Goal: Task Accomplishment & Management: Manage account settings

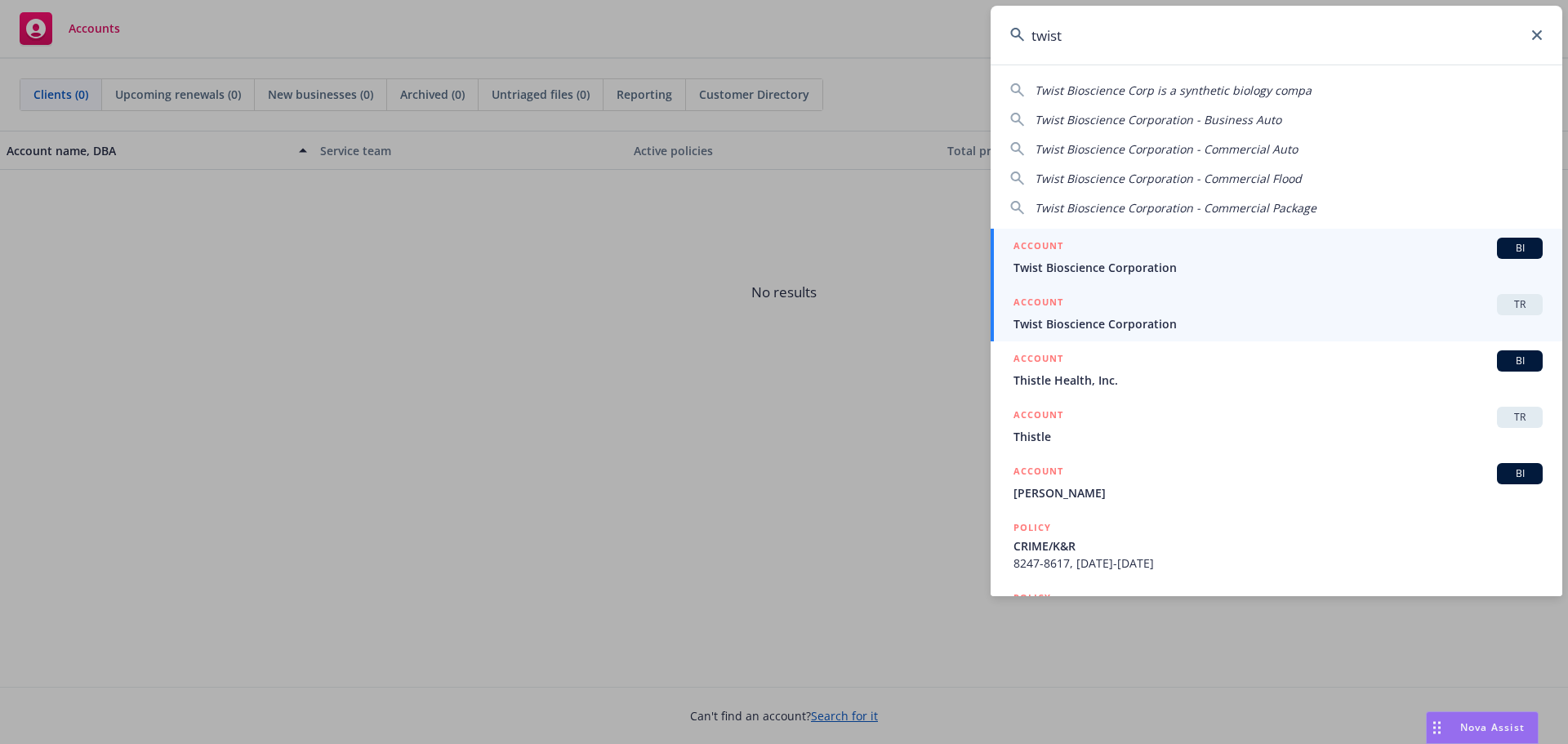
type input "twist"
click at [1071, 324] on span "Twist Bioscience Corporation" at bounding box center [1279, 324] width 530 height 17
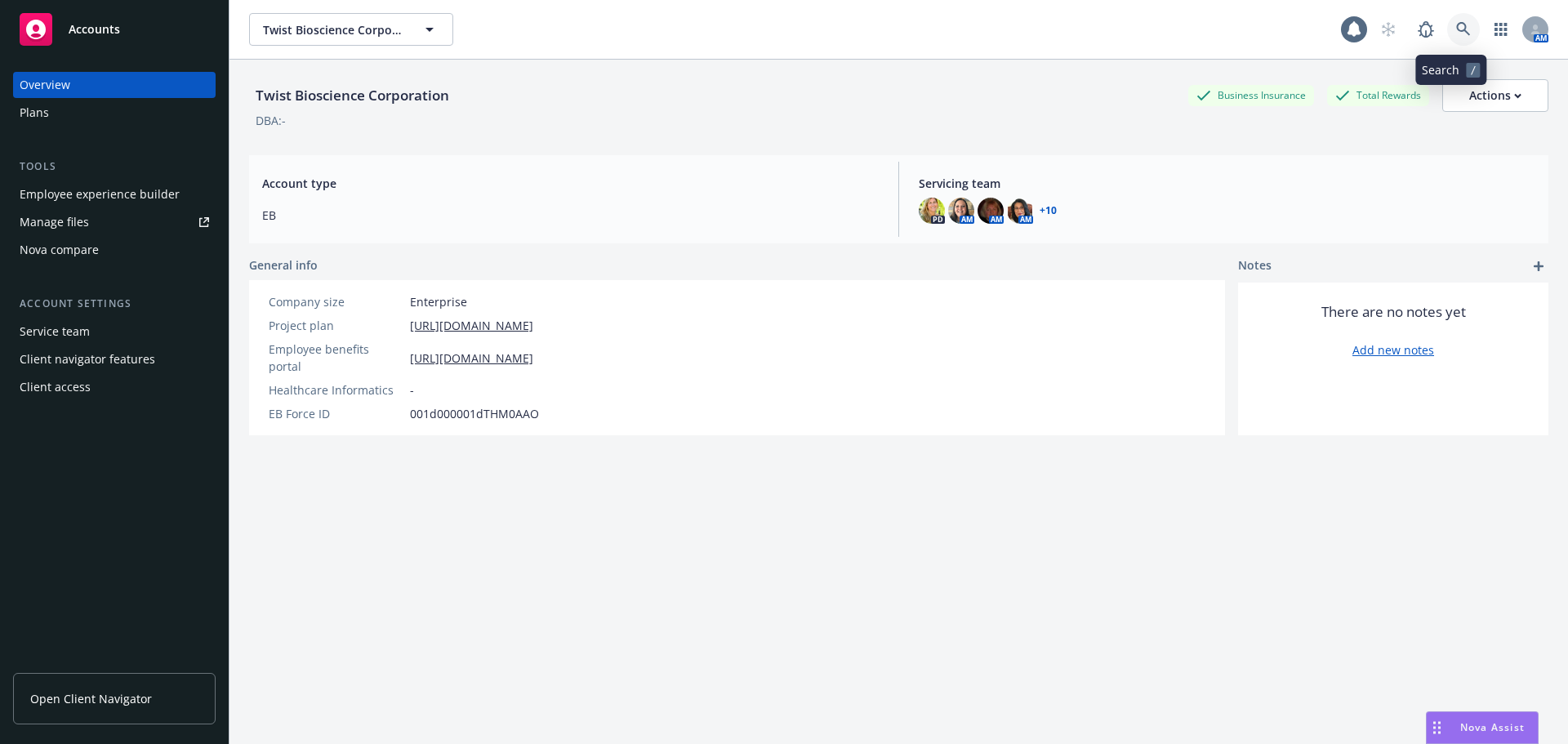
click at [1457, 28] on icon at bounding box center [1464, 29] width 15 height 14
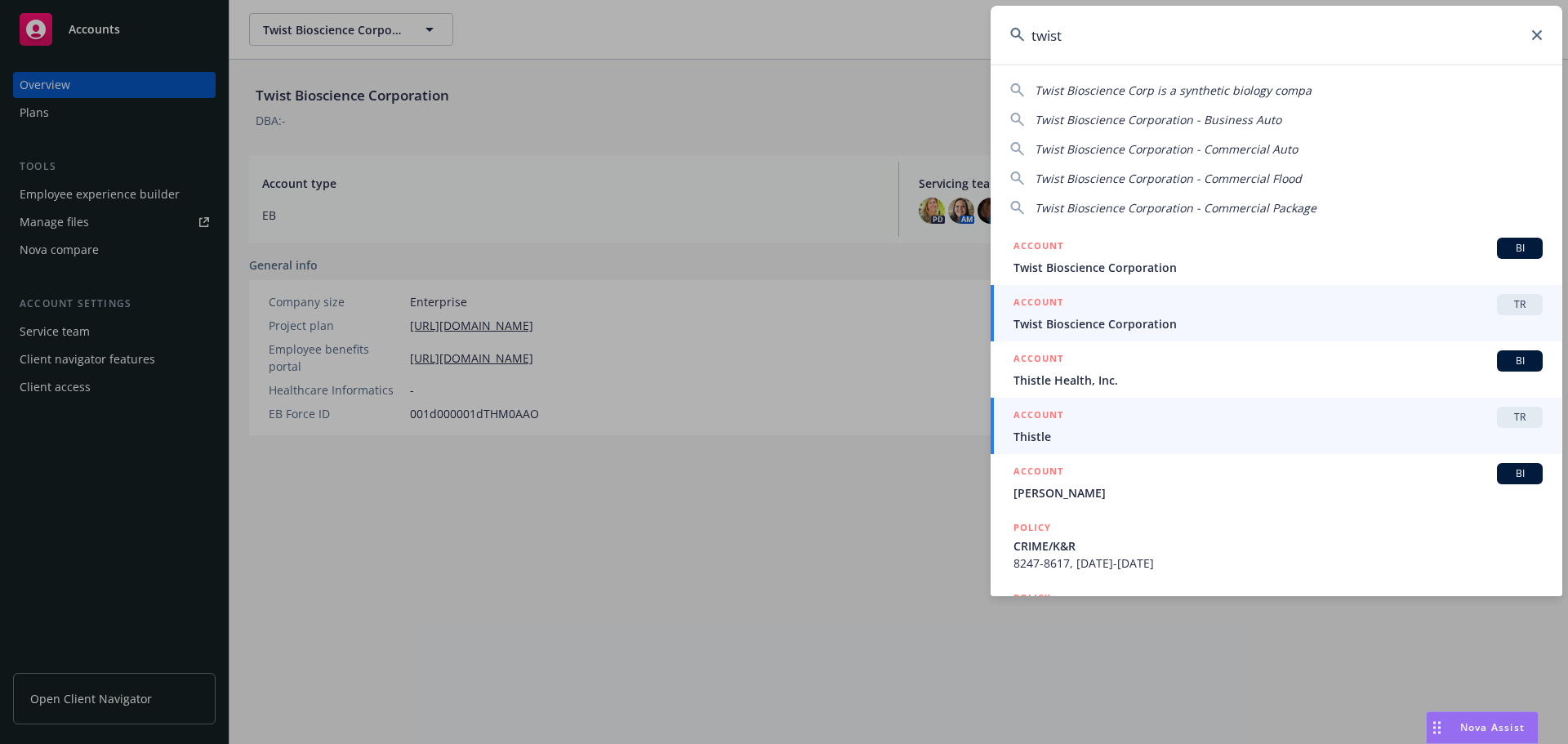
type input "twist"
click at [1068, 327] on span "Twist Bioscience Corporation" at bounding box center [1279, 324] width 530 height 17
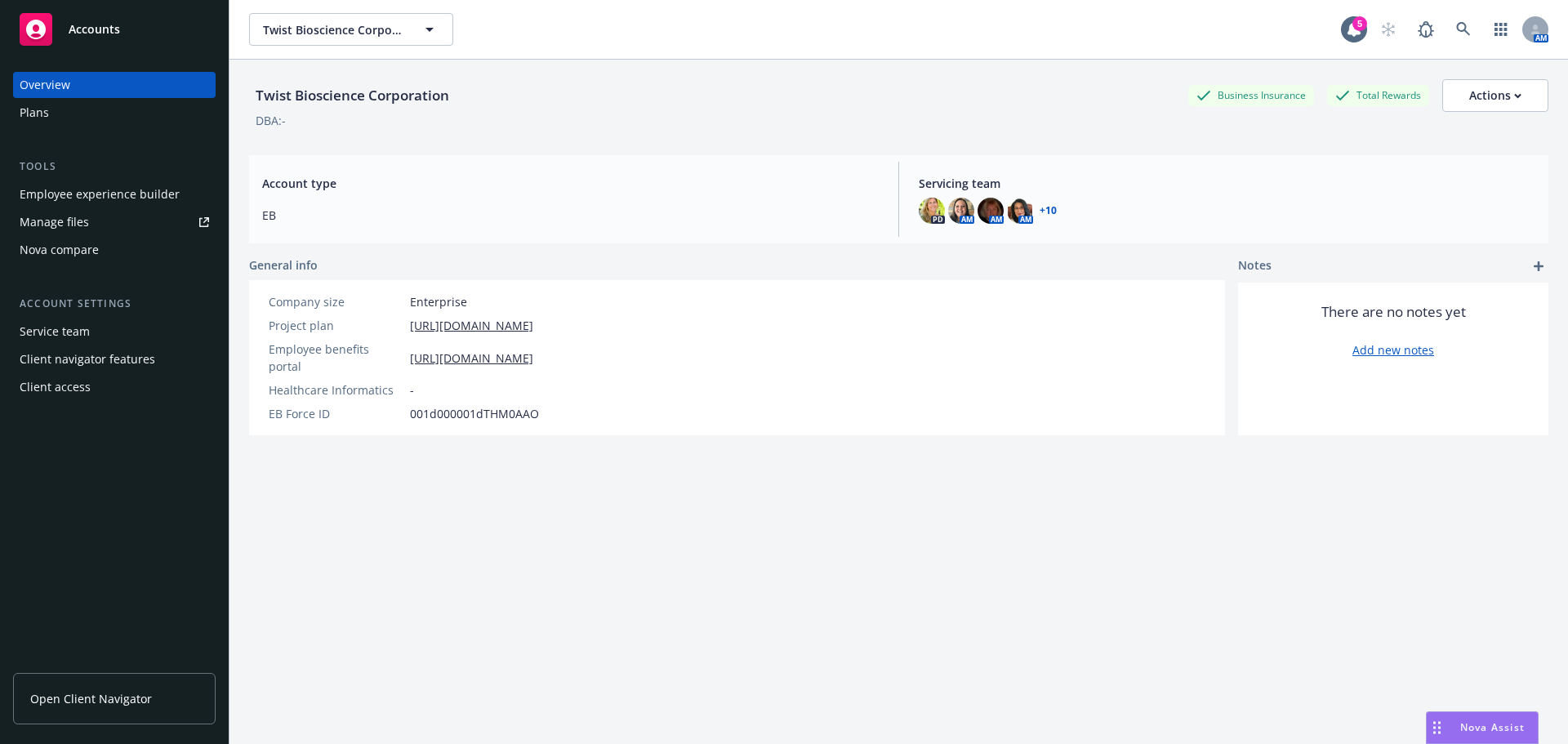
click at [75, 217] on div "Manage files" at bounding box center [54, 221] width 70 height 26
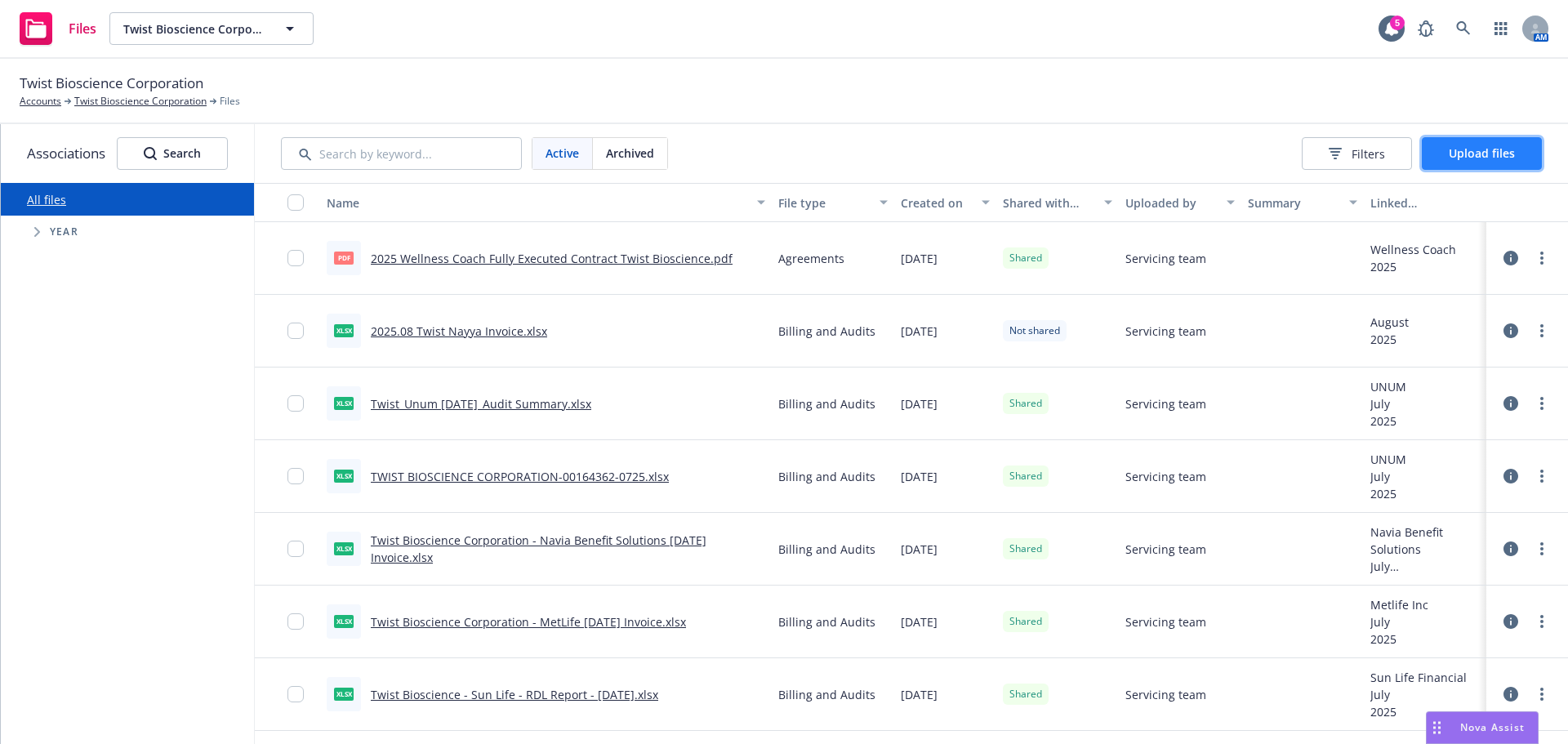
click at [1485, 145] on span "Upload files" at bounding box center [1482, 153] width 66 height 15
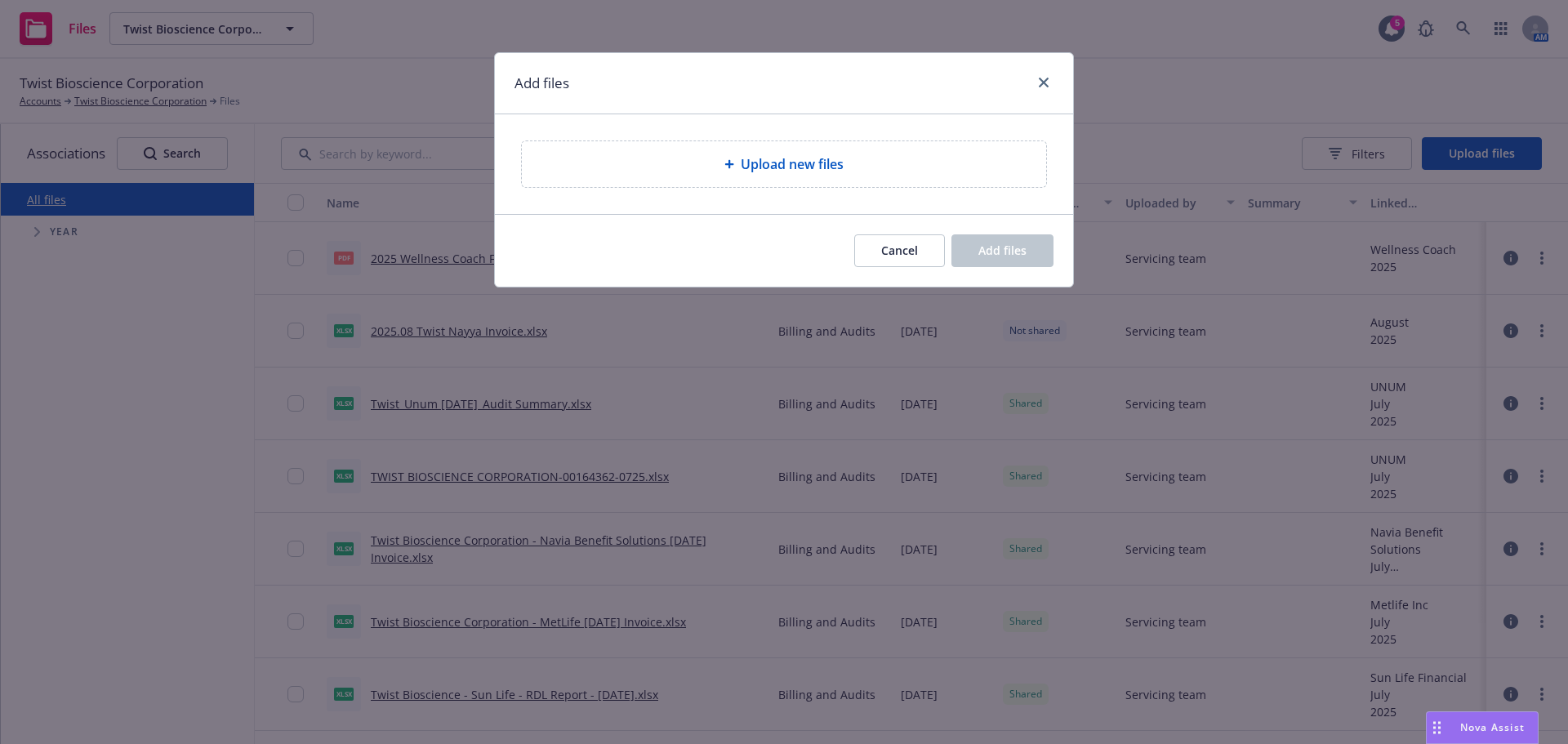
click at [792, 177] on div "Upload new files" at bounding box center [784, 163] width 524 height 45
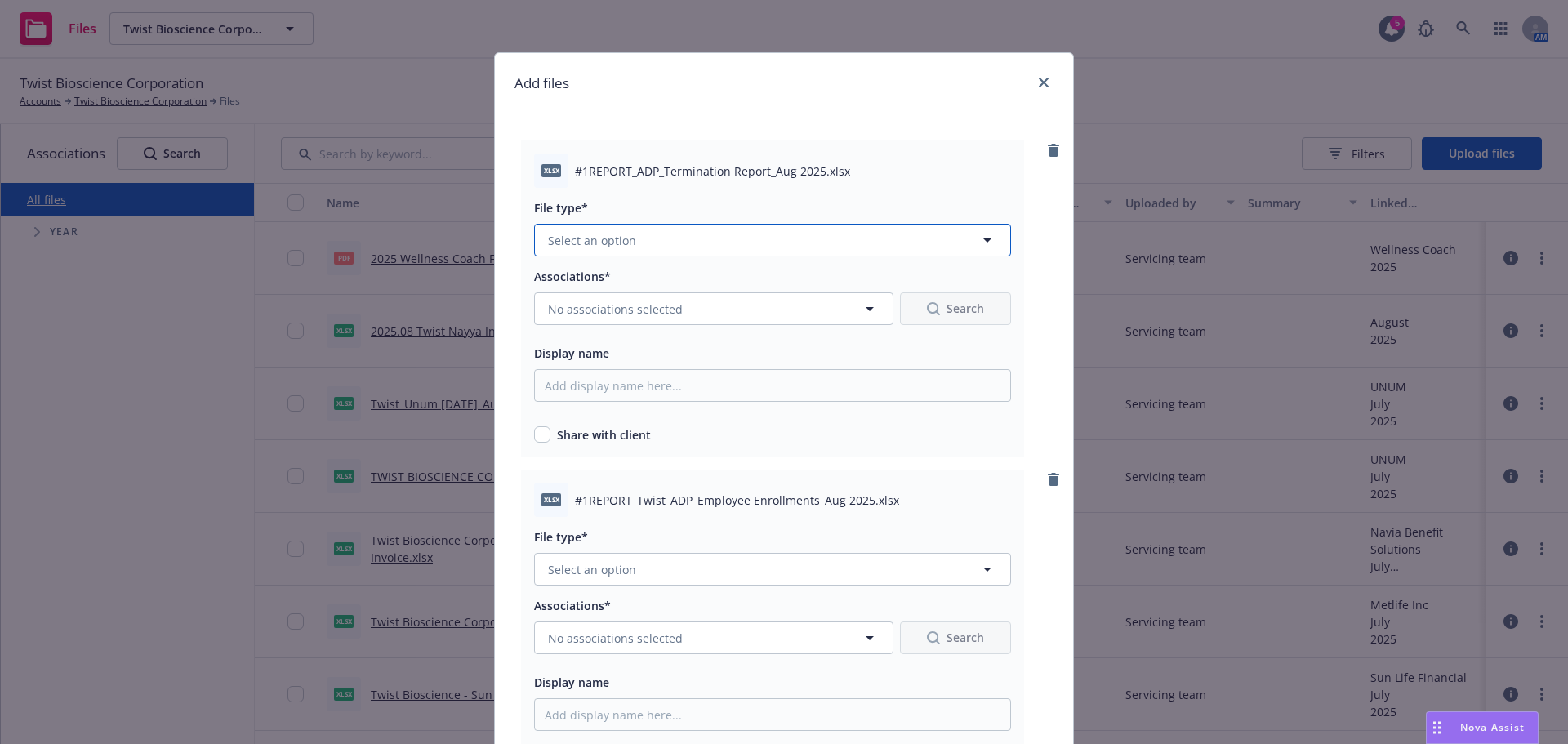
click at [632, 244] on button "Select an option" at bounding box center [772, 241] width 477 height 33
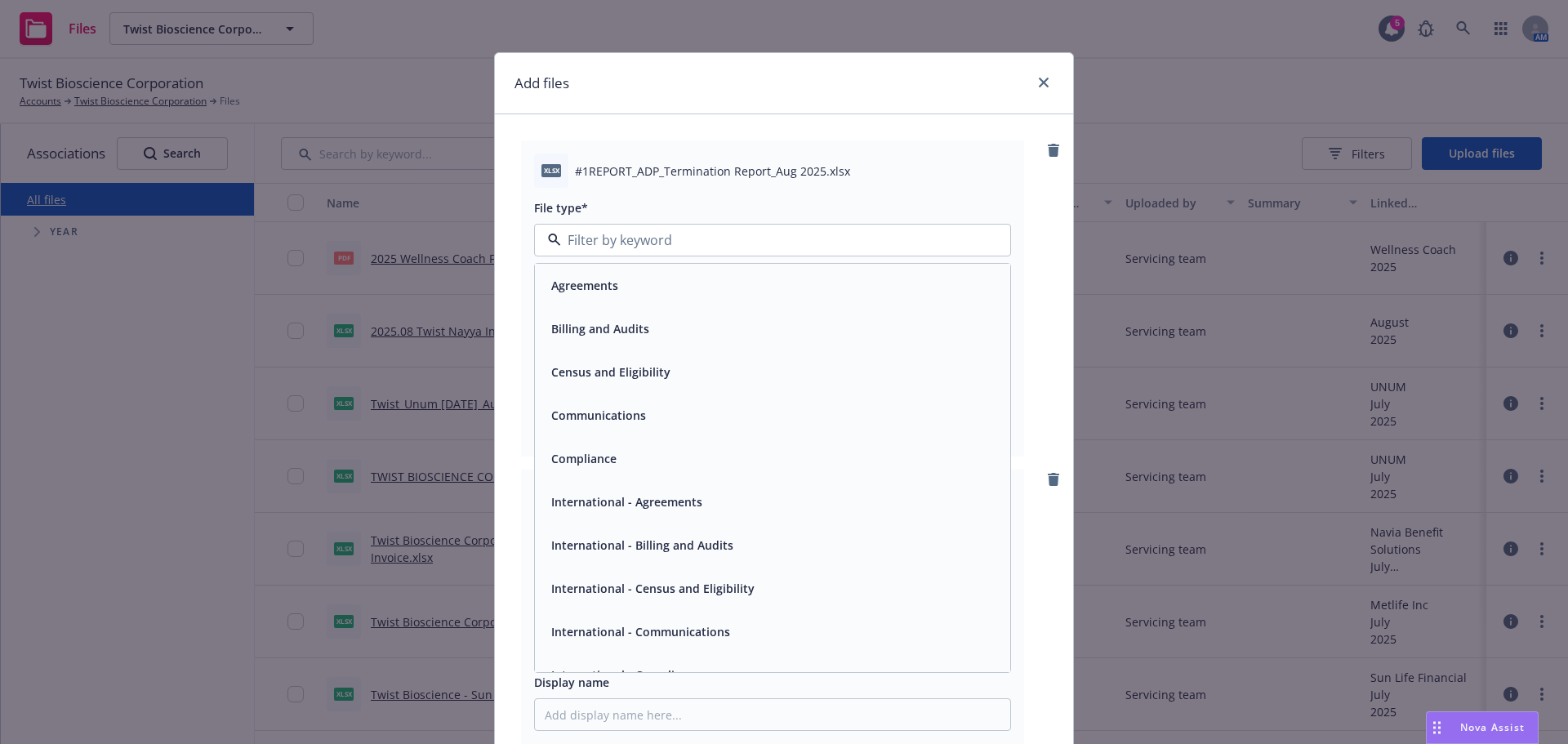
click at [586, 344] on div "Billing and Audits" at bounding box center [772, 329] width 476 height 43
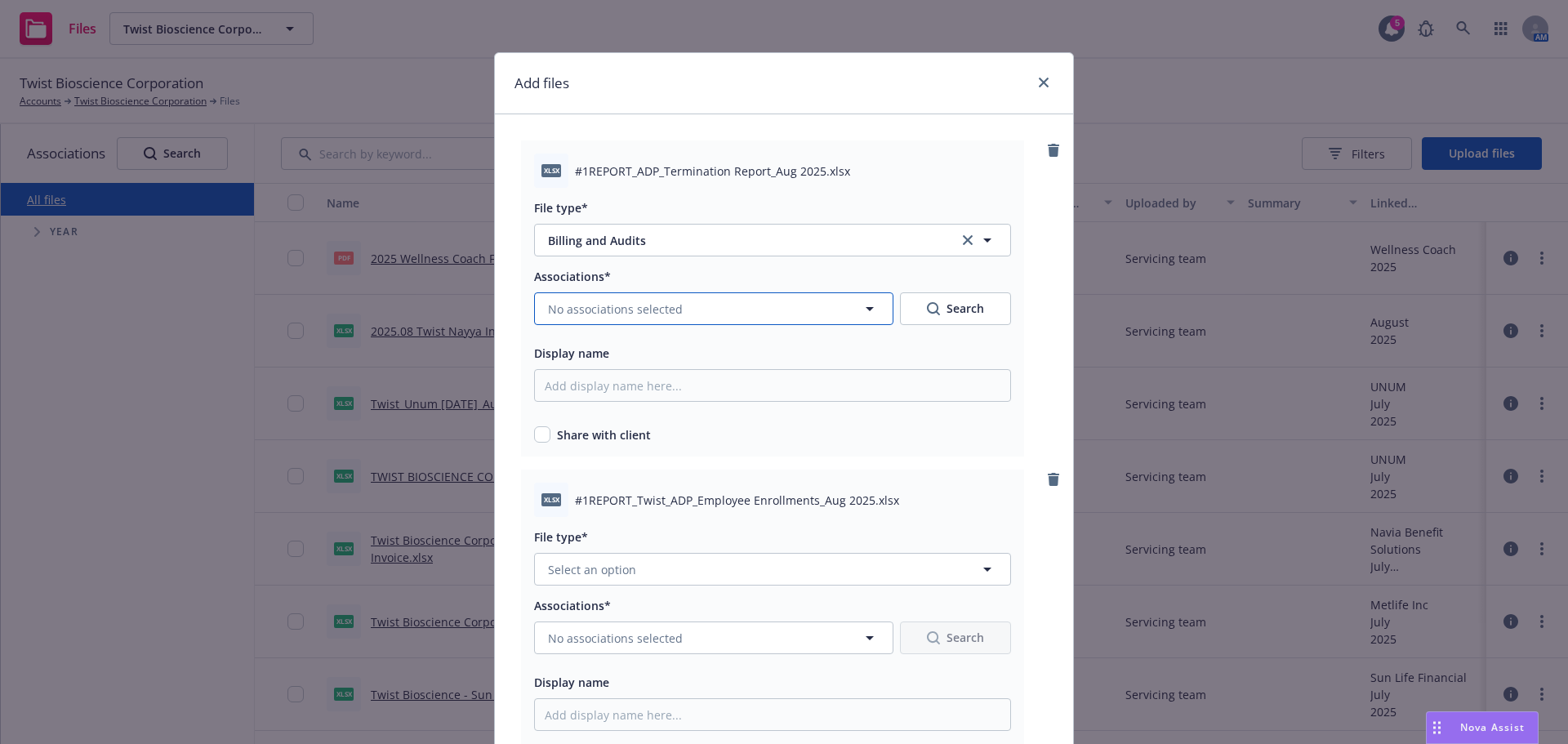
click at [628, 302] on span "No associations selected" at bounding box center [615, 309] width 134 height 17
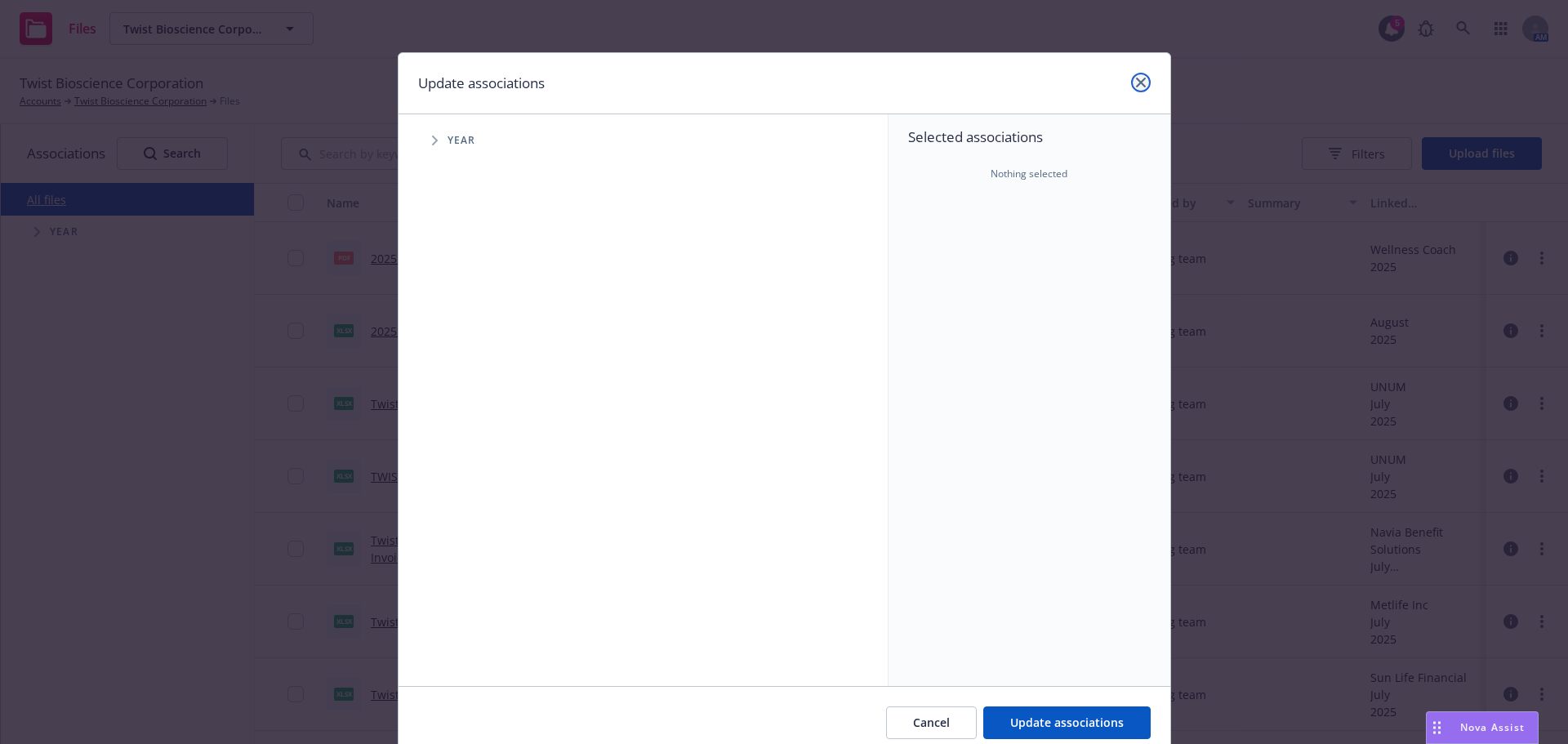
click at [1131, 79] on link "close" at bounding box center [1141, 82] width 19 height 19
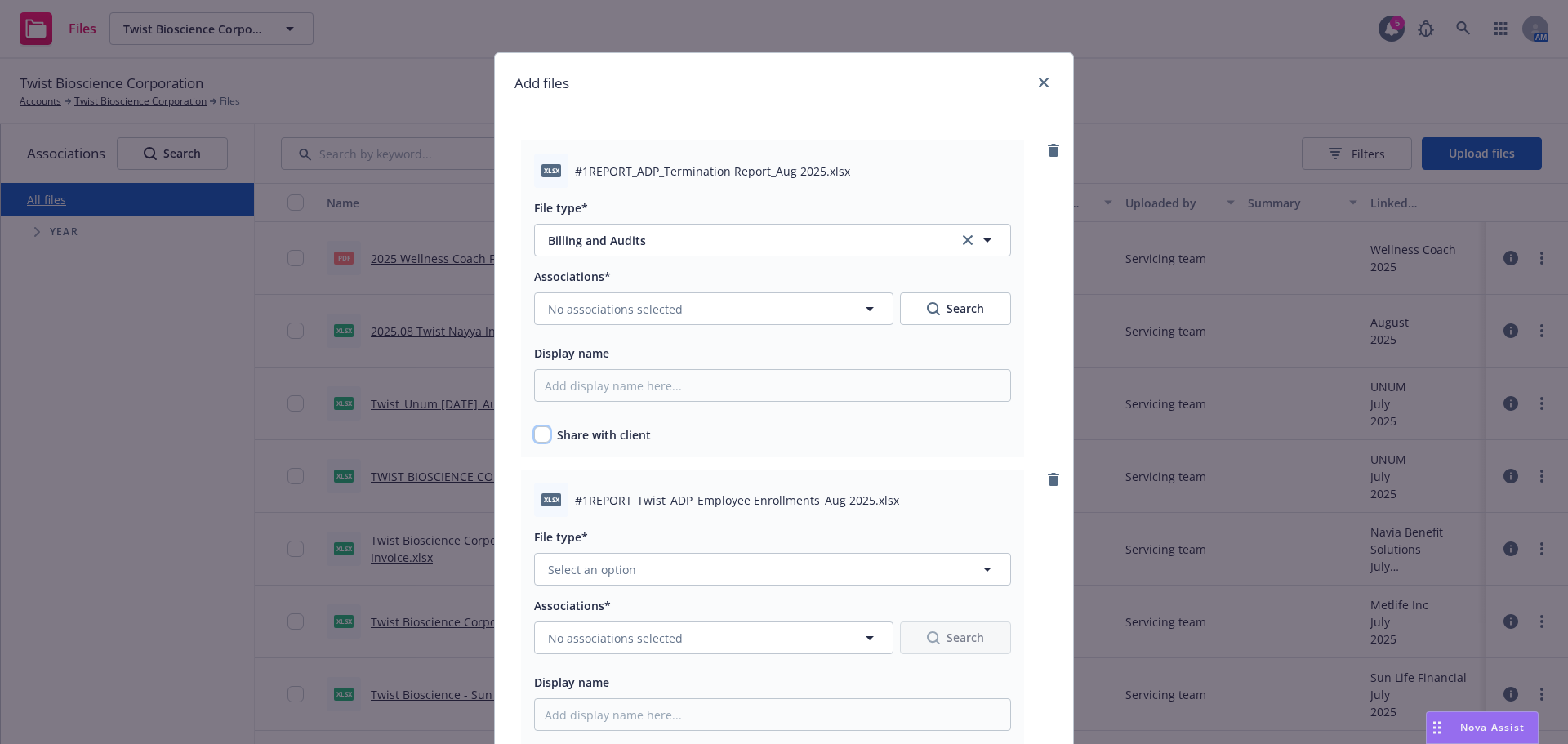
click at [538, 437] on input "checkbox" at bounding box center [542, 434] width 16 height 16
checkbox input "true"
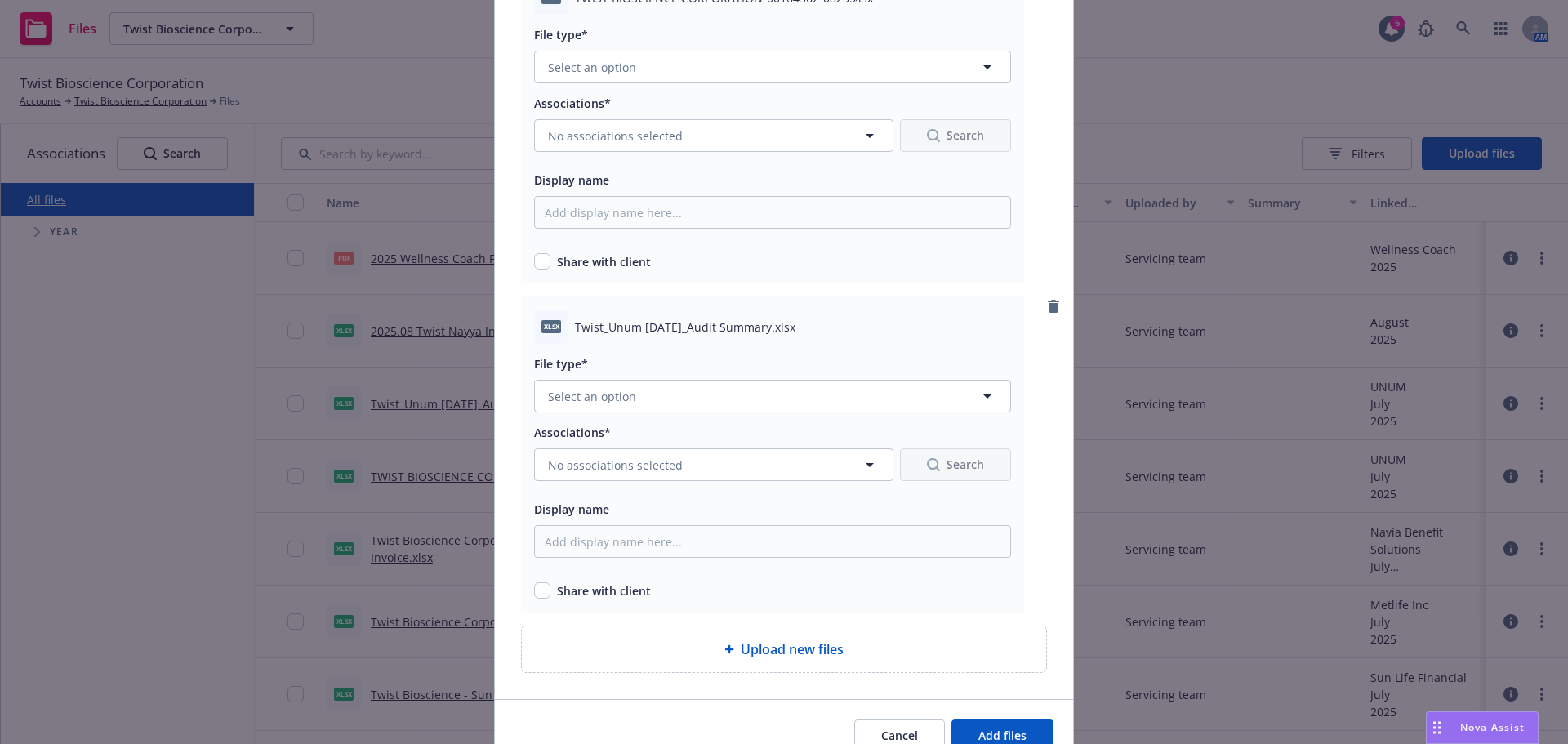
scroll to position [5931, 0]
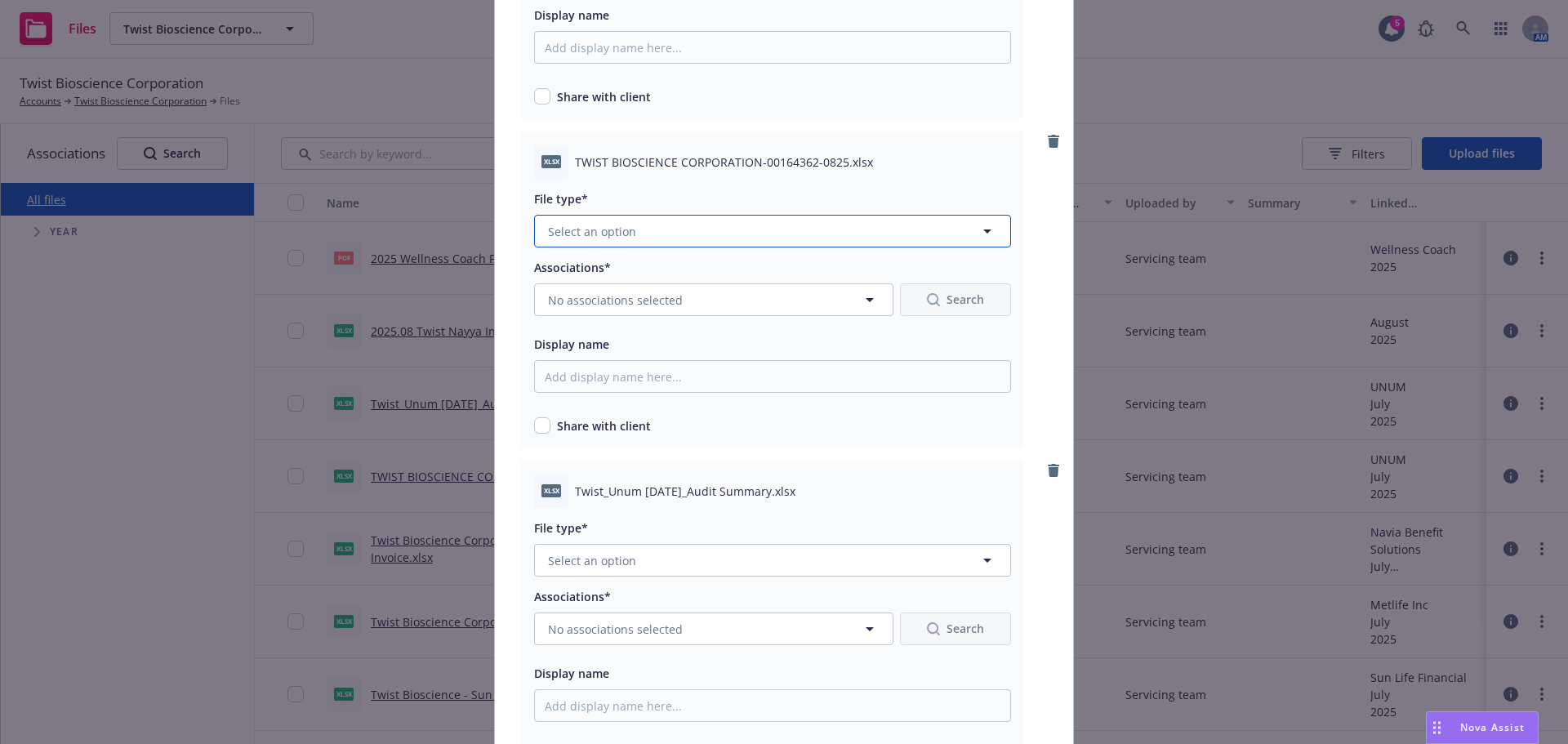
click at [693, 228] on button "Select an option" at bounding box center [772, 231] width 477 height 33
click at [619, 319] on span "Billing and Audits" at bounding box center [599, 320] width 98 height 17
click at [540, 428] on input "checkbox" at bounding box center [542, 425] width 16 height 16
checkbox input "true"
click at [641, 302] on span "No associations selected" at bounding box center [615, 300] width 134 height 17
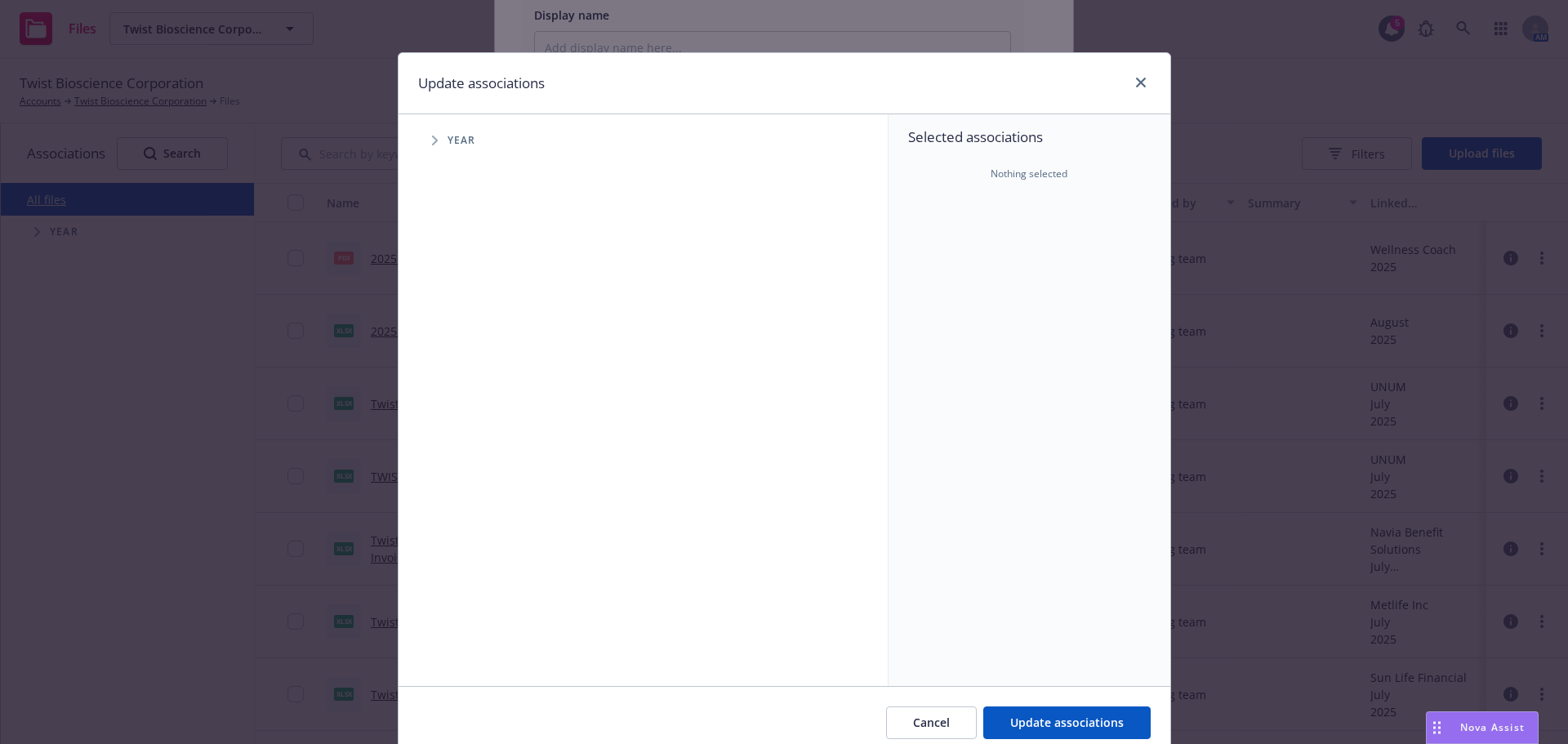
click at [432, 145] on icon "Tree Example" at bounding box center [435, 140] width 6 height 10
drag, startPoint x: 470, startPoint y: 364, endPoint x: 459, endPoint y: 366, distance: 11.2
click at [470, 363] on input "Tree Example" at bounding box center [476, 363] width 16 height 16
checkbox input "true"
click at [452, 368] on icon "Tree Example" at bounding box center [455, 364] width 7 height 10
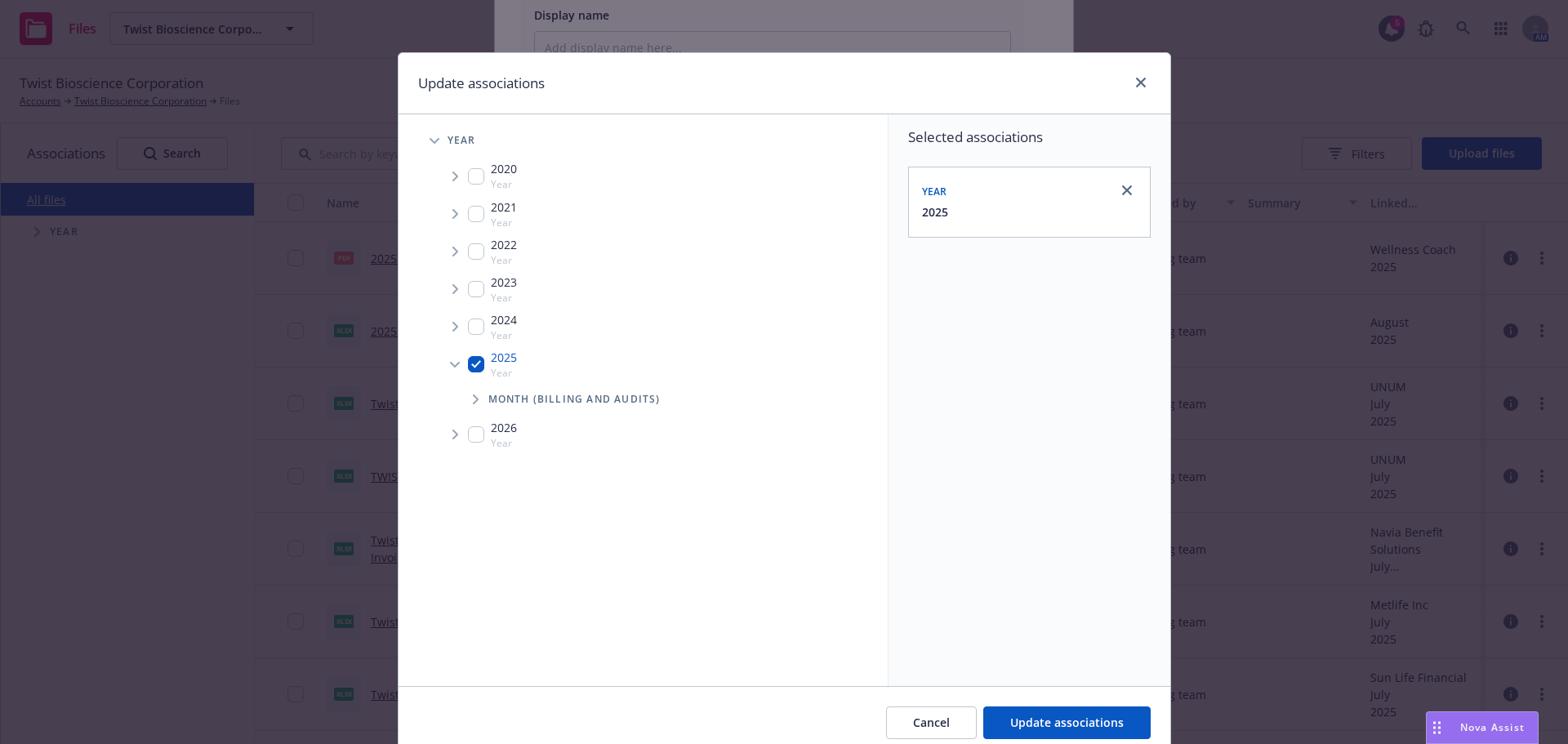
drag, startPoint x: 470, startPoint y: 397, endPoint x: 478, endPoint y: 400, distance: 8.5
click at [473, 397] on icon "Tree Example" at bounding box center [476, 399] width 6 height 10
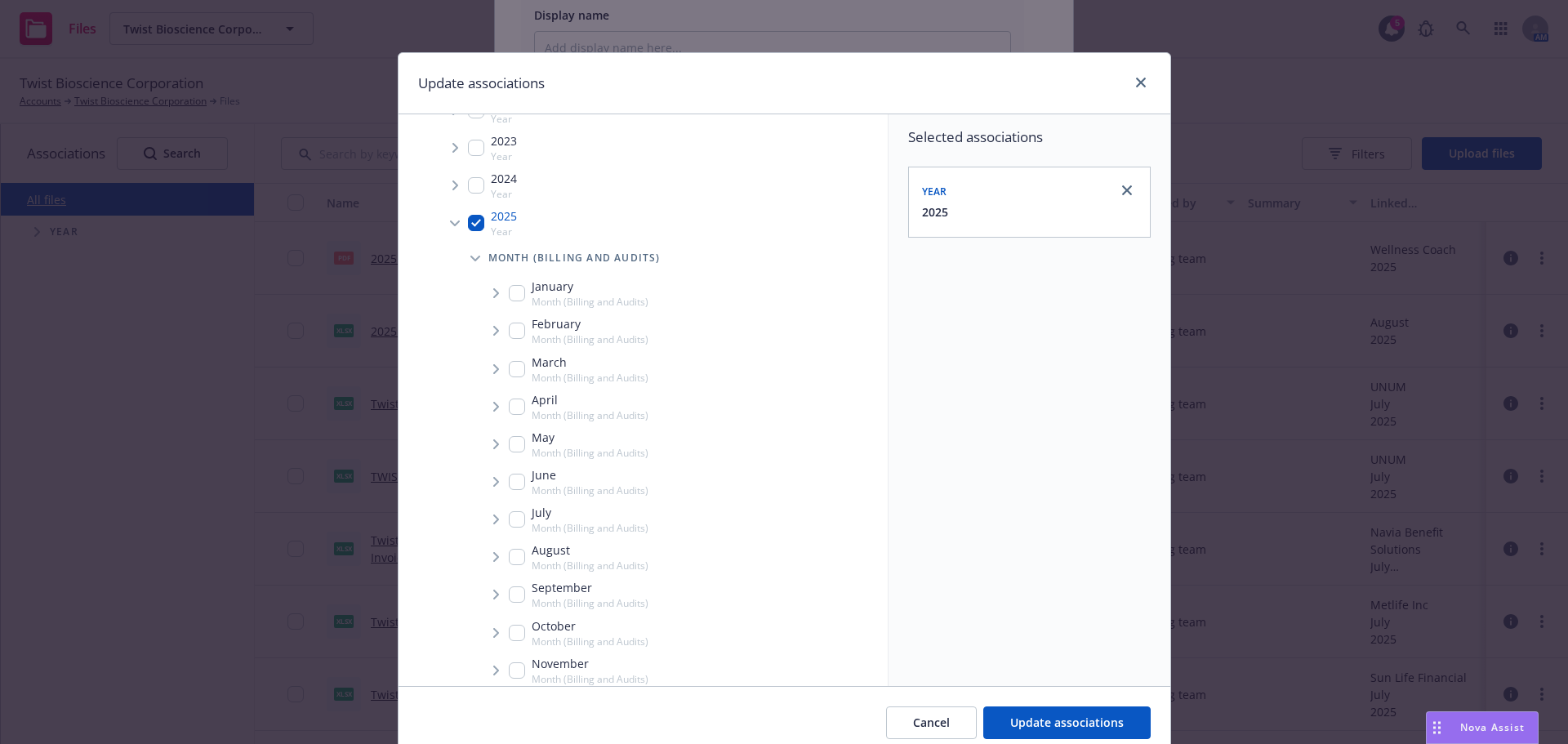
scroll to position [229, 0]
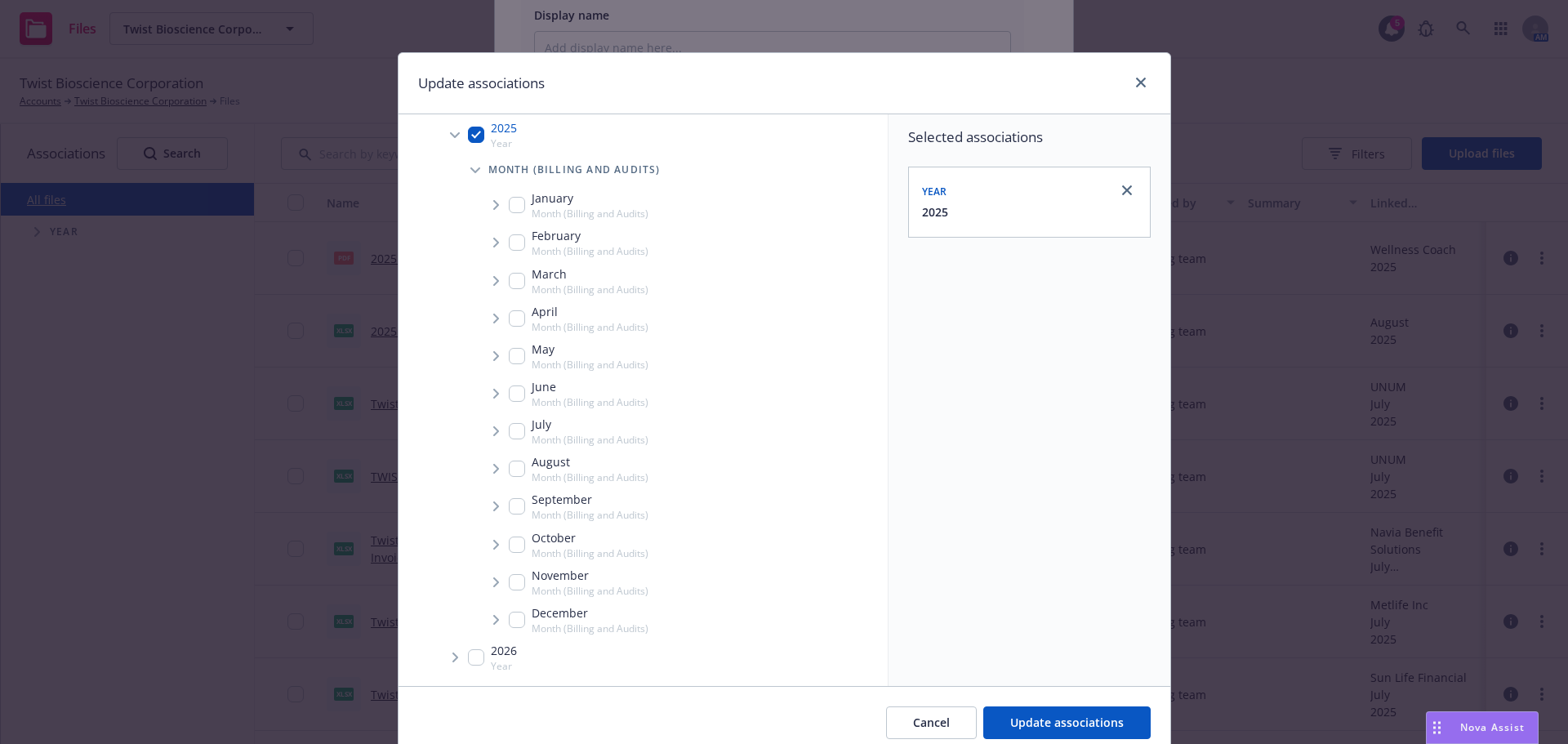
click at [513, 469] on input "Tree Example" at bounding box center [516, 469] width 16 height 16
checkbox input "true"
click at [485, 466] on span "Tree Example" at bounding box center [495, 468] width 26 height 26
click at [513, 502] on icon "Tree Example" at bounding box center [516, 503] width 7 height 10
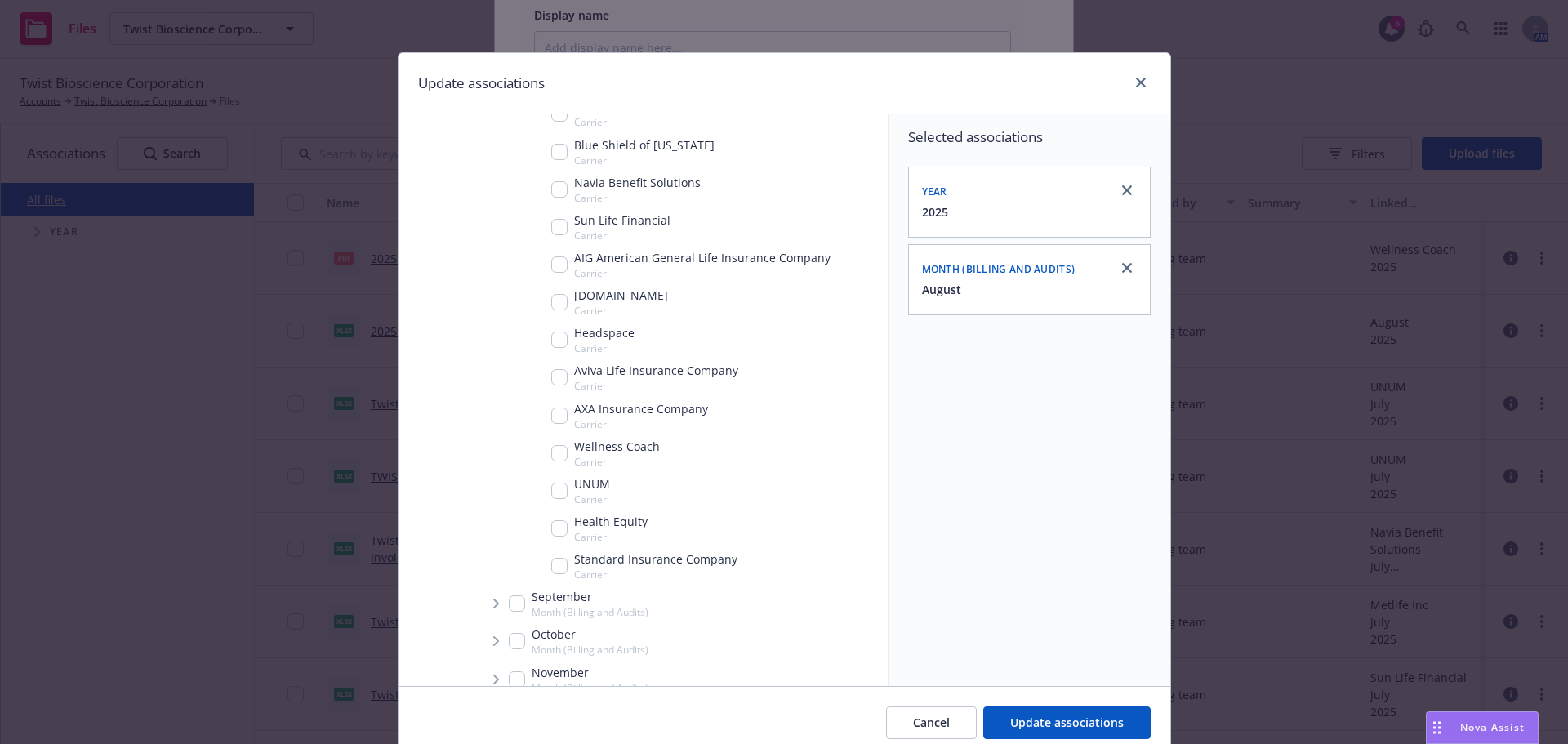
scroll to position [964, 0]
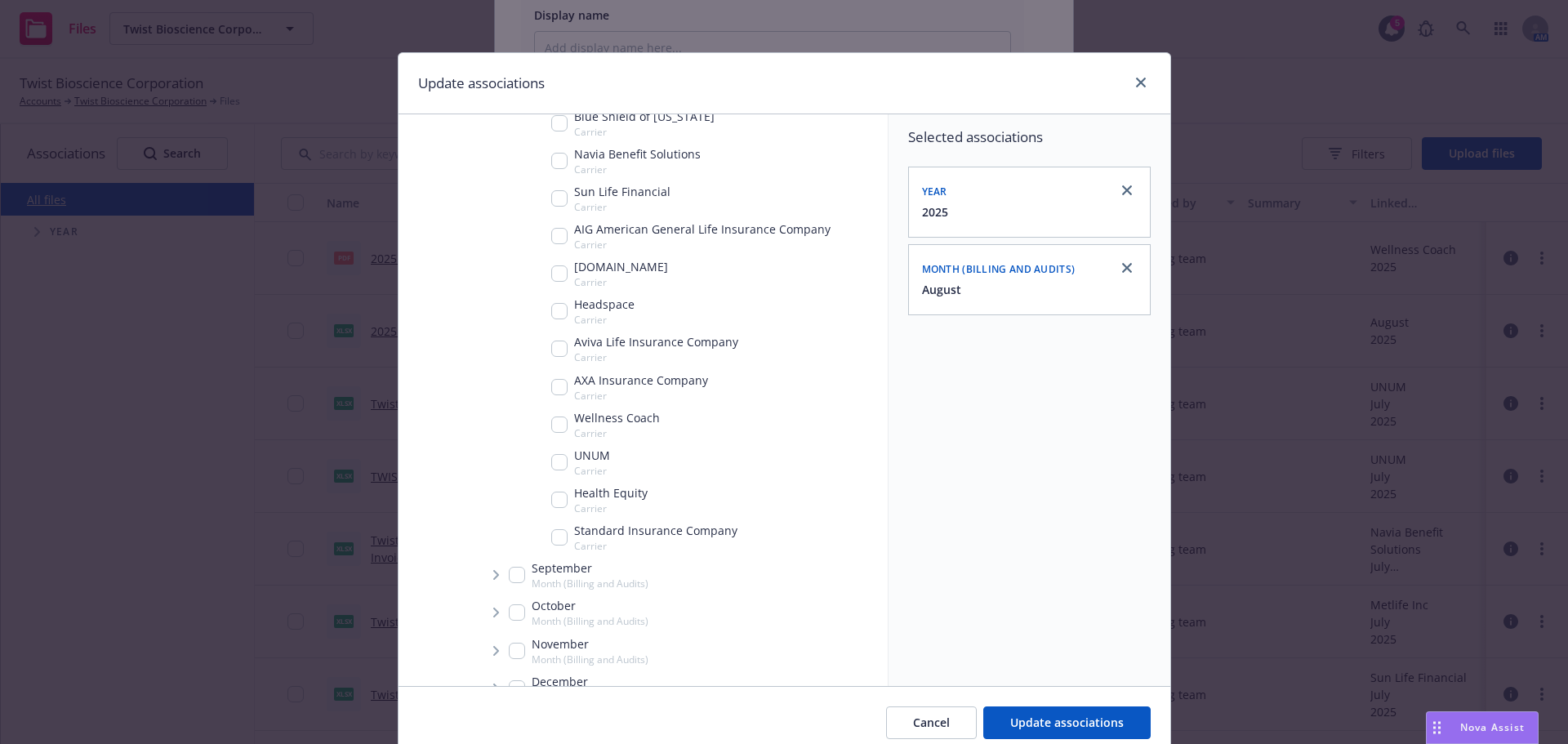
click at [554, 454] on input "Tree Example" at bounding box center [559, 462] width 16 height 16
checkbox input "true"
click at [1084, 719] on span "Update associations" at bounding box center [1066, 722] width 113 height 15
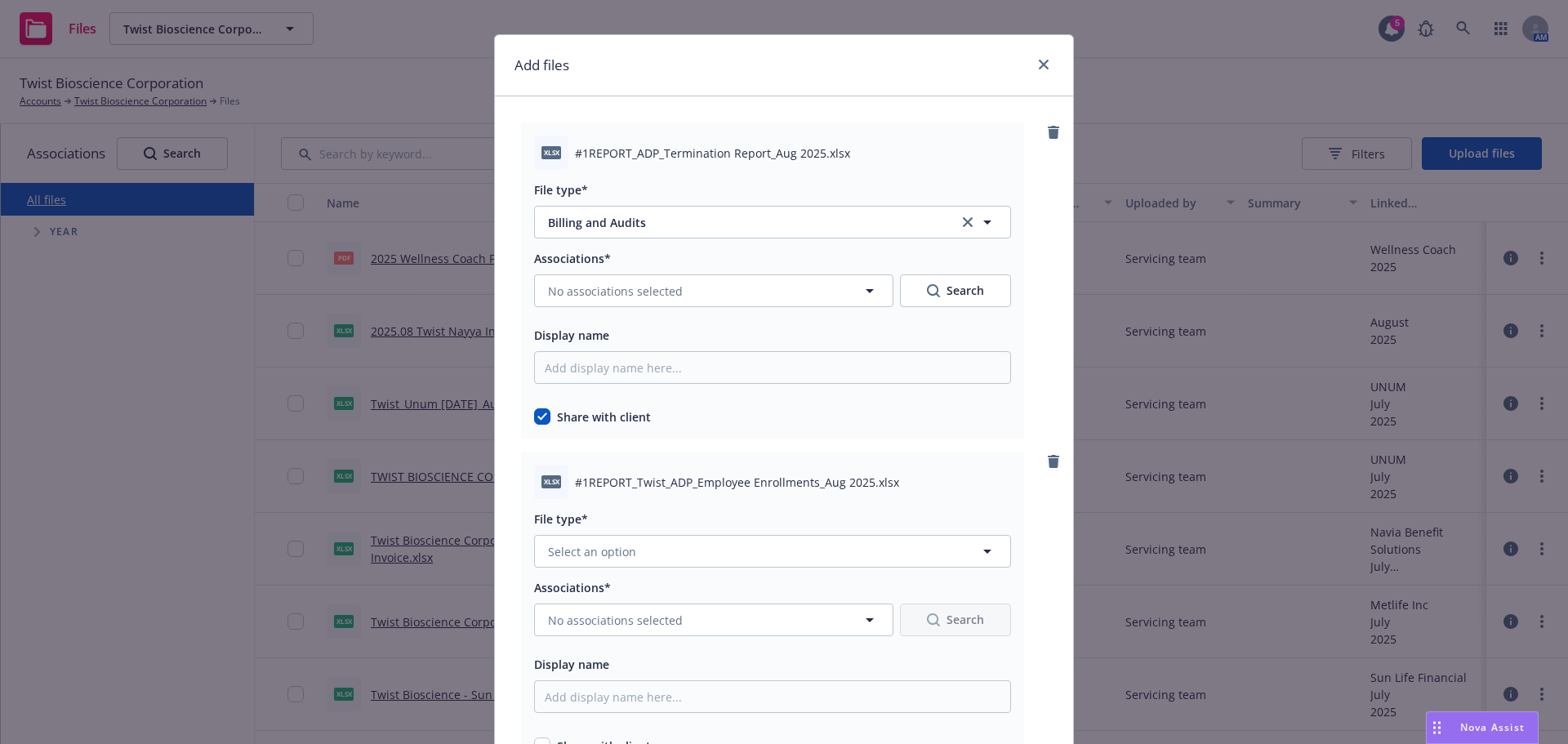
scroll to position [0, 0]
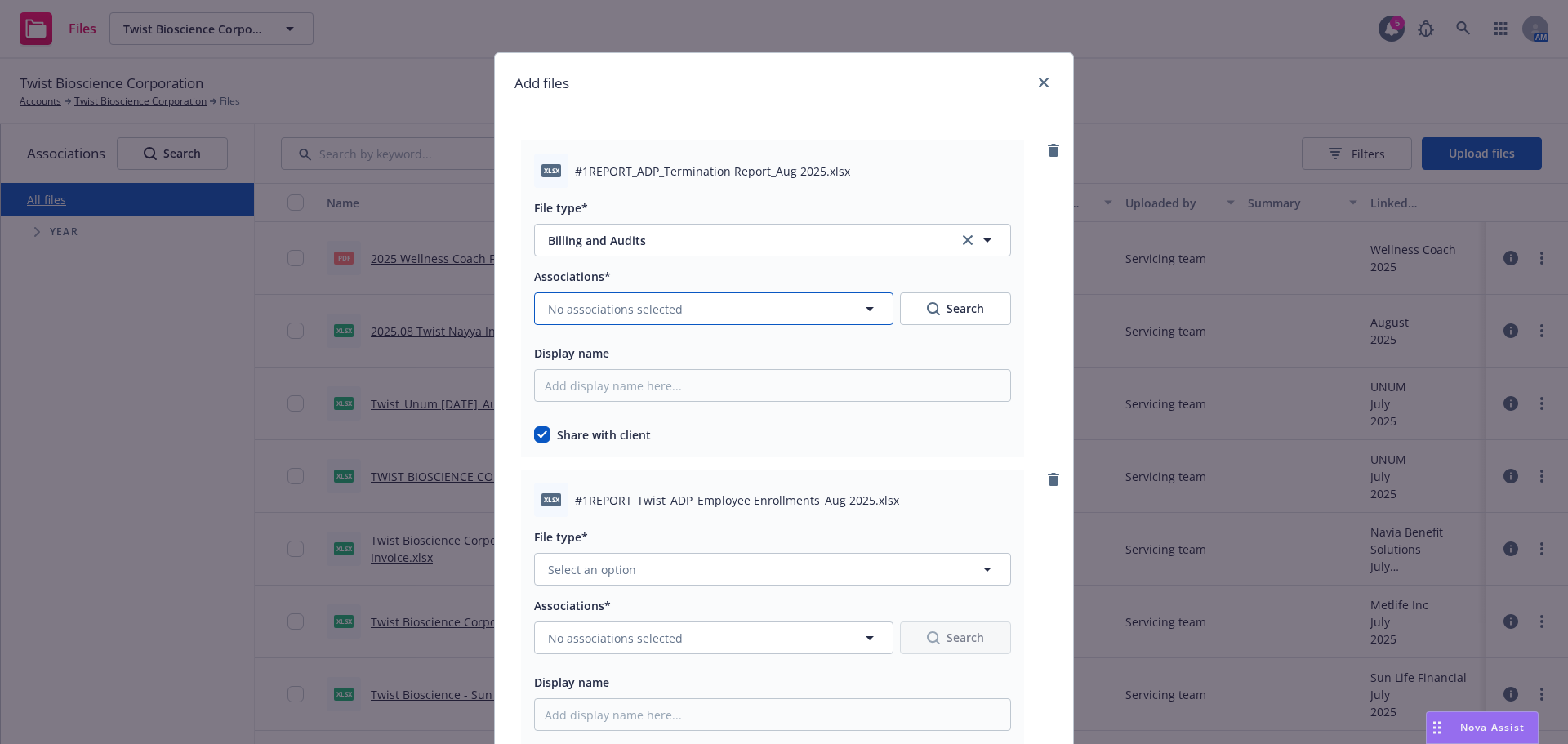
click at [730, 315] on button "No associations selected" at bounding box center [714, 308] width 360 height 33
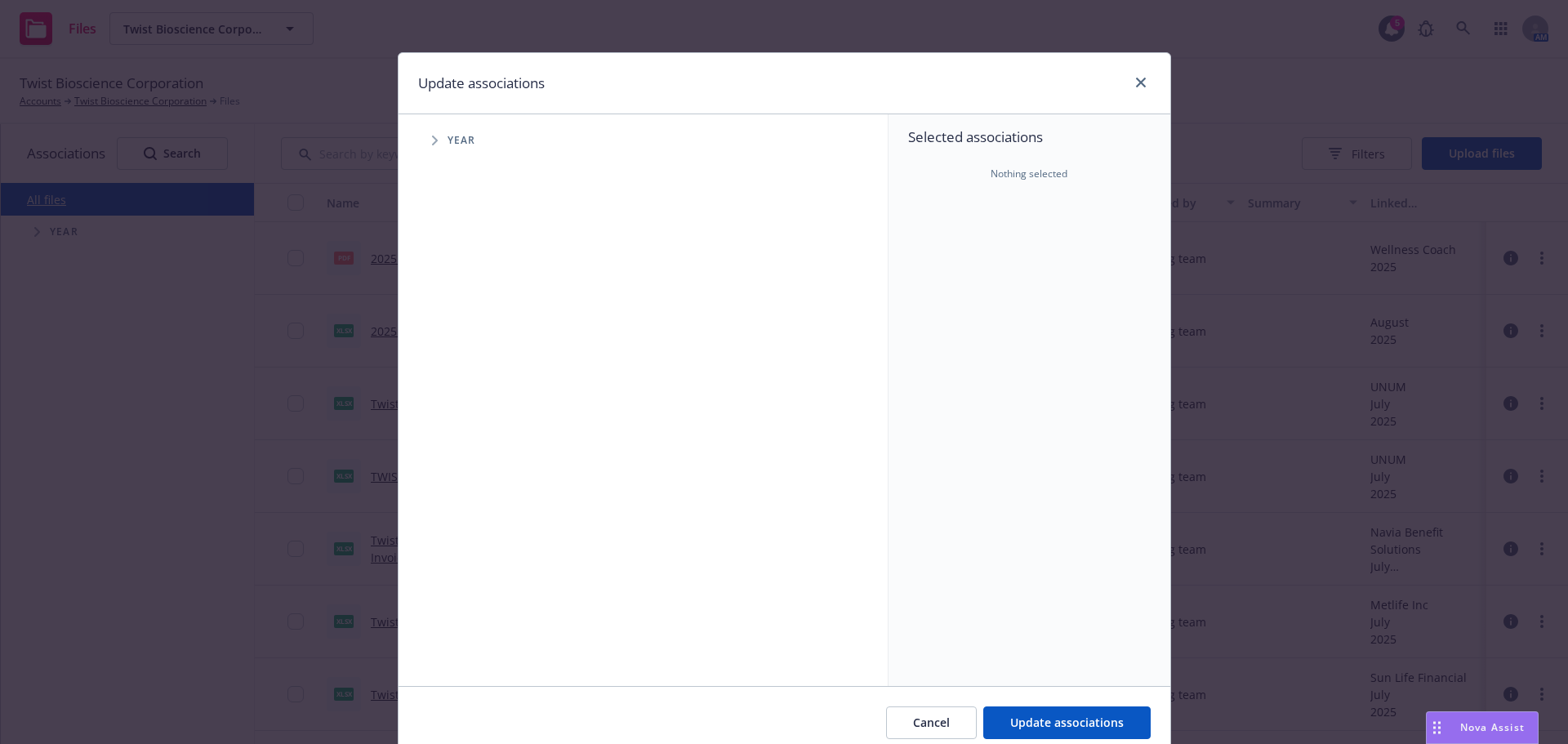
click at [429, 132] on span "Tree Example" at bounding box center [434, 140] width 26 height 26
click at [468, 366] on input "Tree Example" at bounding box center [476, 363] width 16 height 16
checkbox input "true"
click at [455, 366] on span "Tree Example" at bounding box center [454, 363] width 26 height 26
click at [462, 407] on span "Tree Example" at bounding box center [475, 399] width 26 height 26
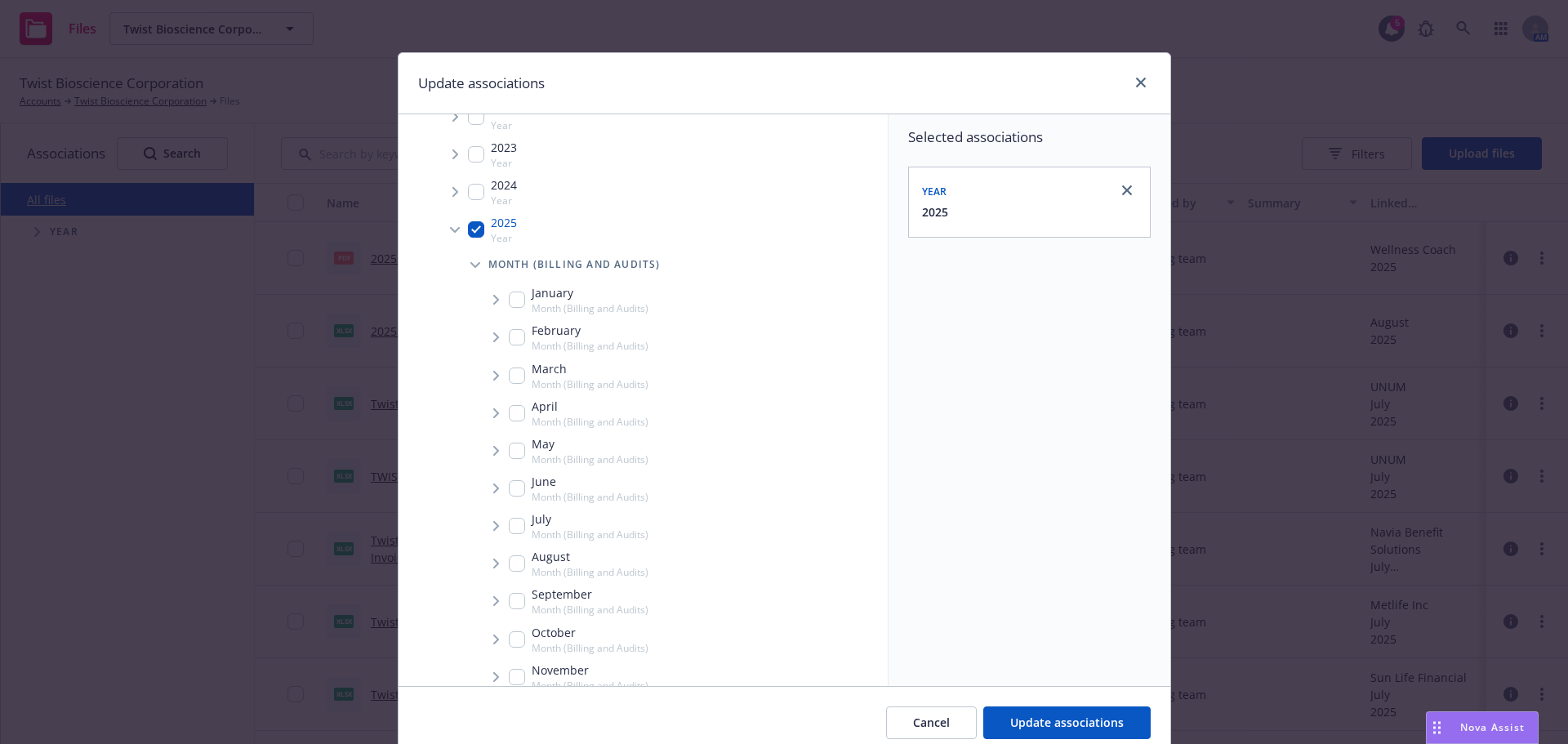
scroll to position [163, 0]
drag, startPoint x: 511, startPoint y: 528, endPoint x: 490, endPoint y: 542, distance: 25.2
click at [511, 527] on input "Tree Example" at bounding box center [516, 534] width 16 height 16
checkbox input "true"
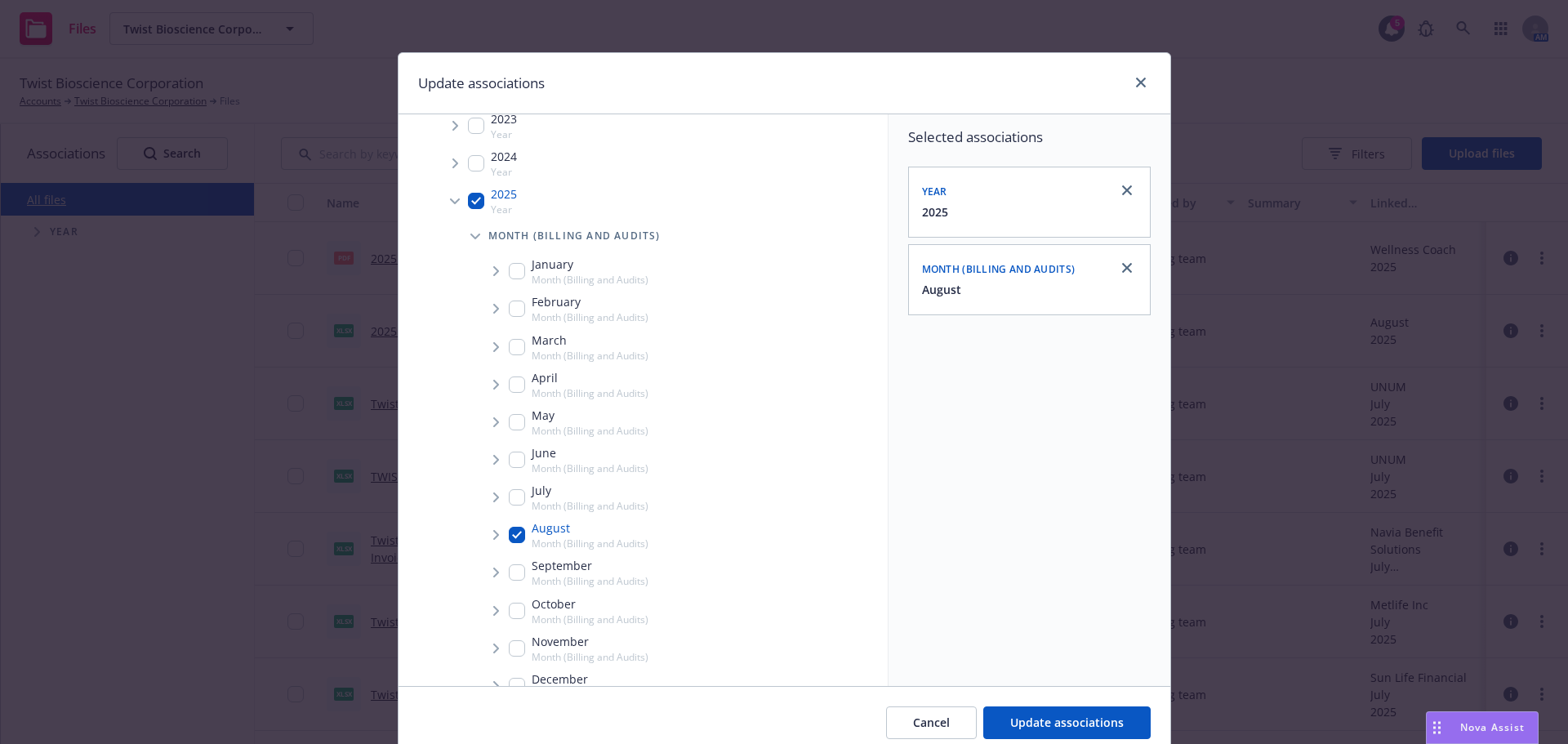
click at [482, 538] on span "Tree Example" at bounding box center [495, 534] width 26 height 26
click at [1111, 729] on span "Update associations" at bounding box center [1066, 722] width 113 height 15
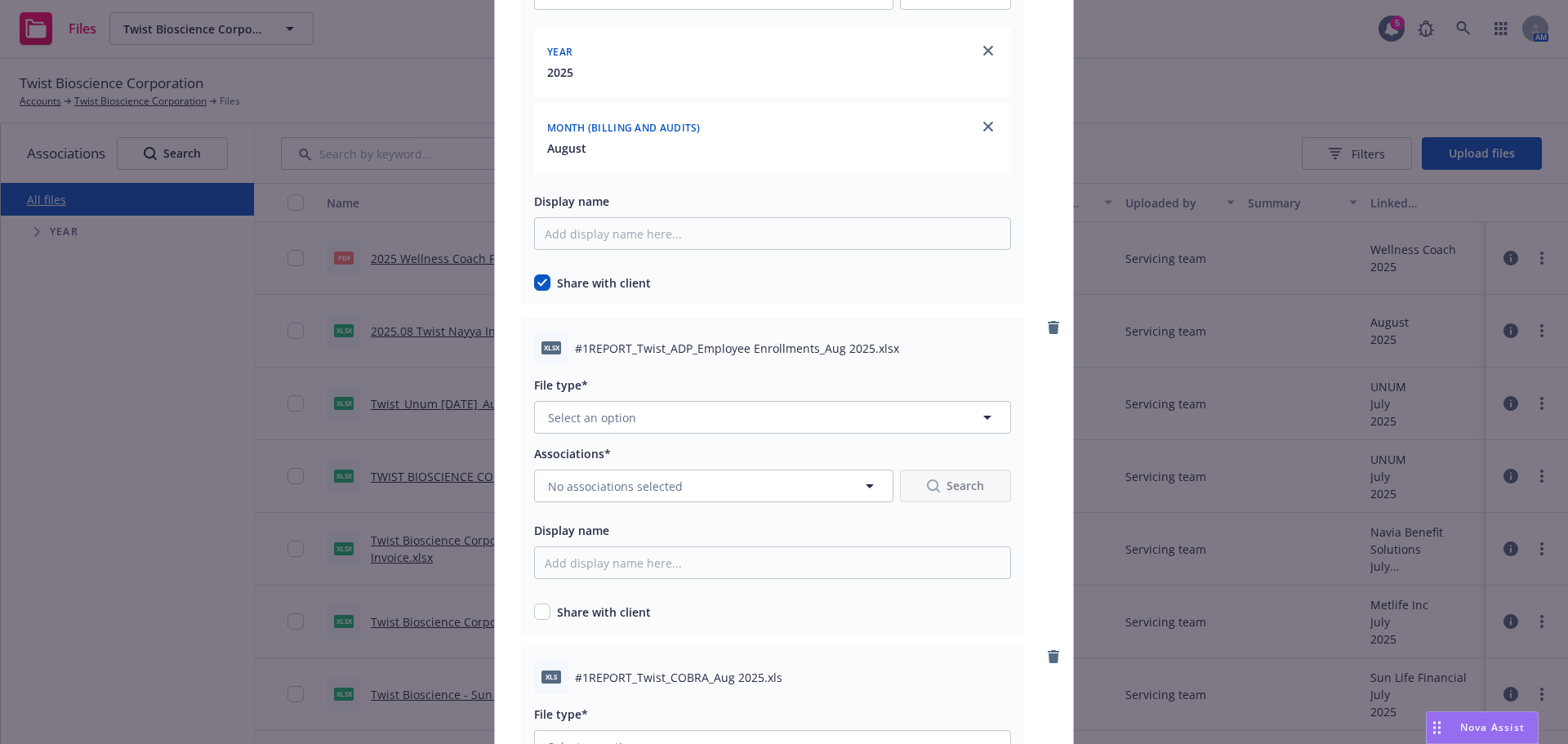
scroll to position [327, 0]
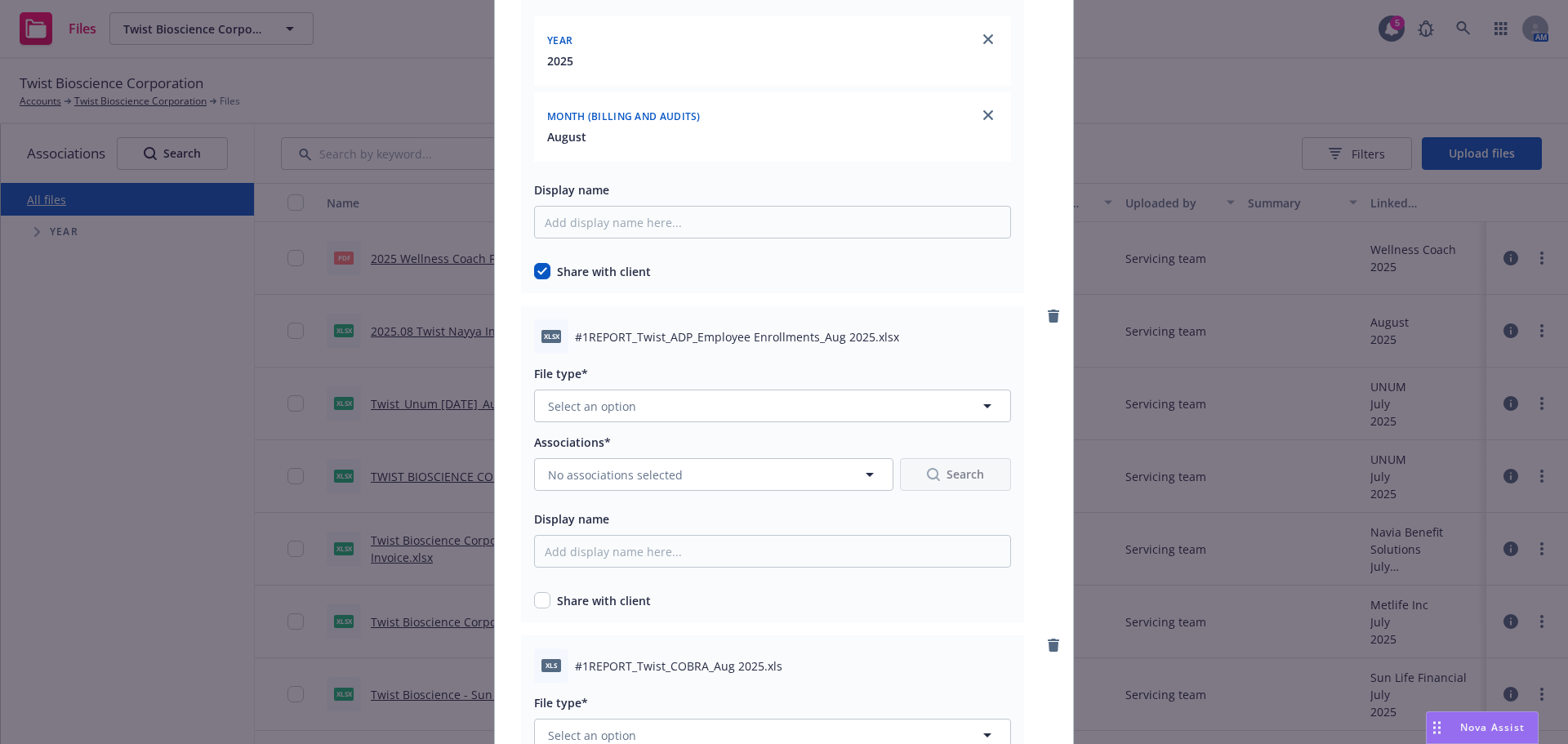
click at [663, 387] on div "File type* Select an option" at bounding box center [772, 392] width 477 height 59
click at [670, 390] on button "Select an option" at bounding box center [772, 406] width 477 height 33
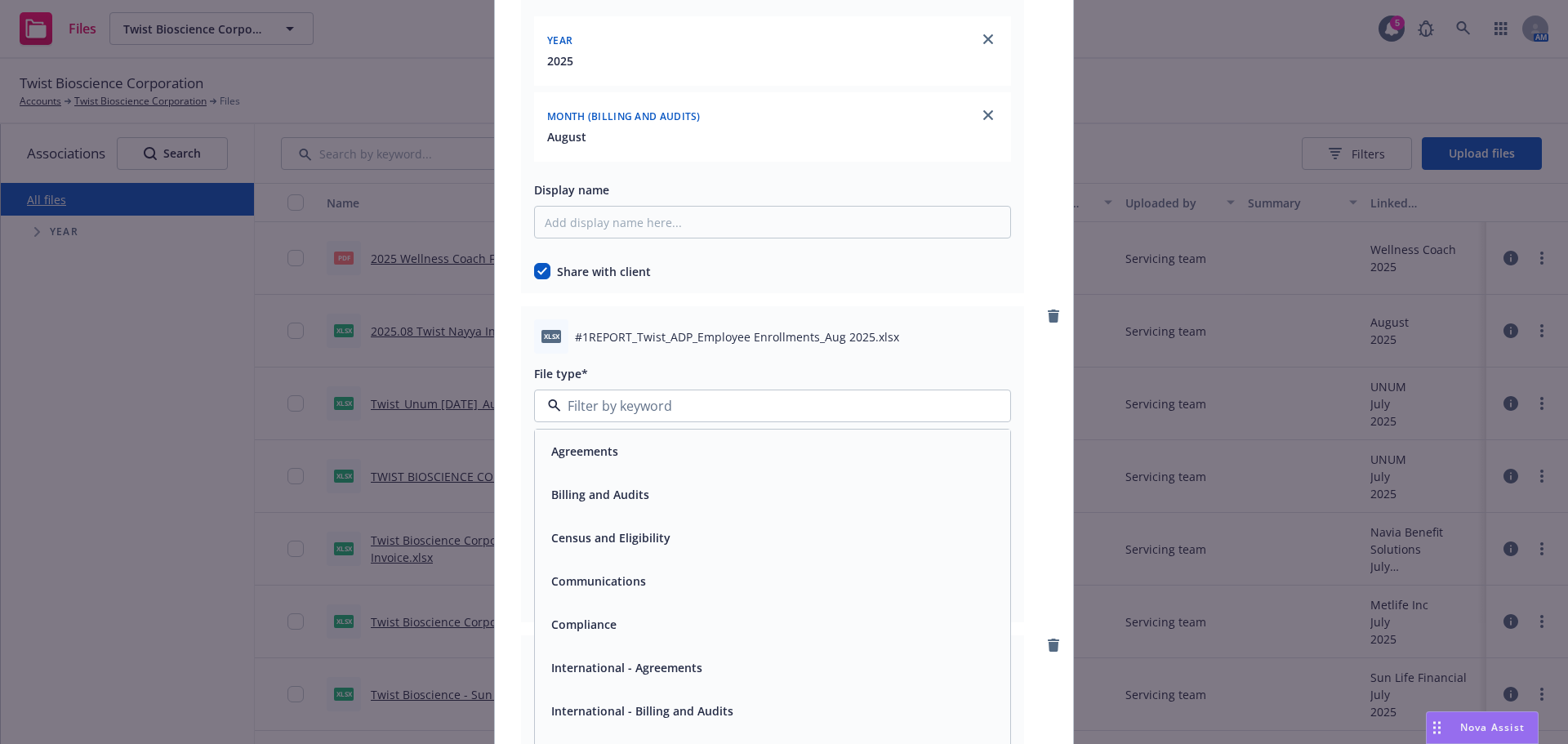
click at [718, 269] on div "Share with client" at bounding box center [772, 272] width 477 height 17
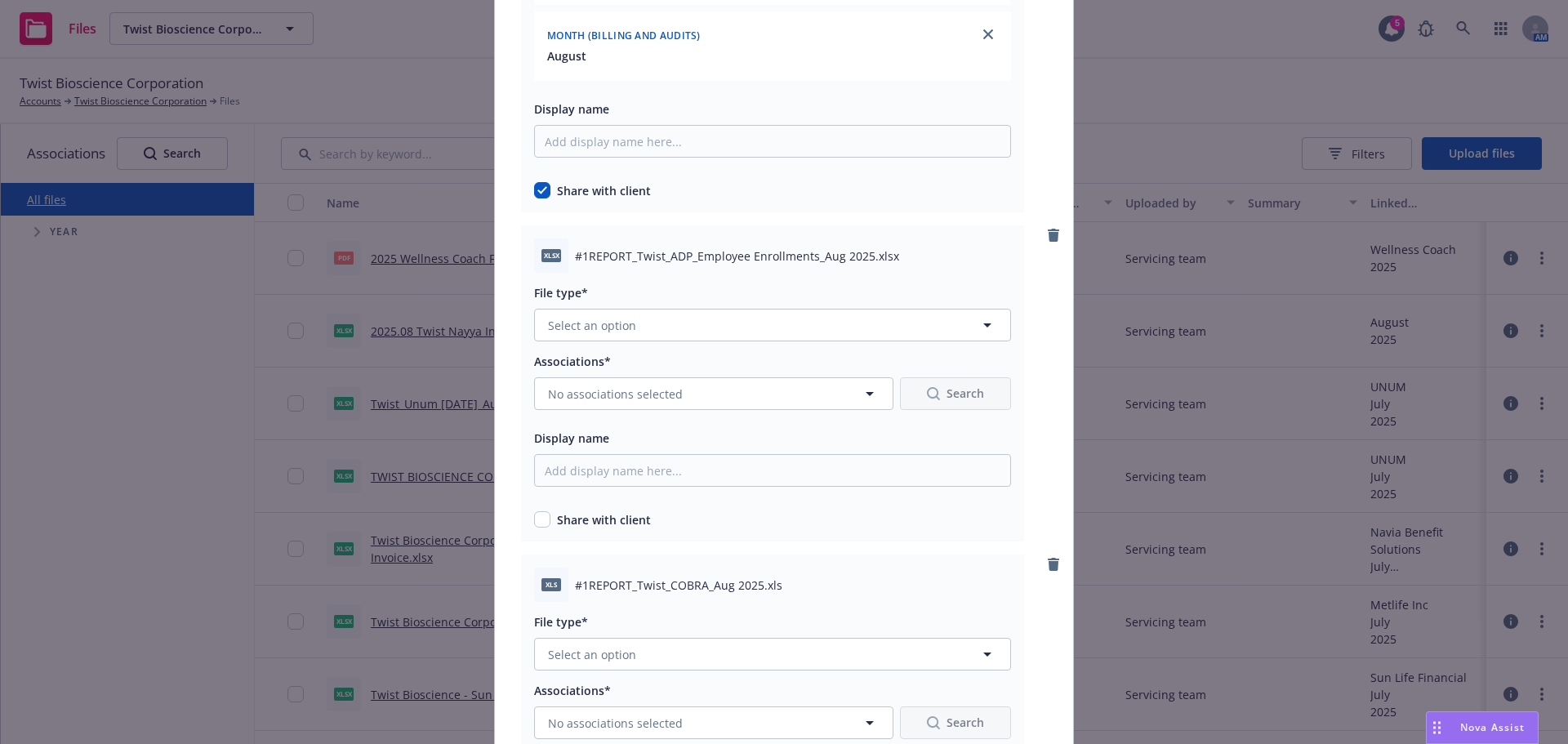
scroll to position [490, 0]
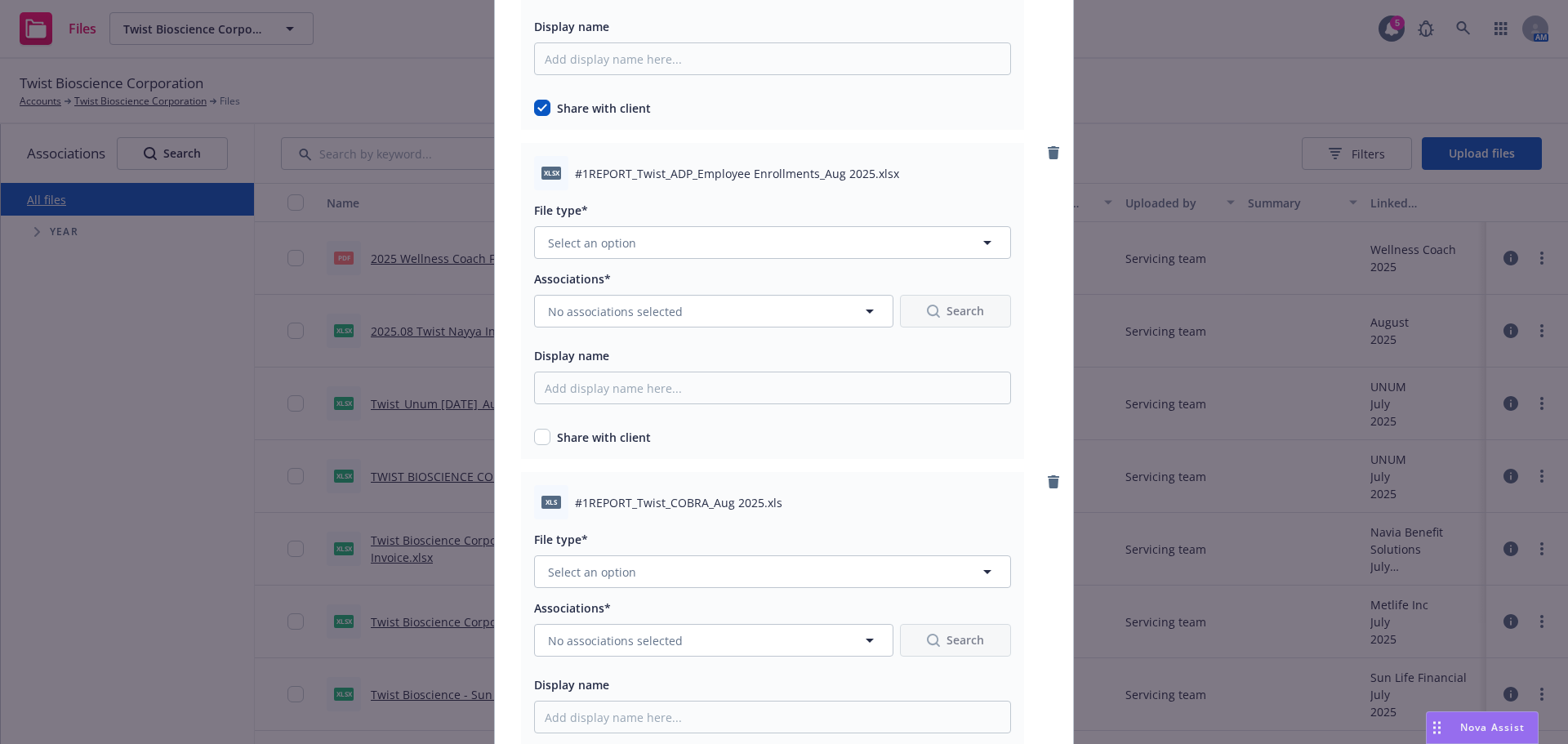
click at [557, 434] on span "Share with client" at bounding box center [603, 438] width 94 height 17
click at [535, 440] on input "checkbox" at bounding box center [542, 437] width 16 height 16
checkbox input "true"
click at [677, 250] on button "Select an option" at bounding box center [772, 243] width 477 height 33
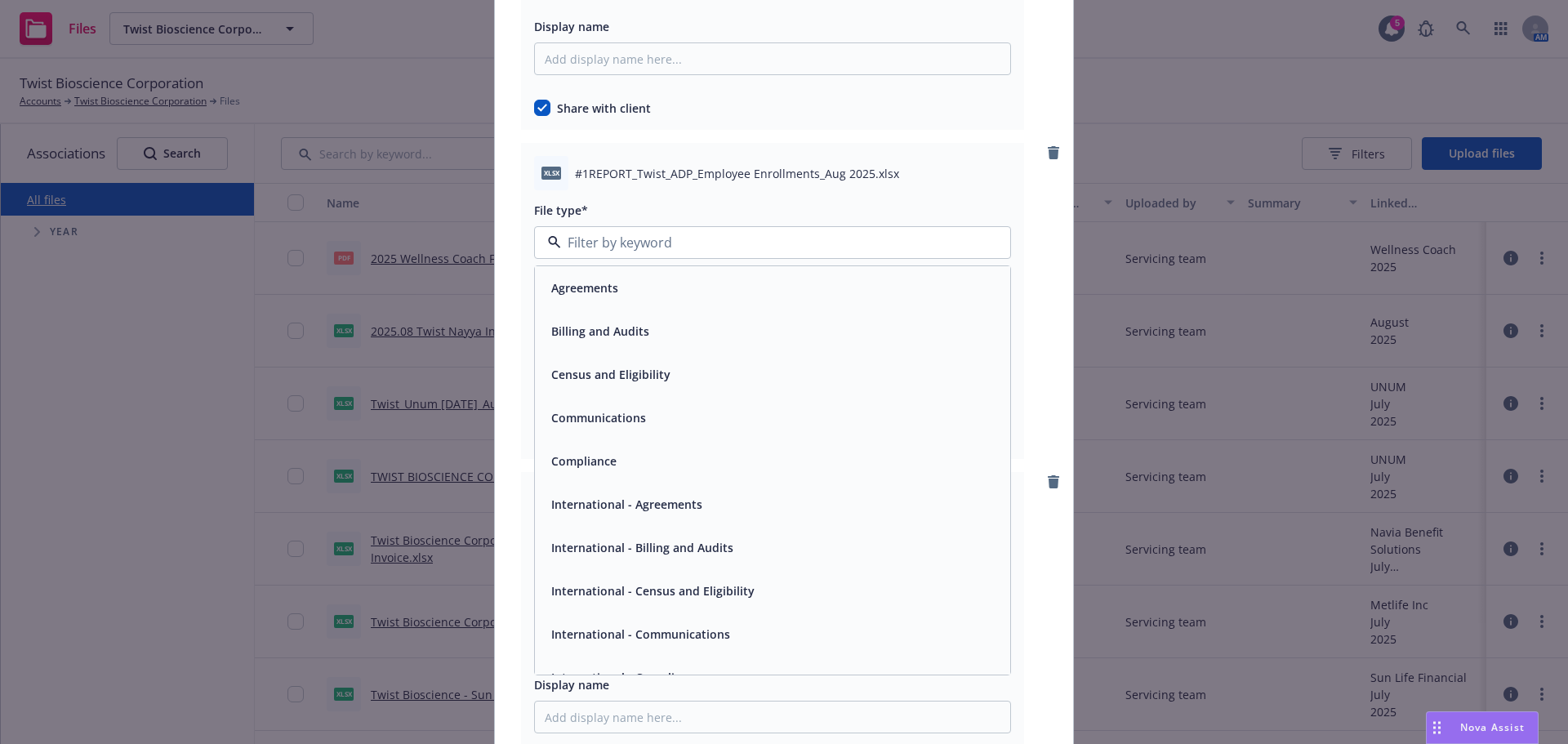
click at [624, 329] on span "Billing and Audits" at bounding box center [599, 331] width 98 height 17
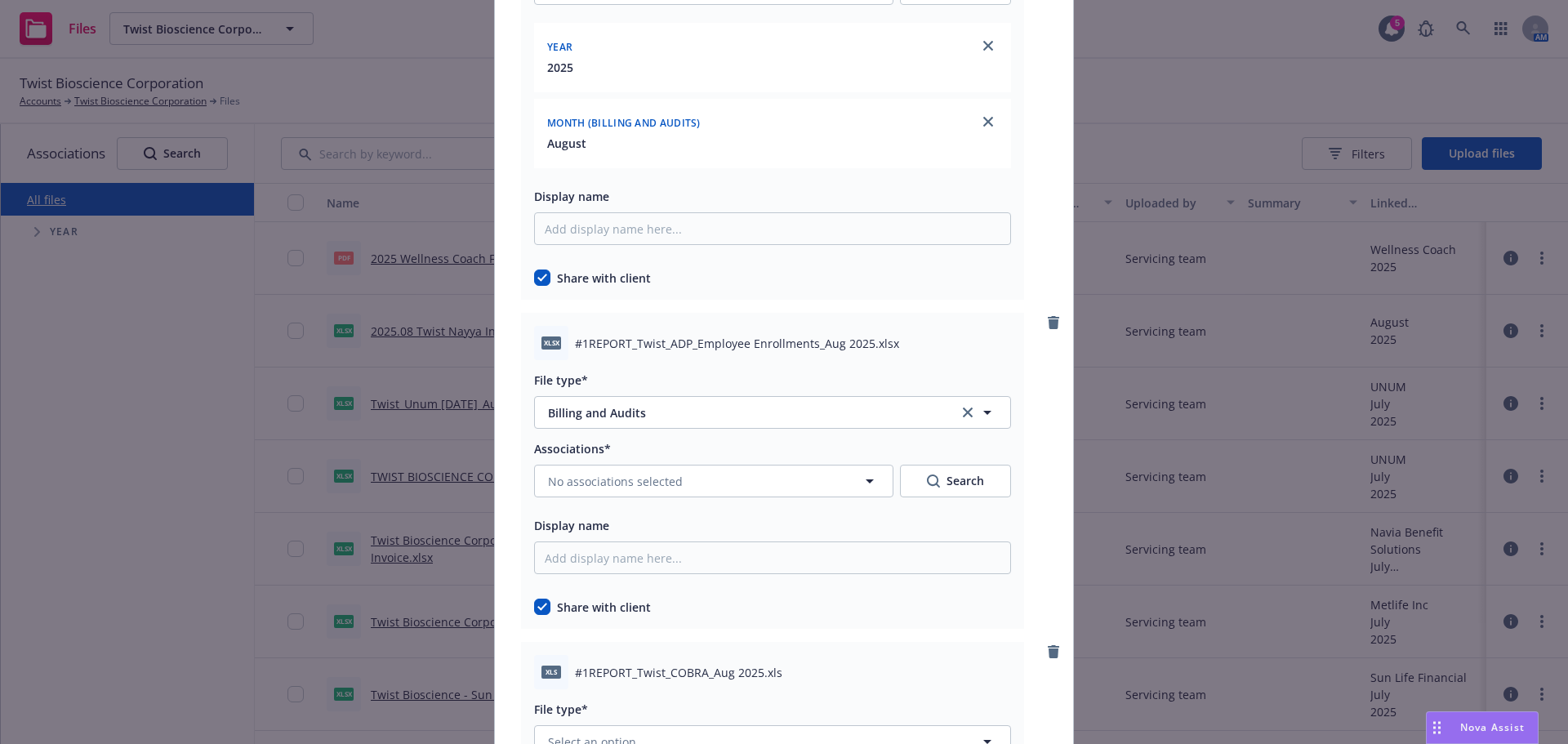
scroll to position [327, 0]
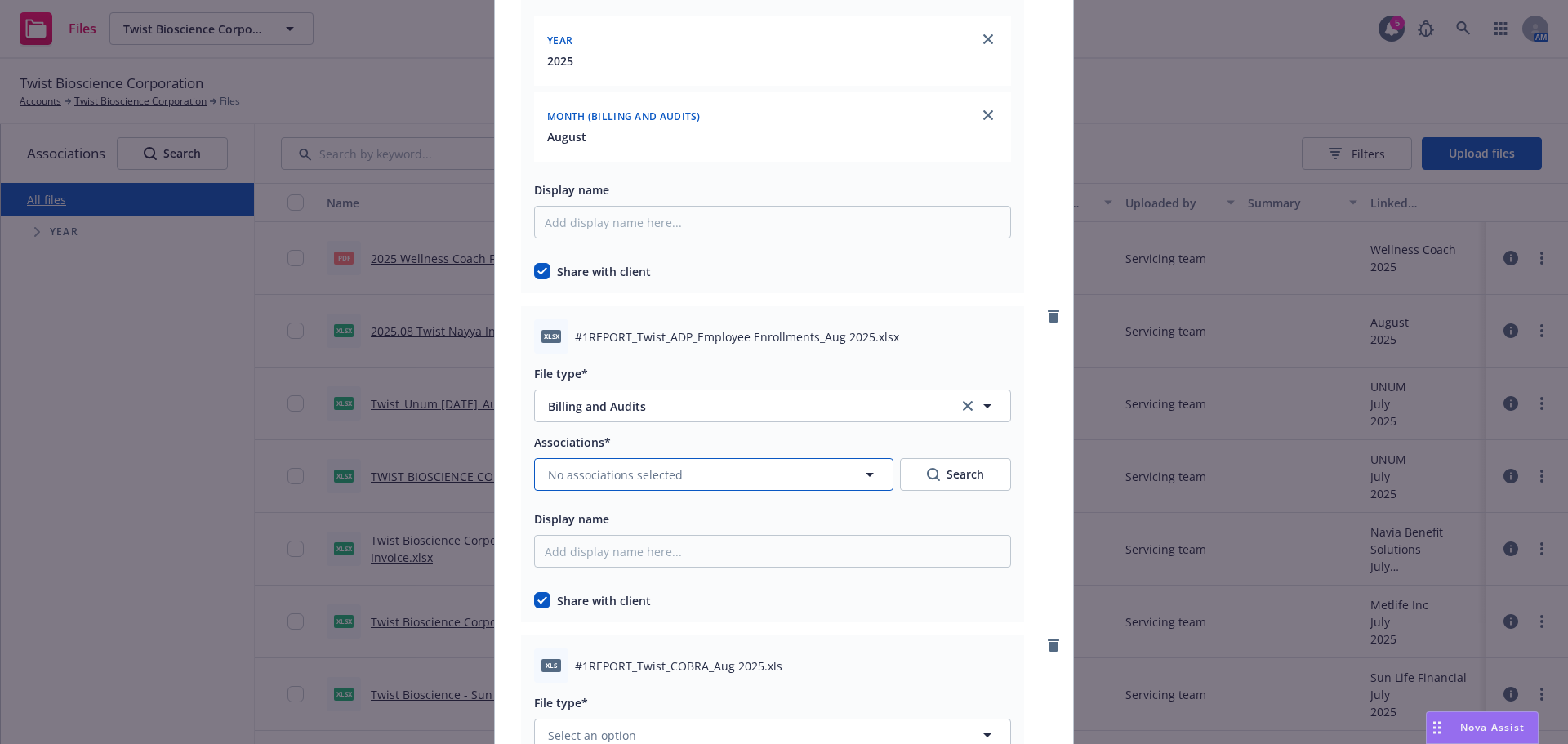
click at [631, 472] on span "No associations selected" at bounding box center [615, 474] width 134 height 17
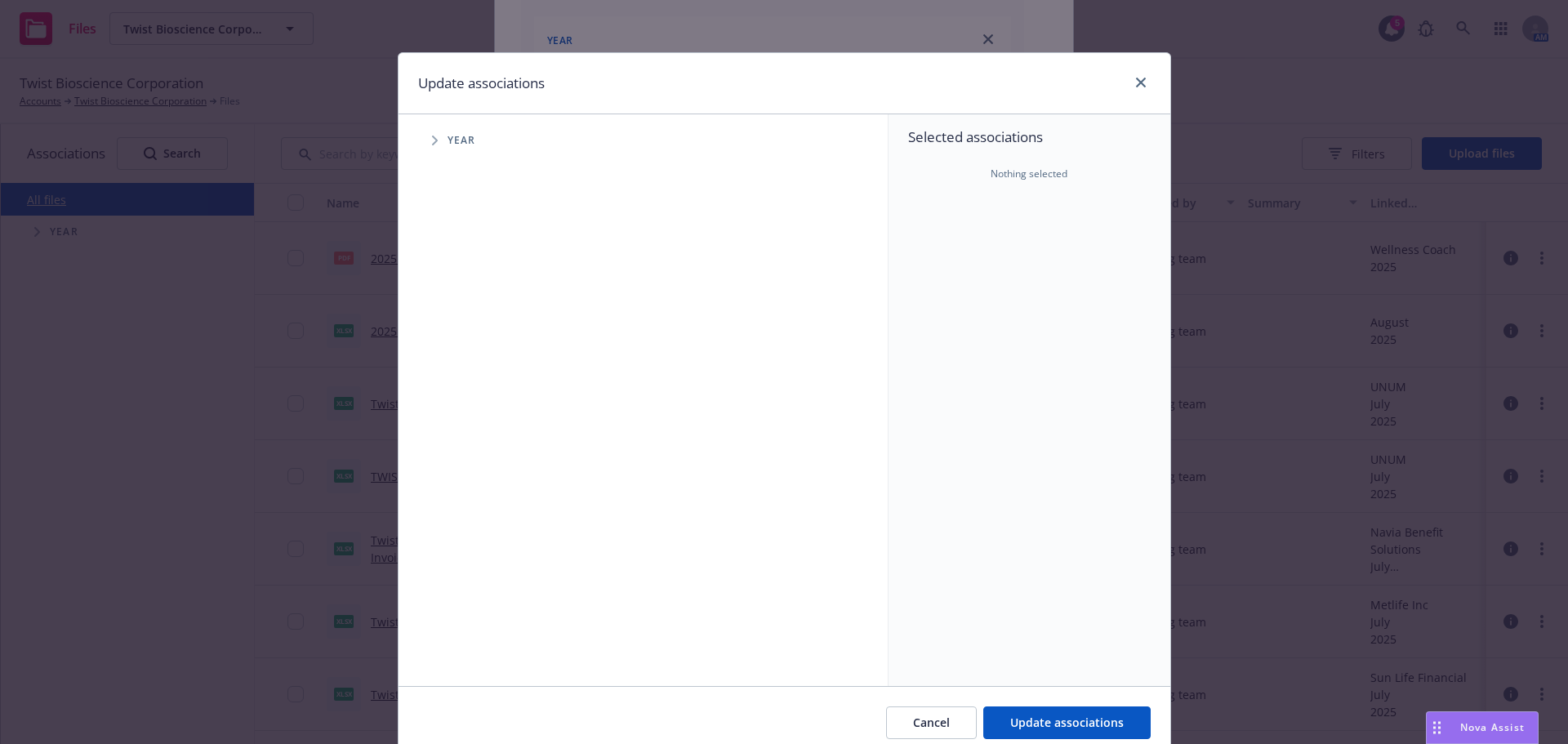
click at [428, 132] on span "Tree Example" at bounding box center [434, 140] width 26 height 26
click at [468, 358] on input "Tree Example" at bounding box center [476, 363] width 16 height 16
checkbox input "true"
click at [450, 358] on span "Tree Example" at bounding box center [454, 363] width 26 height 26
click at [462, 392] on span "Tree Example" at bounding box center [475, 399] width 26 height 26
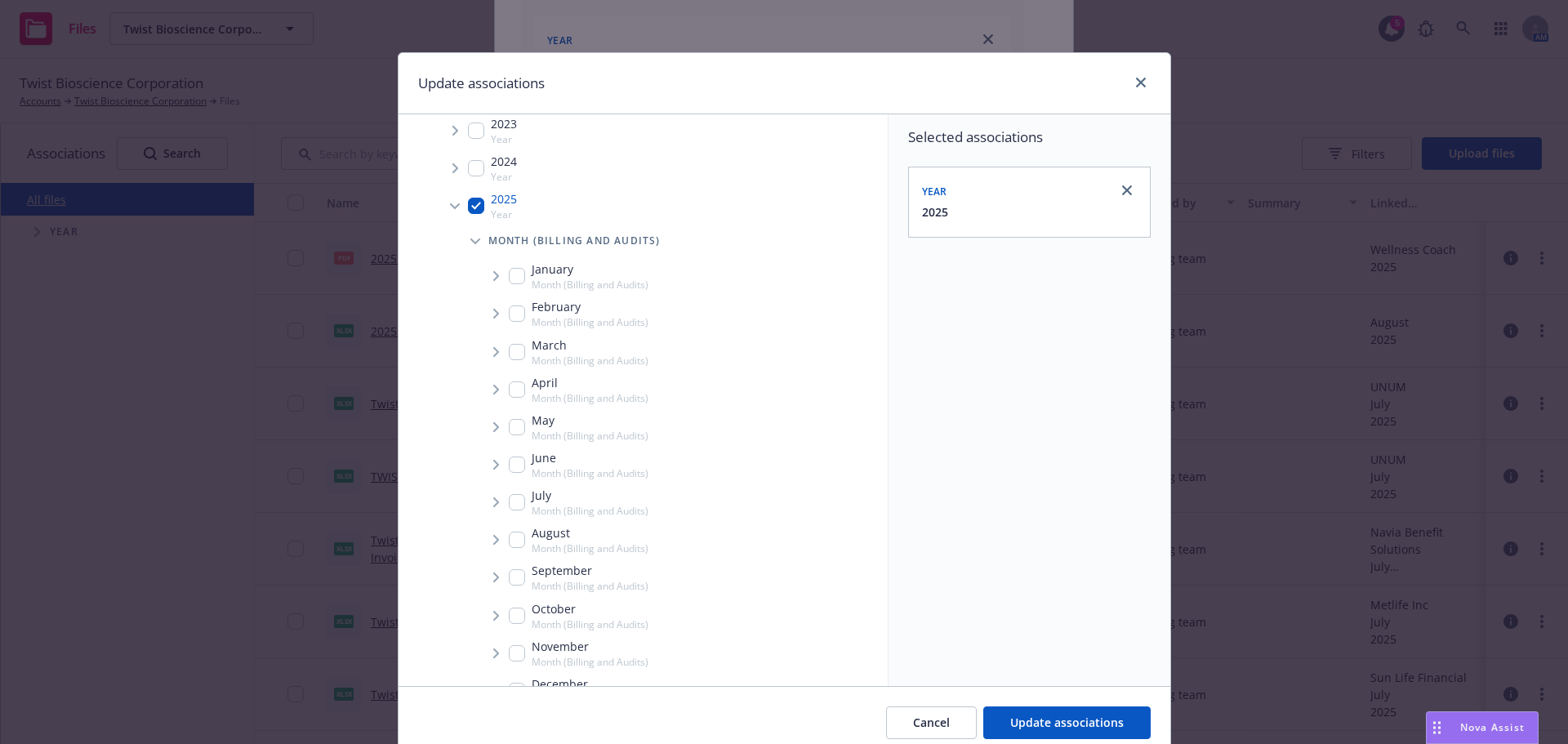
scroll to position [163, 0]
click at [515, 539] on input "Tree Example" at bounding box center [516, 534] width 16 height 16
checkbox input "true"
click at [1104, 725] on span "Update associations" at bounding box center [1066, 722] width 113 height 15
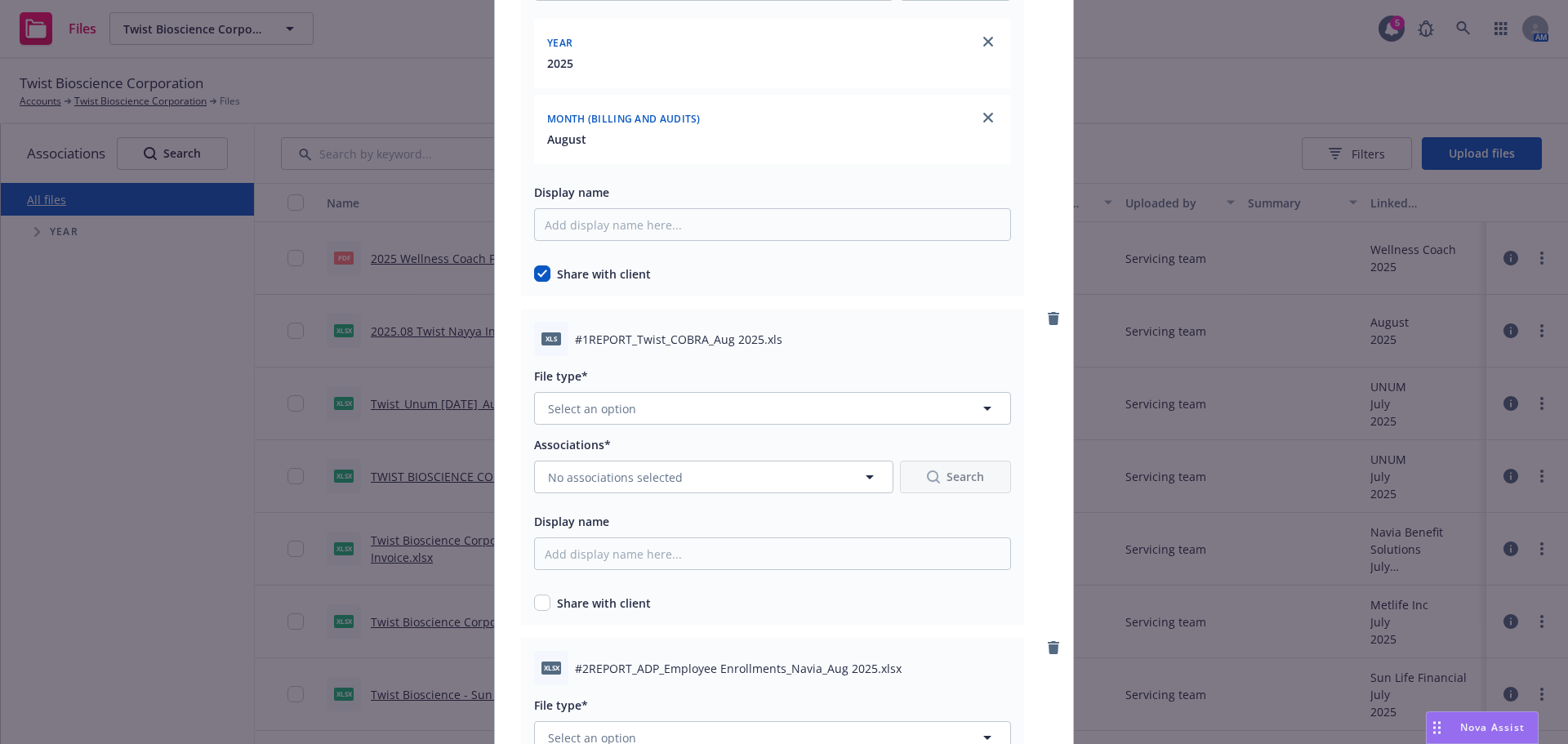
scroll to position [734, 0]
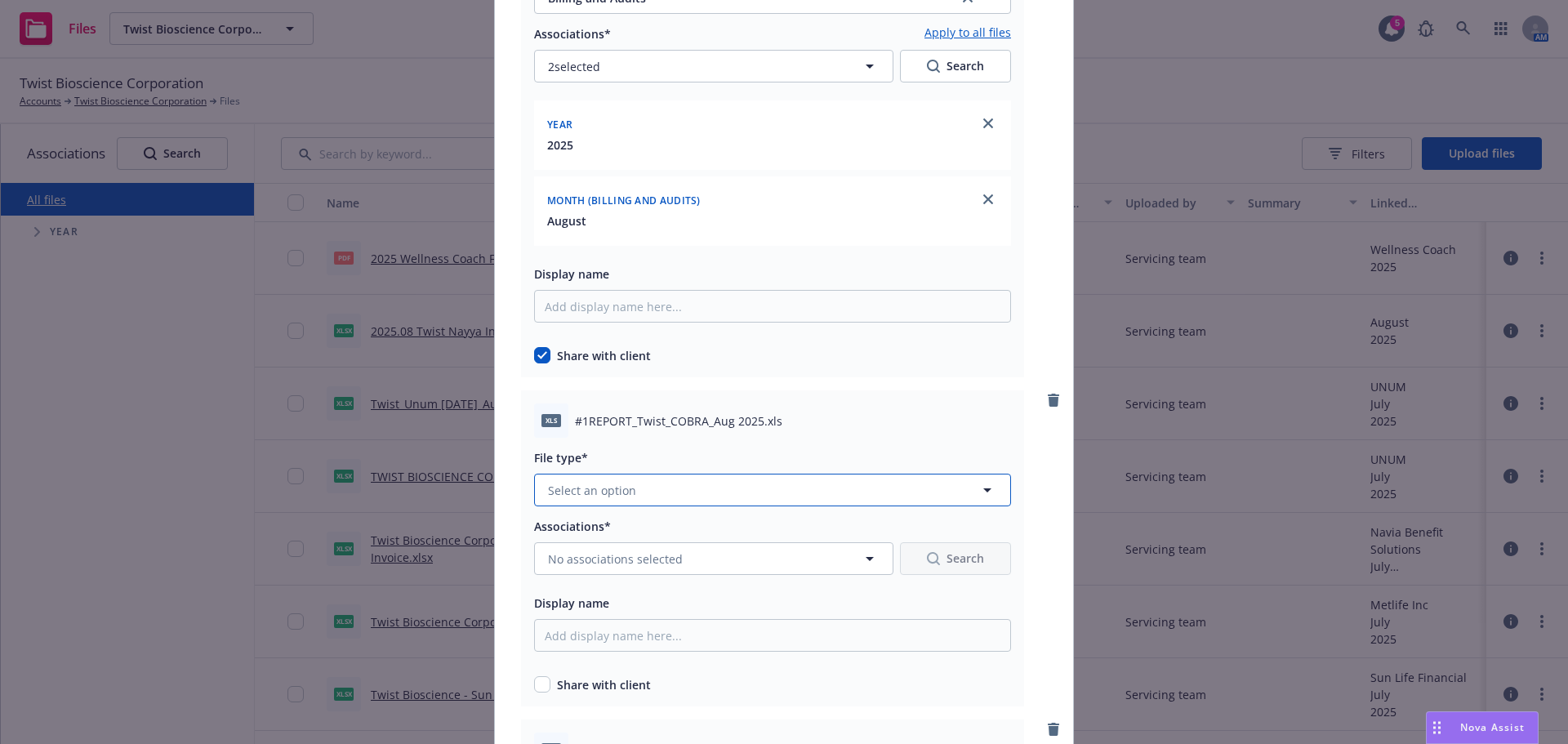
click at [574, 479] on button "Select an option" at bounding box center [772, 490] width 477 height 33
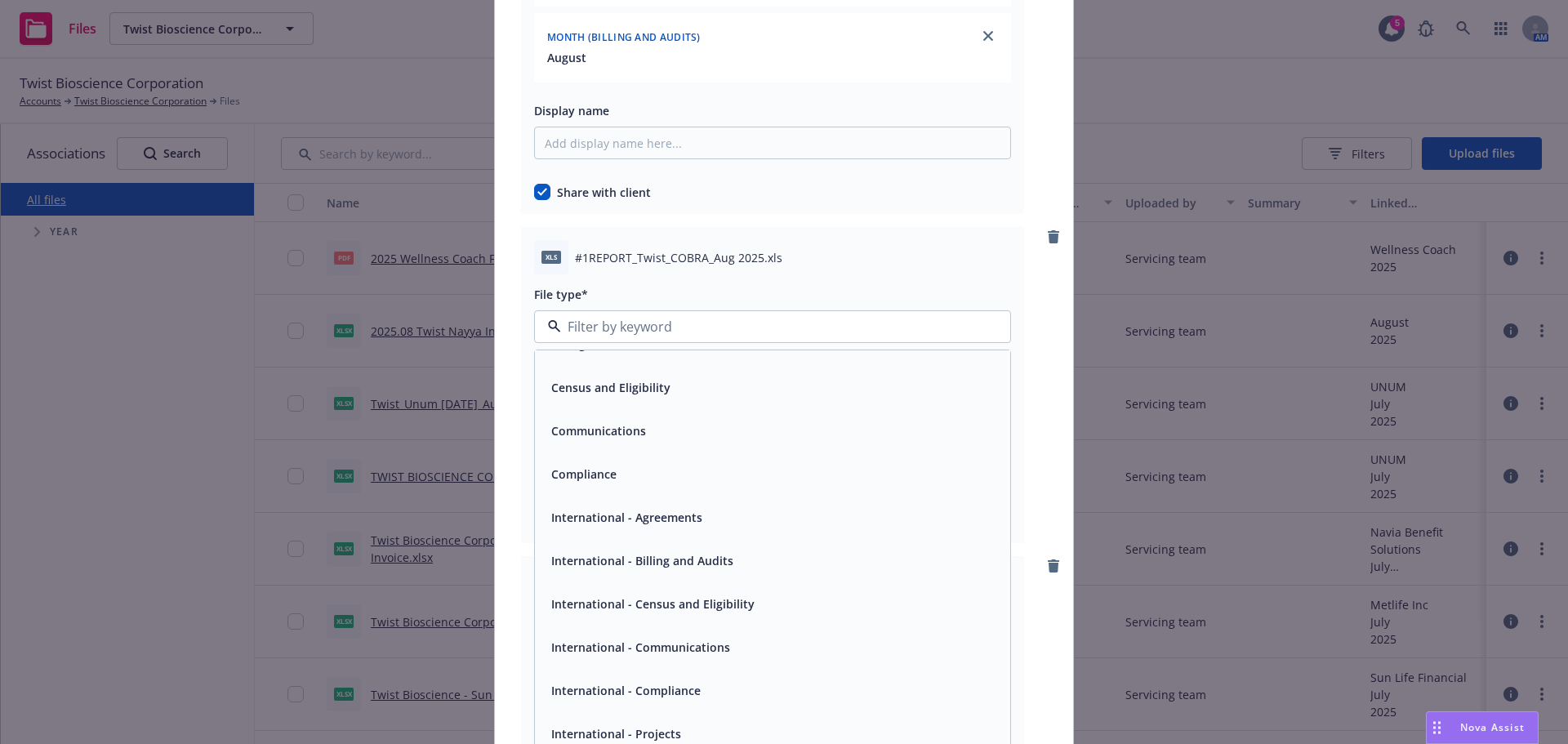
scroll to position [0, 0]
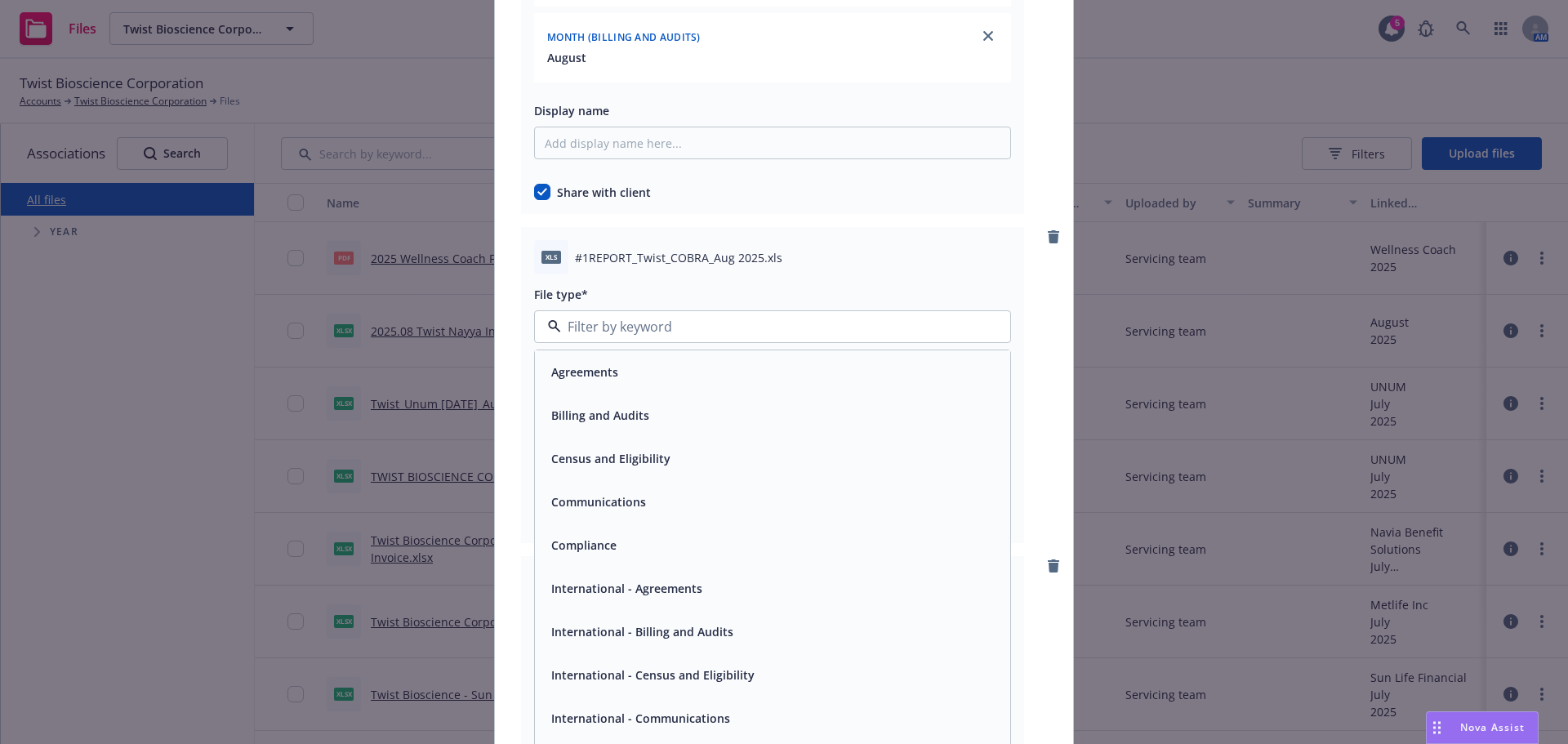
click at [646, 401] on div "Billing and Audits" at bounding box center [772, 415] width 476 height 43
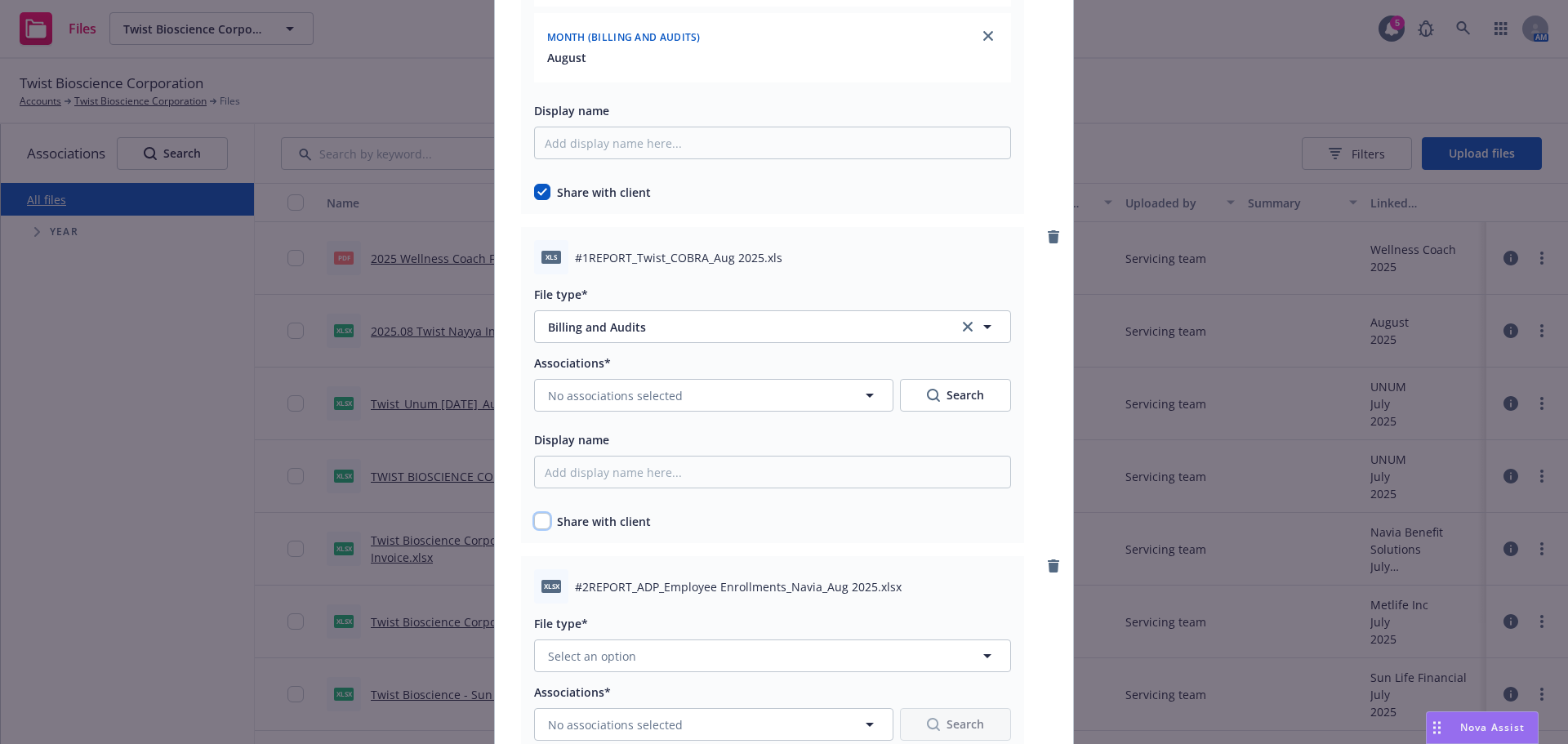
click at [539, 513] on input "checkbox" at bounding box center [542, 521] width 16 height 16
checkbox input "true"
click at [625, 387] on span "No associations selected" at bounding box center [615, 396] width 134 height 17
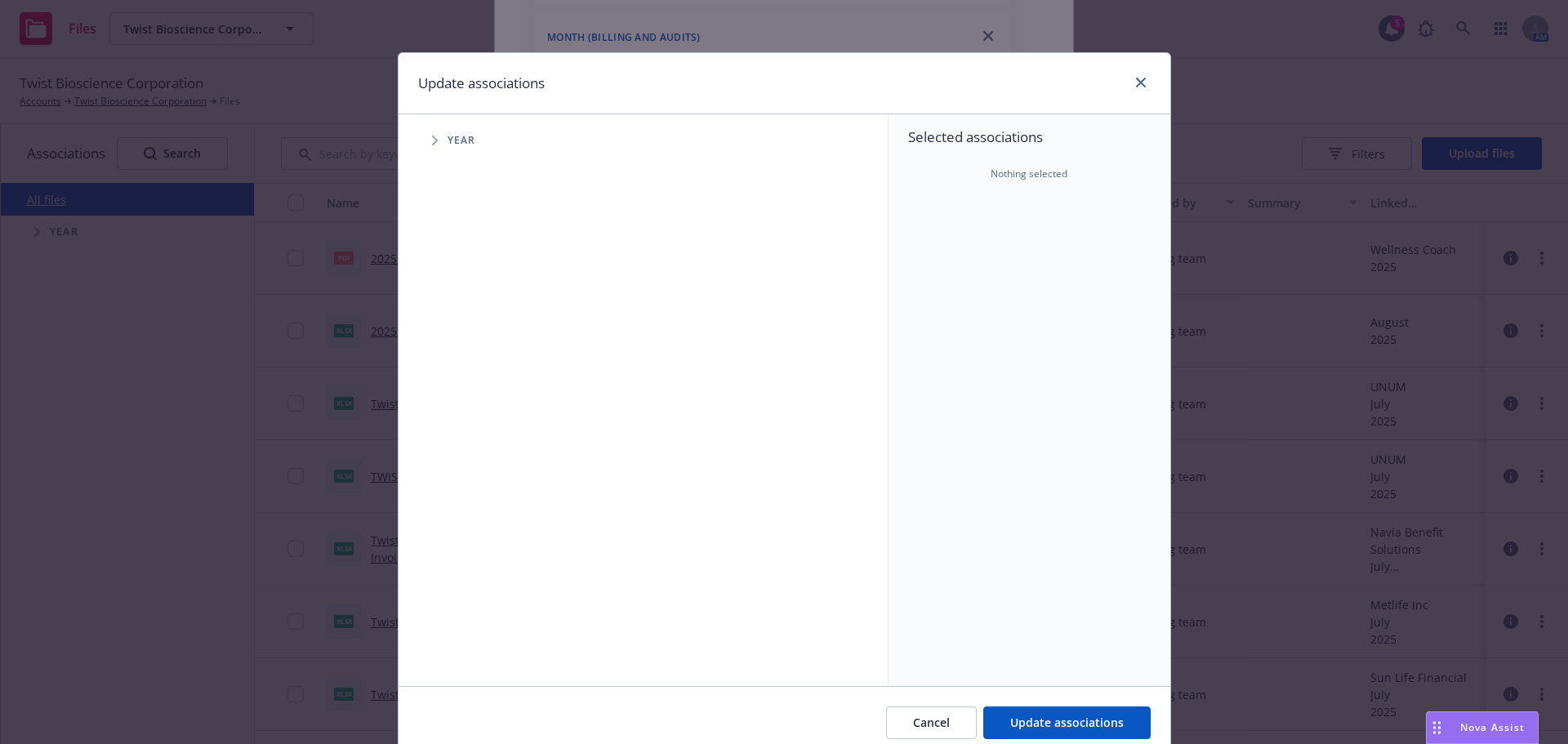
click at [1117, 80] on div "Update associations" at bounding box center [784, 83] width 771 height 61
click at [1124, 78] on div at bounding box center [1137, 83] width 26 height 21
click at [1136, 80] on icon "close" at bounding box center [1141, 82] width 10 height 10
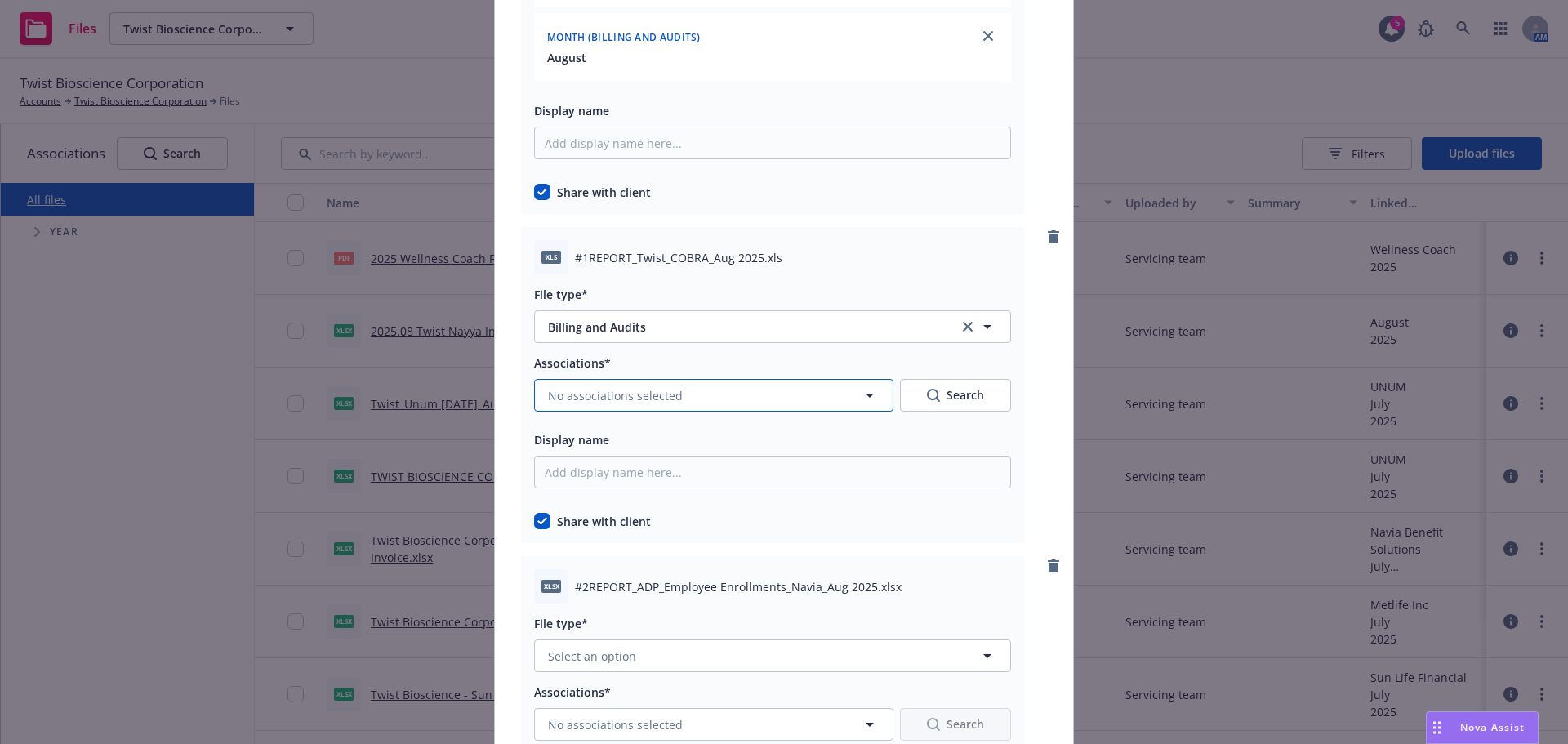
click at [667, 390] on span "No associations selected" at bounding box center [615, 396] width 134 height 17
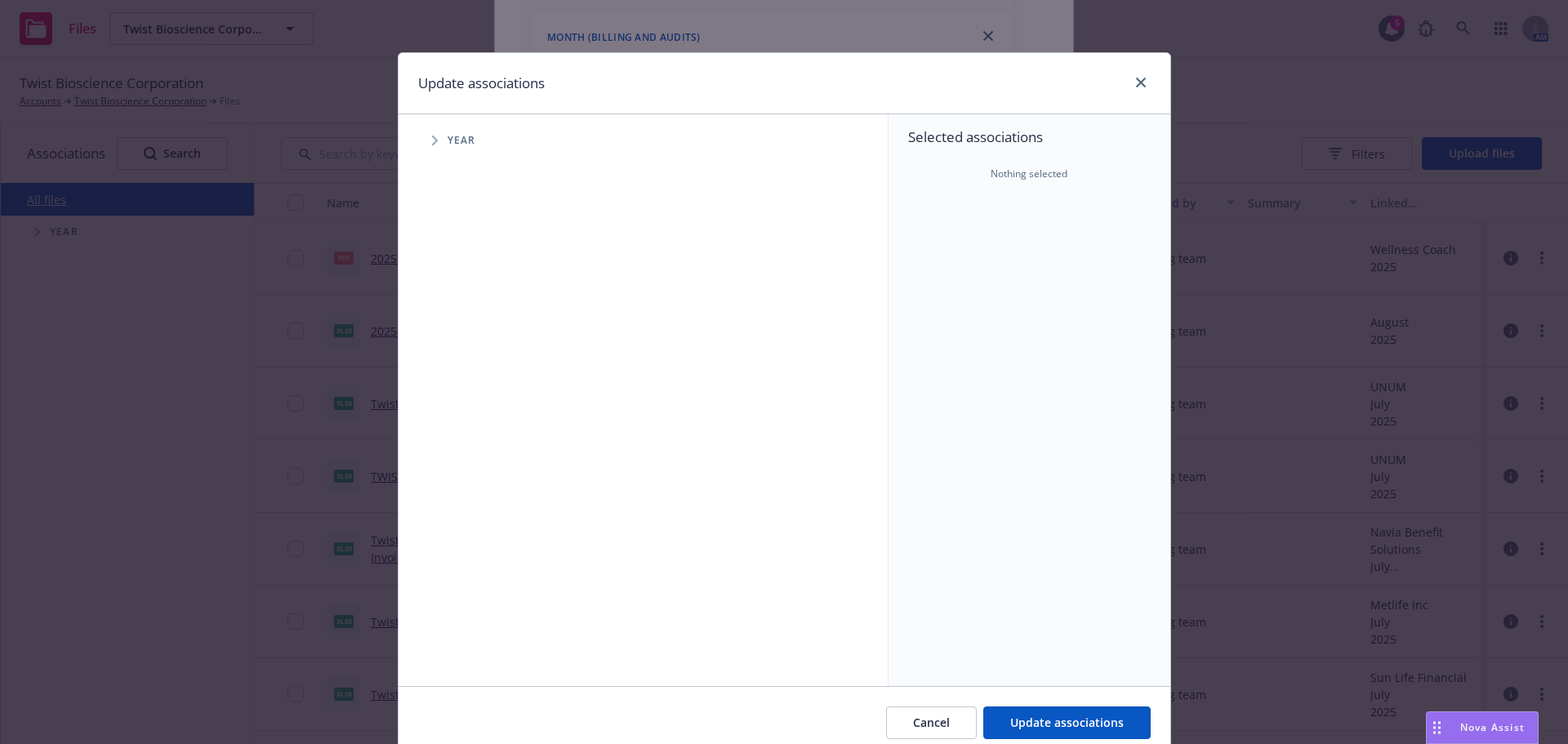
click at [423, 143] on span "Tree Example" at bounding box center [434, 140] width 26 height 26
click at [468, 365] on input "Tree Example" at bounding box center [476, 363] width 16 height 16
checkbox input "true"
click at [452, 360] on icon "Tree Example" at bounding box center [455, 364] width 7 height 10
click at [462, 391] on span "Tree Example" at bounding box center [475, 399] width 26 height 26
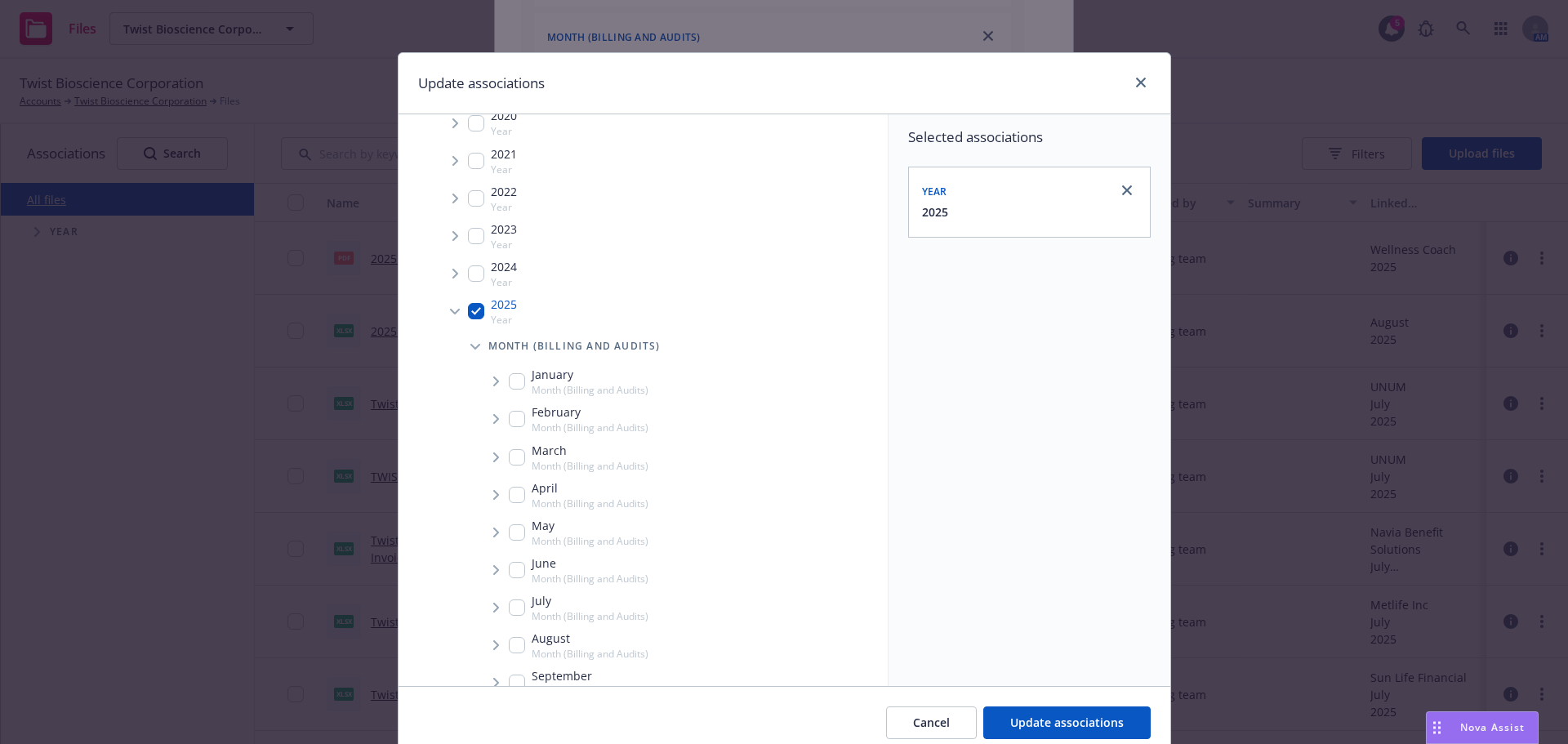
scroll to position [81, 0]
click at [521, 617] on div "August Month (Billing and Audits)" at bounding box center [578, 616] width 139 height 31
checkbox input "true"
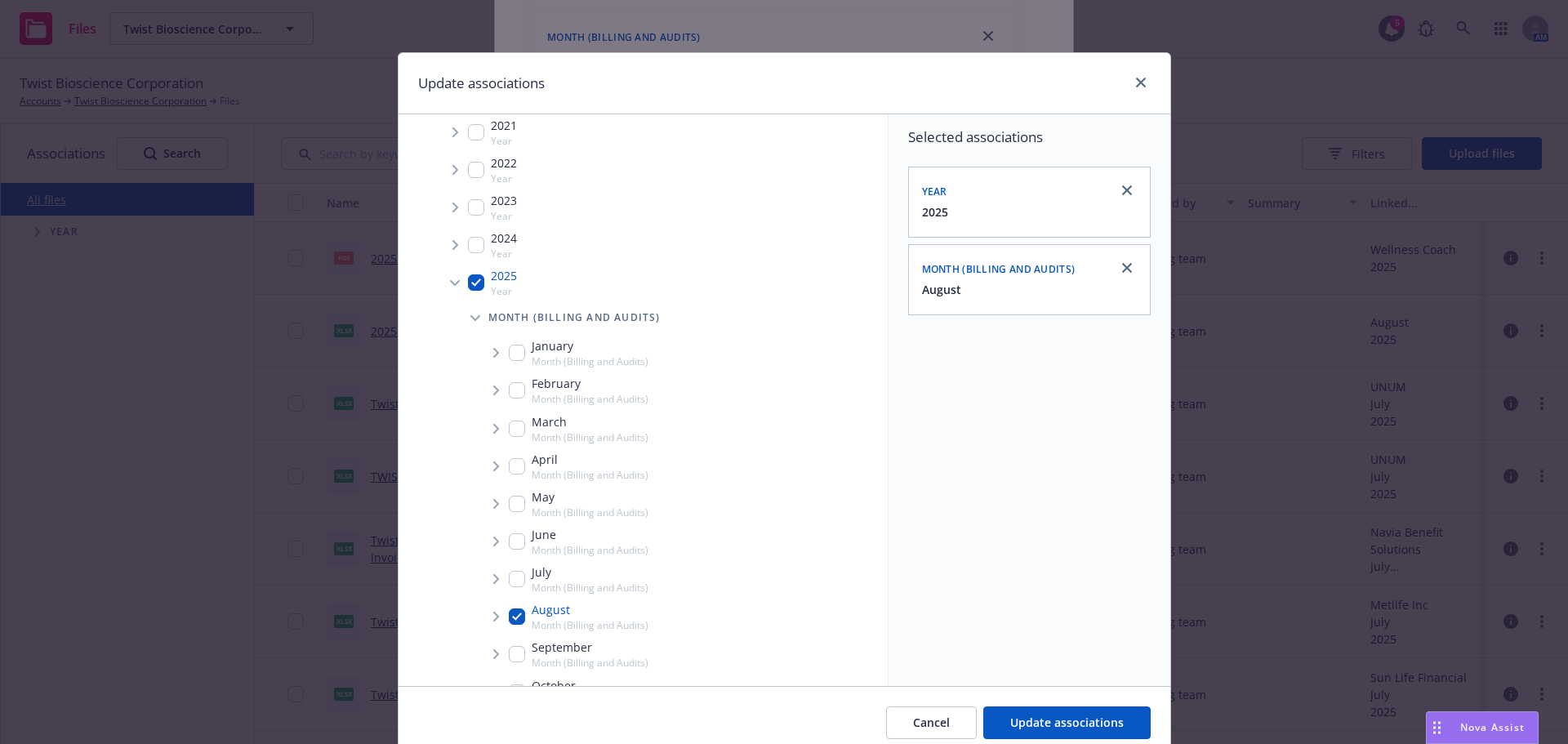
click at [493, 614] on icon "Tree Example" at bounding box center [496, 616] width 7 height 10
click at [1080, 721] on span "Update associations" at bounding box center [1066, 722] width 113 height 15
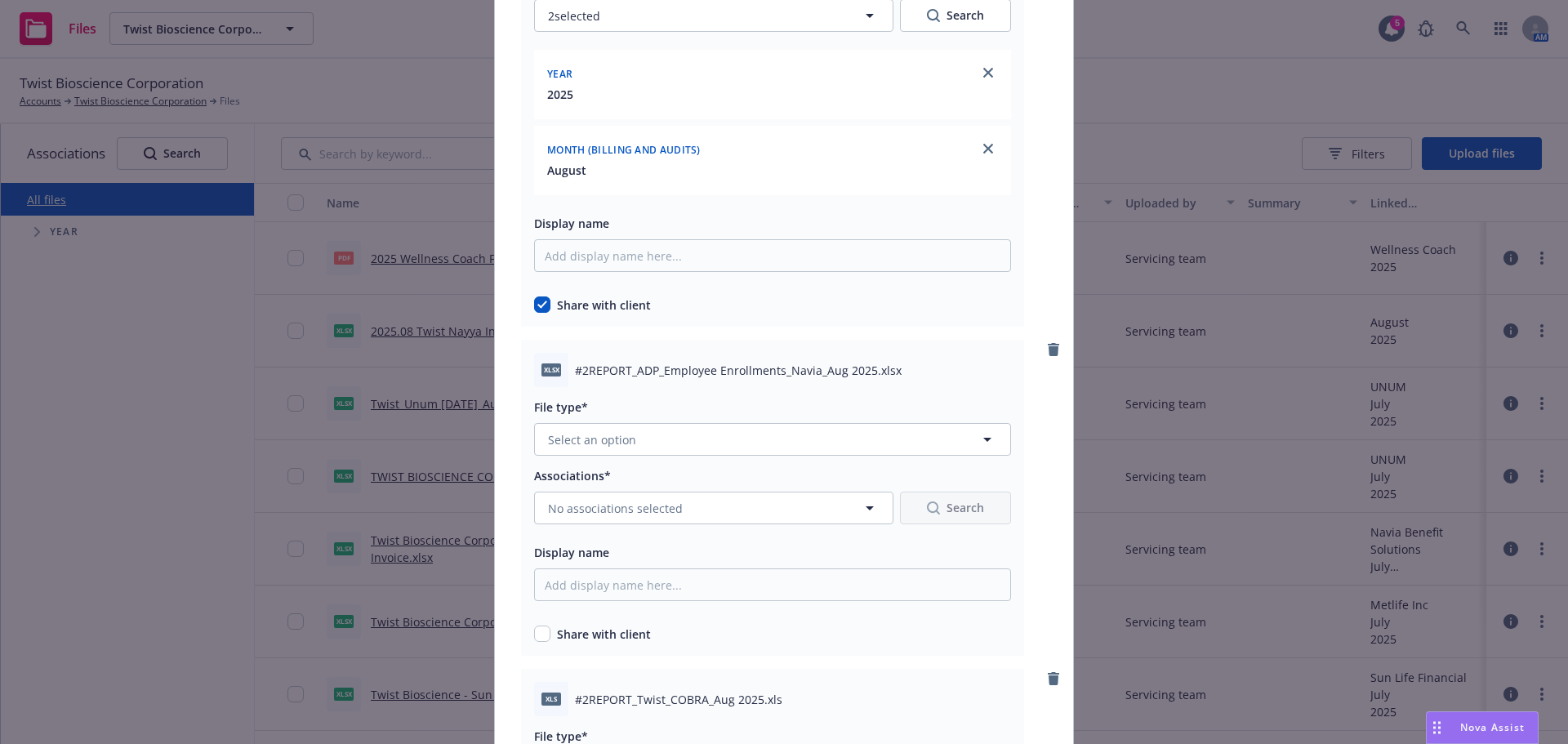
scroll to position [1306, 0]
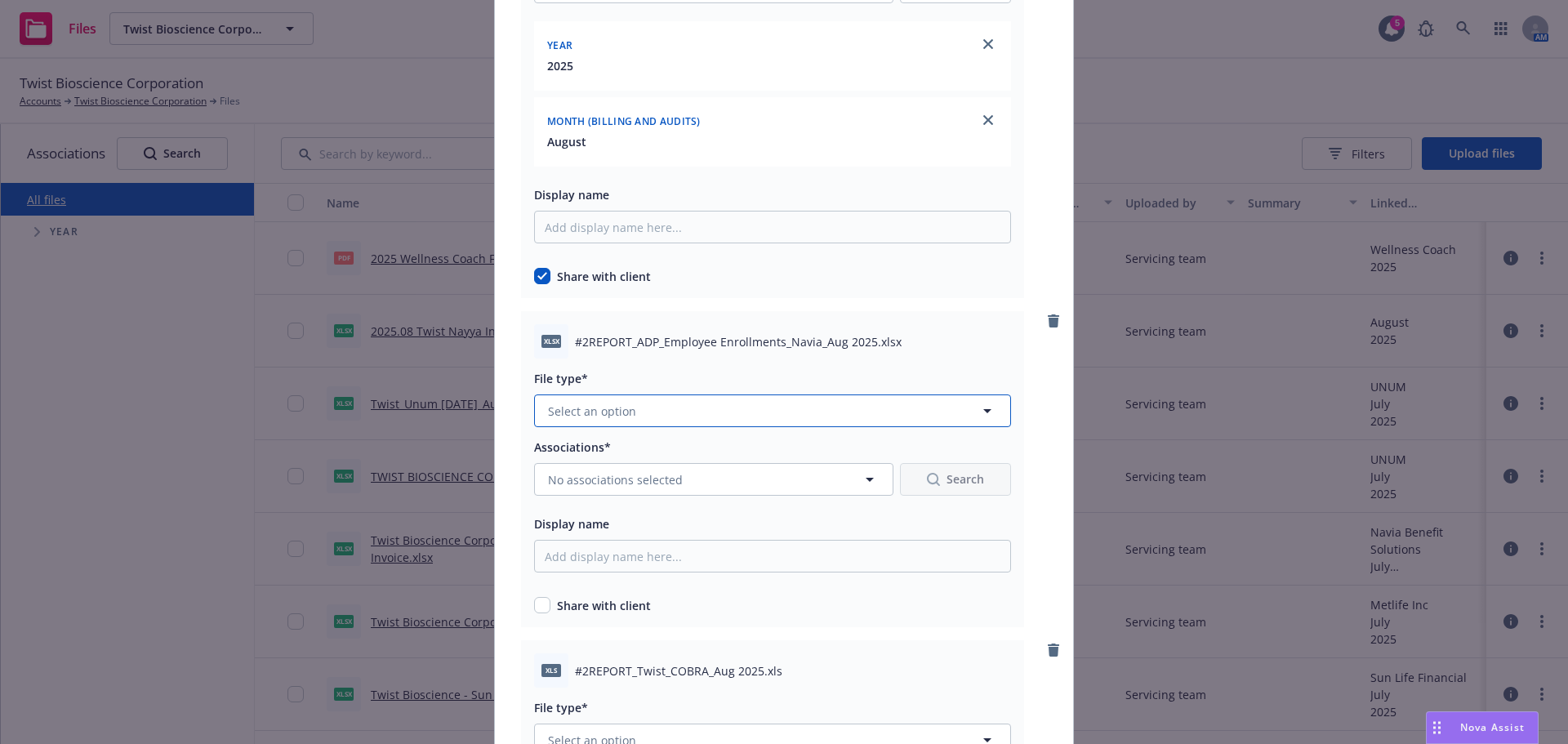
click at [672, 399] on button "Select an option" at bounding box center [772, 411] width 477 height 33
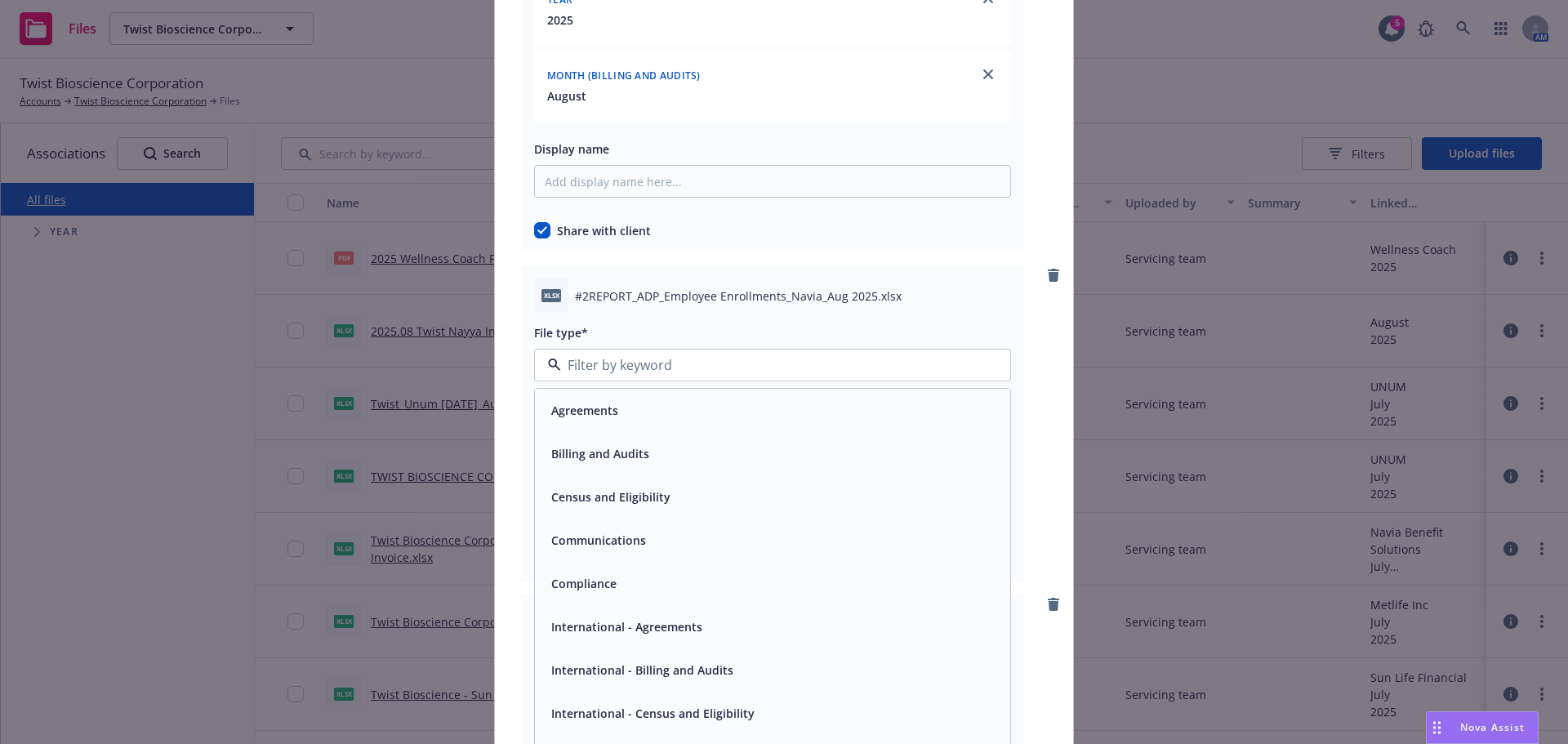
scroll to position [1388, 0]
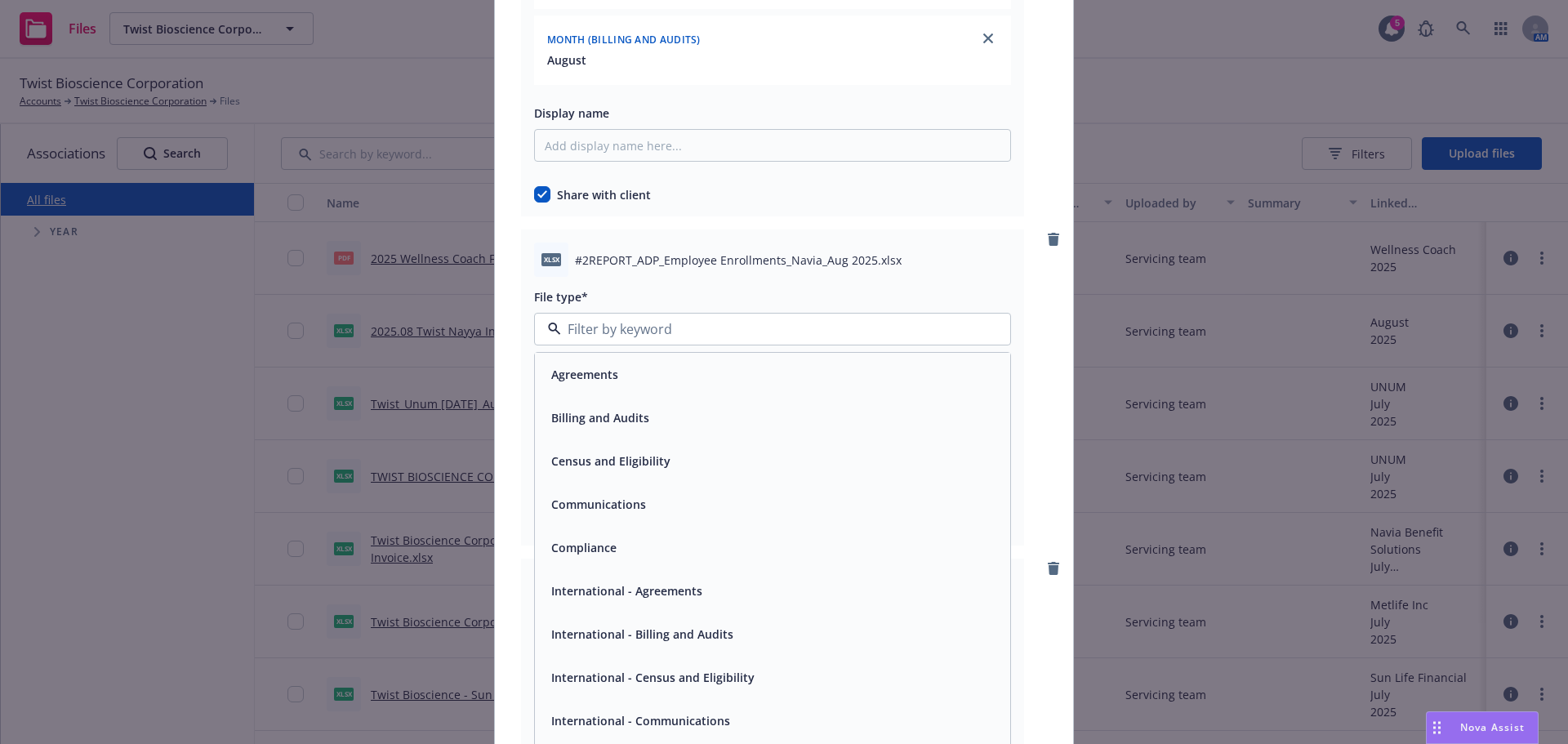
click at [667, 407] on div "Billing and Audits" at bounding box center [772, 417] width 455 height 24
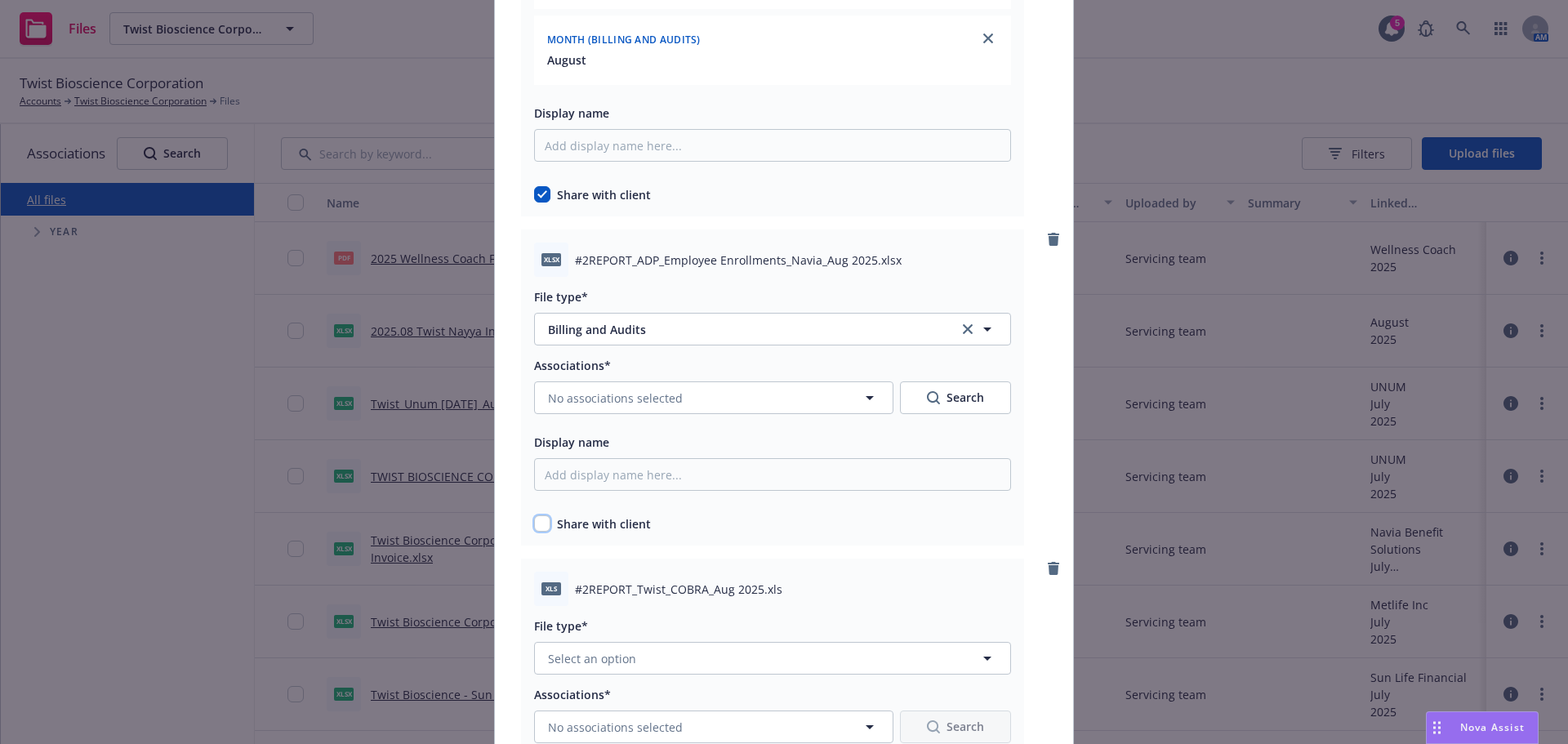
click at [539, 527] on input "checkbox" at bounding box center [542, 523] width 16 height 16
checkbox input "true"
click at [629, 398] on span "No associations selected" at bounding box center [615, 398] width 134 height 17
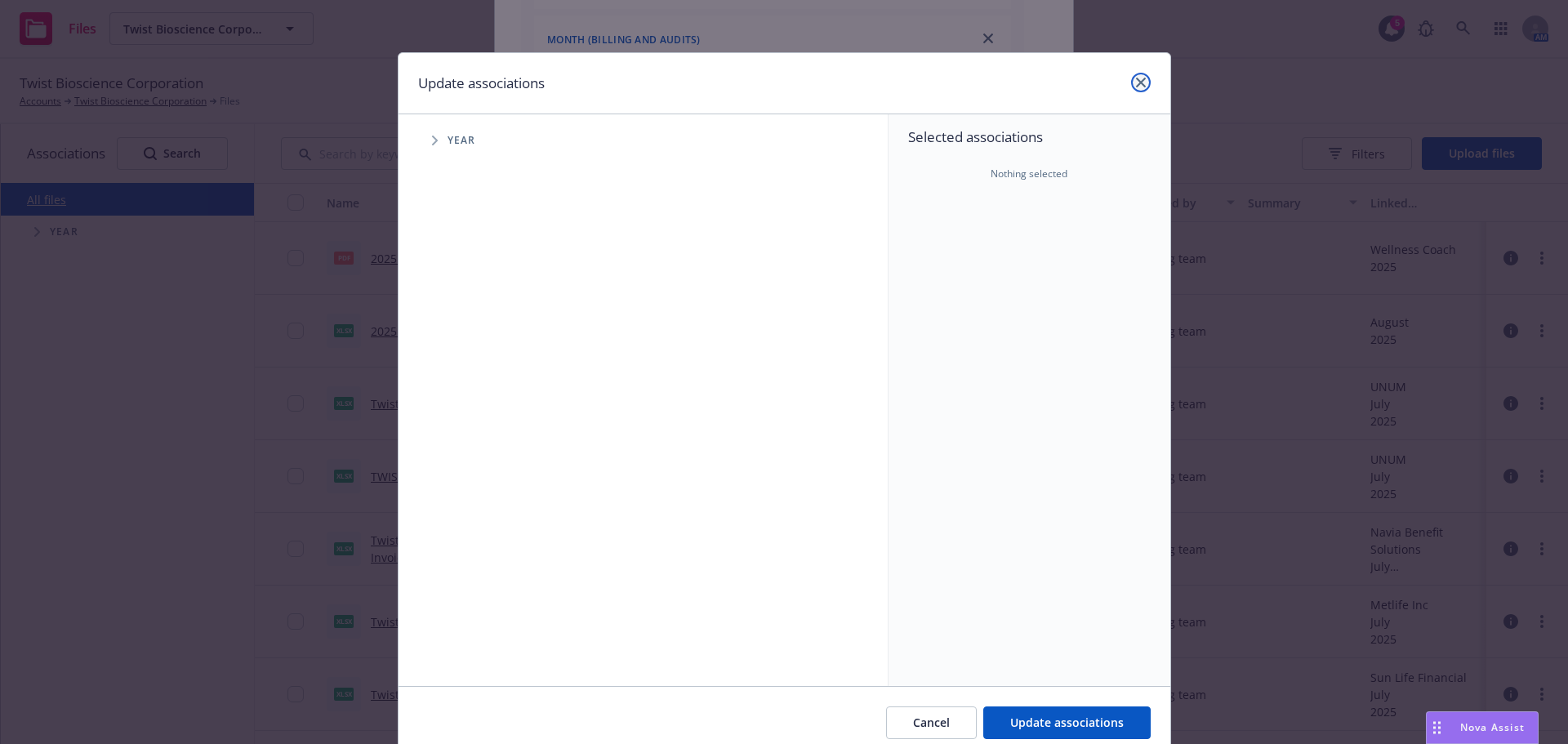
click at [1136, 81] on icon "close" at bounding box center [1141, 82] width 10 height 10
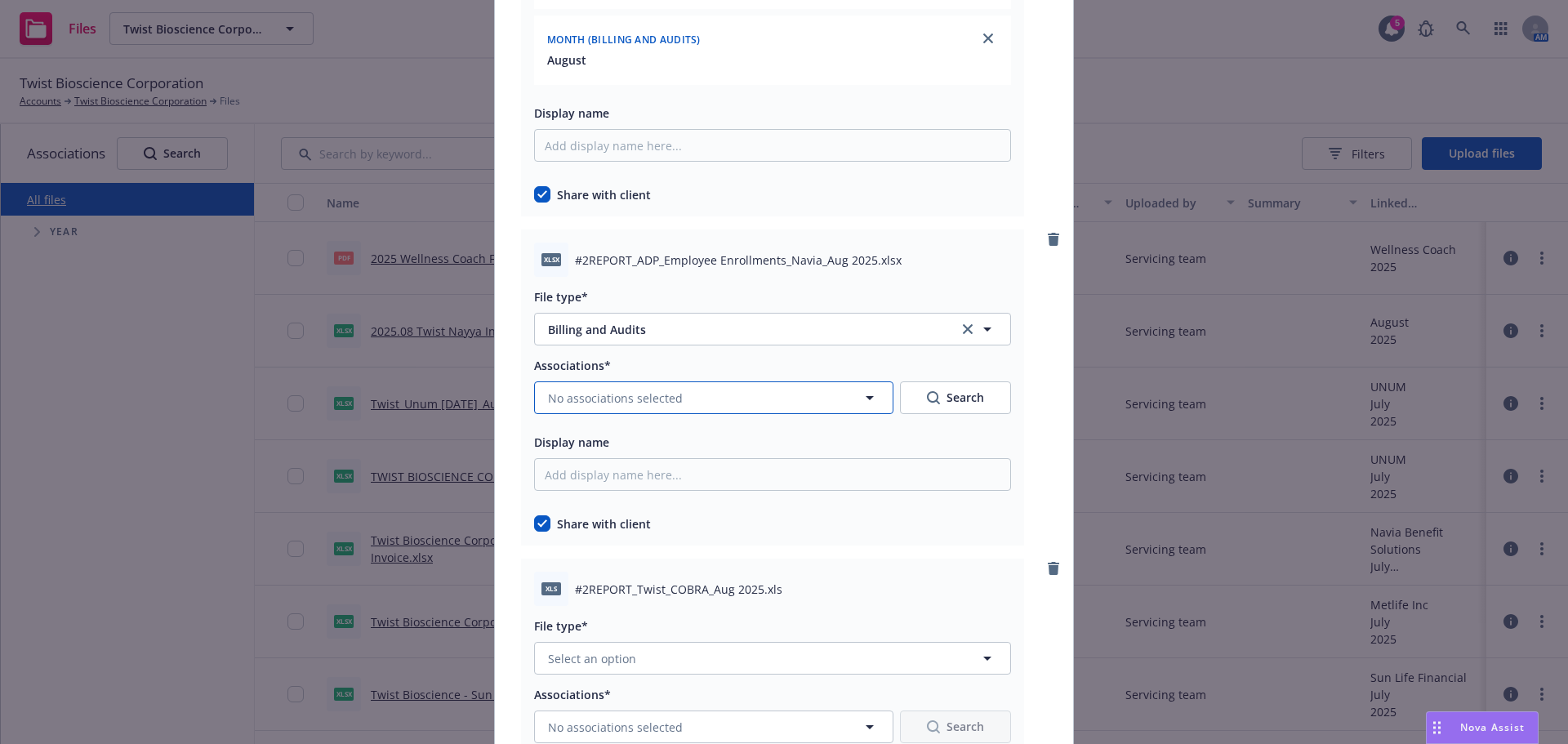
click at [635, 405] on span "No associations selected" at bounding box center [615, 398] width 134 height 17
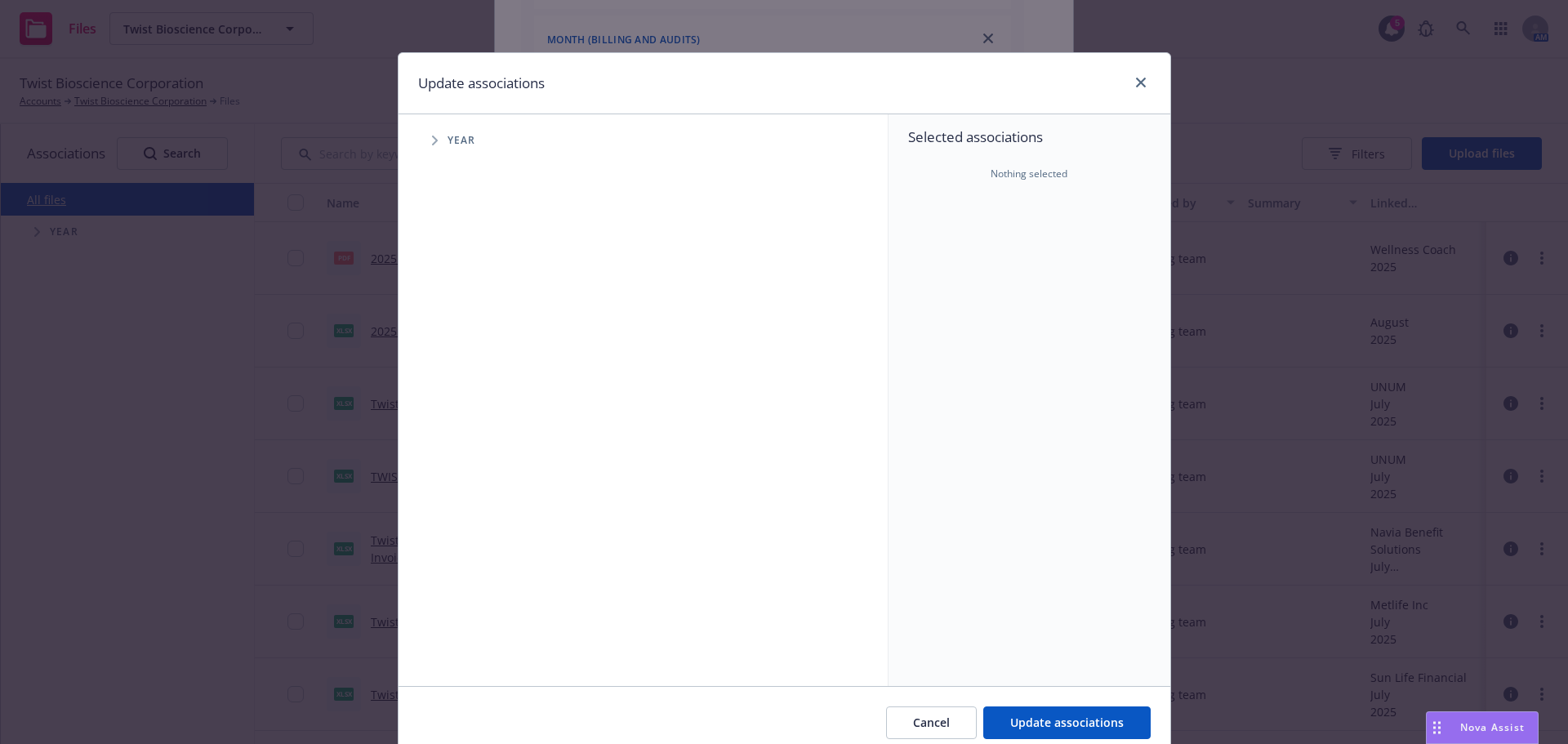
click at [437, 136] on span "Tree Example" at bounding box center [434, 140] width 26 height 26
click at [468, 356] on div "2025 Year" at bounding box center [492, 364] width 49 height 31
checkbox input "true"
click at [452, 362] on icon "Tree Example" at bounding box center [455, 364] width 7 height 10
click at [467, 389] on span "Tree Example" at bounding box center [475, 399] width 26 height 26
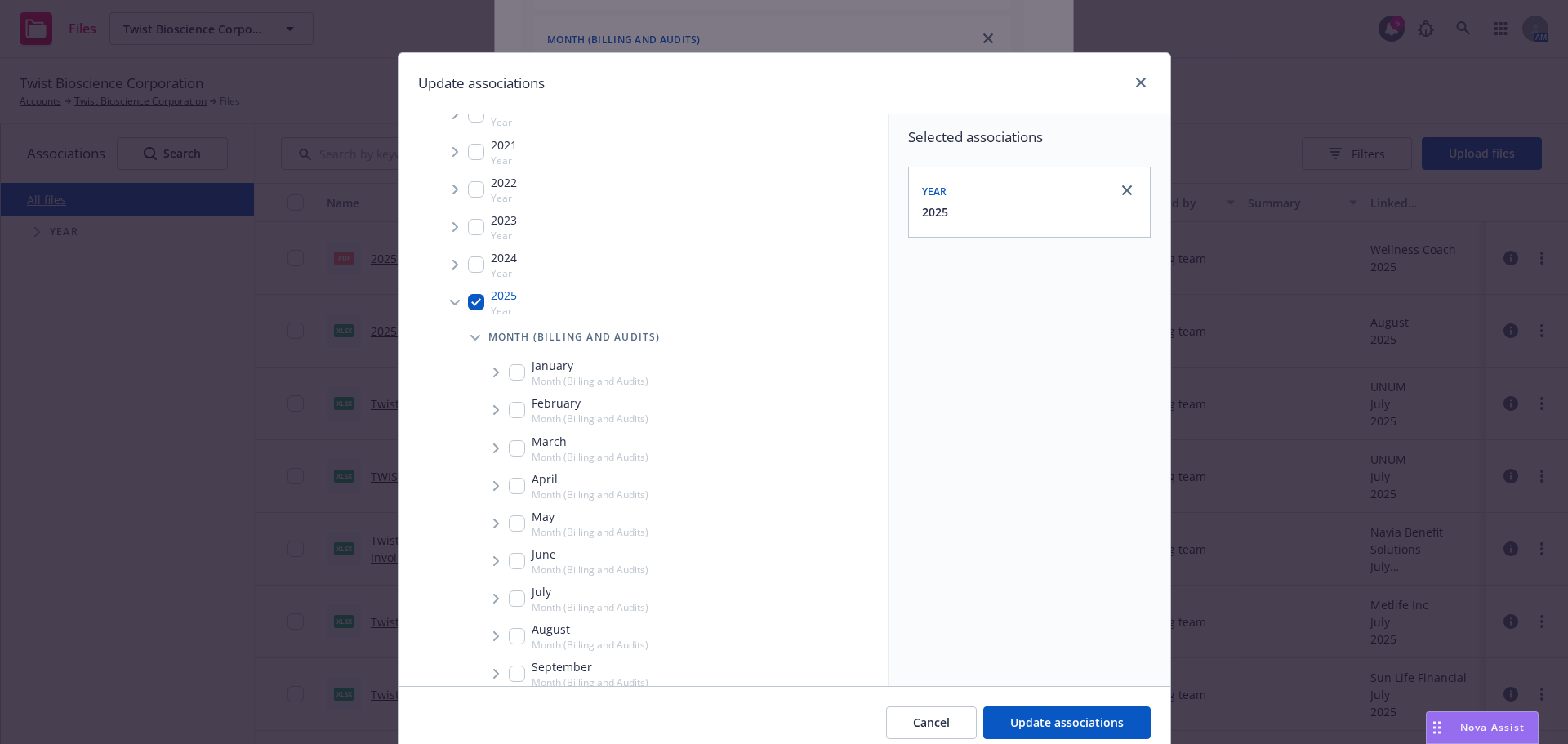
scroll to position [163, 0]
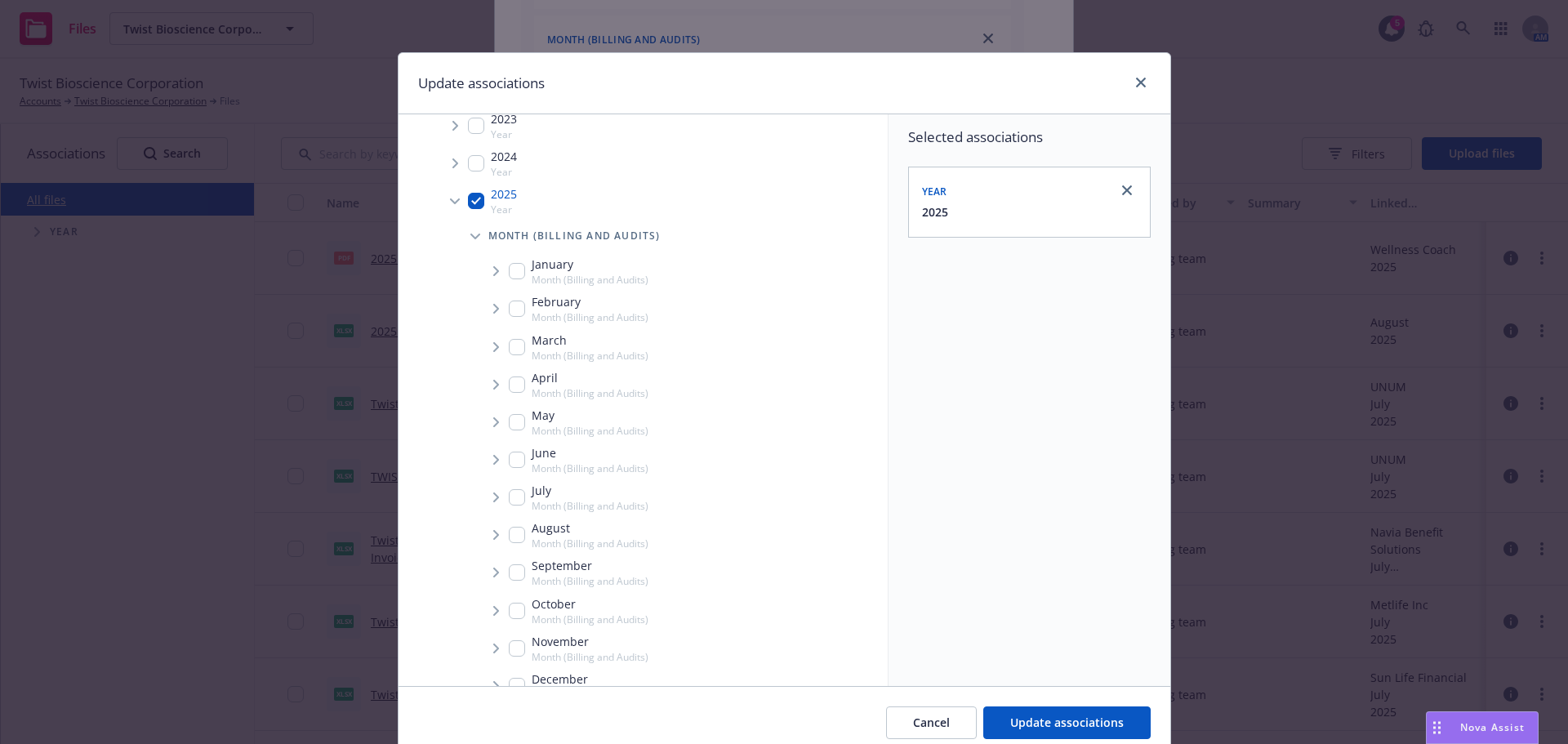
click at [512, 535] on input "Tree Example" at bounding box center [516, 534] width 16 height 16
checkbox input "true"
click at [494, 538] on span "Tree Example" at bounding box center [495, 534] width 26 height 26
click at [1104, 711] on button "Update associations" at bounding box center [1066, 723] width 167 height 33
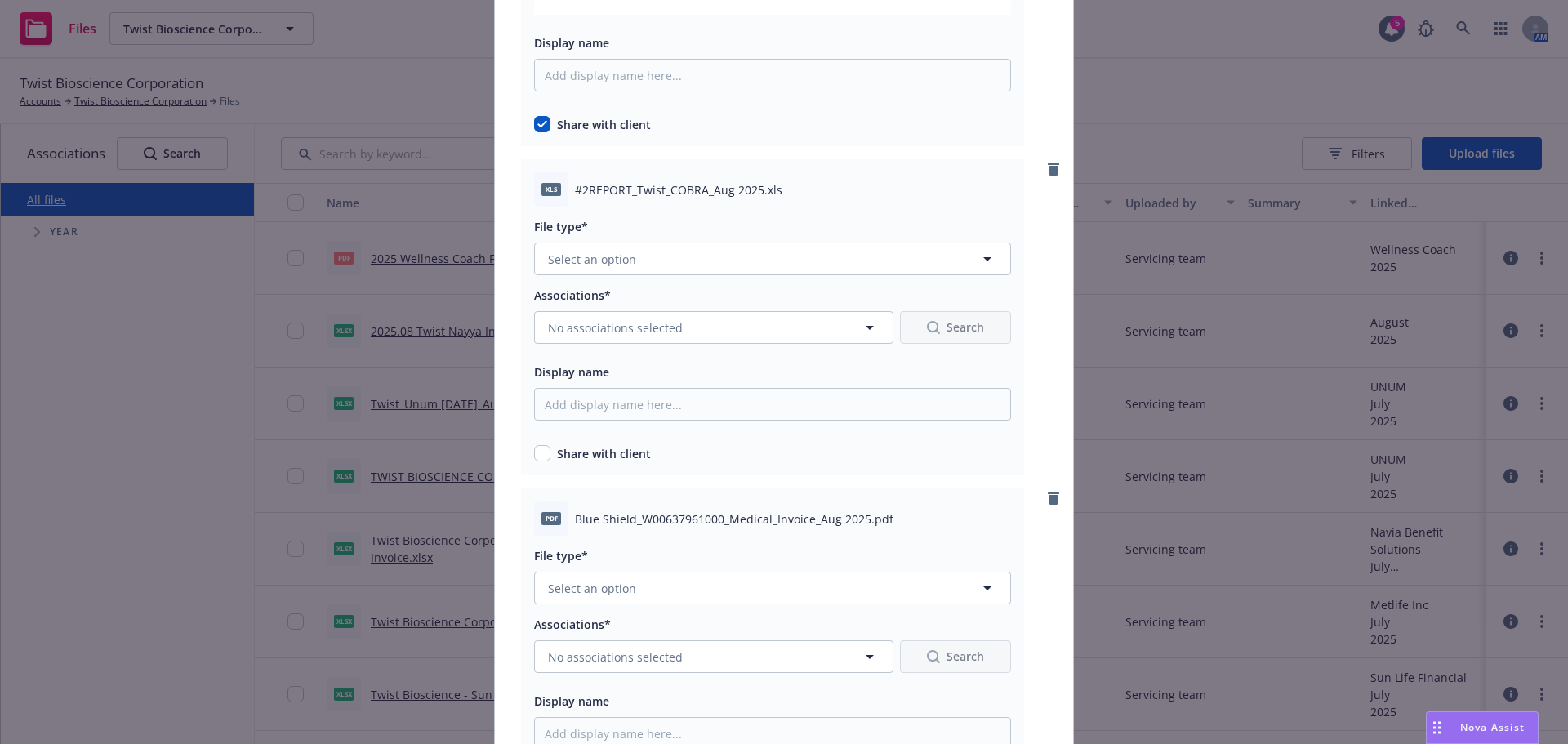
scroll to position [1960, 0]
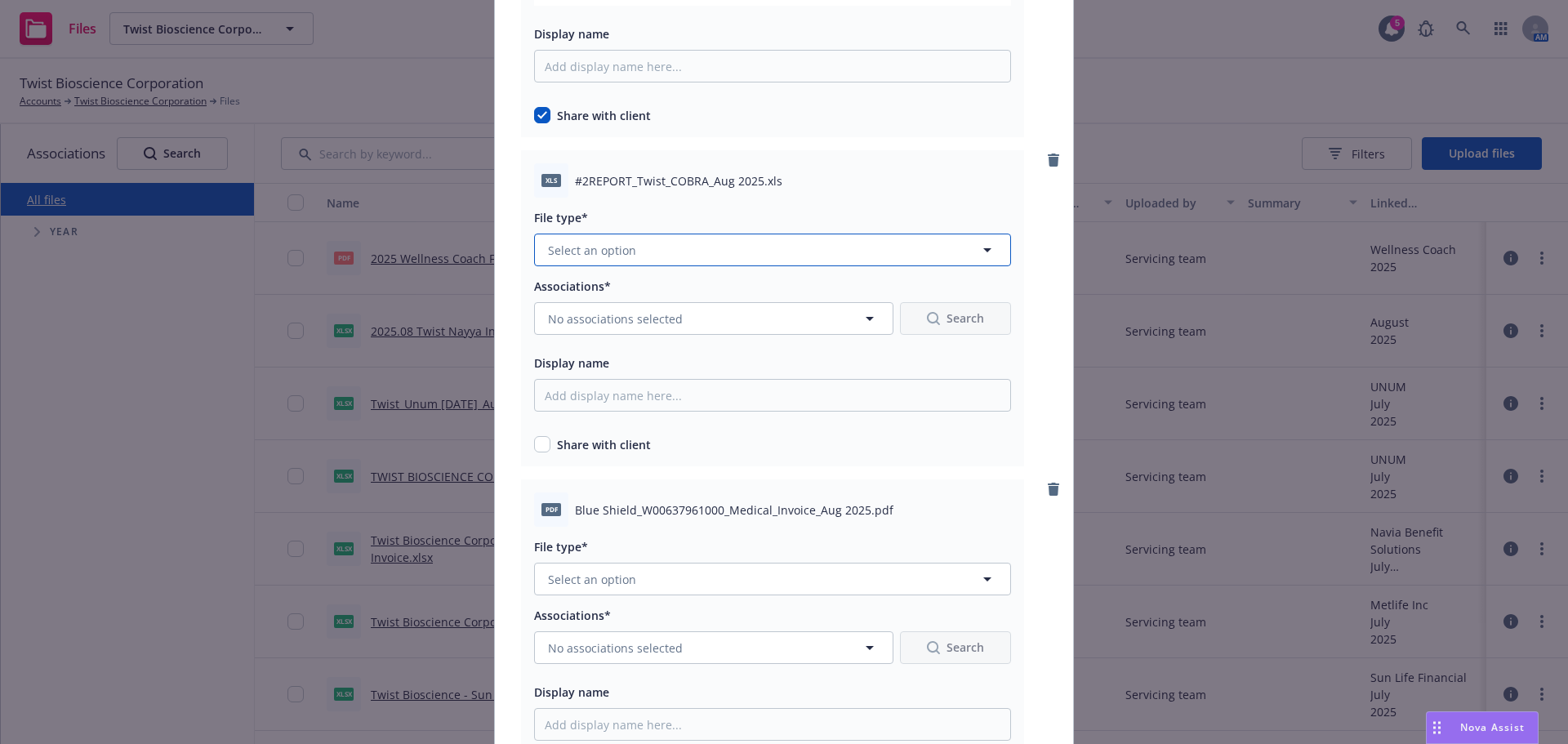
click at [744, 241] on button "Select an option" at bounding box center [772, 250] width 477 height 33
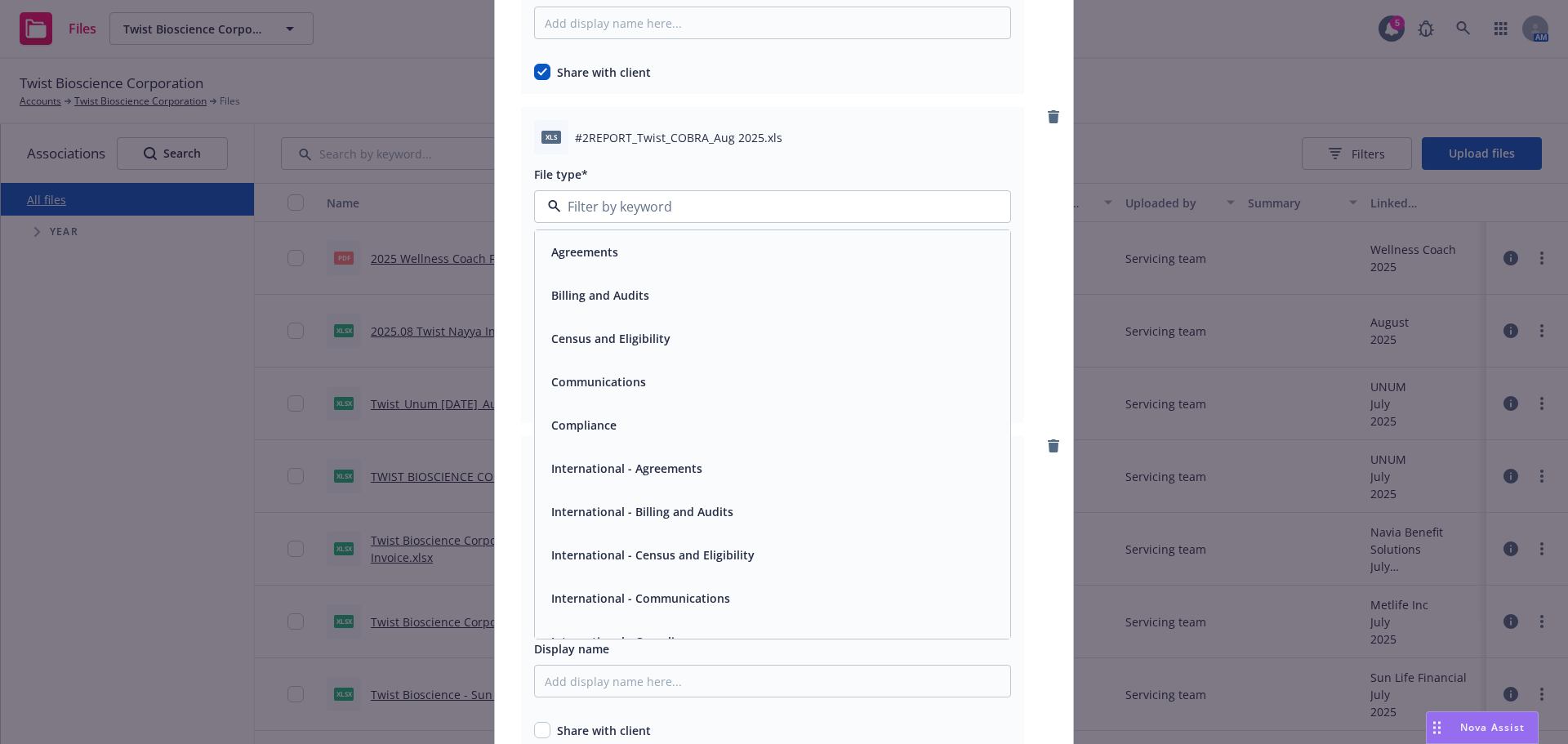
scroll to position [2041, 0]
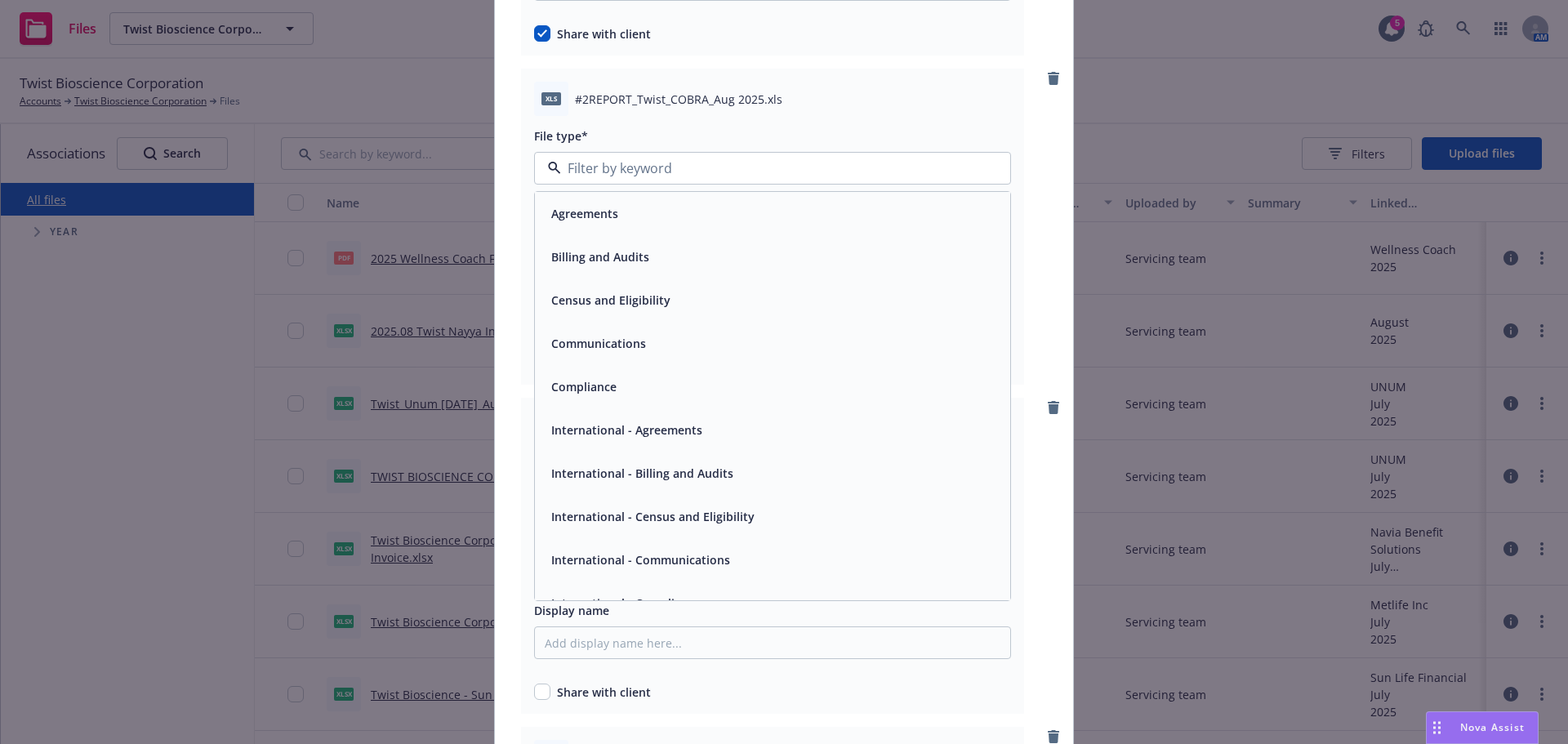
click at [744, 266] on div "Billing and Audits" at bounding box center [772, 256] width 455 height 24
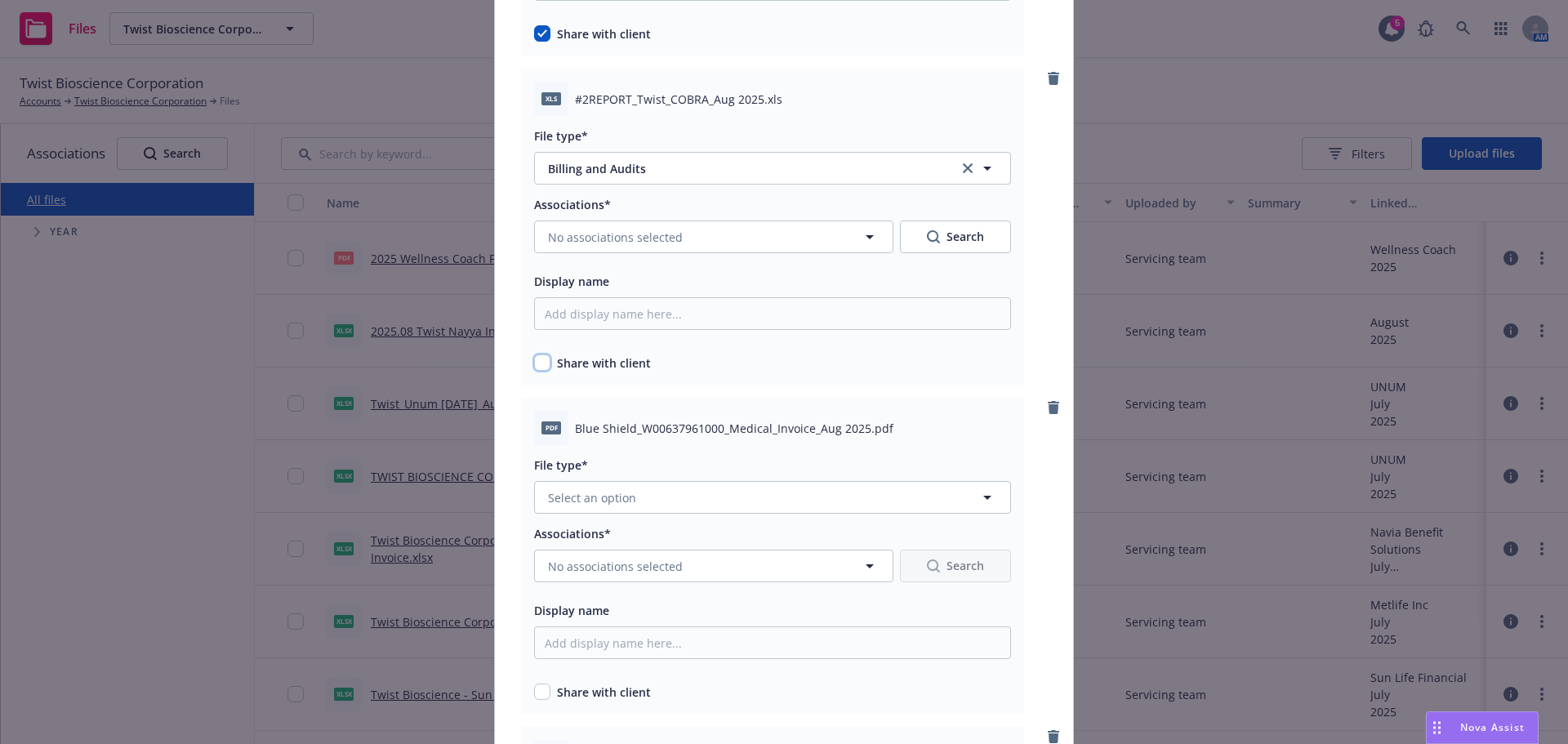
click at [535, 370] on input "checkbox" at bounding box center [542, 362] width 16 height 16
checkbox input "true"
click at [700, 225] on button "No associations selected" at bounding box center [714, 237] width 360 height 33
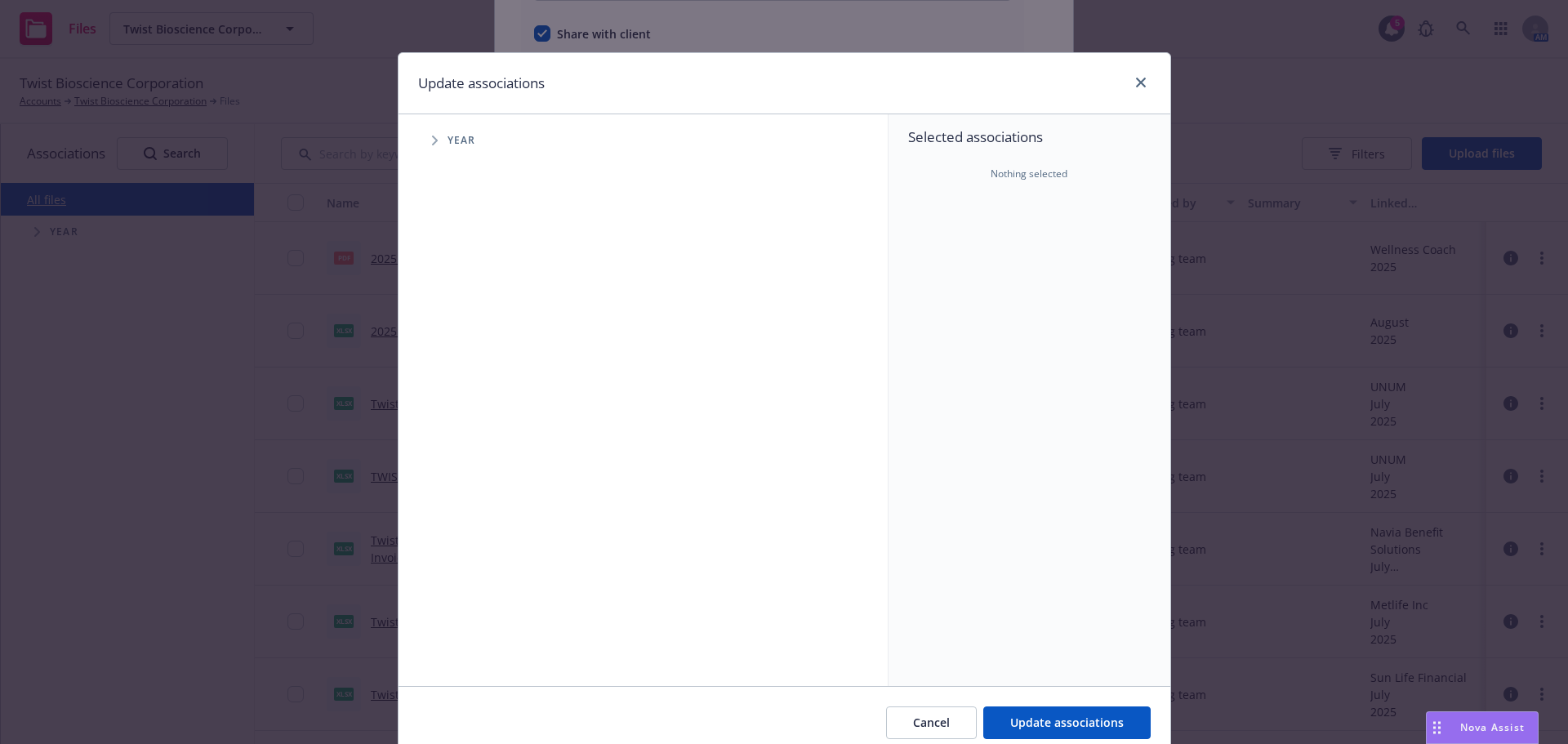
click at [421, 145] on span "Tree Example" at bounding box center [434, 140] width 26 height 26
click at [471, 358] on input "Tree Example" at bounding box center [476, 363] width 16 height 16
checkbox input "true"
click at [445, 376] on span "Tree Example" at bounding box center [454, 363] width 26 height 26
click at [473, 395] on icon "Tree Example" at bounding box center [476, 399] width 7 height 10
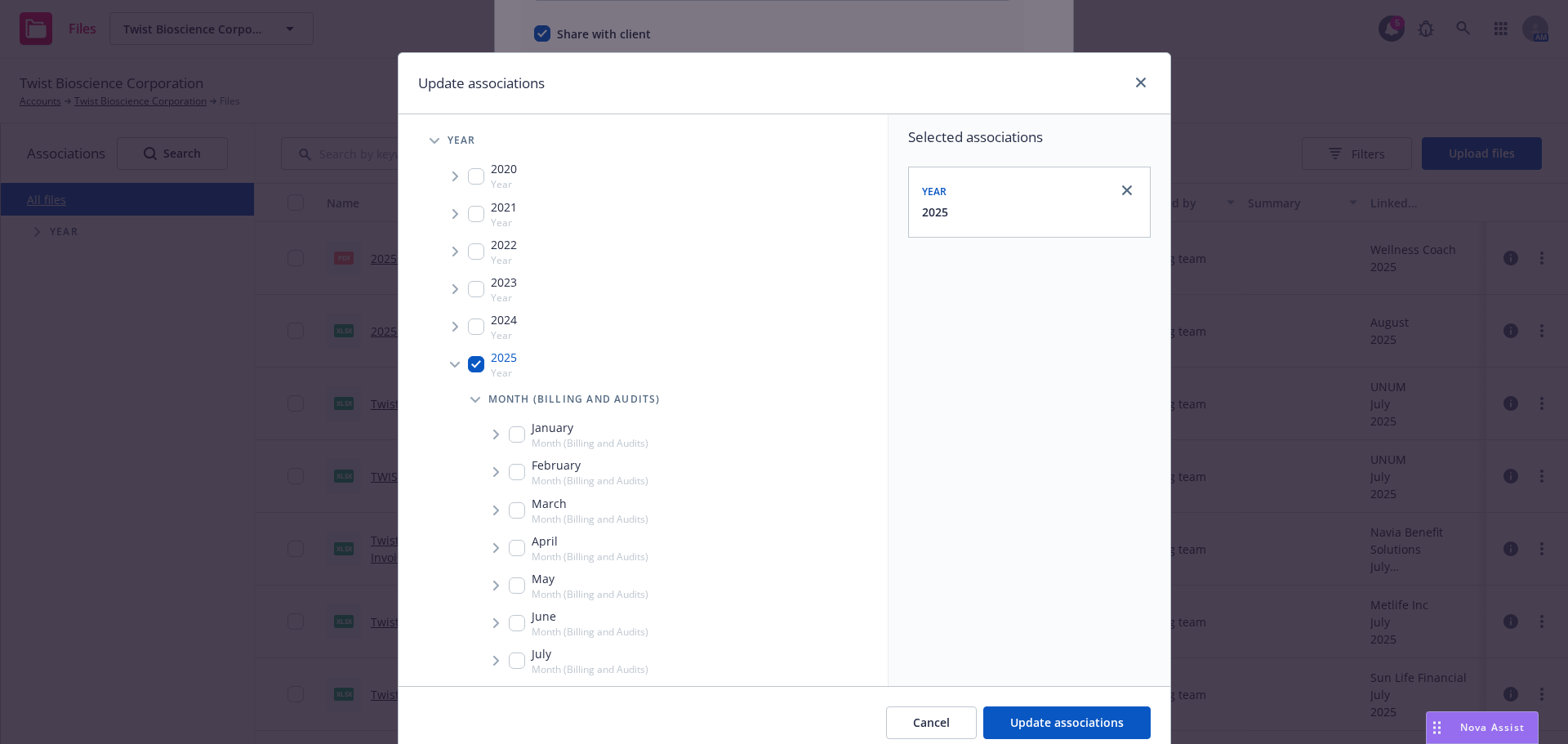
scroll to position [81, 0]
click at [508, 610] on input "Tree Example" at bounding box center [516, 615] width 16 height 16
checkbox input "true"
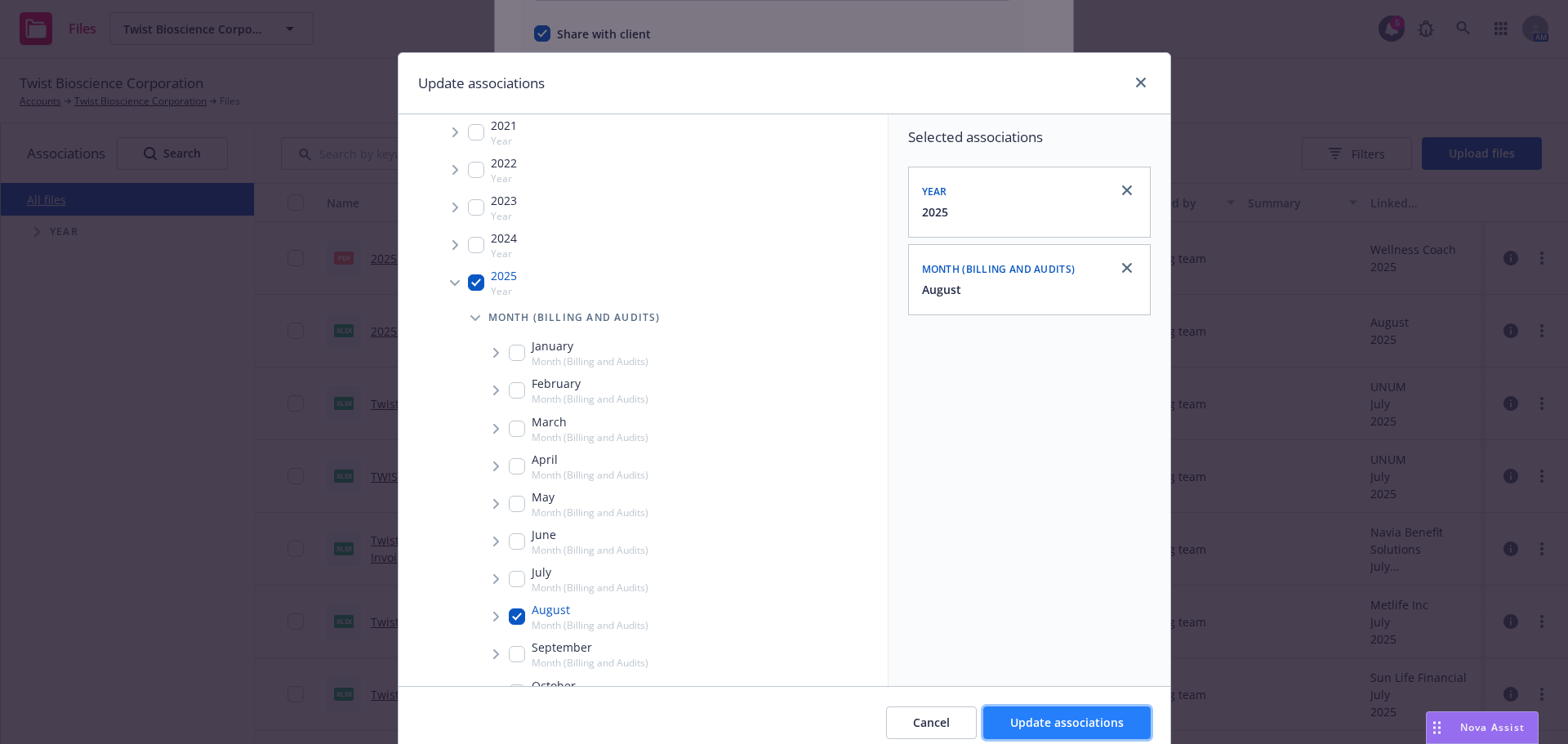
click at [1116, 713] on button "Update associations" at bounding box center [1066, 723] width 167 height 33
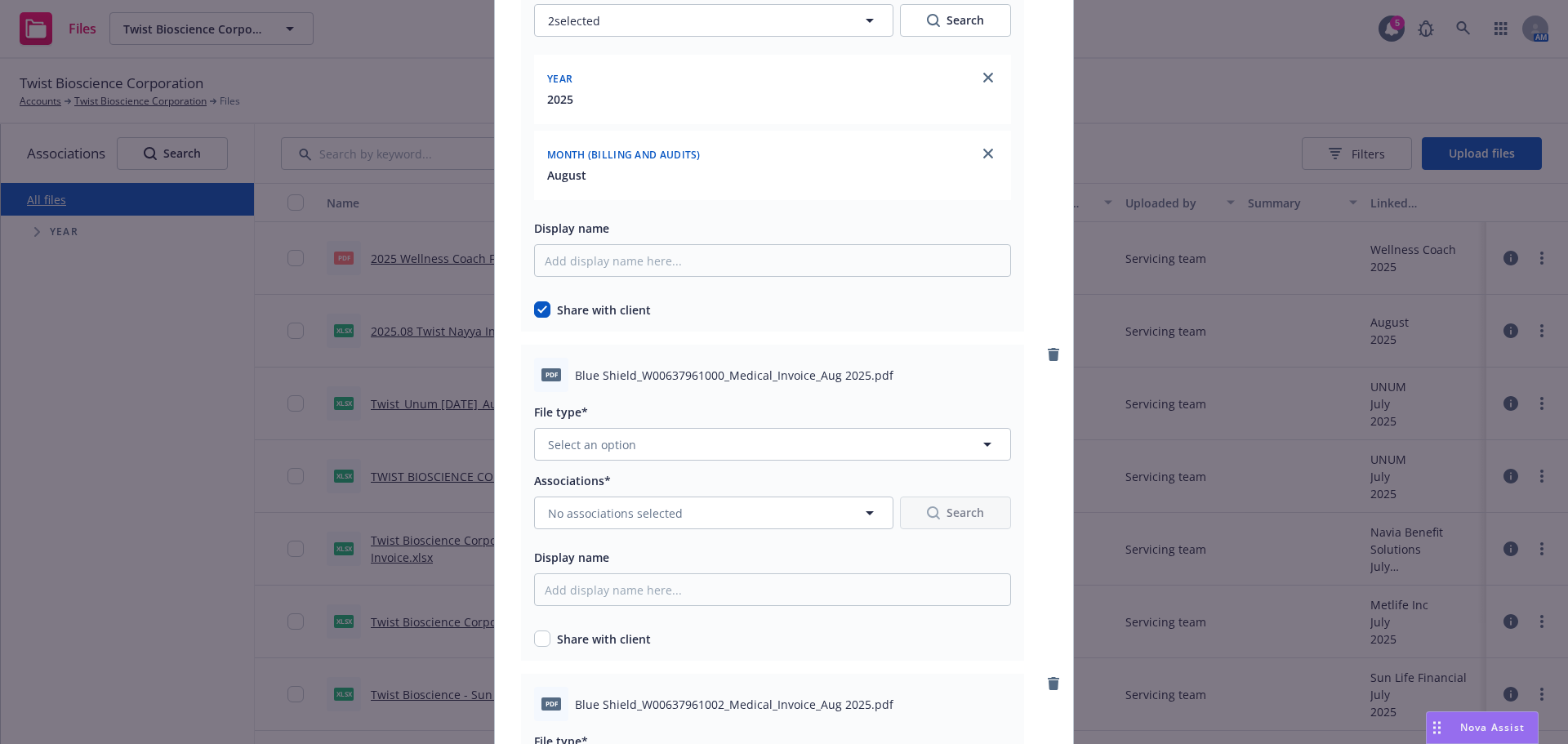
scroll to position [2286, 0]
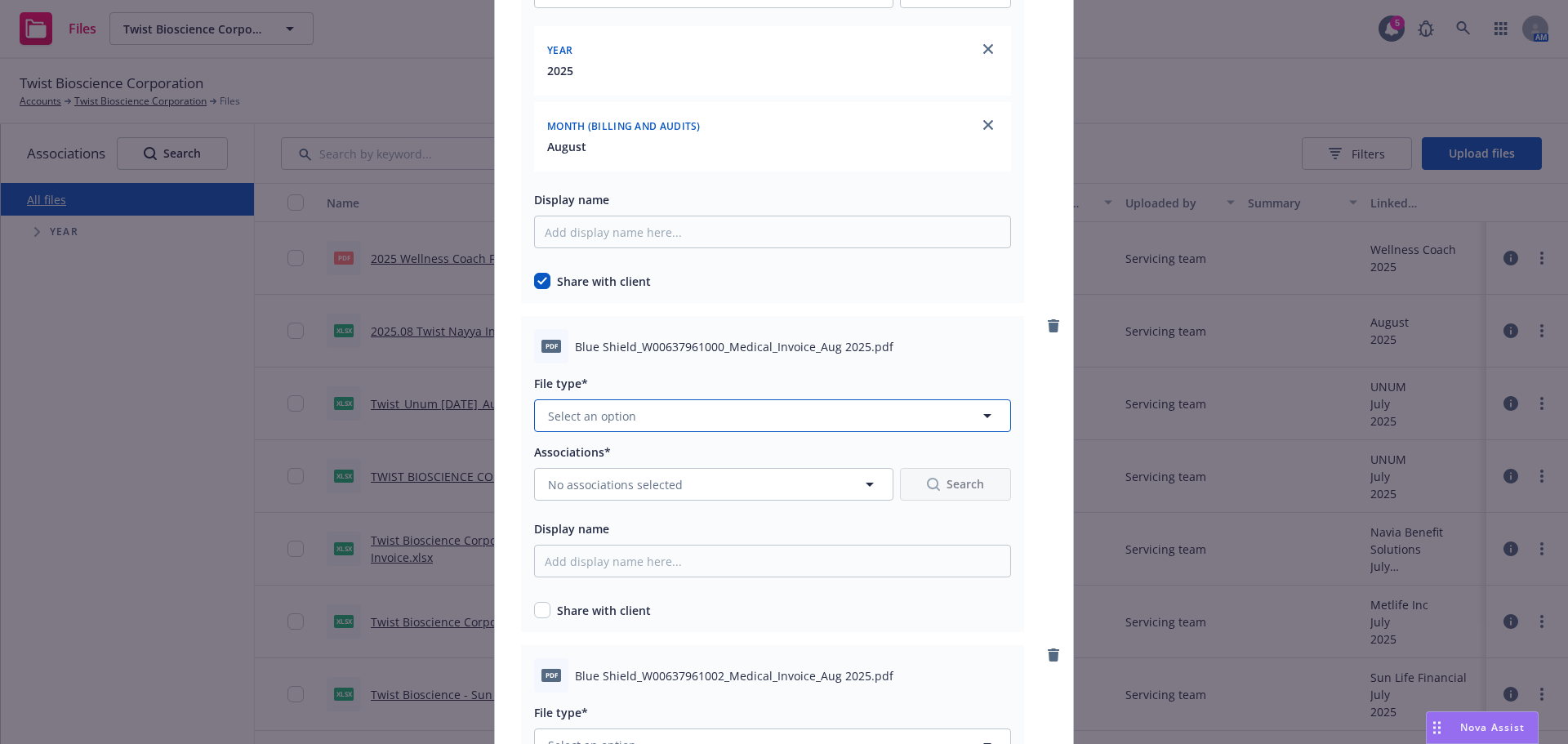
click at [705, 427] on button "Select an option" at bounding box center [772, 415] width 477 height 33
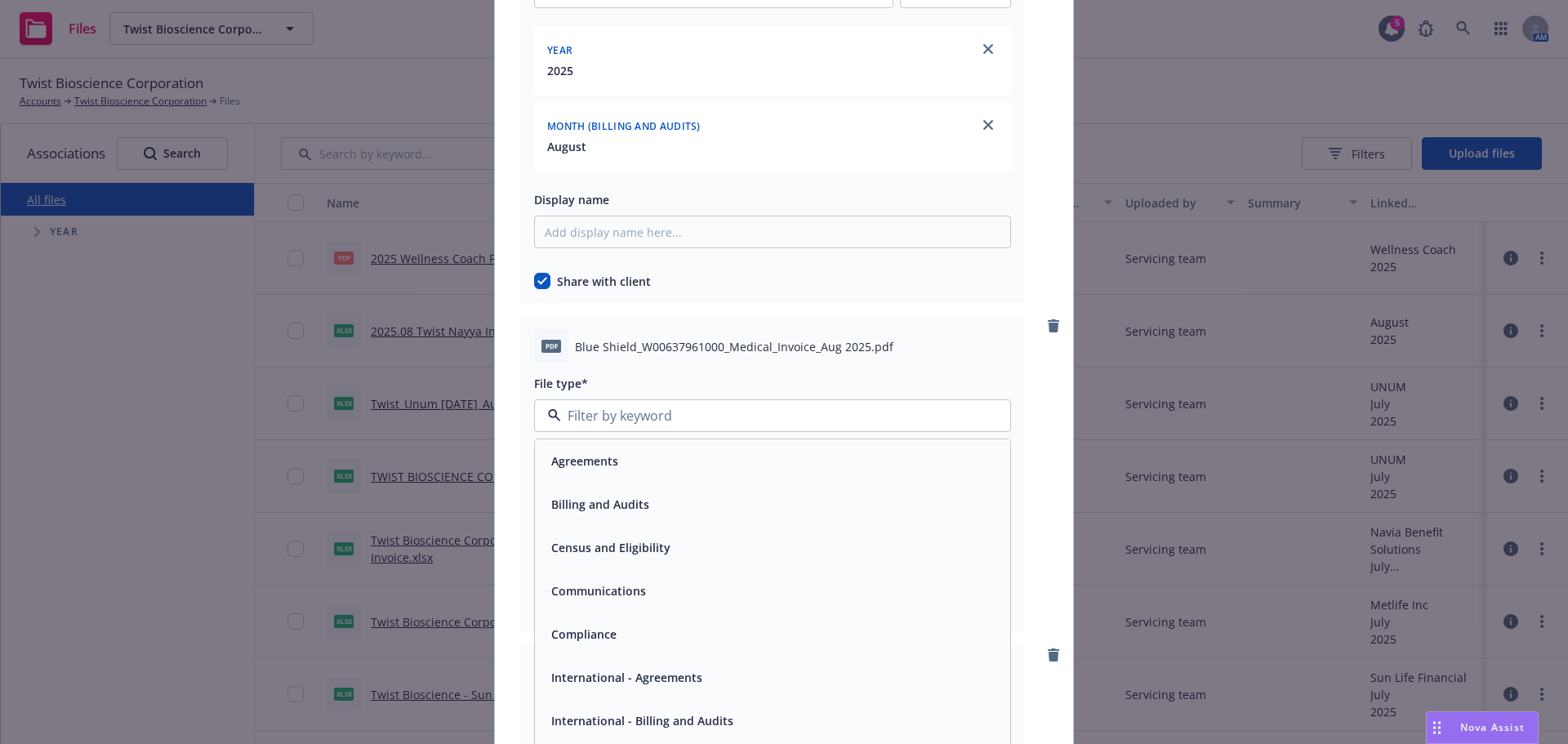
click at [664, 496] on div "Billing and Audits" at bounding box center [772, 503] width 455 height 24
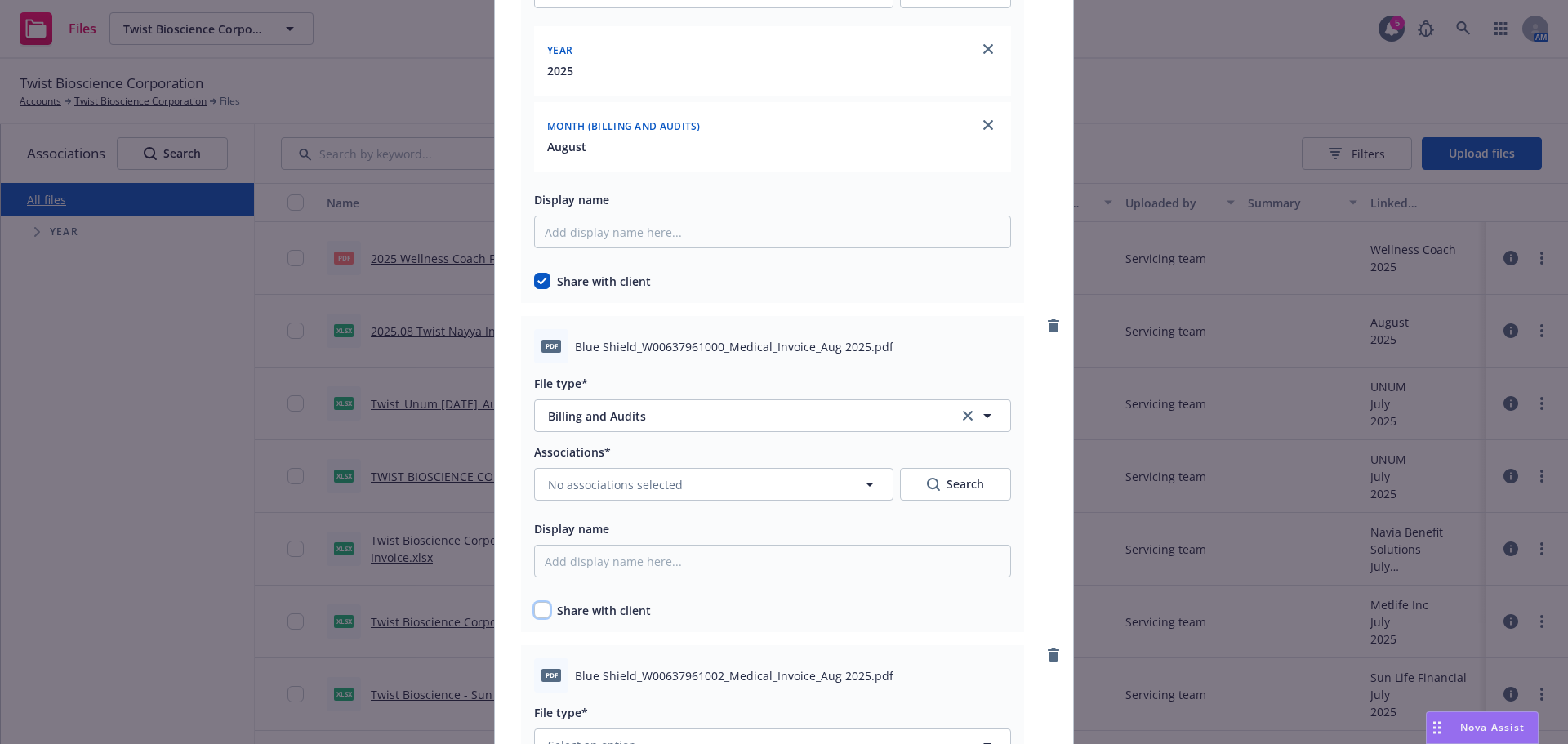
click at [537, 609] on input "checkbox" at bounding box center [542, 610] width 16 height 16
checkbox input "true"
click at [680, 477] on button "No associations selected" at bounding box center [714, 484] width 360 height 33
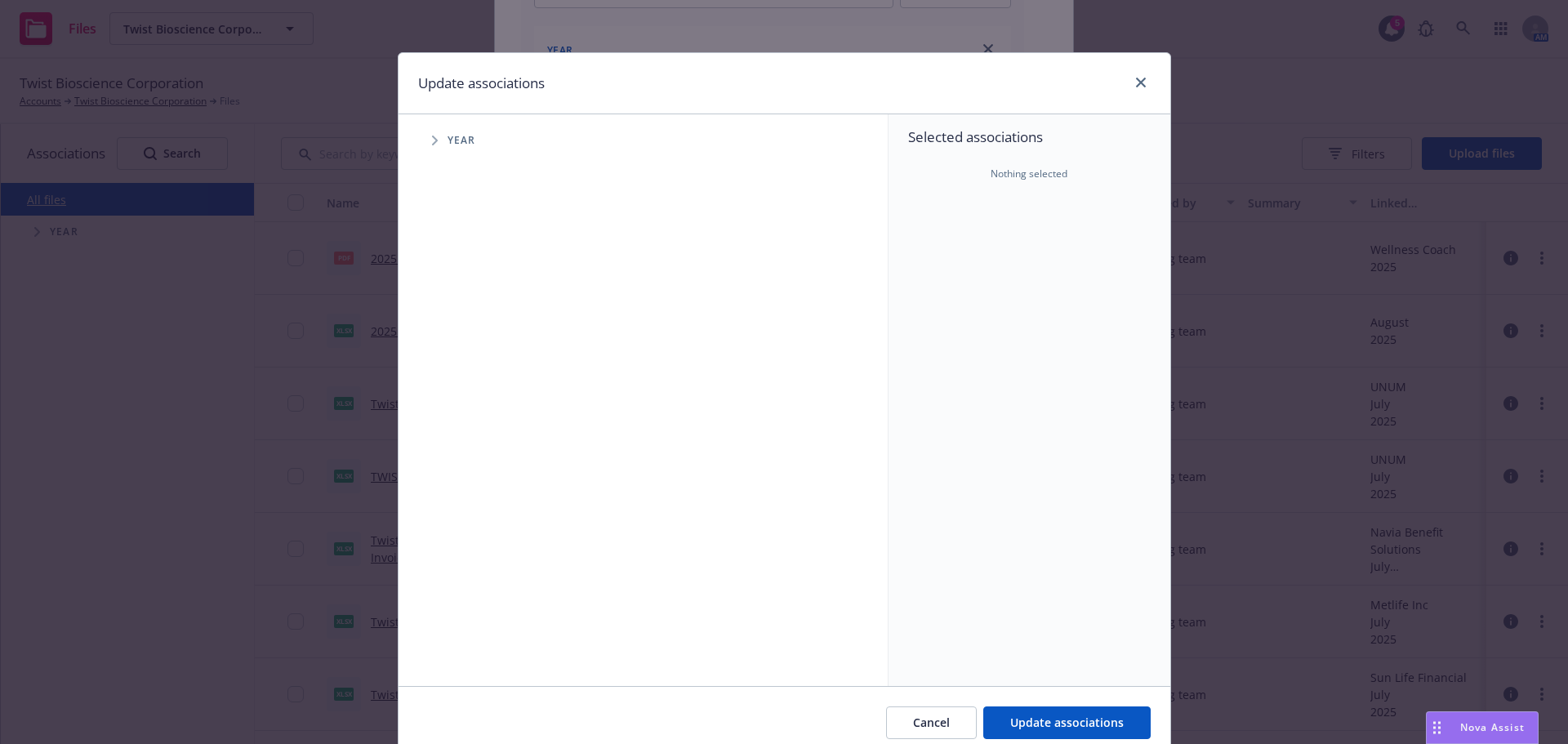
click at [407, 140] on ul "Year" at bounding box center [643, 140] width 489 height 33
click at [415, 139] on div "Year" at bounding box center [651, 140] width 473 height 33
click at [421, 134] on span "Tree Example" at bounding box center [434, 140] width 26 height 26
click at [469, 356] on div "2025 Year" at bounding box center [492, 364] width 49 height 31
checkbox input "true"
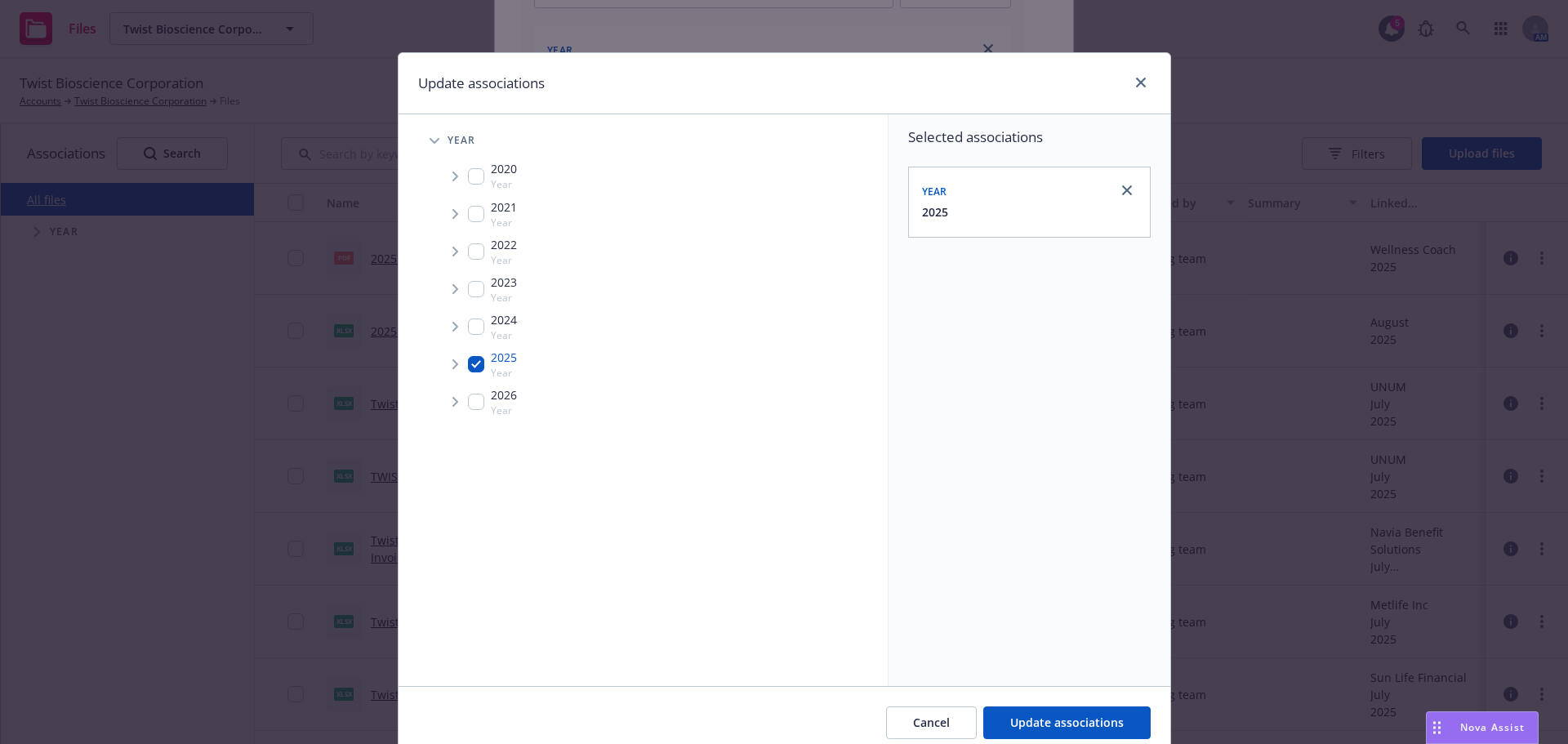
click at [444, 365] on span "Tree Example" at bounding box center [454, 363] width 26 height 26
click at [469, 387] on span "Tree Example" at bounding box center [475, 399] width 26 height 26
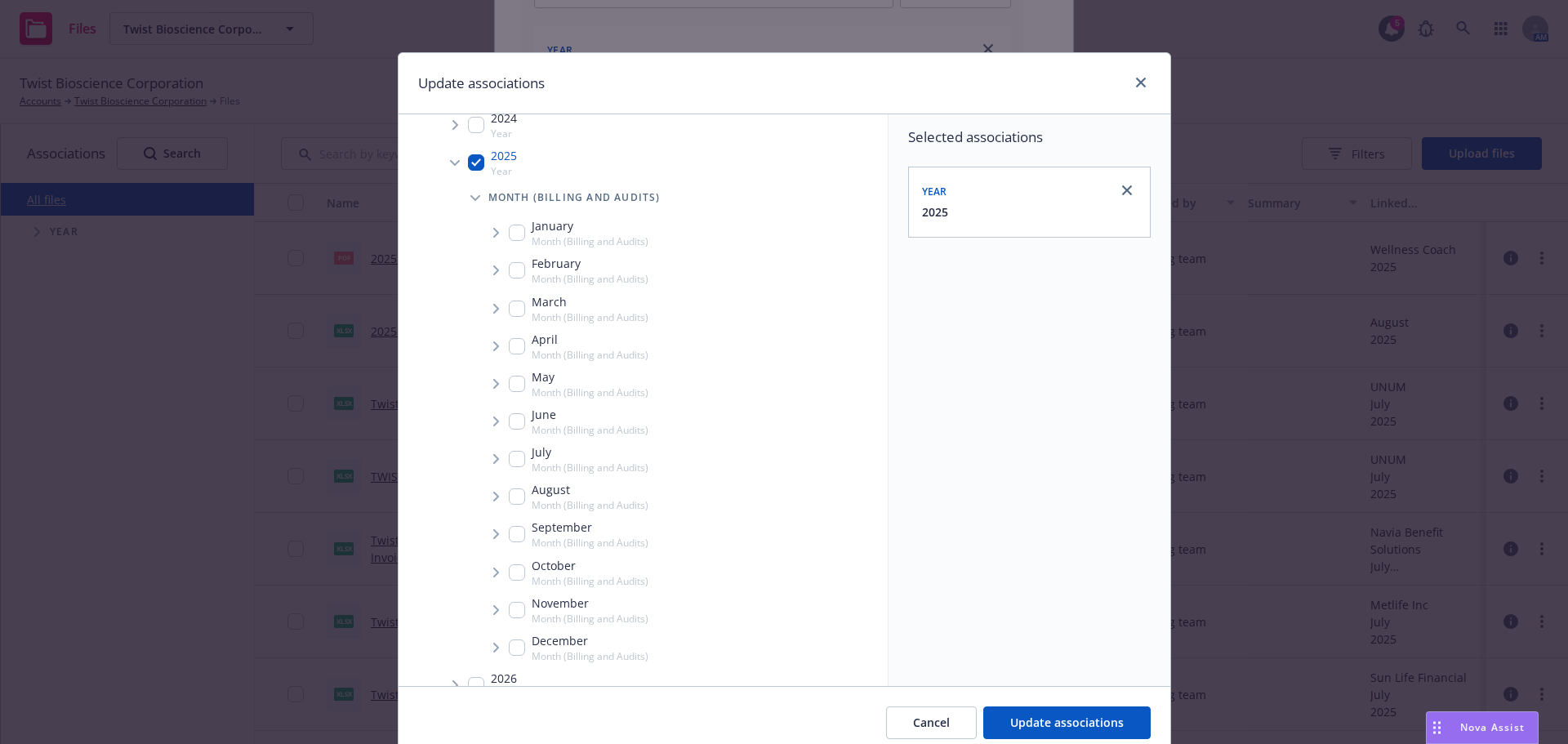
scroll to position [229, 0]
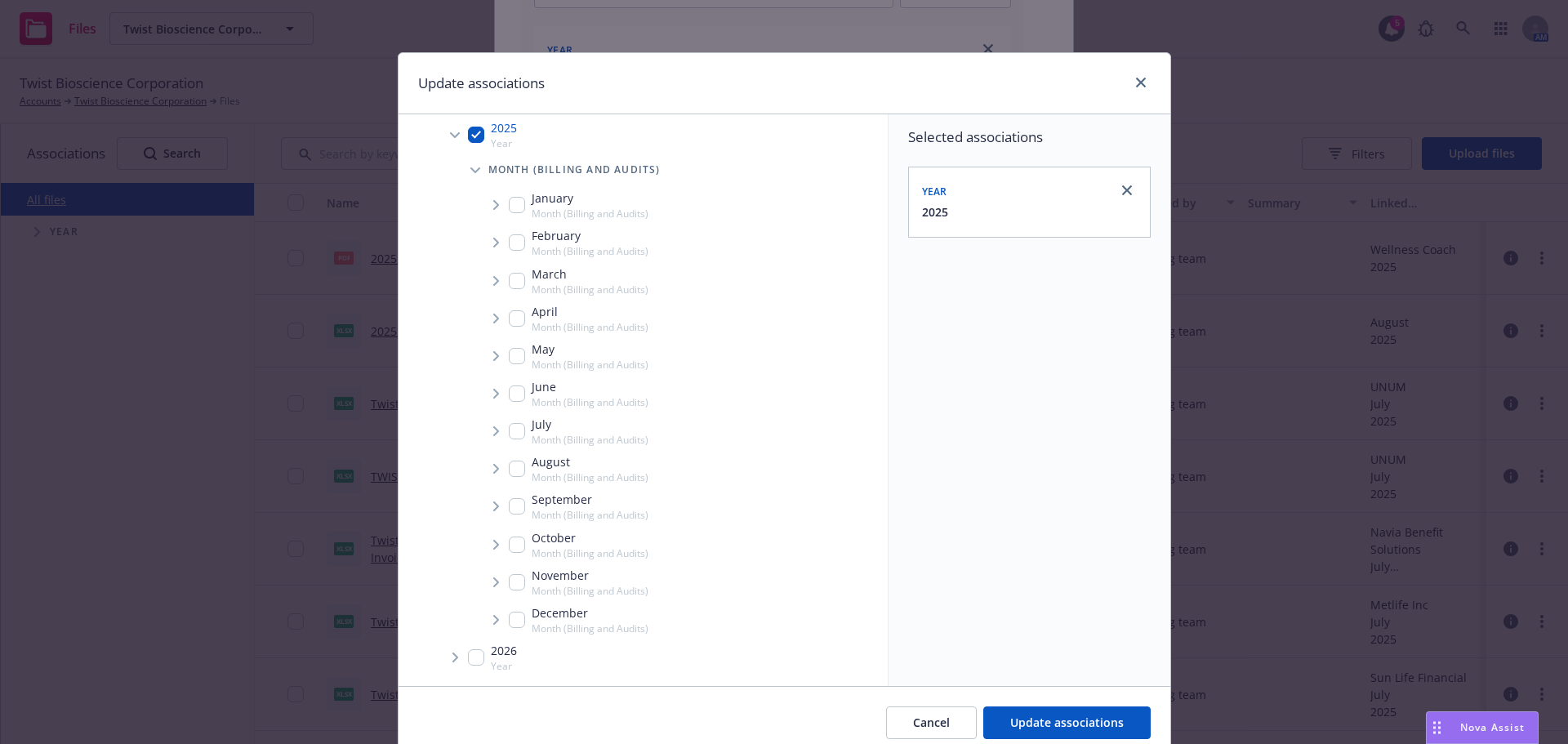
click at [509, 461] on input "Tree Example" at bounding box center [516, 469] width 16 height 16
checkbox input "true"
click at [493, 464] on icon "Tree Example" at bounding box center [496, 469] width 7 height 10
click at [513, 501] on icon "Tree Example" at bounding box center [516, 503] width 7 height 10
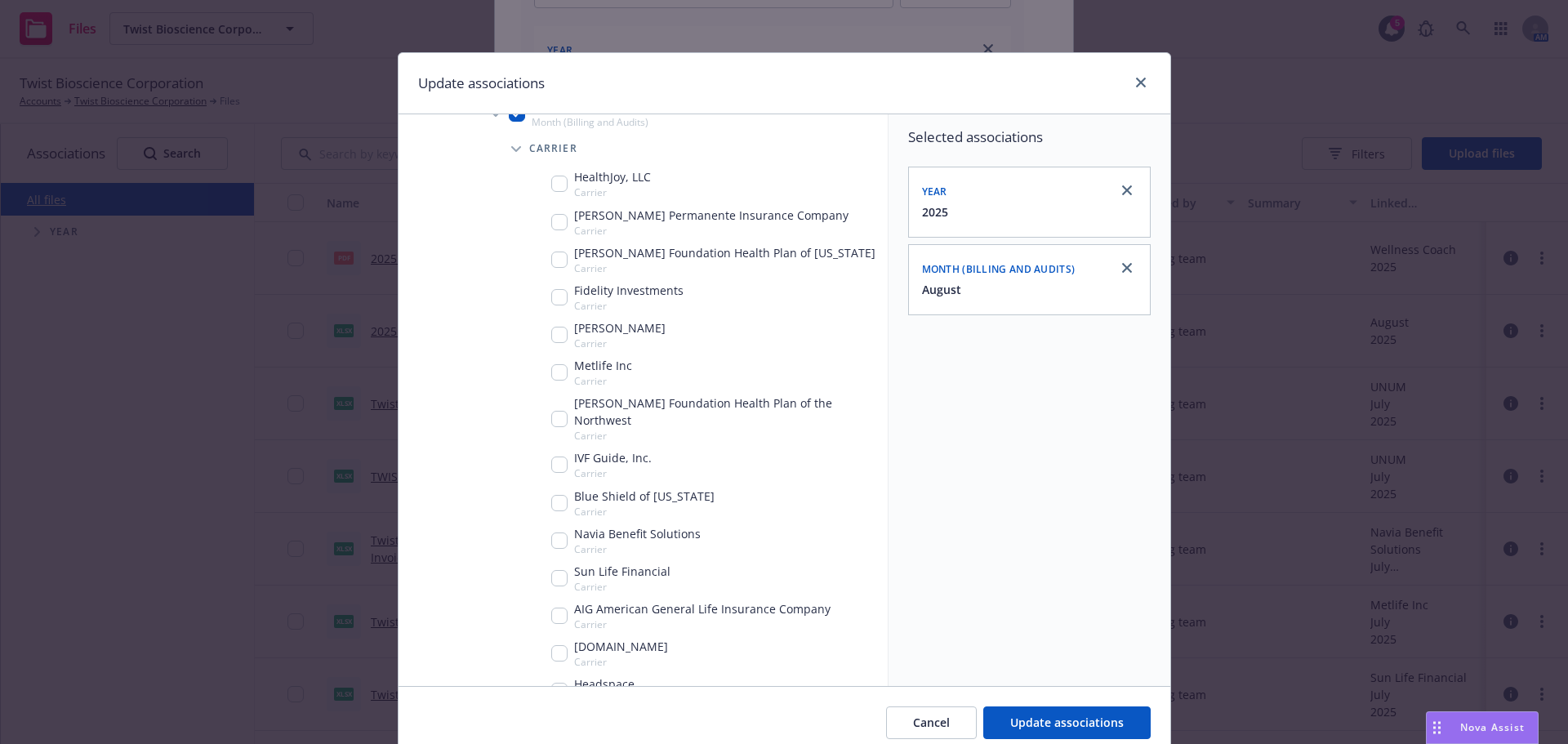
scroll to position [588, 0]
click at [551, 491] on input "Tree Example" at bounding box center [559, 499] width 16 height 16
checkbox input "true"
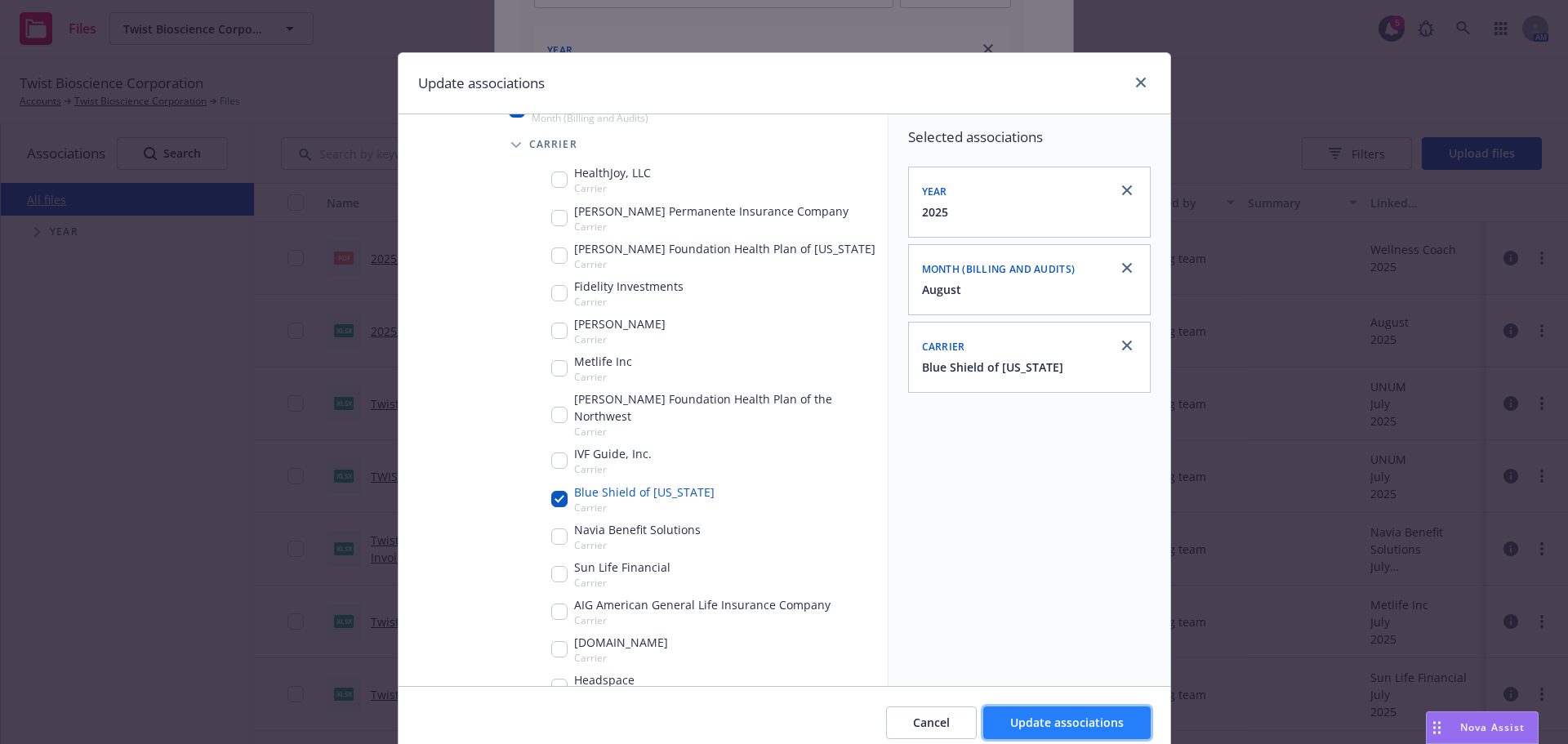
click at [1072, 714] on span "Update associations" at bounding box center [1066, 722] width 113 height 15
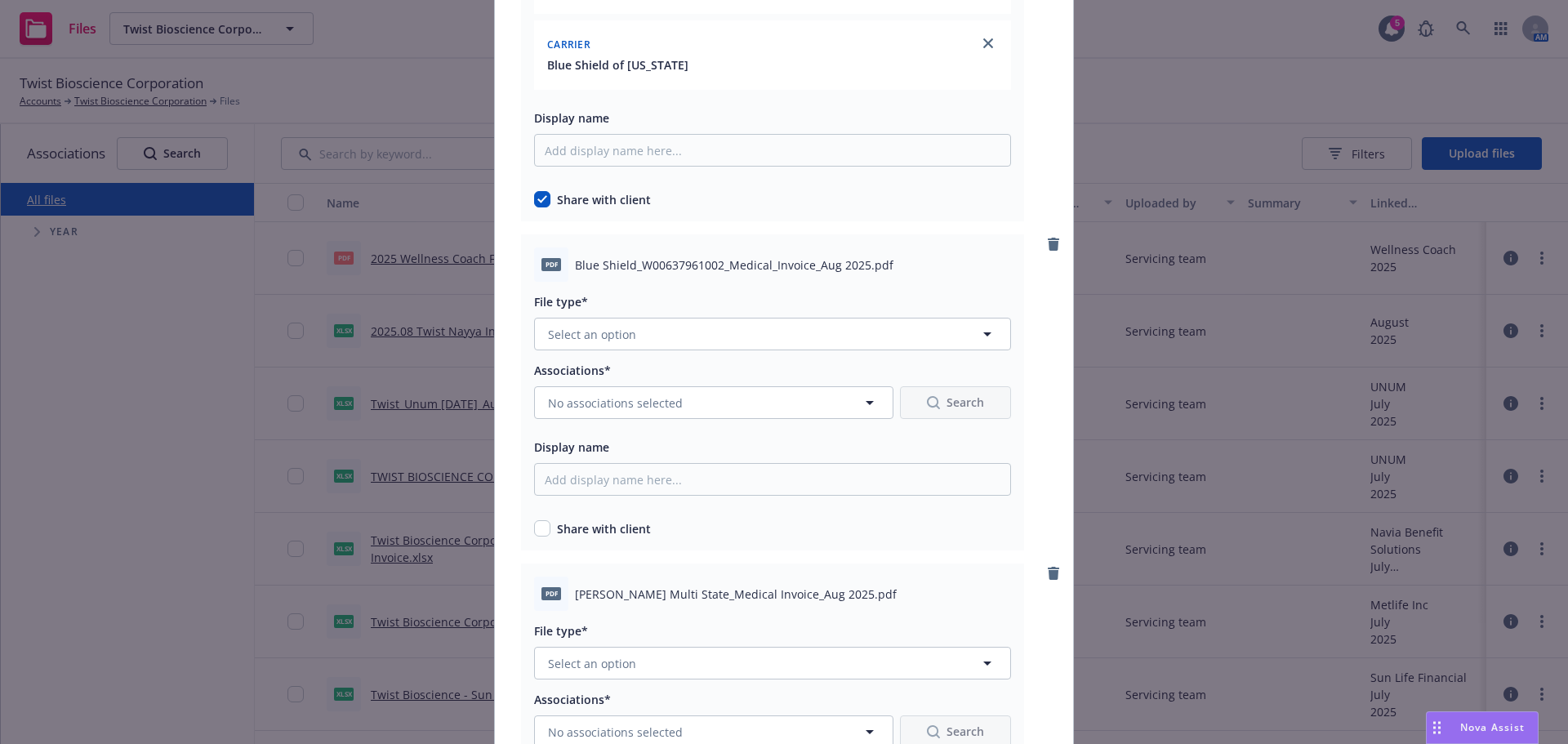
scroll to position [2939, 0]
click at [712, 309] on div "File type* Select an option" at bounding box center [772, 317] width 477 height 59
click at [708, 324] on button "Select an option" at bounding box center [772, 330] width 477 height 33
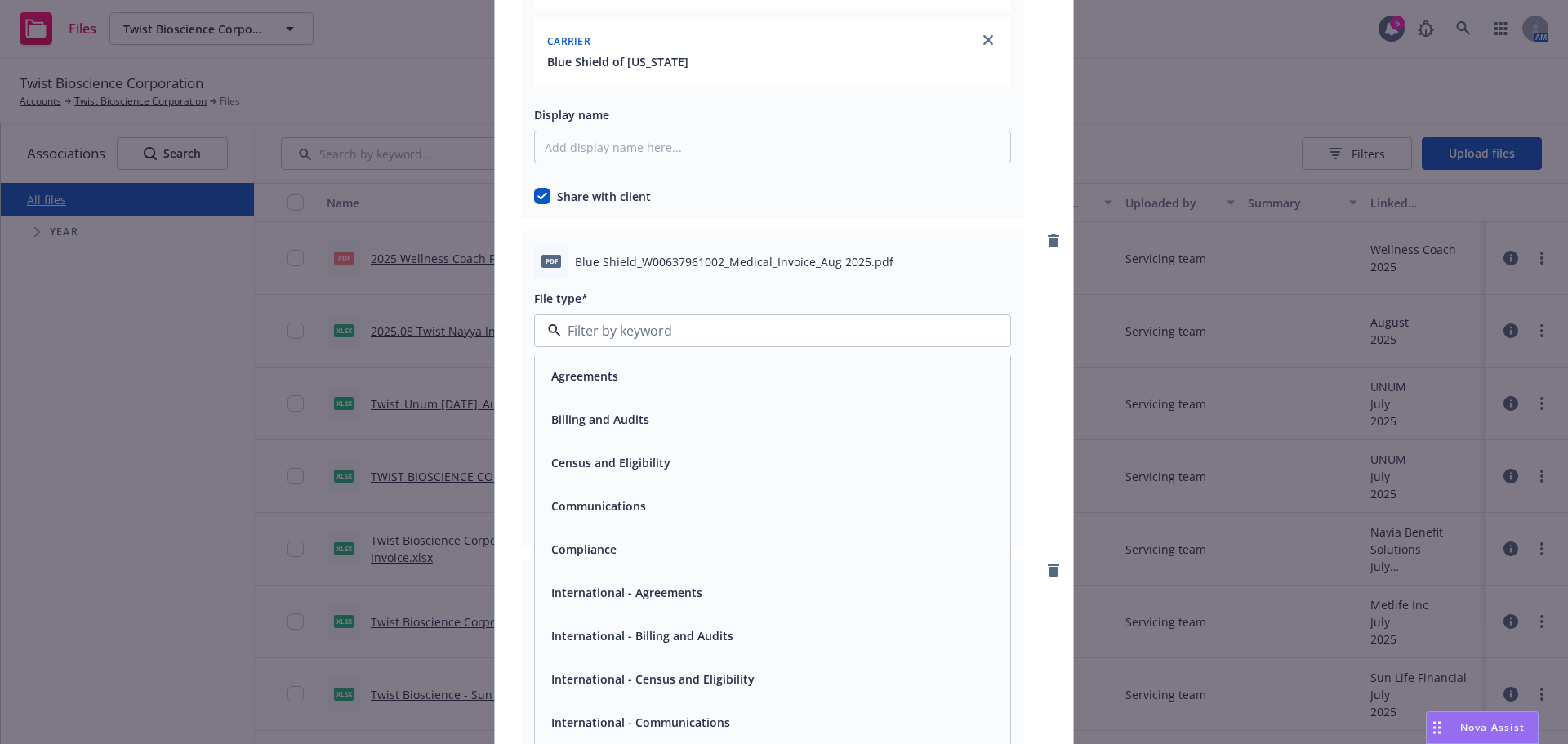
click at [627, 420] on span "Billing and Audits" at bounding box center [599, 419] width 98 height 17
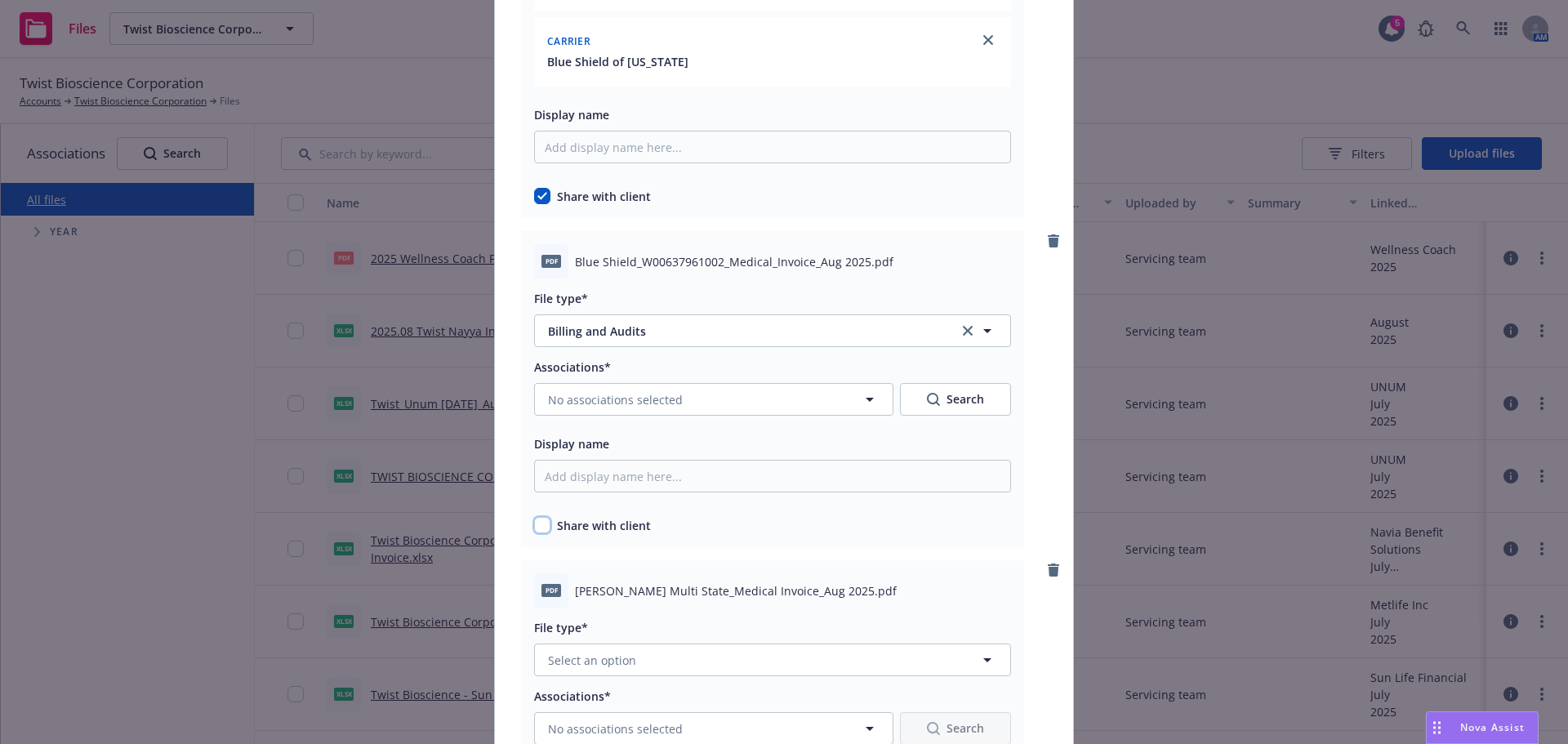
click at [535, 533] on input "checkbox" at bounding box center [542, 525] width 16 height 16
checkbox input "true"
click at [616, 403] on span "No associations selected" at bounding box center [615, 400] width 134 height 17
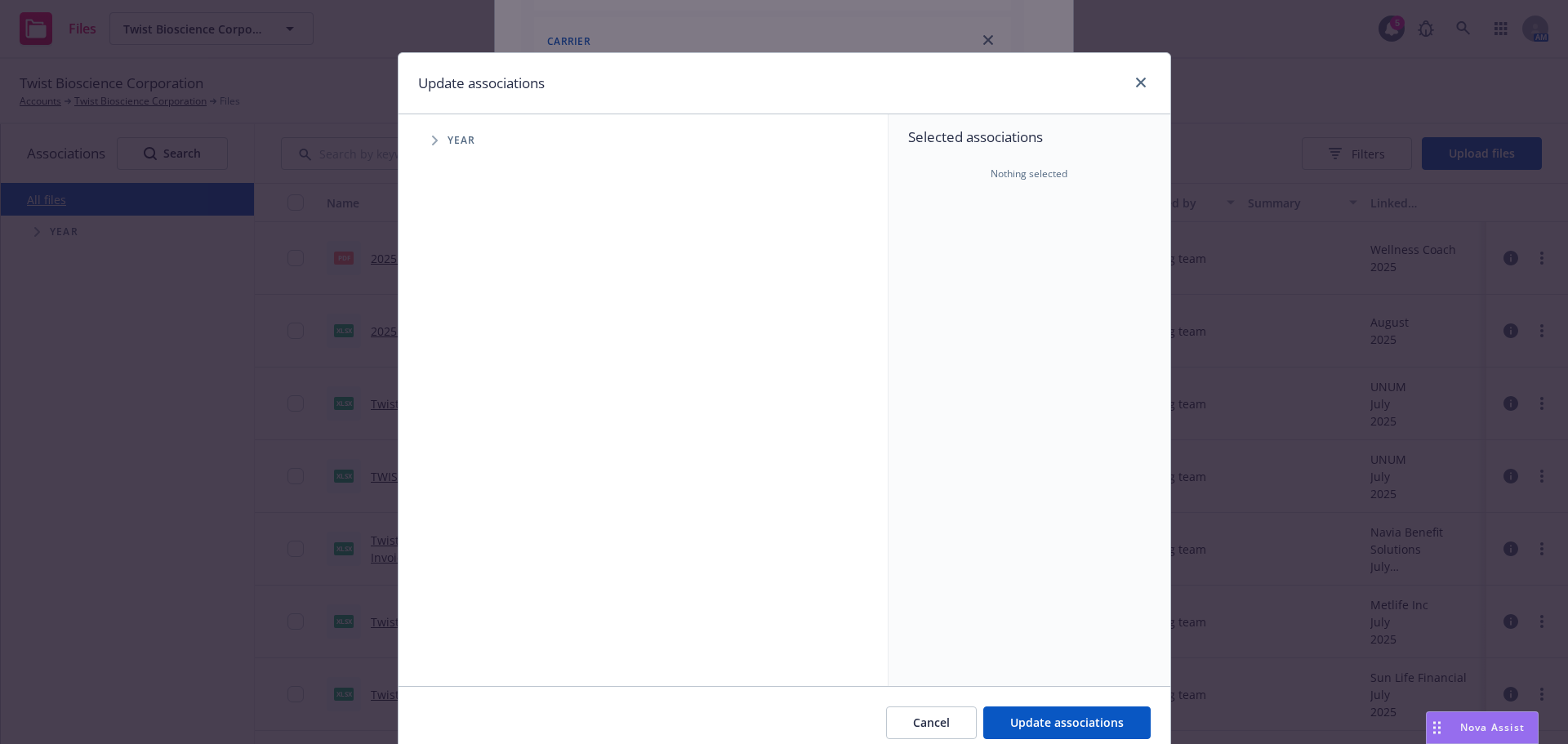
click at [435, 133] on span "Tree Example" at bounding box center [434, 140] width 26 height 26
click at [1141, 79] on link "close" at bounding box center [1141, 82] width 19 height 19
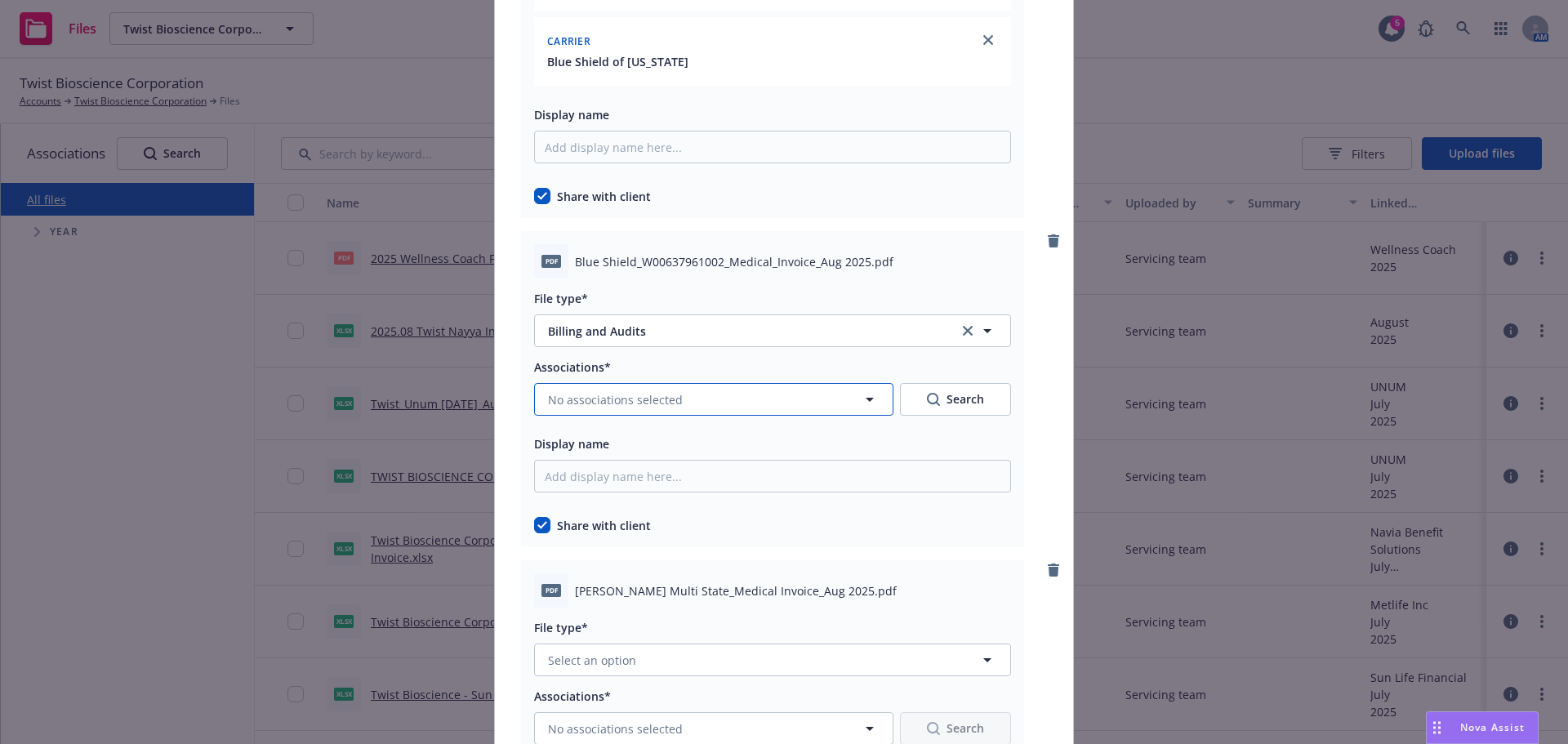
click at [723, 392] on button "No associations selected" at bounding box center [714, 399] width 360 height 33
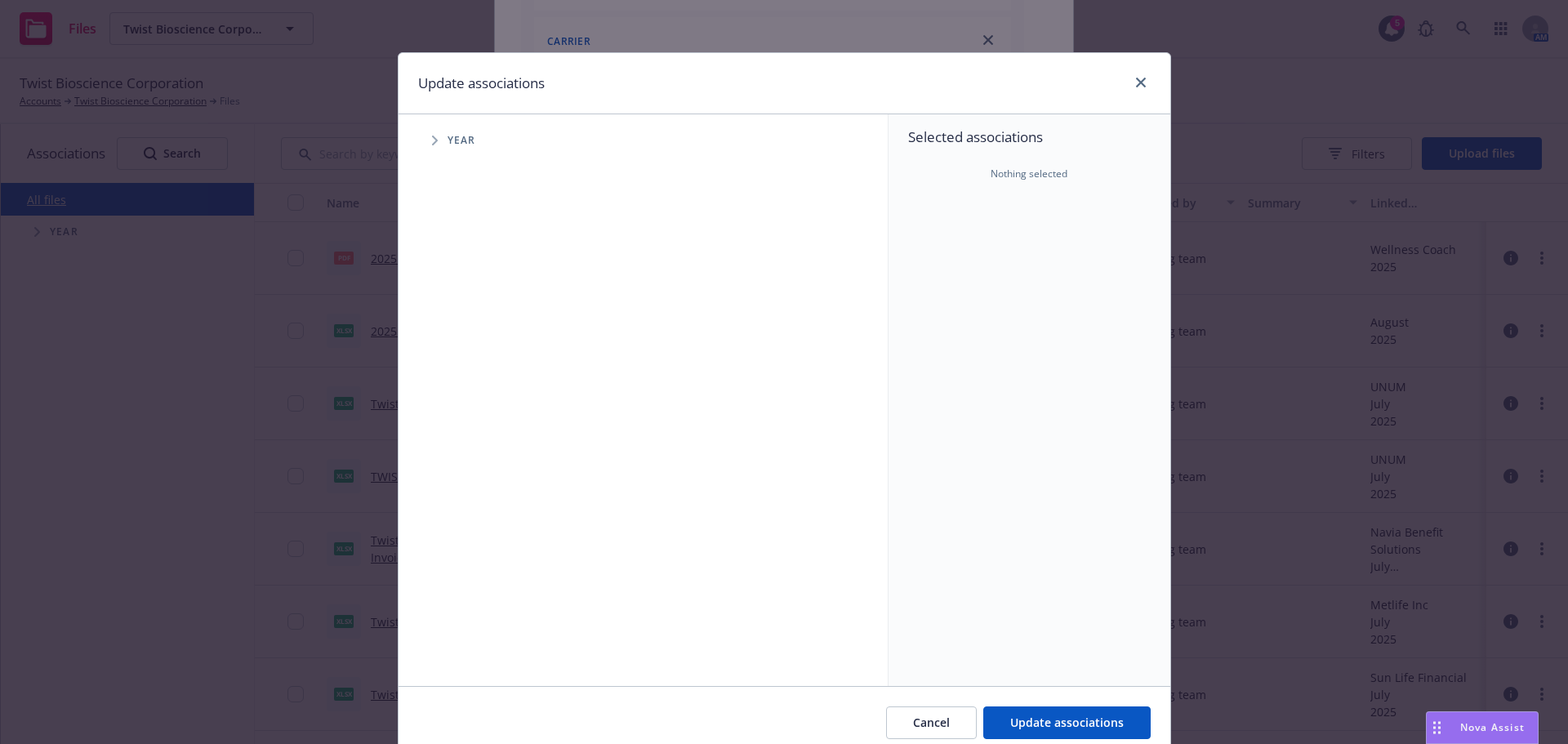
click at [428, 131] on span "Tree Example" at bounding box center [434, 140] width 26 height 26
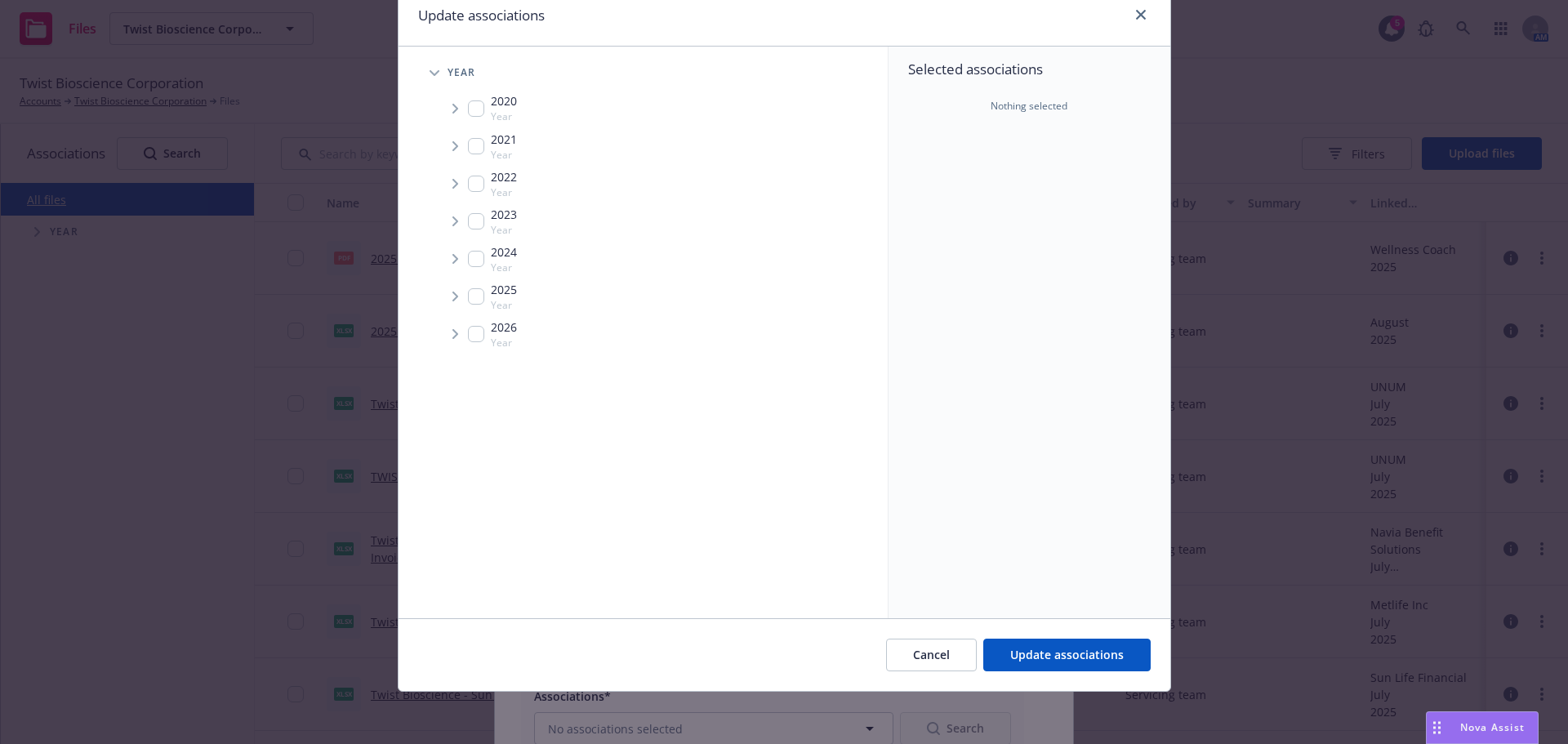
scroll to position [0, 0]
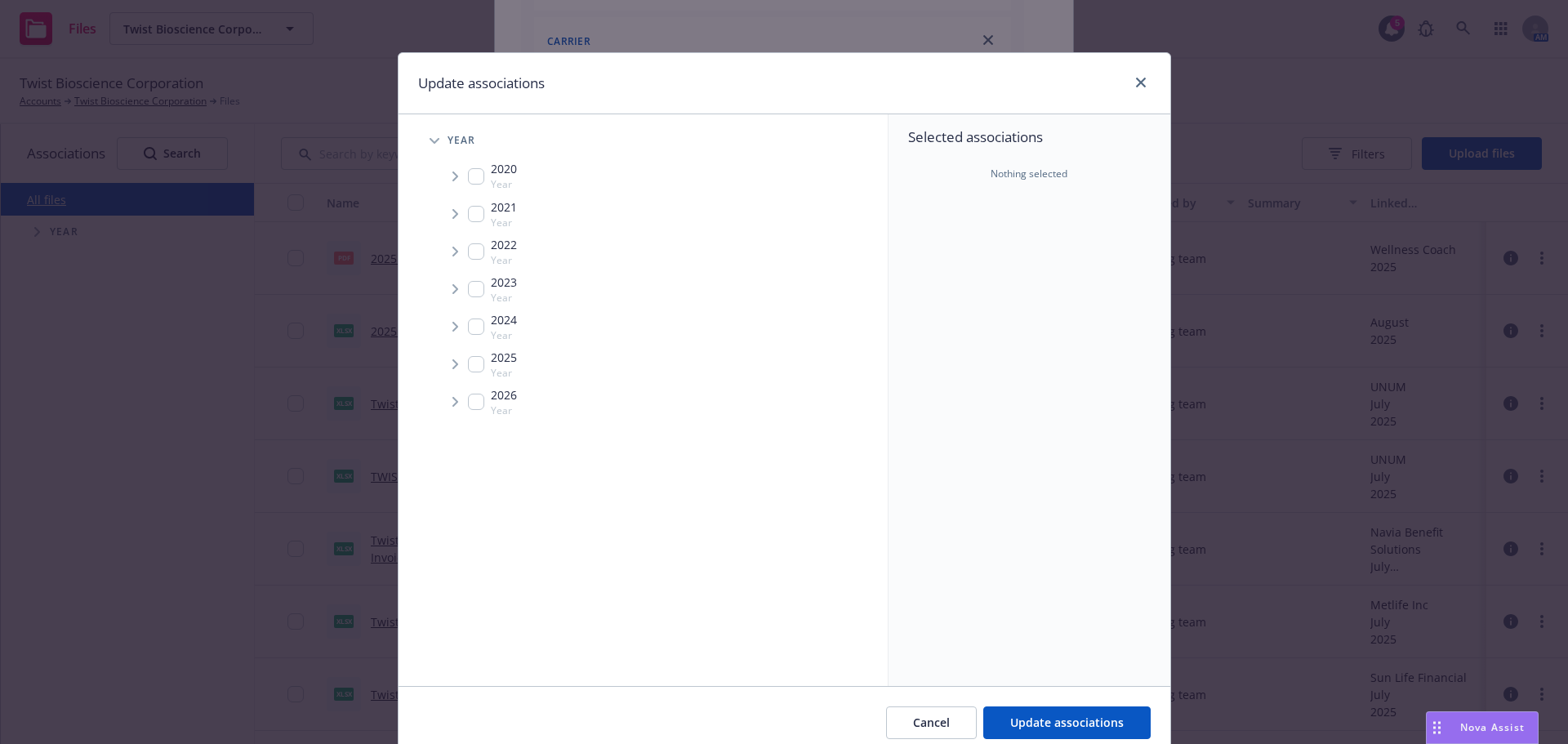
click at [468, 363] on input "Tree Example" at bounding box center [476, 363] width 16 height 16
checkbox input "true"
click at [451, 357] on span "Tree Example" at bounding box center [454, 363] width 26 height 26
click at [476, 406] on span "Tree Example" at bounding box center [475, 399] width 26 height 26
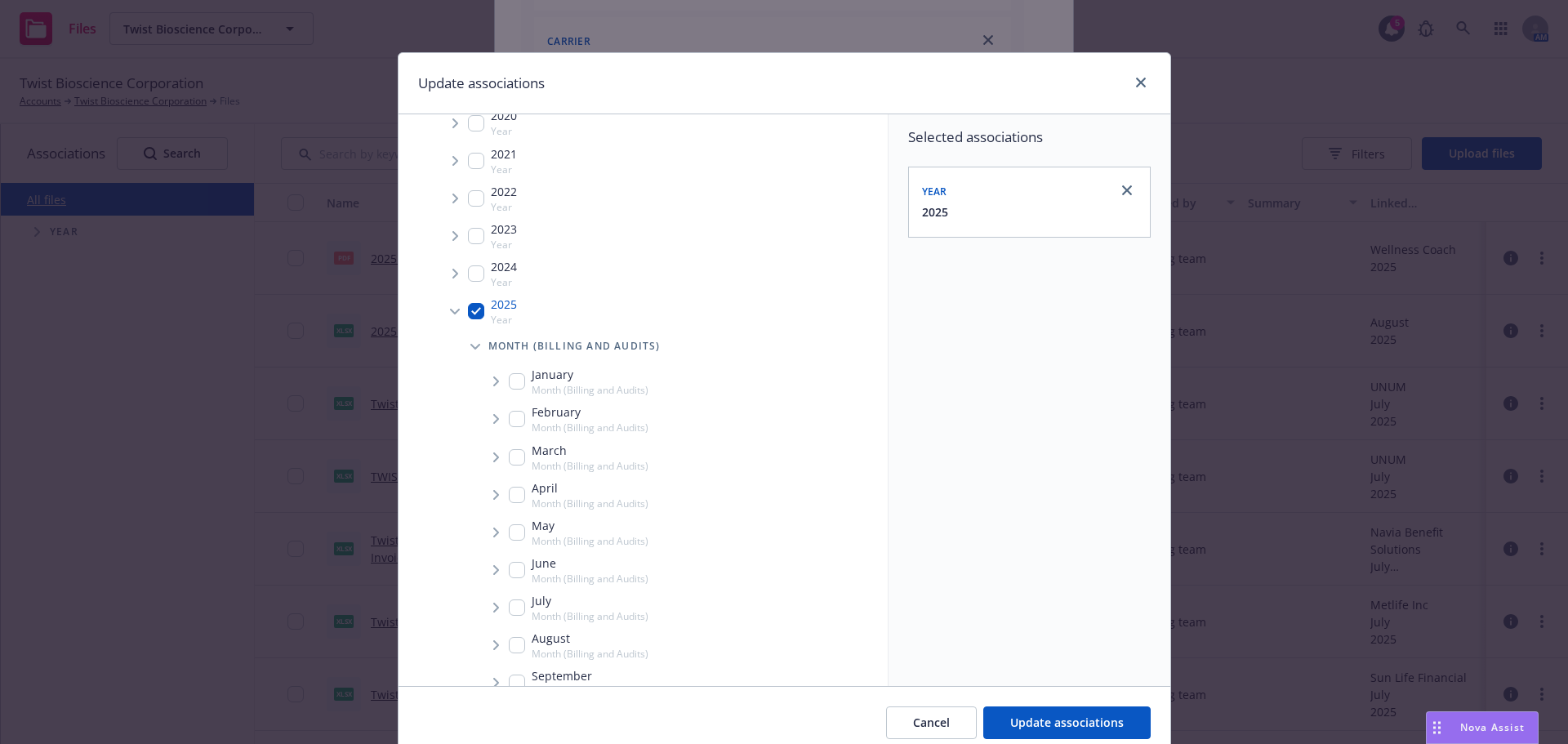
scroll to position [81, 0]
click at [510, 608] on input "Tree Example" at bounding box center [516, 615] width 16 height 16
checkbox input "true"
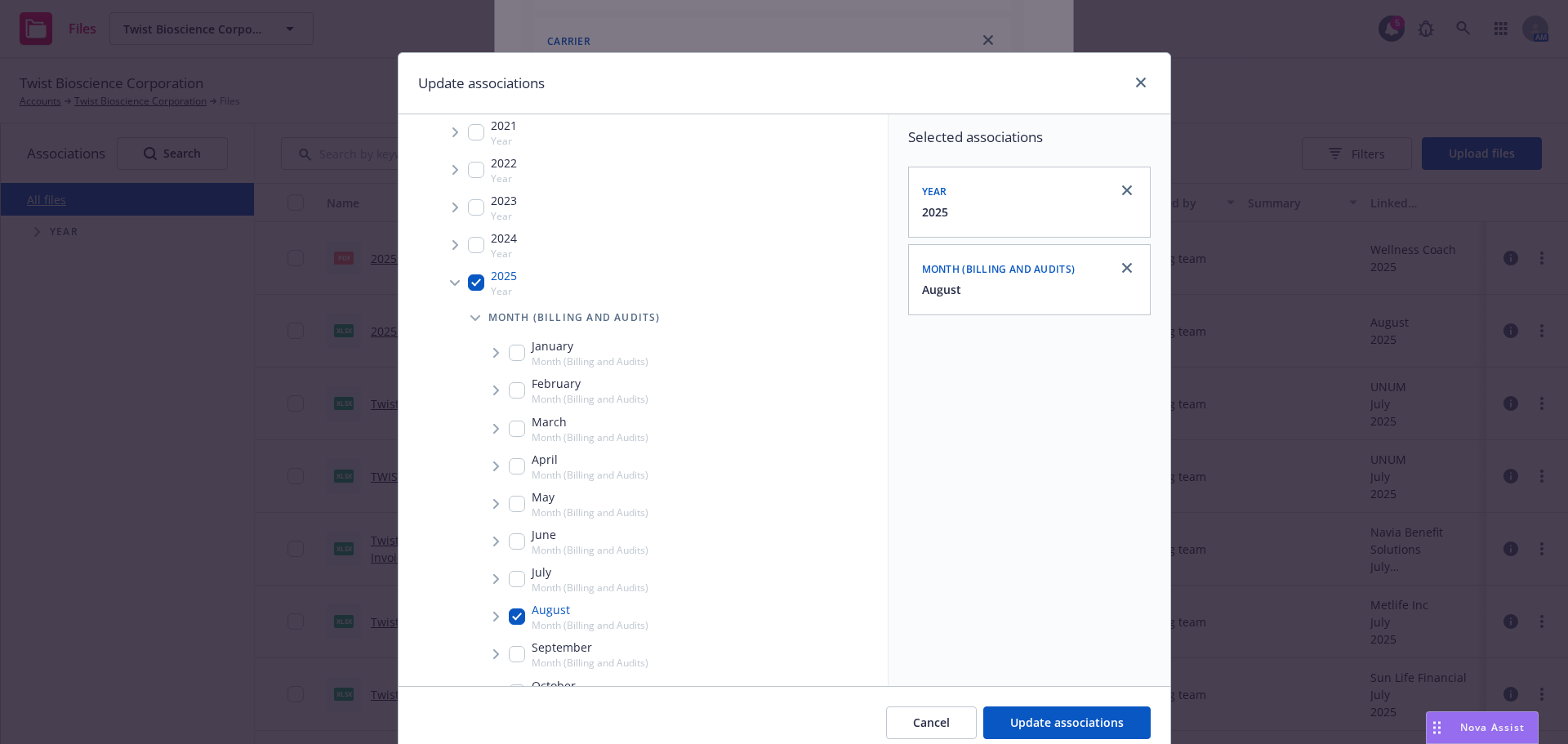
click at [491, 615] on span "Tree Example" at bounding box center [495, 615] width 26 height 26
click at [517, 657] on span "Tree Example" at bounding box center [515, 651] width 26 height 26
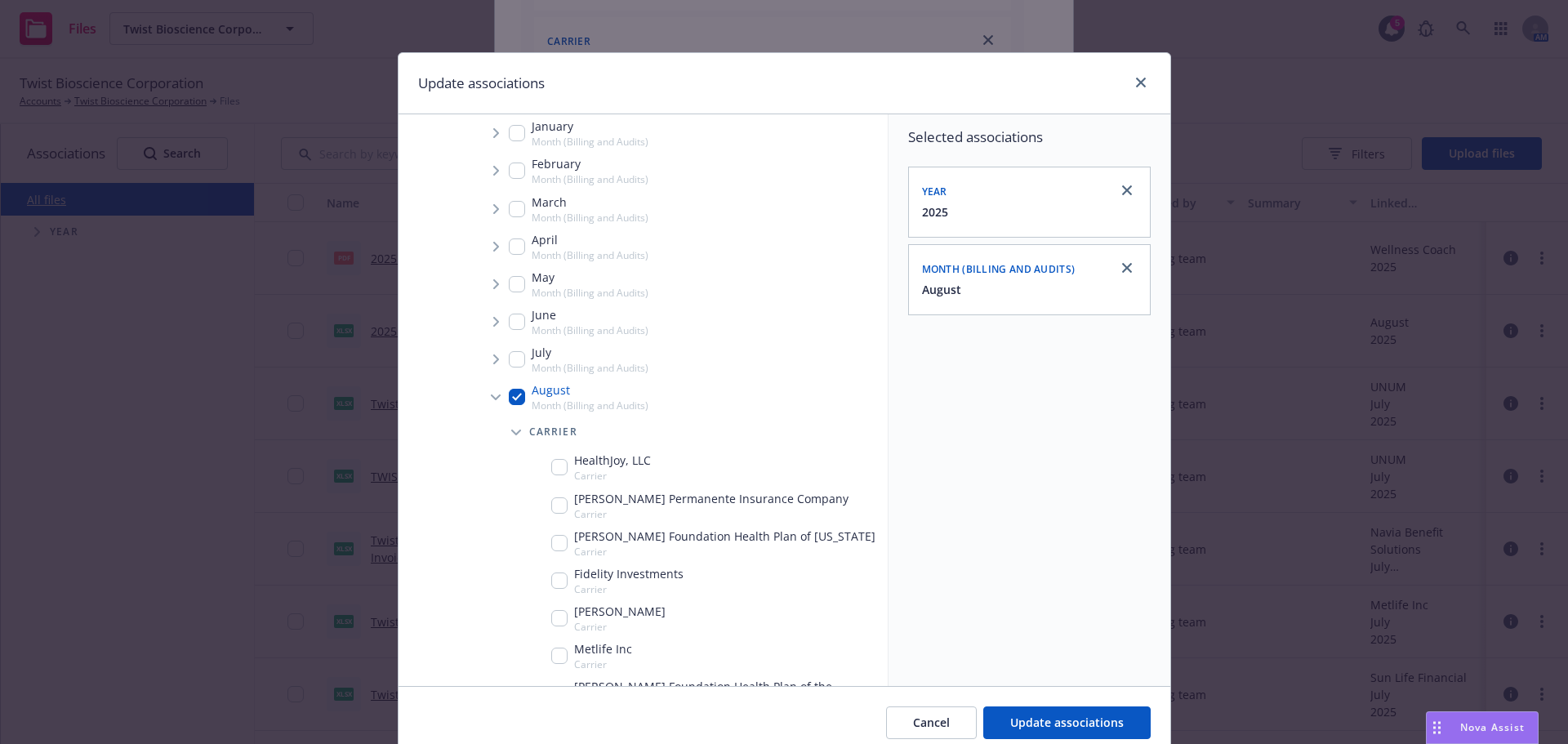
scroll to position [425, 0]
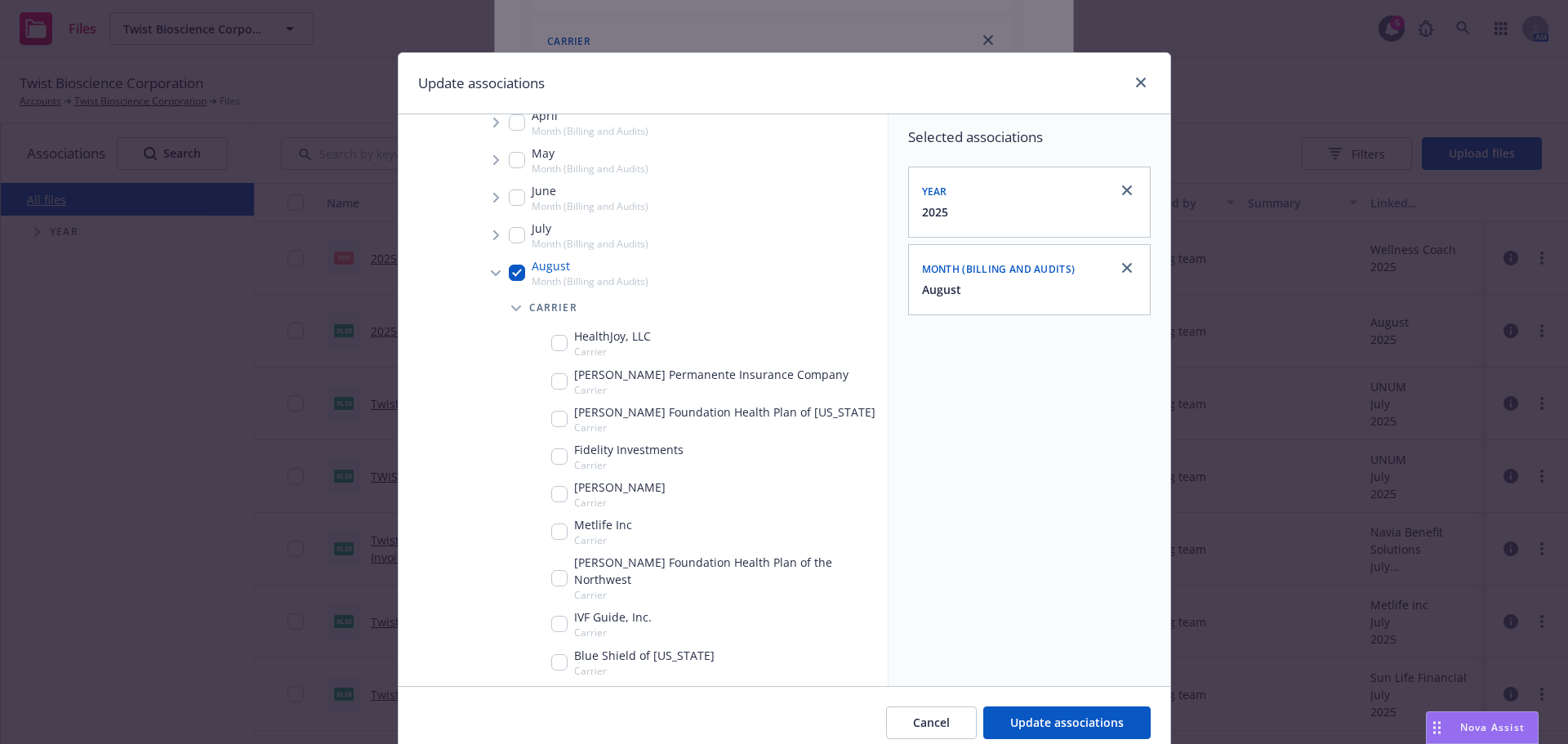
click at [551, 654] on input "Tree Example" at bounding box center [559, 662] width 16 height 16
checkbox input "true"
click at [1097, 711] on button "Update associations" at bounding box center [1066, 723] width 167 height 33
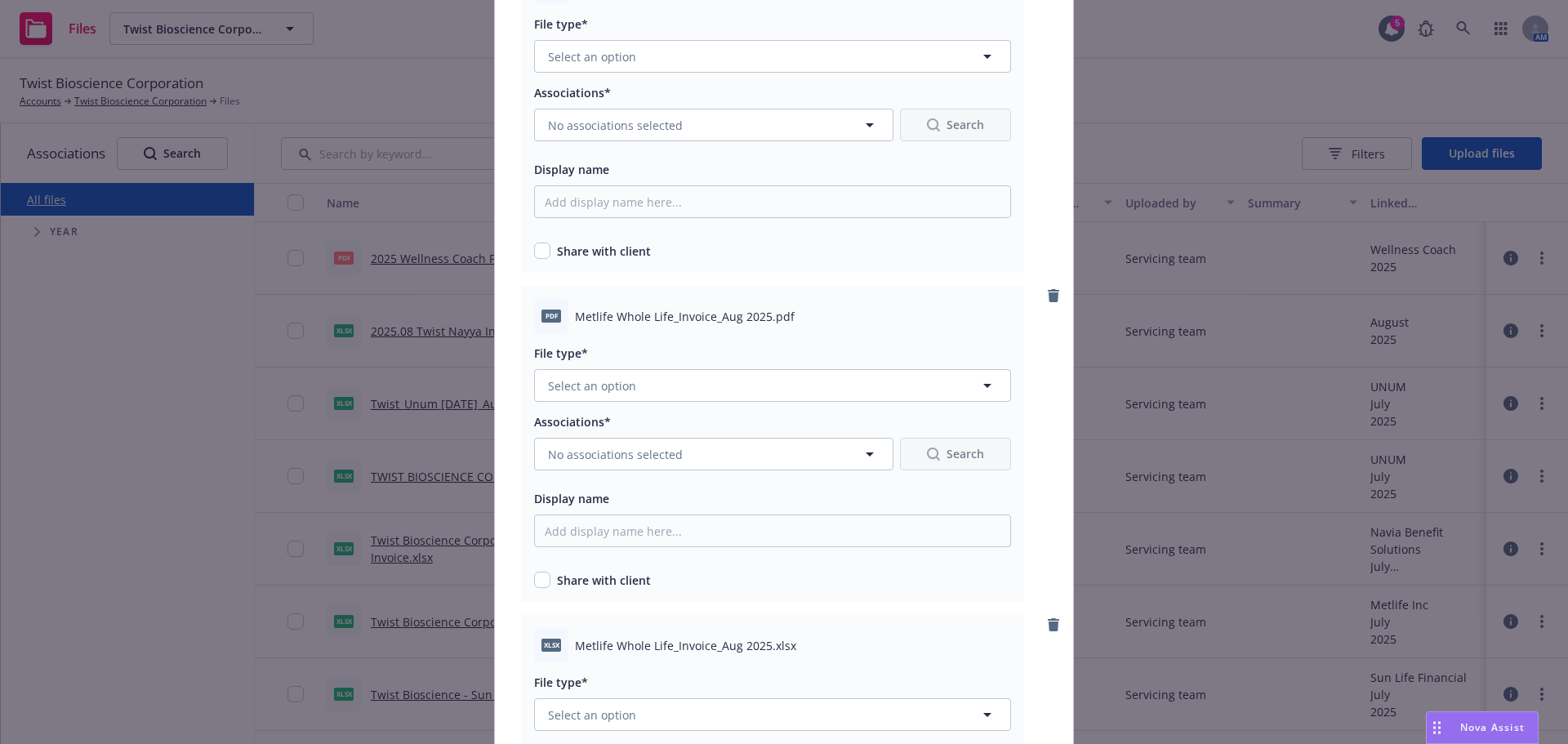
scroll to position [3756, 0]
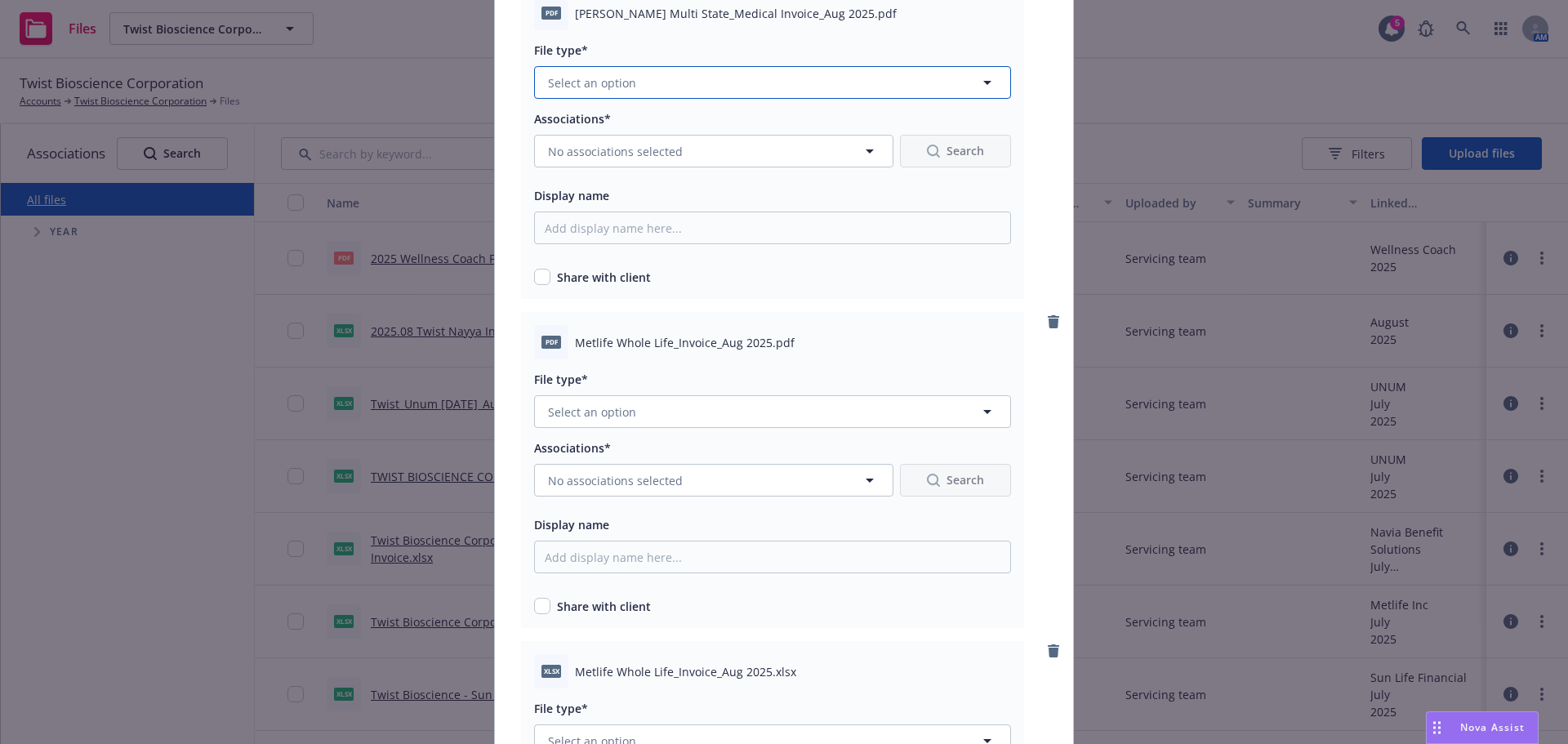
click at [651, 81] on button "Select an option" at bounding box center [772, 82] width 477 height 33
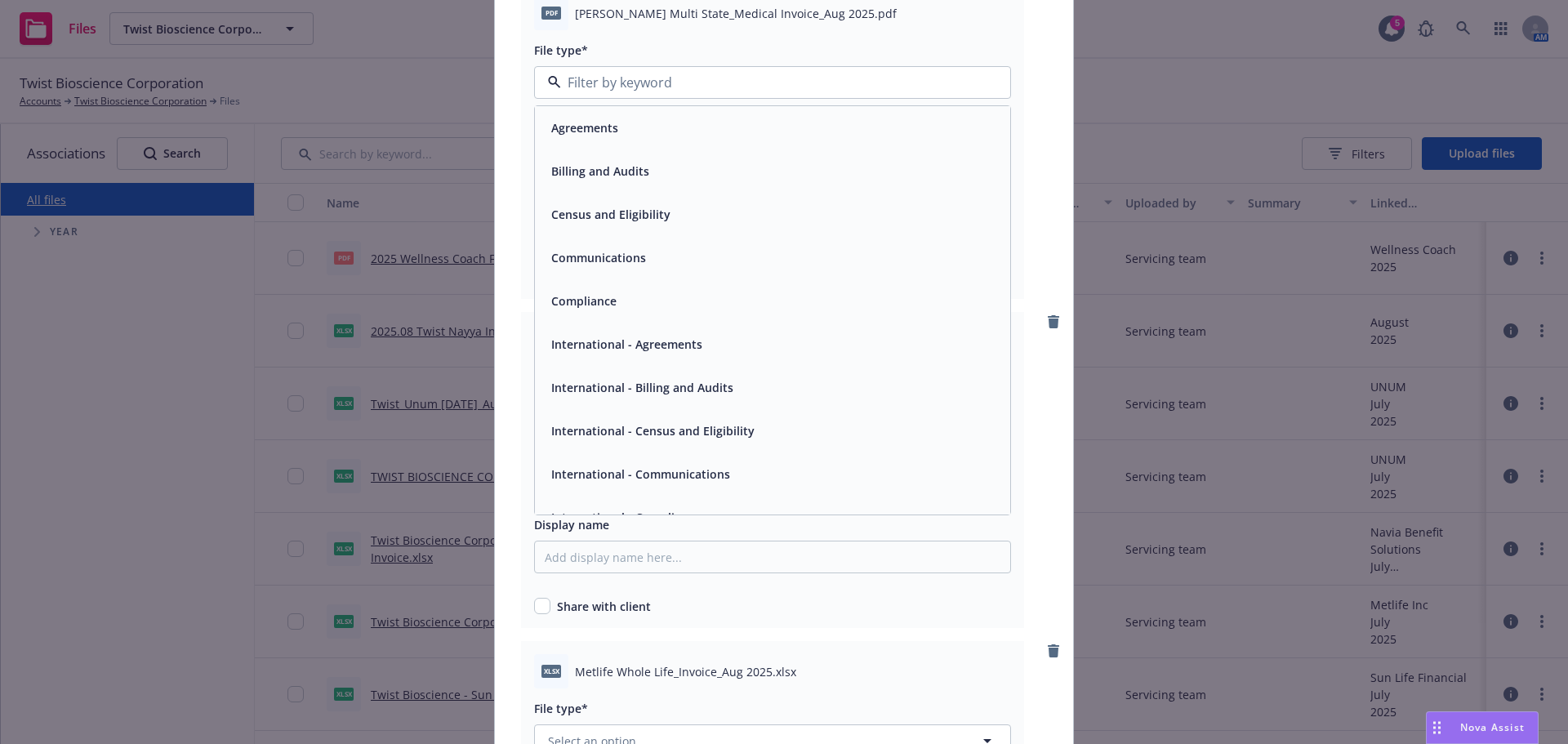
click at [645, 171] on div "Billing and Audits" at bounding box center [599, 171] width 108 height 24
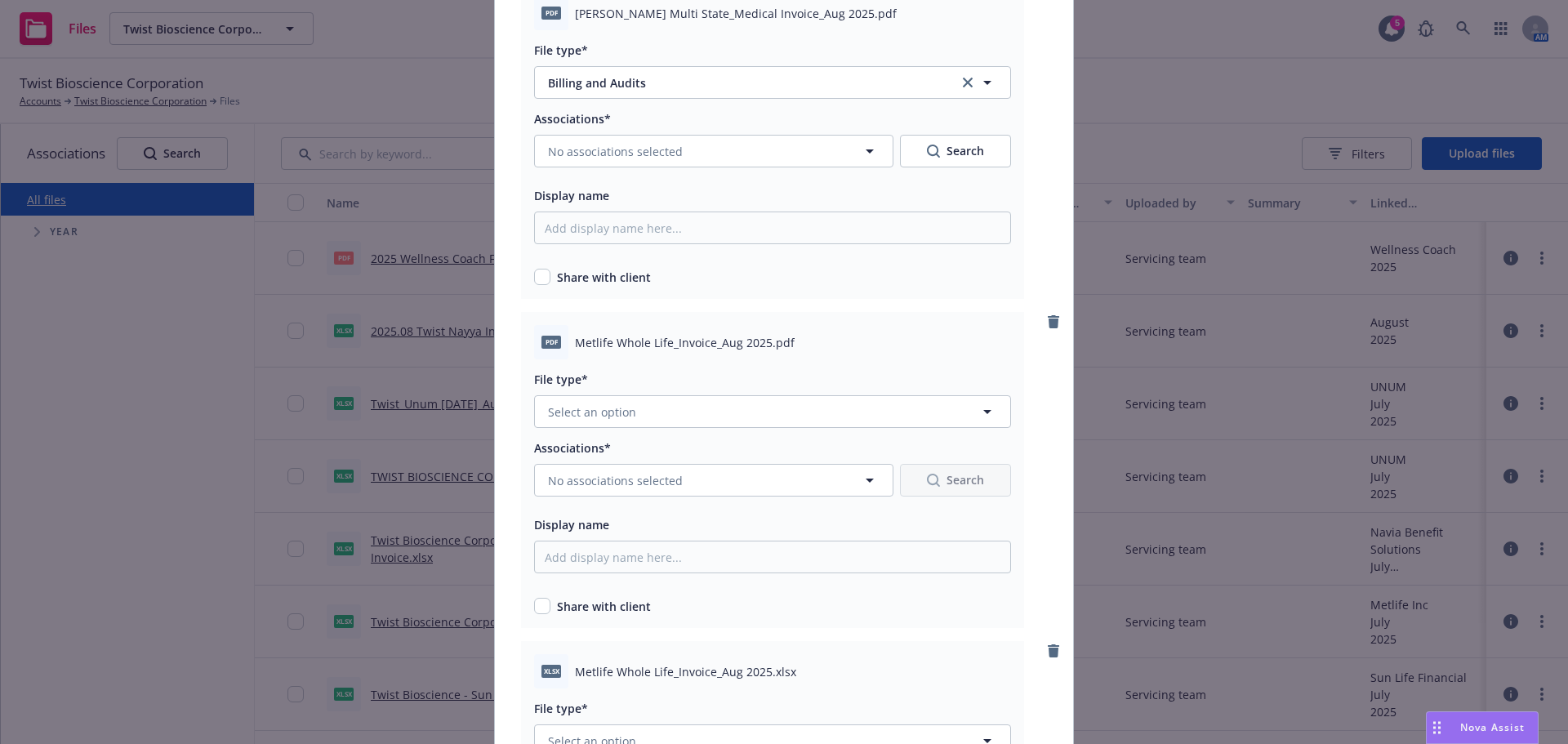
drag, startPoint x: 535, startPoint y: 267, endPoint x: 561, endPoint y: 234, distance: 42.0
click at [535, 268] on div "Share with client" at bounding box center [772, 273] width 477 height 24
click at [537, 280] on input "checkbox" at bounding box center [542, 276] width 16 height 16
checkbox input "true"
click at [606, 138] on button "No associations selected" at bounding box center [714, 151] width 360 height 33
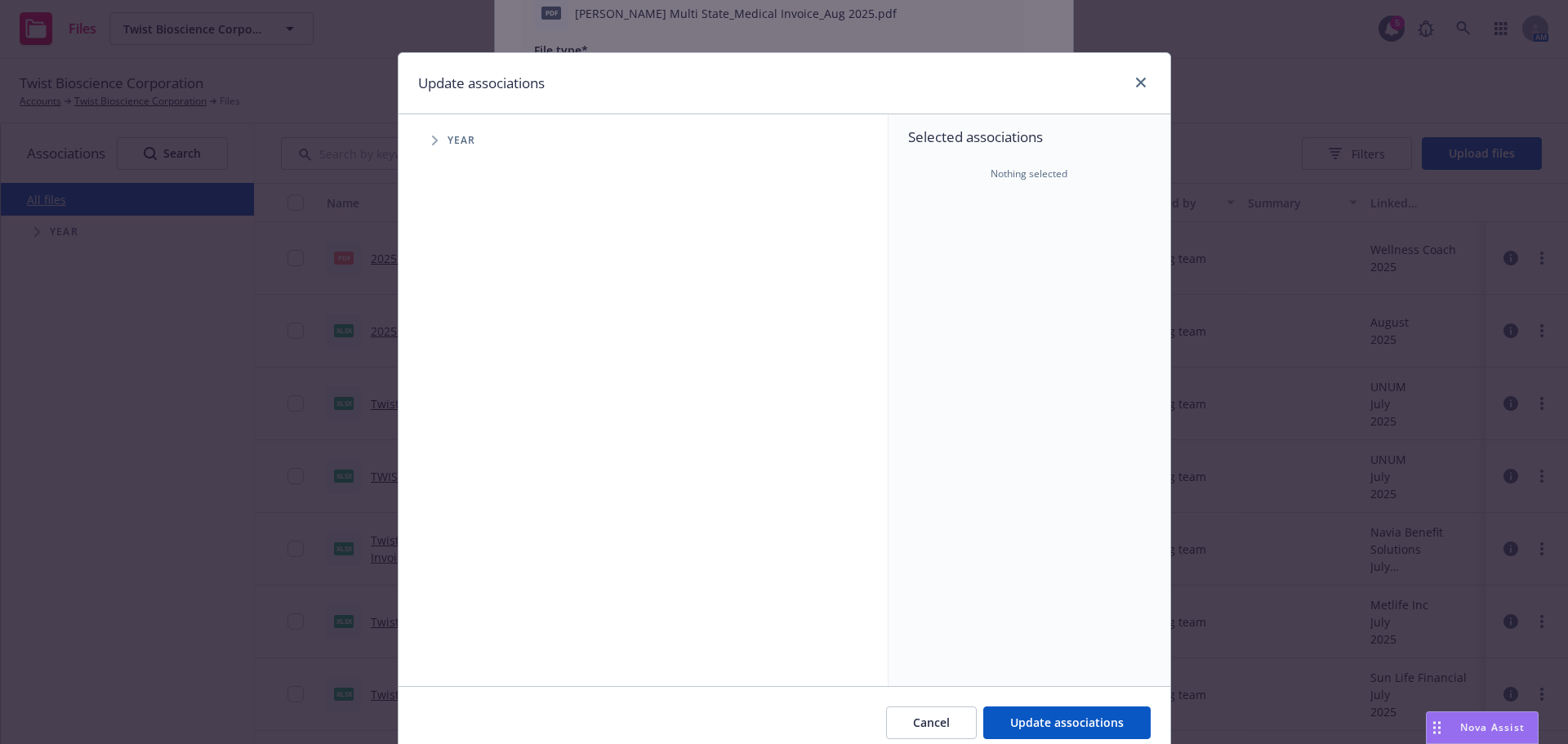
click at [432, 143] on icon "Tree Example" at bounding box center [435, 140] width 6 height 10
click at [473, 366] on input "Tree Example" at bounding box center [476, 363] width 16 height 16
checkbox input "true"
click at [452, 366] on icon "Tree Example" at bounding box center [455, 364] width 6 height 10
click at [474, 404] on span "Tree Example" at bounding box center [475, 399] width 26 height 26
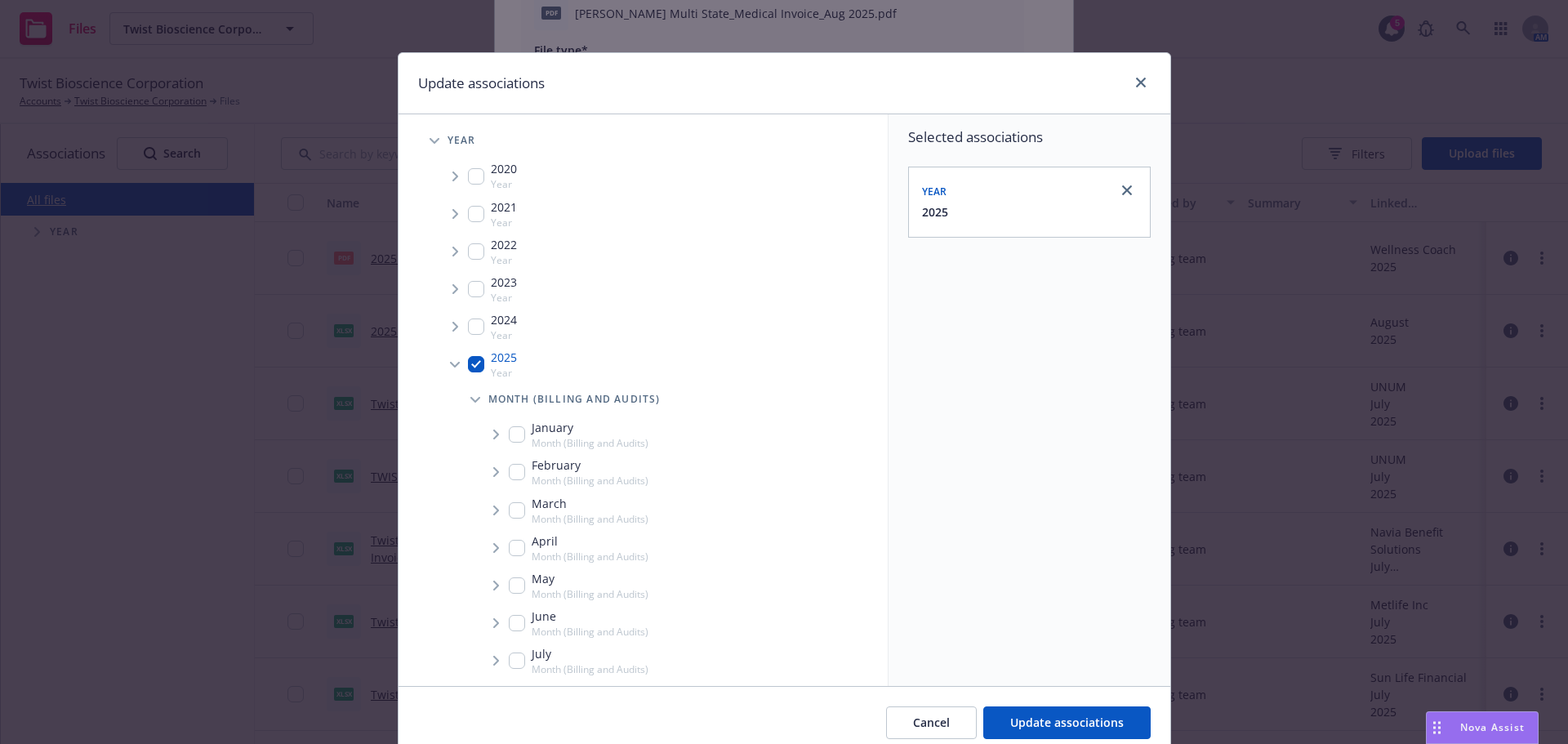
scroll to position [81, 0]
click at [517, 608] on div "August Month (Billing and Audits)" at bounding box center [578, 616] width 139 height 31
checkbox input "true"
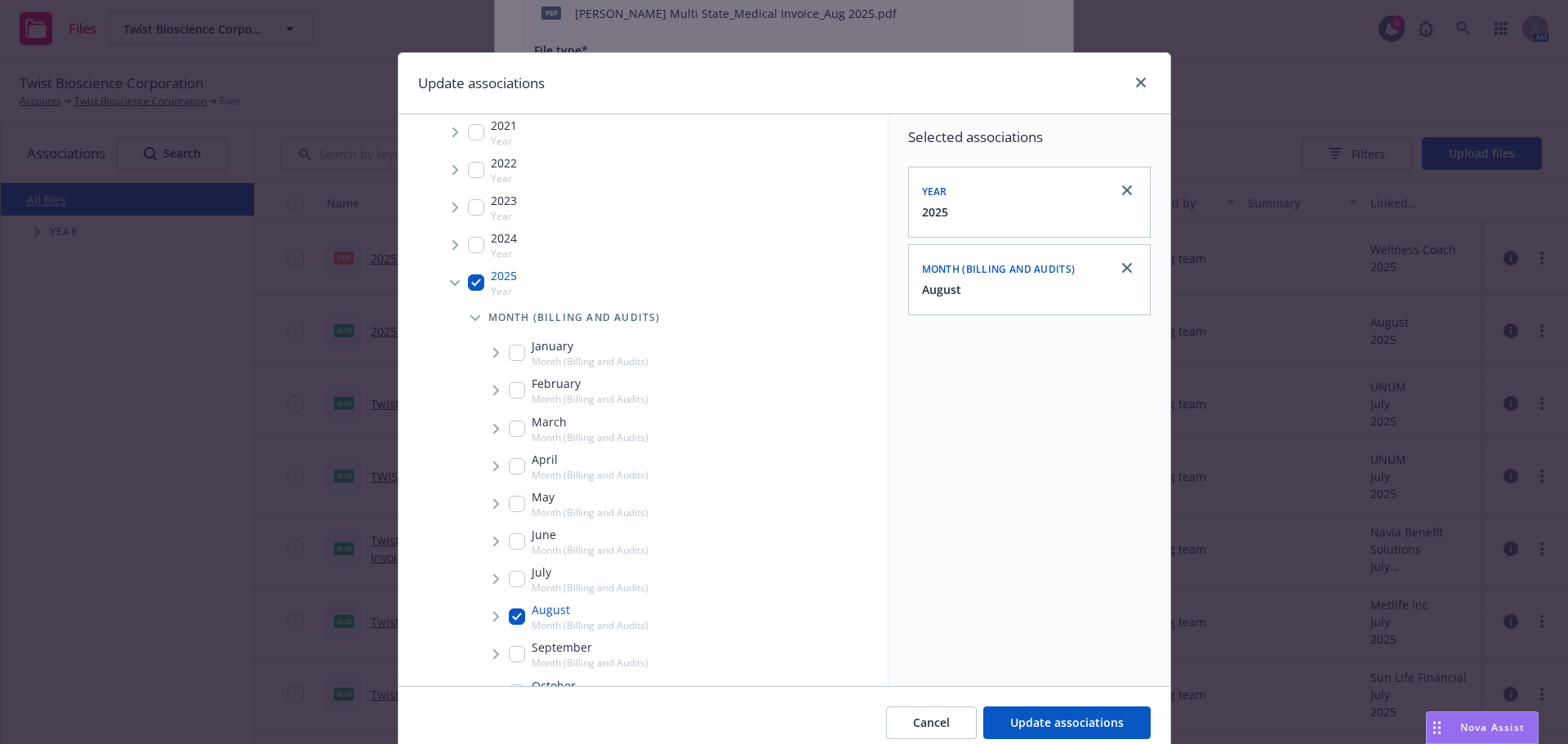
click at [486, 617] on span "Tree Example" at bounding box center [495, 615] width 26 height 26
click at [503, 649] on span "Tree Example" at bounding box center [515, 651] width 26 height 26
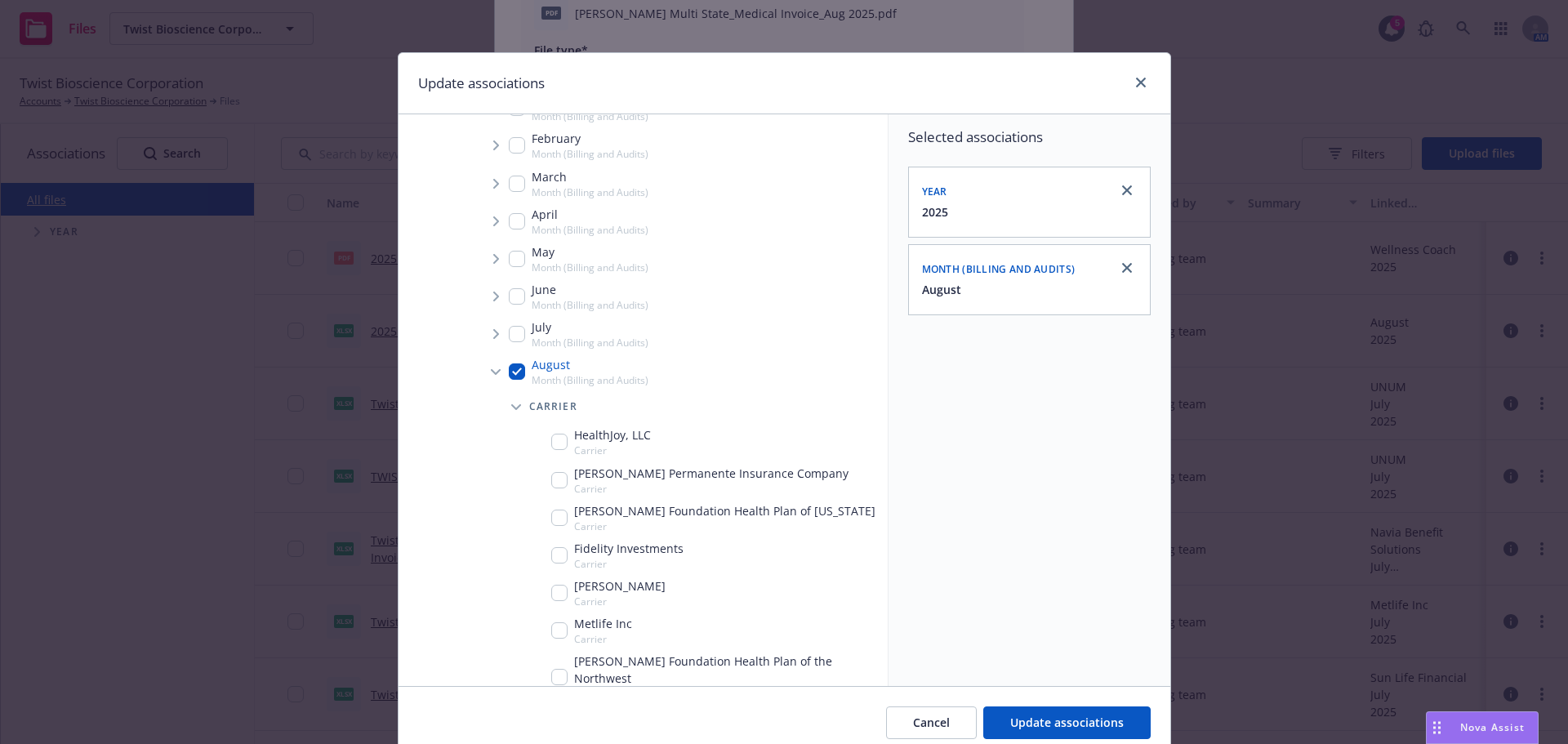
scroll to position [408, 0]
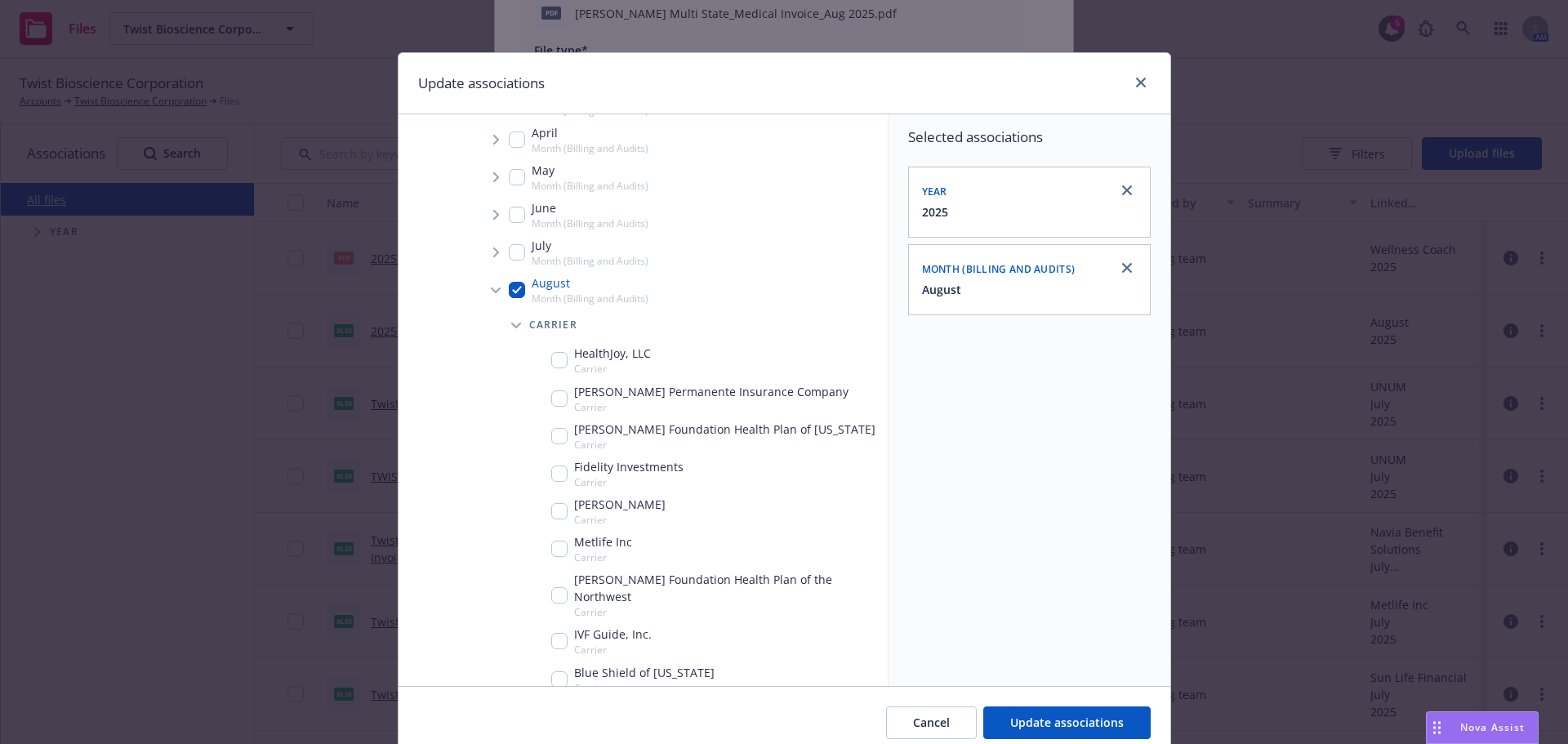
click at [551, 398] on input "Tree Example" at bounding box center [559, 398] width 16 height 16
checkbox input "true"
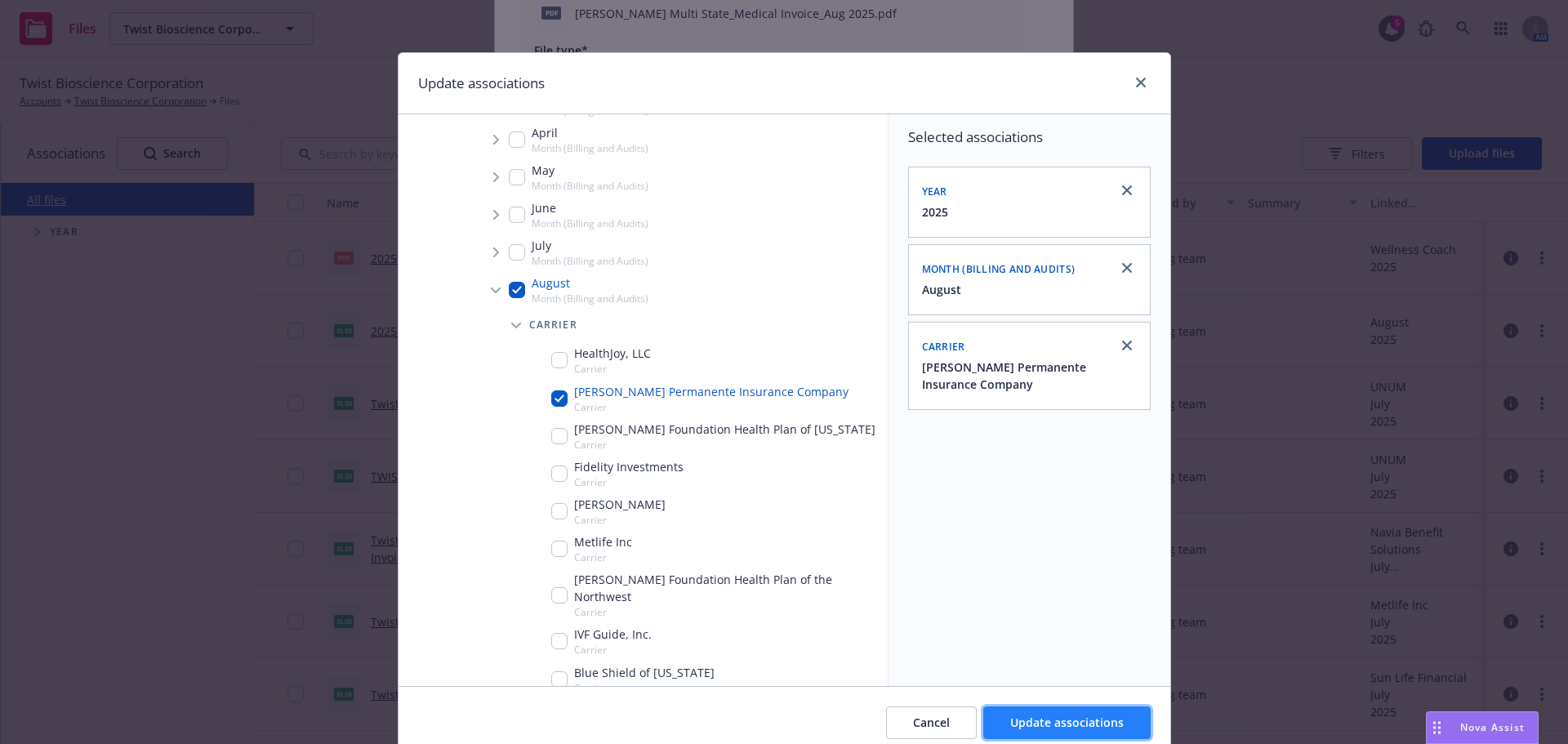
click at [1100, 724] on span "Update associations" at bounding box center [1066, 722] width 113 height 15
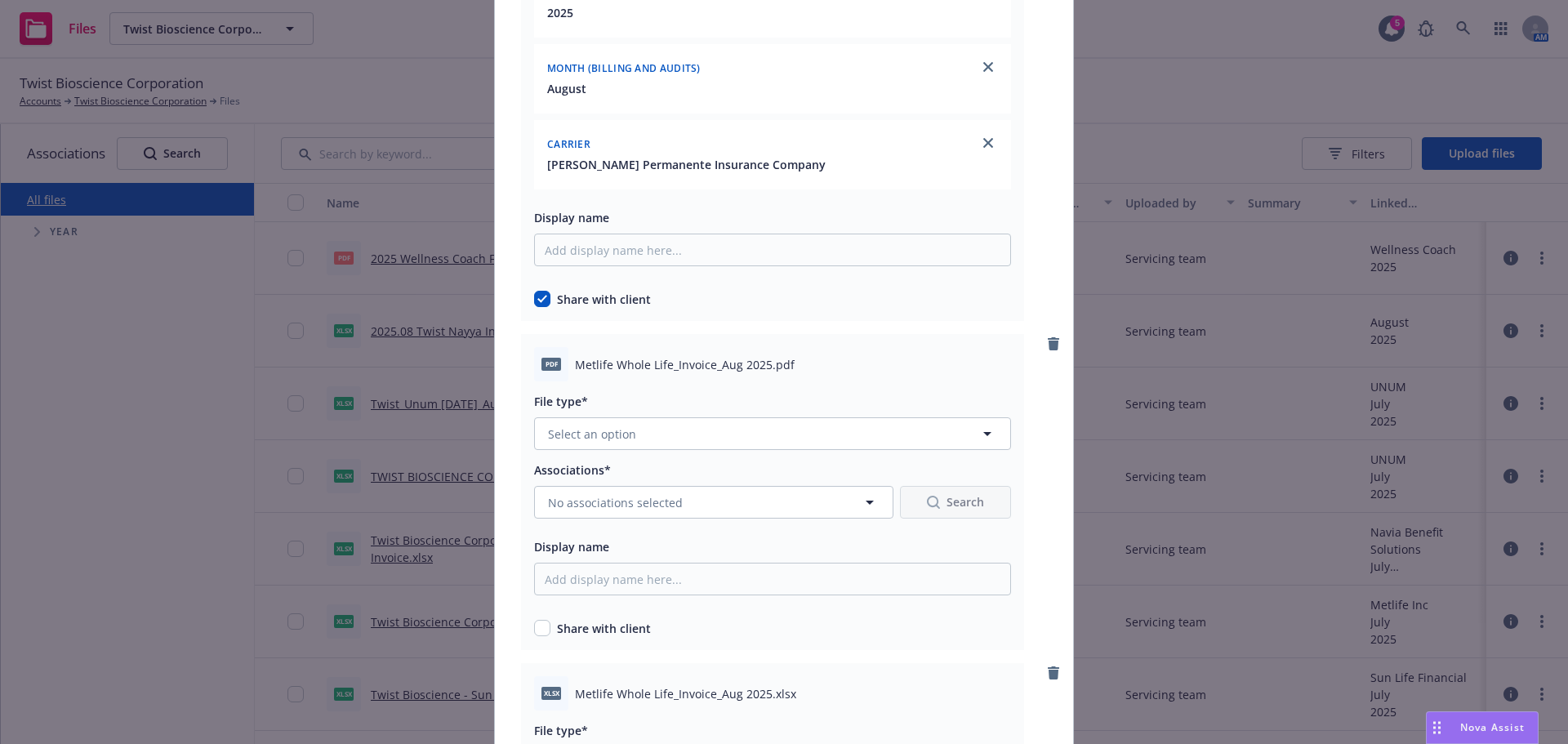
scroll to position [4000, 0]
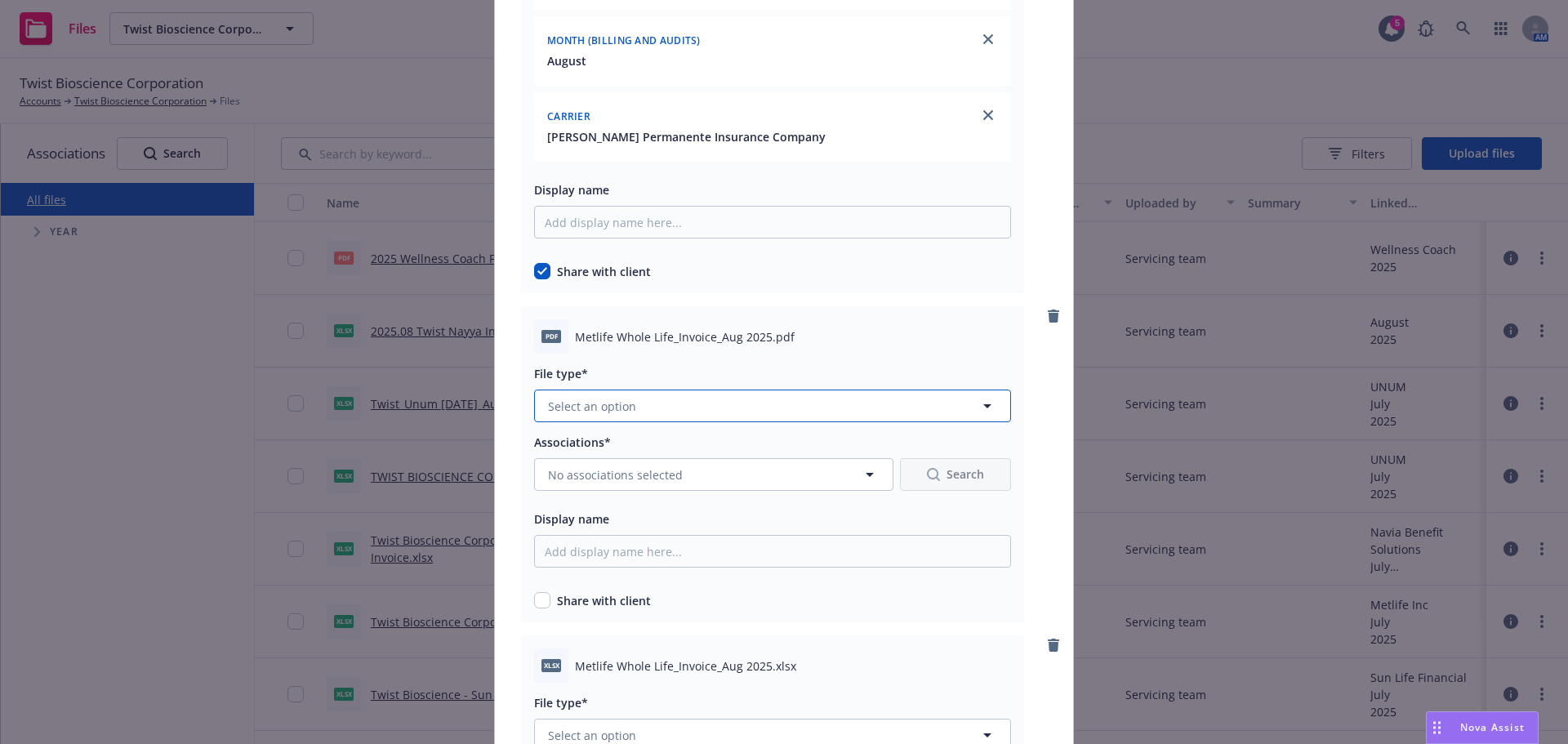
click at [709, 408] on button "Select an option" at bounding box center [772, 406] width 477 height 33
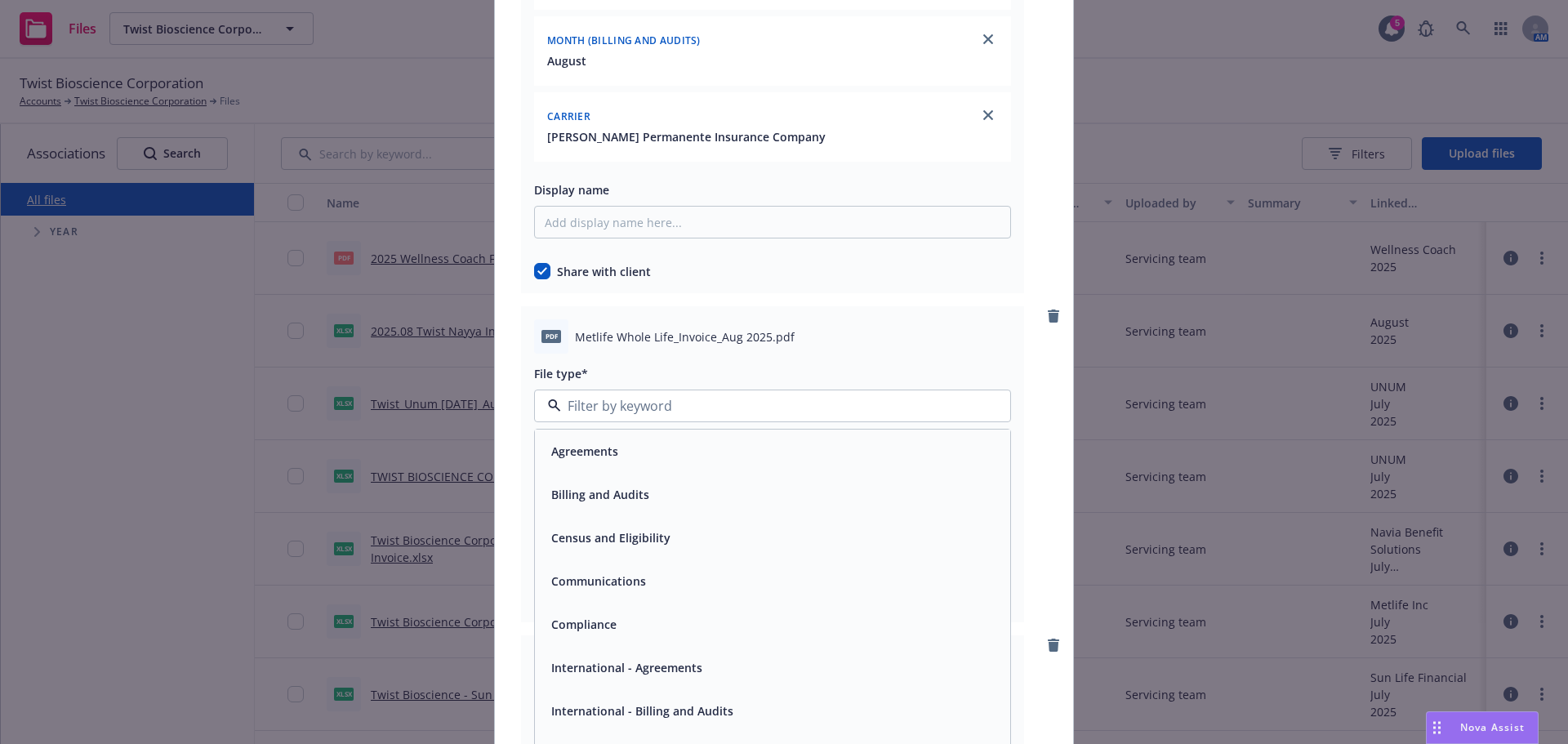
click at [687, 483] on div "Billing and Audits" at bounding box center [772, 494] width 455 height 24
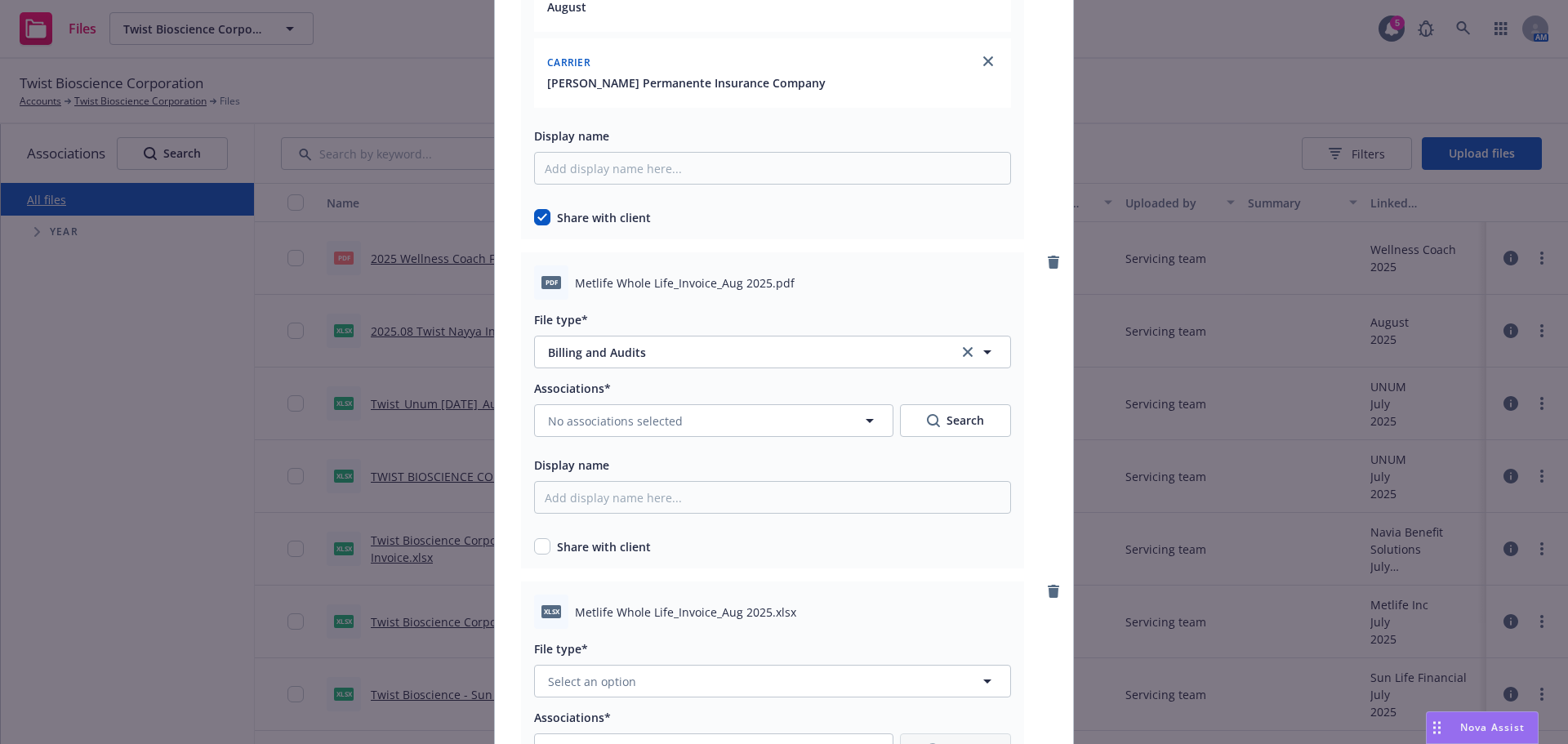
scroll to position [4082, 0]
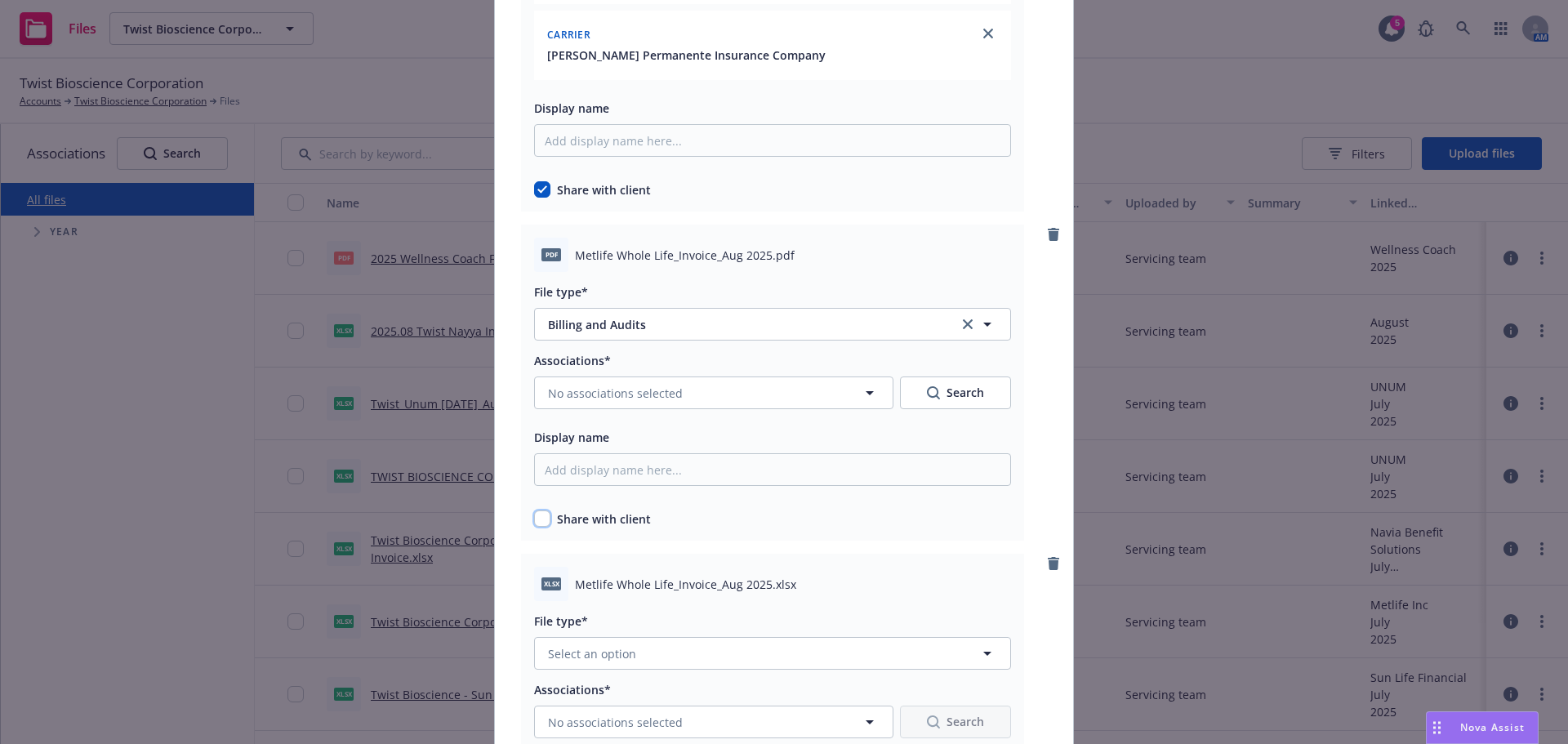
click at [535, 517] on input "checkbox" at bounding box center [542, 518] width 16 height 16
checkbox input "true"
click at [692, 395] on button "No associations selected" at bounding box center [714, 393] width 360 height 33
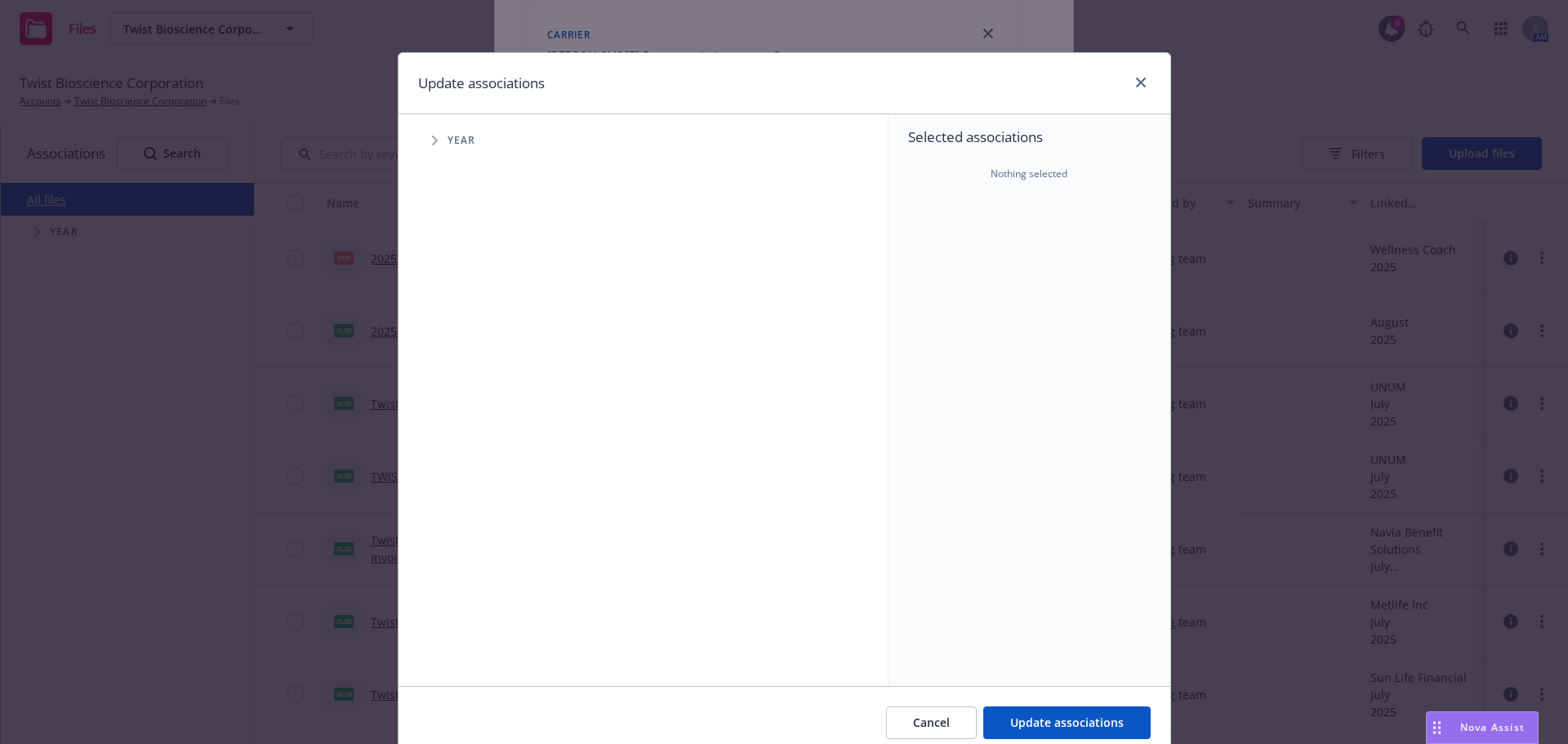
click at [440, 139] on span "Tree Example" at bounding box center [434, 140] width 26 height 26
click at [472, 360] on input "Tree Example" at bounding box center [476, 363] width 16 height 16
click at [457, 360] on span "Tree Example" at bounding box center [454, 363] width 26 height 26
click at [472, 381] on div "2025 Year" at bounding box center [661, 363] width 452 height 38
click at [472, 358] on input "Tree Example" at bounding box center [476, 363] width 16 height 16
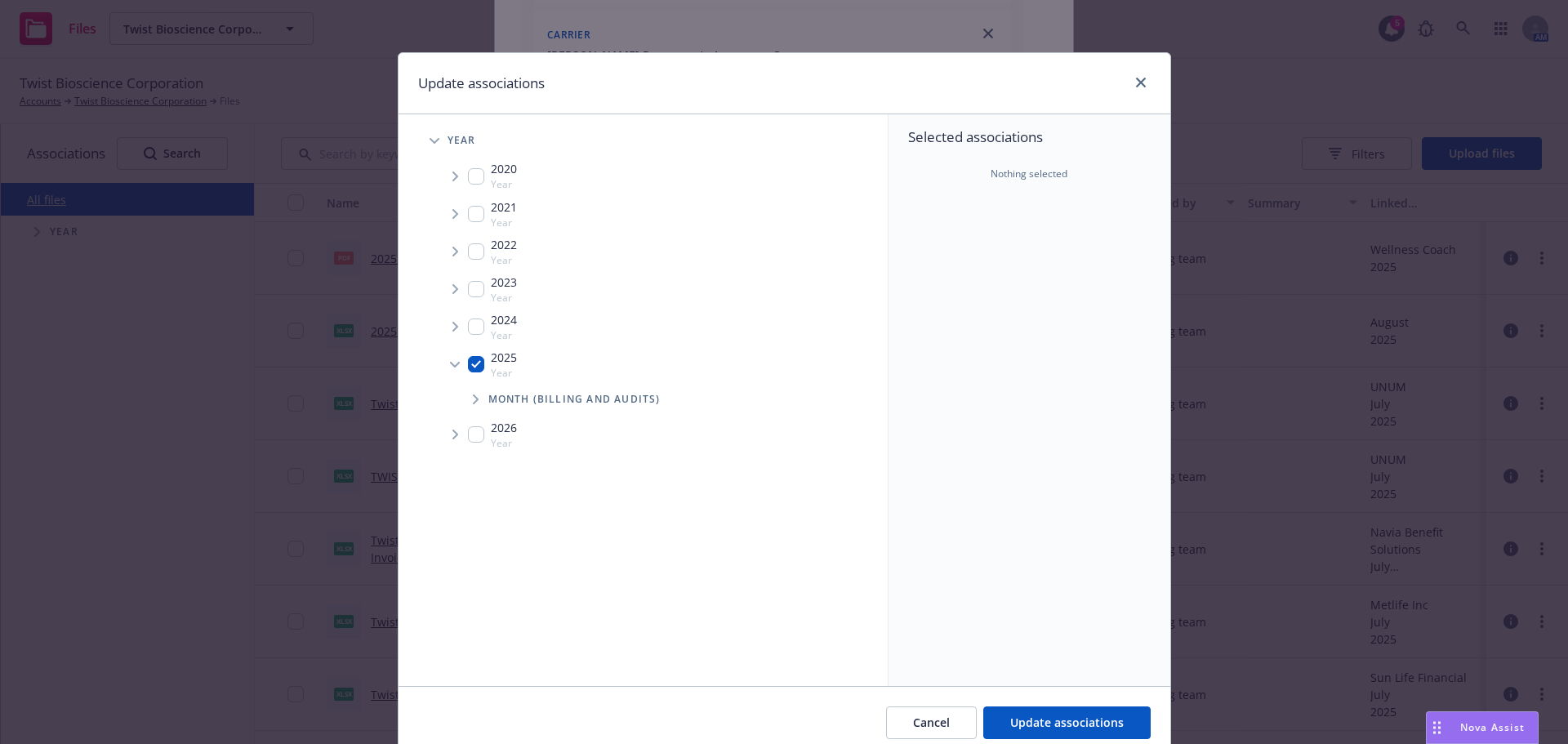
checkbox input "true"
click at [464, 403] on span "Tree Example" at bounding box center [475, 399] width 26 height 26
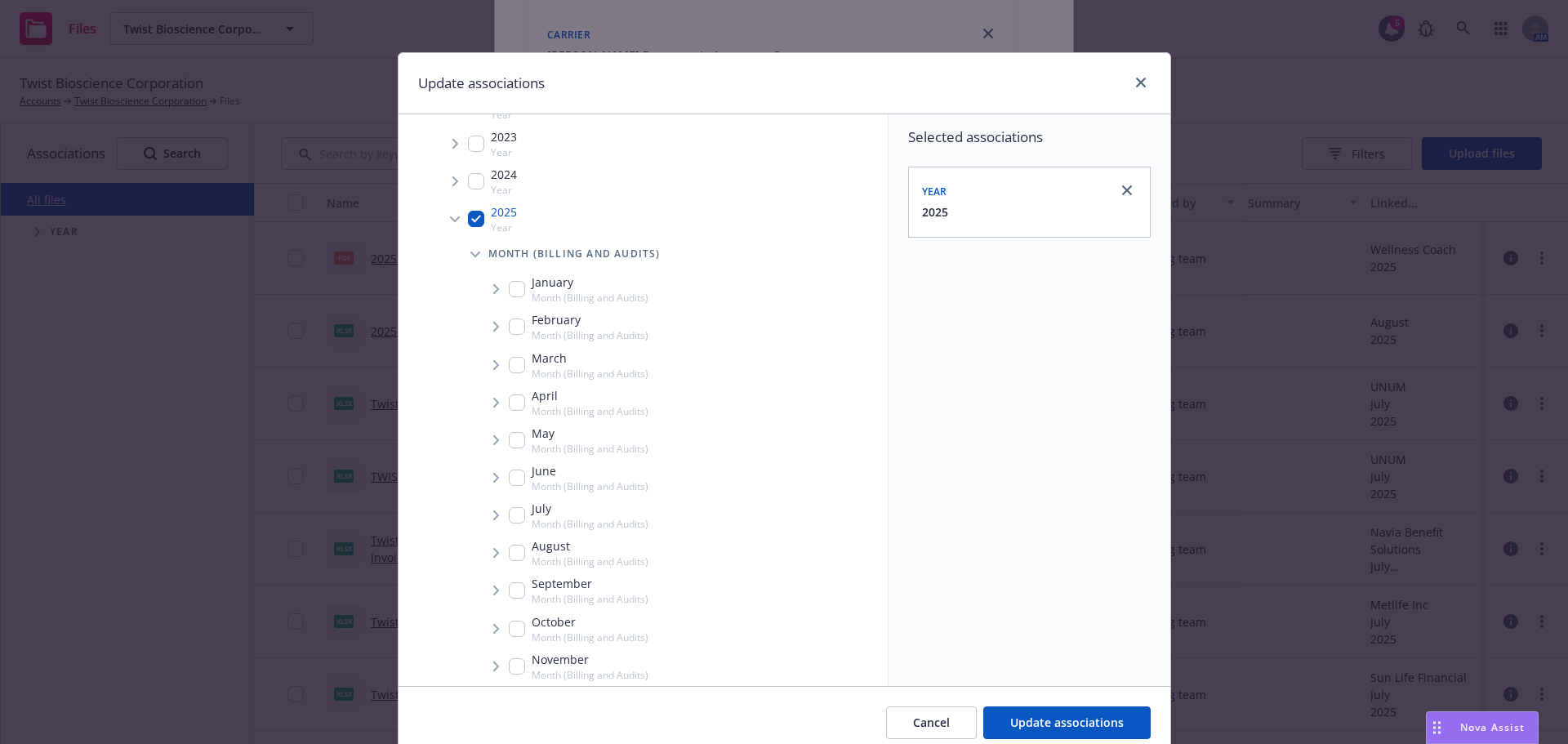
scroll to position [66, 0]
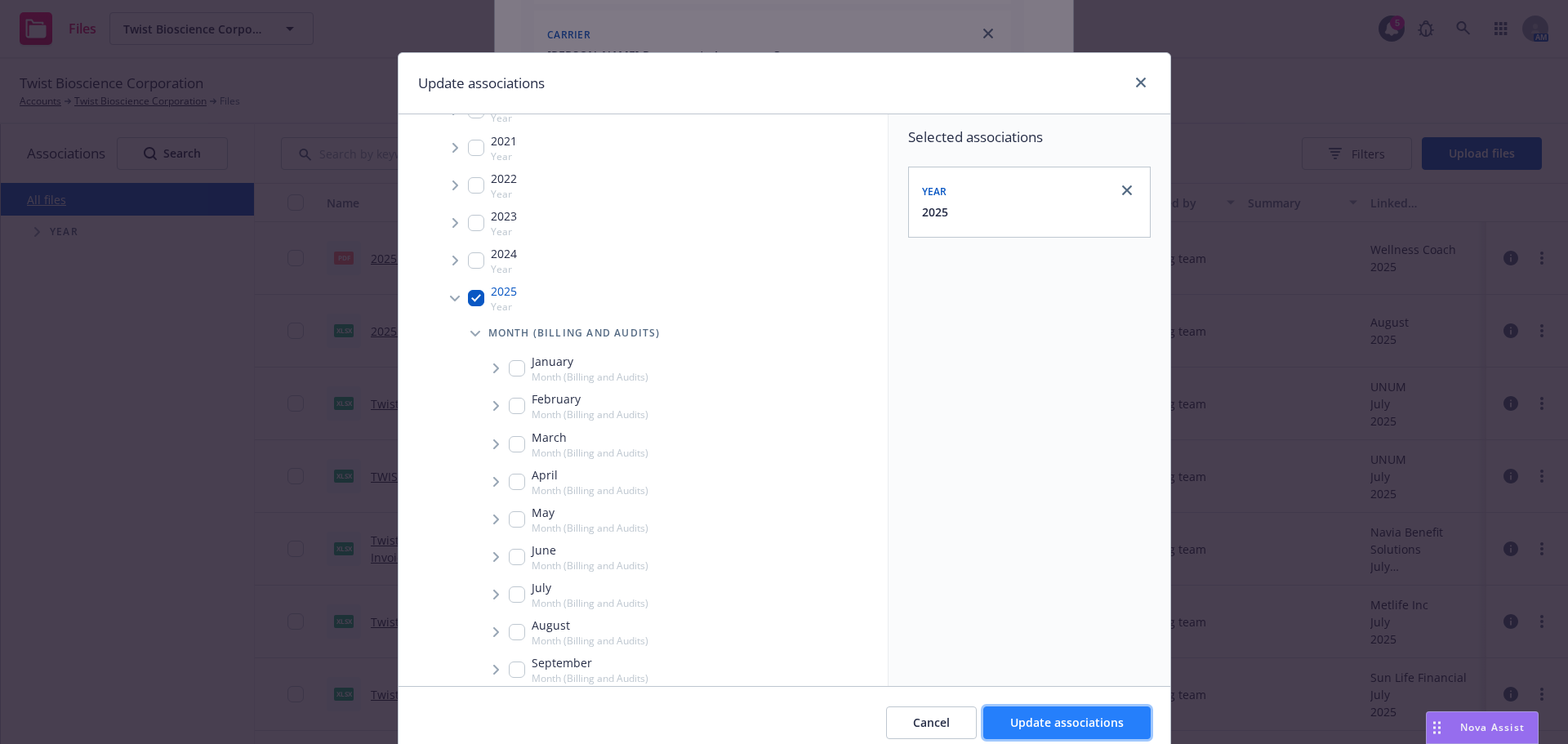
click at [1077, 739] on button "Update associations" at bounding box center [1066, 723] width 167 height 33
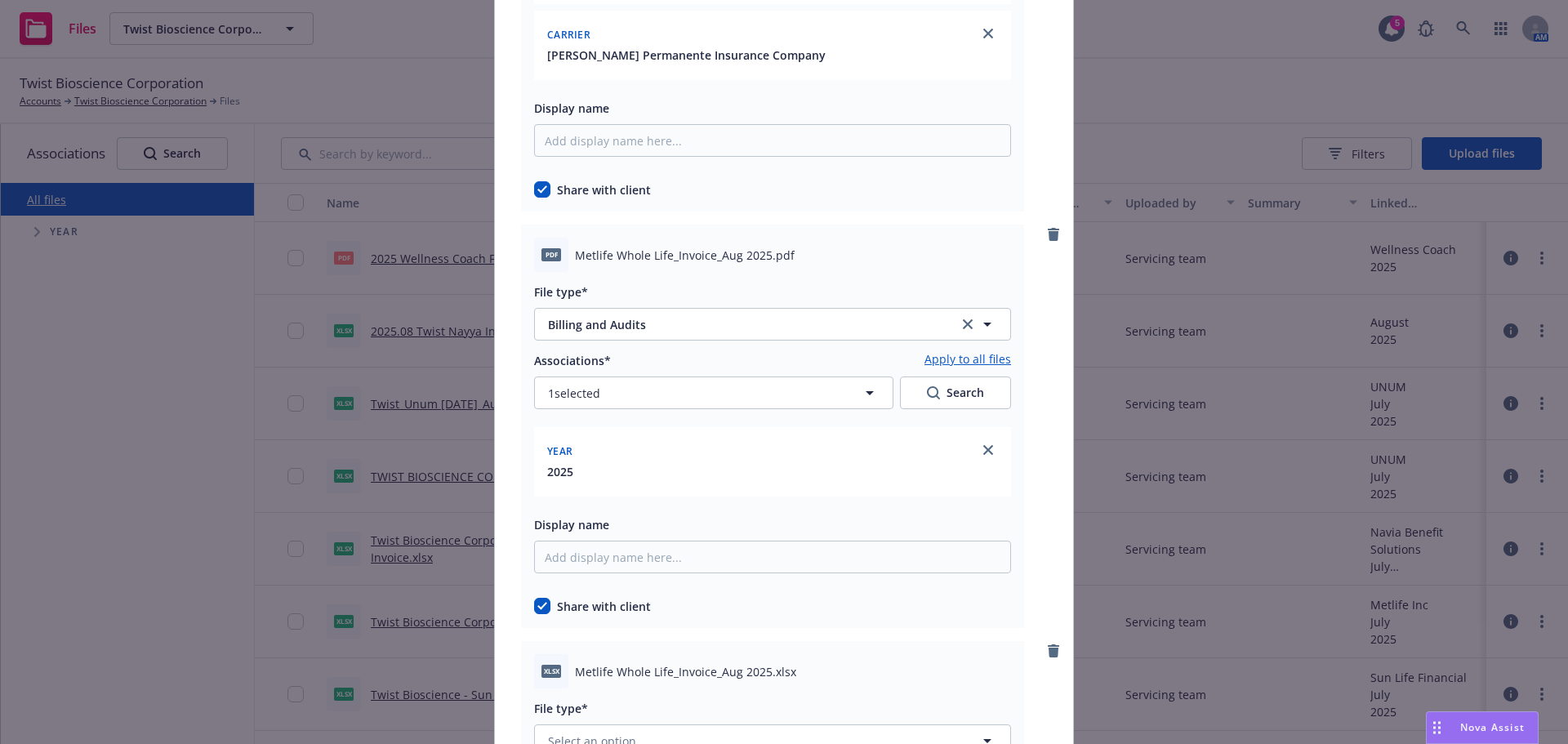
click at [761, 366] on div "Associations* Apply to all files" at bounding box center [772, 359] width 477 height 19
click at [733, 397] on button "1 selected" at bounding box center [714, 393] width 360 height 33
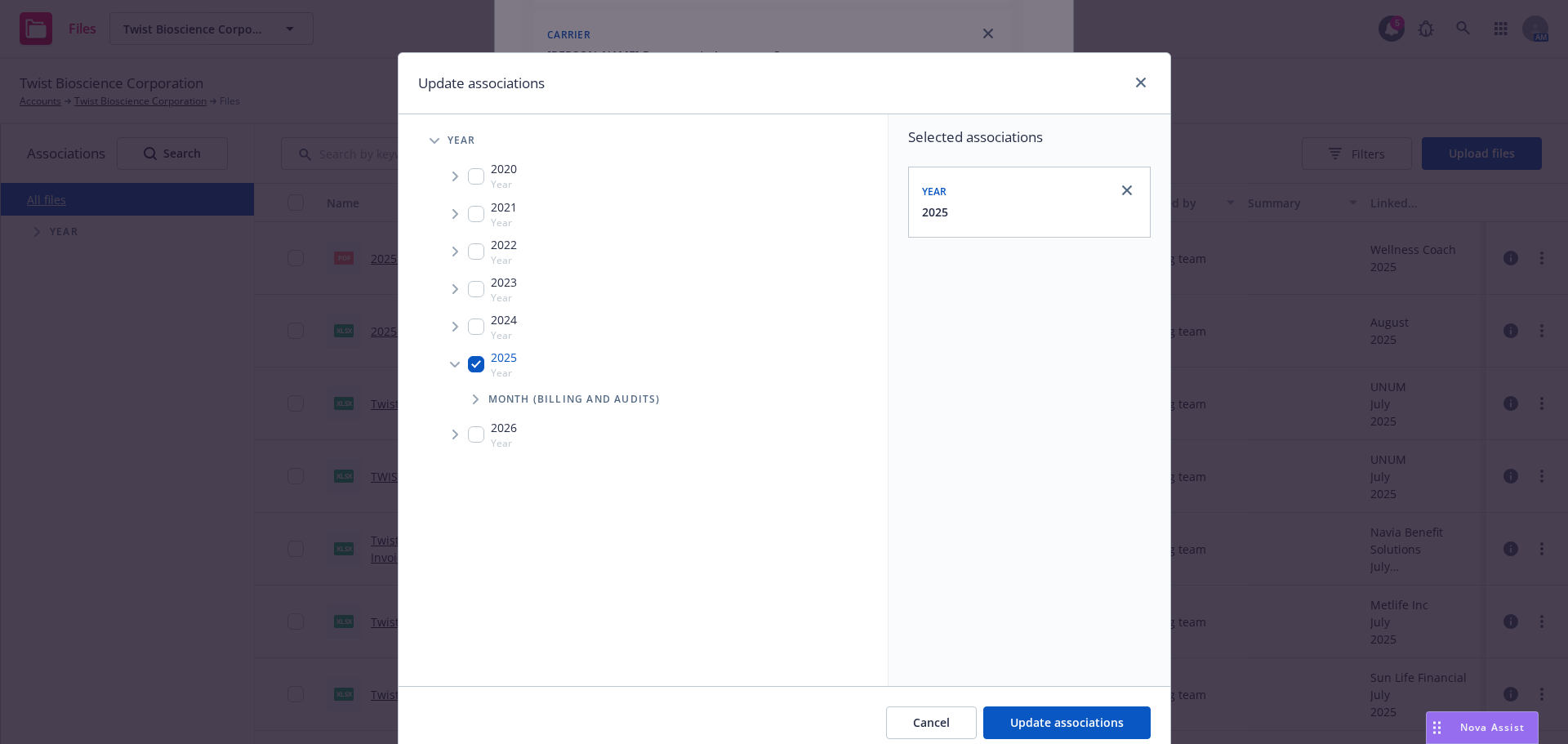
click at [469, 387] on span "Tree Example" at bounding box center [475, 399] width 26 height 26
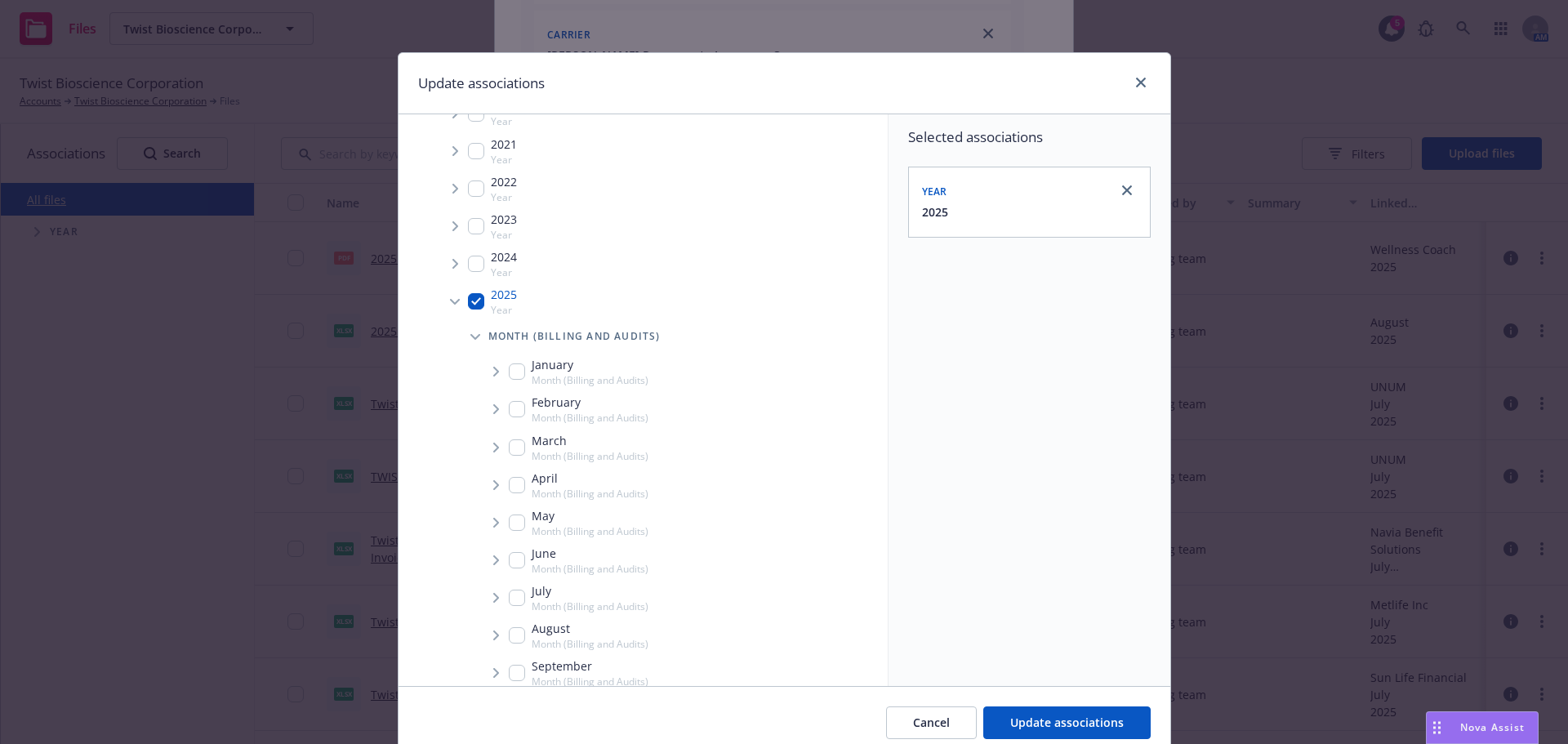
scroll to position [81, 0]
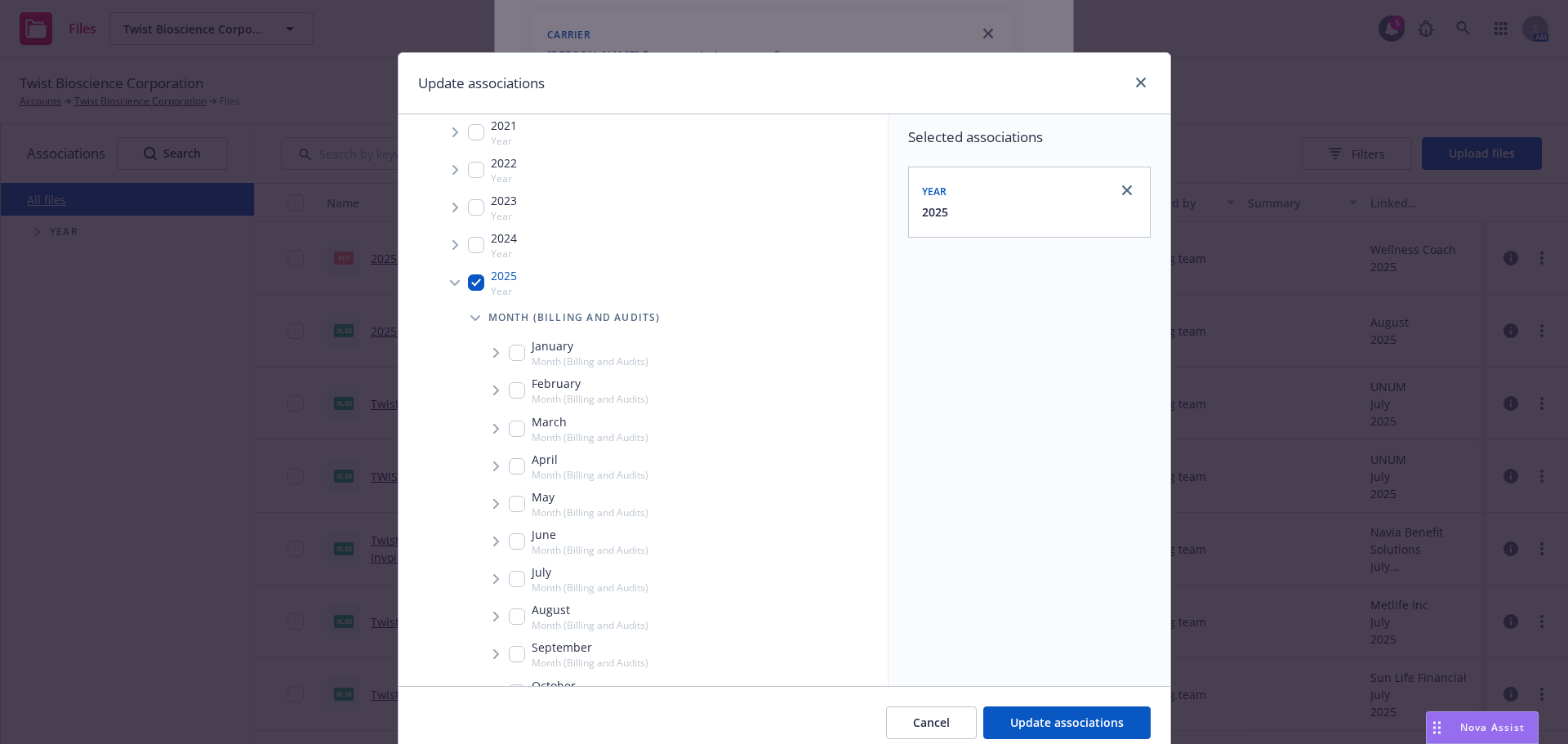
click at [508, 618] on input "Tree Example" at bounding box center [516, 615] width 16 height 16
checkbox input "true"
click at [493, 618] on icon "Tree Example" at bounding box center [496, 616] width 6 height 10
click at [503, 653] on span "Tree Example" at bounding box center [515, 651] width 26 height 26
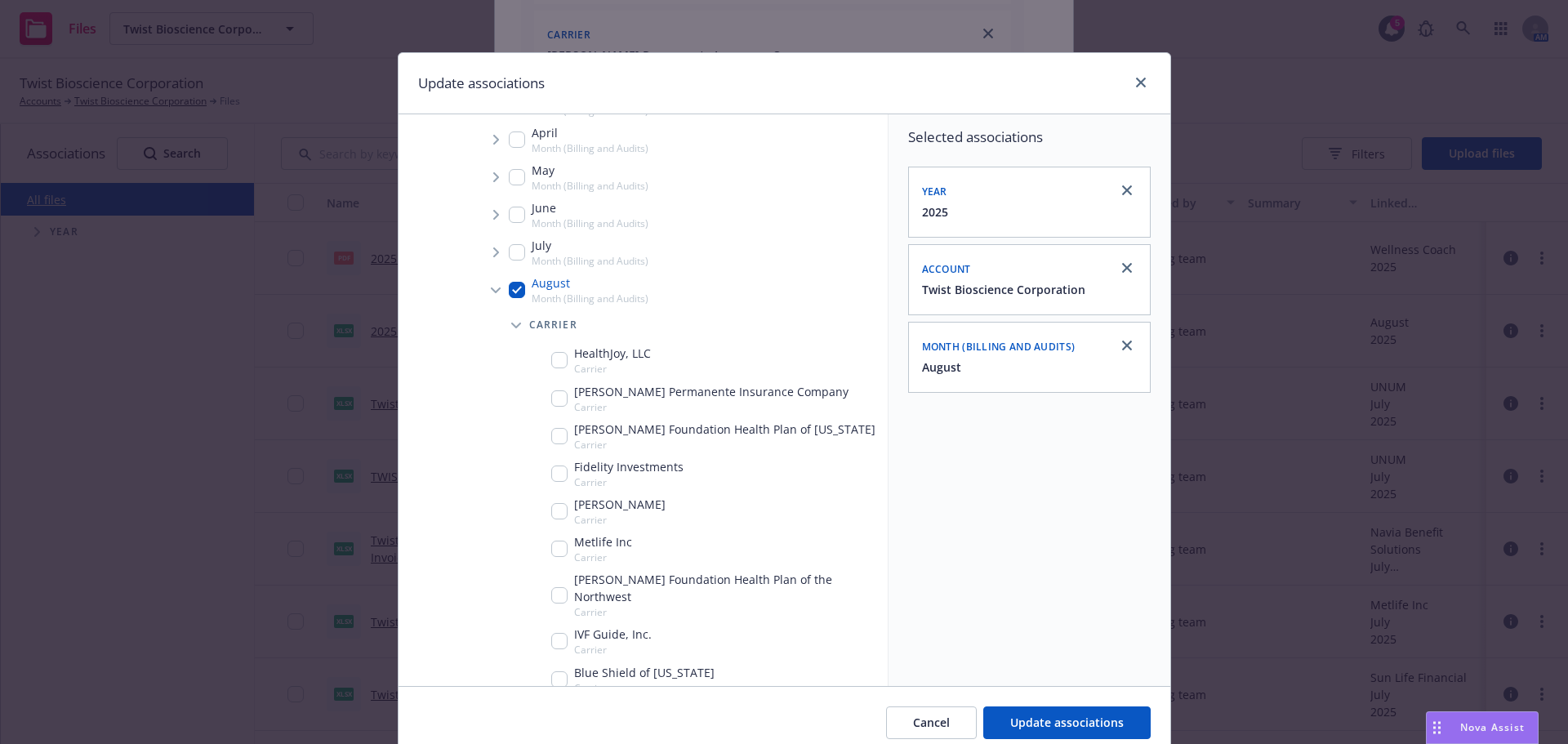
scroll to position [490, 0]
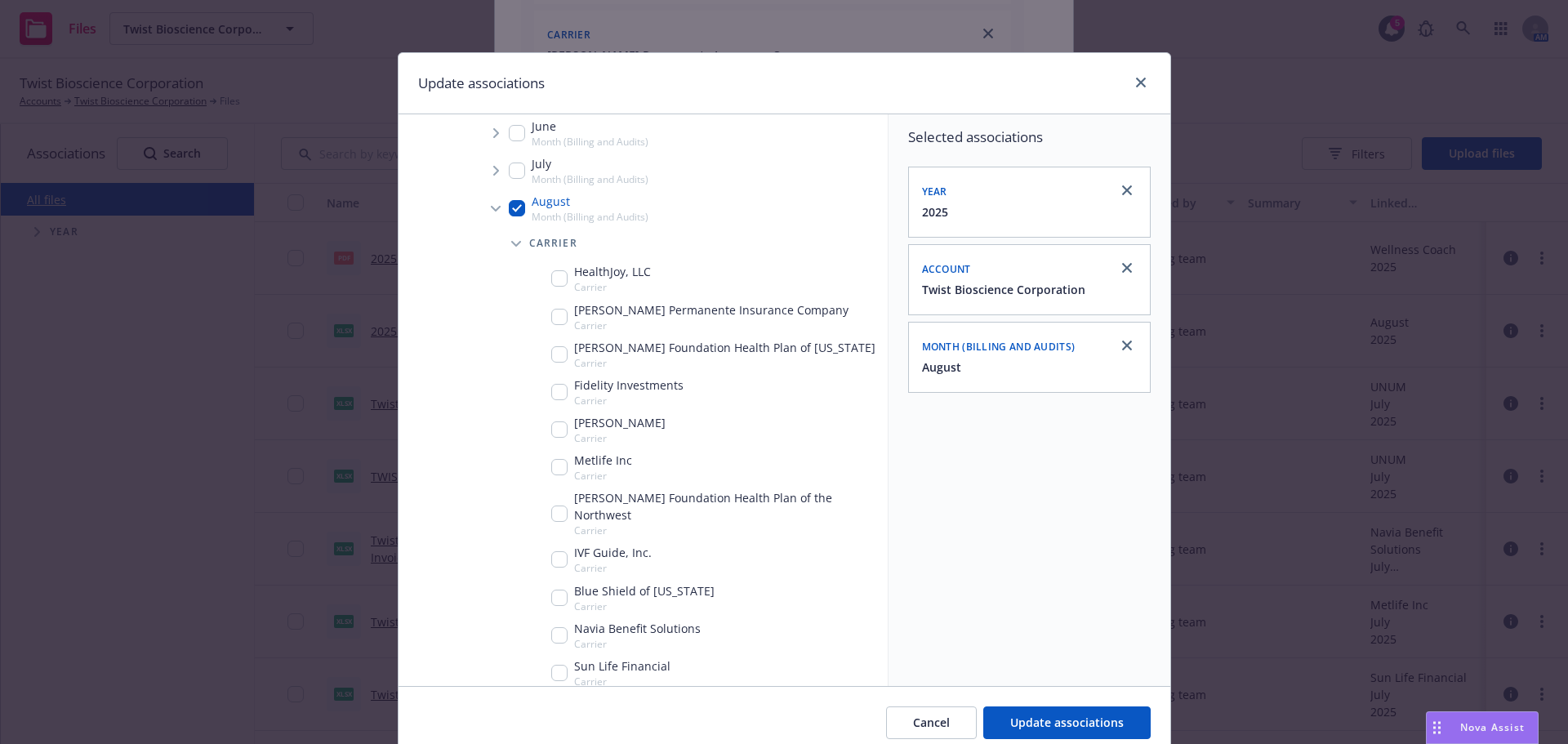
click at [551, 480] on div "Metlife Inc Carrier" at bounding box center [592, 467] width 81 height 31
checkbox input "true"
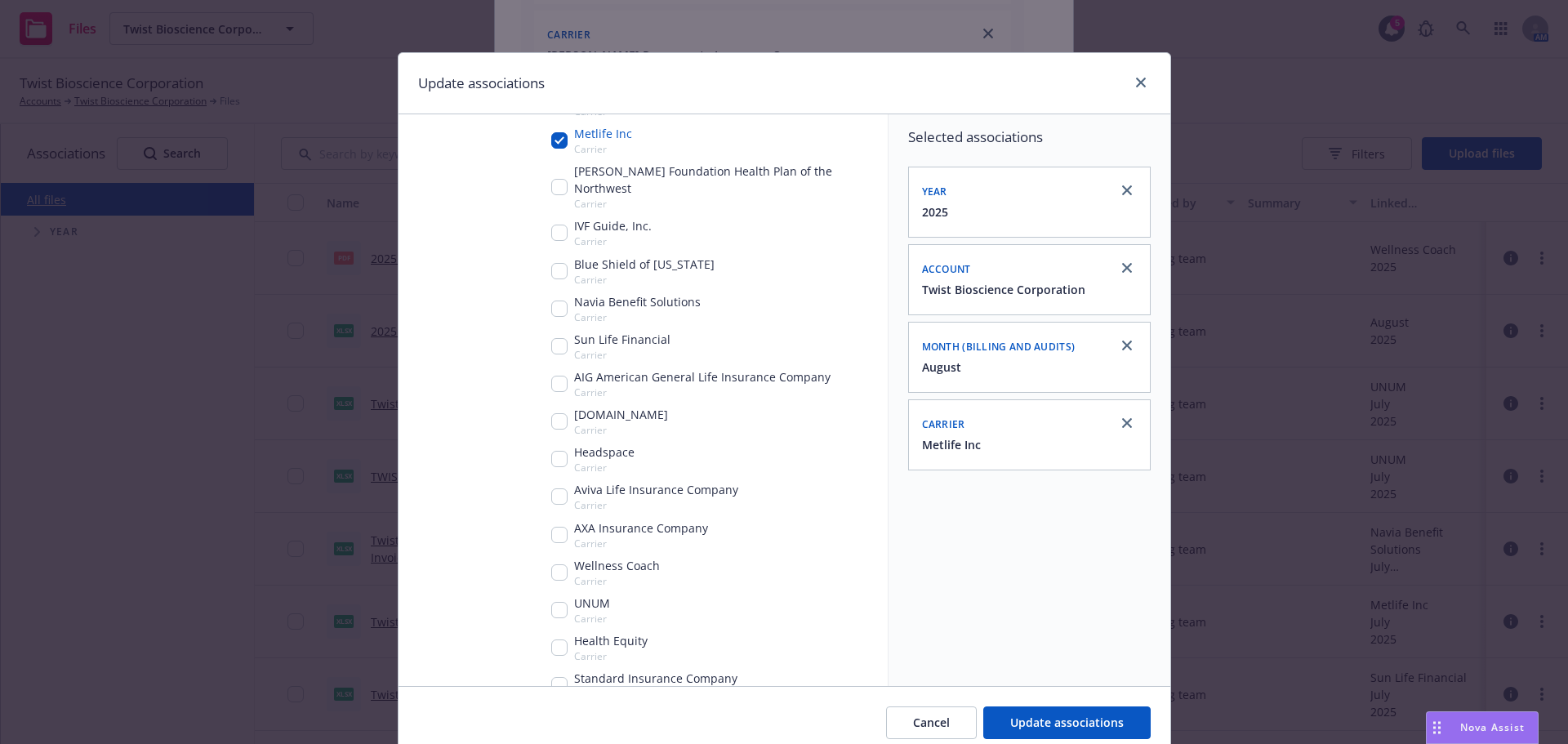
scroll to position [734, 0]
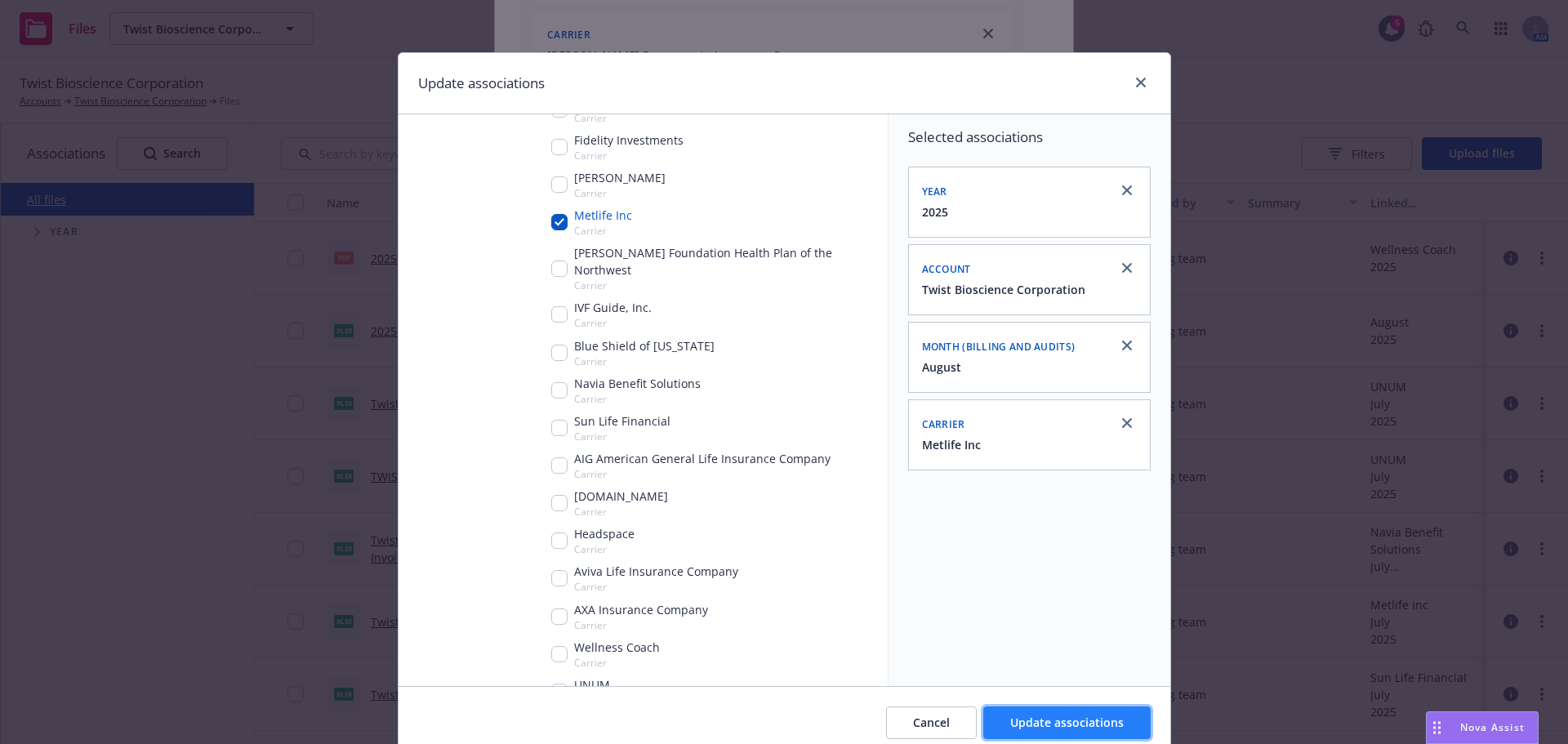
click at [1115, 719] on button "Update associations" at bounding box center [1066, 723] width 167 height 33
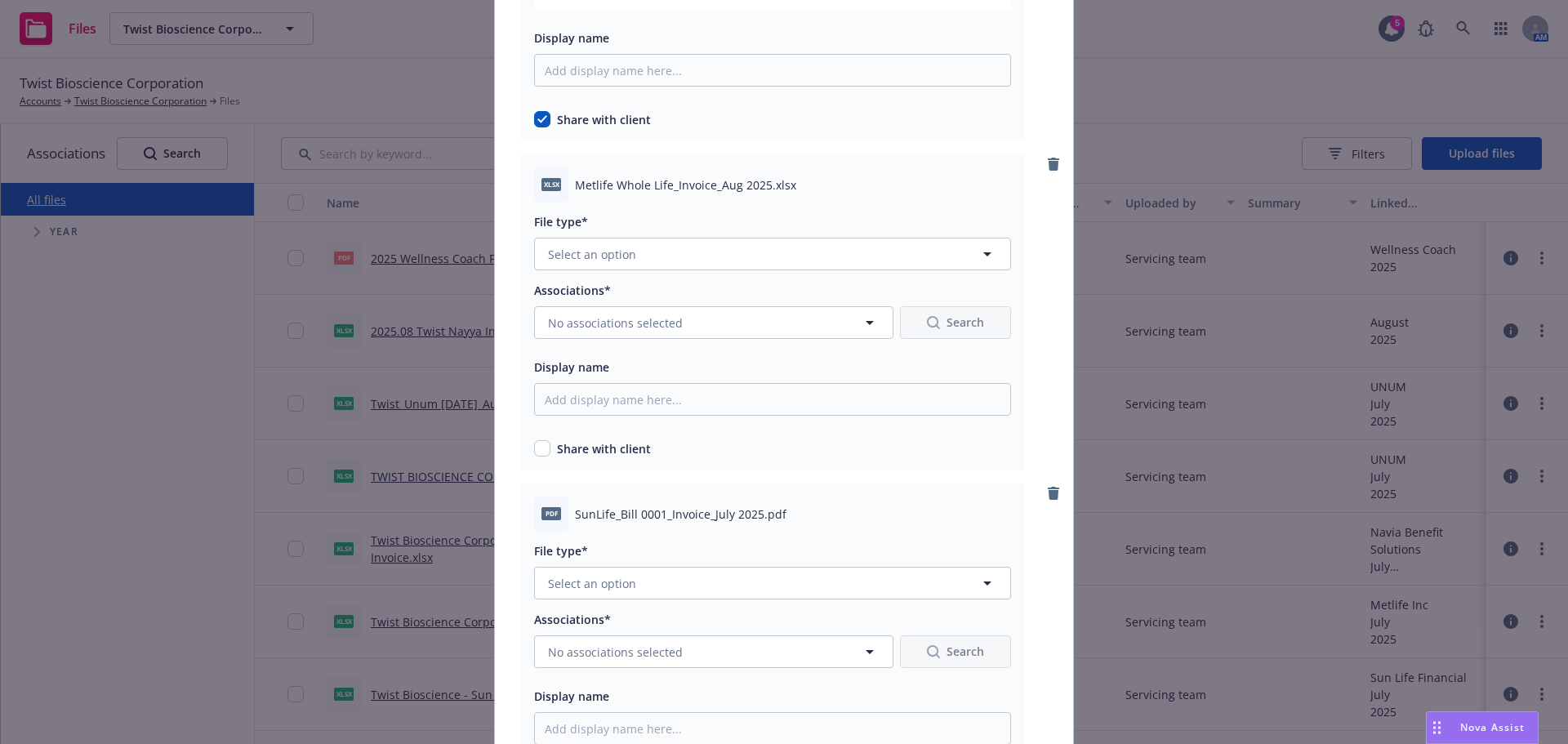
scroll to position [4736, 0]
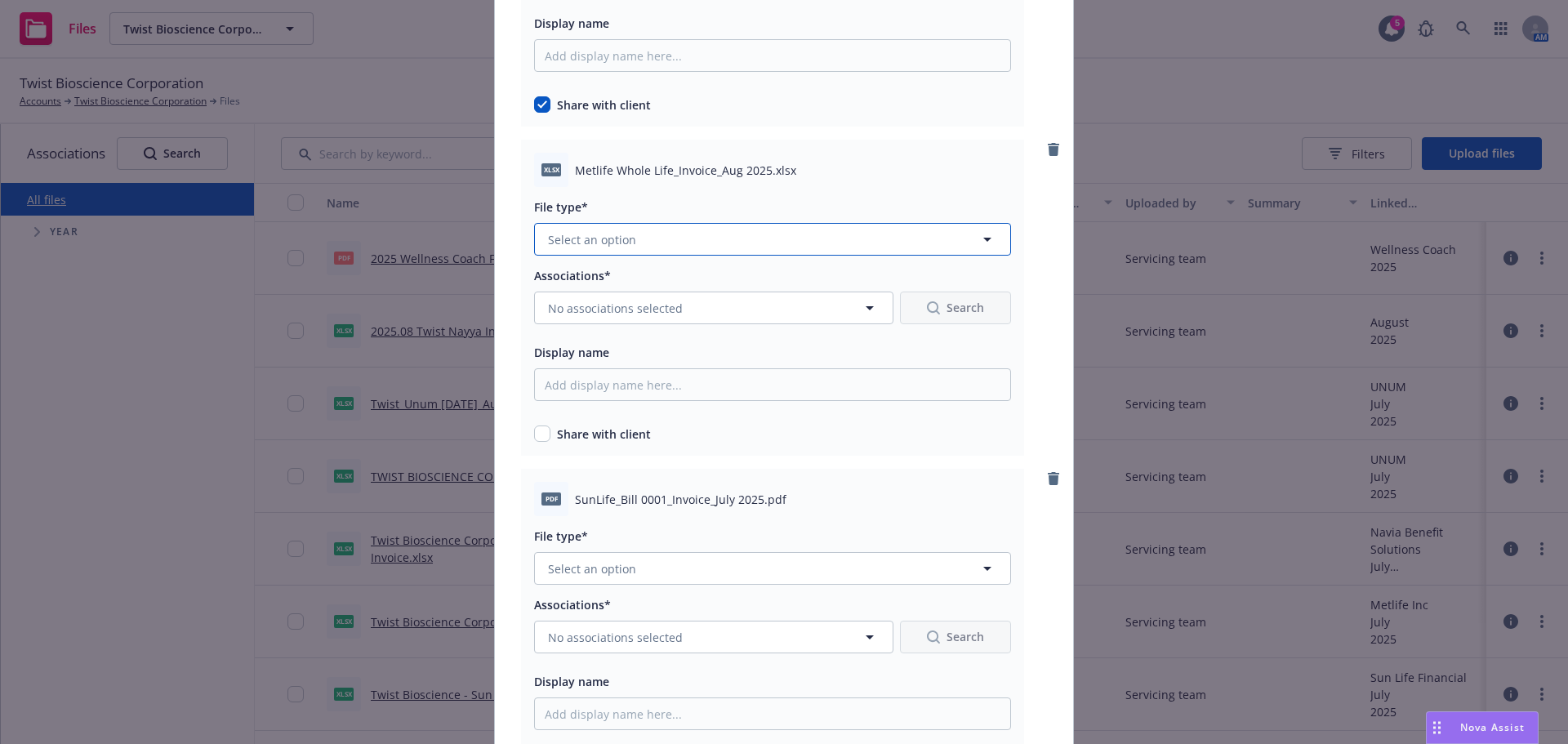
click at [788, 233] on button "Select an option" at bounding box center [772, 240] width 477 height 33
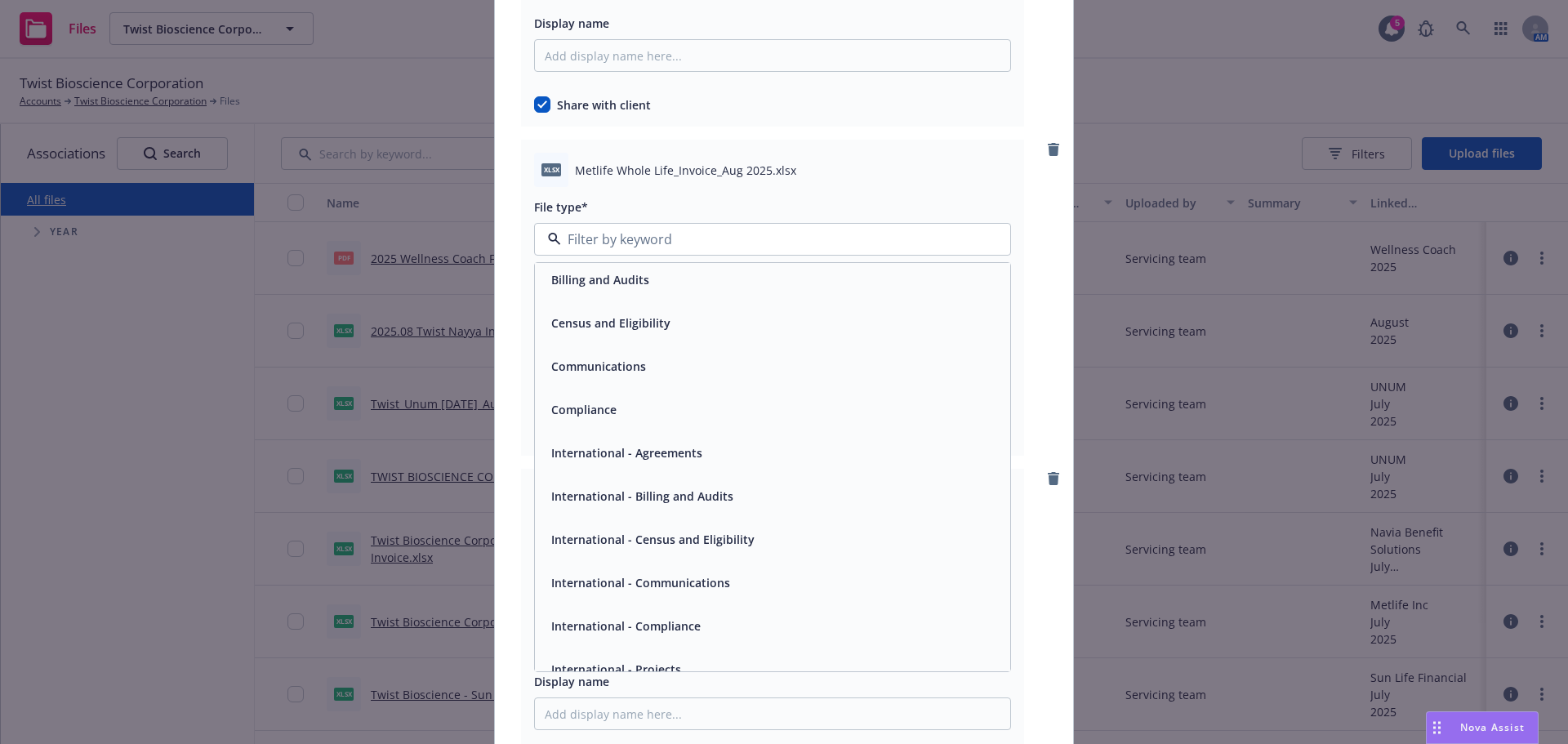
scroll to position [0, 0]
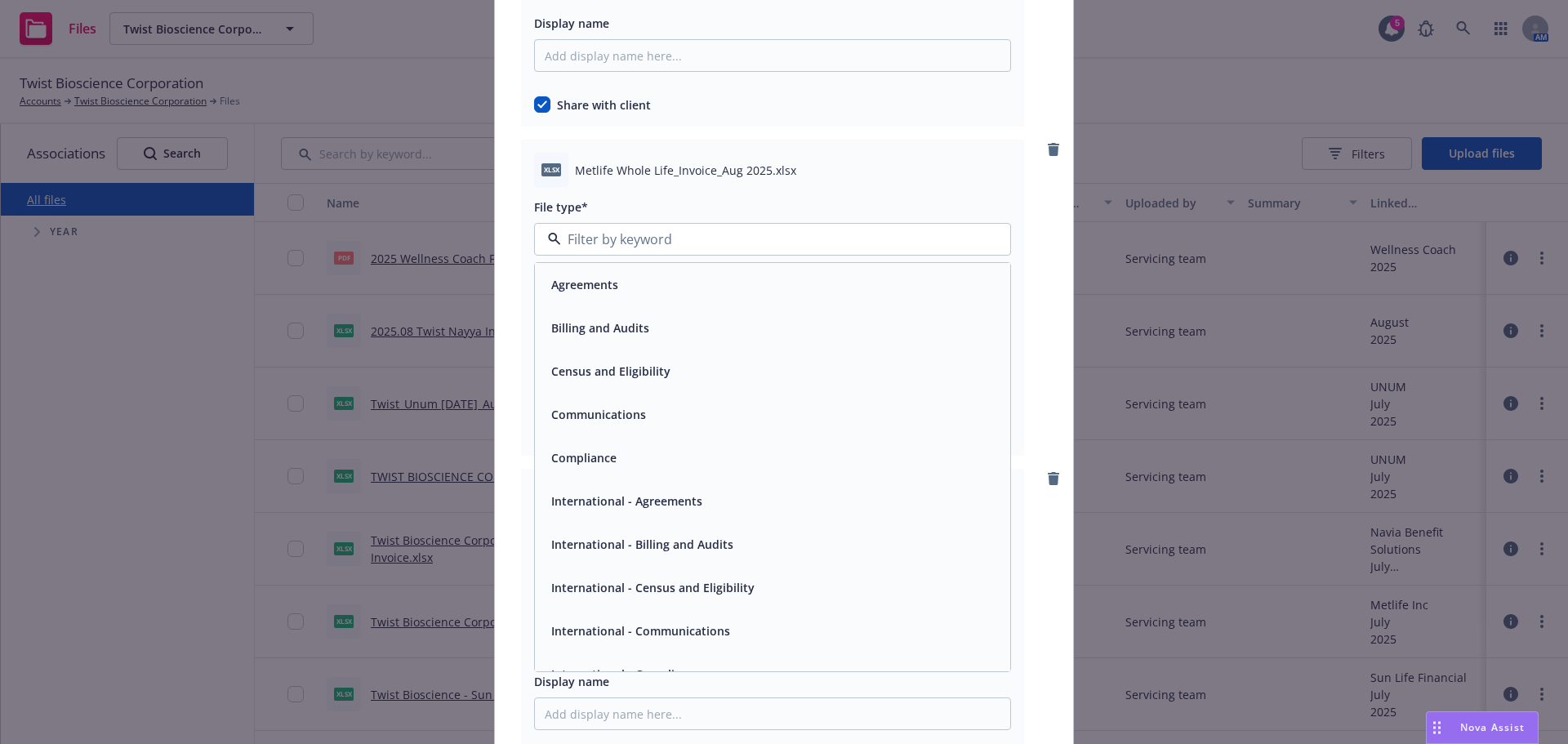
click at [702, 335] on div "Billing and Audits" at bounding box center [772, 328] width 455 height 24
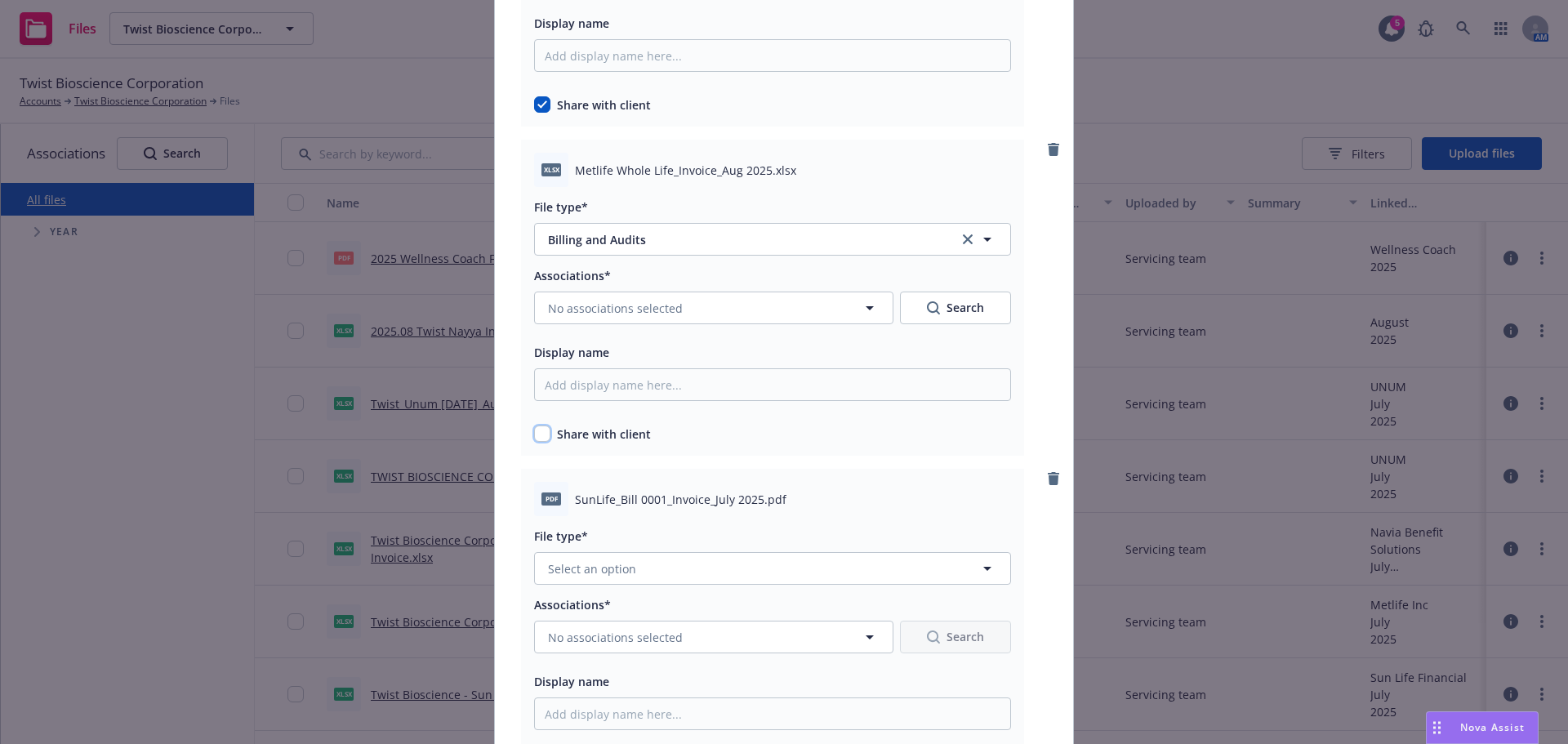
click at [543, 430] on input "checkbox" at bounding box center [542, 433] width 16 height 16
checkbox input "true"
click at [675, 329] on div "Associations* No associations selected Search Display name Share with client" at bounding box center [772, 354] width 477 height 177
drag, startPoint x: 679, startPoint y: 312, endPoint x: 664, endPoint y: 333, distance: 25.8
click at [664, 333] on div "Associations* No associations selected Search Display name Share with client" at bounding box center [772, 354] width 477 height 177
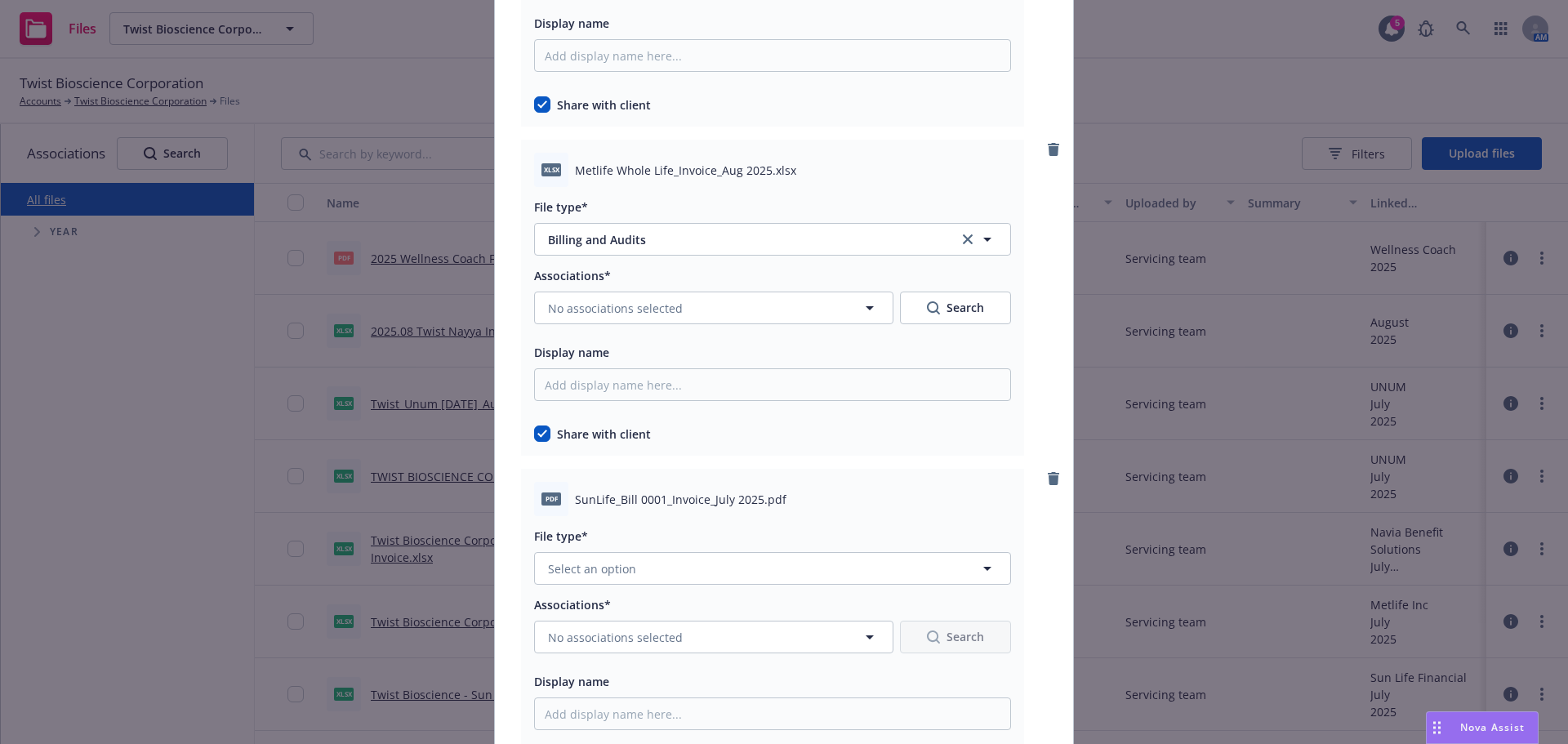
click at [684, 292] on div "Associations* No associations selected Search" at bounding box center [772, 295] width 477 height 59
click at [653, 321] on button "No associations selected" at bounding box center [714, 308] width 360 height 33
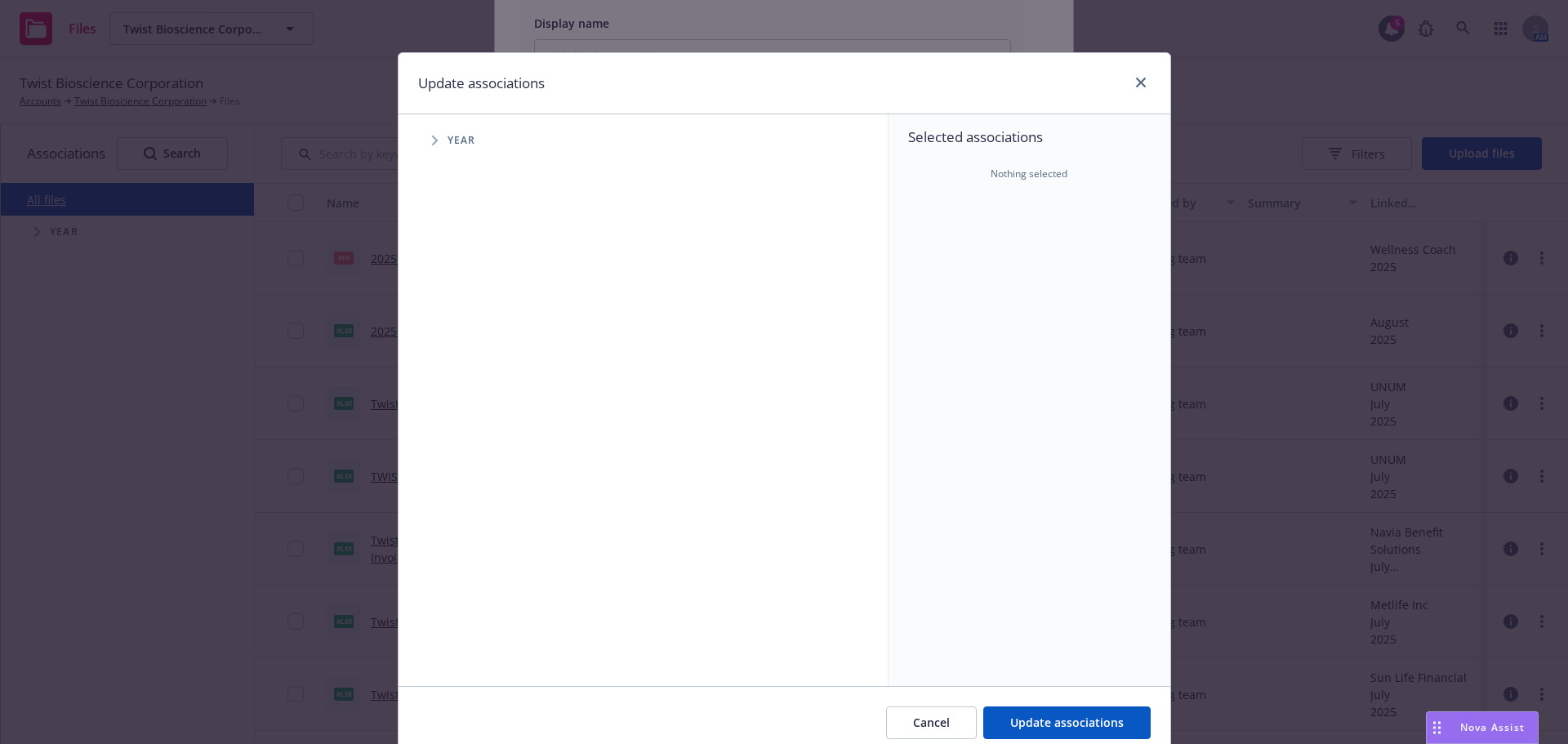
click at [436, 143] on span "Tree Example" at bounding box center [434, 140] width 26 height 26
click at [468, 370] on input "Tree Example" at bounding box center [476, 363] width 16 height 16
checkbox input "true"
click at [445, 363] on span "Tree Example" at bounding box center [454, 363] width 26 height 26
click at [462, 392] on span "Tree Example" at bounding box center [475, 399] width 26 height 26
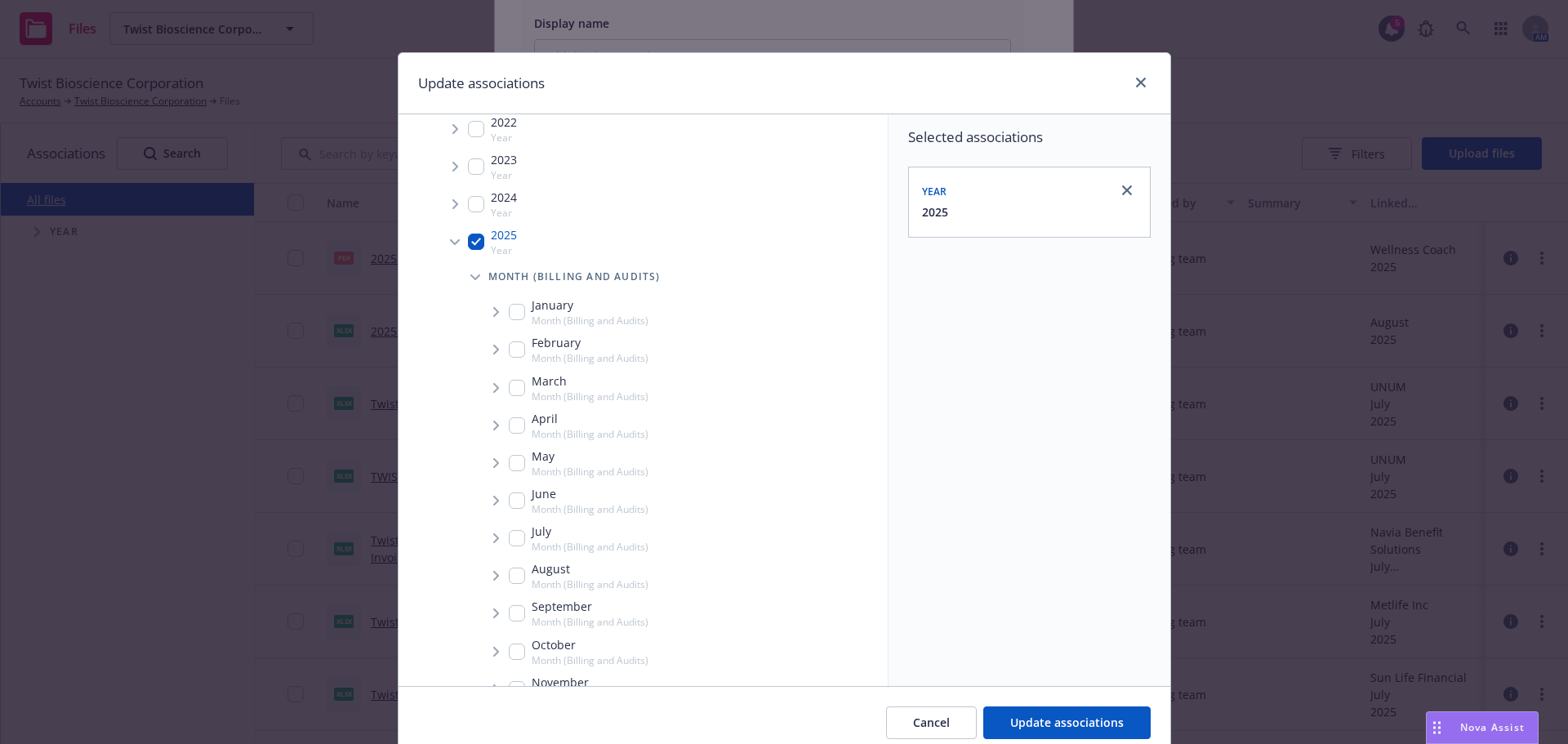
scroll to position [163, 0]
click at [508, 534] on input "Tree Example" at bounding box center [516, 534] width 16 height 16
checkbox input "true"
click at [499, 537] on span "Tree Example" at bounding box center [495, 534] width 26 height 26
click at [510, 565] on span "Tree Example" at bounding box center [515, 569] width 26 height 26
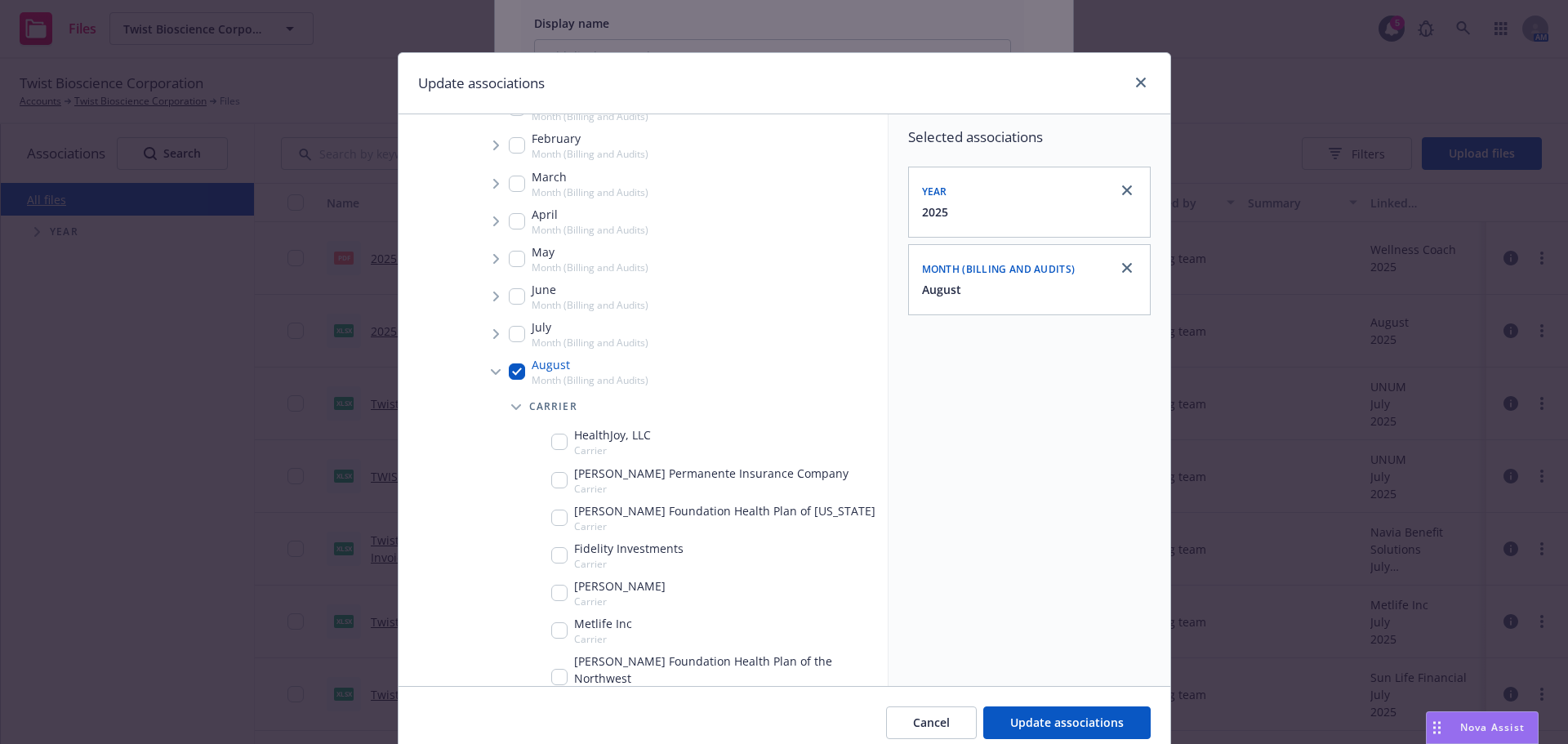
scroll to position [408, 0]
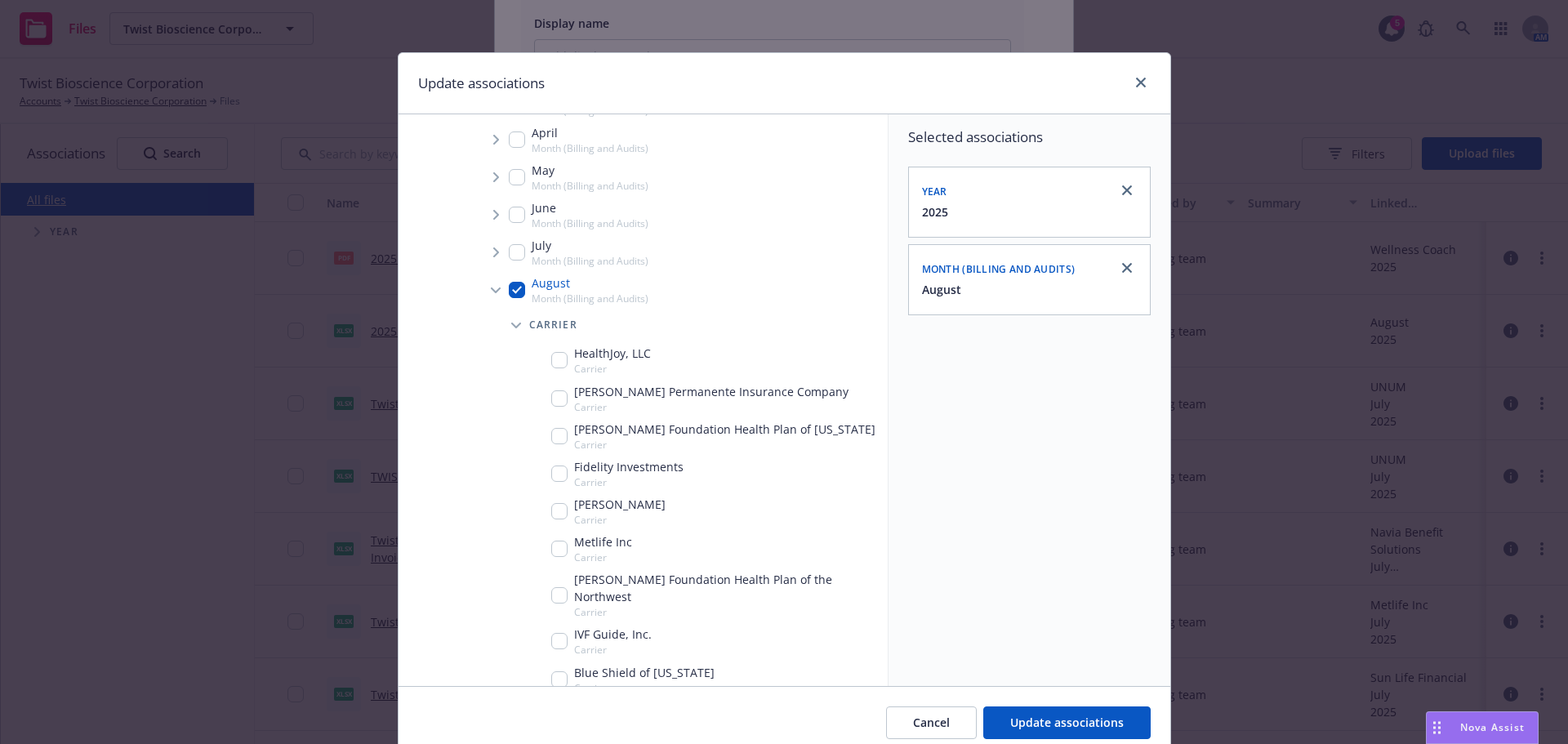
click at [556, 546] on input "Tree Example" at bounding box center [559, 548] width 16 height 16
checkbox input "true"
click at [1088, 720] on span "Update associations" at bounding box center [1066, 722] width 113 height 15
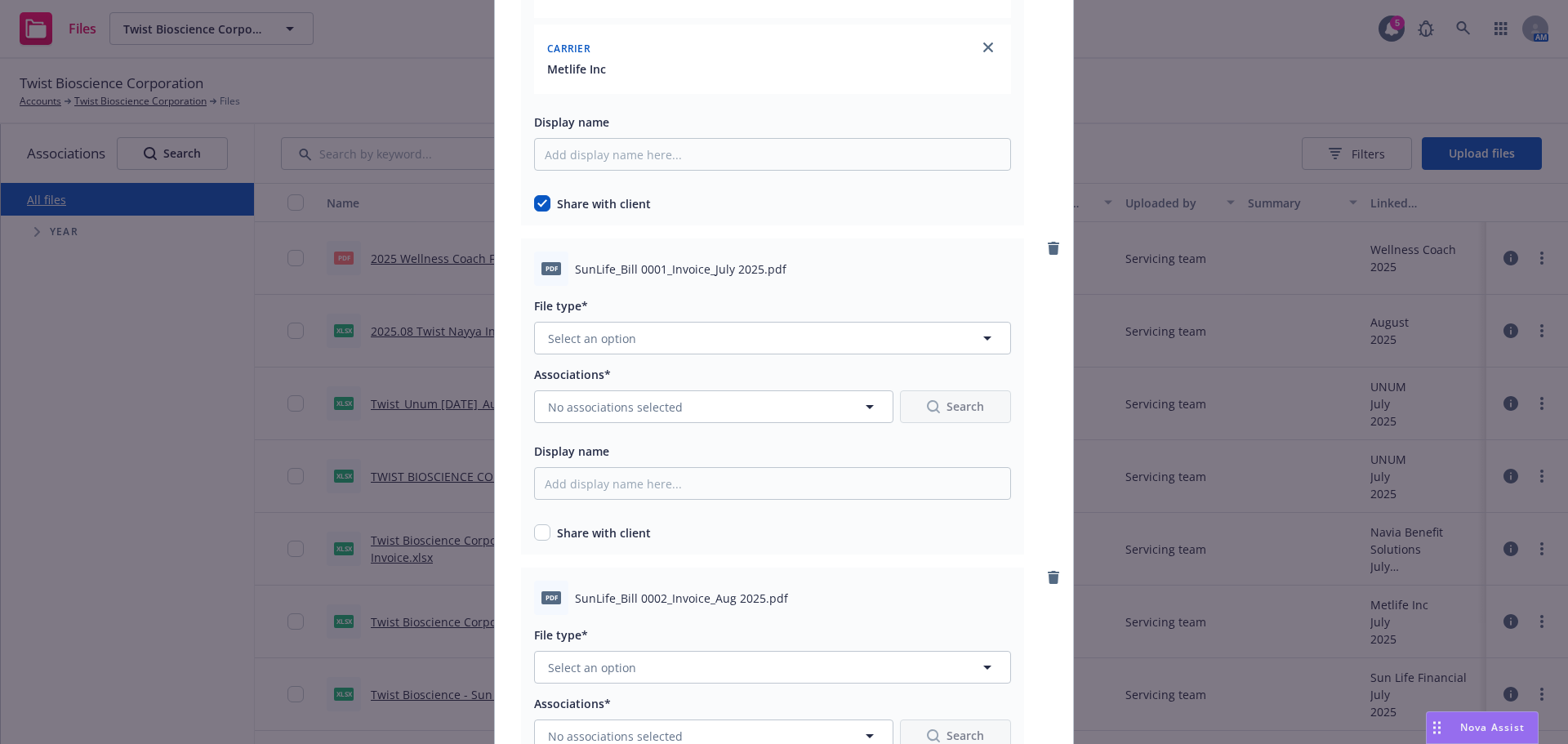
scroll to position [5307, 0]
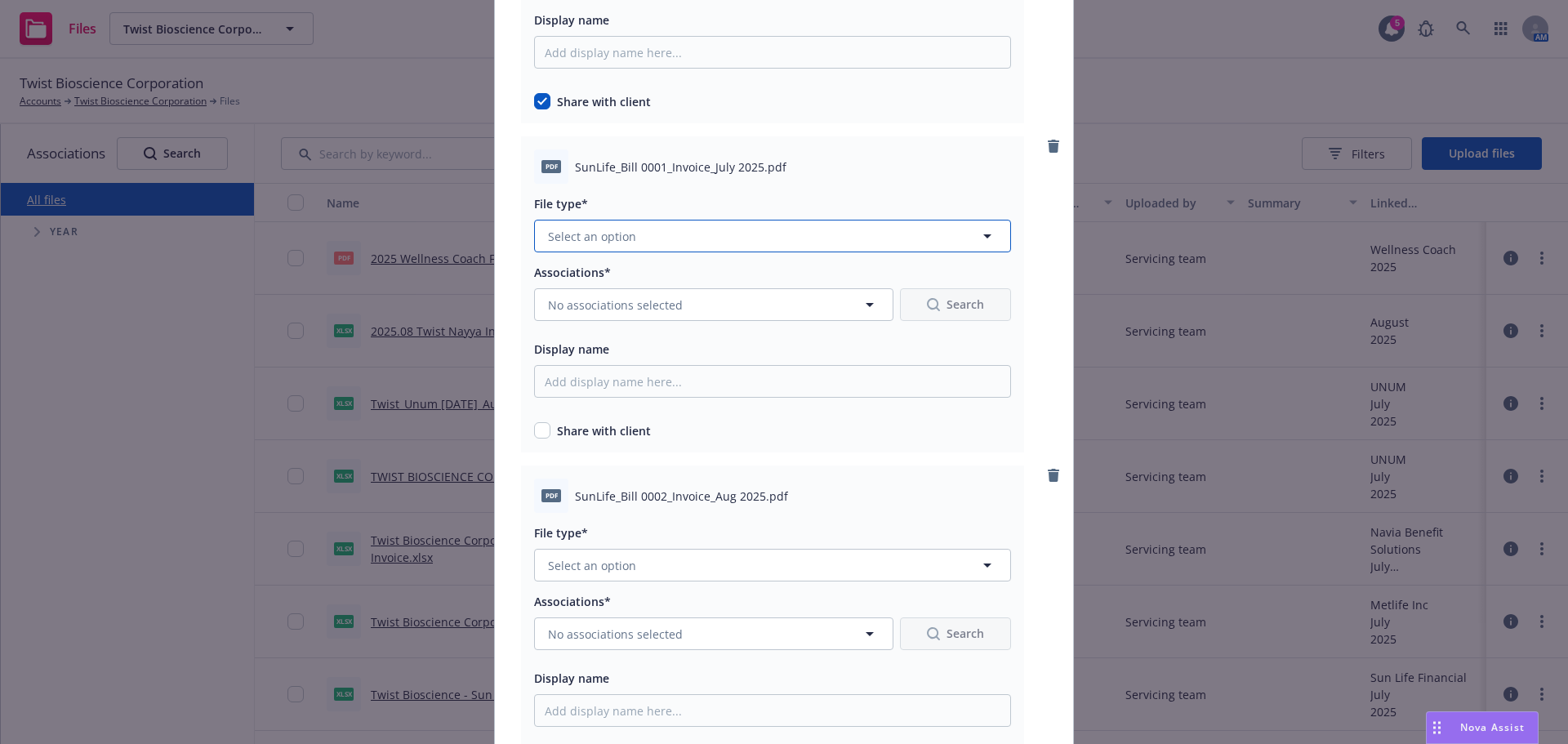
click at [679, 234] on button "Select an option" at bounding box center [772, 236] width 477 height 33
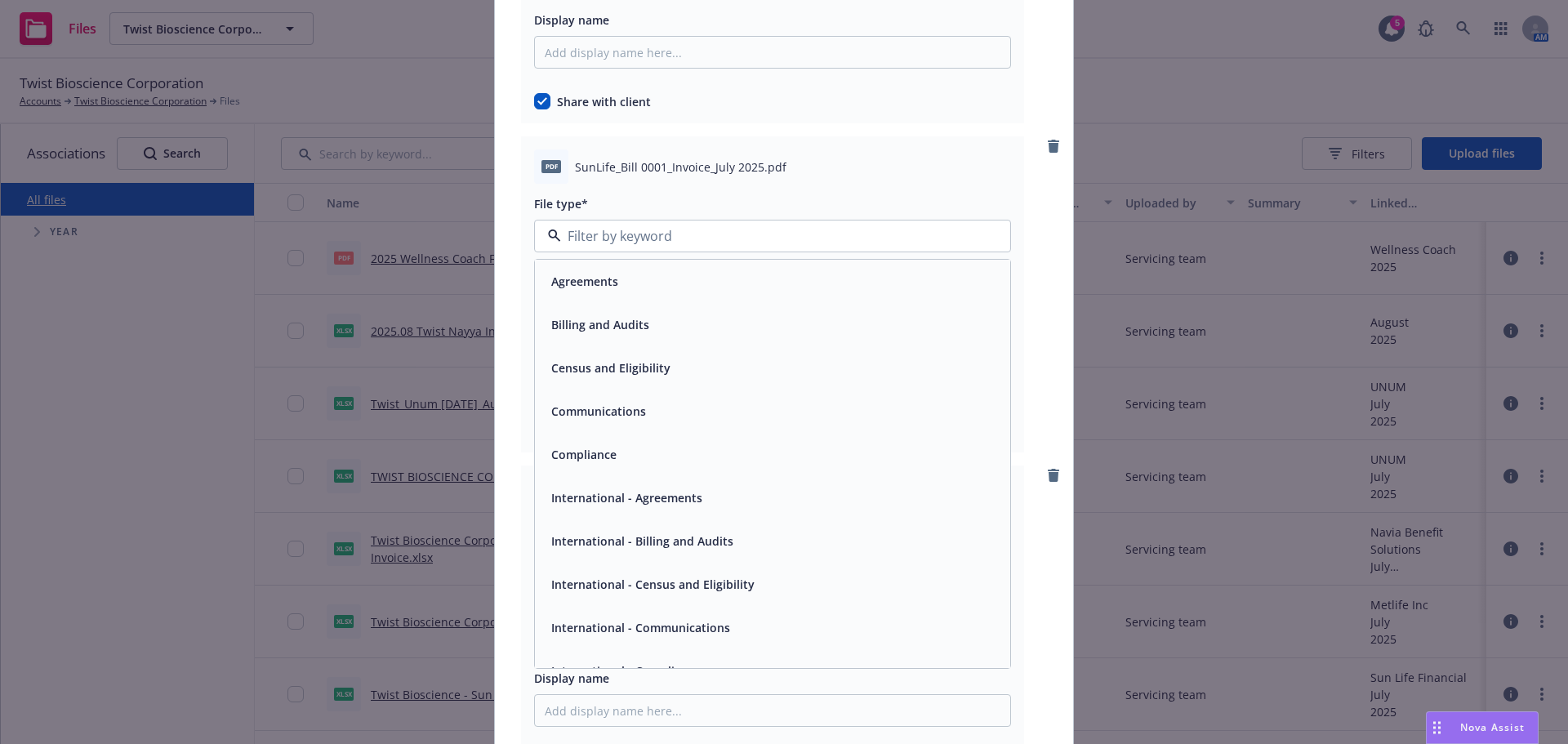
click at [674, 339] on div "Billing and Audits" at bounding box center [772, 324] width 476 height 43
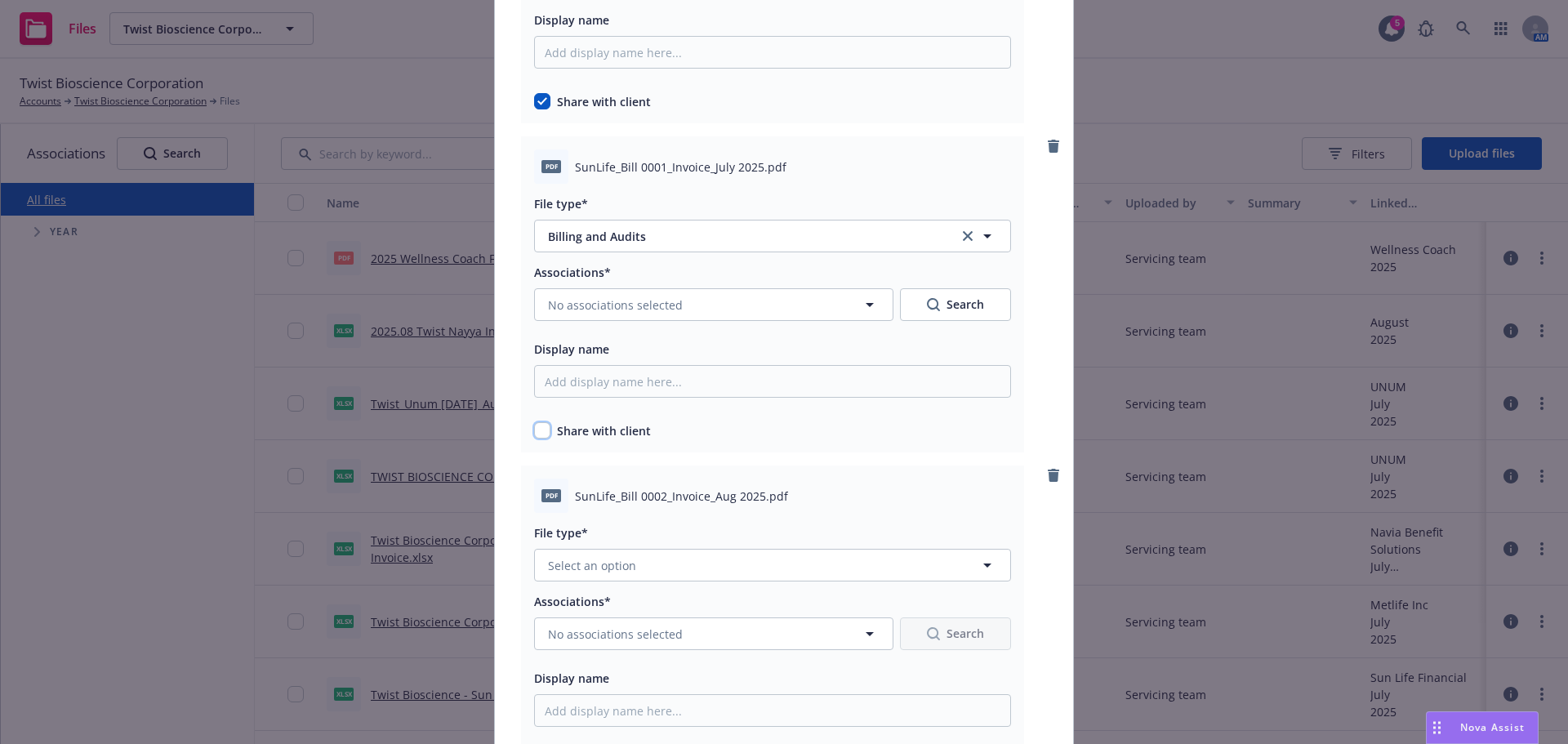
click at [541, 435] on input "checkbox" at bounding box center [542, 430] width 16 height 16
checkbox input "true"
click at [640, 299] on span "No associations selected" at bounding box center [615, 305] width 134 height 17
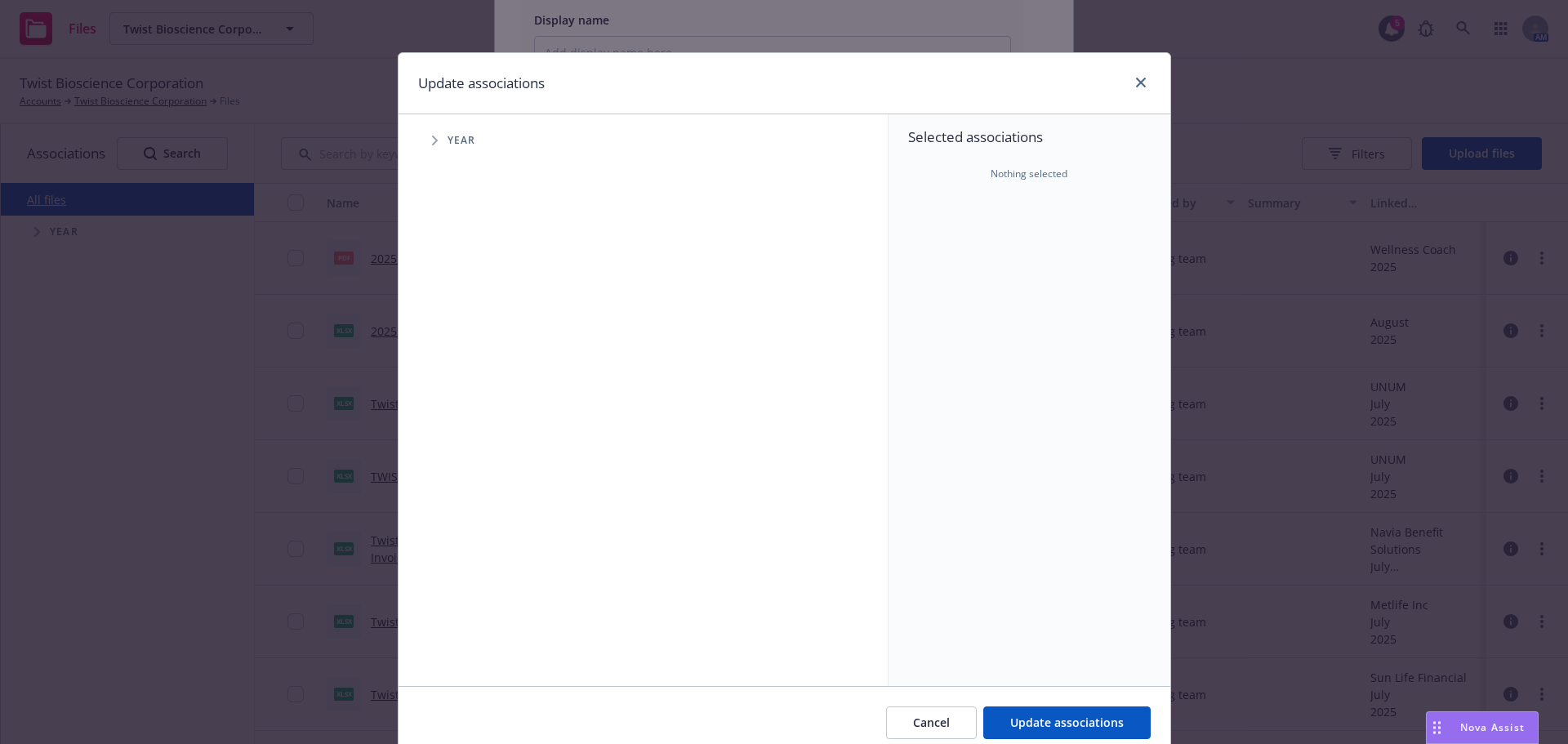
click at [427, 147] on span "Tree Example" at bounding box center [434, 140] width 26 height 26
click at [474, 357] on div "2025 Year" at bounding box center [492, 364] width 49 height 31
click at [452, 360] on icon "Tree Example" at bounding box center [455, 364] width 6 height 10
click at [477, 382] on div "2025 Year" at bounding box center [661, 363] width 452 height 38
click at [475, 357] on input "Tree Example" at bounding box center [476, 363] width 16 height 16
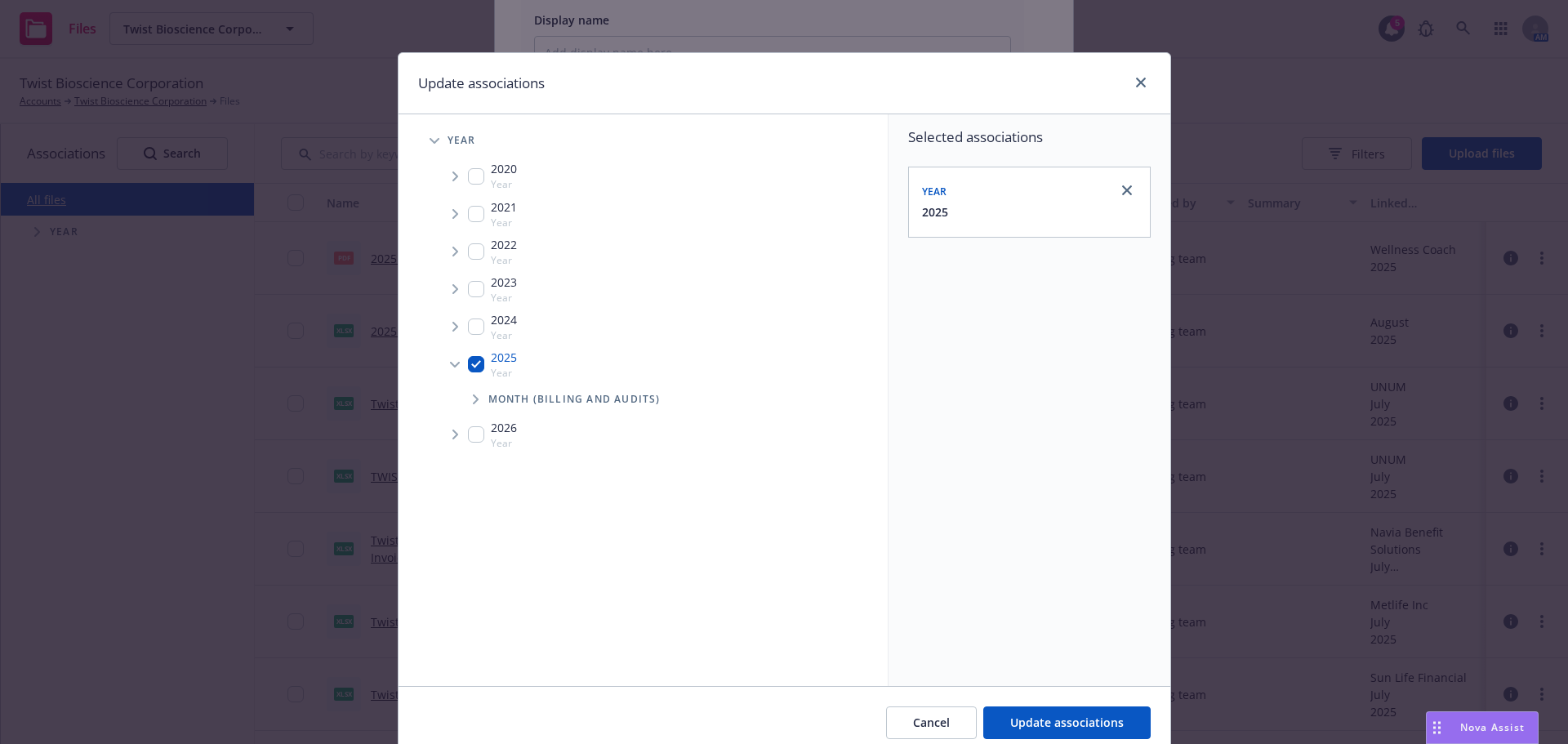
click at [468, 379] on div "2025 Year" at bounding box center [492, 364] width 49 height 31
click at [463, 385] on div "Month (Billing and Audits)" at bounding box center [671, 399] width 432 height 33
click at [474, 365] on input "Tree Example" at bounding box center [476, 363] width 16 height 16
checkbox input "true"
click at [462, 390] on span "Tree Example" at bounding box center [475, 399] width 26 height 26
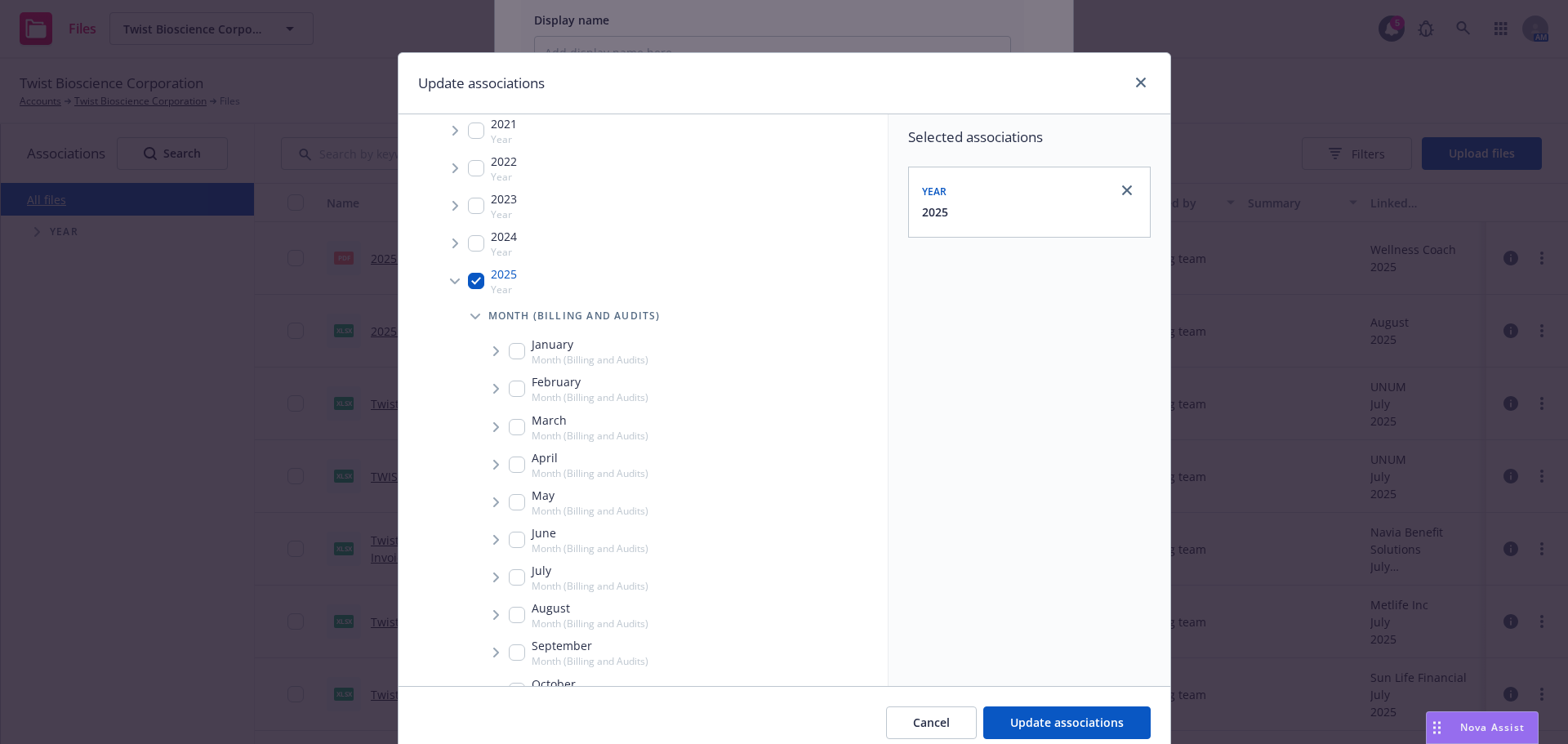
scroll to position [163, 0]
click at [501, 540] on span "Tree Example" at bounding box center [495, 534] width 26 height 26
click at [503, 558] on span "Tree Example" at bounding box center [515, 569] width 26 height 26
click at [515, 538] on input "Tree Example" at bounding box center [516, 534] width 16 height 16
checkbox input "true"
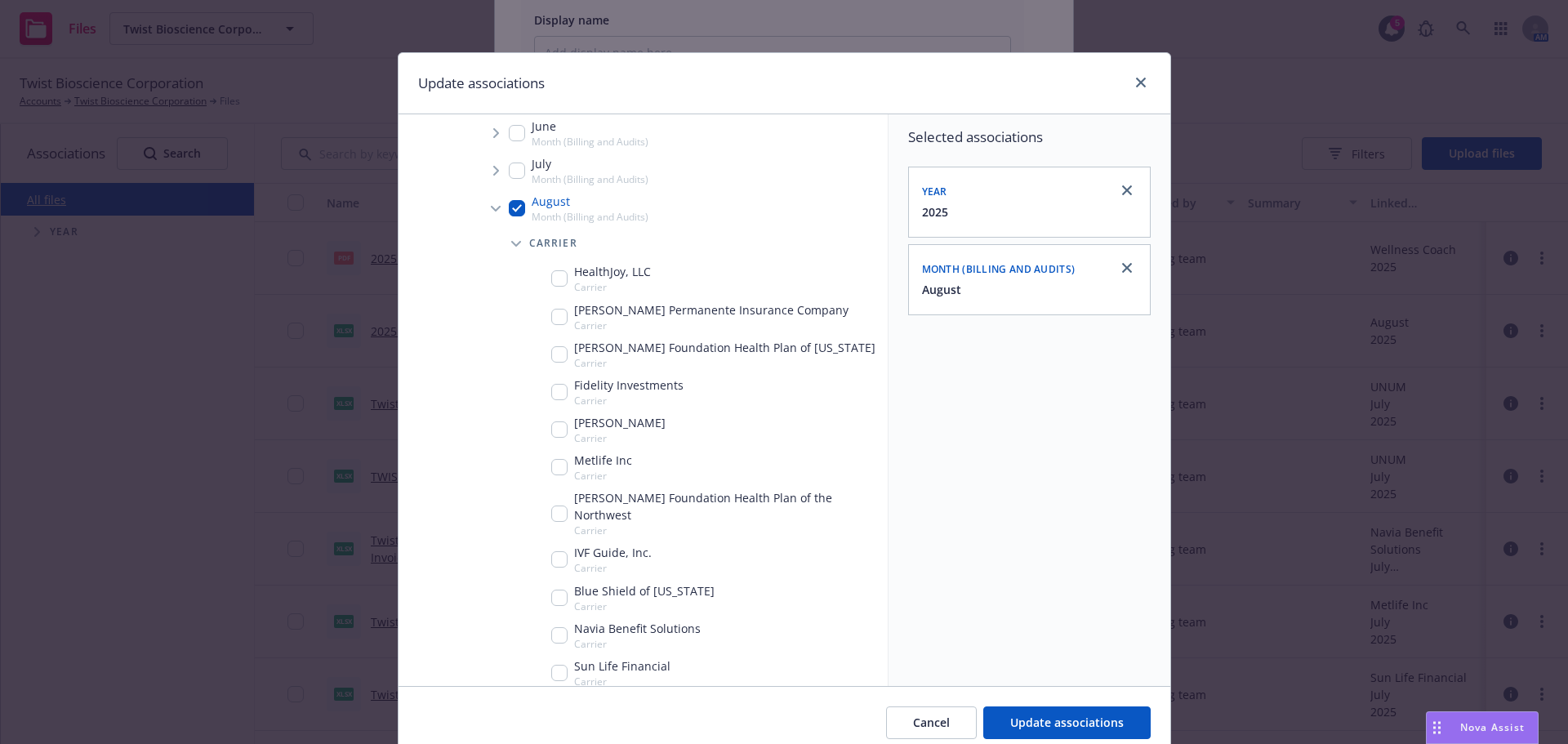
scroll to position [571, 0]
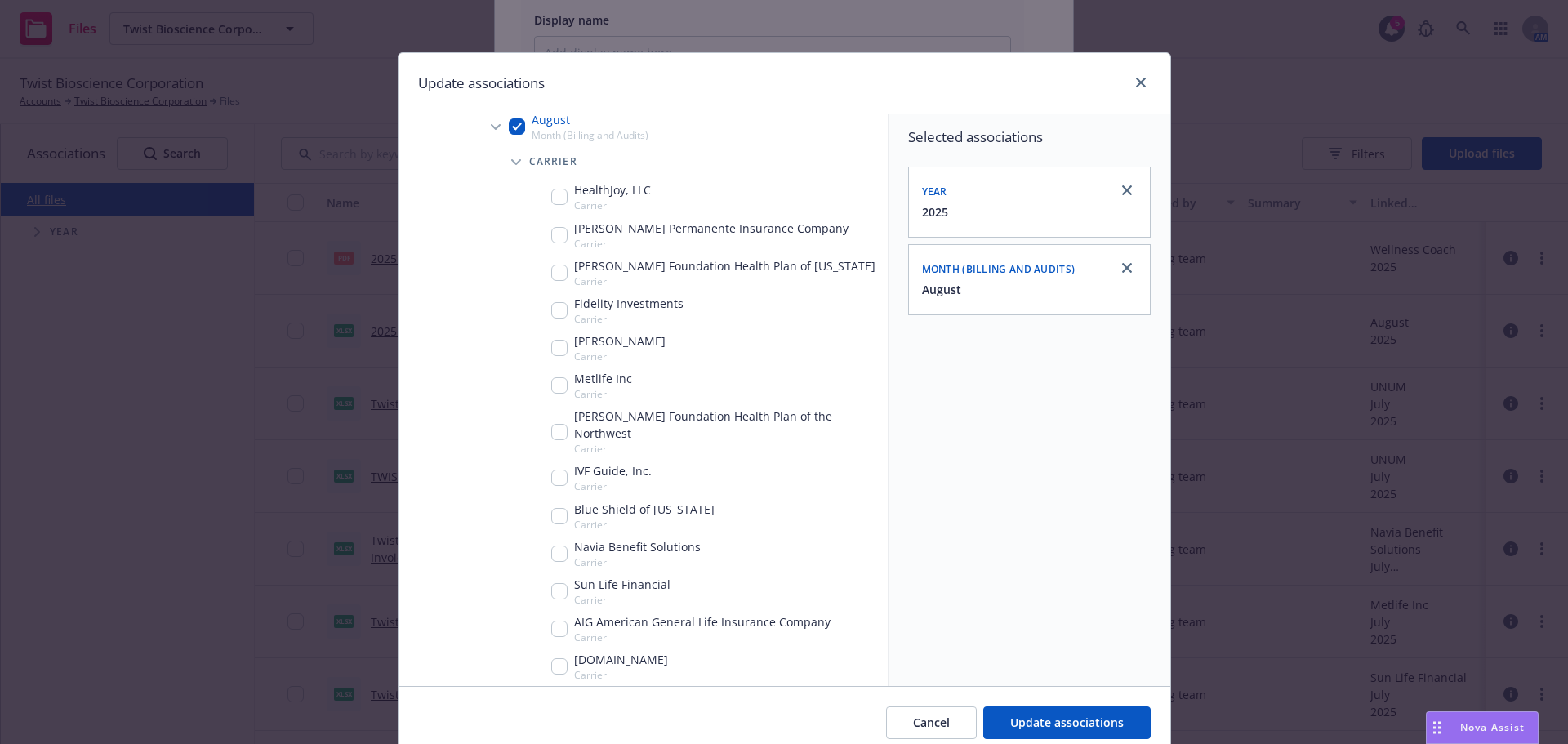
click at [551, 576] on div "Sun Life Financial Carrier" at bounding box center [610, 591] width 119 height 31
checkbox input "true"
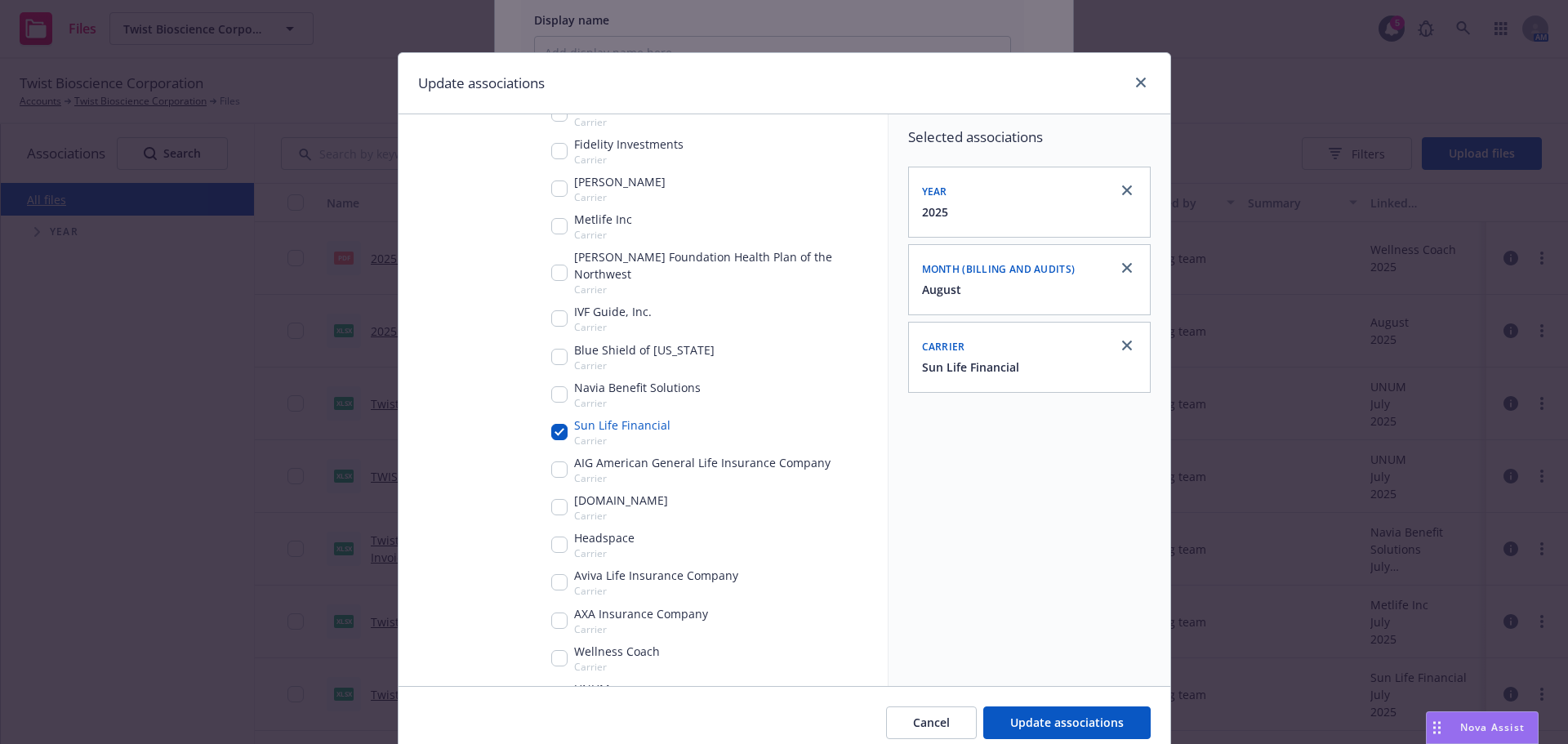
scroll to position [734, 0]
click at [1112, 724] on span "Update associations" at bounding box center [1066, 722] width 113 height 15
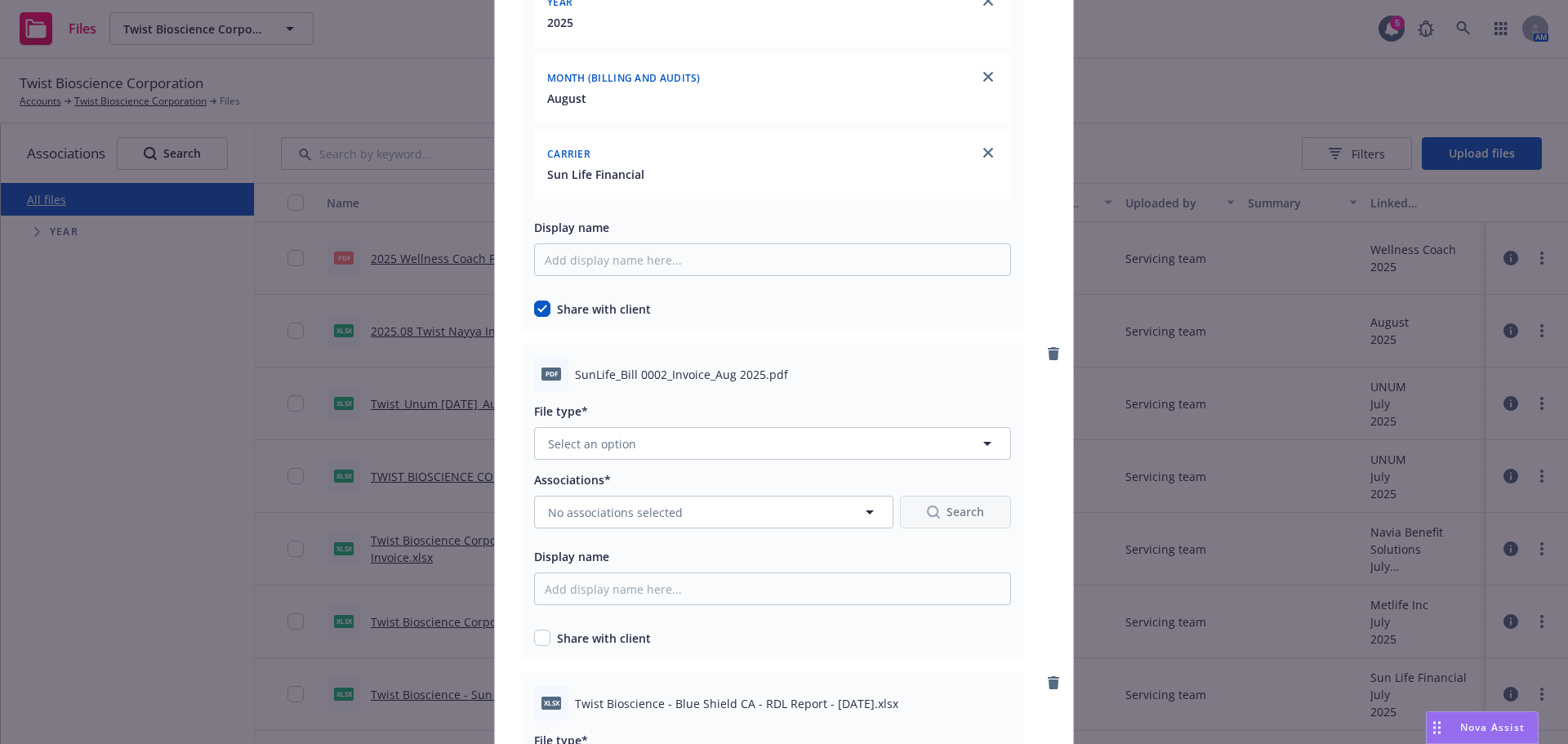
scroll to position [5715, 0]
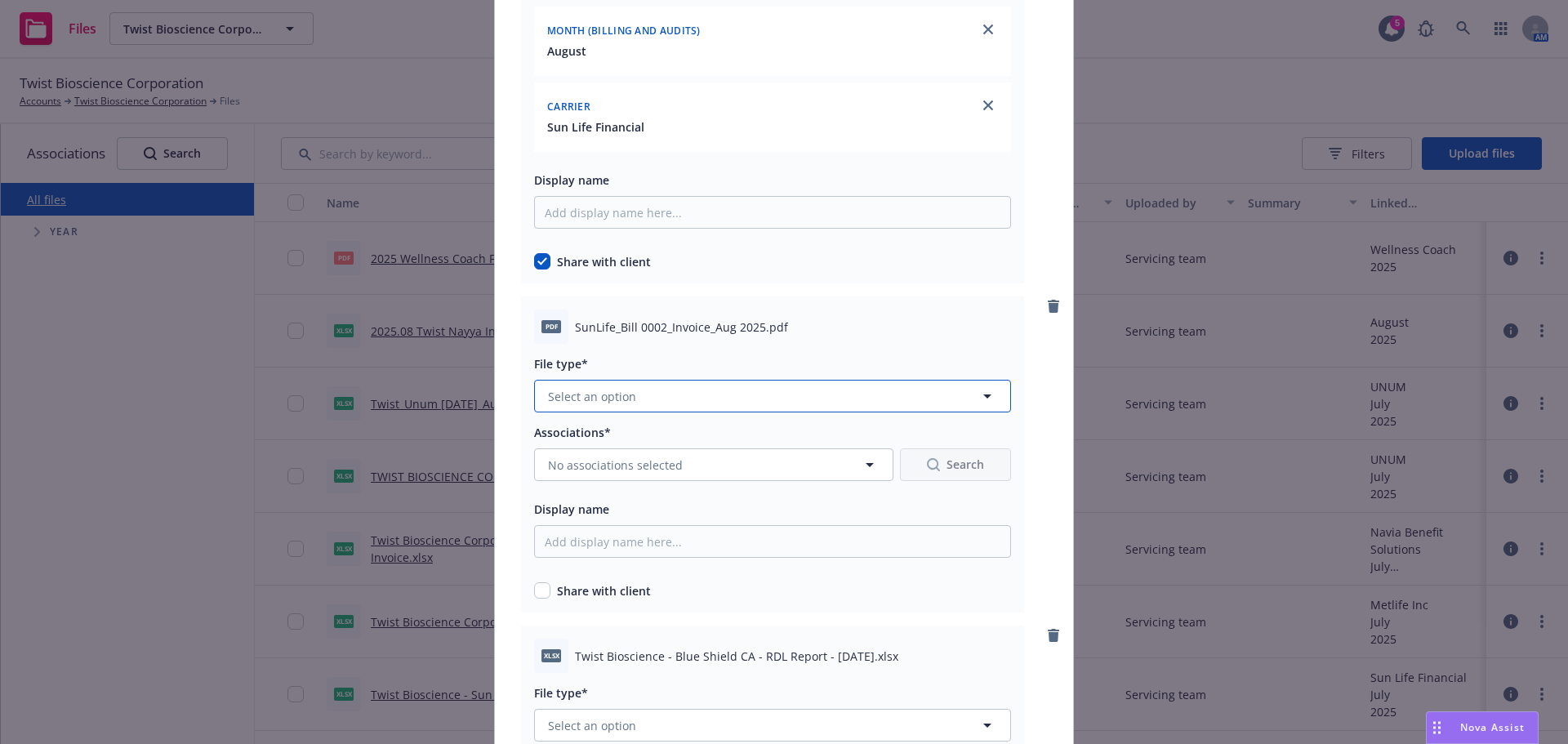
click at [682, 385] on button "Select an option" at bounding box center [772, 396] width 477 height 33
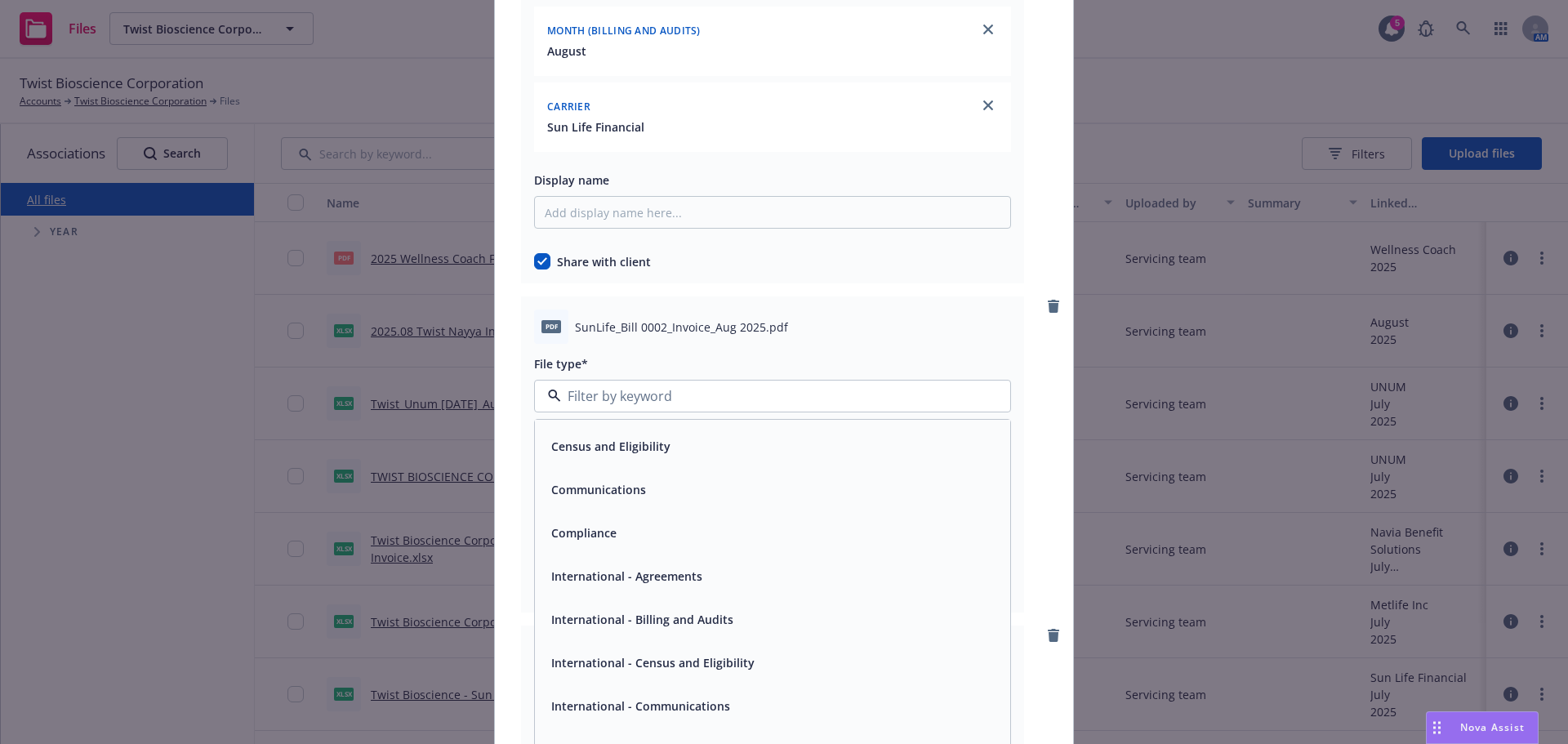
scroll to position [0, 0]
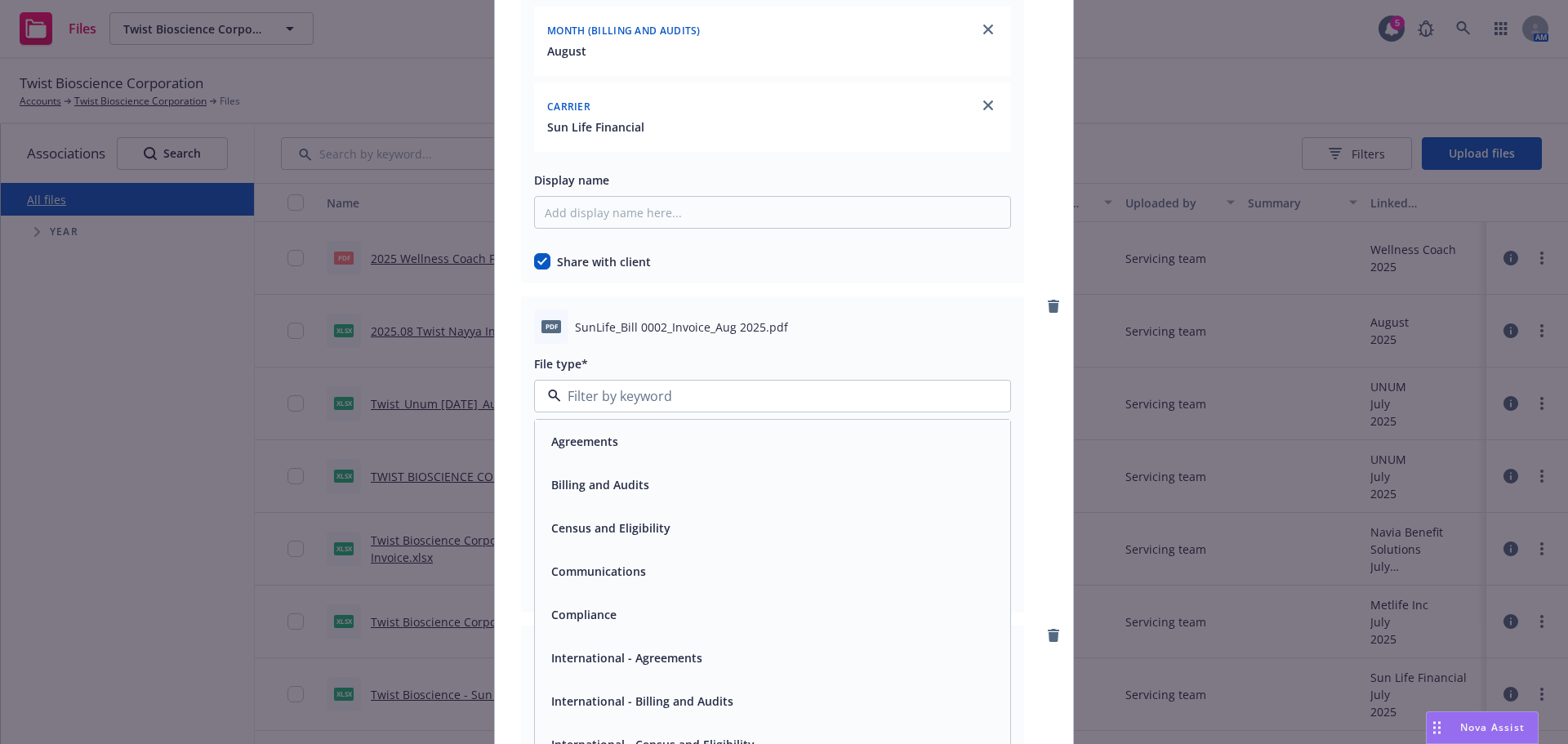
click at [638, 470] on div "Billing and Audits" at bounding box center [772, 484] width 476 height 43
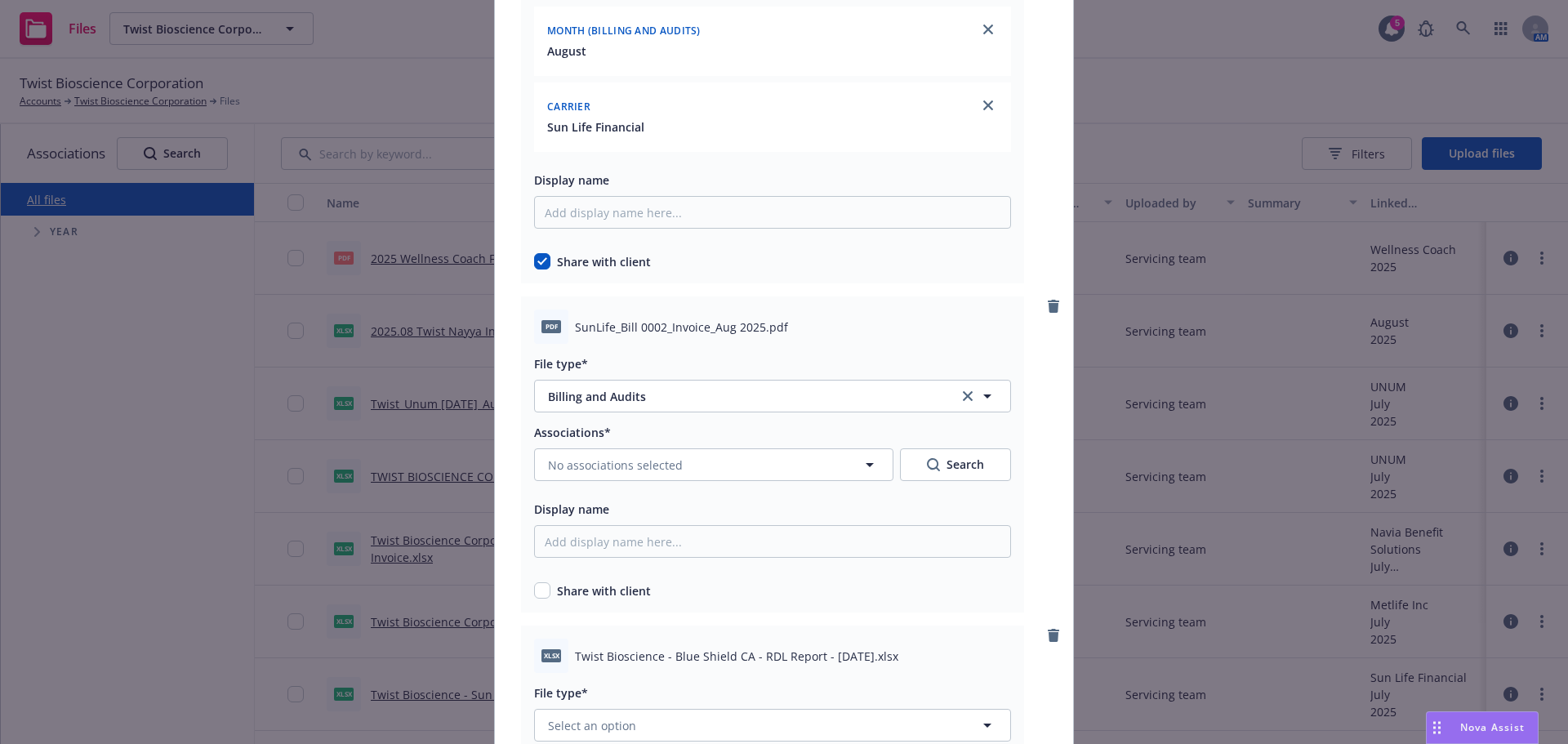
click at [534, 603] on div "pdf SunLife_Bill 0002_Invoice_Aug 2025.pdf File type* Billing and Audits Billin…" at bounding box center [772, 454] width 503 height 316
click at [540, 589] on input "checkbox" at bounding box center [542, 589] width 16 height 16
checkbox input "true"
click at [665, 471] on span "No associations selected" at bounding box center [615, 465] width 134 height 17
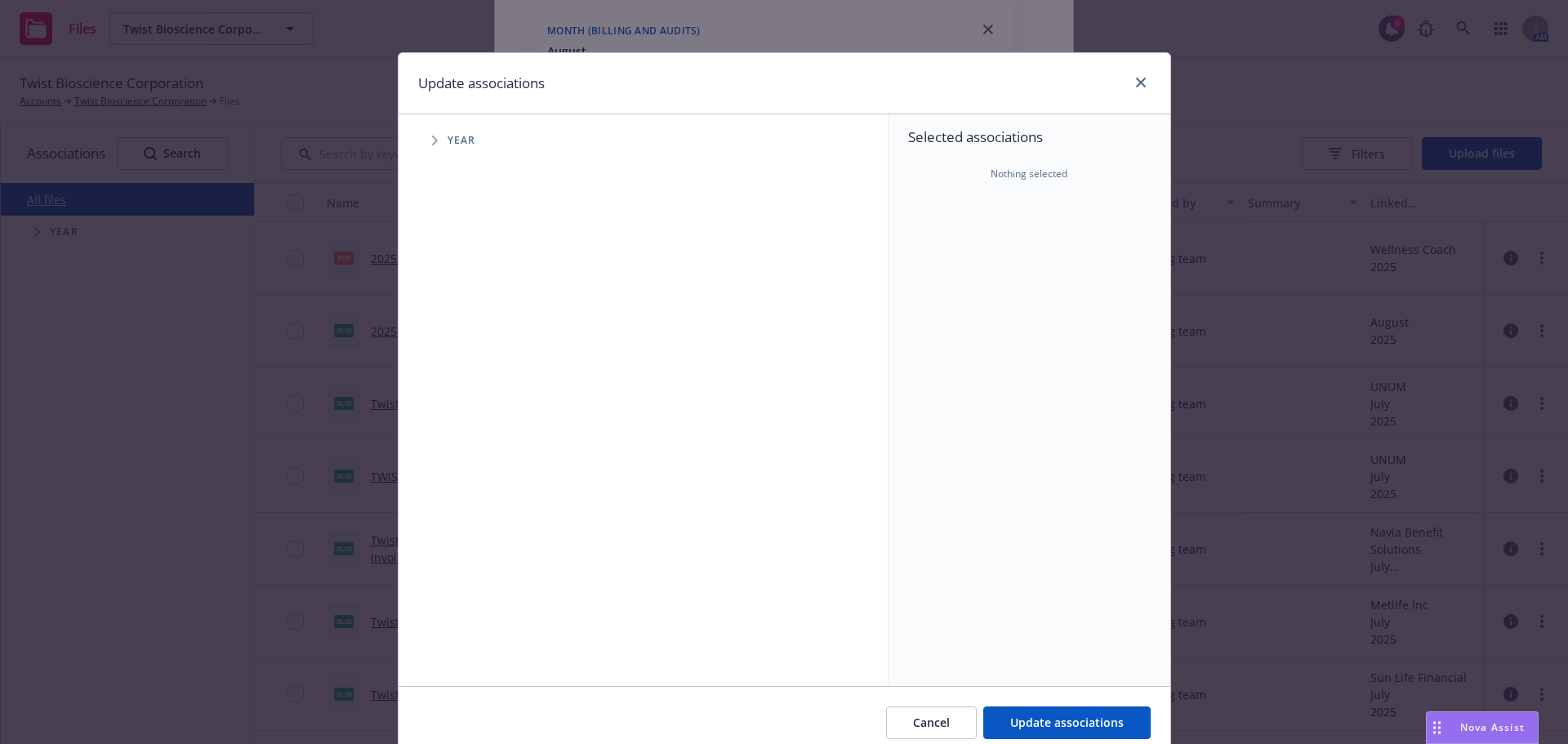
click at [429, 146] on span "Tree Example" at bounding box center [434, 140] width 26 height 26
click at [468, 358] on input "Tree Example" at bounding box center [476, 363] width 16 height 16
checkbox input "true"
click at [442, 366] on span "Tree Example" at bounding box center [454, 363] width 26 height 26
click at [463, 400] on span "Tree Example" at bounding box center [475, 399] width 26 height 26
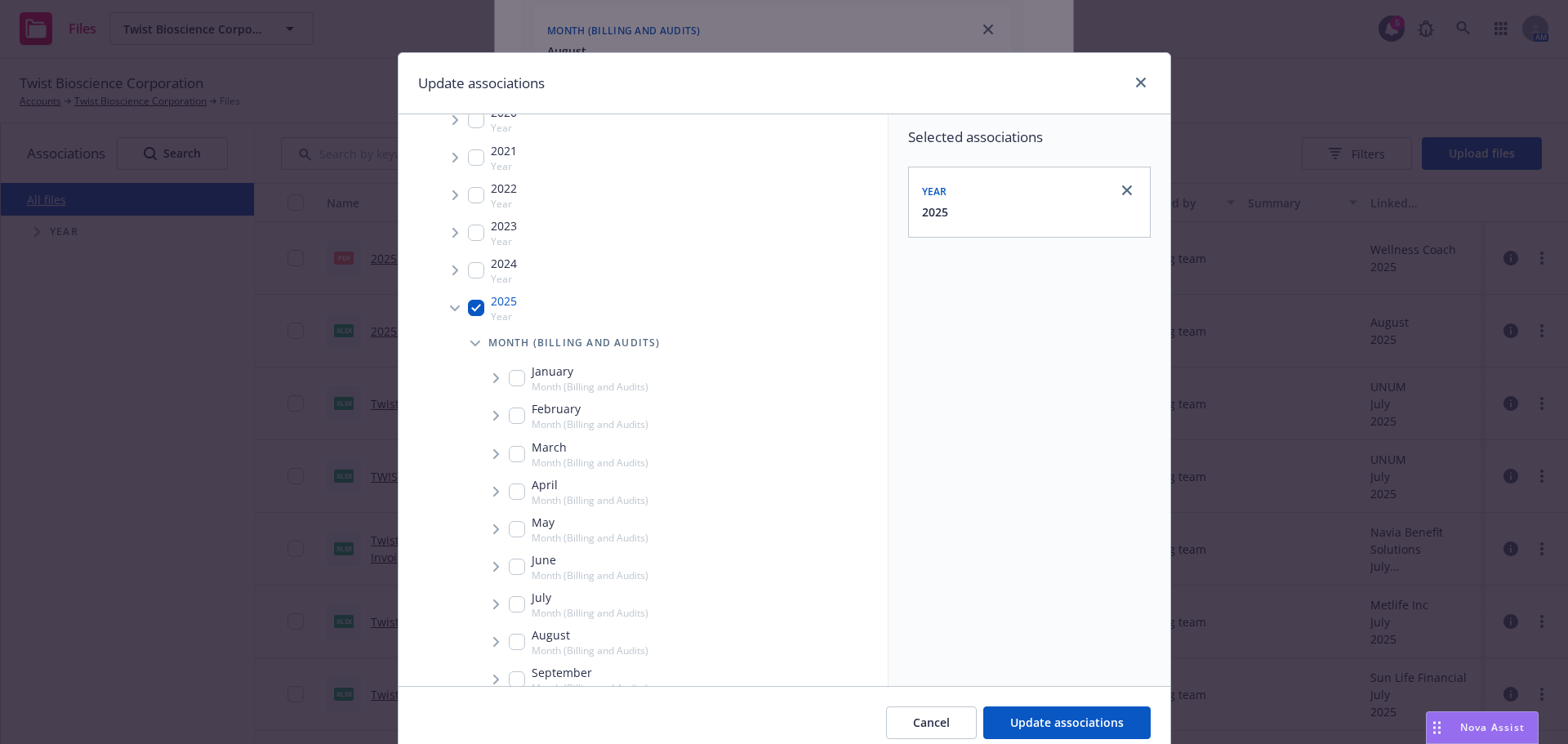
scroll to position [229, 0]
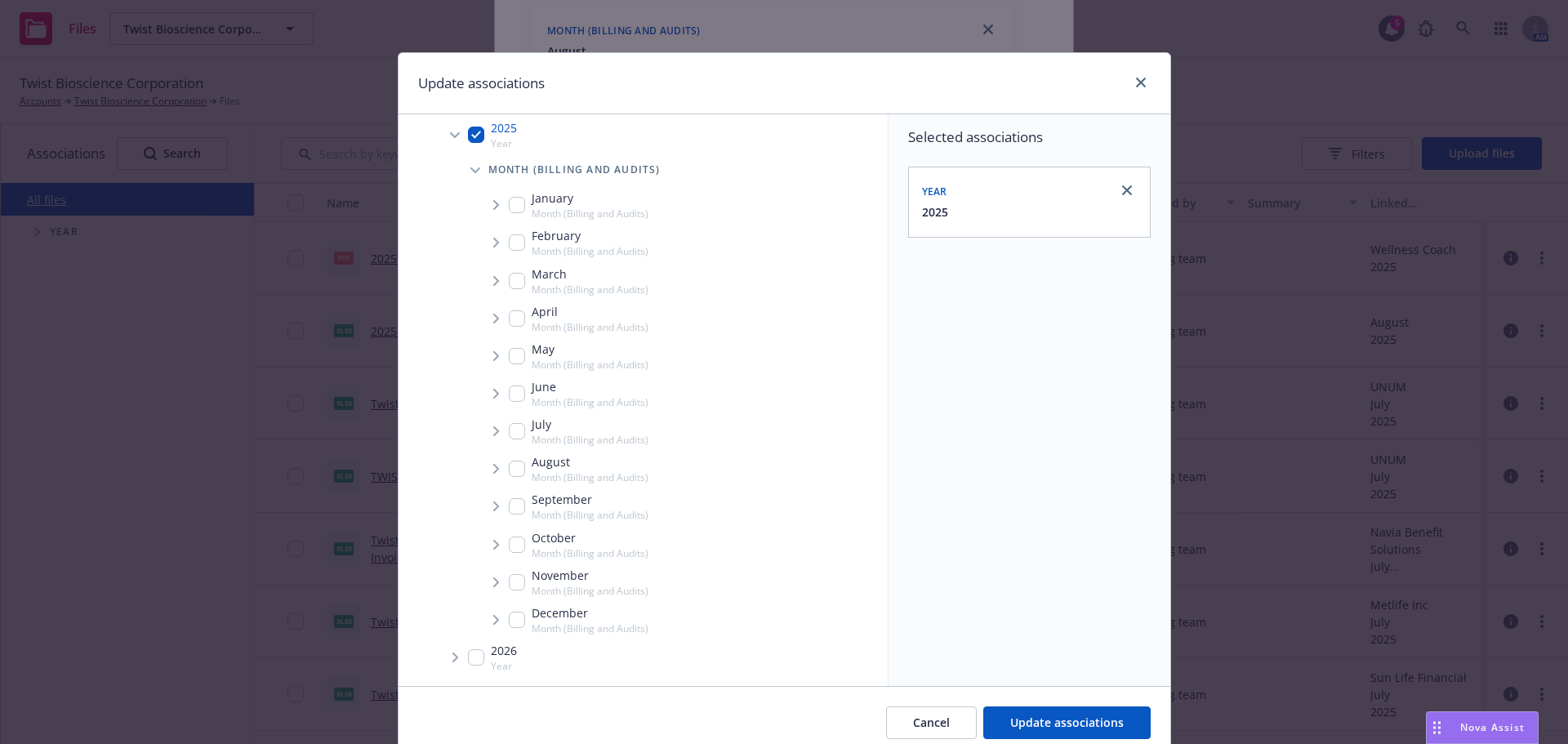
click at [517, 473] on input "Tree Example" at bounding box center [516, 469] width 16 height 16
checkbox input "true"
click at [493, 468] on icon "Tree Example" at bounding box center [496, 469] width 7 height 10
click at [503, 503] on span "Tree Example" at bounding box center [515, 503] width 26 height 26
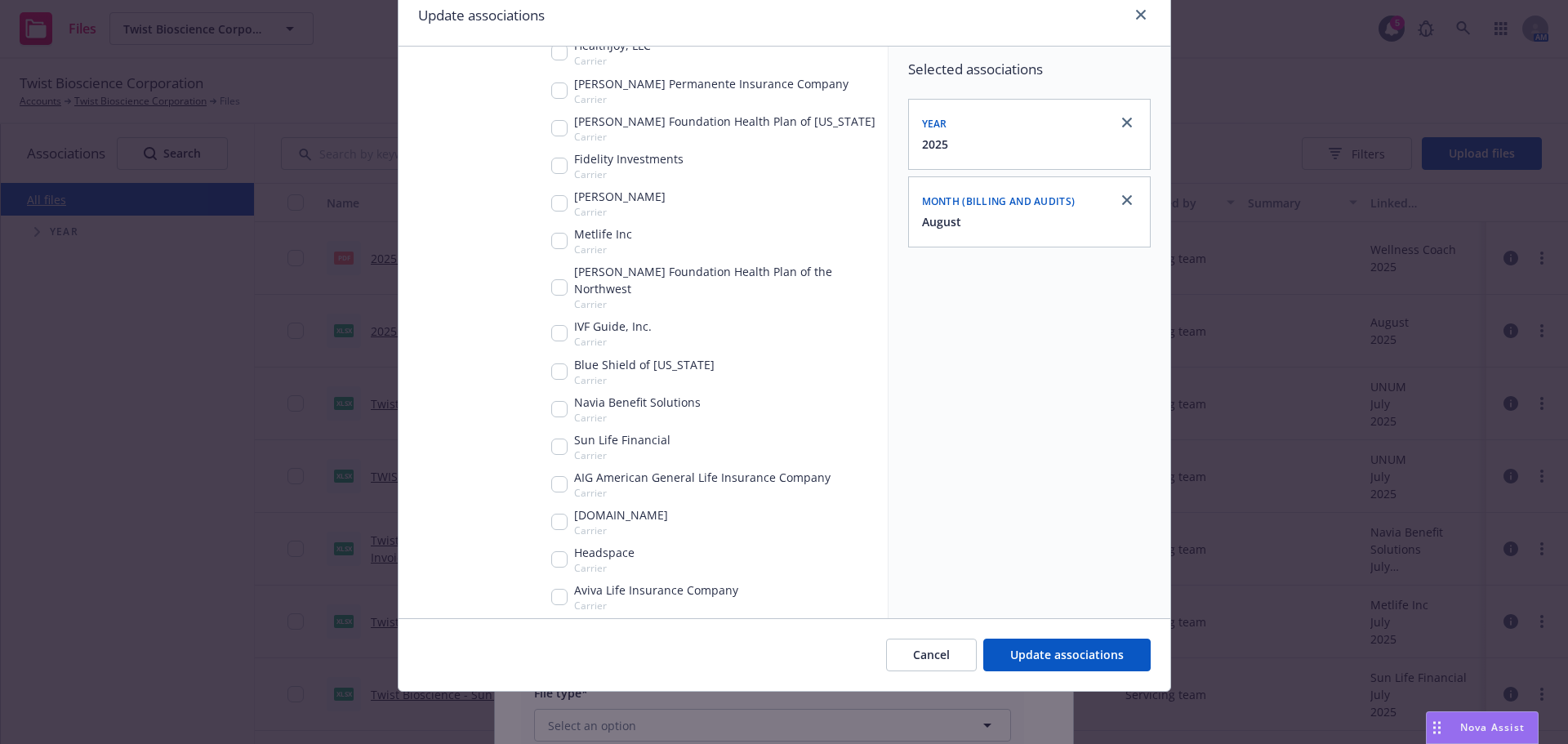
scroll to position [638, 0]
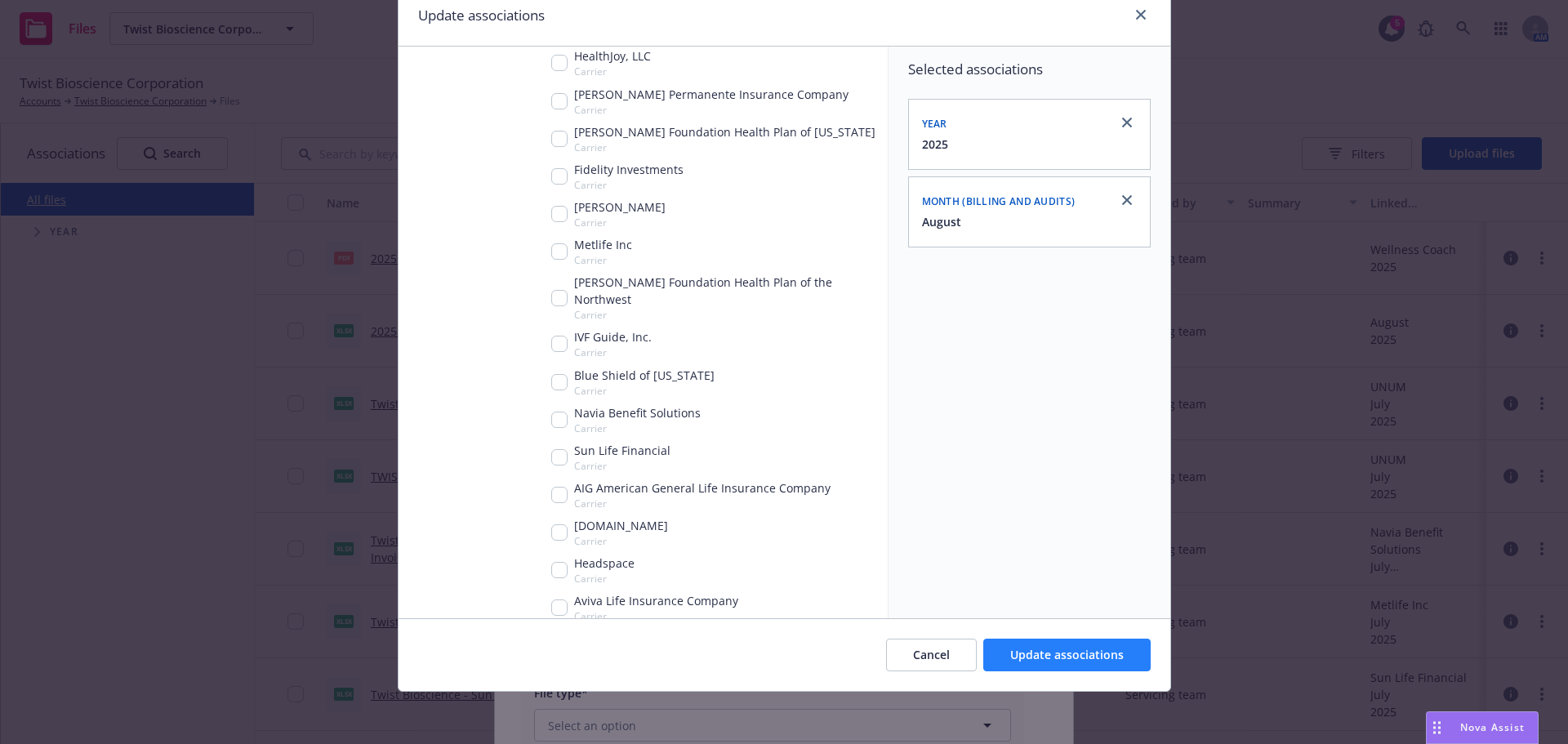
drag, startPoint x: 1119, startPoint y: 672, endPoint x: 1115, endPoint y: 661, distance: 11.7
click at [1117, 668] on div "Cancel Update associations" at bounding box center [784, 654] width 771 height 72
click at [1115, 661] on span "Update associations" at bounding box center [1066, 654] width 113 height 15
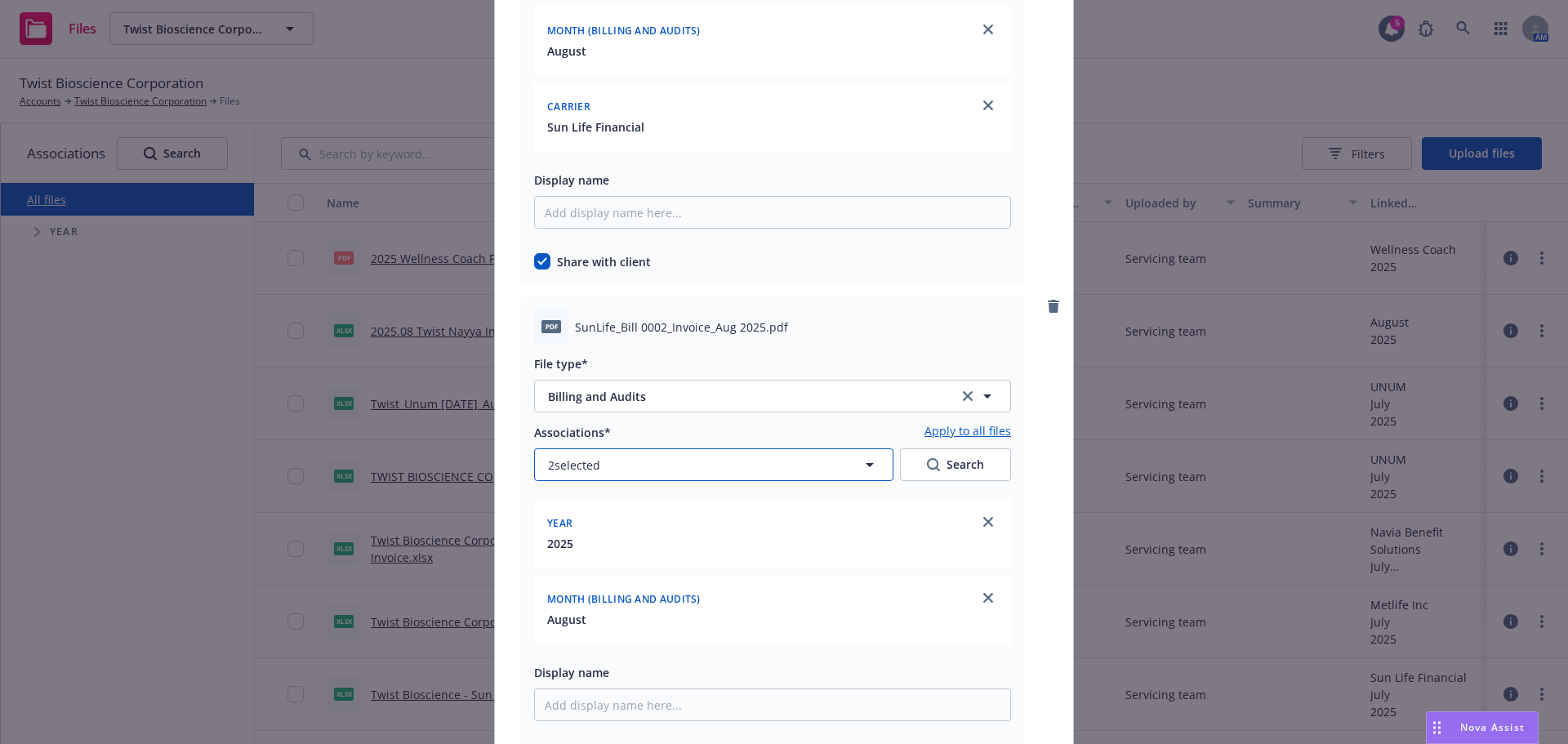
click at [591, 479] on button "2 selected" at bounding box center [714, 465] width 360 height 33
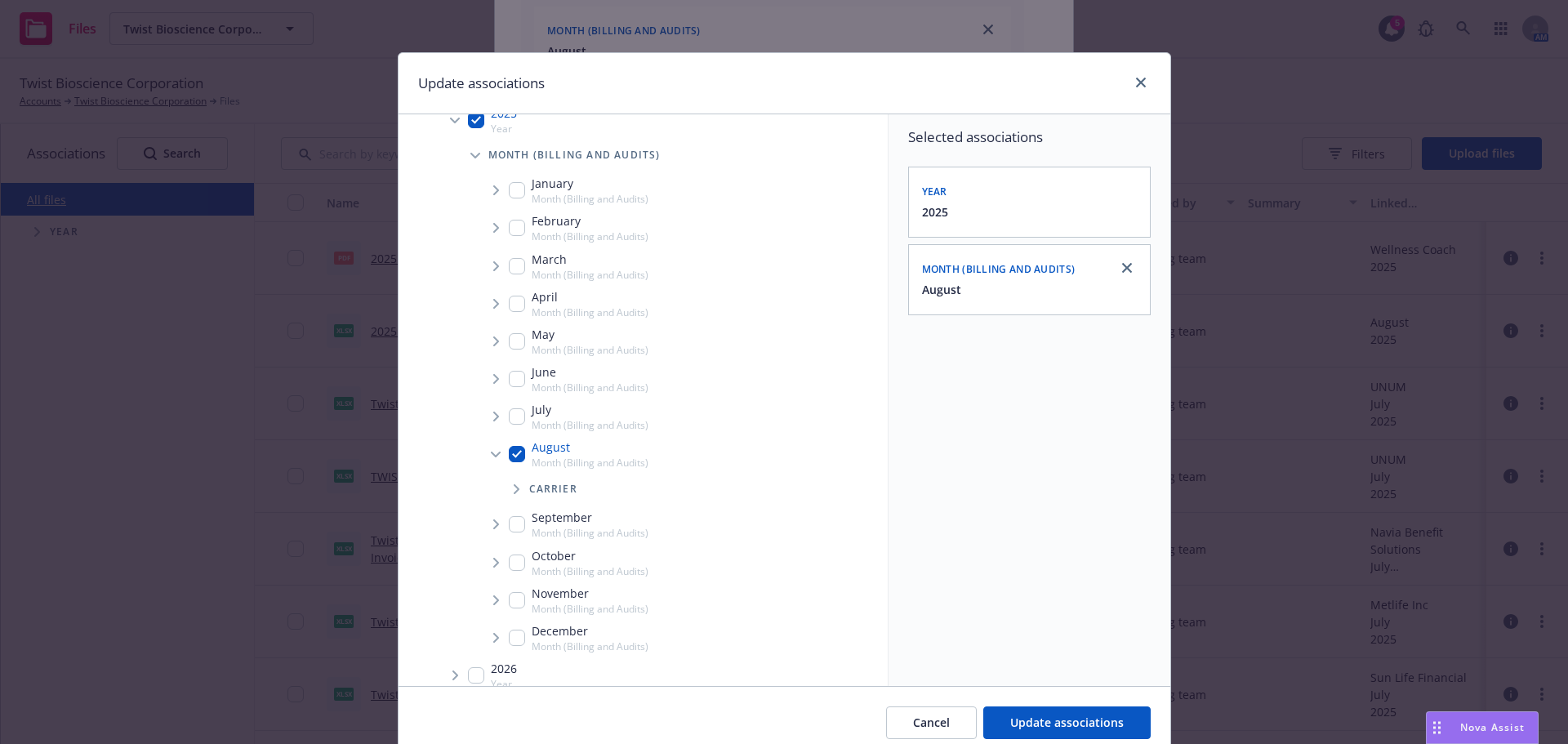
scroll to position [262, 0]
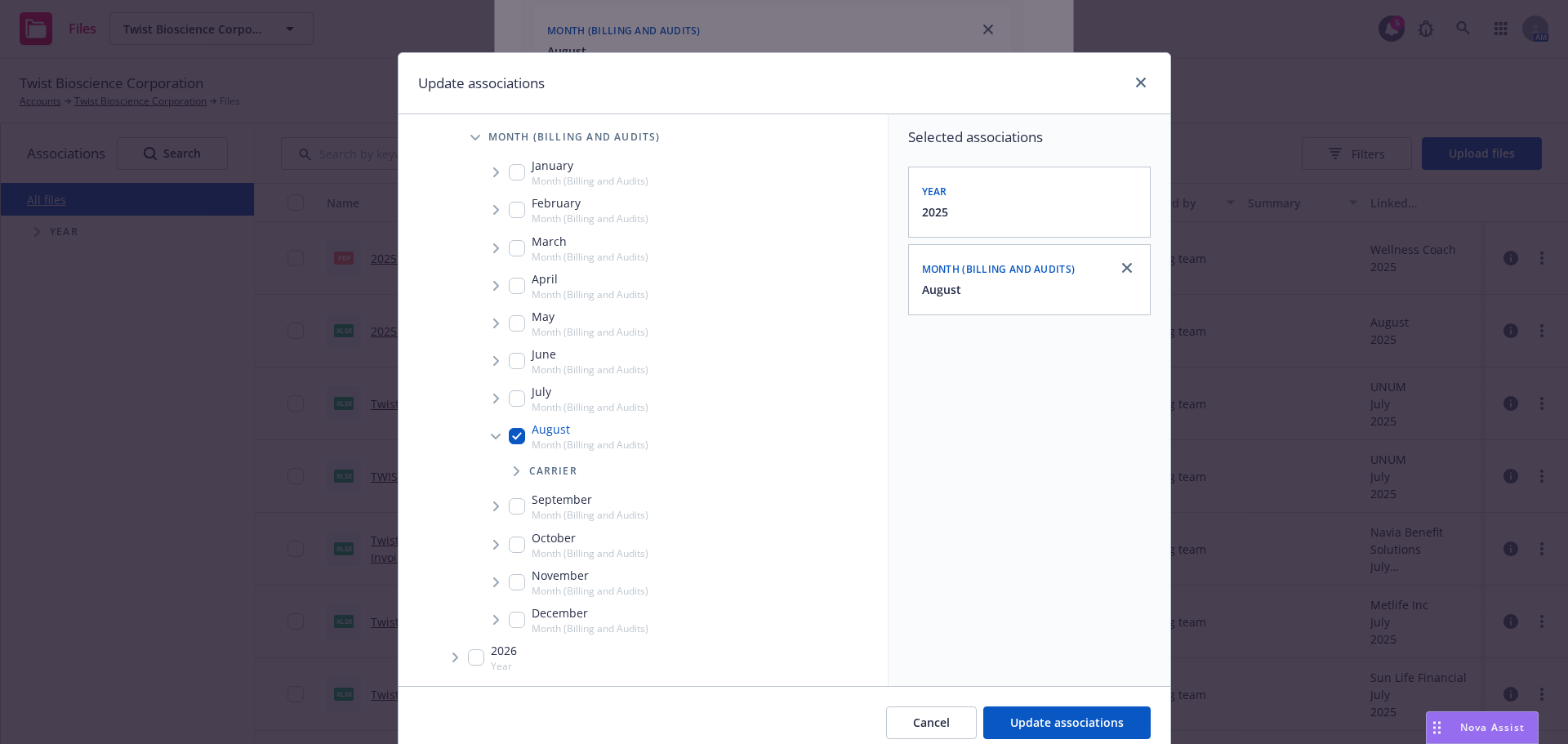
click at [516, 476] on span "Tree Example" at bounding box center [515, 471] width 26 height 26
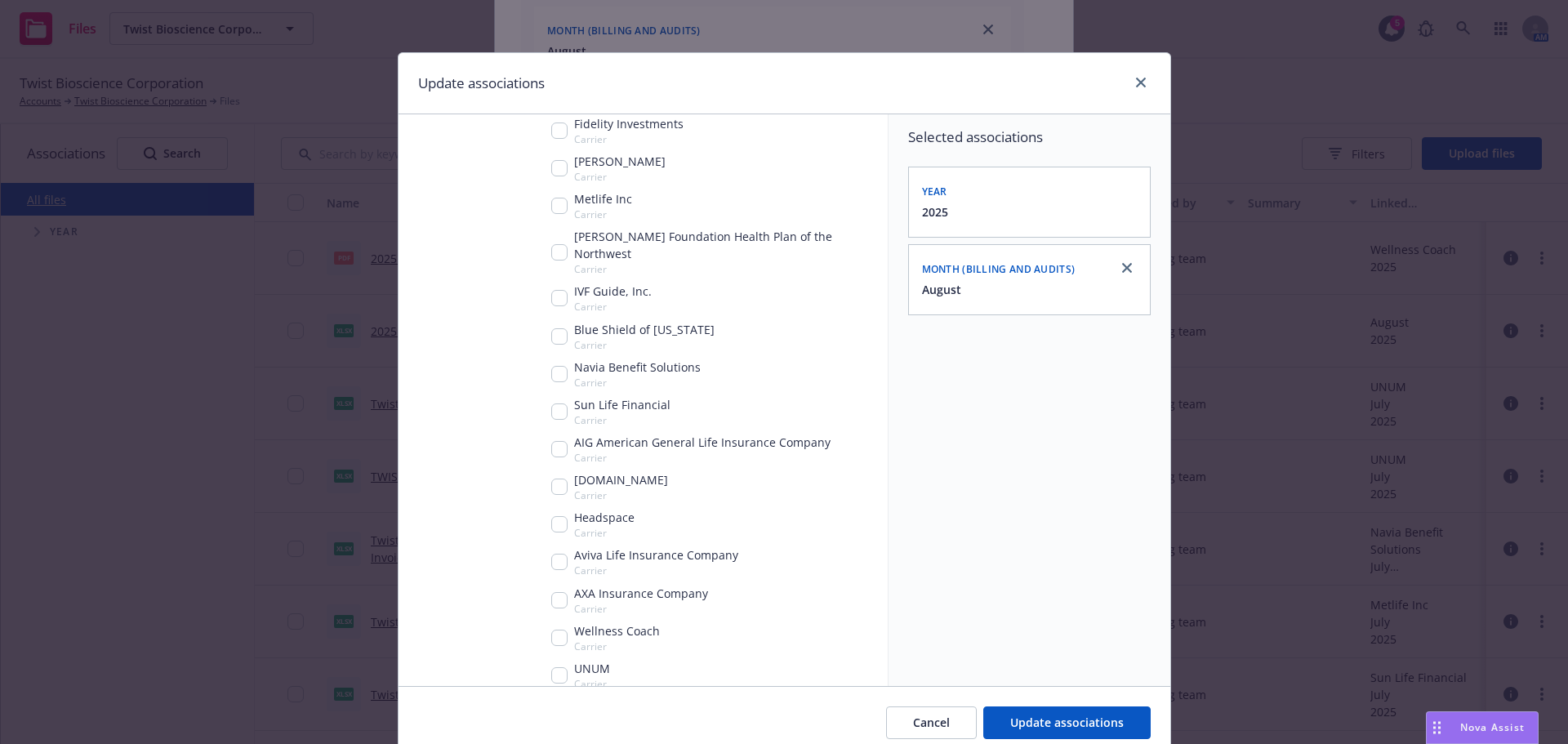
scroll to position [752, 0]
click at [551, 402] on div "Sun Life Financial Carrier" at bounding box center [610, 411] width 119 height 31
checkbox input "true"
click at [1094, 717] on span "Update associations" at bounding box center [1066, 722] width 113 height 15
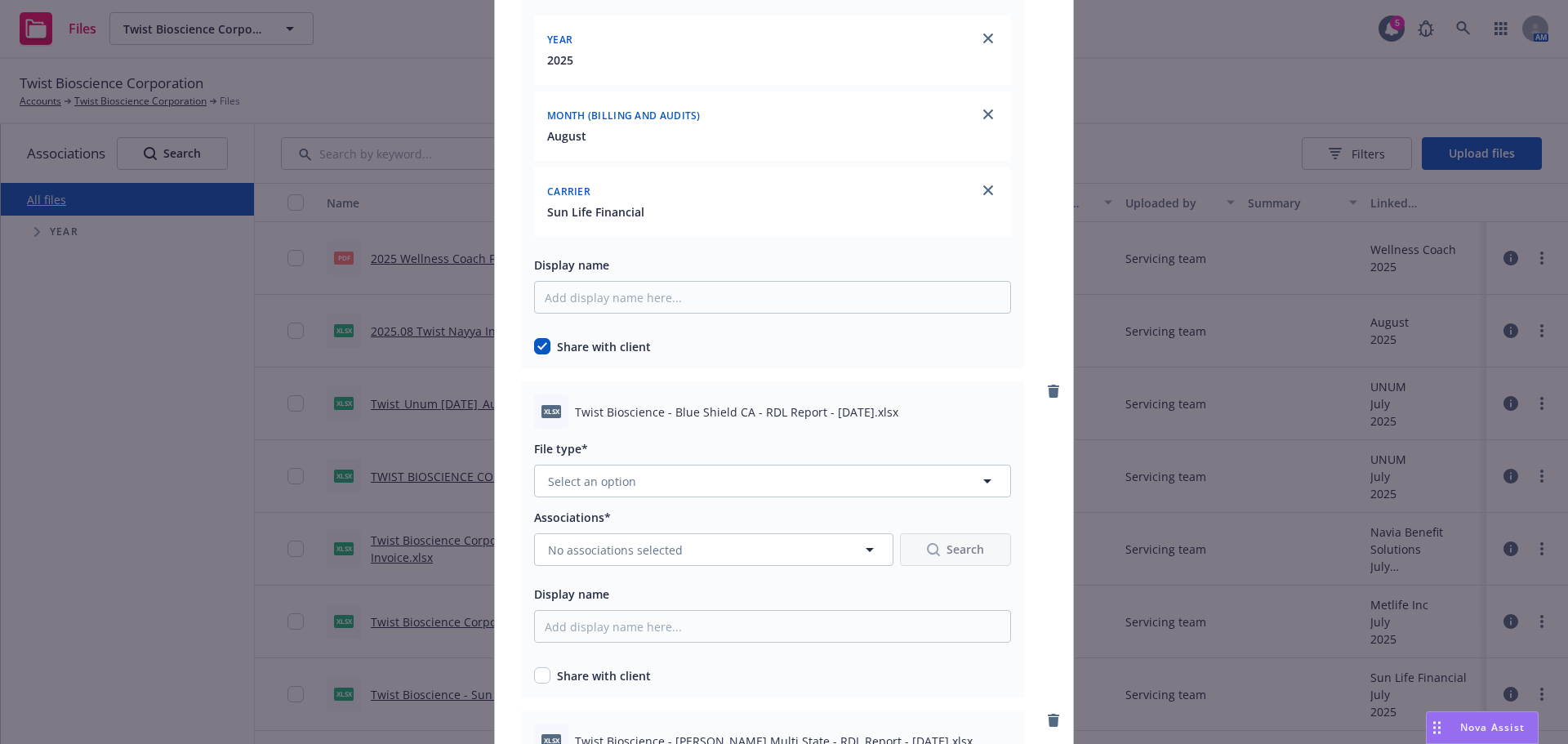
scroll to position [6205, 0]
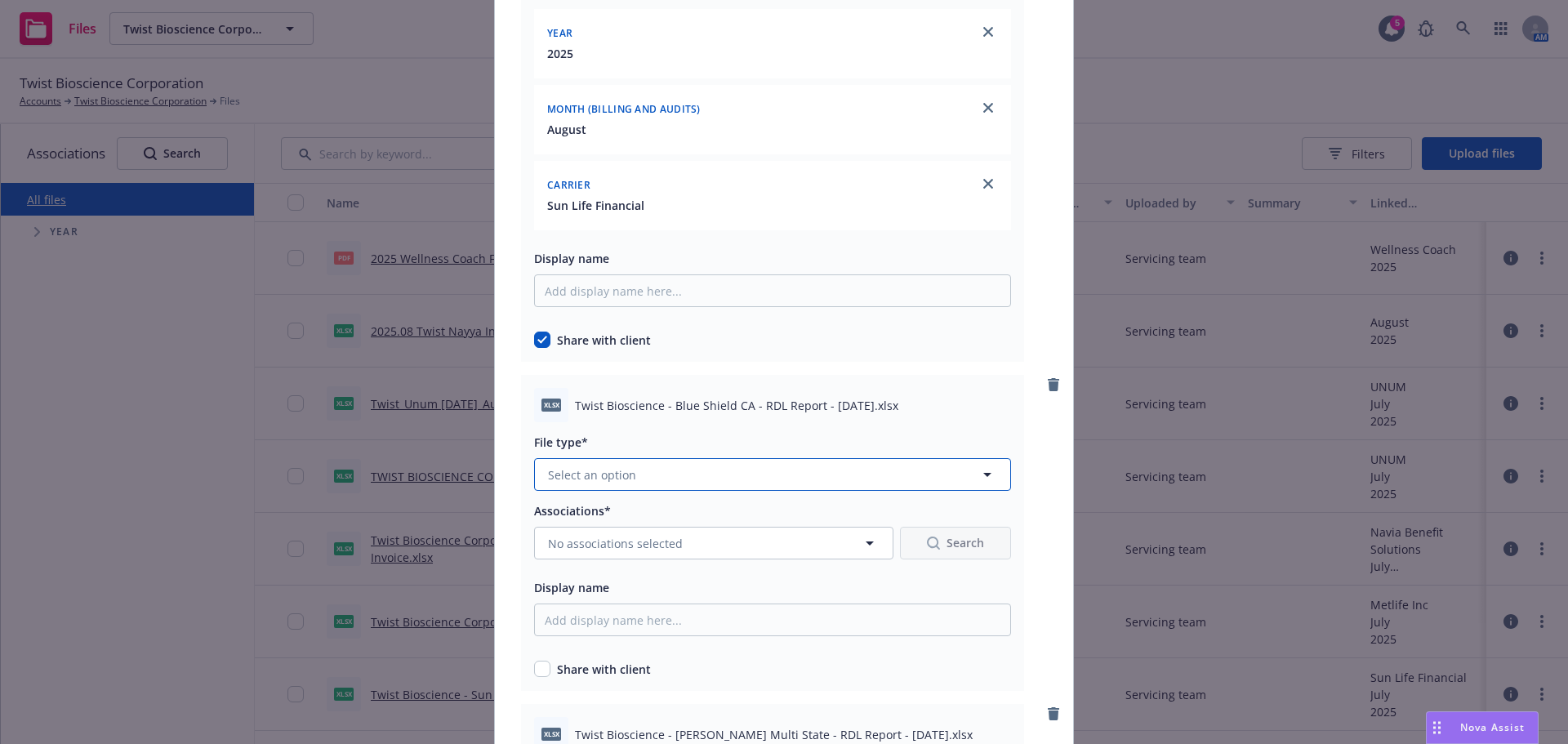
click at [613, 483] on button "Select an option" at bounding box center [772, 474] width 477 height 33
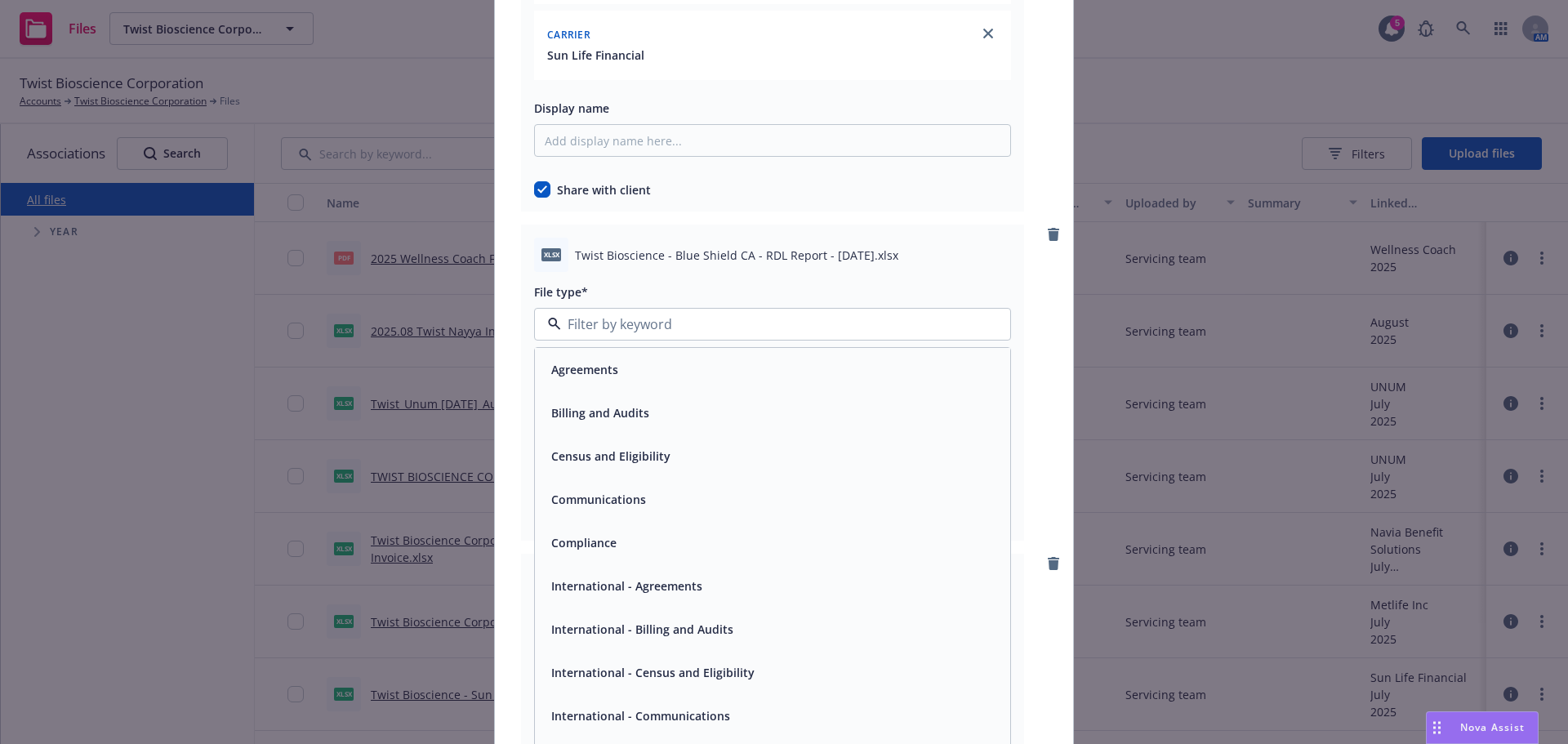
scroll to position [6368, 0]
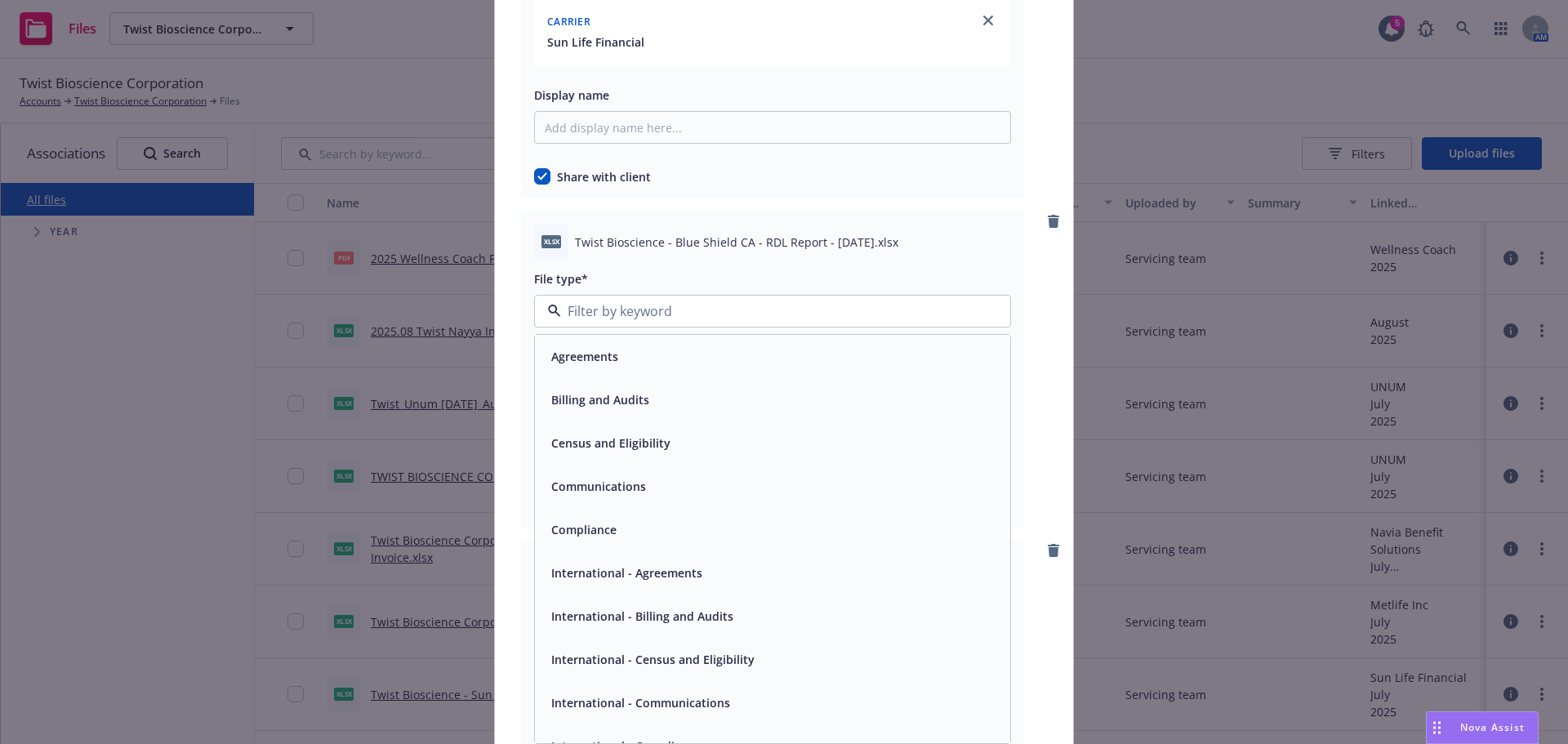
drag, startPoint x: 717, startPoint y: 404, endPoint x: 707, endPoint y: 407, distance: 10.4
click at [715, 401] on div "Billing and Audits" at bounding box center [772, 399] width 455 height 24
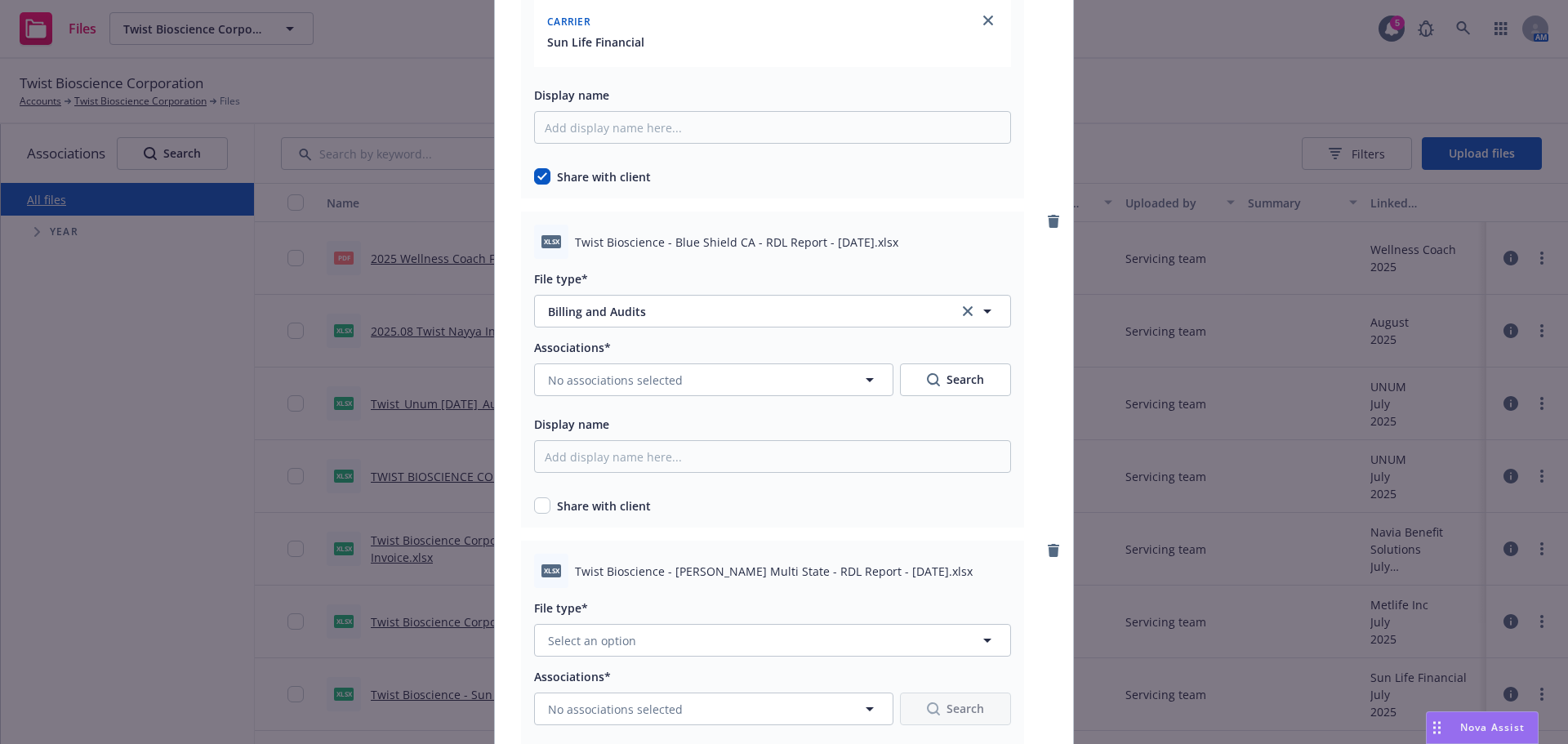
click at [530, 515] on div "xlsx Twist Bioscience - Blue Shield CA - RDL Report - 2025-07-22.xlsx File type…" at bounding box center [772, 369] width 503 height 316
click at [537, 503] on input "checkbox" at bounding box center [542, 505] width 16 height 16
checkbox input "true"
click at [651, 390] on button "No associations selected" at bounding box center [714, 380] width 360 height 33
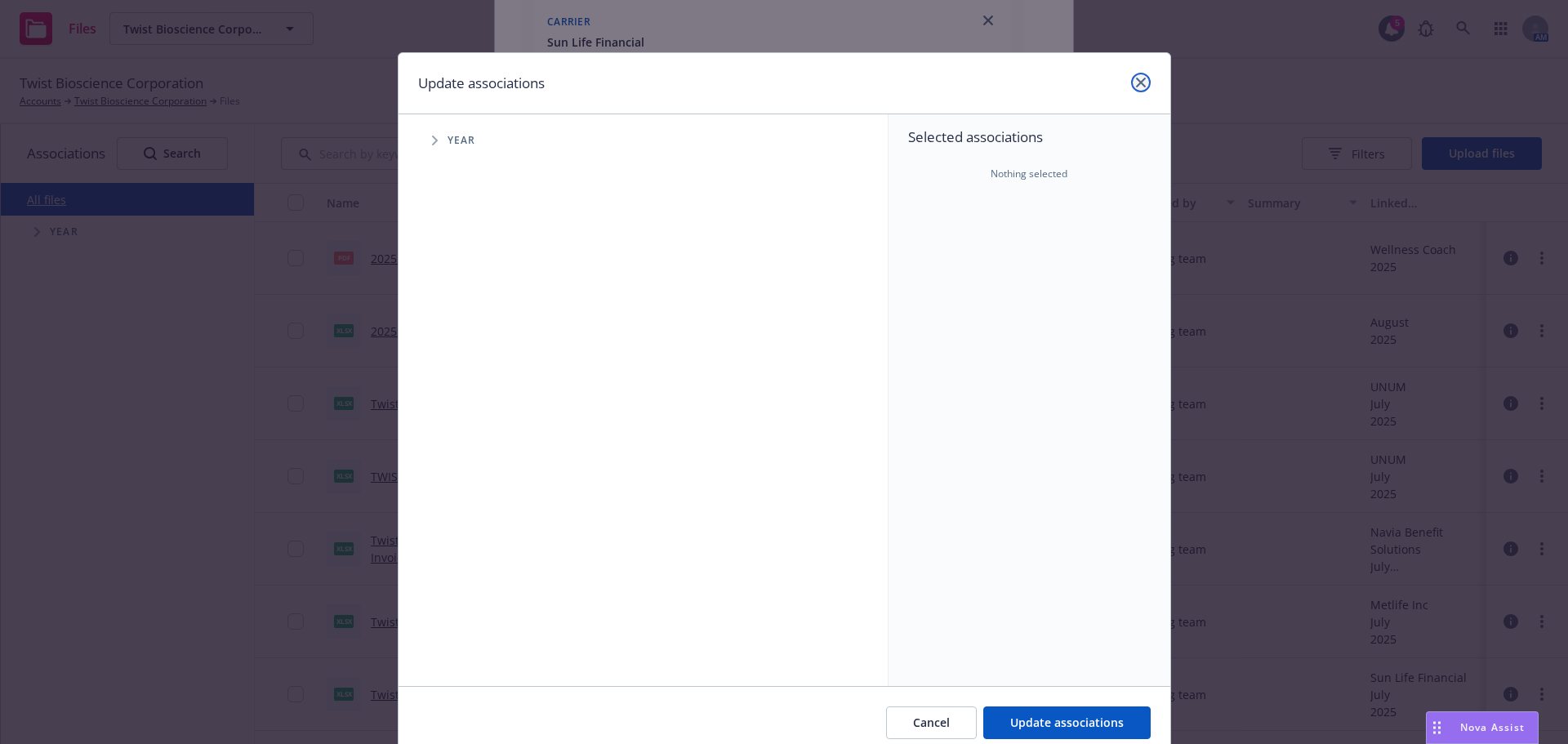
click at [1142, 76] on link "close" at bounding box center [1141, 82] width 19 height 19
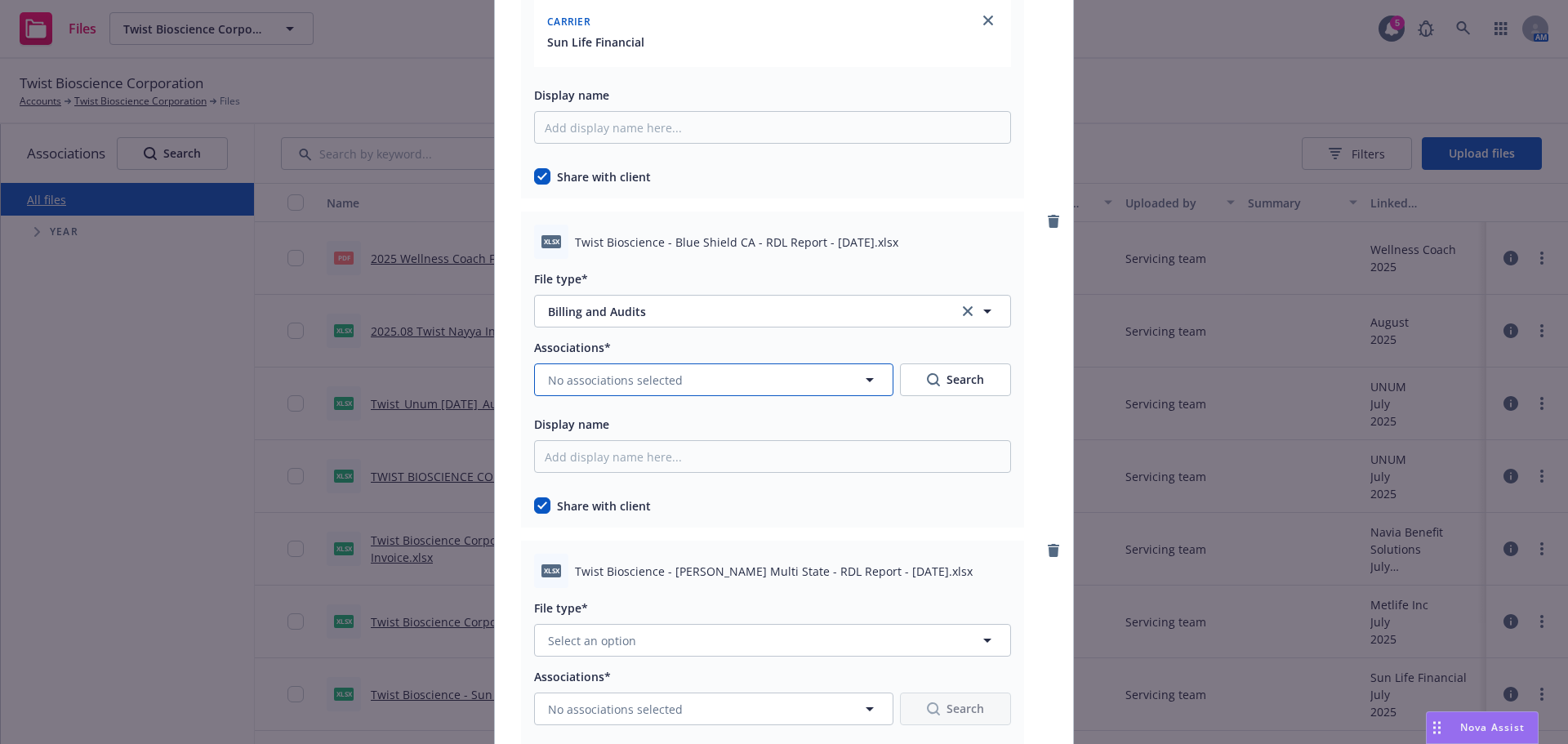
click at [713, 386] on button "No associations selected" at bounding box center [714, 380] width 360 height 33
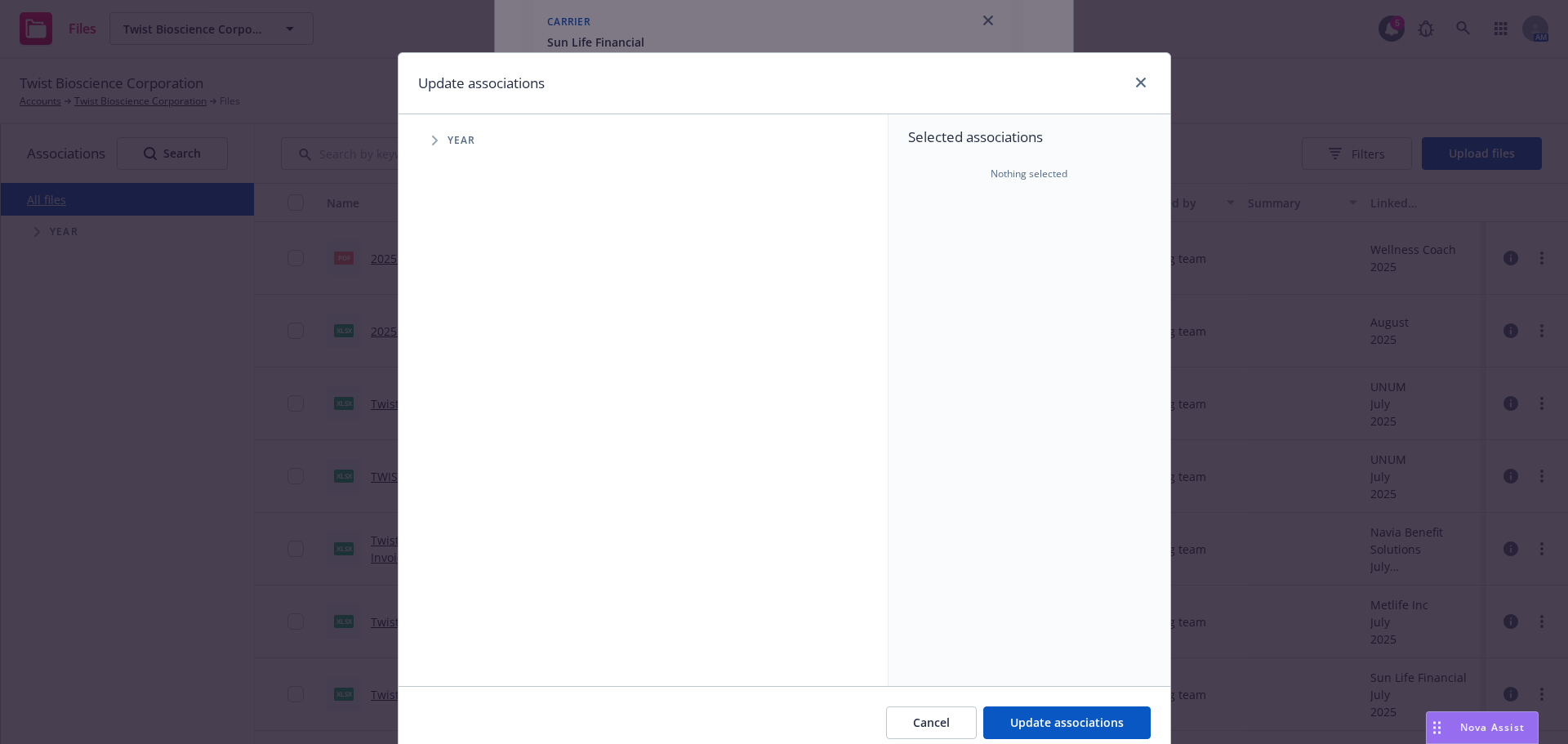
click at [421, 139] on span "Tree Example" at bounding box center [434, 140] width 26 height 26
click at [474, 365] on input "Tree Example" at bounding box center [476, 363] width 16 height 16
checkbox input "true"
click at [442, 366] on span "Tree Example" at bounding box center [454, 363] width 26 height 26
click at [472, 392] on span "Tree Example" at bounding box center [475, 399] width 26 height 26
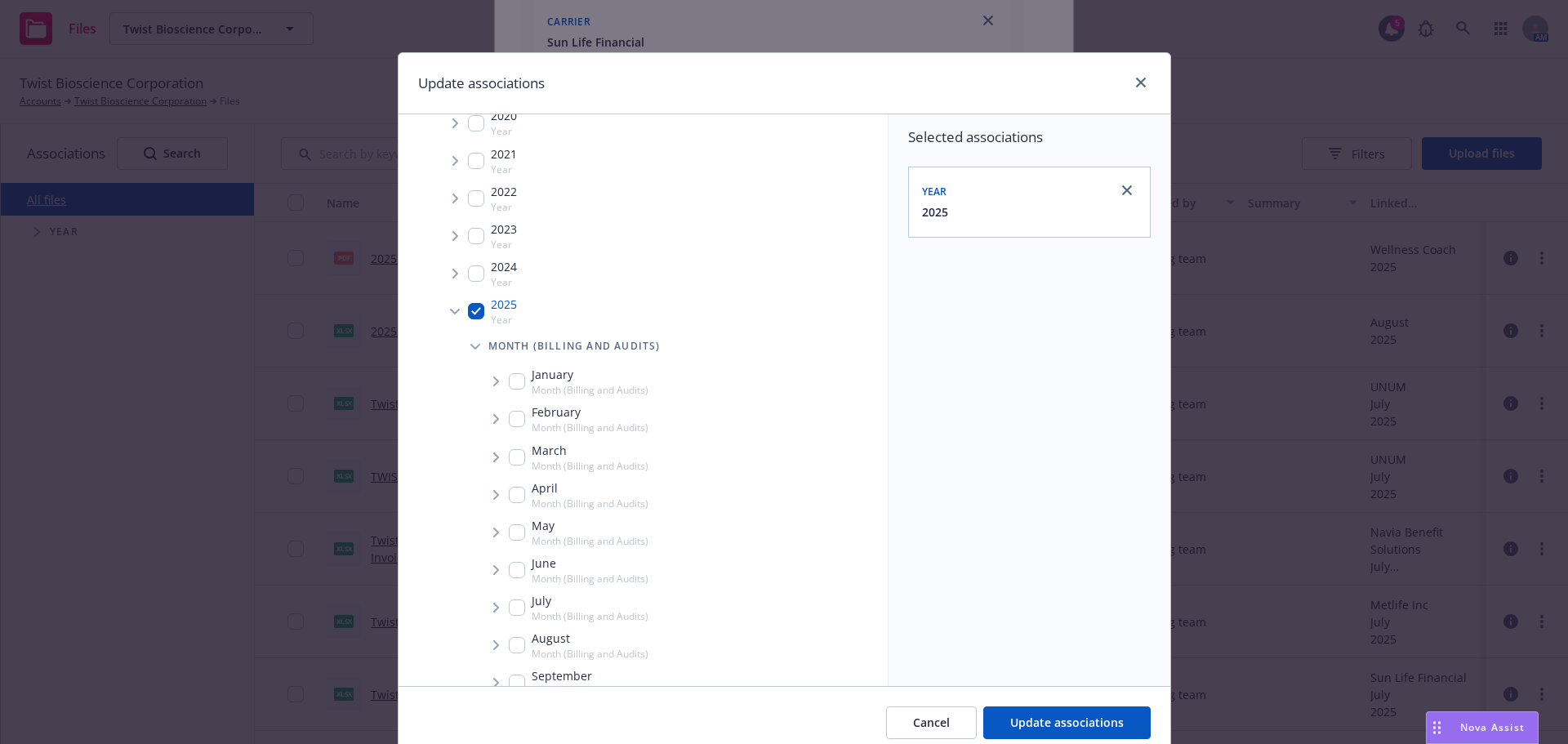
scroll to position [81, 0]
click at [515, 612] on input "Tree Example" at bounding box center [516, 615] width 16 height 16
checkbox input "true"
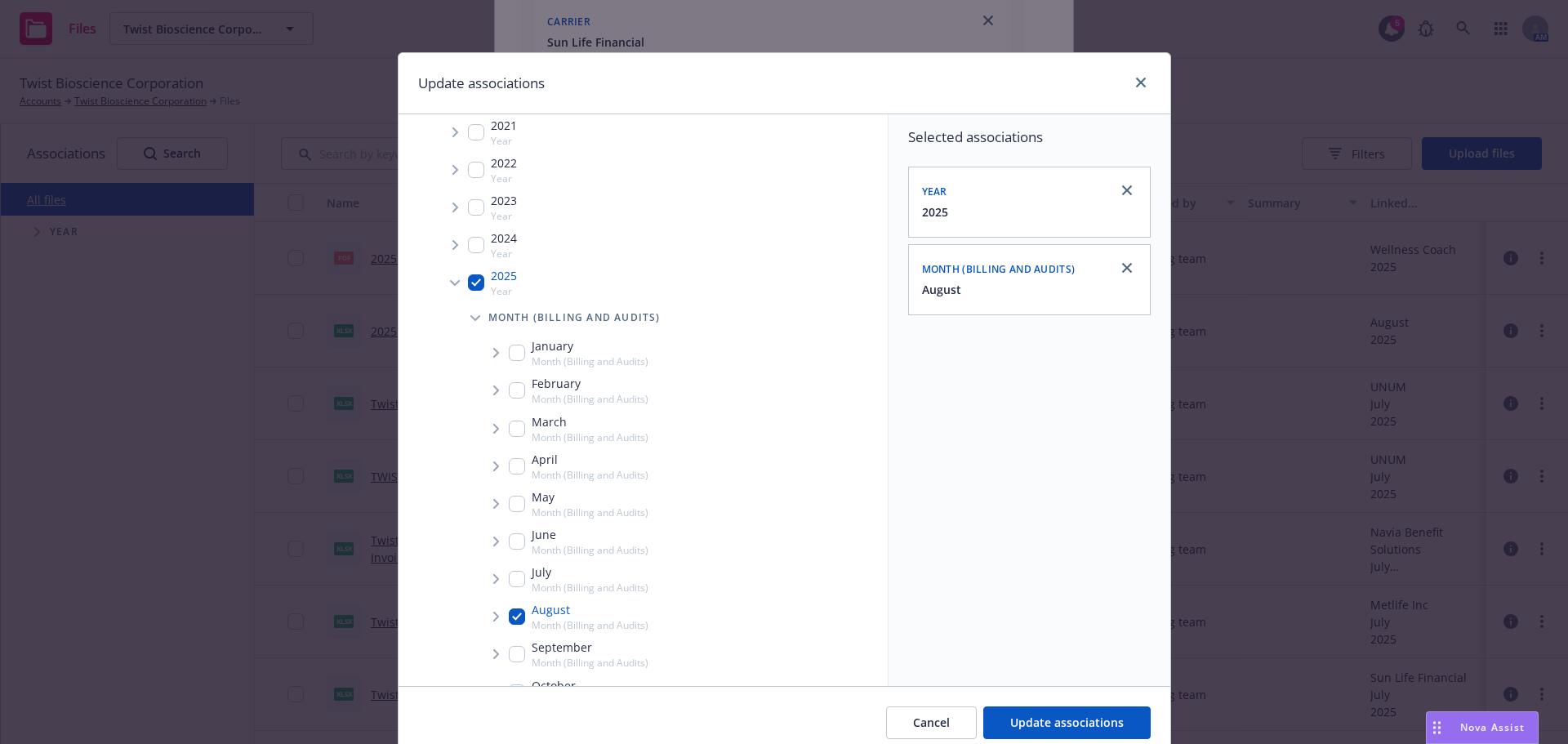
click at [493, 614] on icon "Tree Example" at bounding box center [496, 616] width 7 height 10
click at [1048, 721] on span "Update associations" at bounding box center [1066, 722] width 113 height 15
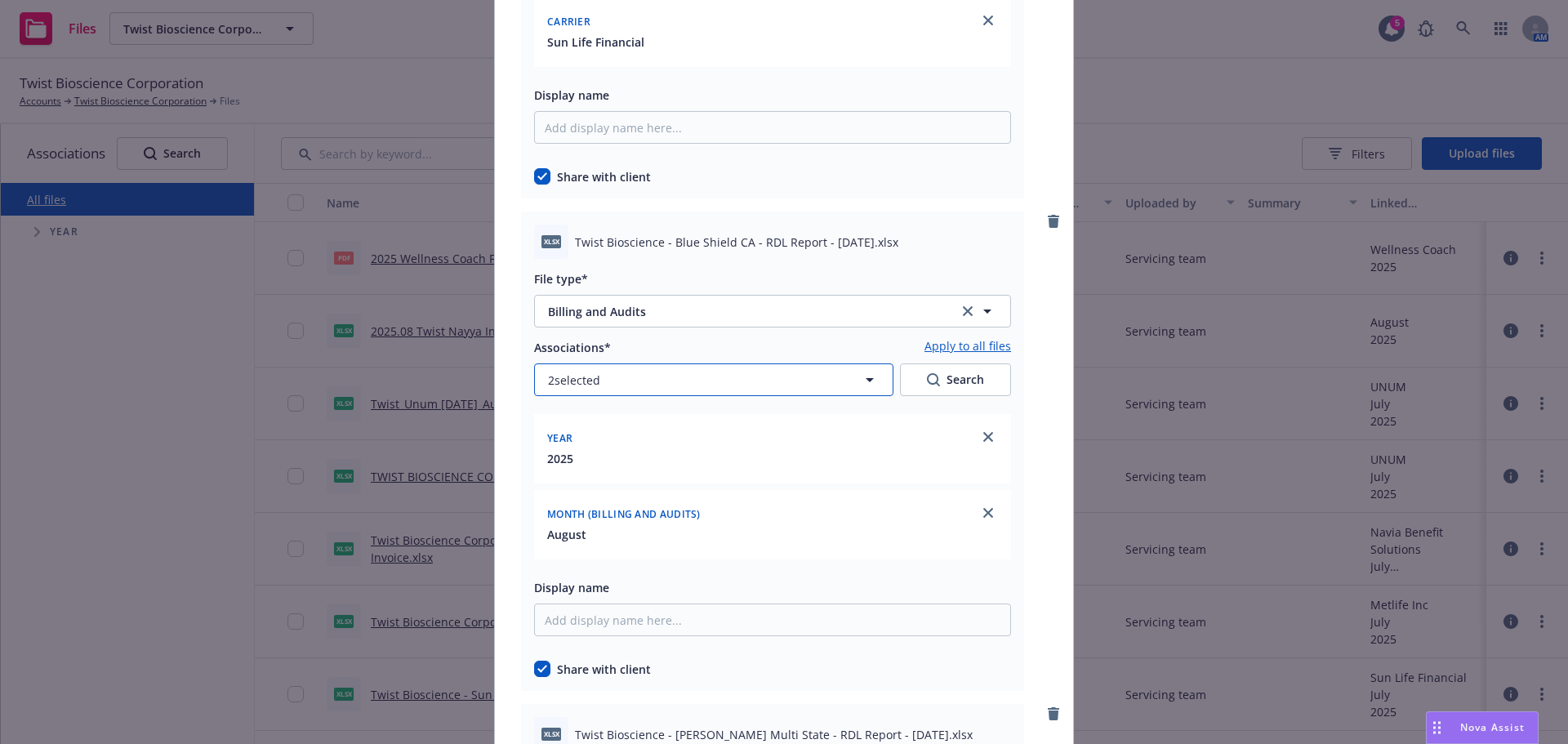
click at [772, 379] on button "2 selected" at bounding box center [714, 380] width 360 height 33
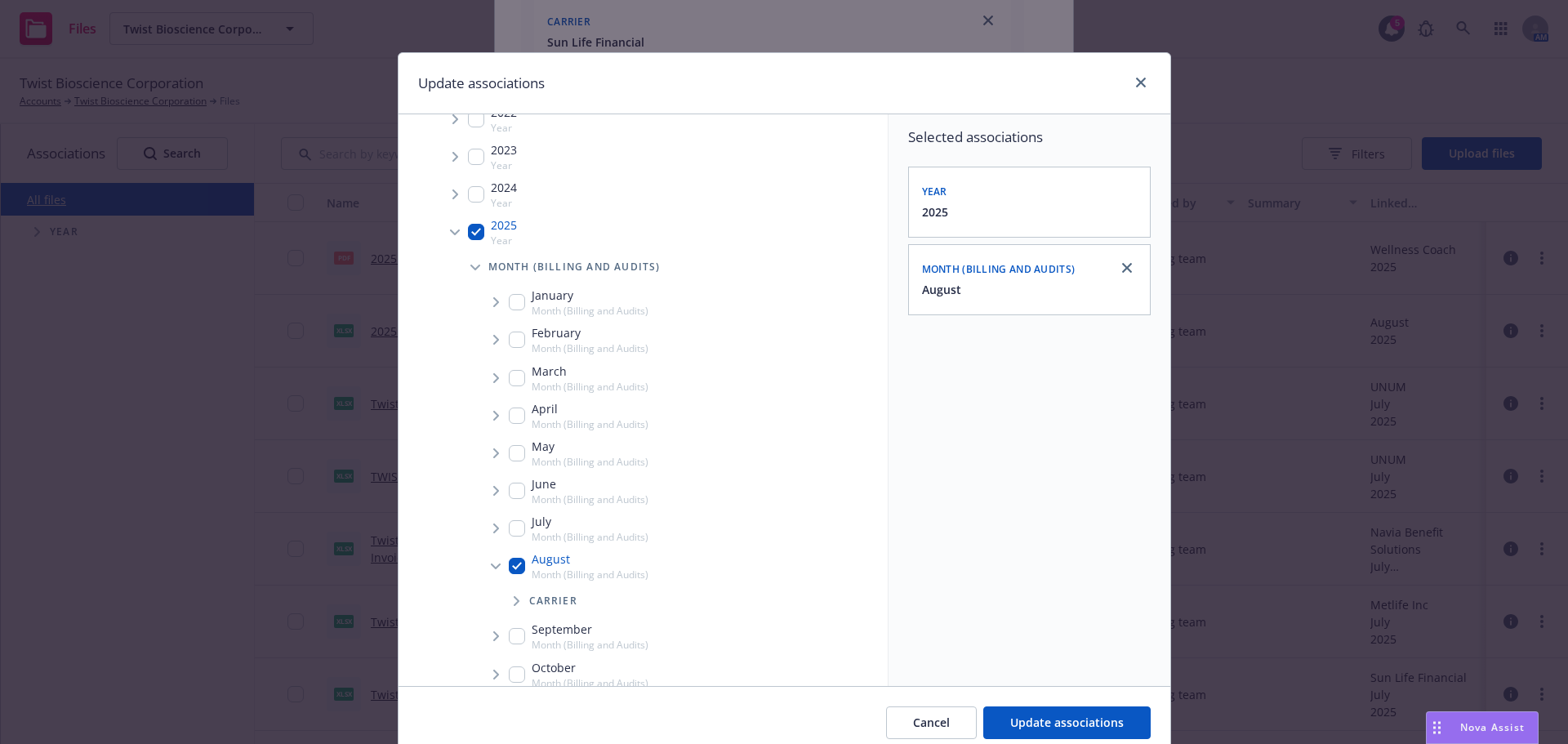
scroll to position [163, 0]
click at [513, 574] on icon "Tree Example" at bounding box center [516, 570] width 7 height 10
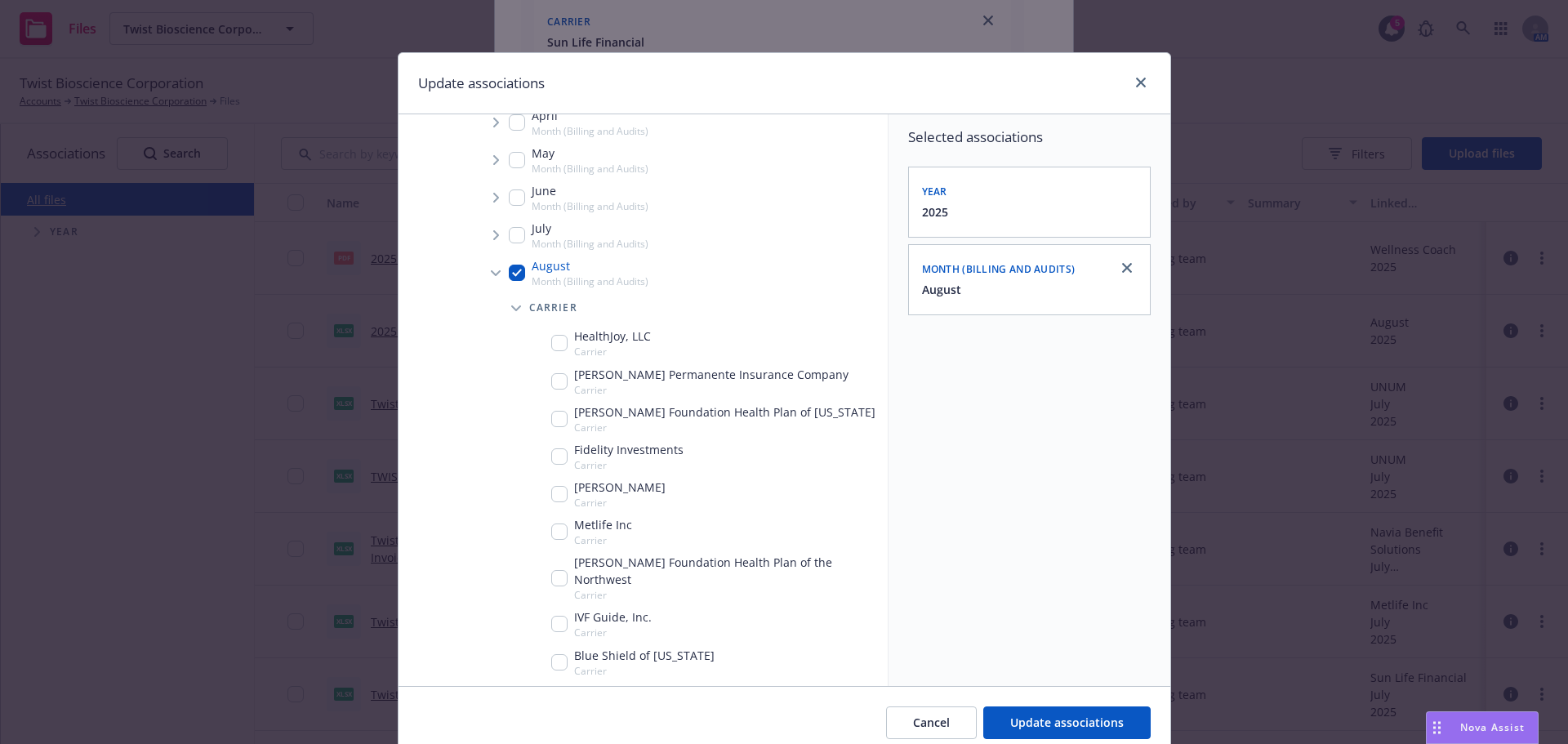
scroll to position [507, 0]
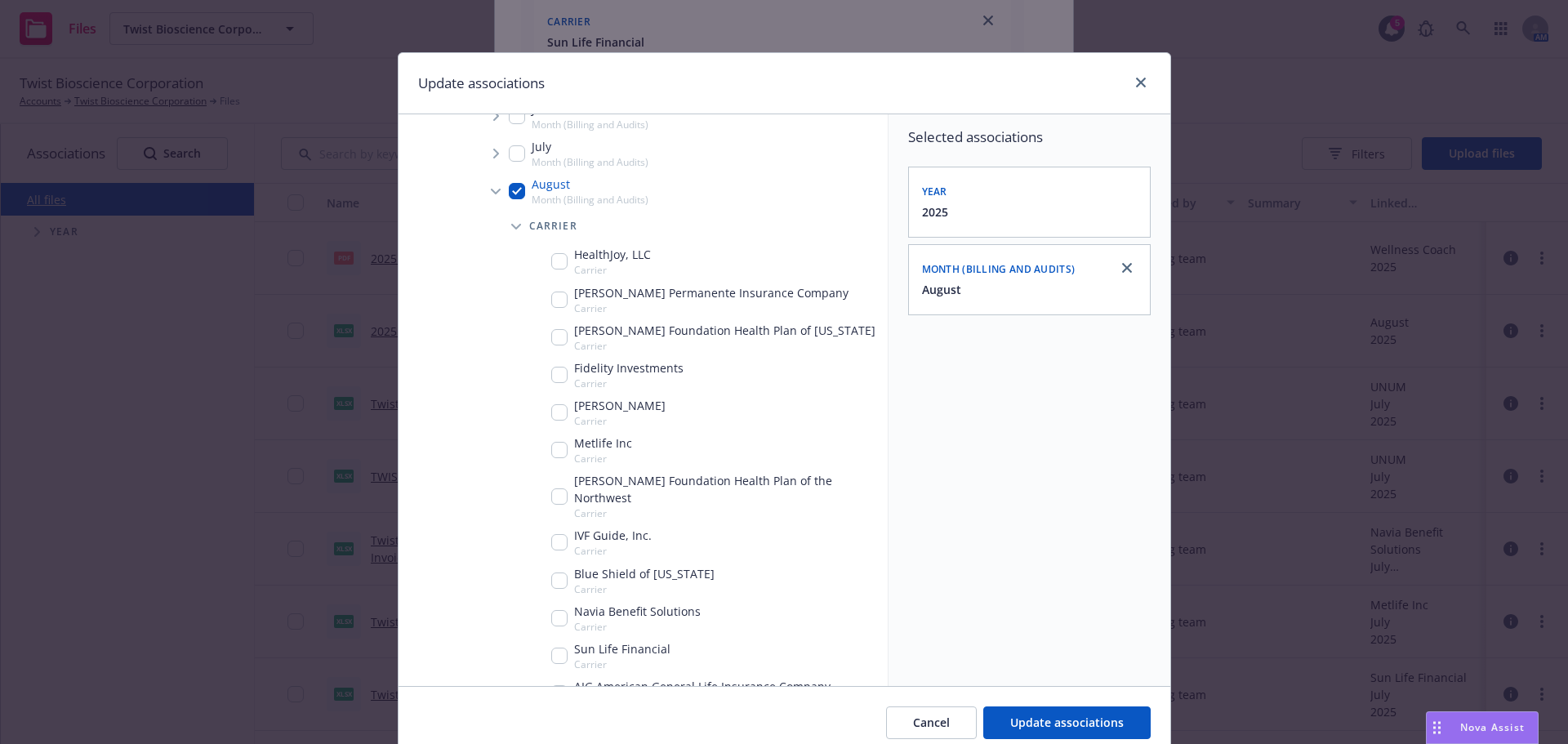
click at [551, 572] on input "Tree Example" at bounding box center [559, 580] width 16 height 16
checkbox input "true"
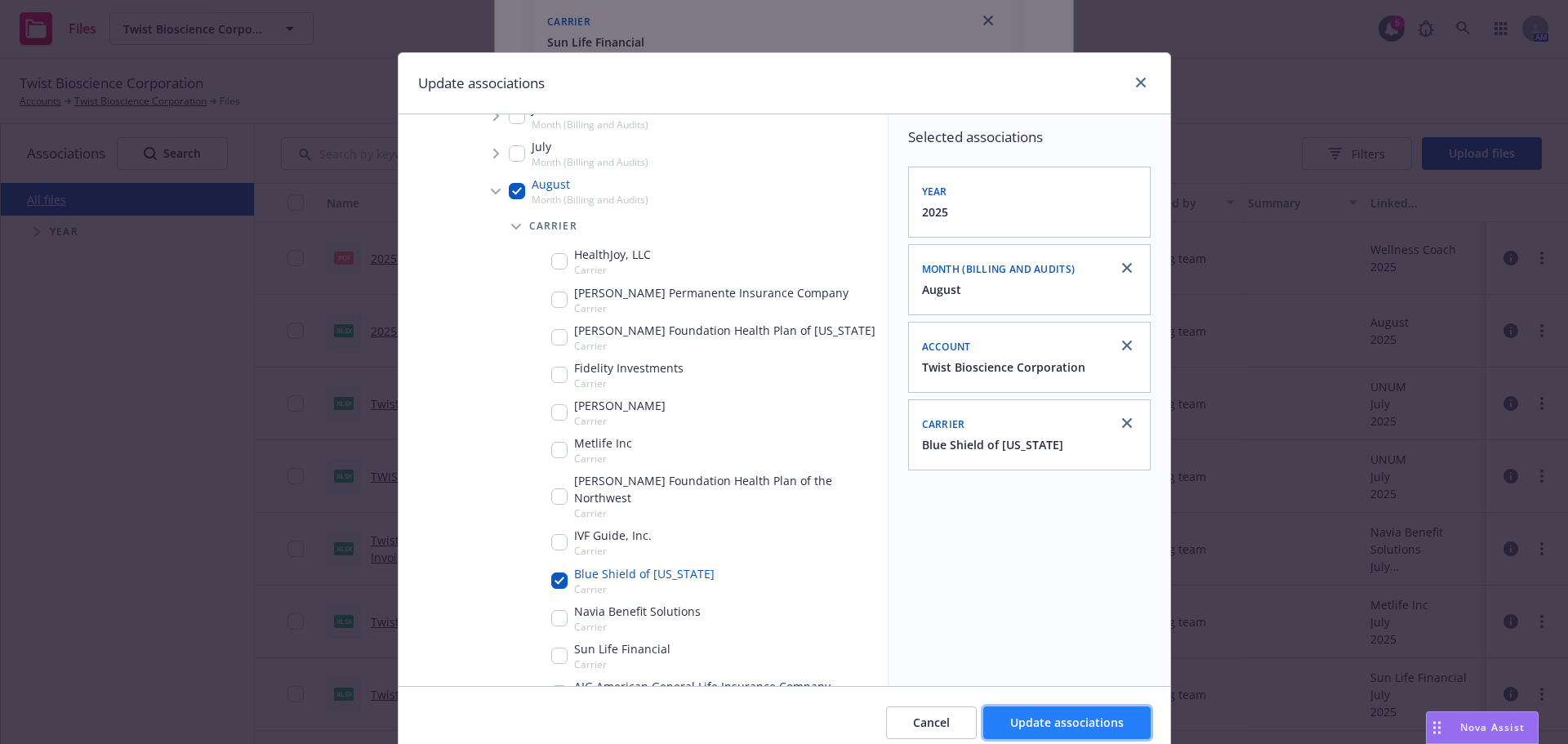
click at [1101, 710] on button "Update associations" at bounding box center [1066, 723] width 167 height 33
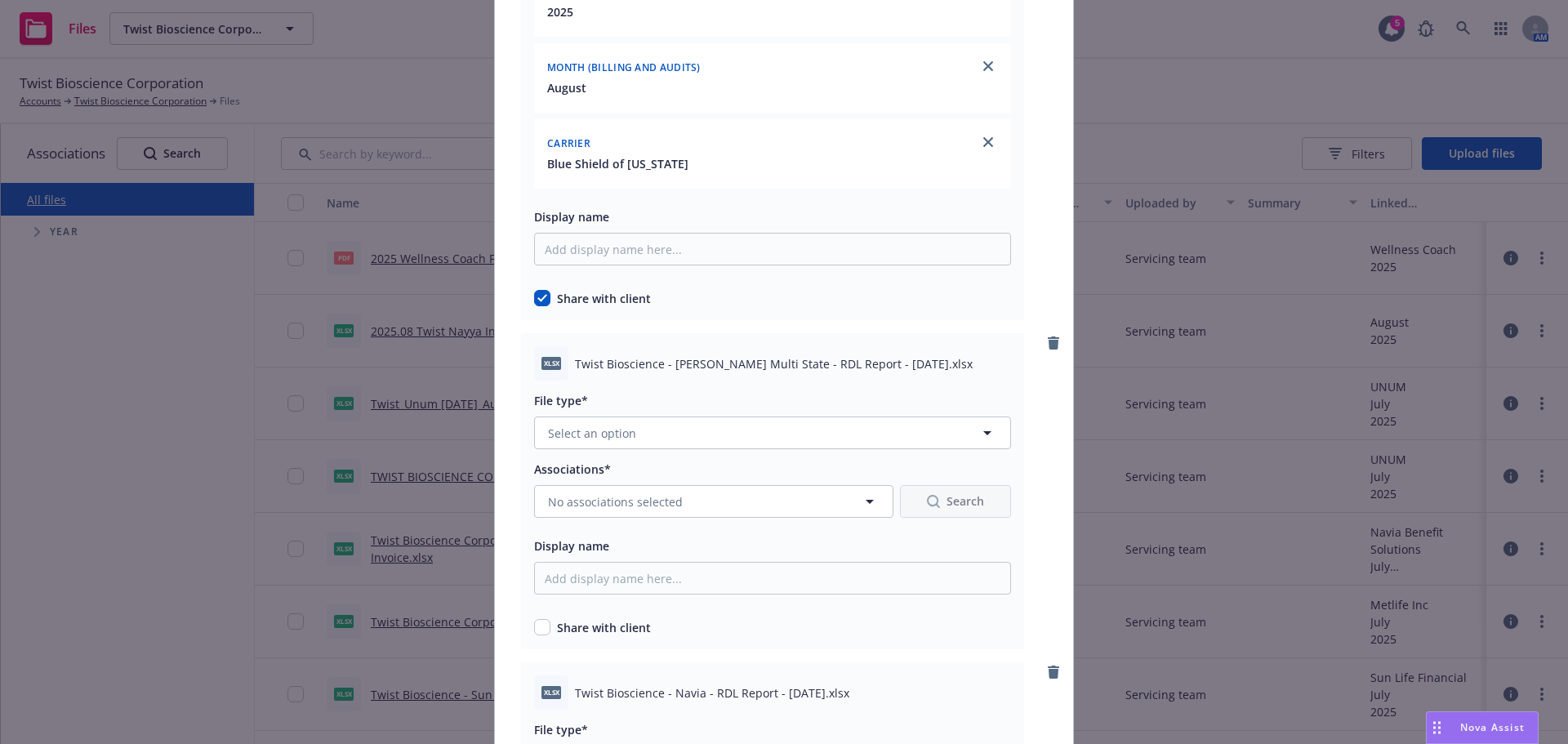
scroll to position [6857, 0]
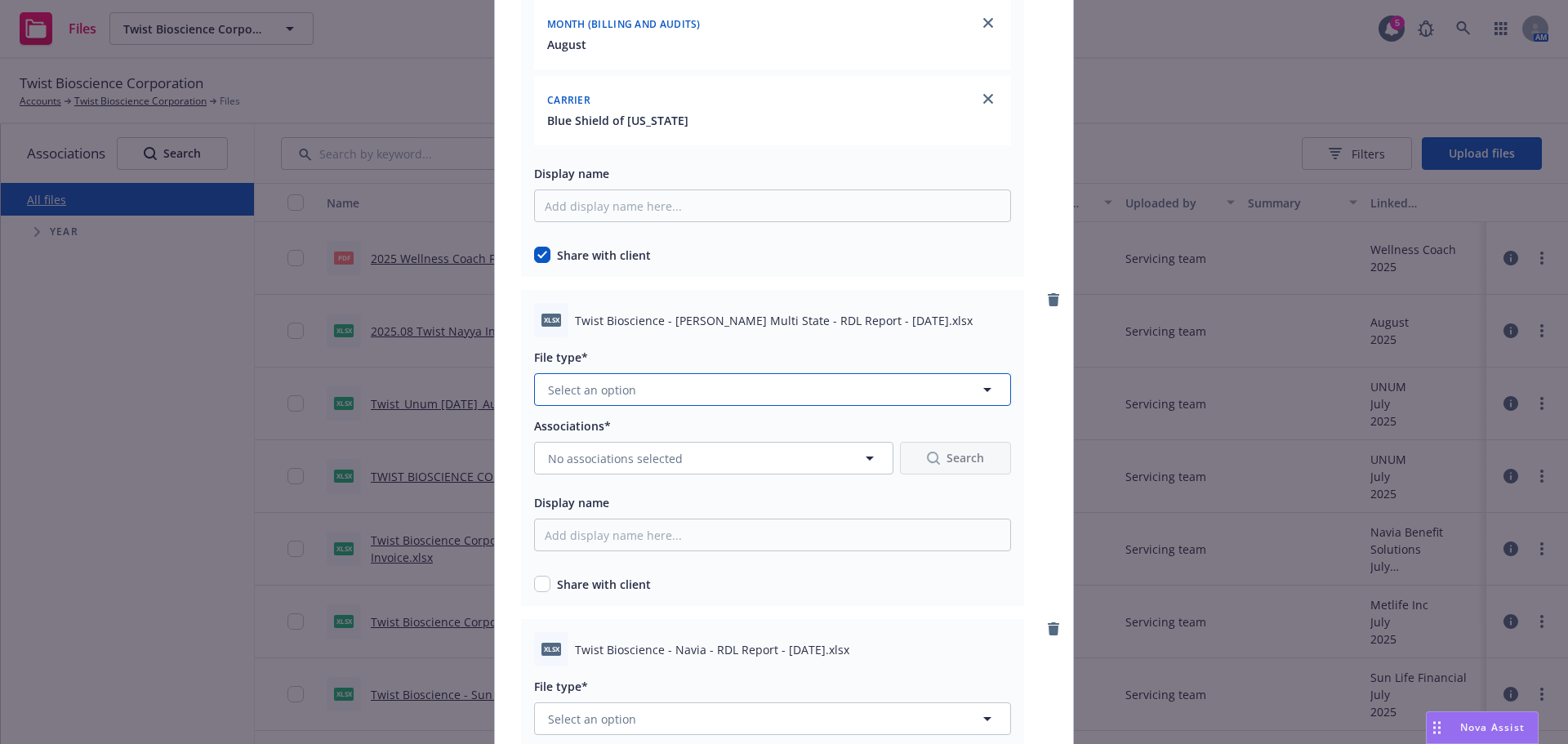
click at [634, 393] on button "Select an option" at bounding box center [772, 389] width 477 height 33
click at [598, 466] on div "Billing and Audits" at bounding box center [599, 477] width 108 height 24
click at [535, 586] on input "checkbox" at bounding box center [542, 584] width 16 height 16
checkbox input "true"
click at [633, 467] on button "No associations selected" at bounding box center [714, 458] width 360 height 33
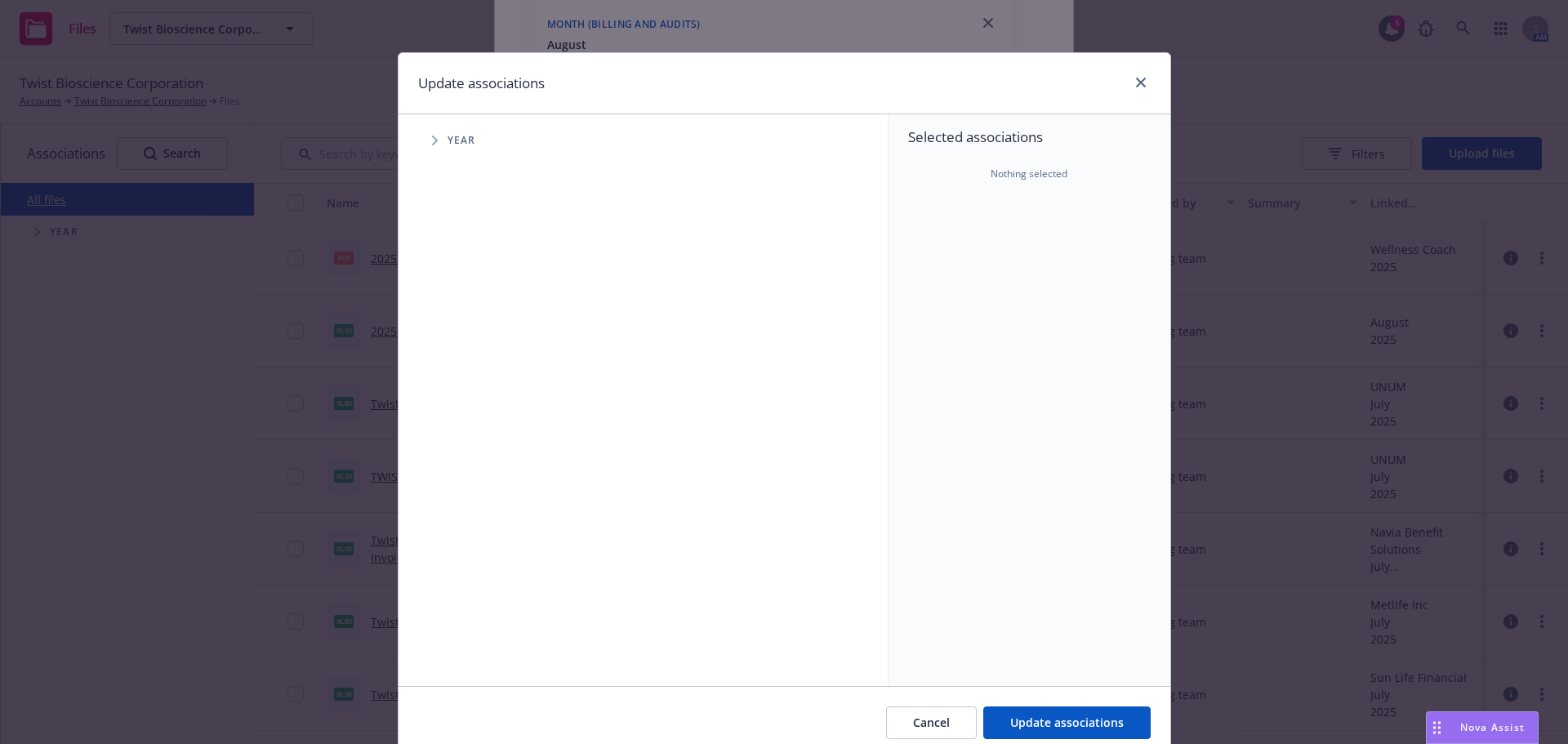
click at [425, 146] on span "Tree Example" at bounding box center [434, 140] width 26 height 26
click at [468, 364] on input "Tree Example" at bounding box center [476, 363] width 16 height 16
checkbox input "true"
click at [442, 371] on span "Tree Example" at bounding box center [454, 363] width 26 height 26
click at [468, 392] on span "Tree Example" at bounding box center [475, 399] width 26 height 26
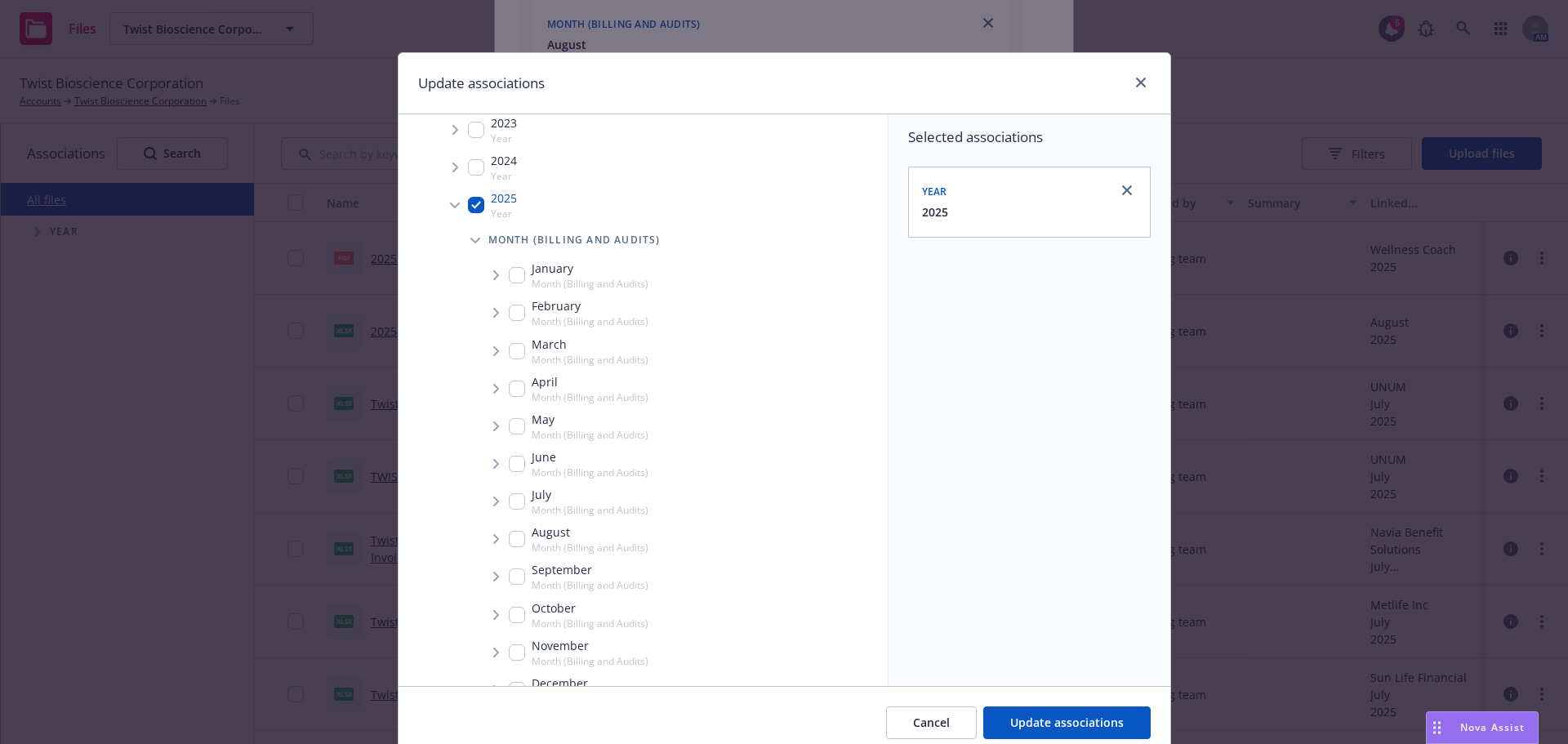
scroll to position [163, 0]
click at [519, 534] on div "August Month (Billing and Audits)" at bounding box center [578, 534] width 139 height 31
checkbox input "true"
click at [496, 527] on span "Tree Example" at bounding box center [495, 534] width 26 height 26
click at [503, 577] on span "Tree Example" at bounding box center [515, 569] width 26 height 26
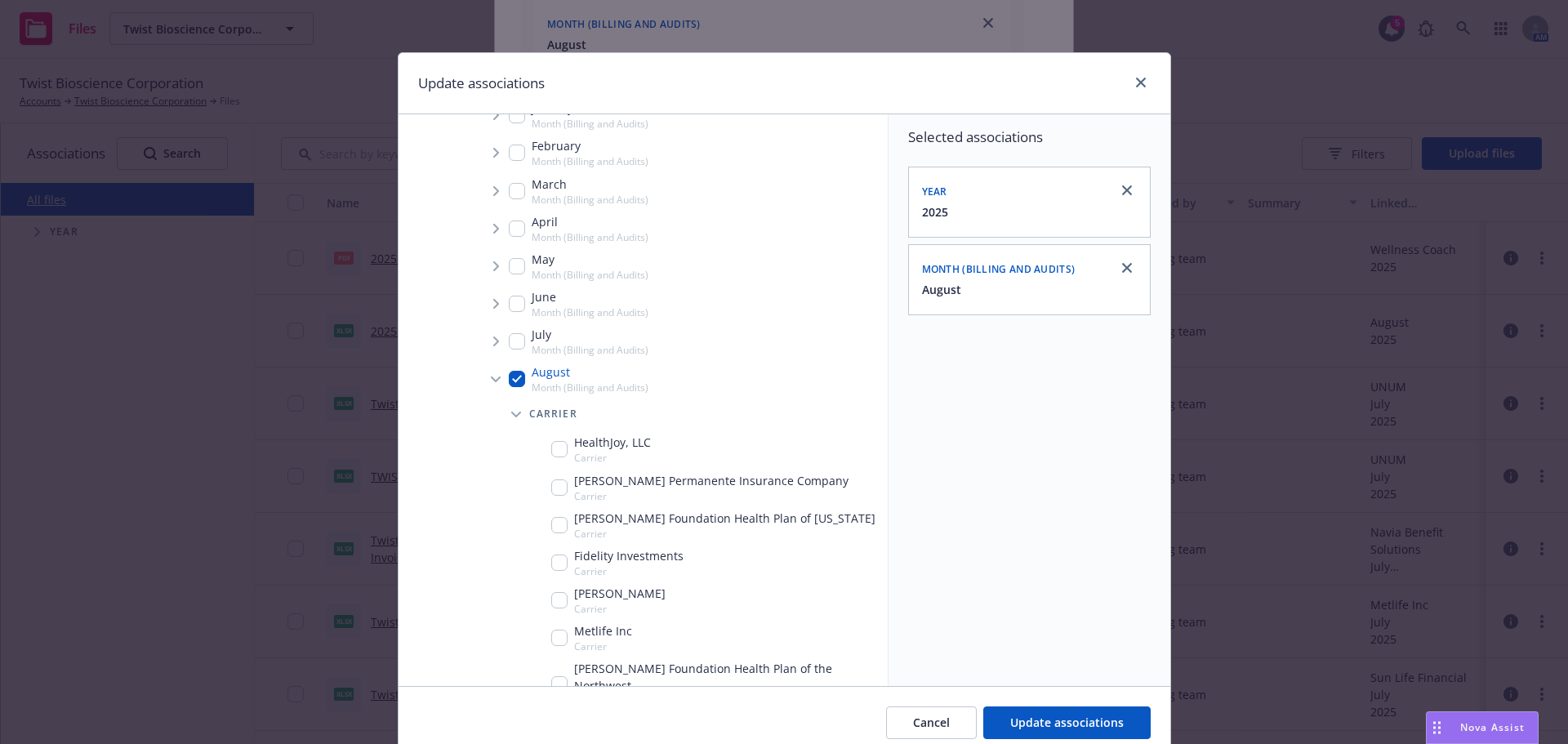
scroll to position [327, 0]
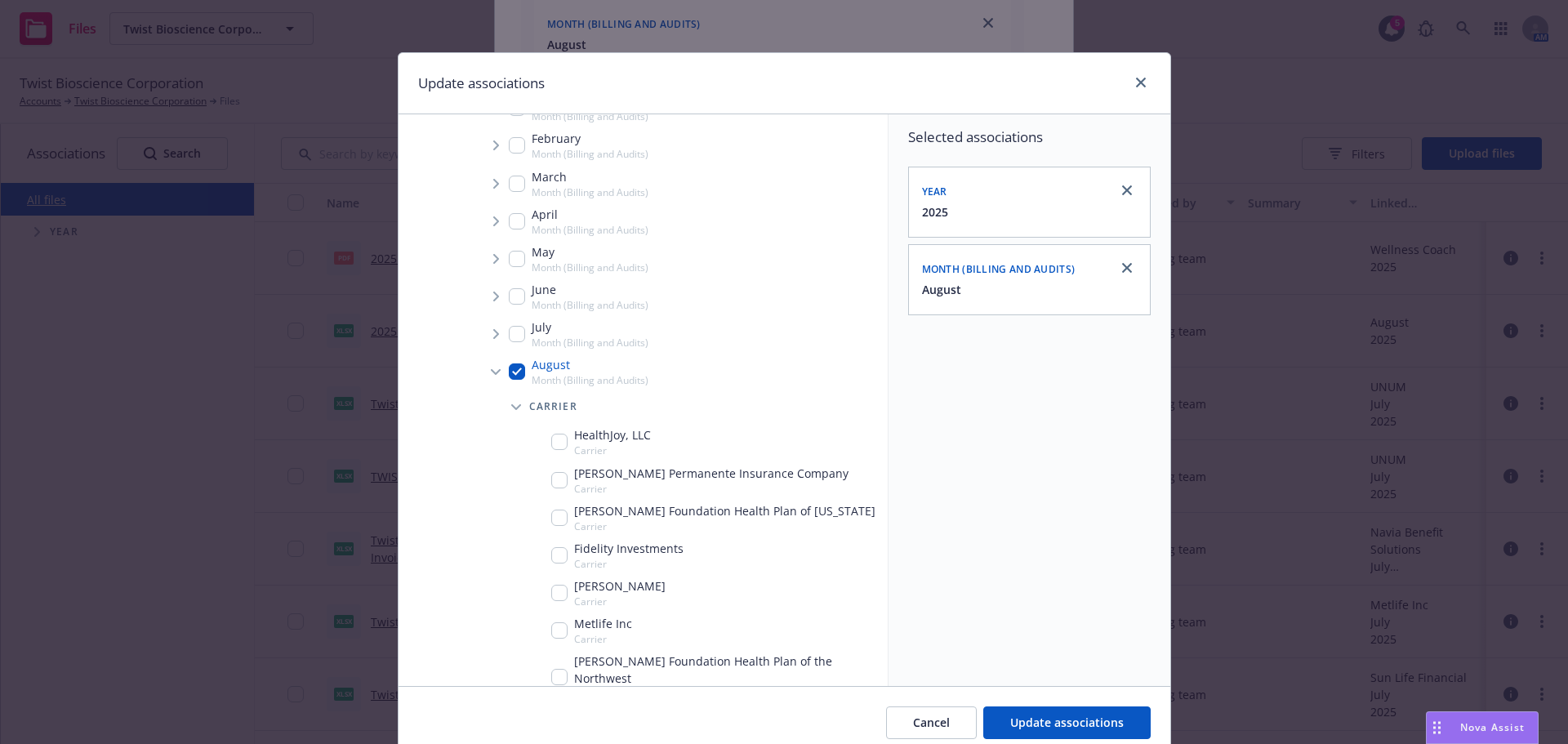
click at [558, 485] on input "Tree Example" at bounding box center [559, 479] width 16 height 16
checkbox input "true"
click at [1067, 694] on div "Cancel Update associations" at bounding box center [784, 722] width 771 height 72
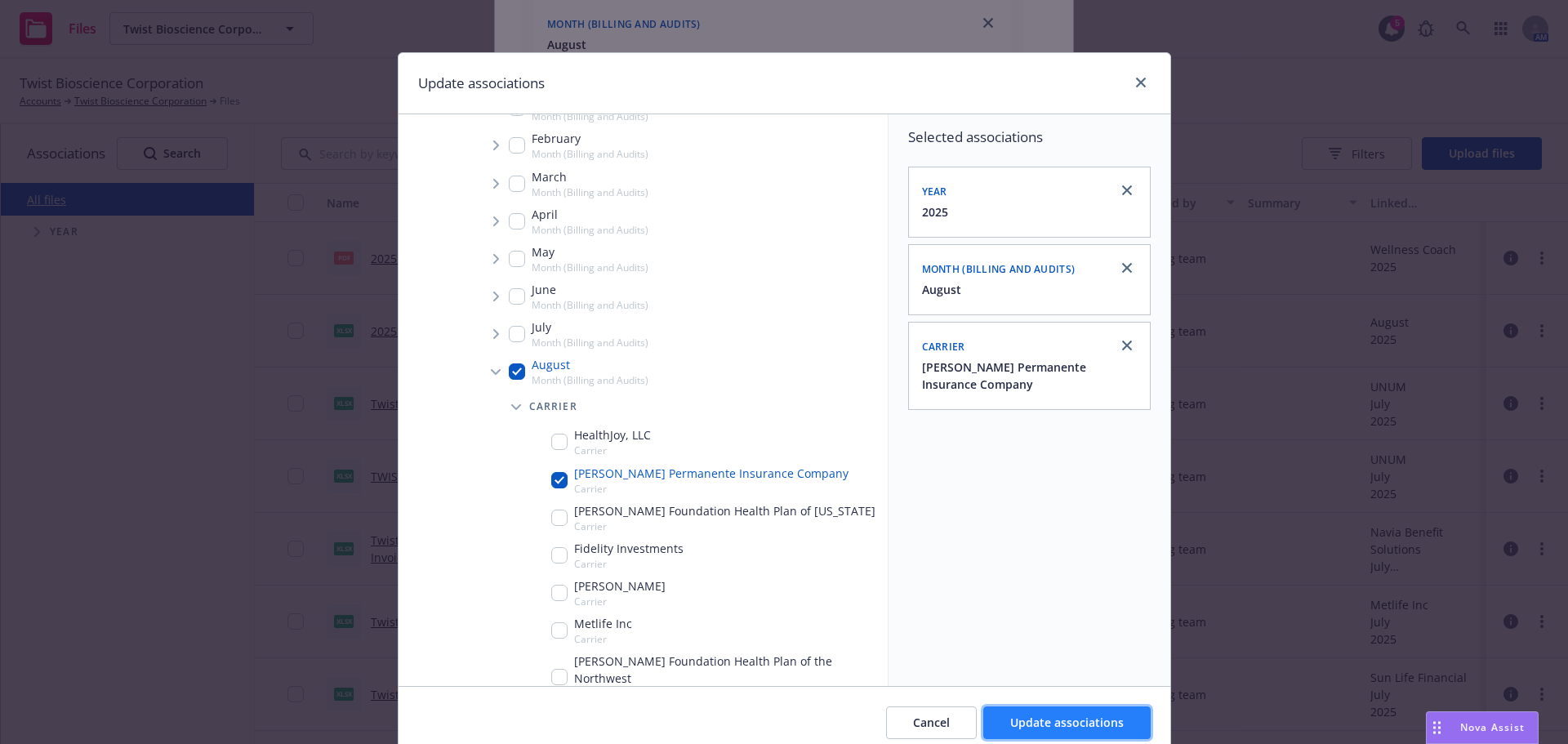
click at [1054, 708] on button "Update associations" at bounding box center [1066, 723] width 167 height 33
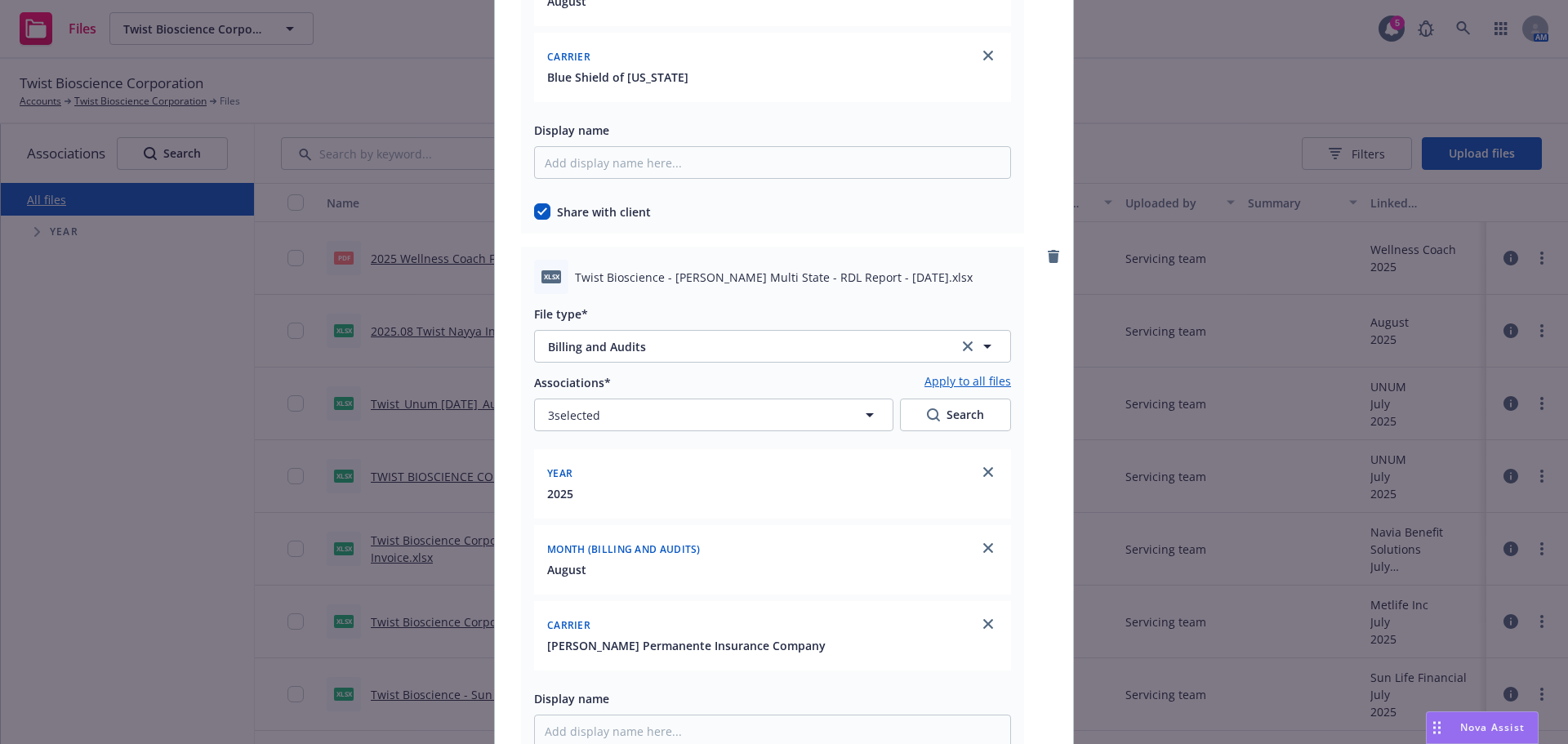
scroll to position [6939, 0]
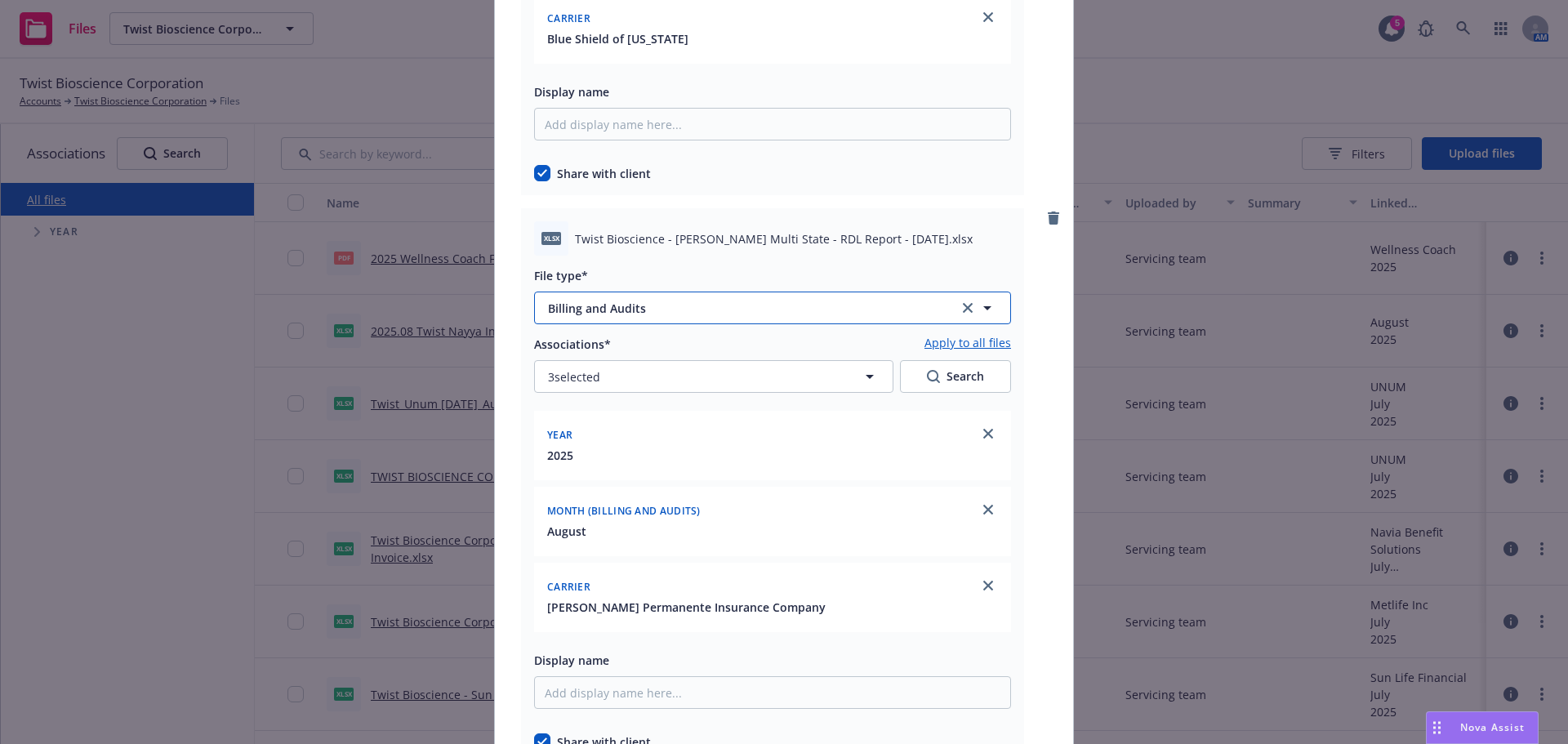
click at [887, 302] on span "Billing and Audits" at bounding box center [741, 308] width 387 height 17
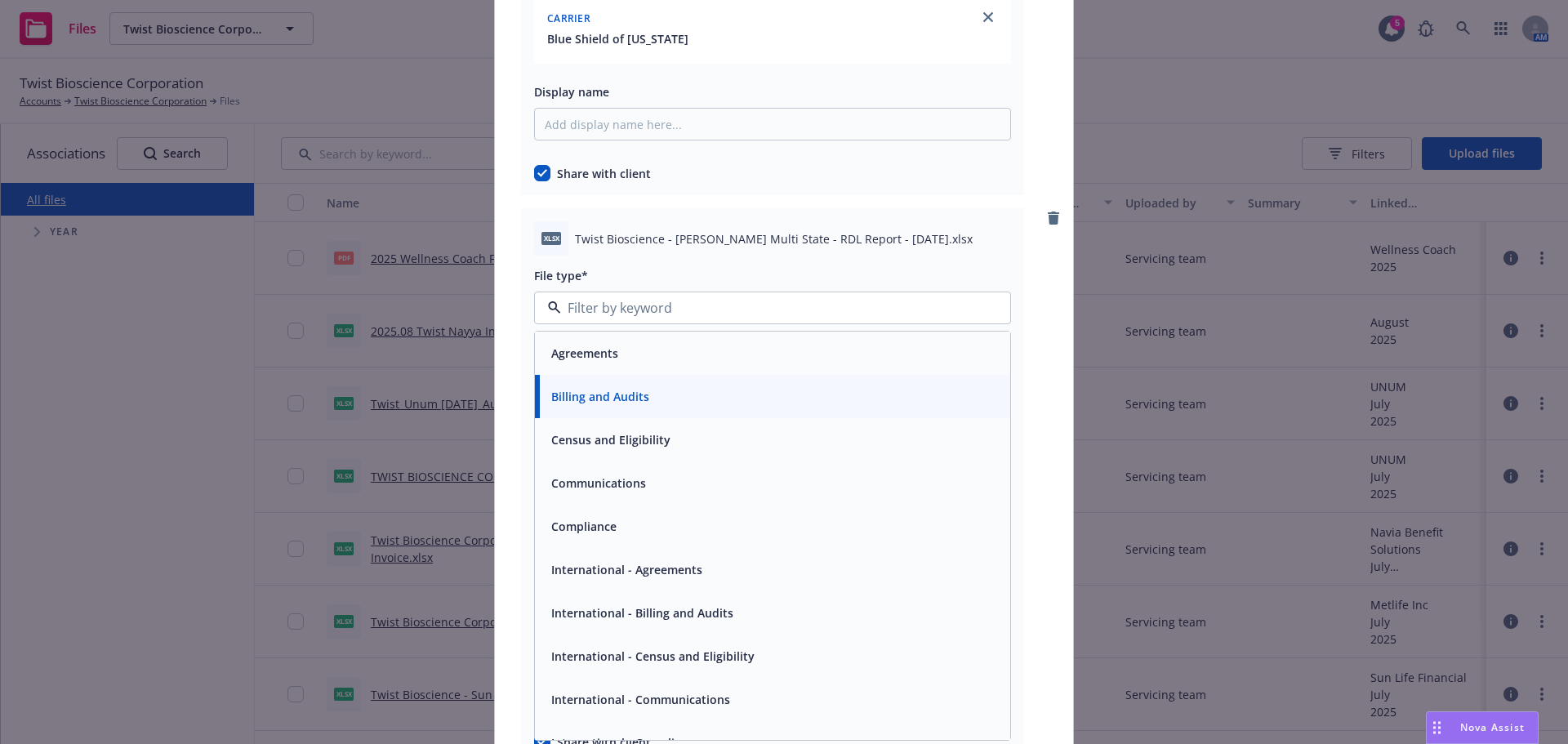
click at [900, 259] on div at bounding box center [772, 260] width 477 height 10
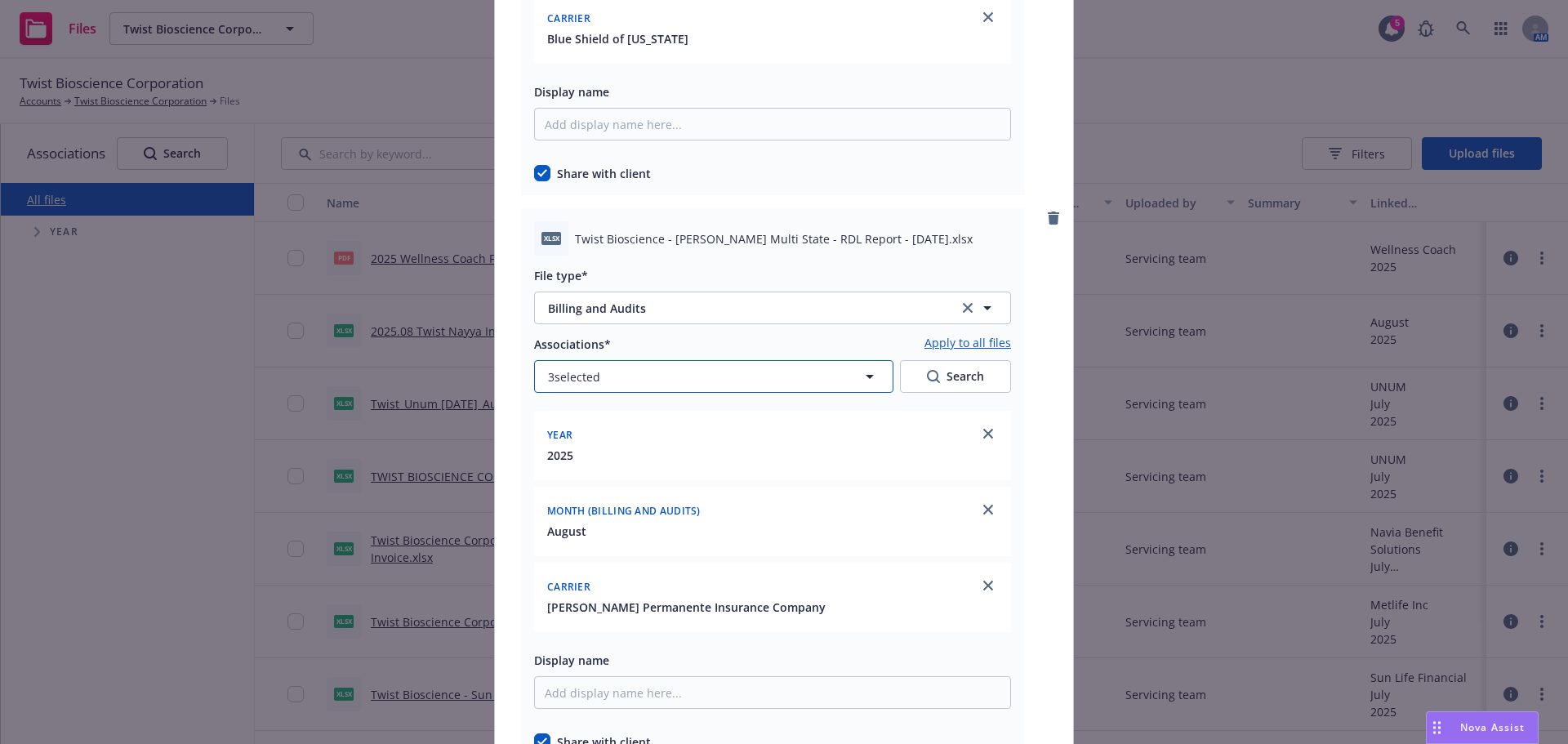
click at [730, 386] on button "3 selected" at bounding box center [714, 377] width 360 height 33
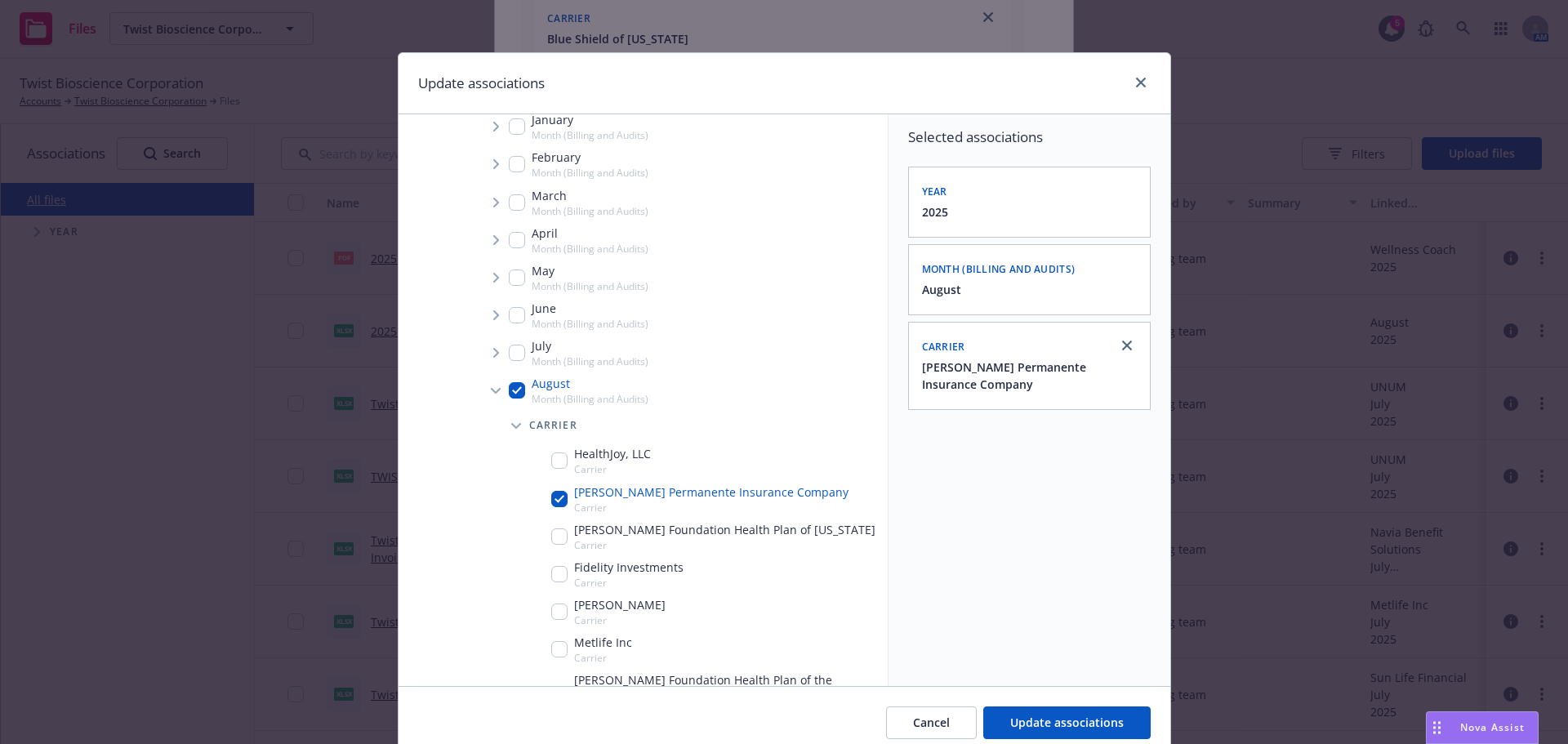
scroll to position [327, 0]
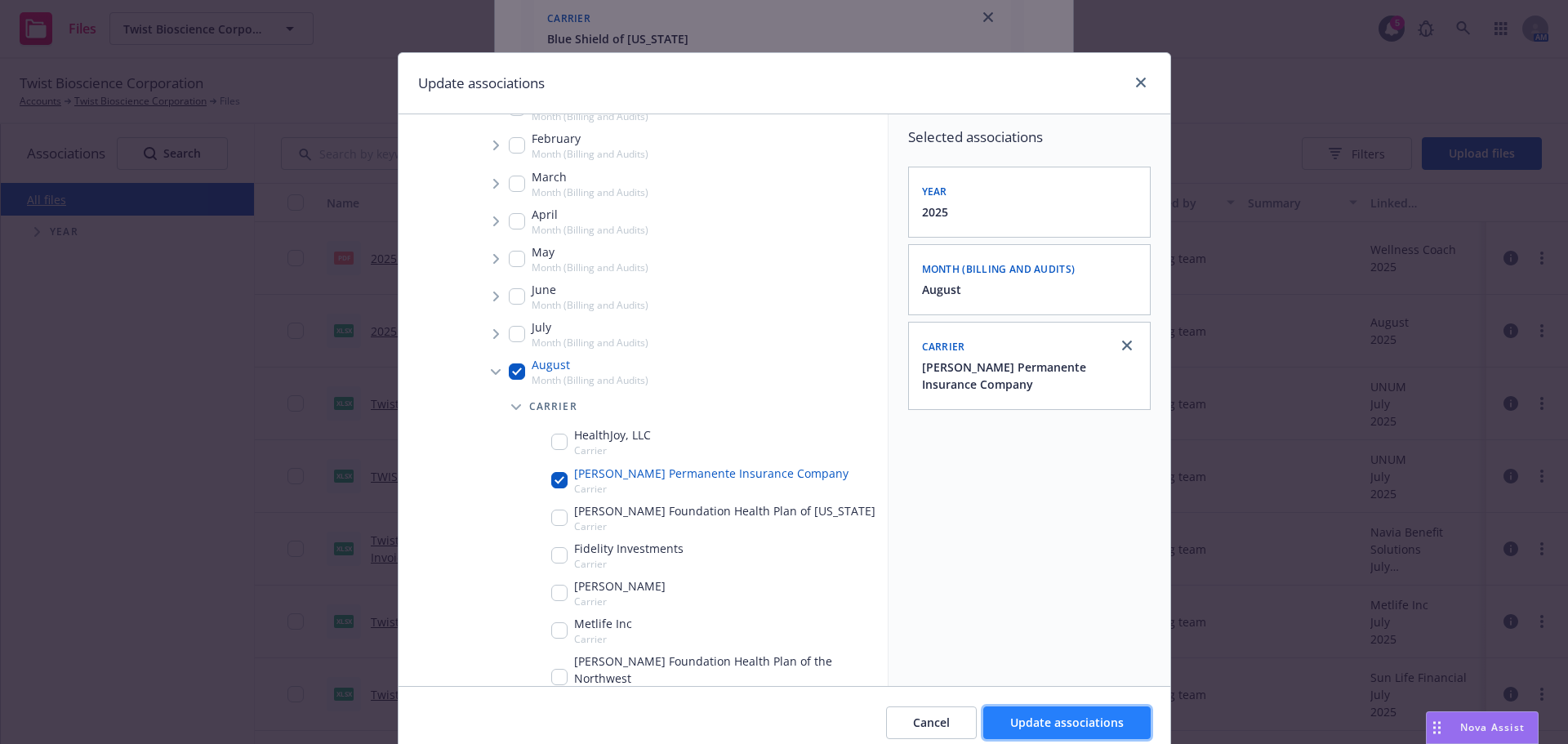
click at [1067, 726] on span "Update associations" at bounding box center [1066, 722] width 113 height 15
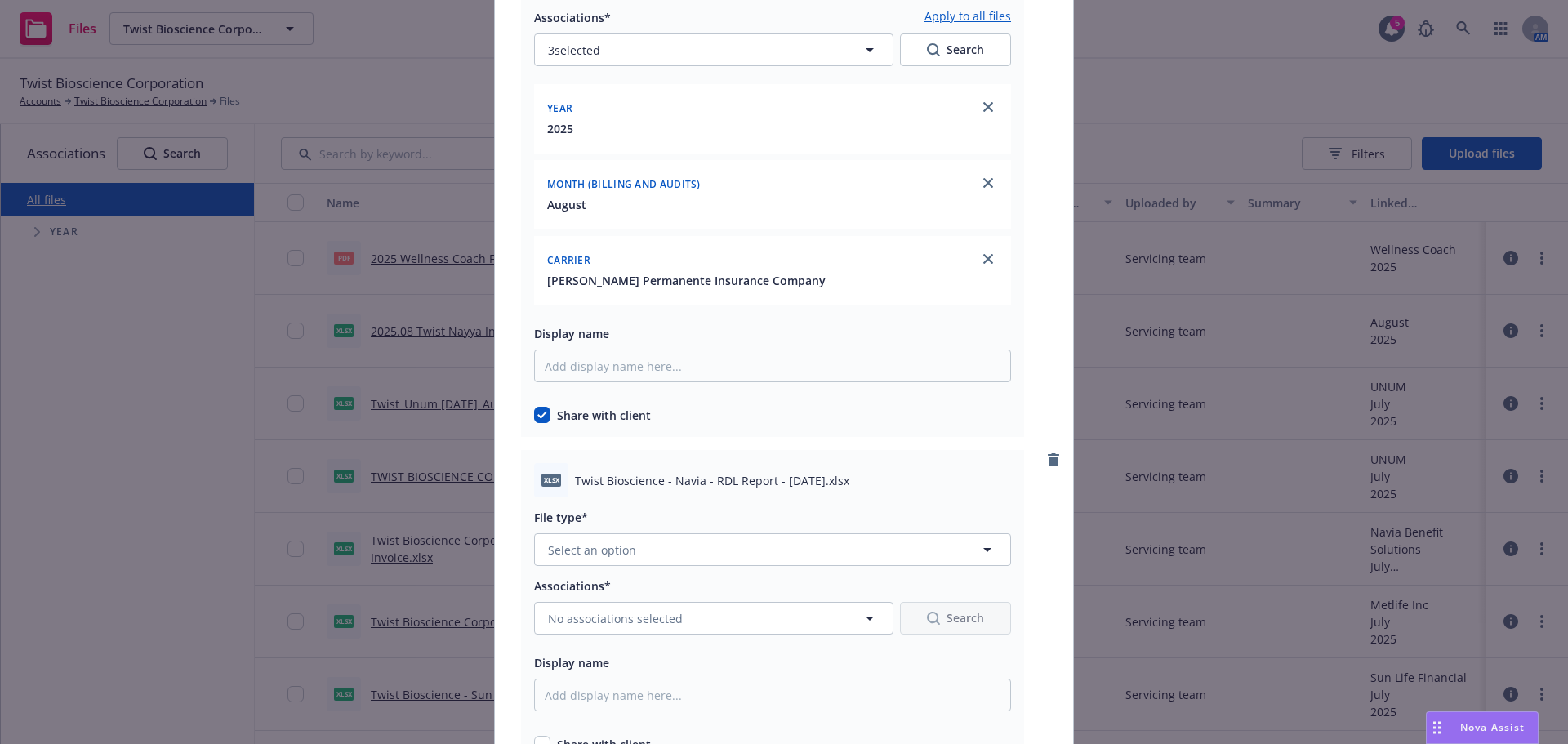
scroll to position [7347, 0]
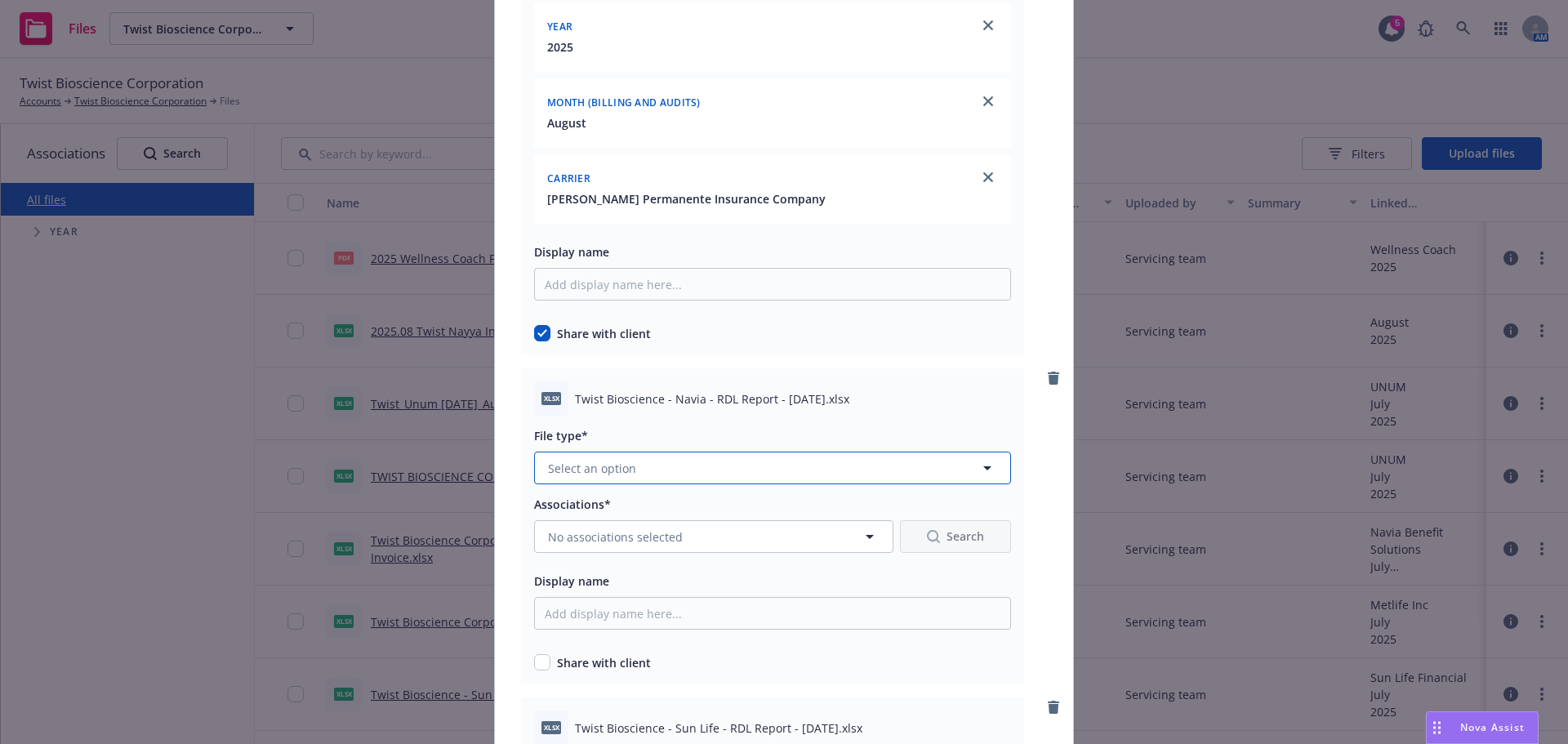
click at [713, 459] on button "Select an option" at bounding box center [772, 468] width 477 height 33
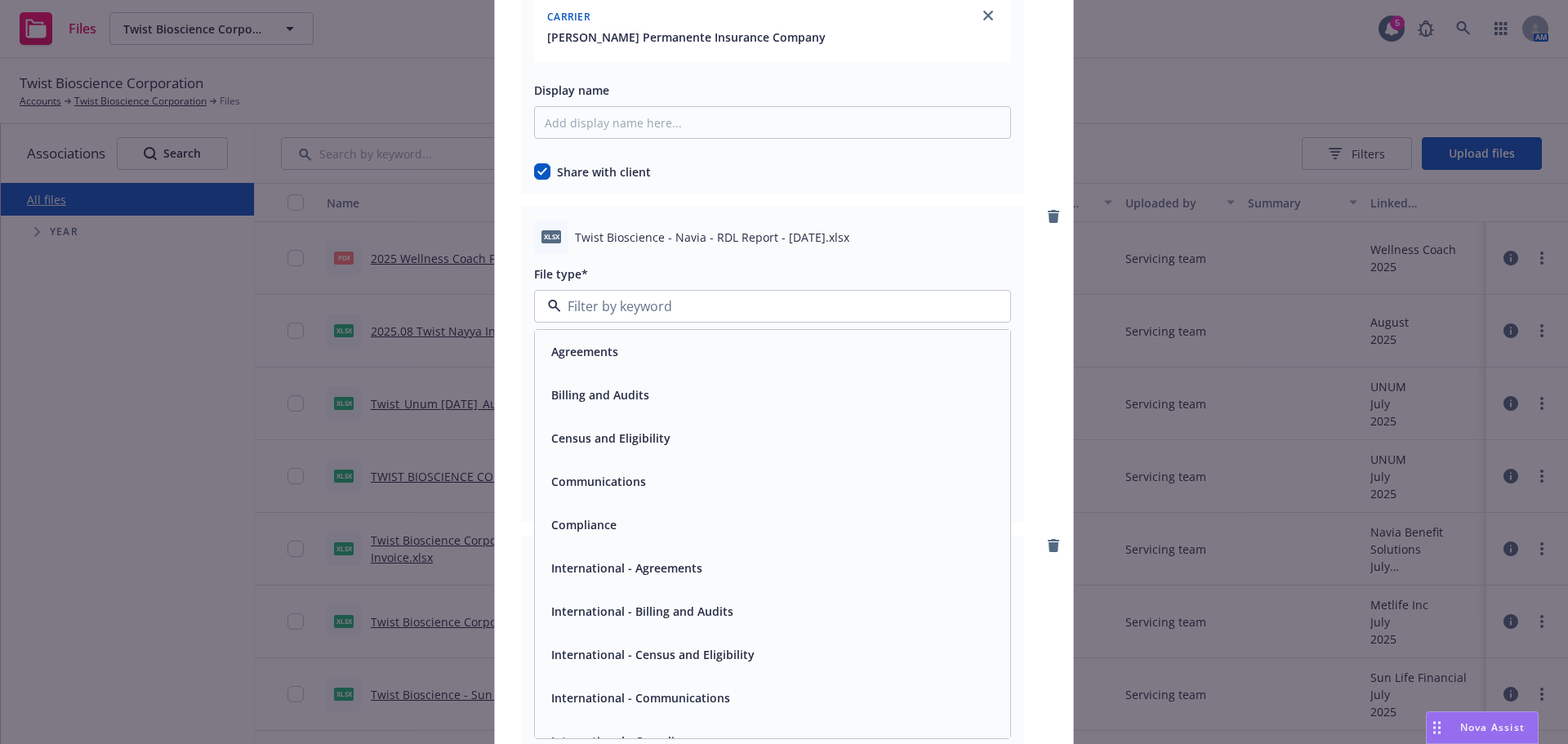
scroll to position [7511, 0]
click at [625, 414] on div "Billing and Audits" at bounding box center [772, 392] width 476 height 43
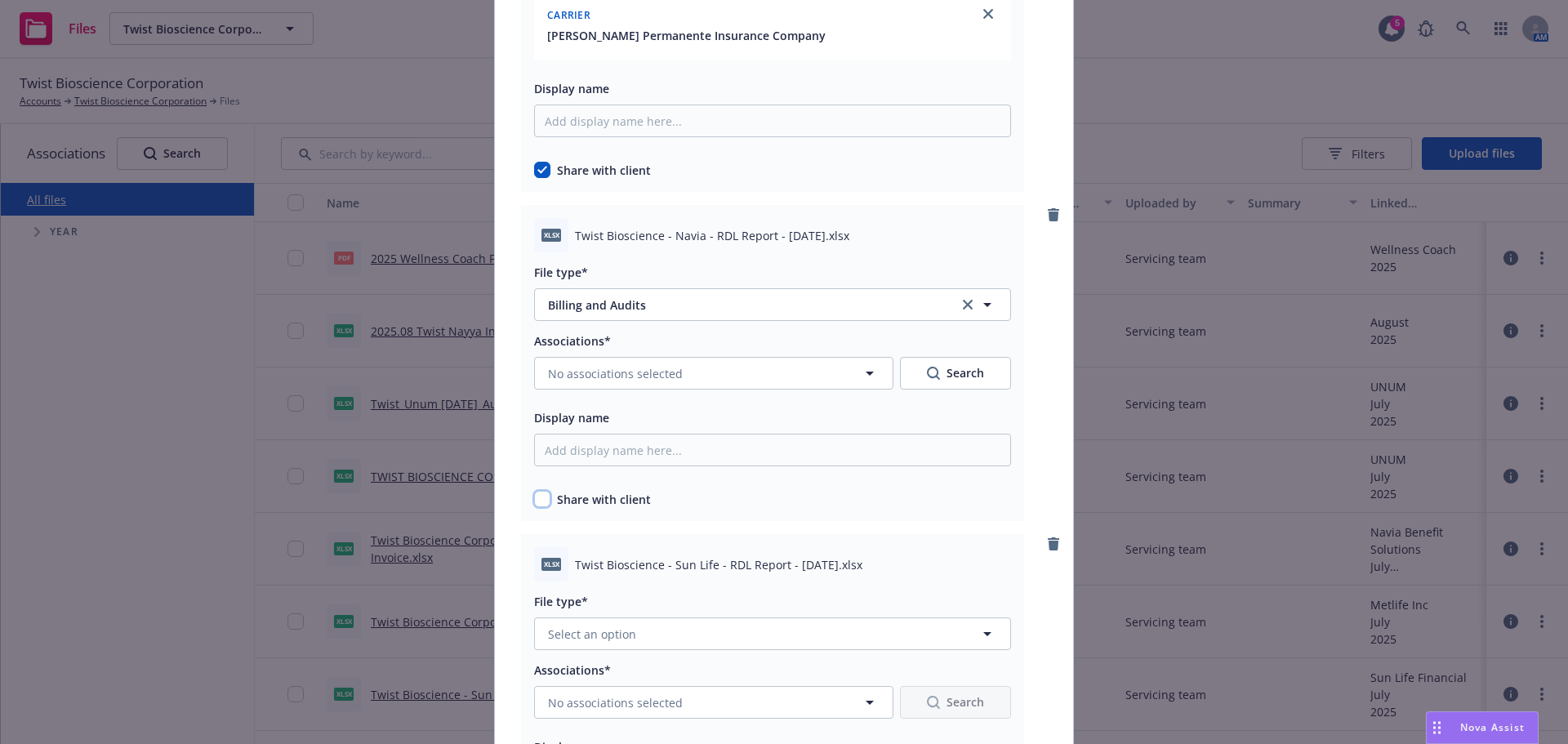
click at [540, 503] on input "checkbox" at bounding box center [542, 499] width 16 height 16
checkbox input "true"
click at [632, 375] on span "No associations selected" at bounding box center [615, 374] width 134 height 17
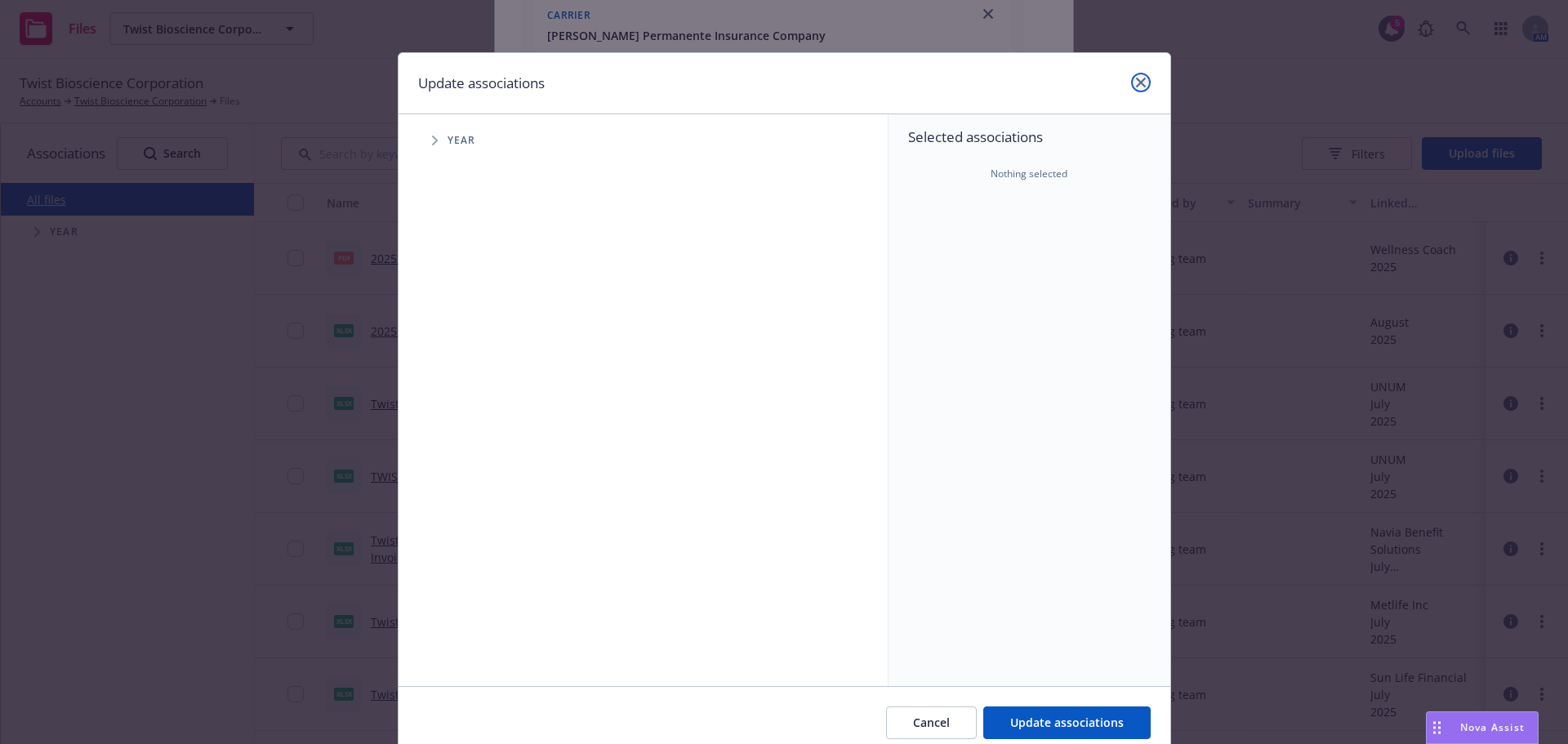
click at [1142, 84] on link "close" at bounding box center [1141, 82] width 19 height 19
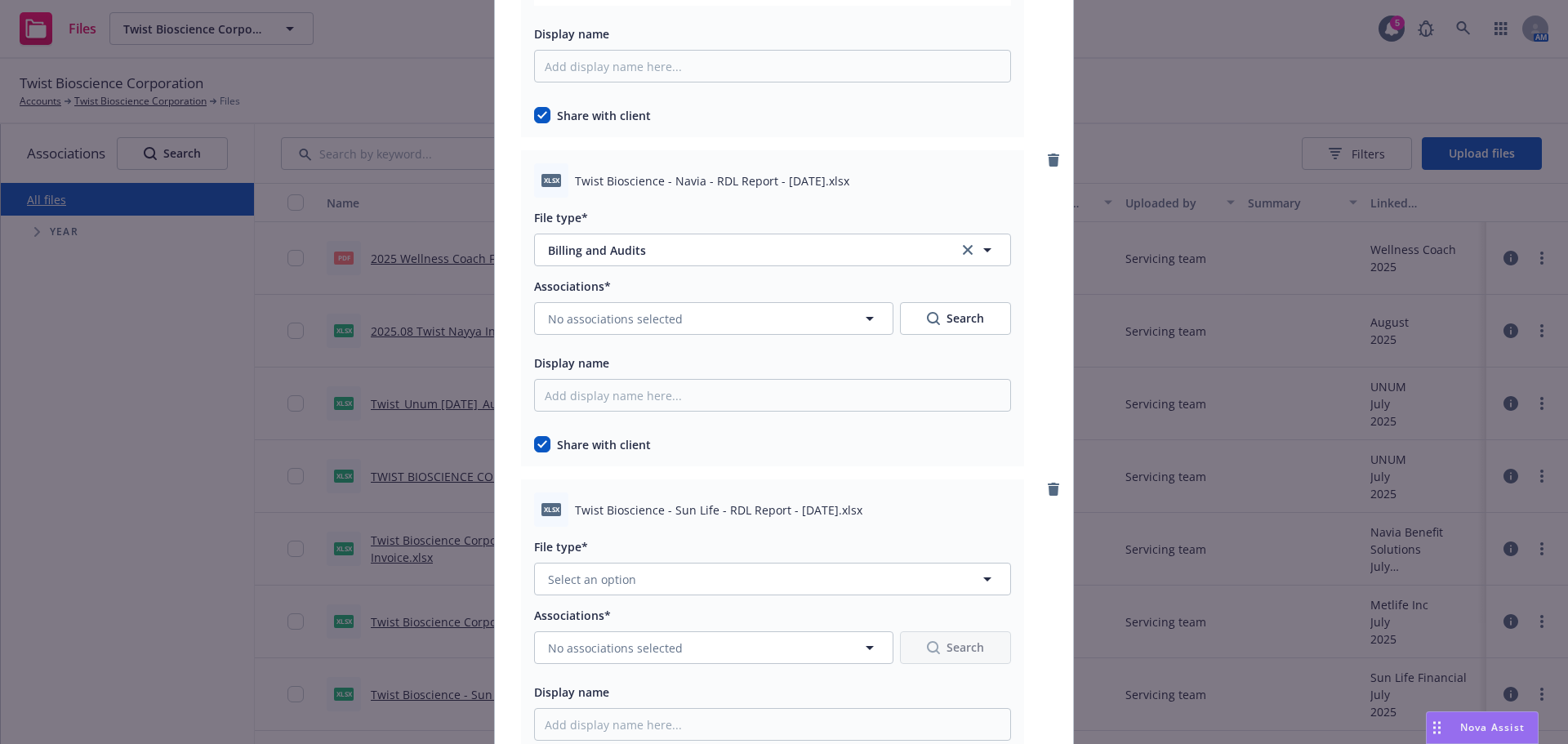
scroll to position [7593, 0]
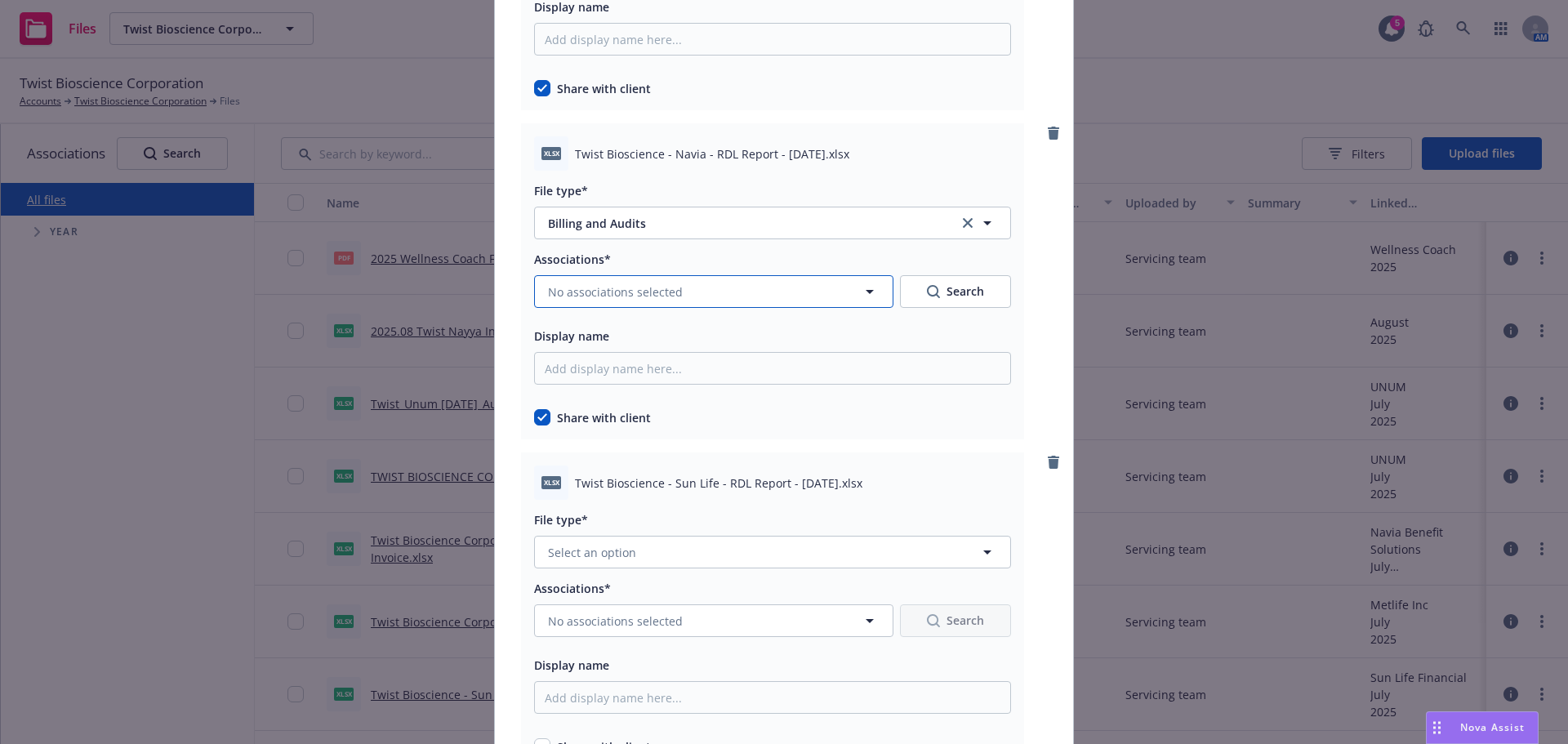
click at [713, 285] on button "No associations selected" at bounding box center [714, 292] width 360 height 33
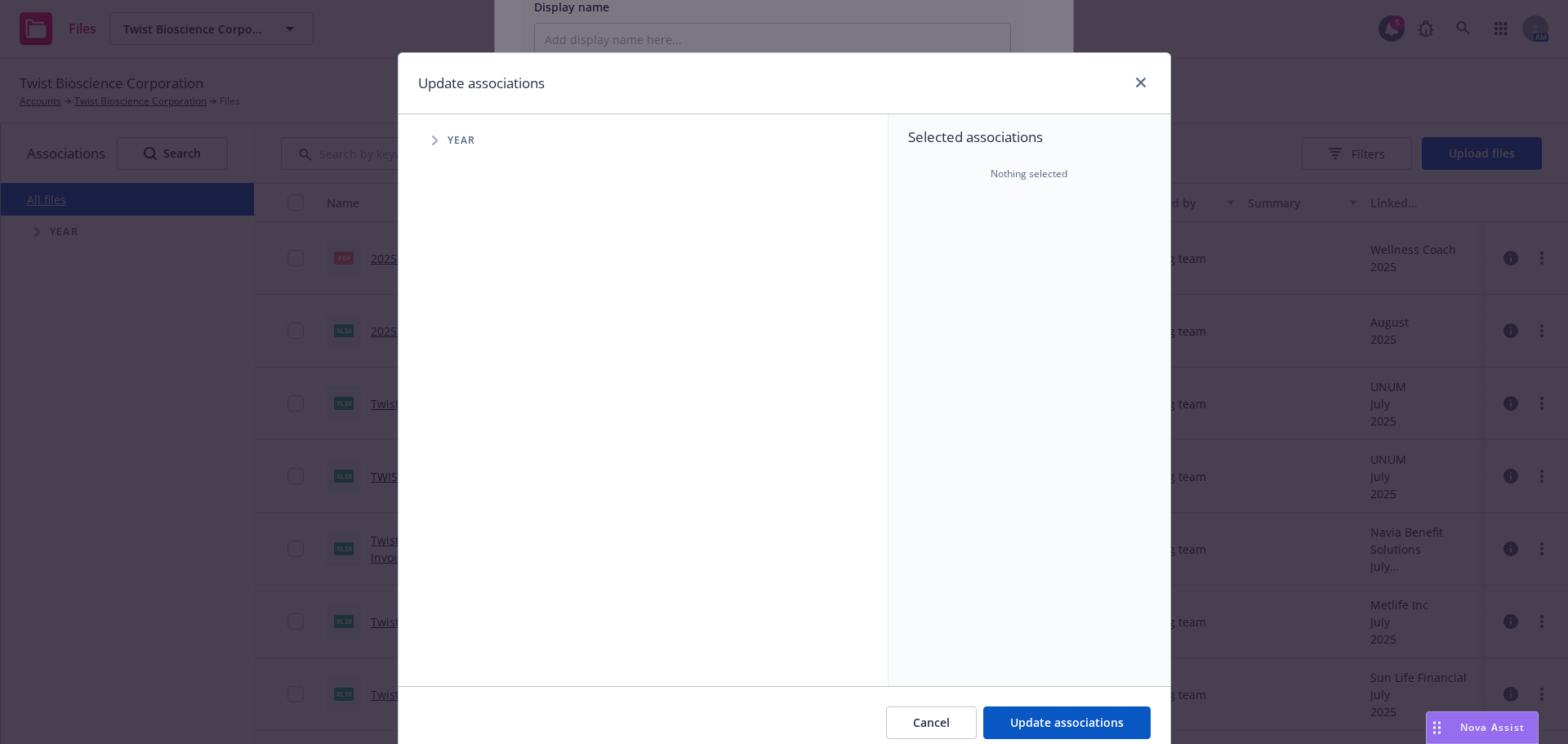
click at [422, 139] on span "Tree Example" at bounding box center [434, 140] width 26 height 26
click at [472, 371] on input "Tree Example" at bounding box center [476, 363] width 16 height 16
checkbox input "true"
click at [444, 365] on span "Tree Example" at bounding box center [454, 363] width 26 height 26
click at [473, 396] on icon "Tree Example" at bounding box center [476, 399] width 6 height 10
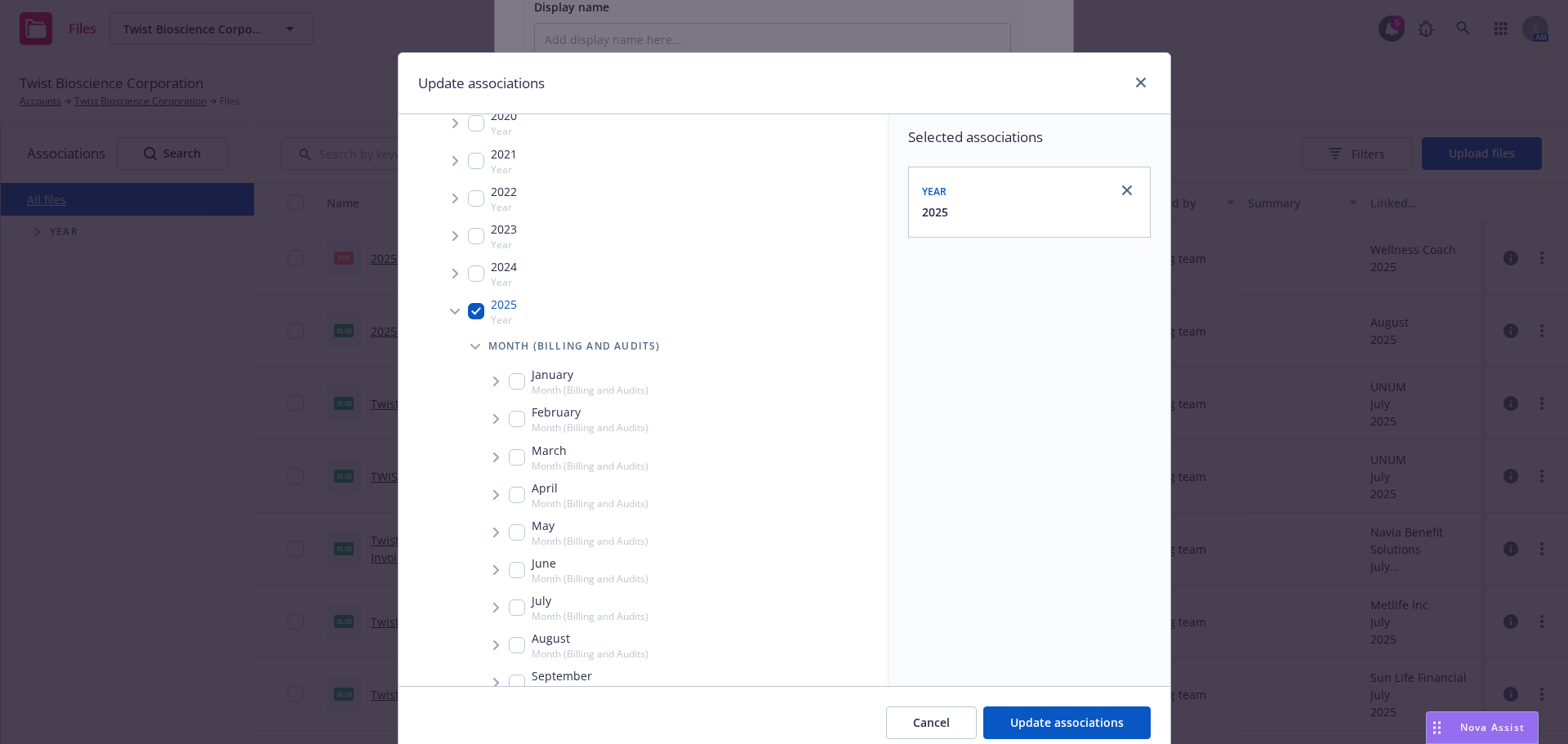
scroll to position [81, 0]
click at [509, 608] on input "Tree Example" at bounding box center [516, 615] width 16 height 16
checkbox input "true"
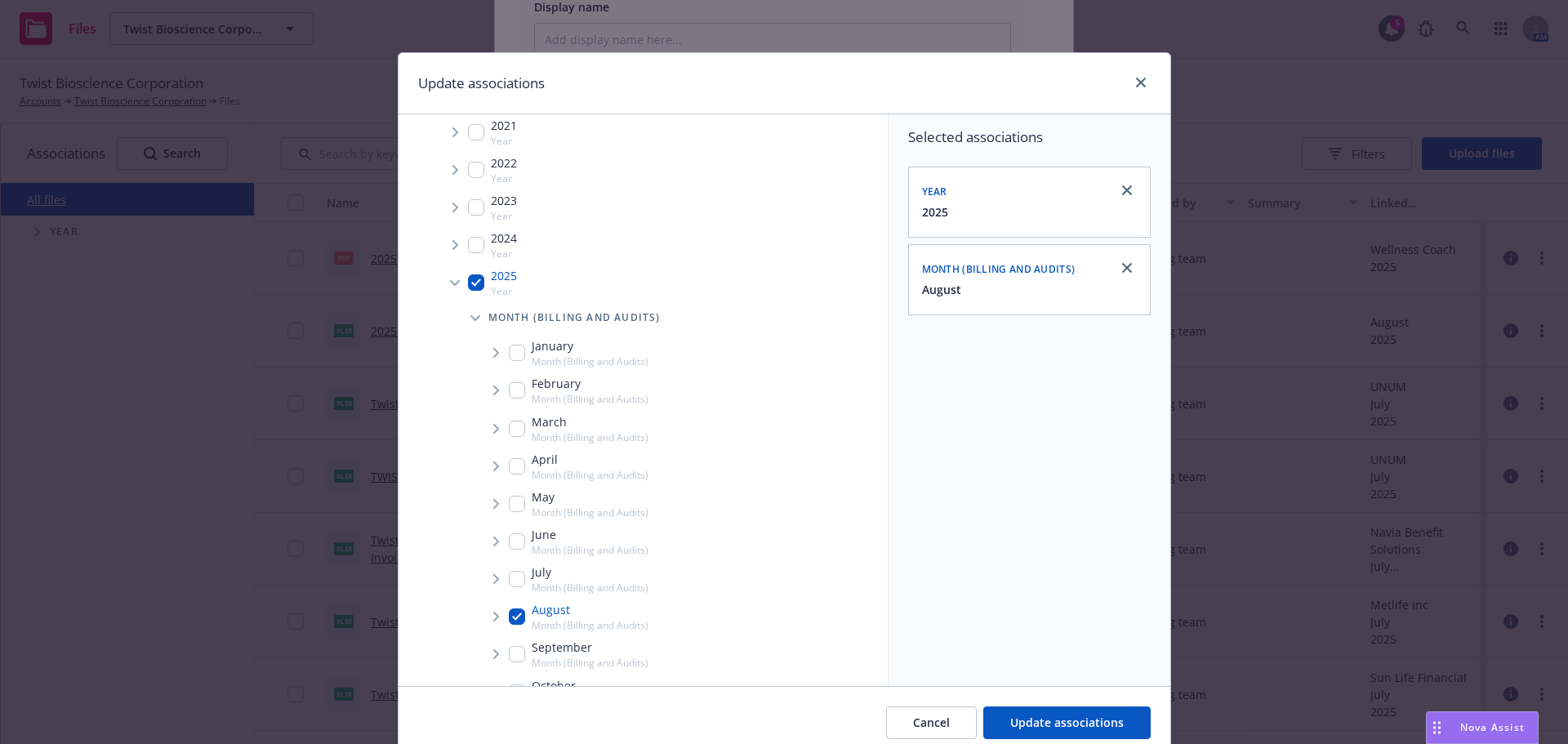
click at [482, 622] on span "Tree Example" at bounding box center [495, 615] width 26 height 26
click at [519, 656] on span "Tree Example" at bounding box center [515, 651] width 26 height 26
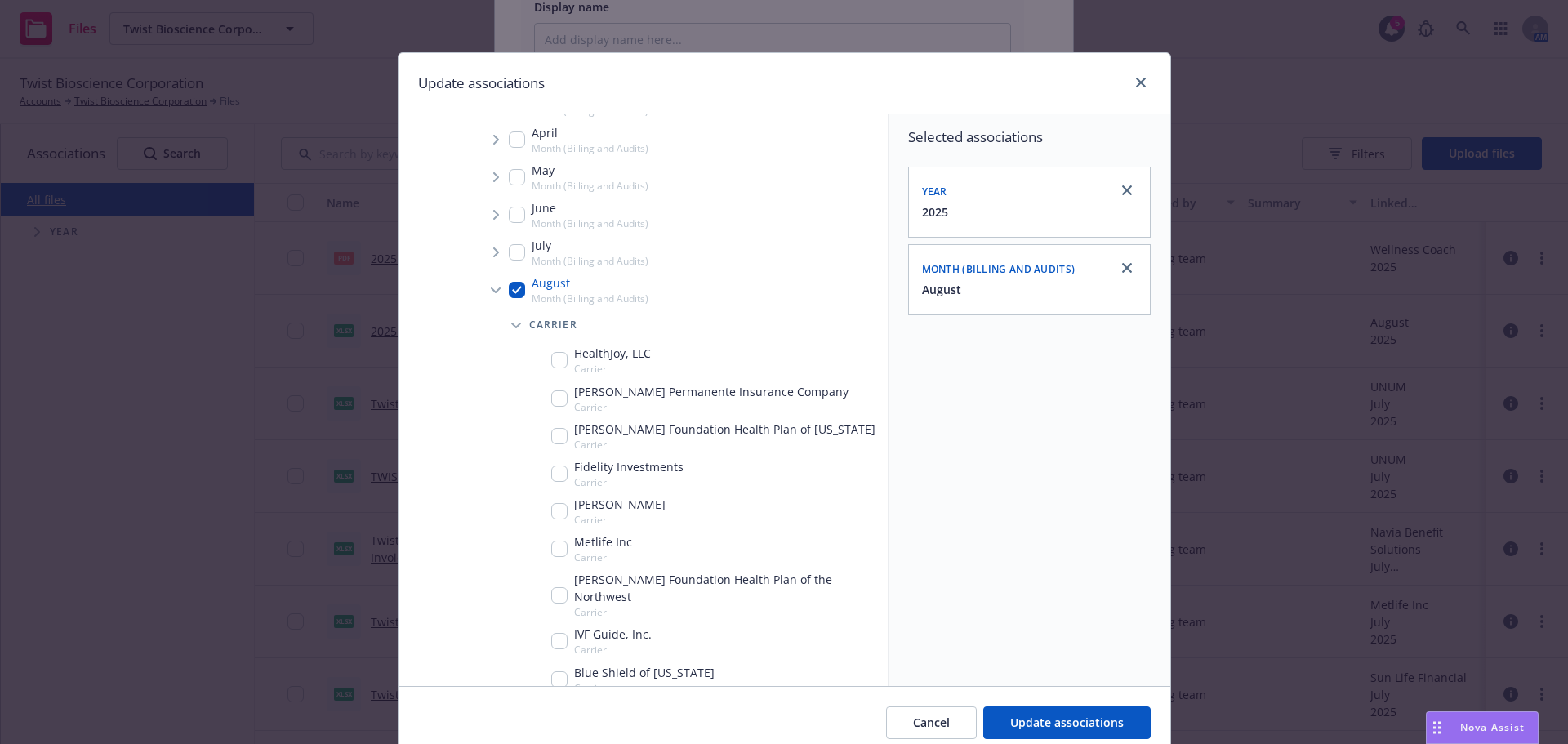
scroll to position [490, 0]
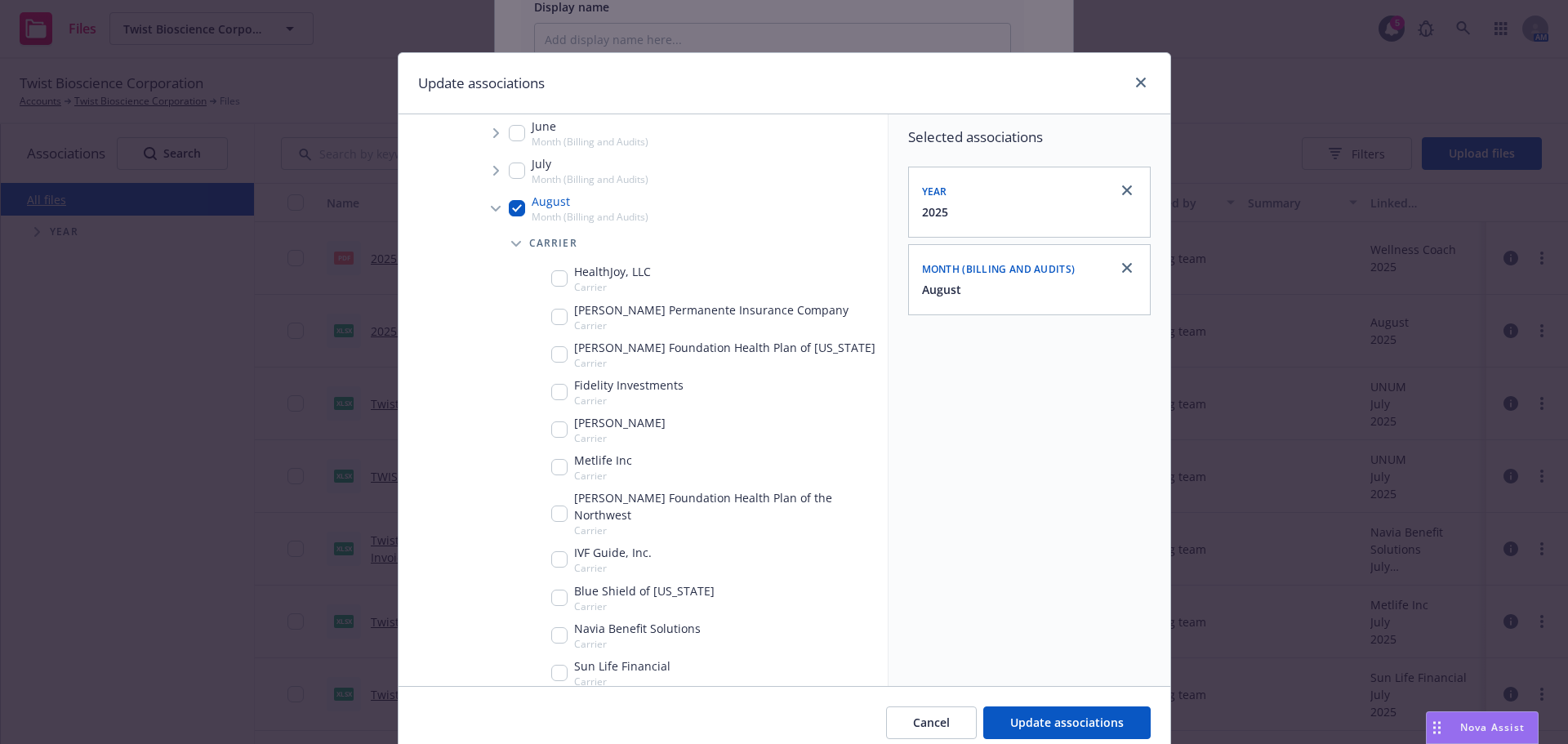
click at [563, 624] on div "Navia Benefit Solutions Carrier" at bounding box center [625, 635] width 150 height 31
checkbox input "true"
click at [1070, 707] on button "Update associations" at bounding box center [1066, 723] width 167 height 33
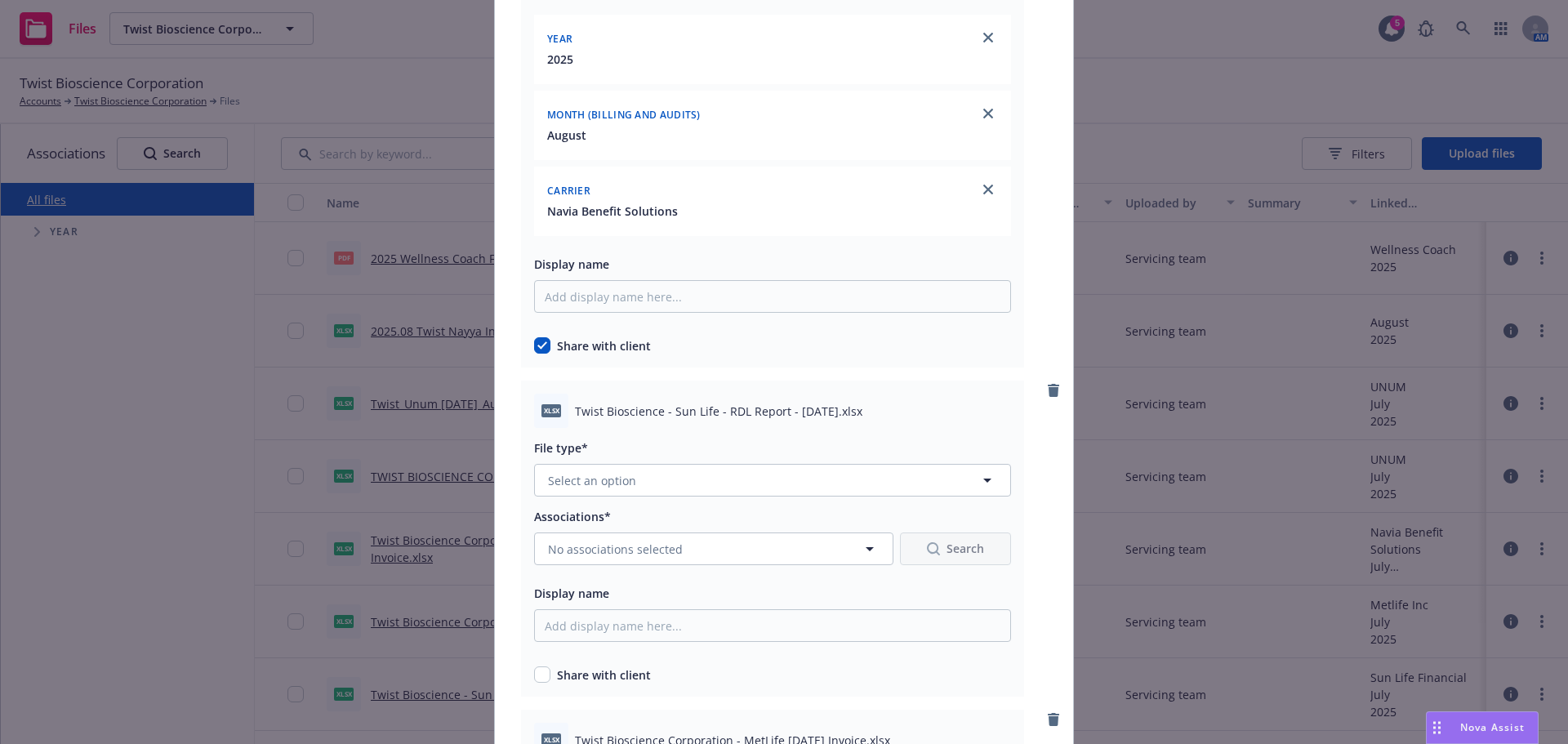
scroll to position [7919, 0]
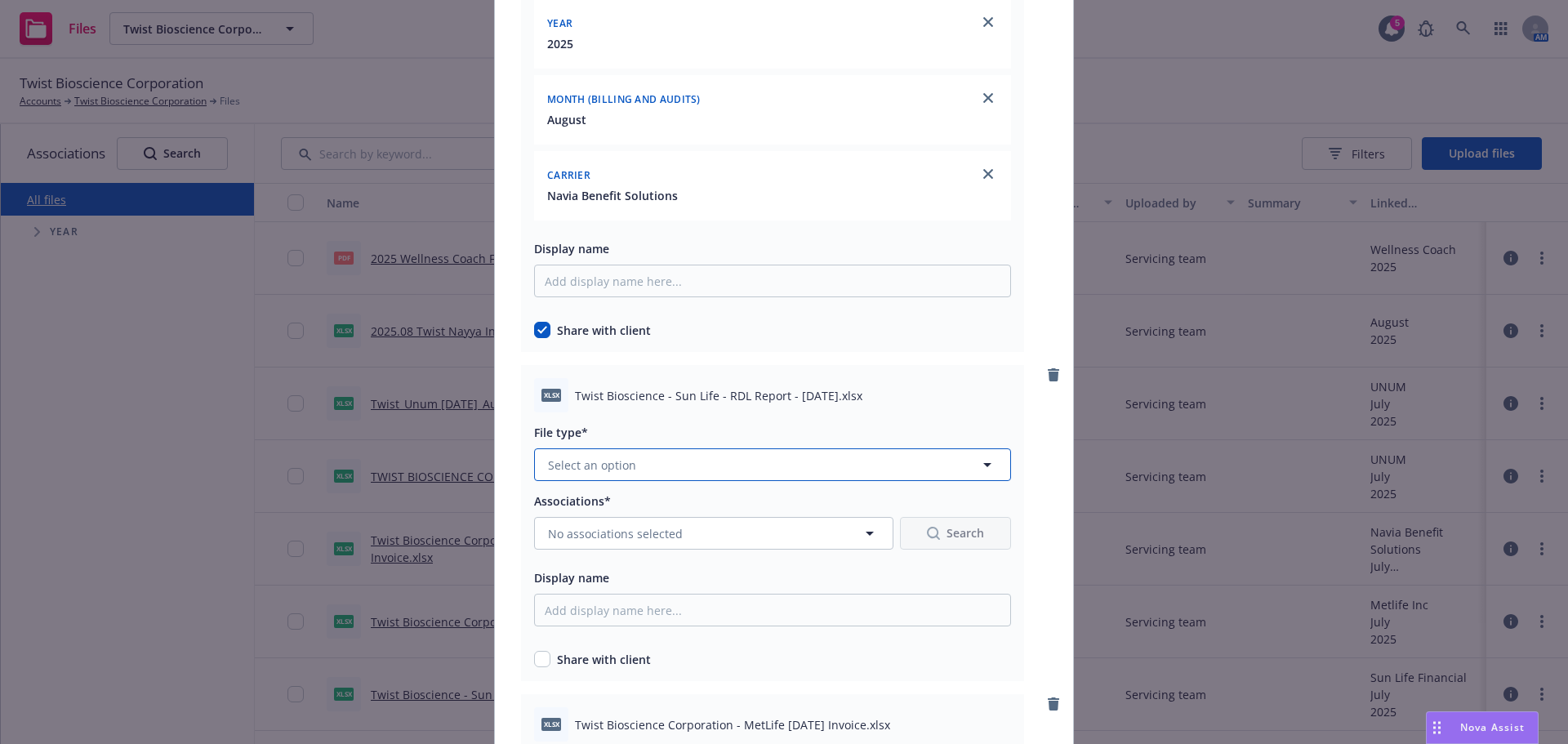
click at [743, 467] on button "Select an option" at bounding box center [772, 465] width 477 height 33
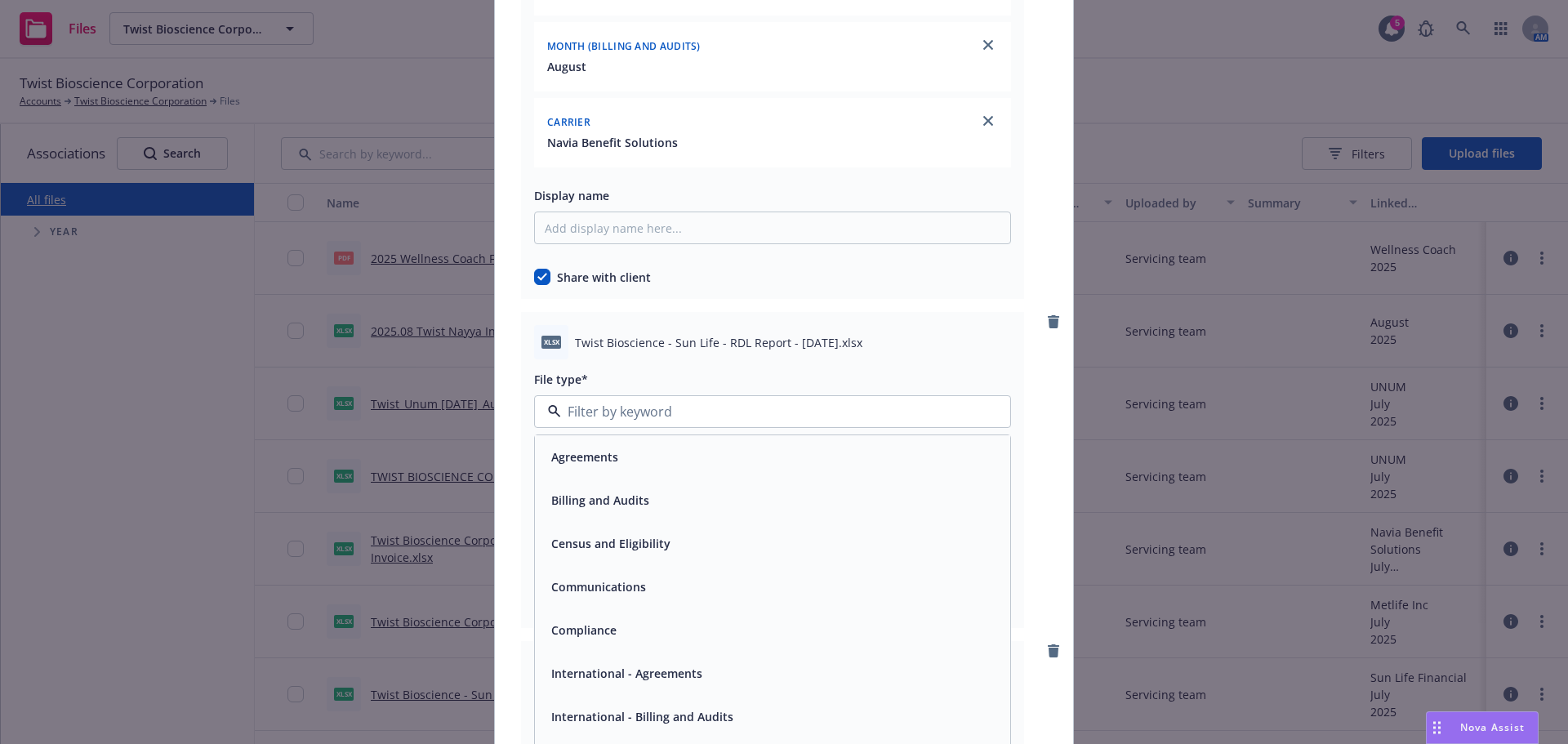
scroll to position [8000, 0]
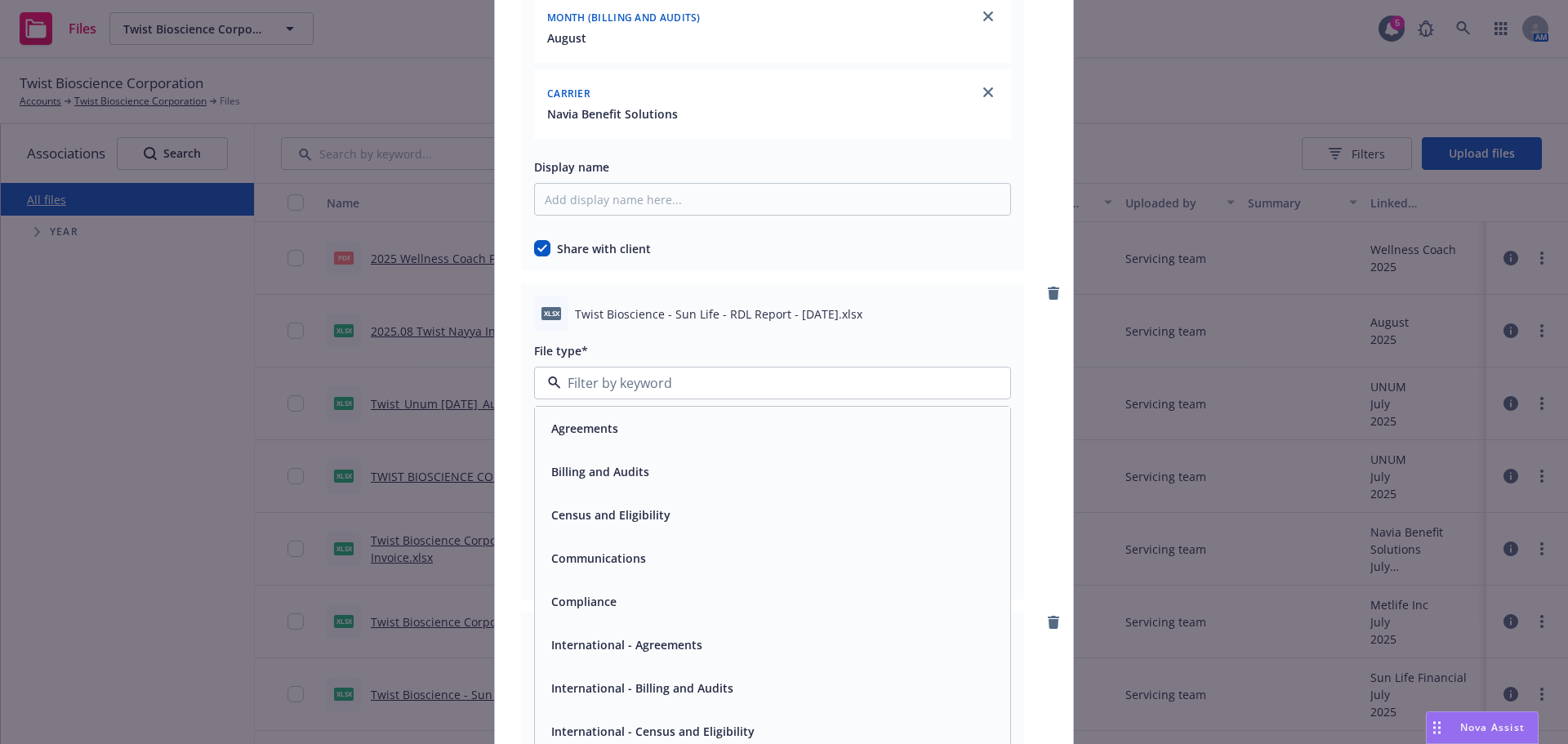
click at [729, 482] on div "Billing and Audits" at bounding box center [772, 472] width 455 height 24
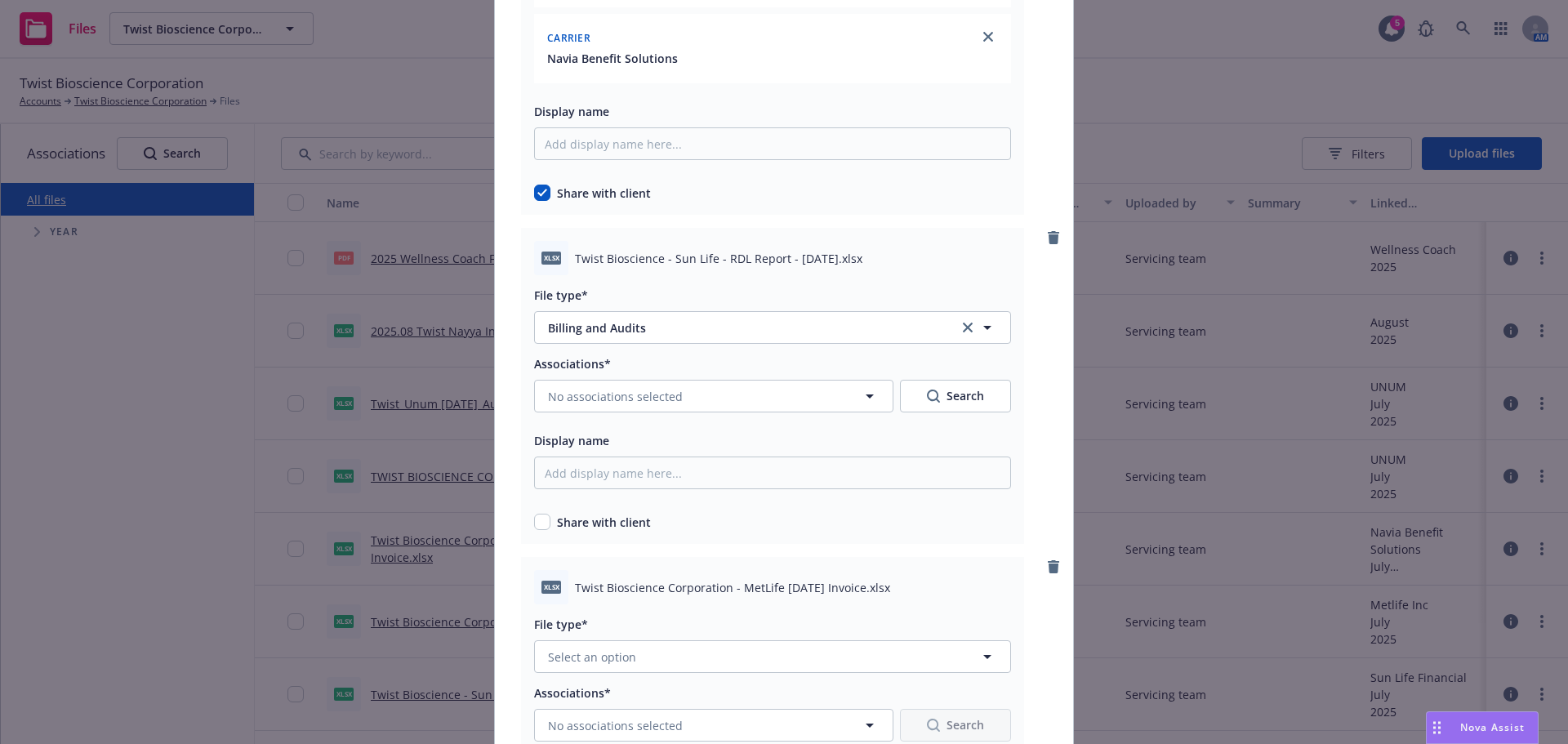
scroll to position [8083, 0]
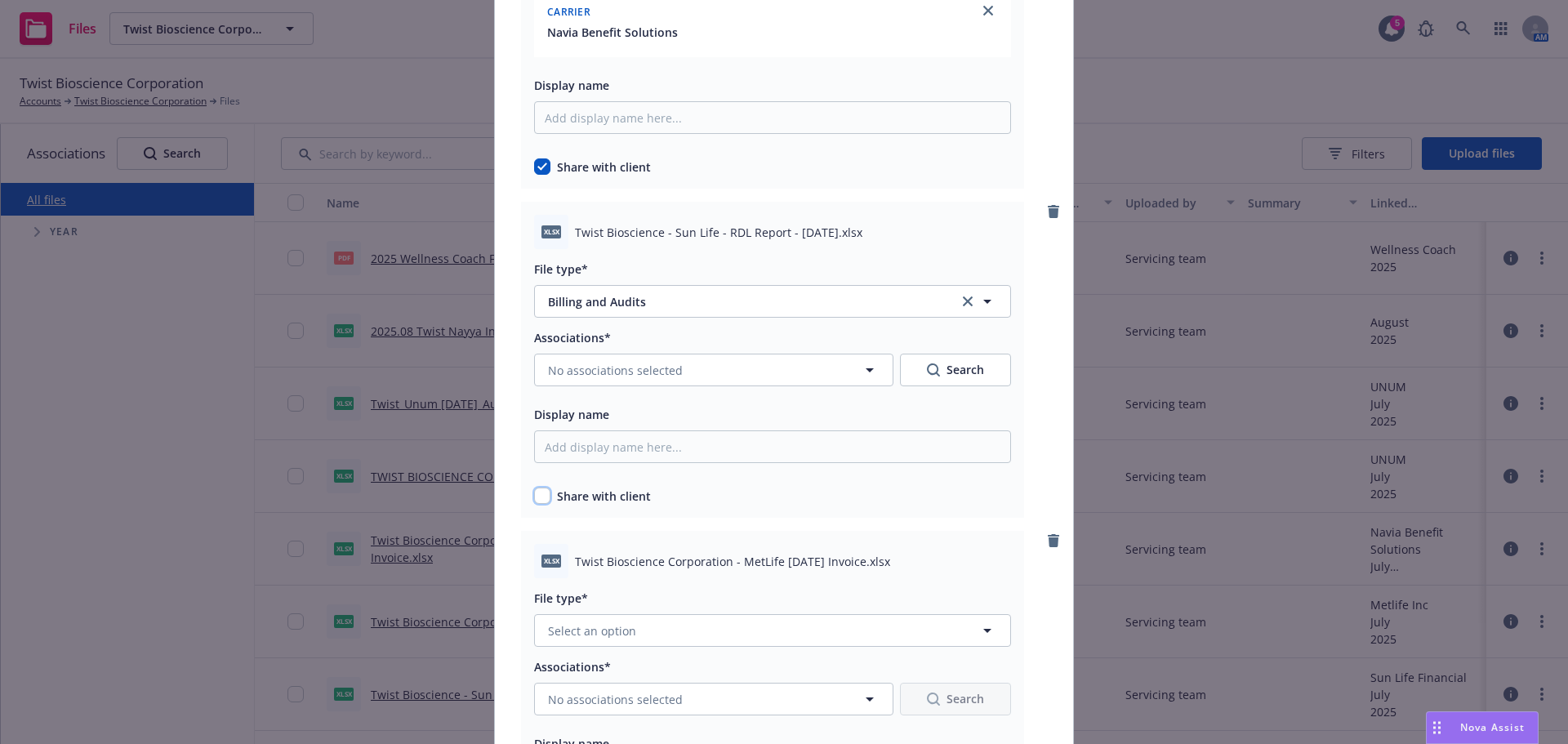
click at [535, 496] on input "checkbox" at bounding box center [542, 495] width 16 height 16
checkbox input "true"
click at [630, 373] on span "No associations selected" at bounding box center [615, 370] width 134 height 17
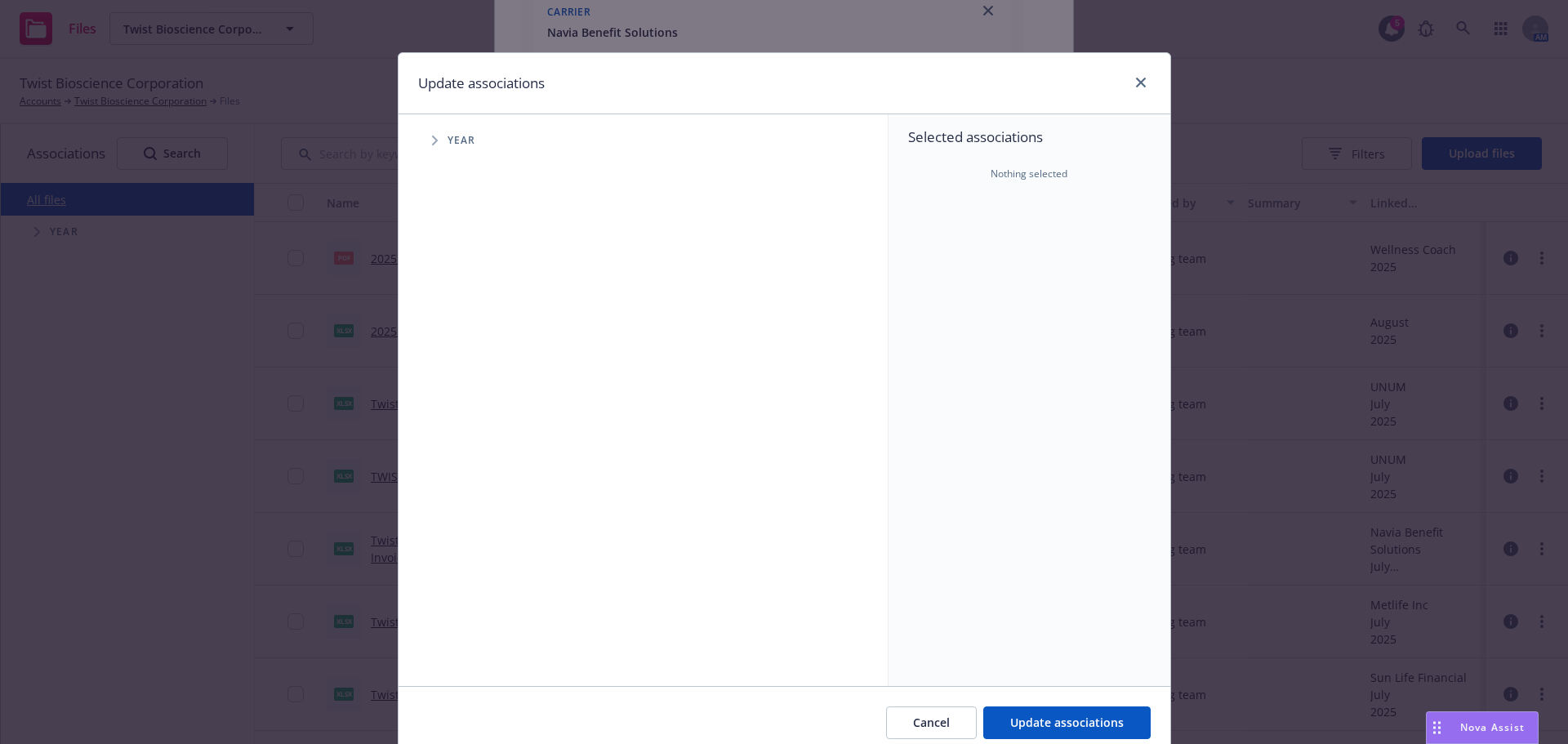
click at [430, 155] on div "Year" at bounding box center [651, 140] width 473 height 33
click at [433, 142] on span "Tree Example" at bounding box center [434, 140] width 26 height 26
click at [472, 374] on div "2025 Year" at bounding box center [492, 364] width 49 height 31
checkbox input "true"
click at [442, 373] on span "Tree Example" at bounding box center [454, 363] width 26 height 26
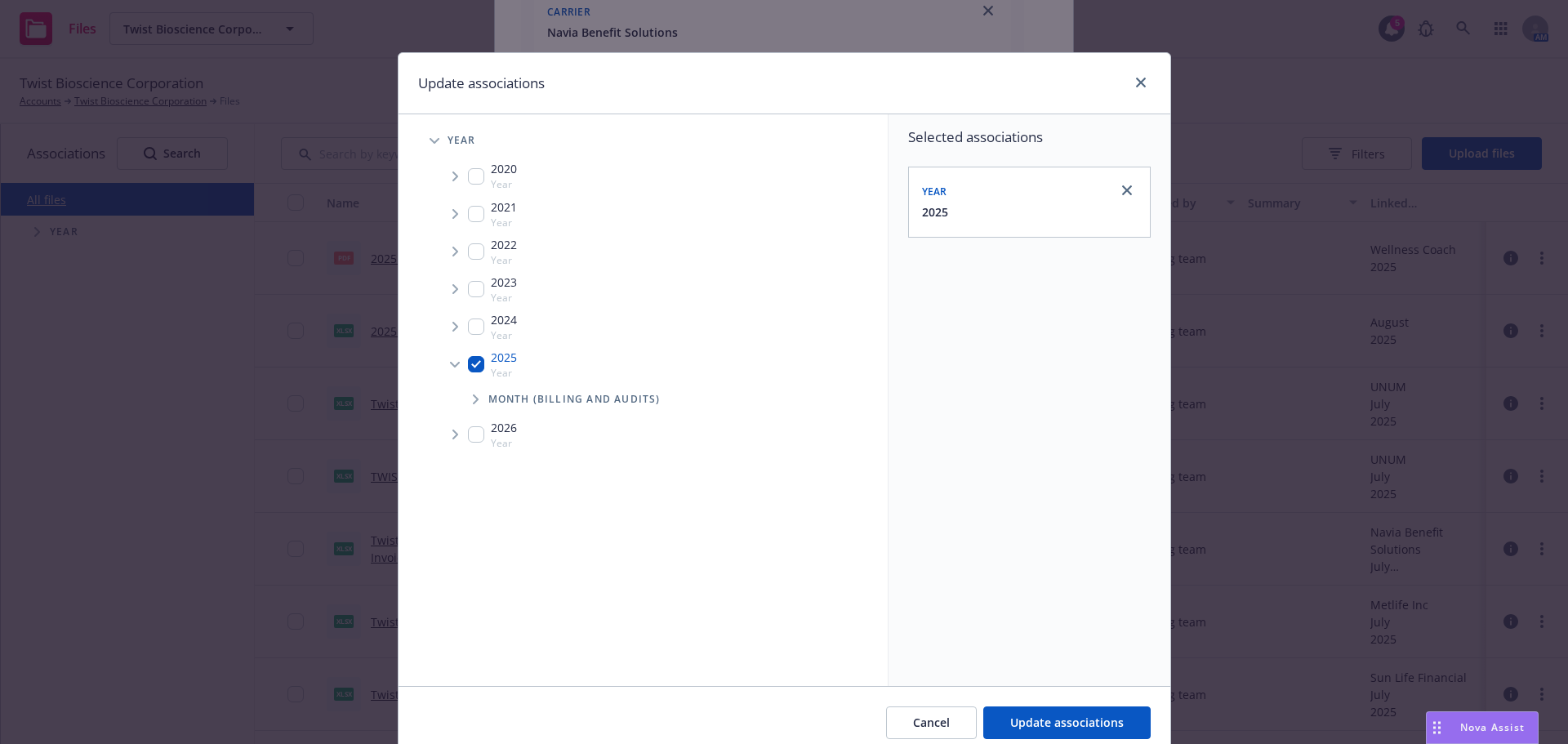
click at [479, 408] on span "Tree Example" at bounding box center [475, 399] width 26 height 26
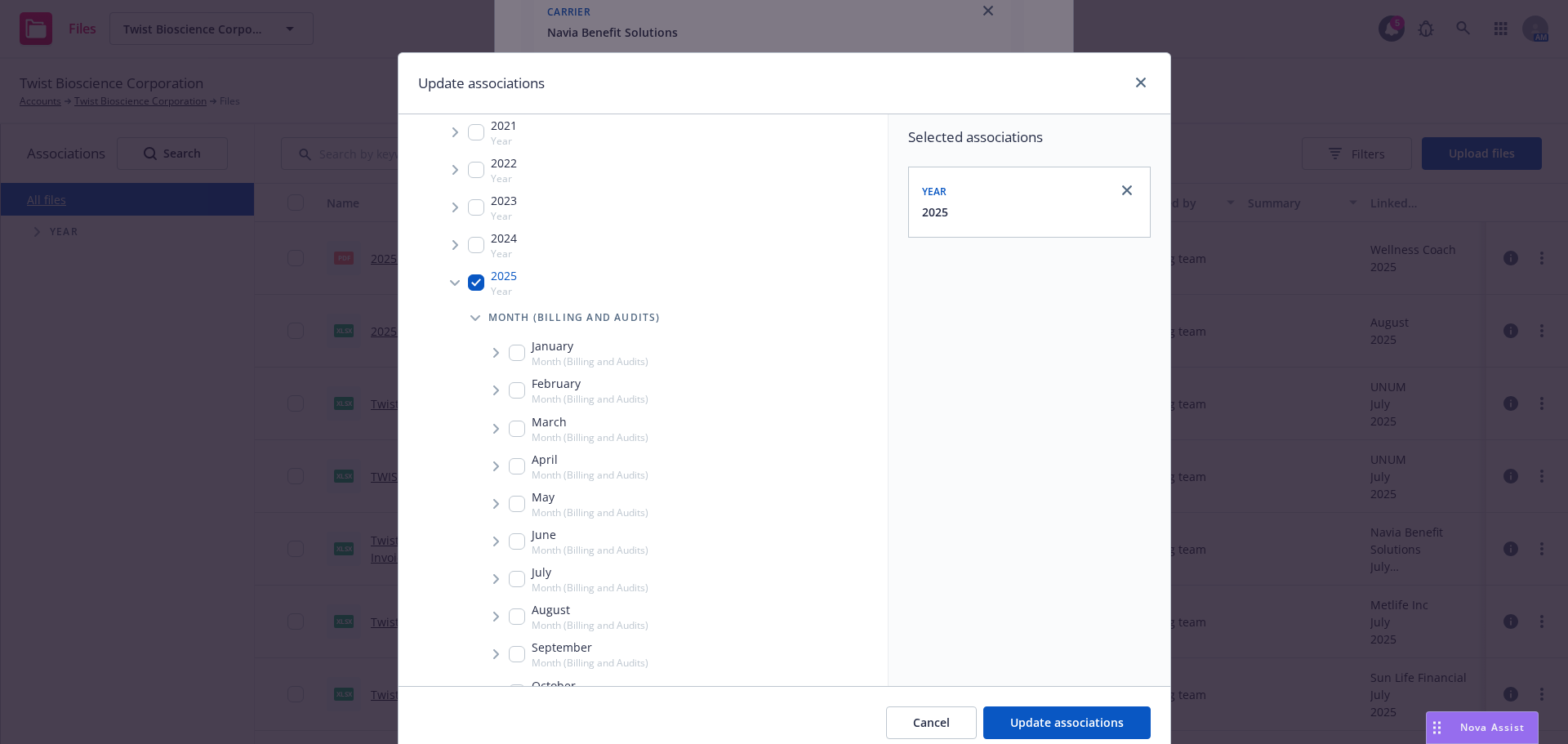
click at [508, 614] on input "Tree Example" at bounding box center [516, 615] width 16 height 16
checkbox input "true"
click at [493, 615] on icon "Tree Example" at bounding box center [496, 616] width 7 height 10
click at [513, 644] on span "Tree Example" at bounding box center [515, 651] width 26 height 26
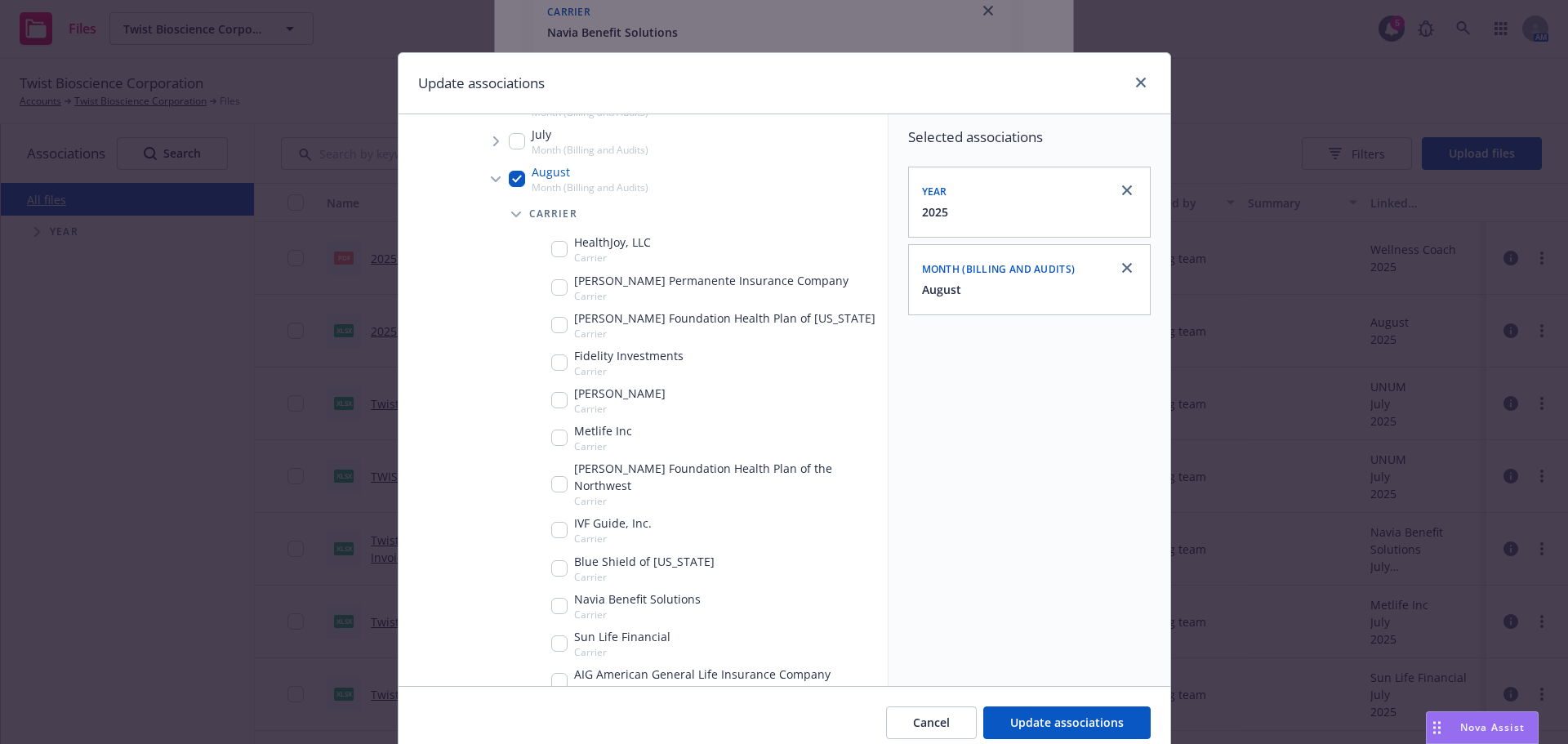
scroll to position [571, 0]
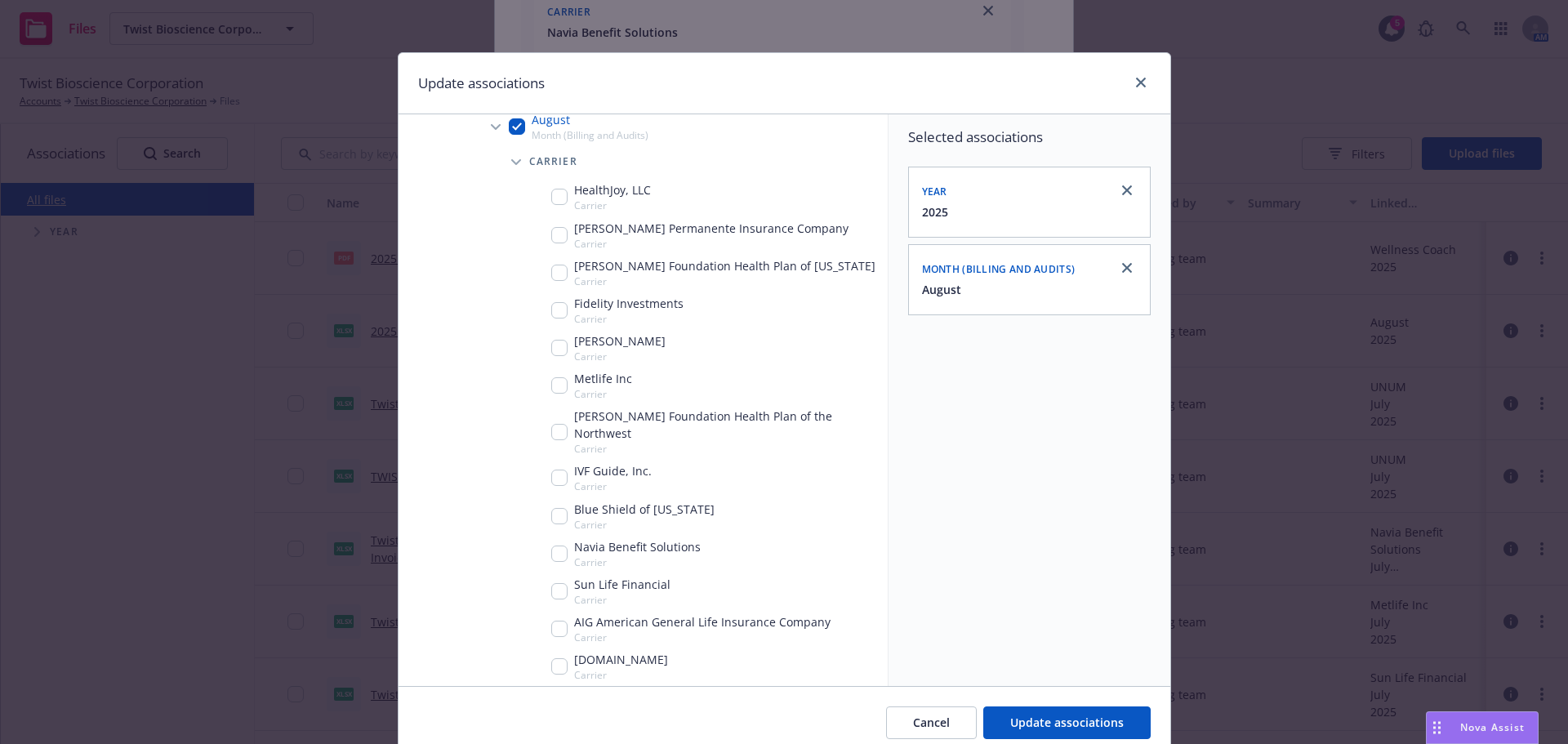
click at [555, 583] on input "Tree Example" at bounding box center [559, 590] width 16 height 16
checkbox input "true"
click at [1091, 720] on span "Update associations" at bounding box center [1066, 722] width 113 height 15
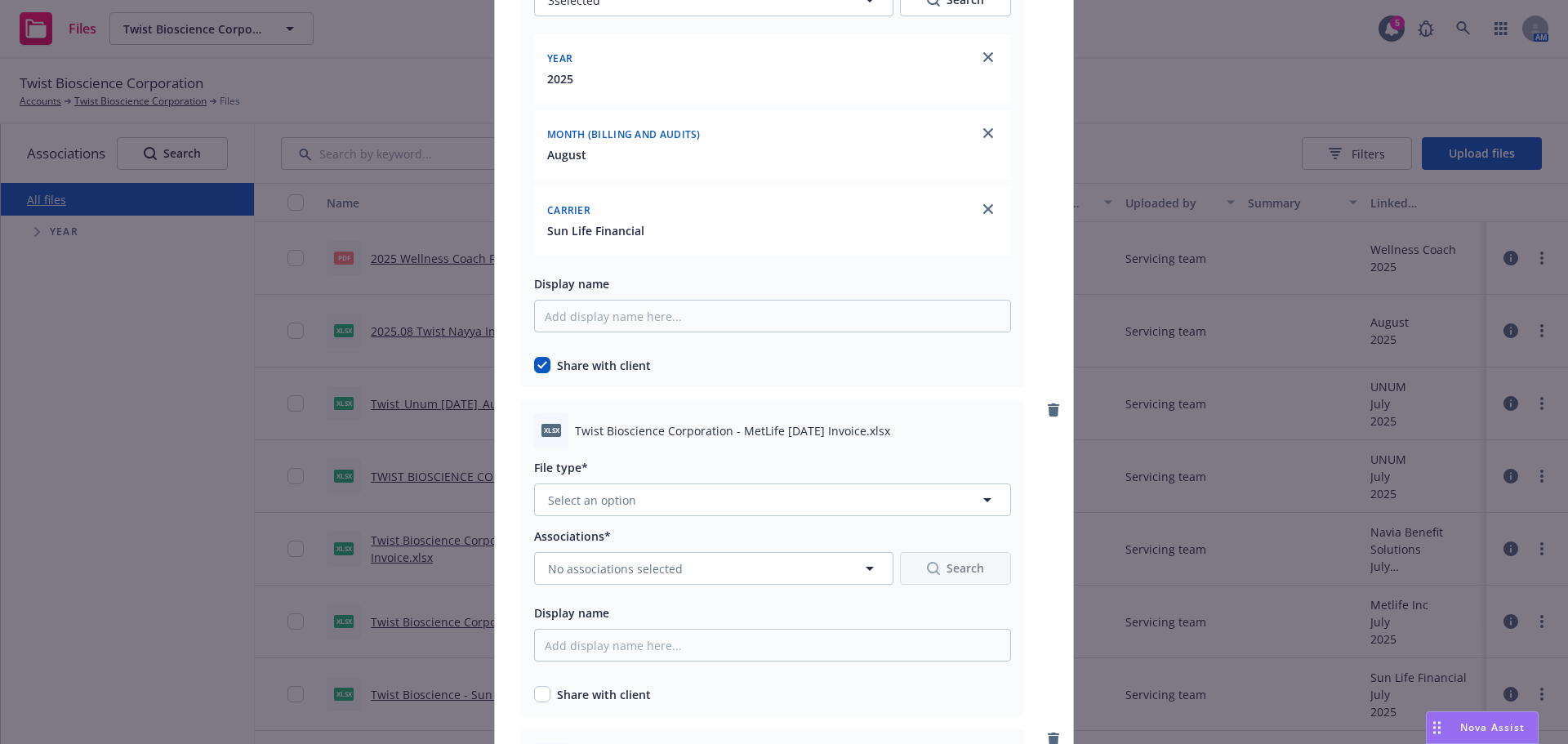
scroll to position [8490, 0]
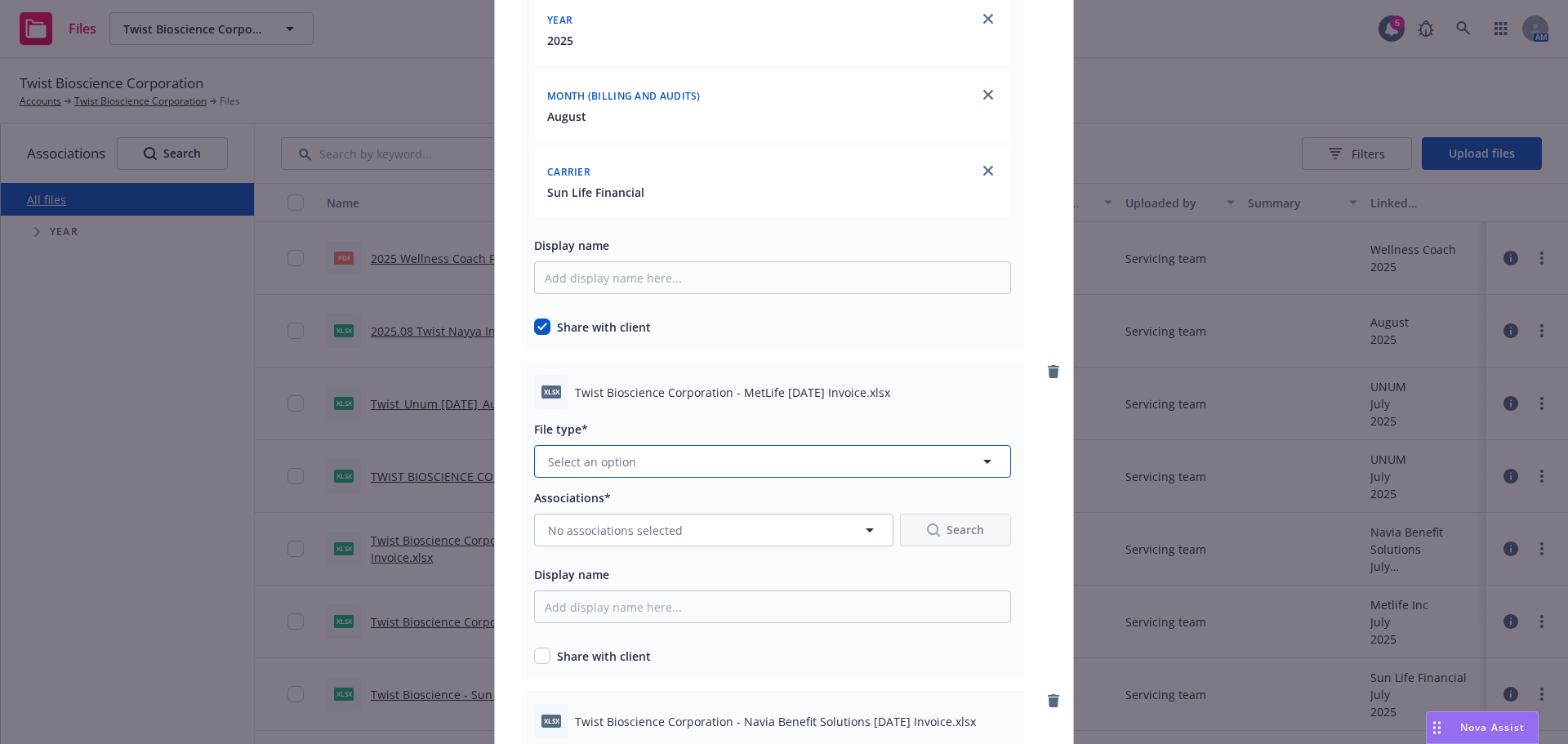
drag, startPoint x: 756, startPoint y: 476, endPoint x: 766, endPoint y: 466, distance: 14.1
click at [755, 476] on button "Select an option" at bounding box center [772, 461] width 477 height 33
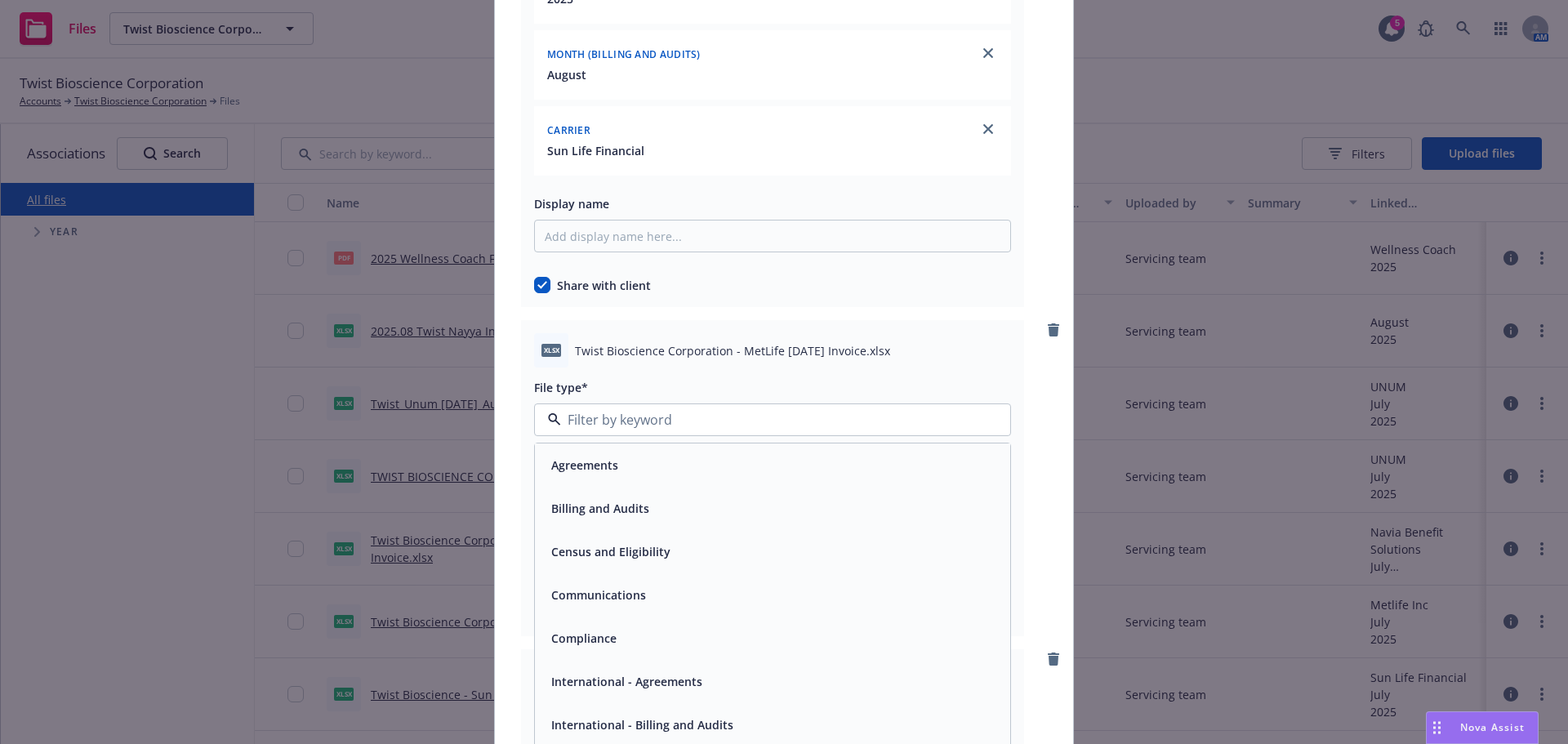
scroll to position [8572, 0]
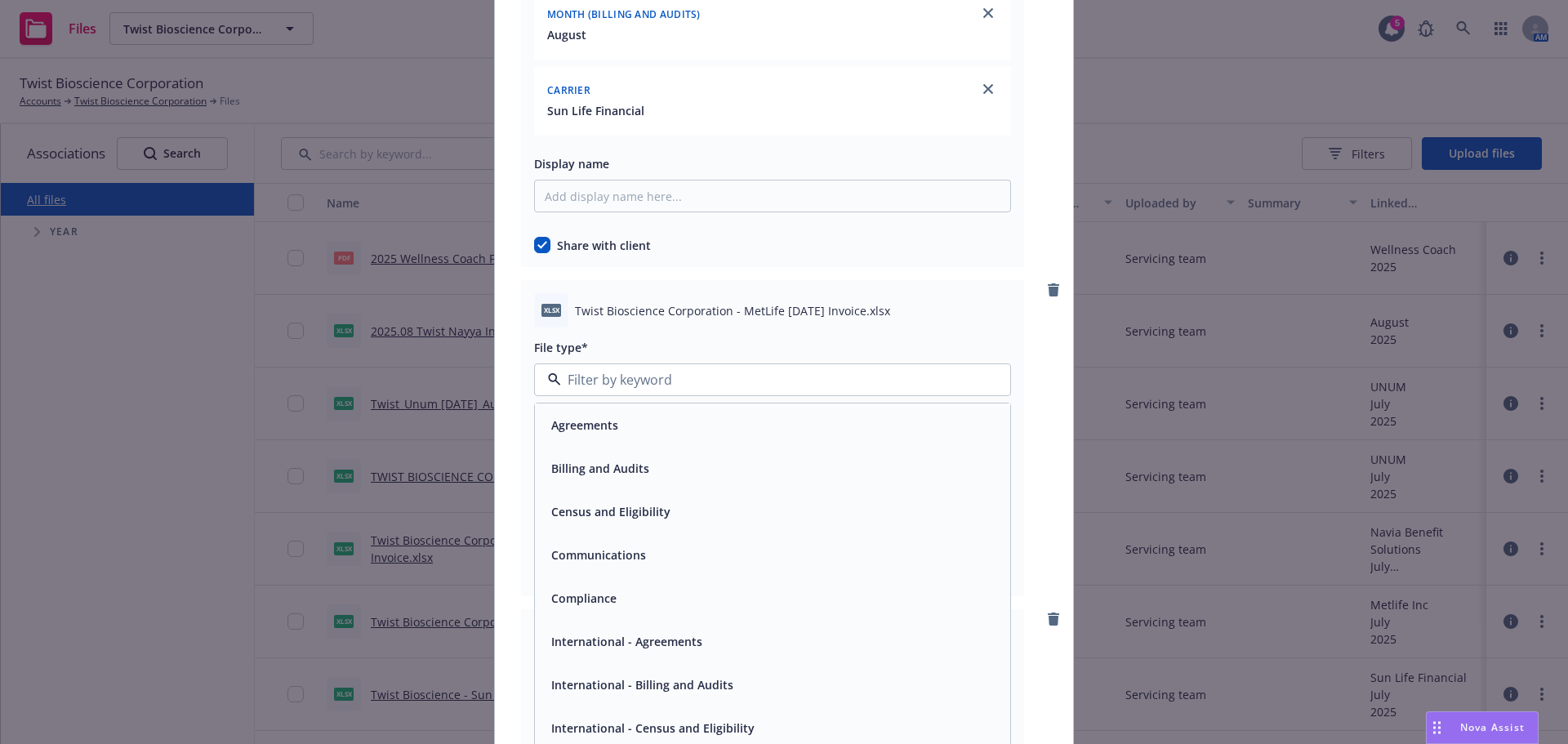
click at [687, 453] on div "Billing and Audits" at bounding box center [772, 468] width 476 height 43
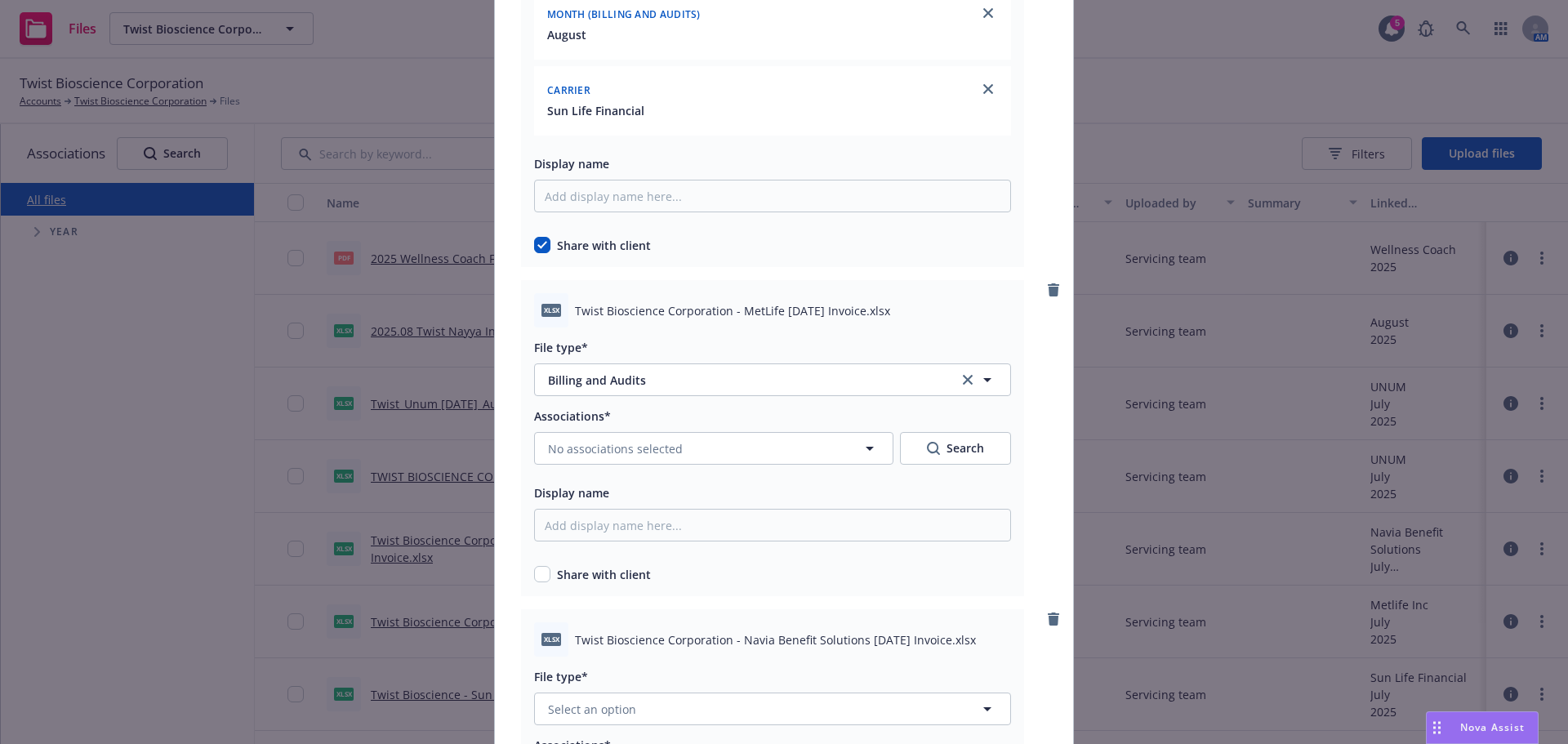
click at [543, 582] on div "Share with client" at bounding box center [772, 575] width 477 height 17
click at [540, 574] on input "checkbox" at bounding box center [542, 574] width 16 height 16
checkbox input "true"
click at [679, 424] on div "Associations*" at bounding box center [772, 415] width 477 height 19
click at [655, 450] on span "No associations selected" at bounding box center [615, 448] width 134 height 17
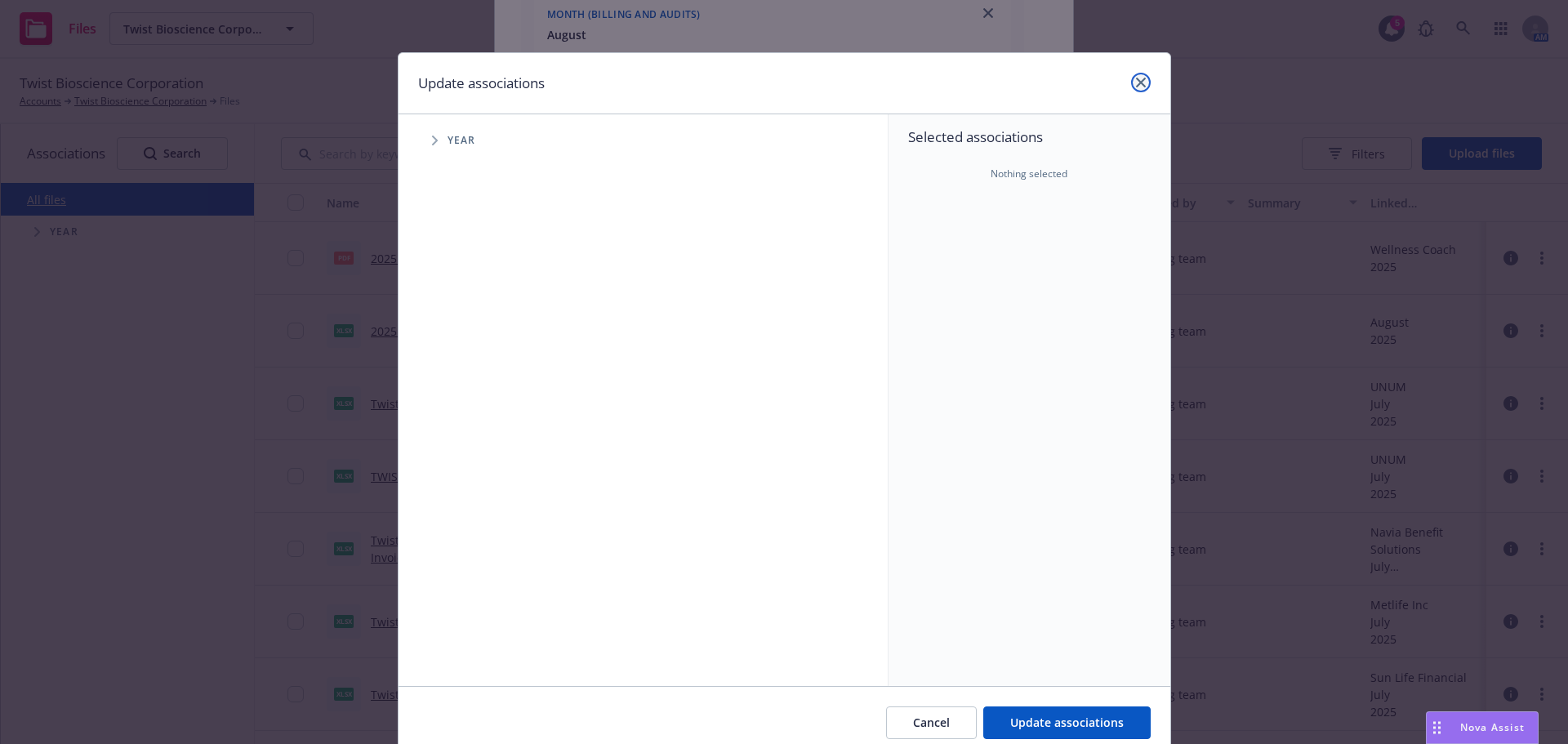
click at [1140, 81] on link "close" at bounding box center [1141, 82] width 19 height 19
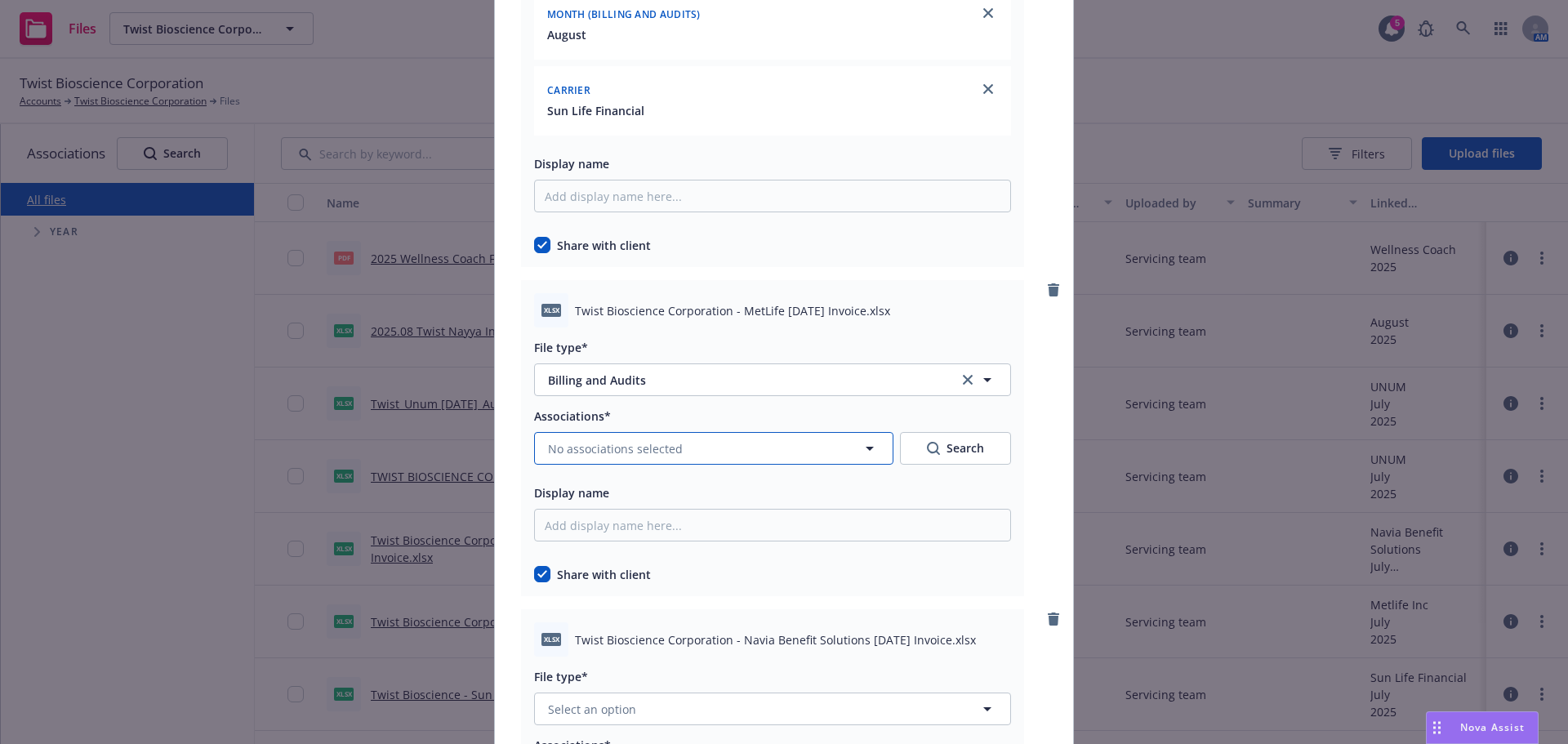
click at [694, 455] on button "No associations selected" at bounding box center [714, 448] width 360 height 33
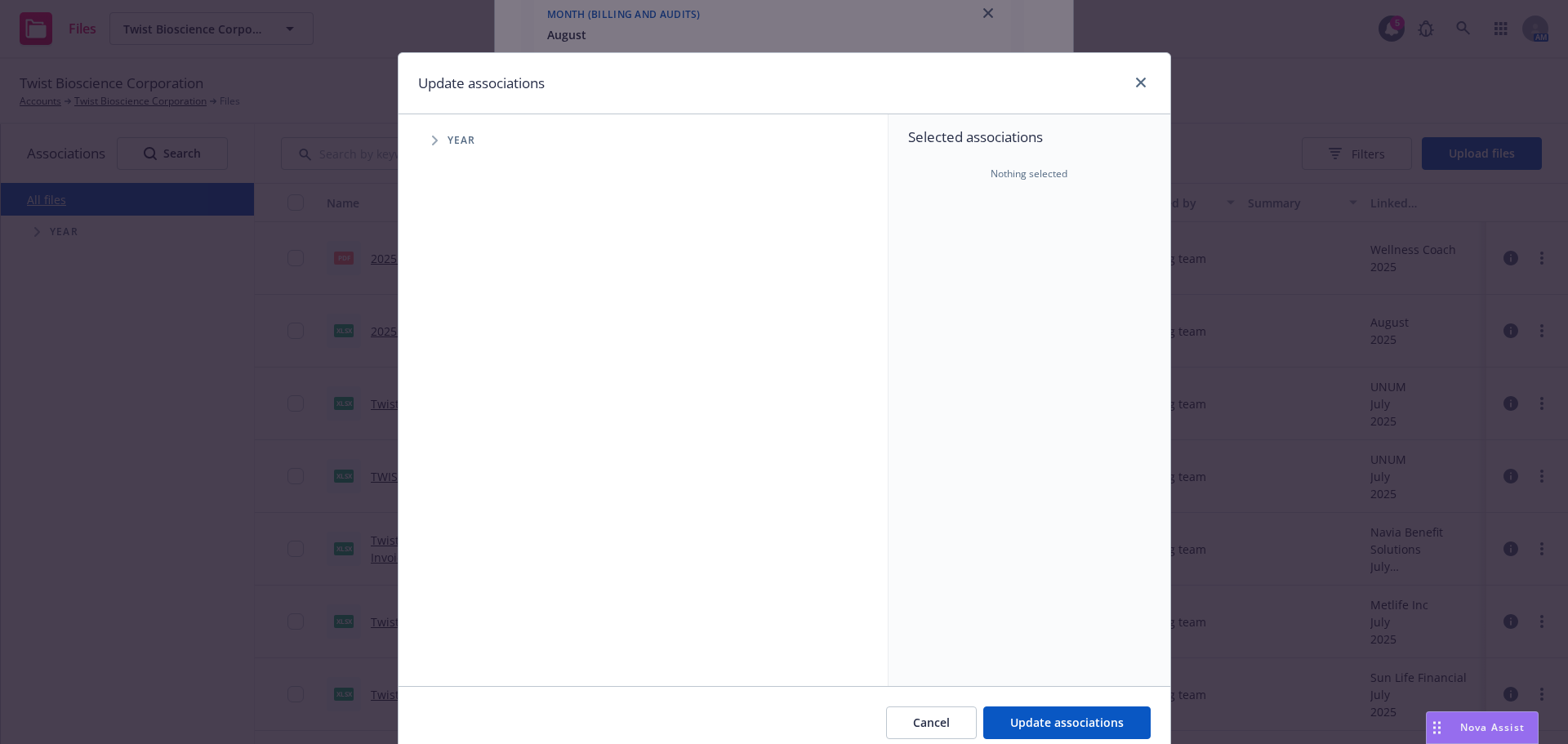
click at [421, 151] on span "Tree Example" at bounding box center [434, 140] width 26 height 26
click at [473, 371] on input "Tree Example" at bounding box center [476, 363] width 16 height 16
checkbox input "true"
drag, startPoint x: 447, startPoint y: 369, endPoint x: 449, endPoint y: 377, distance: 8.2
click at [446, 369] on span "Tree Example" at bounding box center [454, 363] width 26 height 26
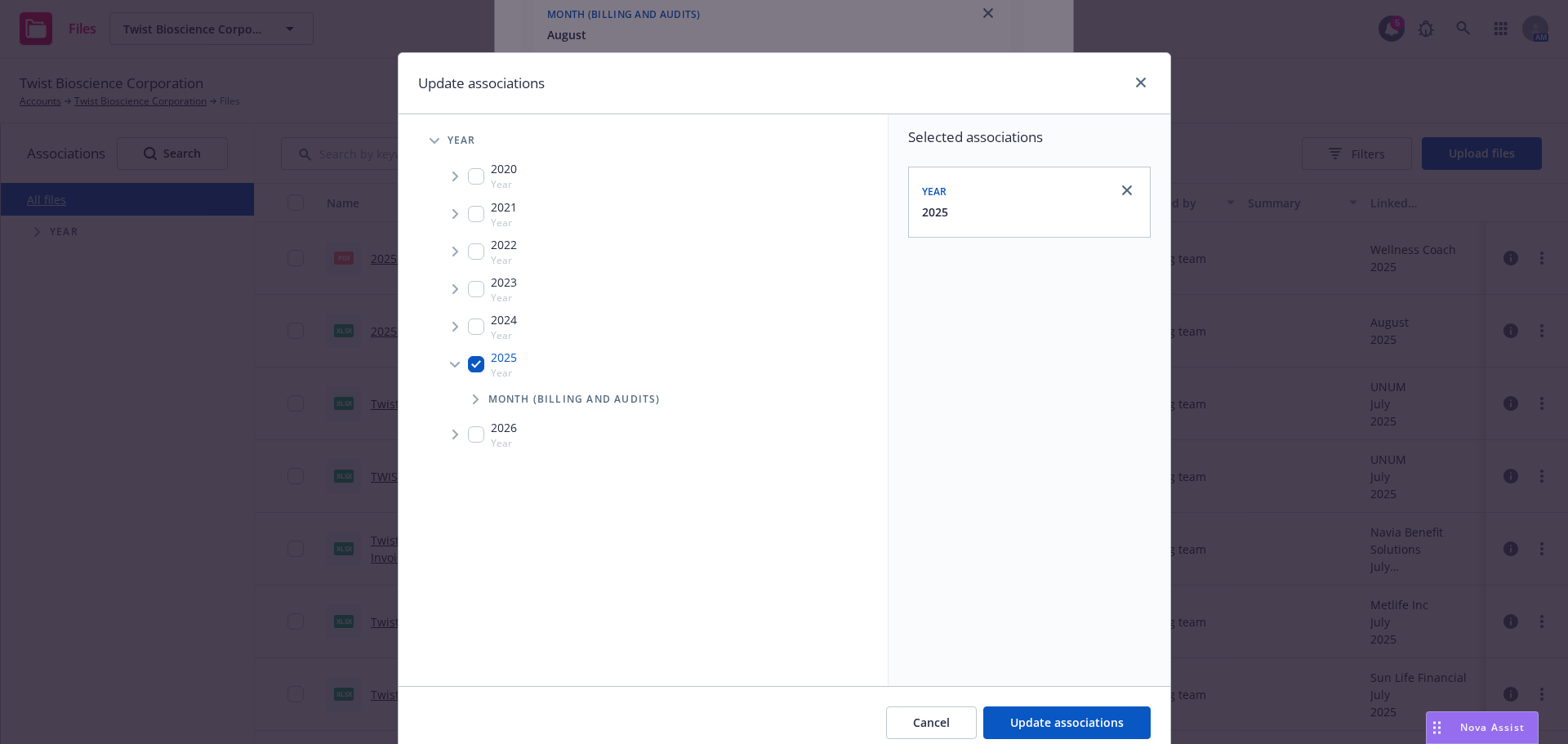
click at [478, 408] on span "Tree Example" at bounding box center [475, 399] width 26 height 26
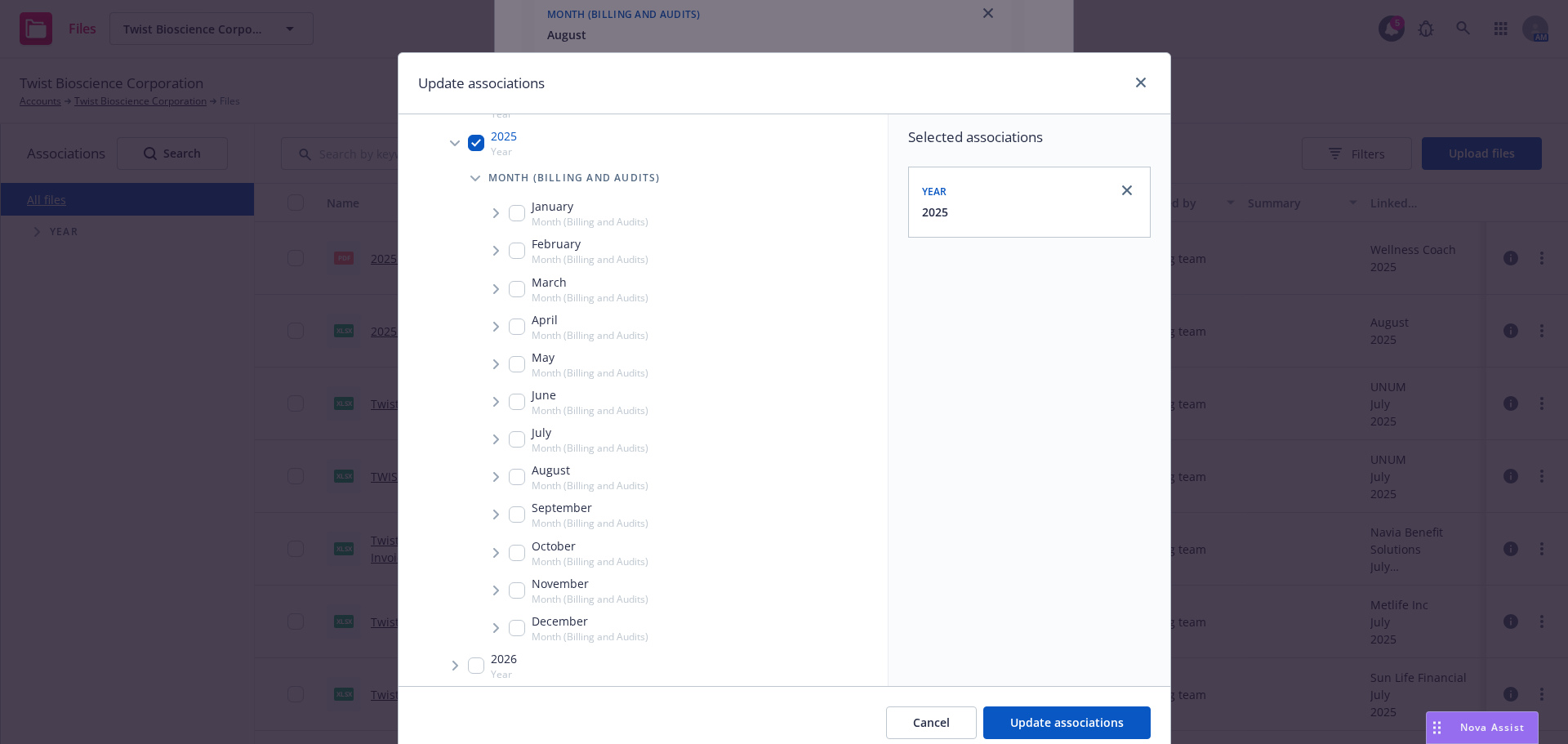
scroll to position [229, 0]
click at [508, 476] on div "August Month (Billing and Audits)" at bounding box center [578, 469] width 139 height 31
checkbox input "true"
click at [482, 466] on span "Tree Example" at bounding box center [495, 468] width 26 height 26
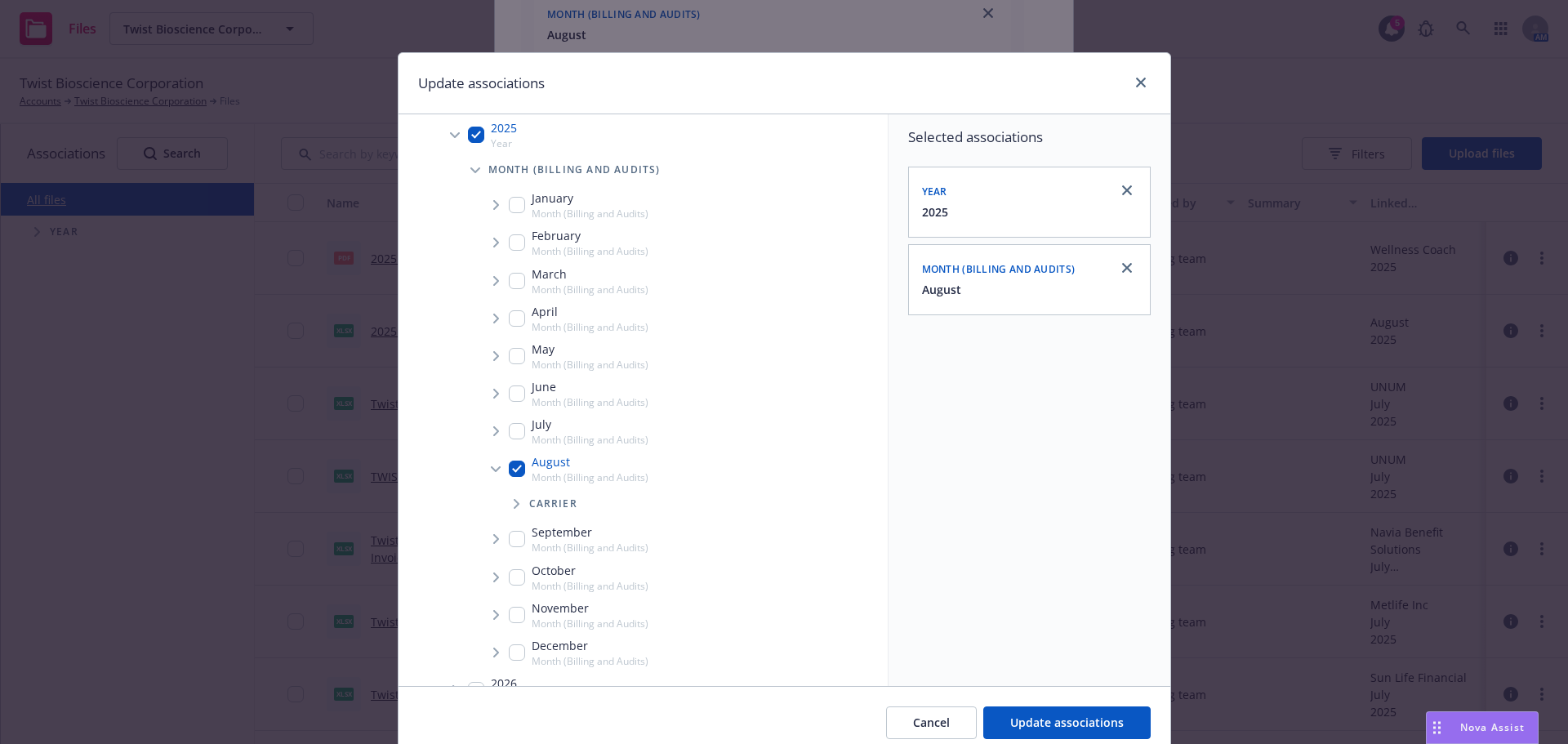
click at [519, 504] on span "Tree Example" at bounding box center [515, 503] width 26 height 26
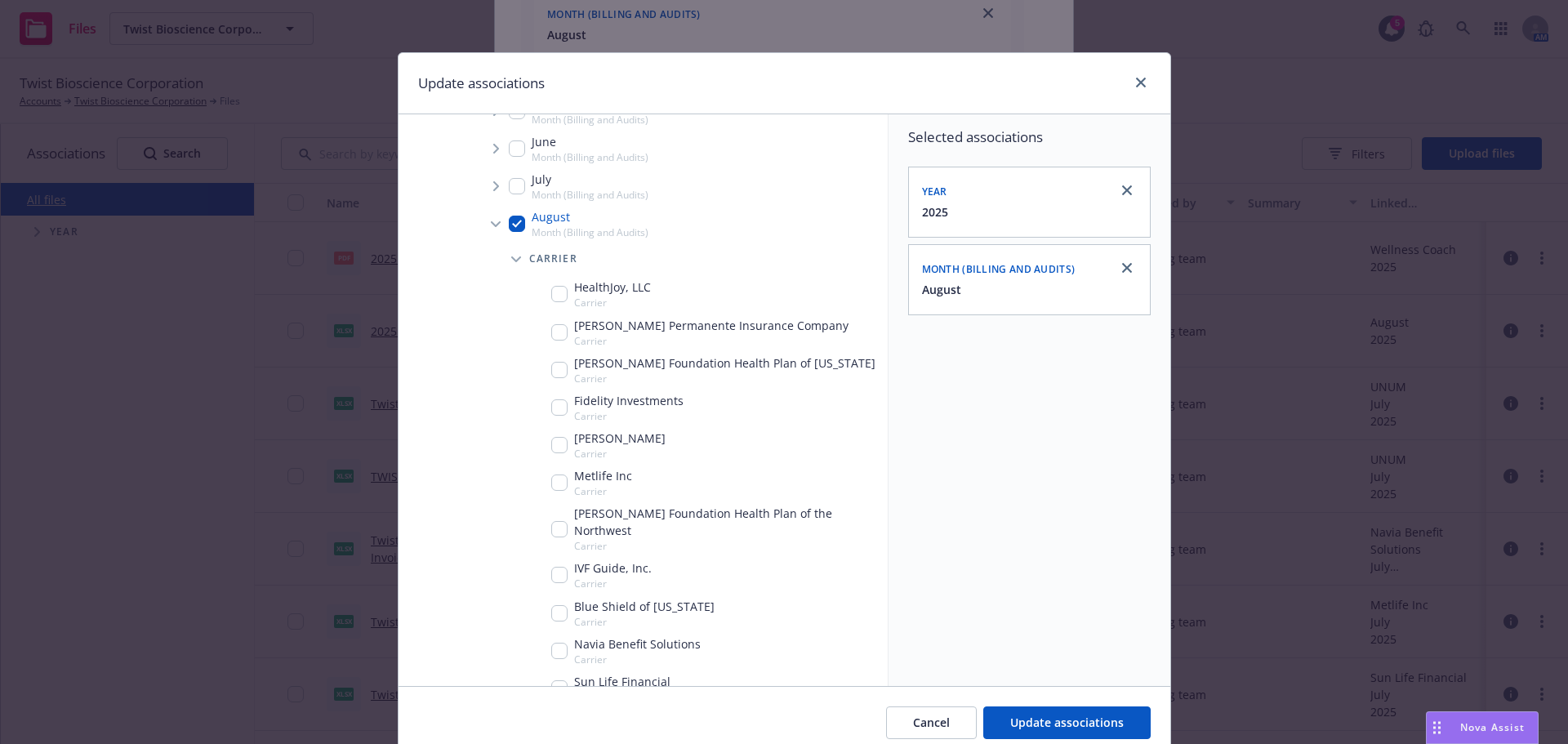
scroll to position [556, 0]
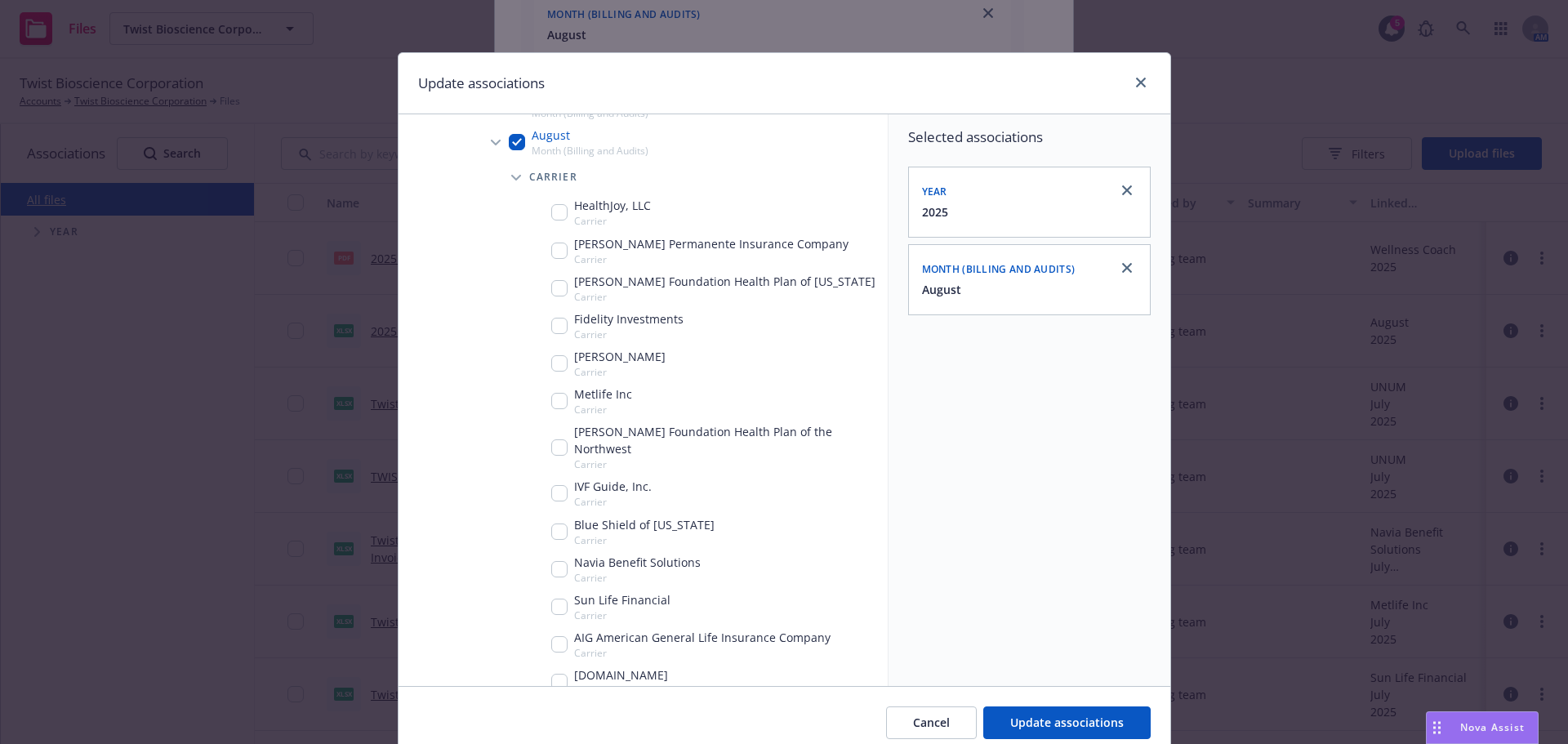
click at [551, 401] on input "Tree Example" at bounding box center [559, 400] width 16 height 16
checkbox input "true"
click at [1067, 715] on span "Update associations" at bounding box center [1066, 722] width 113 height 15
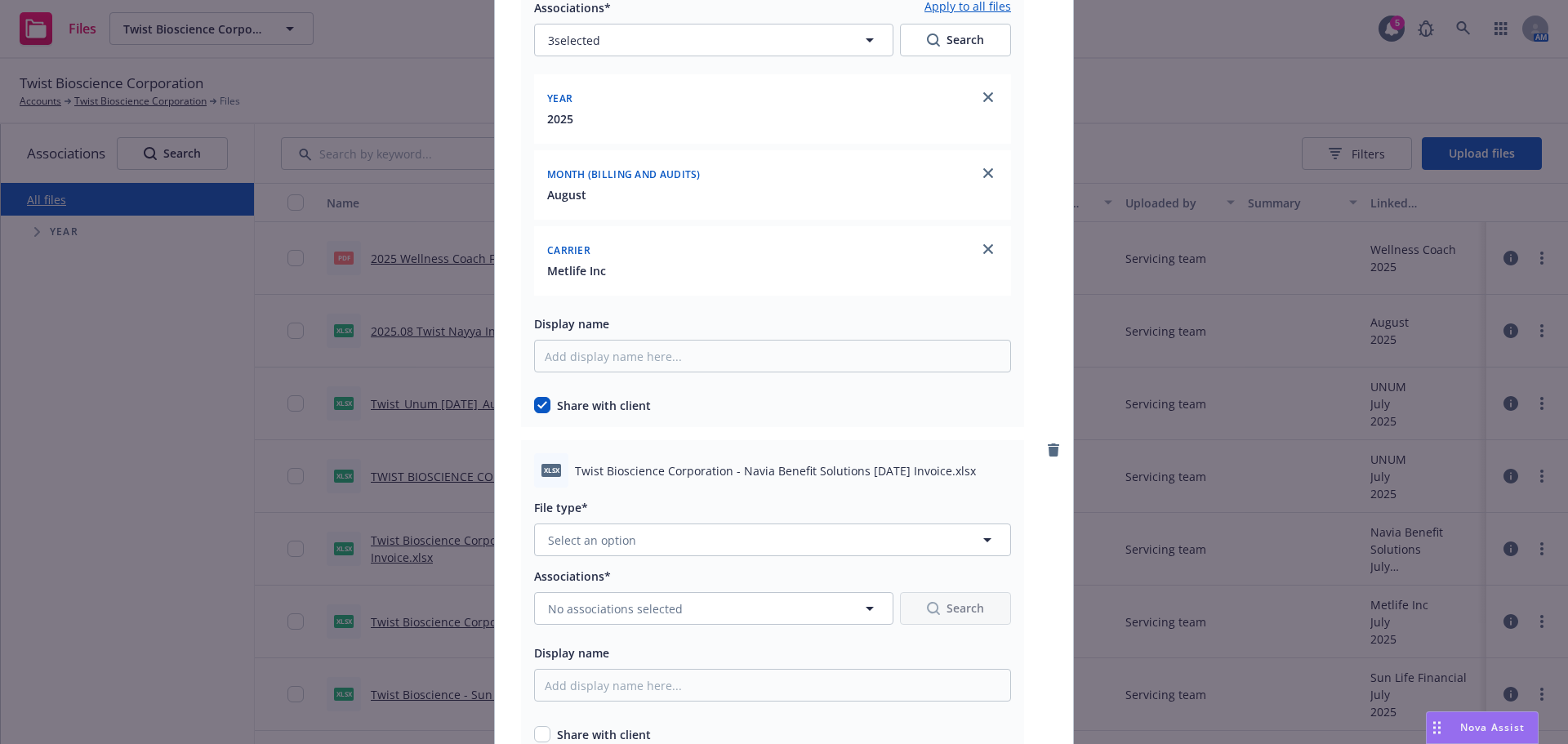
scroll to position [9143, 0]
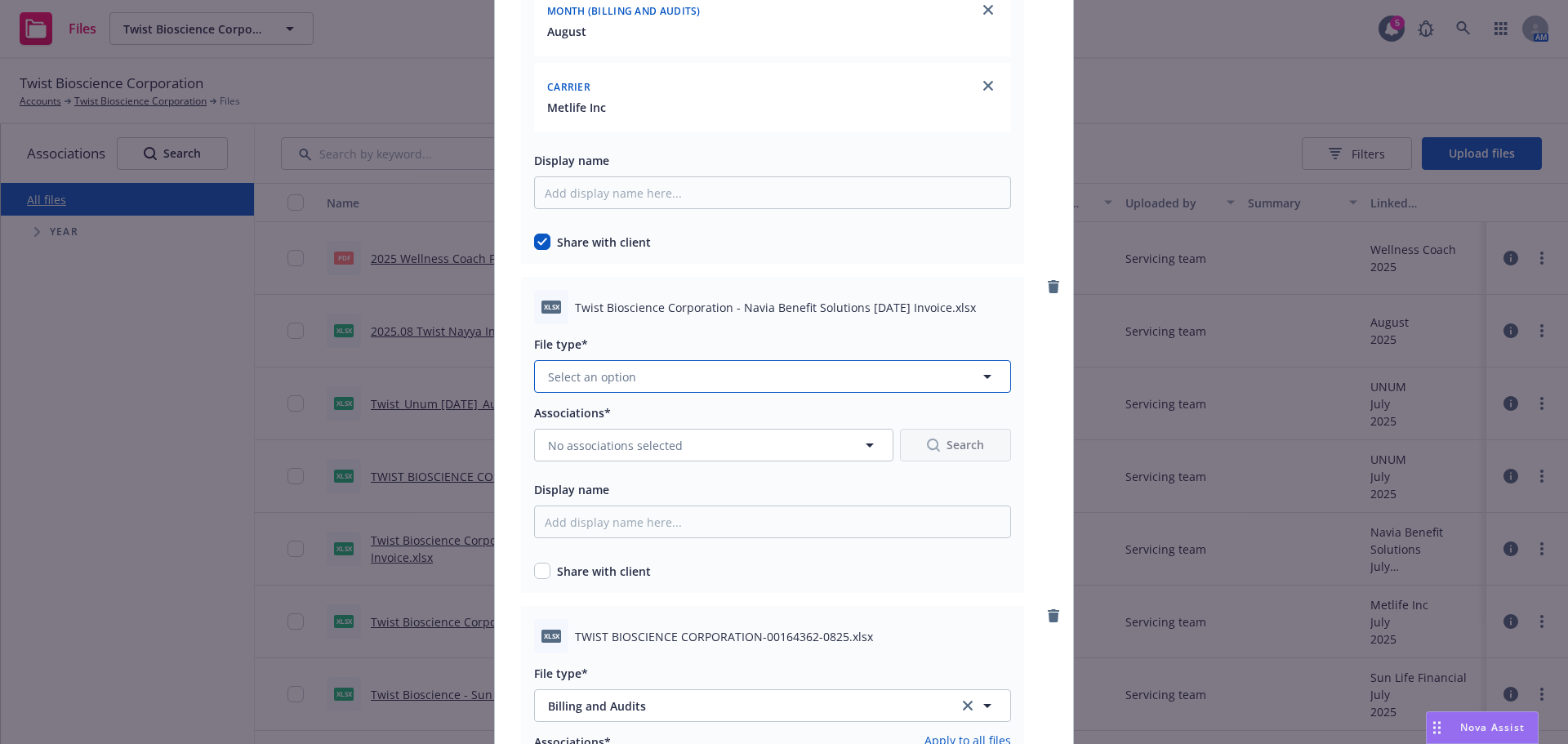
click at [716, 372] on button "Select an option" at bounding box center [772, 377] width 477 height 33
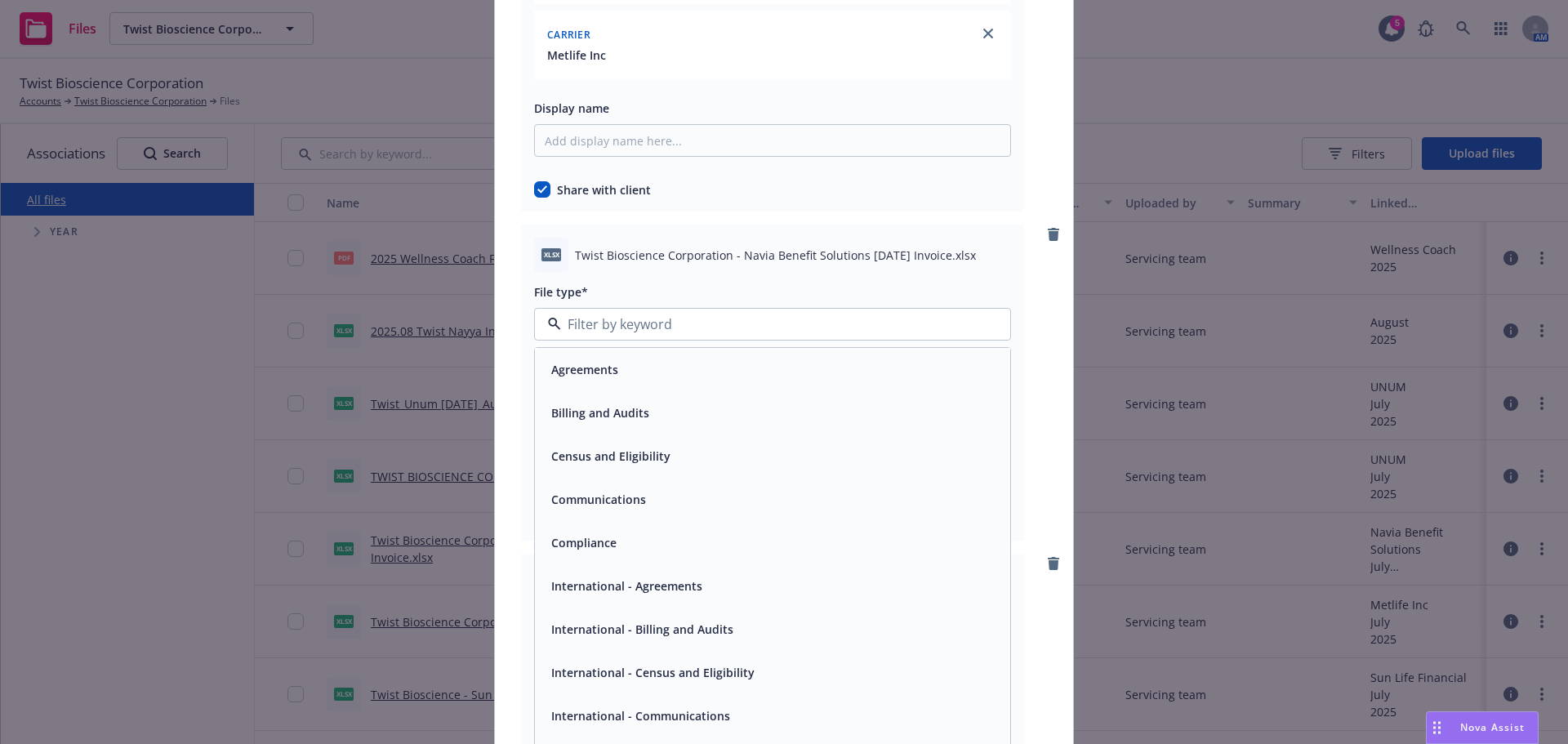
scroll to position [9226, 0]
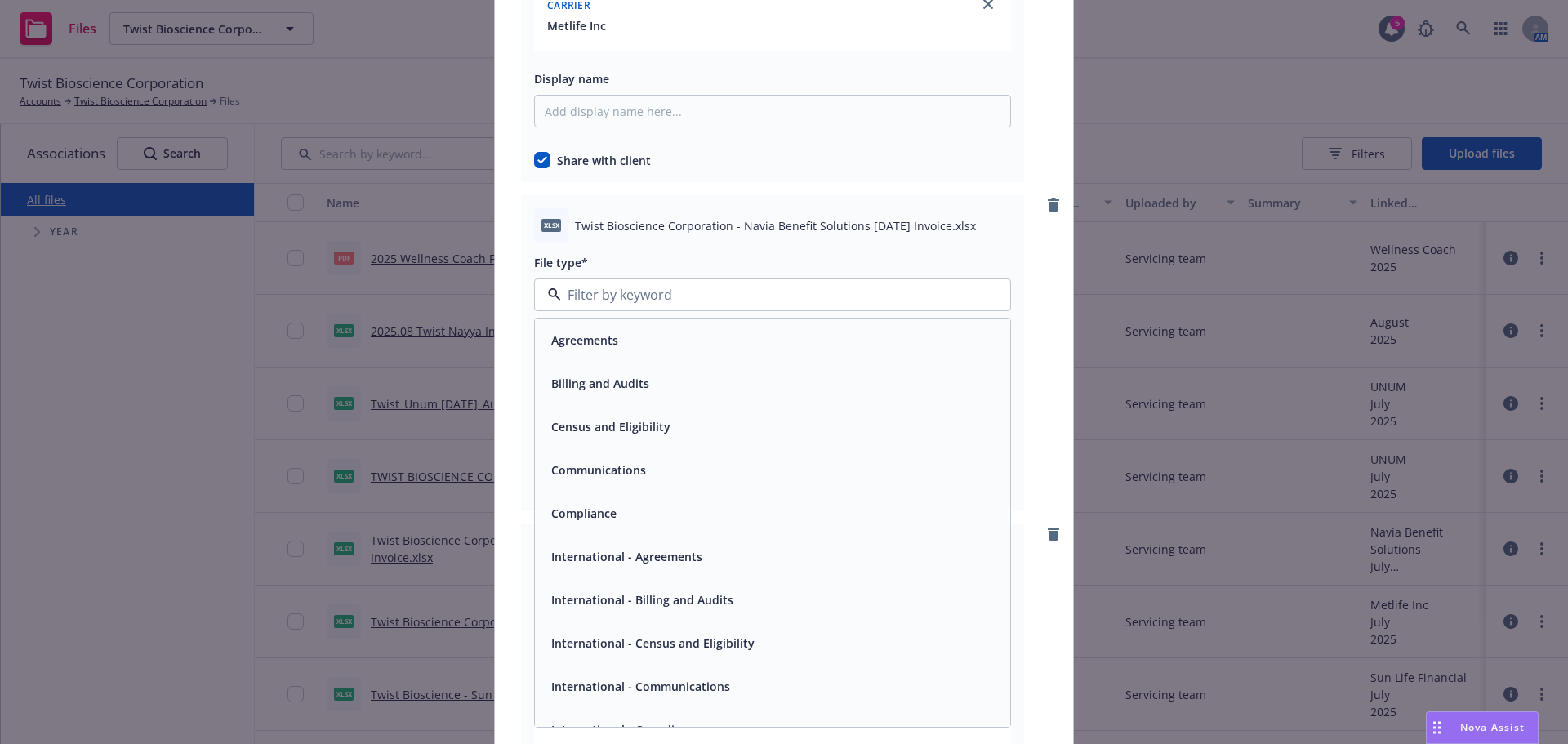
click at [677, 394] on div "Billing and Audits" at bounding box center [772, 383] width 455 height 24
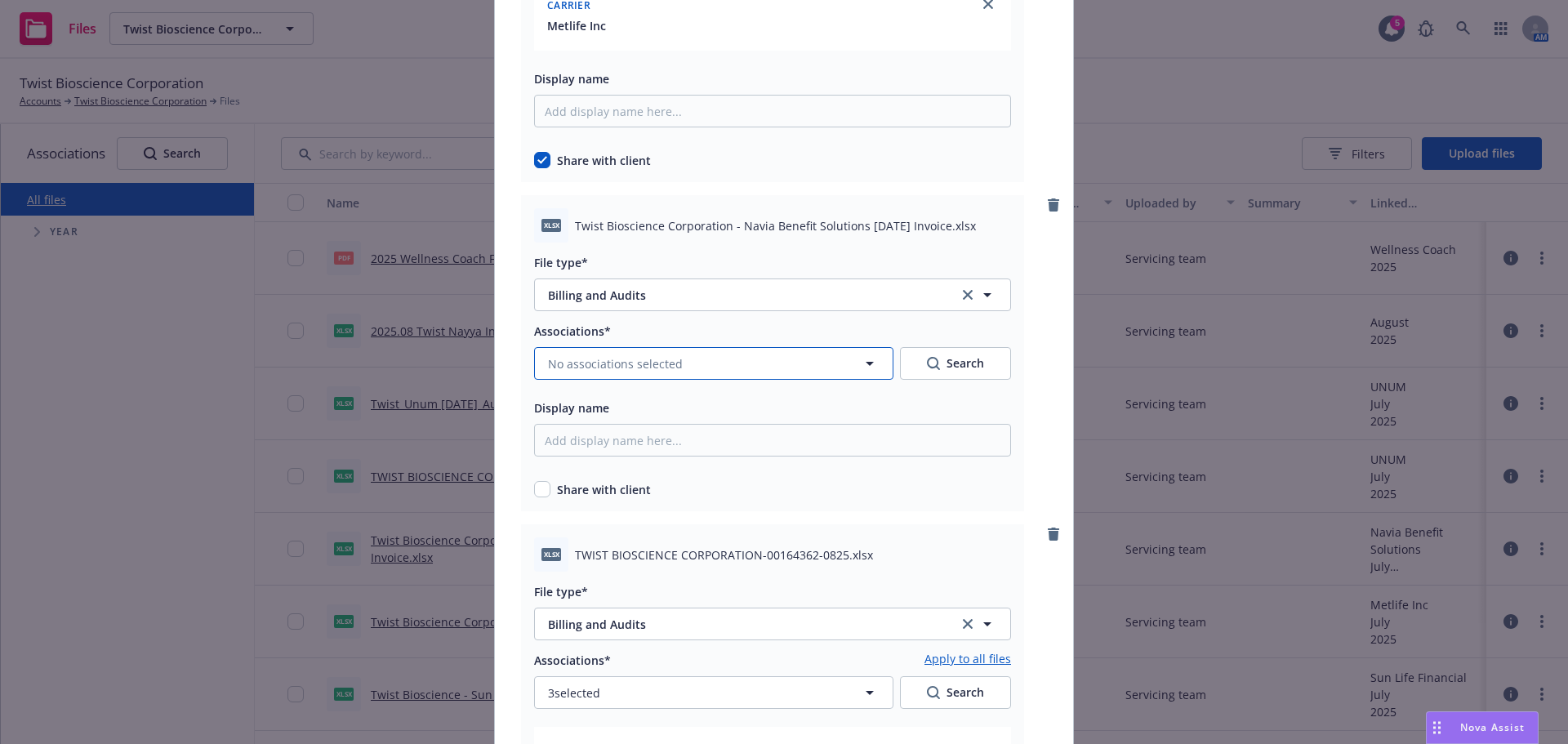
click at [687, 366] on button "No associations selected" at bounding box center [714, 363] width 360 height 33
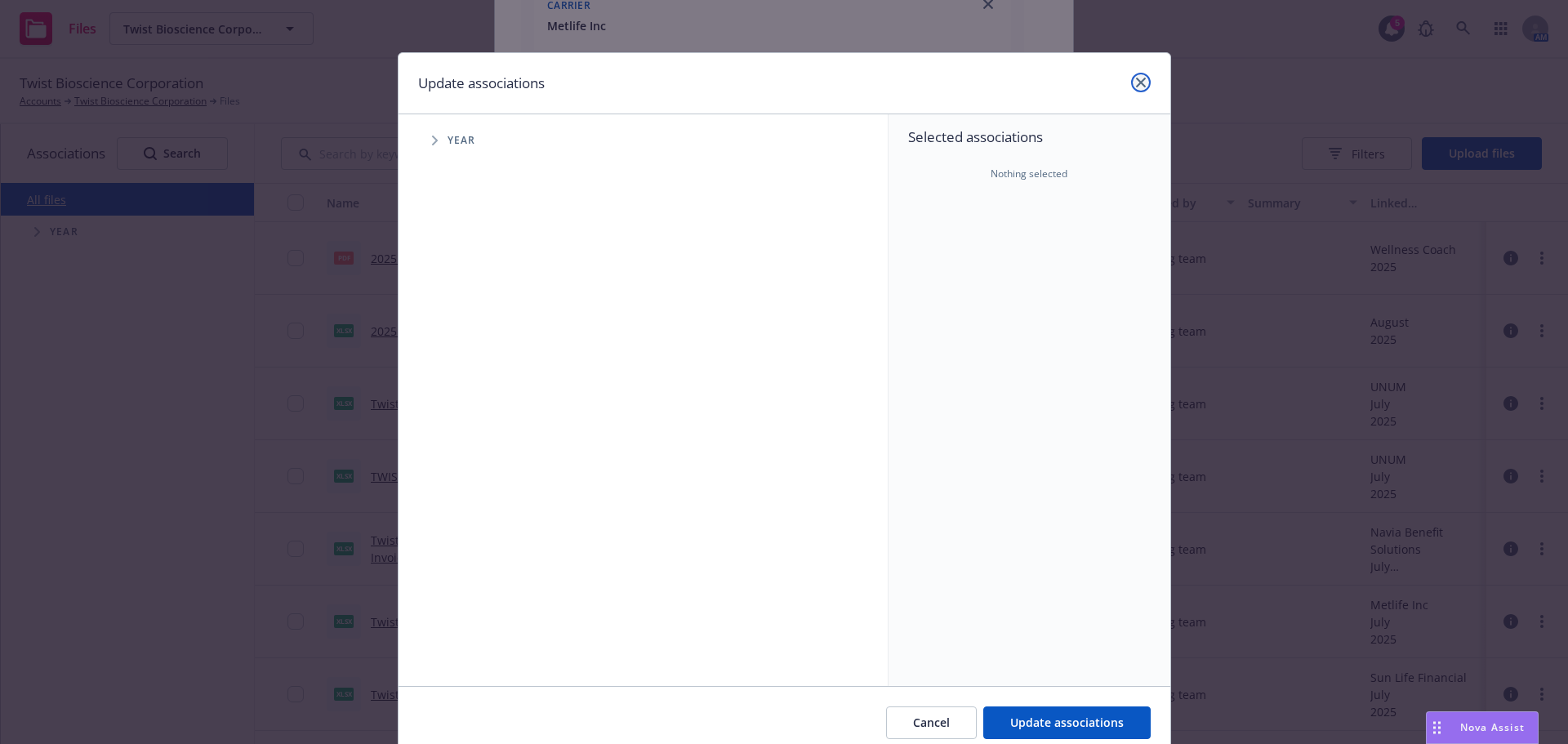
click at [1136, 87] on icon "close" at bounding box center [1141, 82] width 10 height 10
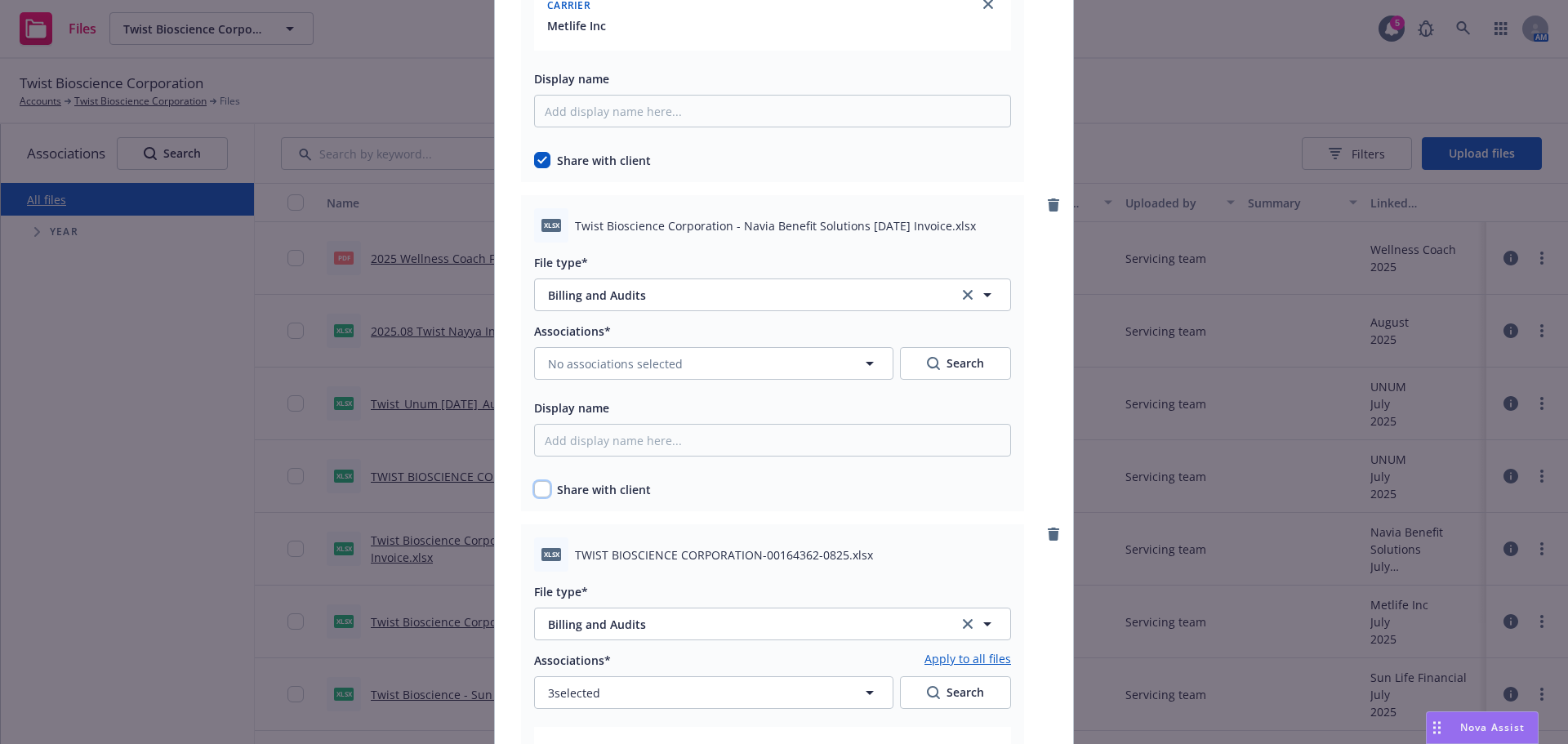
drag, startPoint x: 538, startPoint y: 487, endPoint x: 566, endPoint y: 418, distance: 74.5
click at [537, 487] on input "checkbox" at bounding box center [542, 489] width 16 height 16
checkbox input "true"
click at [646, 371] on span "No associations selected" at bounding box center [615, 364] width 134 height 17
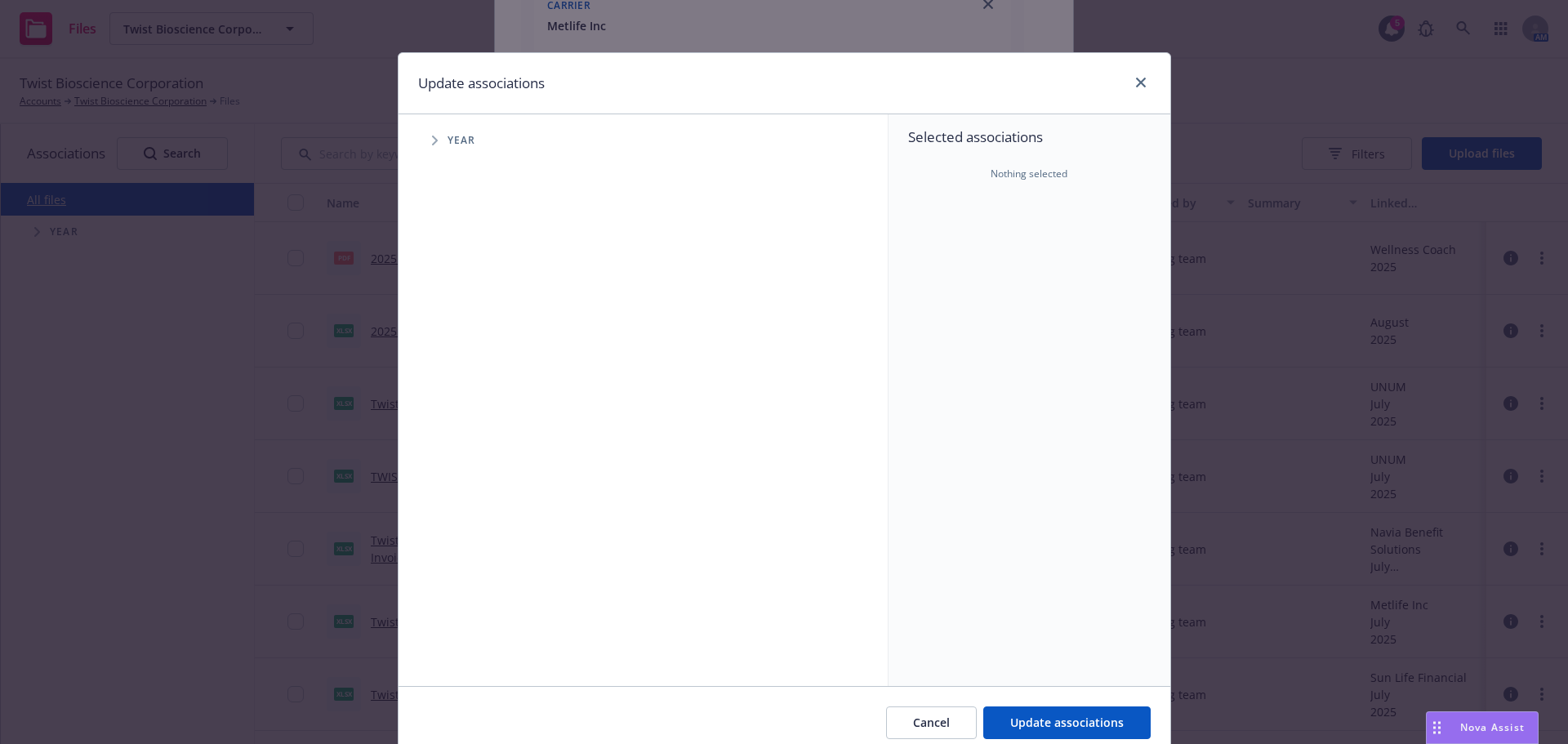
click at [421, 139] on span "Tree Example" at bounding box center [434, 140] width 26 height 26
click at [472, 355] on div "2025 Year" at bounding box center [492, 364] width 49 height 31
checkbox input "true"
click at [445, 365] on span "Tree Example" at bounding box center [454, 363] width 26 height 26
click at [463, 394] on span "Tree Example" at bounding box center [475, 399] width 26 height 26
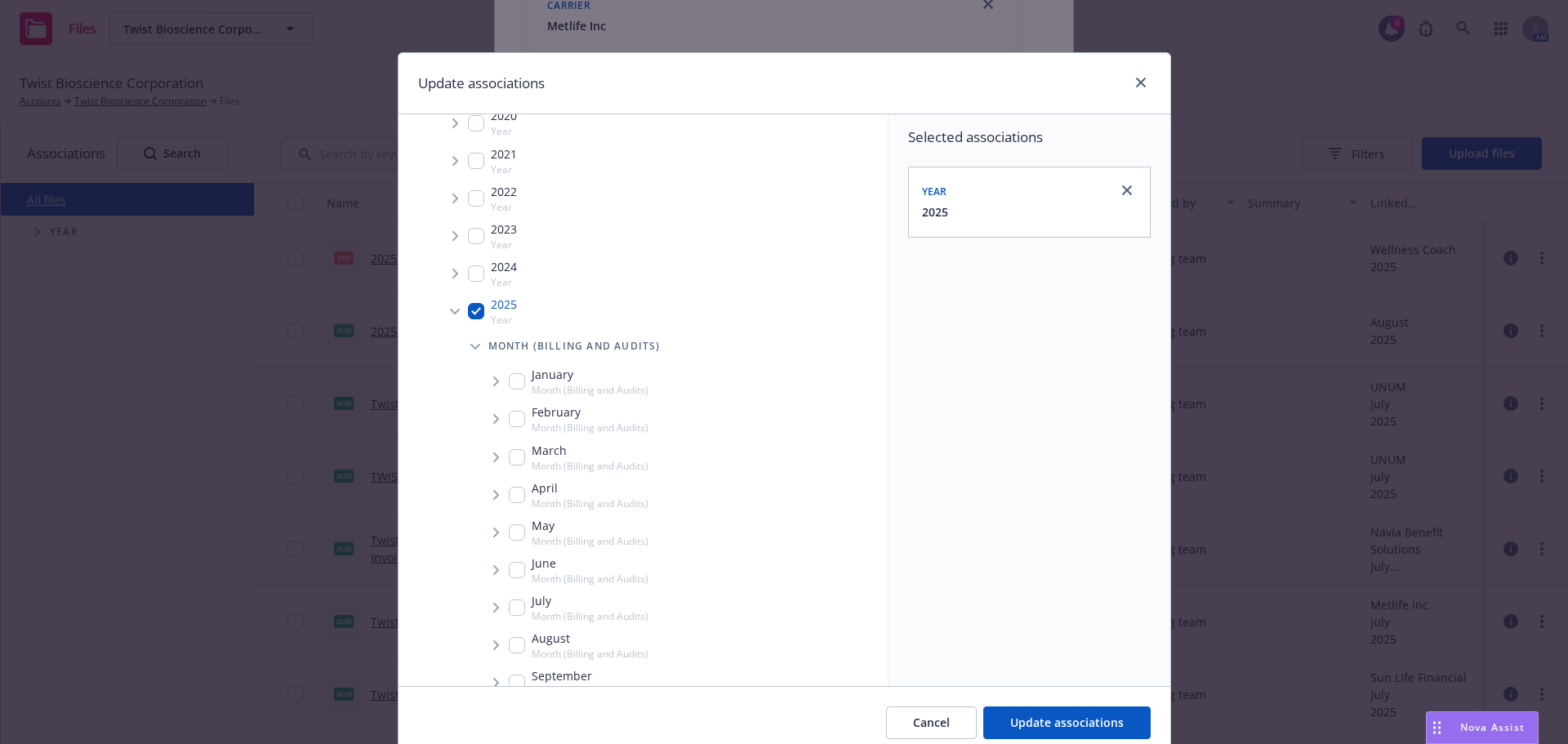
scroll to position [81, 0]
click at [515, 615] on input "Tree Example" at bounding box center [516, 615] width 16 height 16
checkbox input "true"
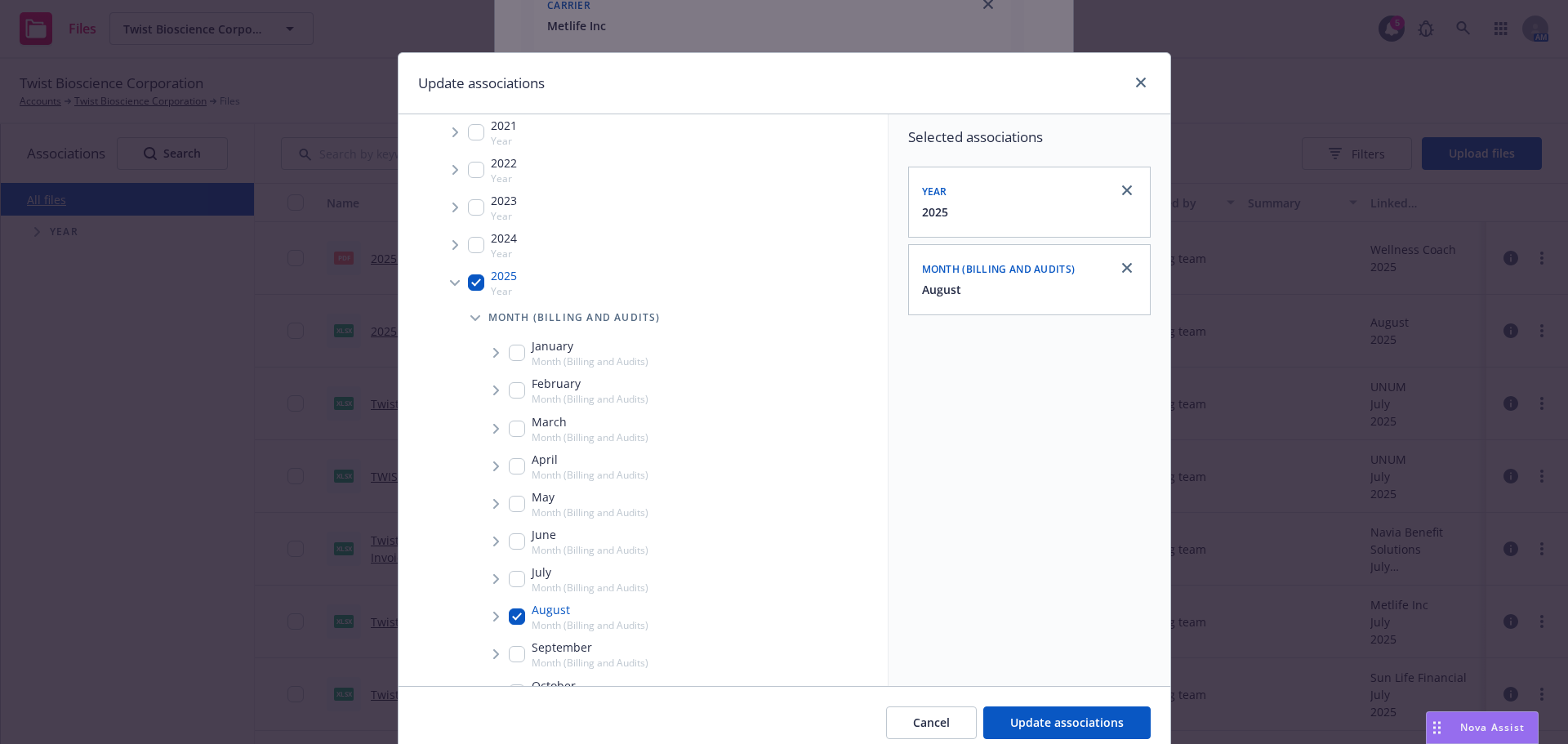
click at [482, 609] on span "Tree Example" at bounding box center [495, 615] width 26 height 26
click at [517, 652] on span "Tree Example" at bounding box center [515, 651] width 26 height 26
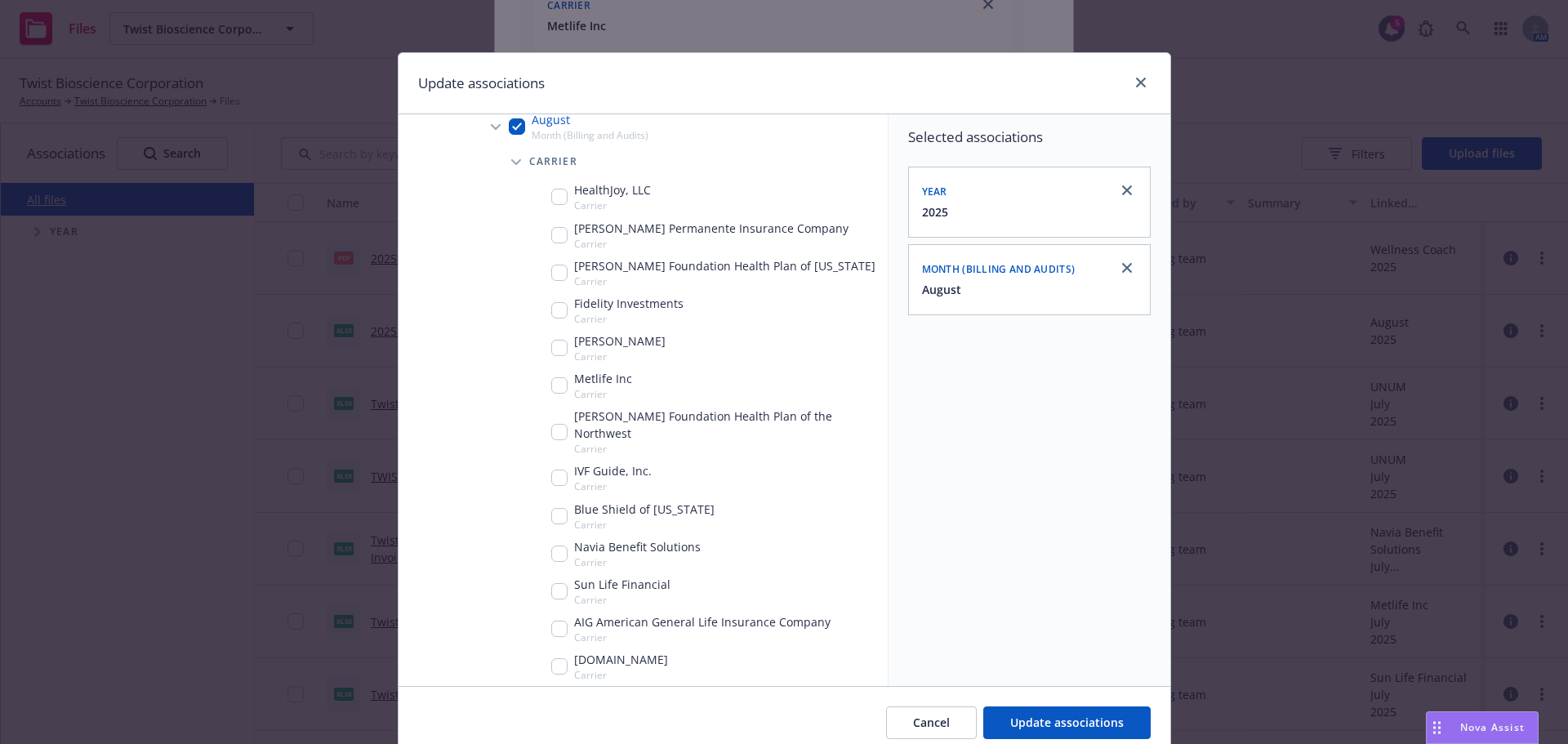
scroll to position [653, 0]
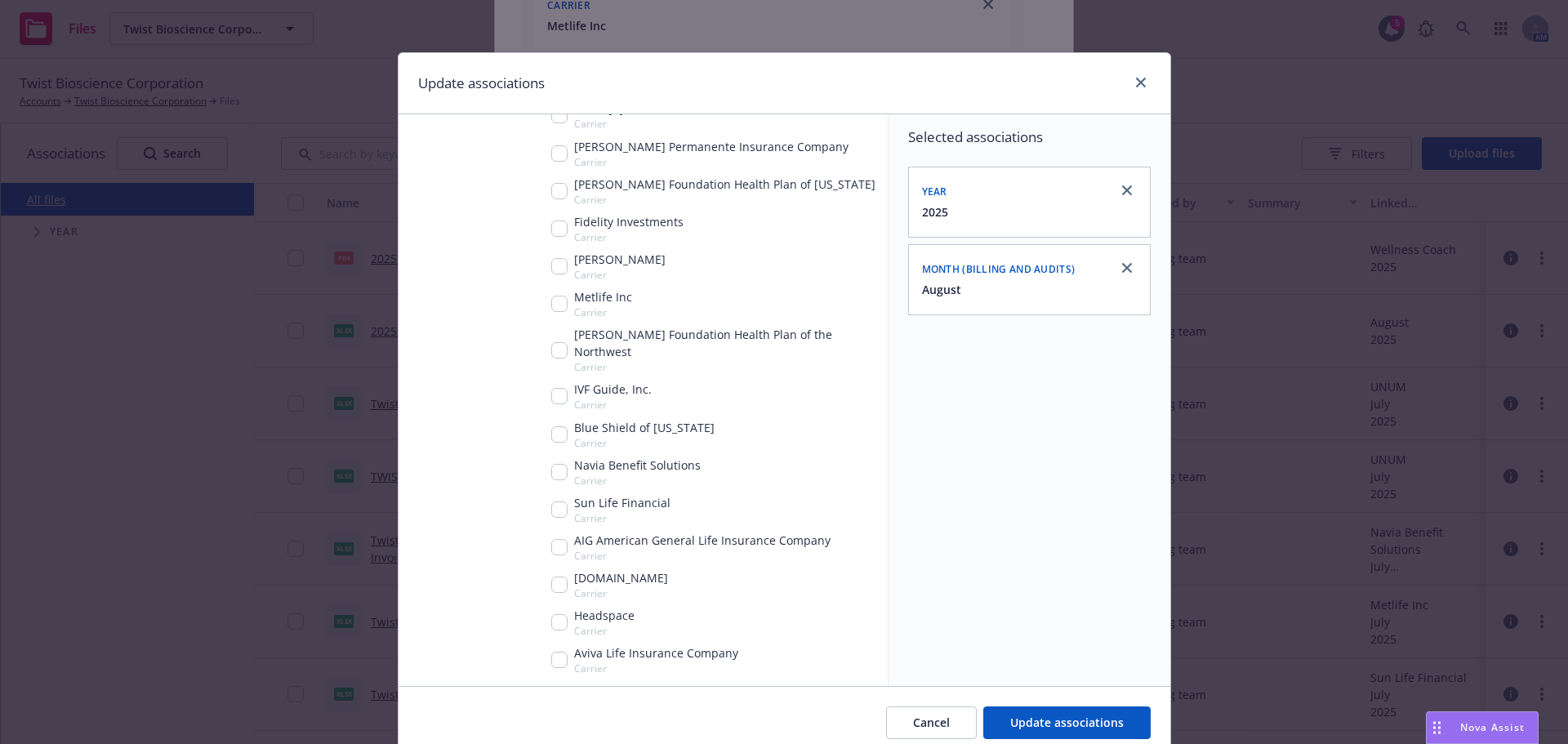
click at [558, 463] on div "Navia Benefit Solutions Carrier" at bounding box center [625, 472] width 150 height 31
checkbox input "true"
click at [1101, 730] on span "Update associations" at bounding box center [1066, 722] width 113 height 15
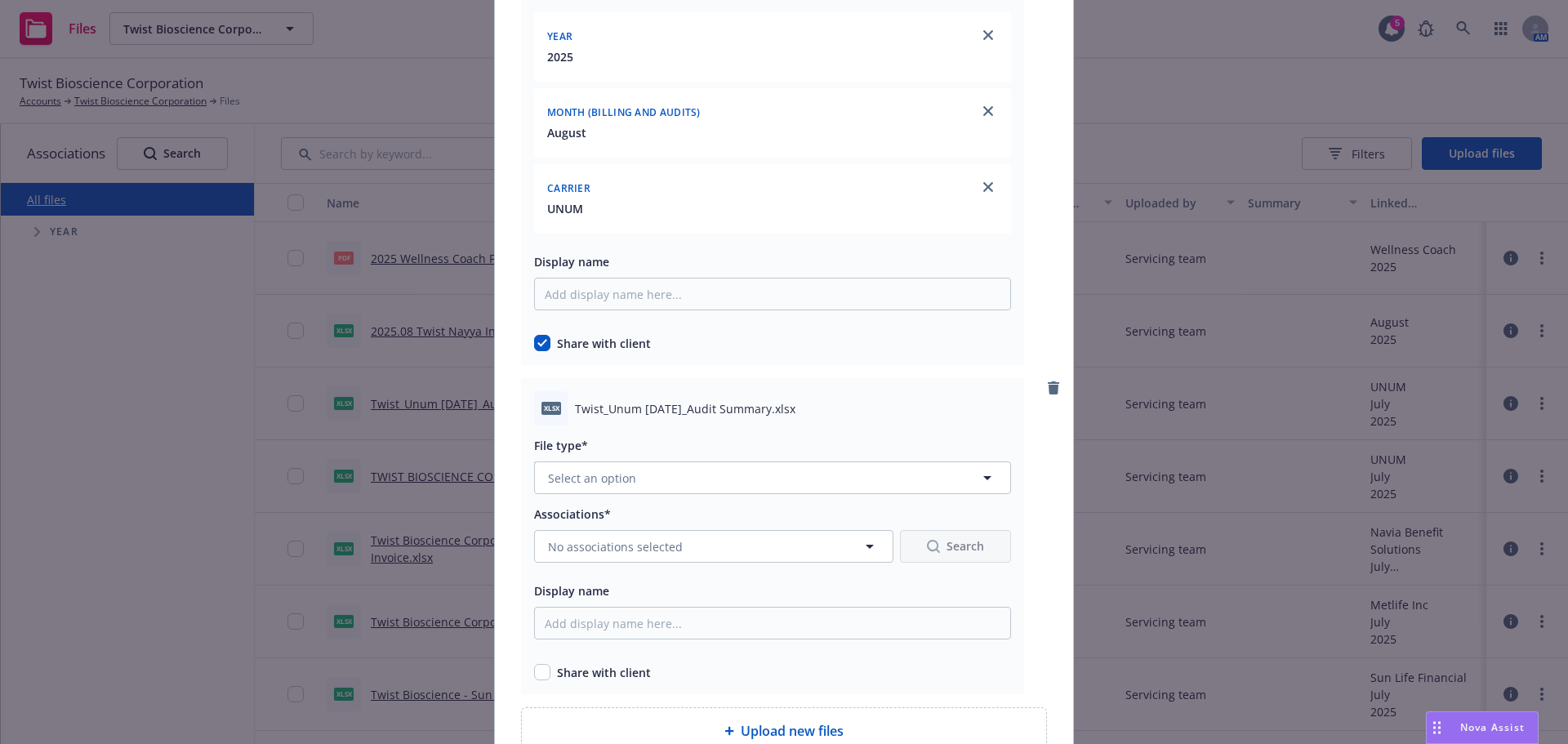
scroll to position [10205, 0]
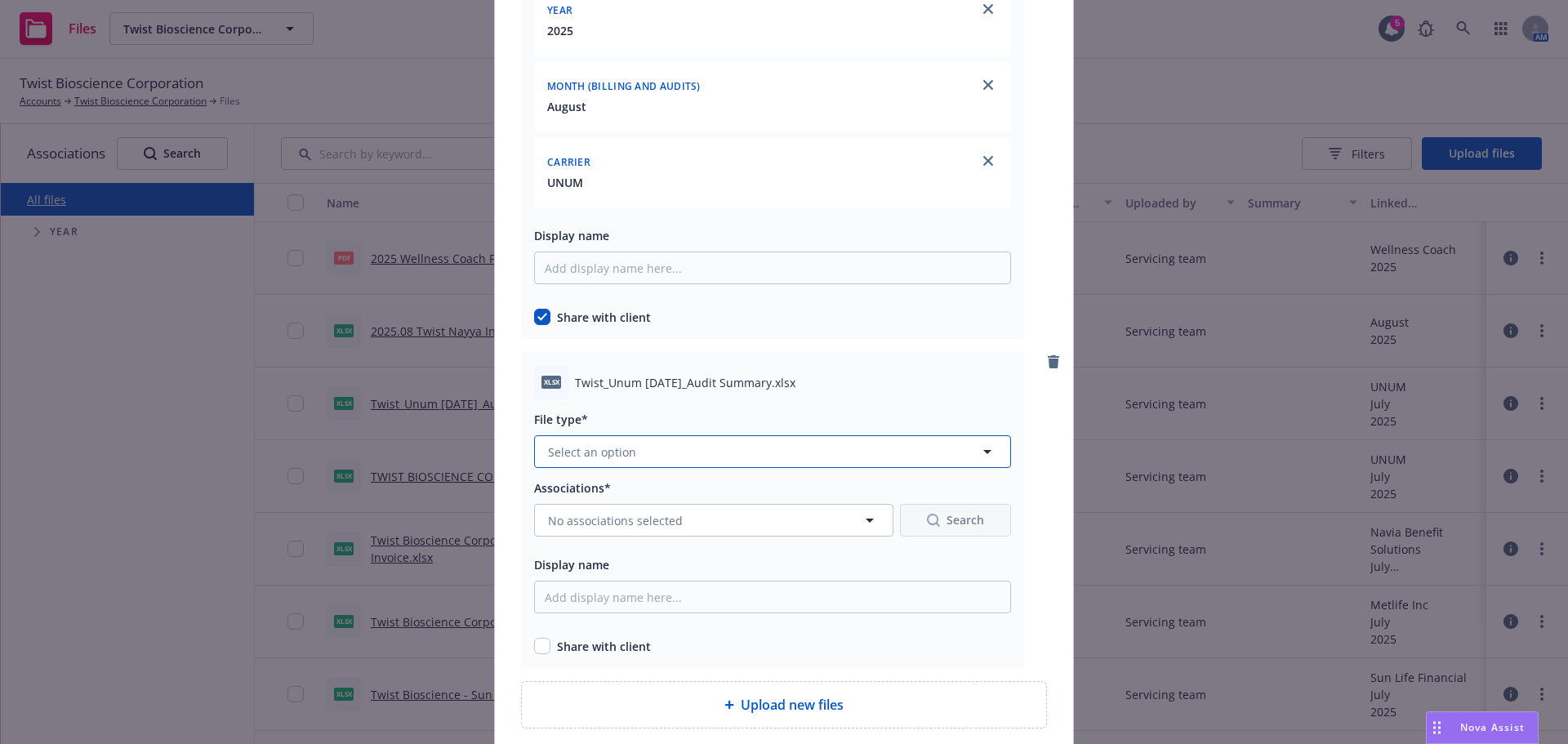
click at [616, 464] on button "Select an option" at bounding box center [772, 451] width 477 height 33
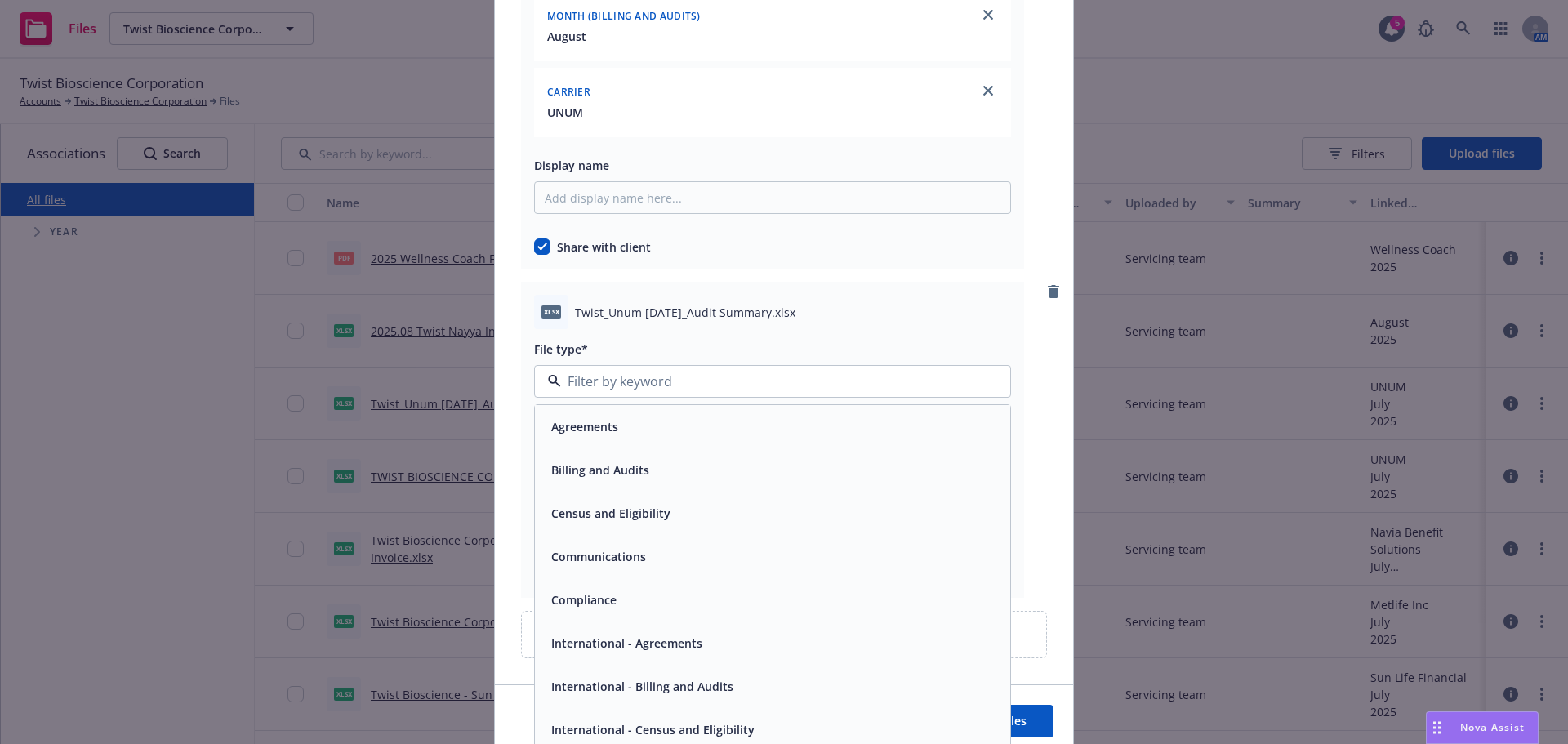
scroll to position [10287, 0]
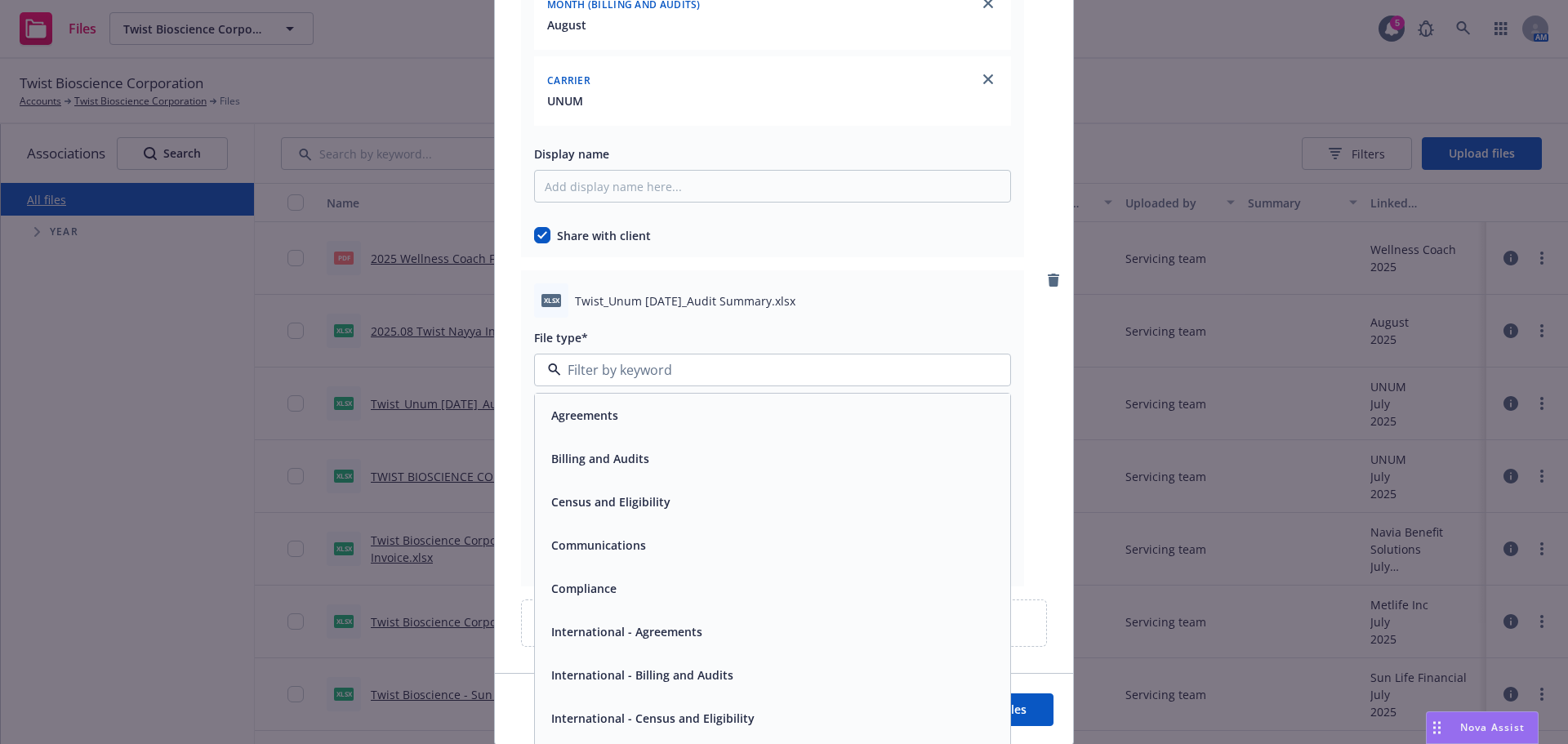
click at [586, 453] on span "Billing and Audits" at bounding box center [599, 459] width 98 height 17
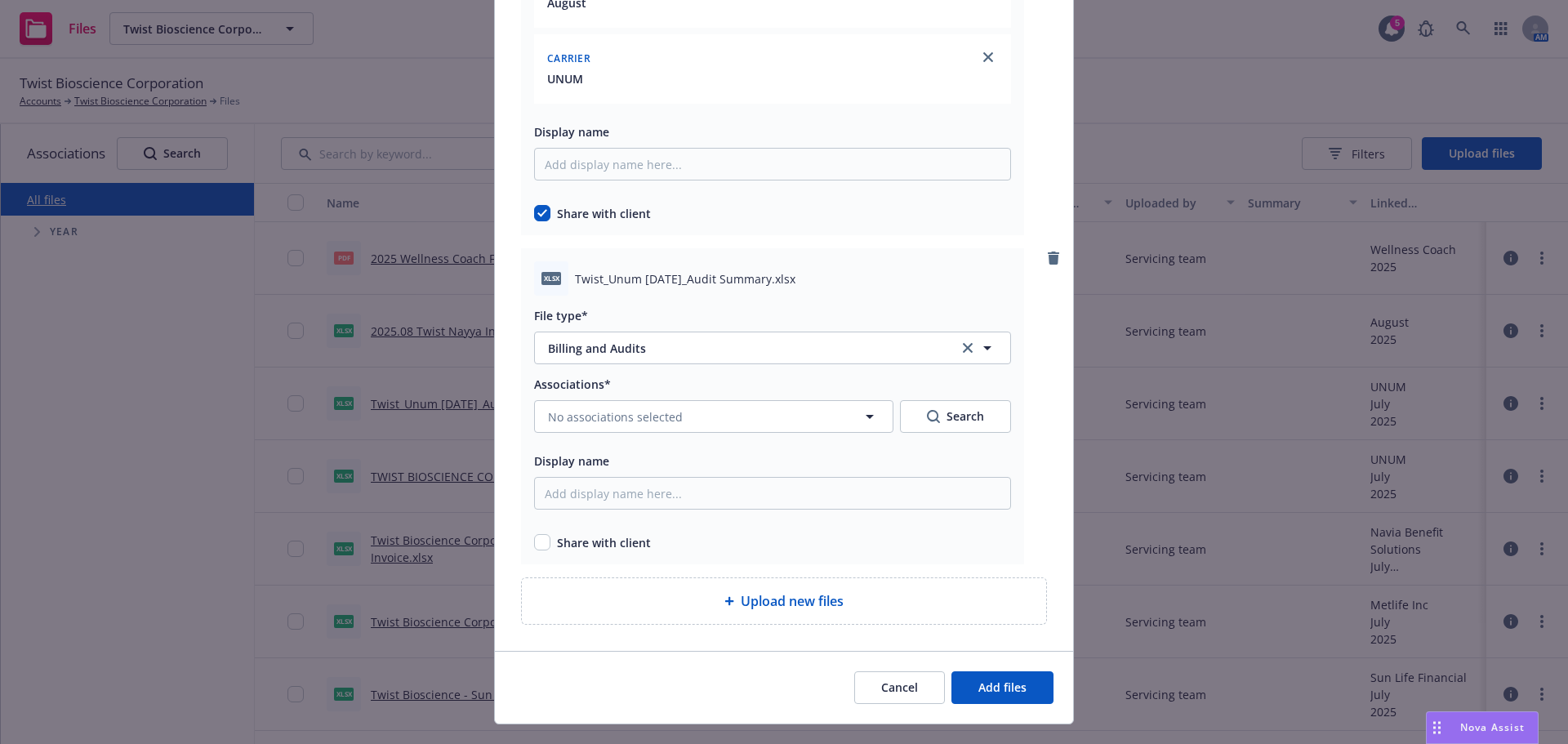
scroll to position [10342, 0]
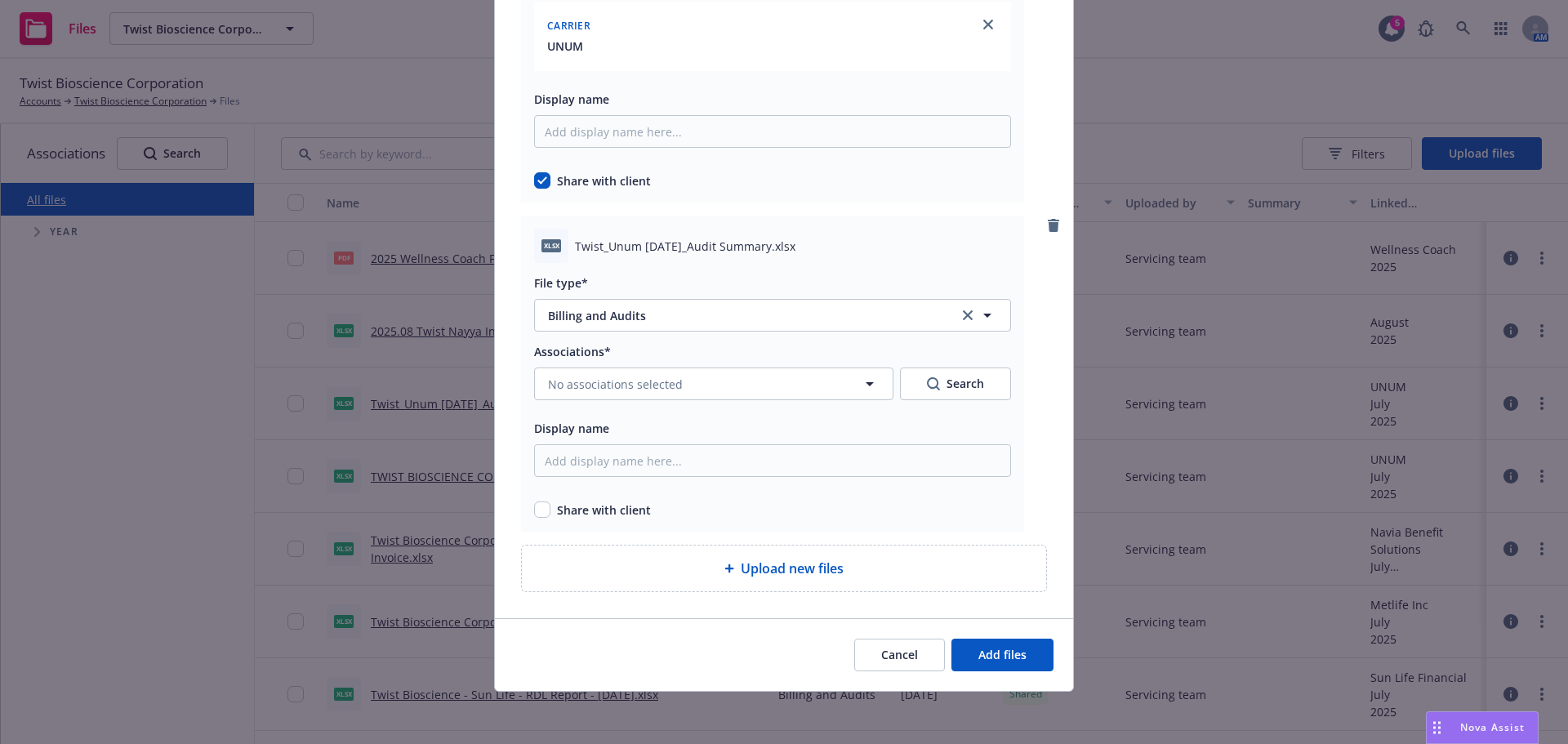
click at [526, 505] on div "xlsx Twist_Unum Aug2025_Audit Summary.xlsx File type* Billing and Audits Billin…" at bounding box center [772, 373] width 503 height 316
click at [537, 508] on input "checkbox" at bounding box center [542, 509] width 16 height 16
checkbox input "true"
click at [631, 391] on span "No associations selected" at bounding box center [615, 385] width 134 height 17
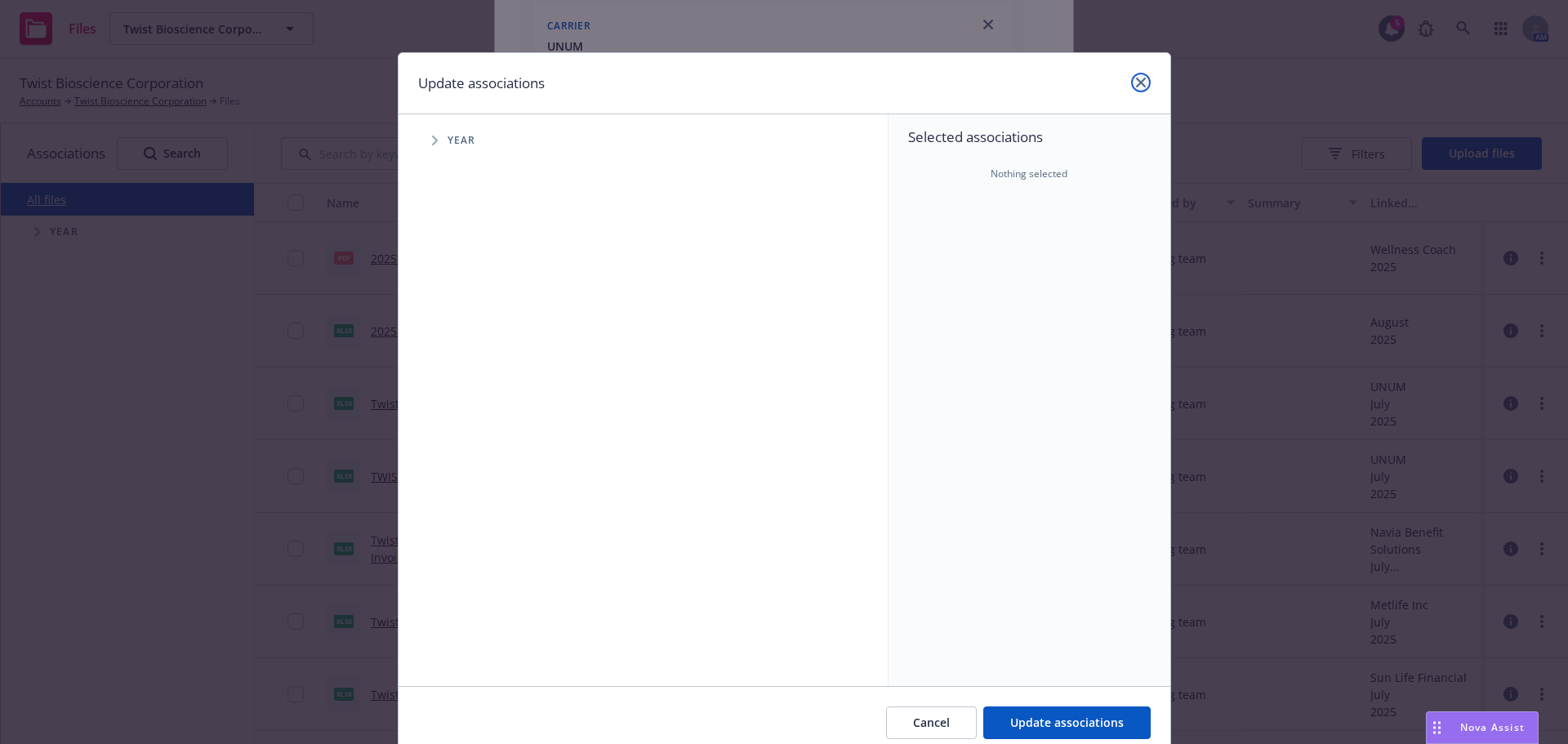
click at [1134, 76] on link "close" at bounding box center [1141, 82] width 19 height 19
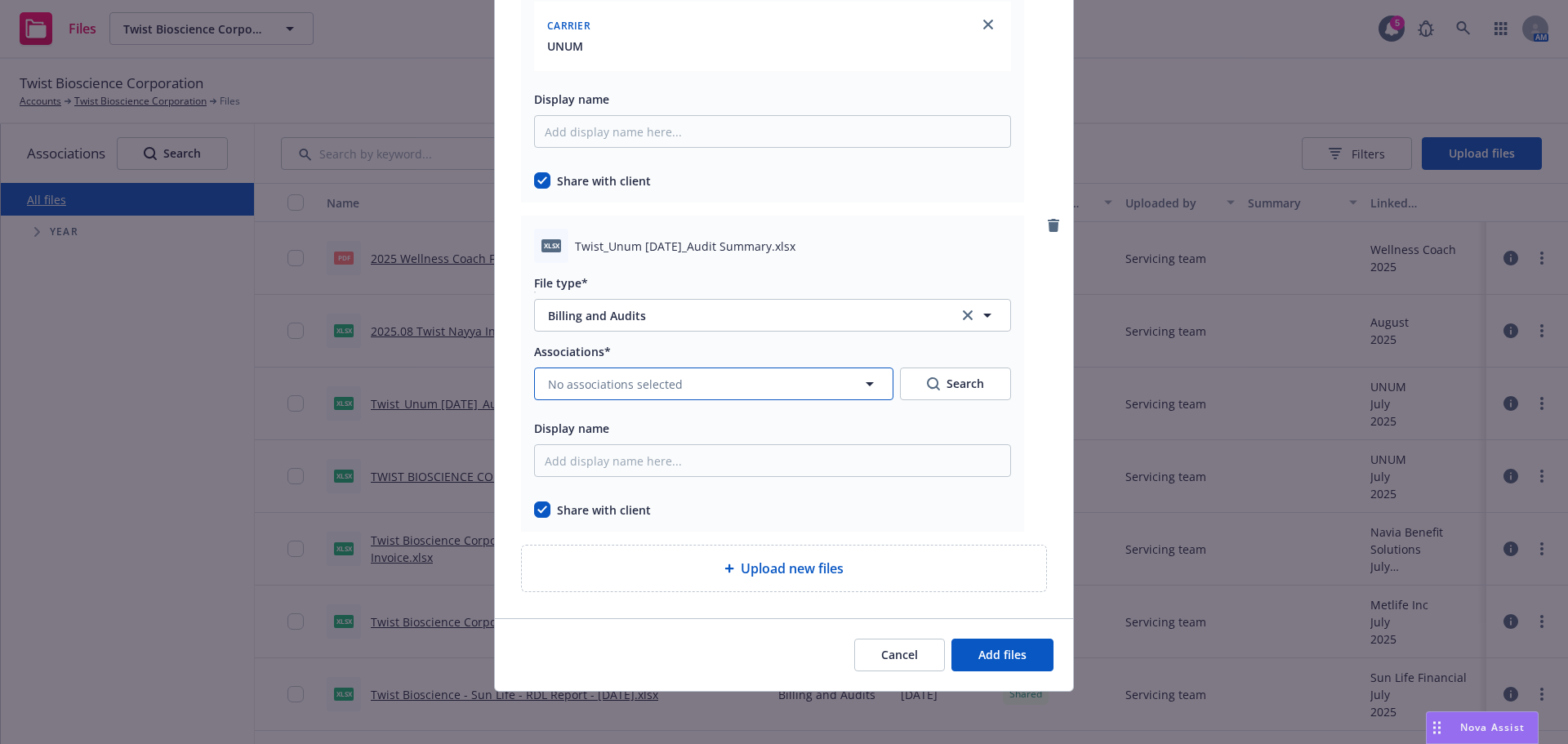
click at [627, 391] on span "No associations selected" at bounding box center [615, 385] width 134 height 17
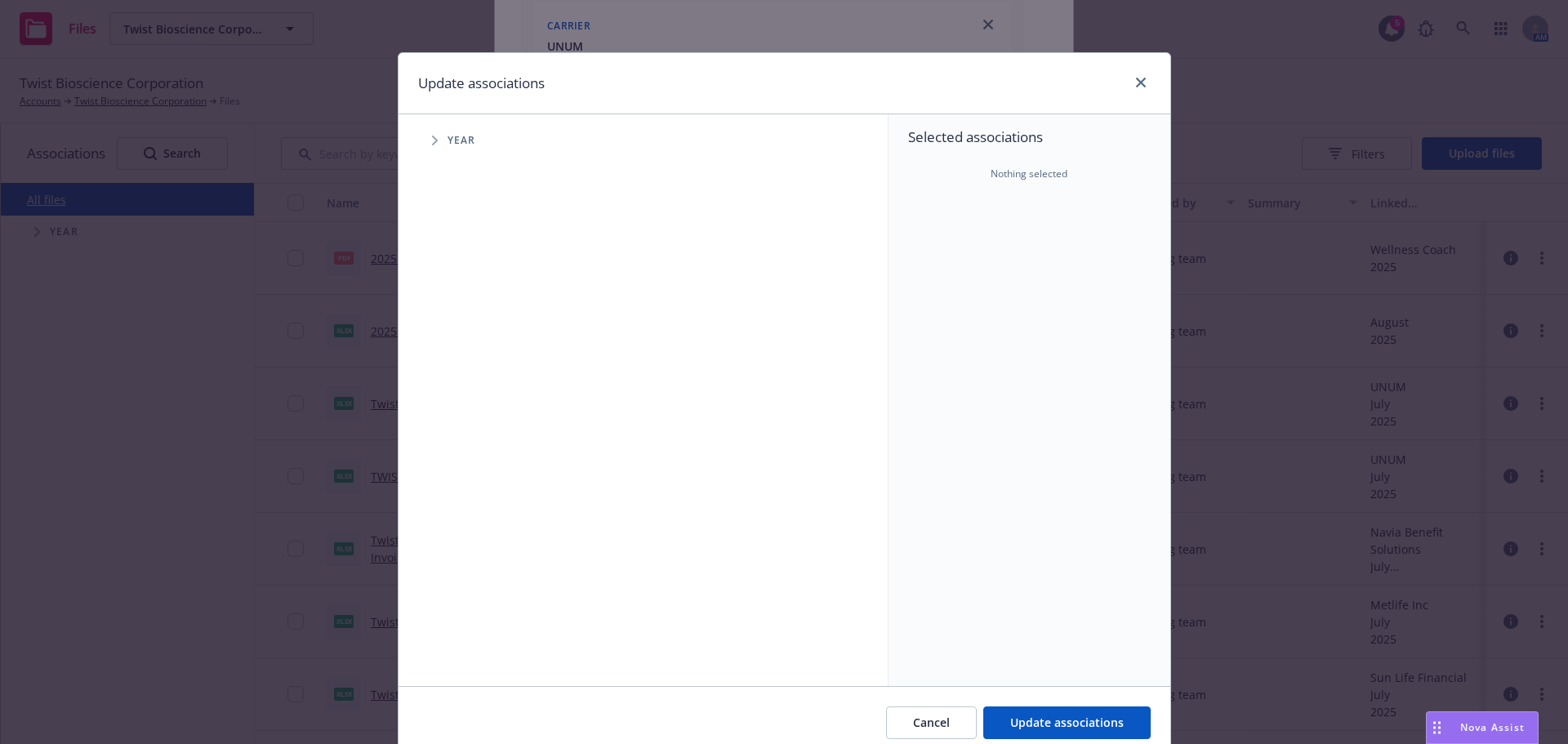
click at [421, 148] on span "Tree Example" at bounding box center [434, 140] width 26 height 26
click at [421, 145] on span "Tree Example" at bounding box center [434, 140] width 26 height 26
click at [424, 139] on span "Tree Example" at bounding box center [434, 140] width 26 height 26
click at [473, 356] on div "2025 Year" at bounding box center [492, 364] width 49 height 31
click at [440, 348] on div "2025 Year" at bounding box center [661, 363] width 452 height 38
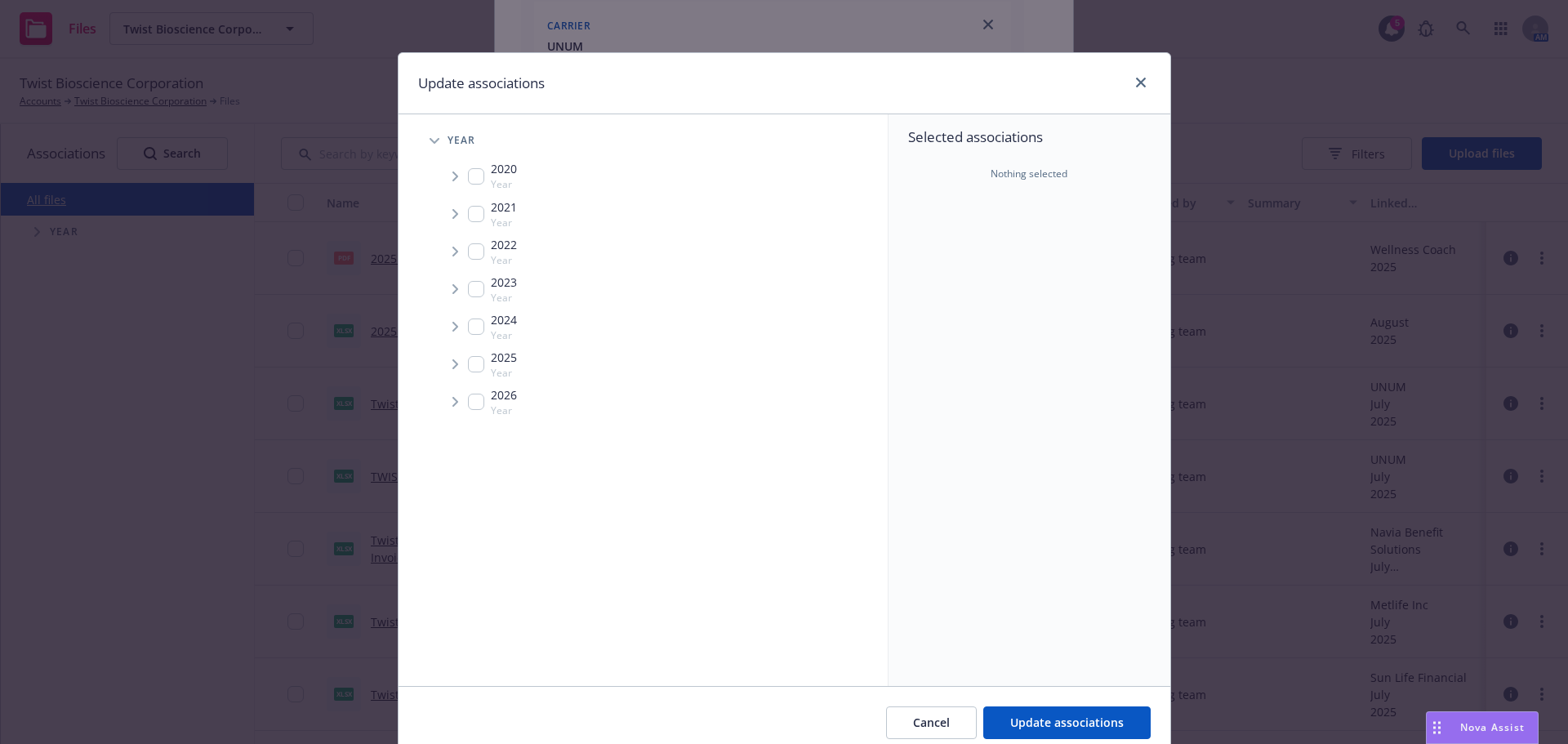
click at [456, 361] on span "Tree Example" at bounding box center [454, 363] width 26 height 26
click at [448, 356] on span "Tree Example" at bounding box center [454, 363] width 26 height 26
click at [453, 359] on span "Tree Example" at bounding box center [454, 363] width 26 height 26
click at [461, 362] on span "Tree Example" at bounding box center [454, 363] width 26 height 26
click at [471, 354] on div "2025 Year" at bounding box center [492, 364] width 49 height 31
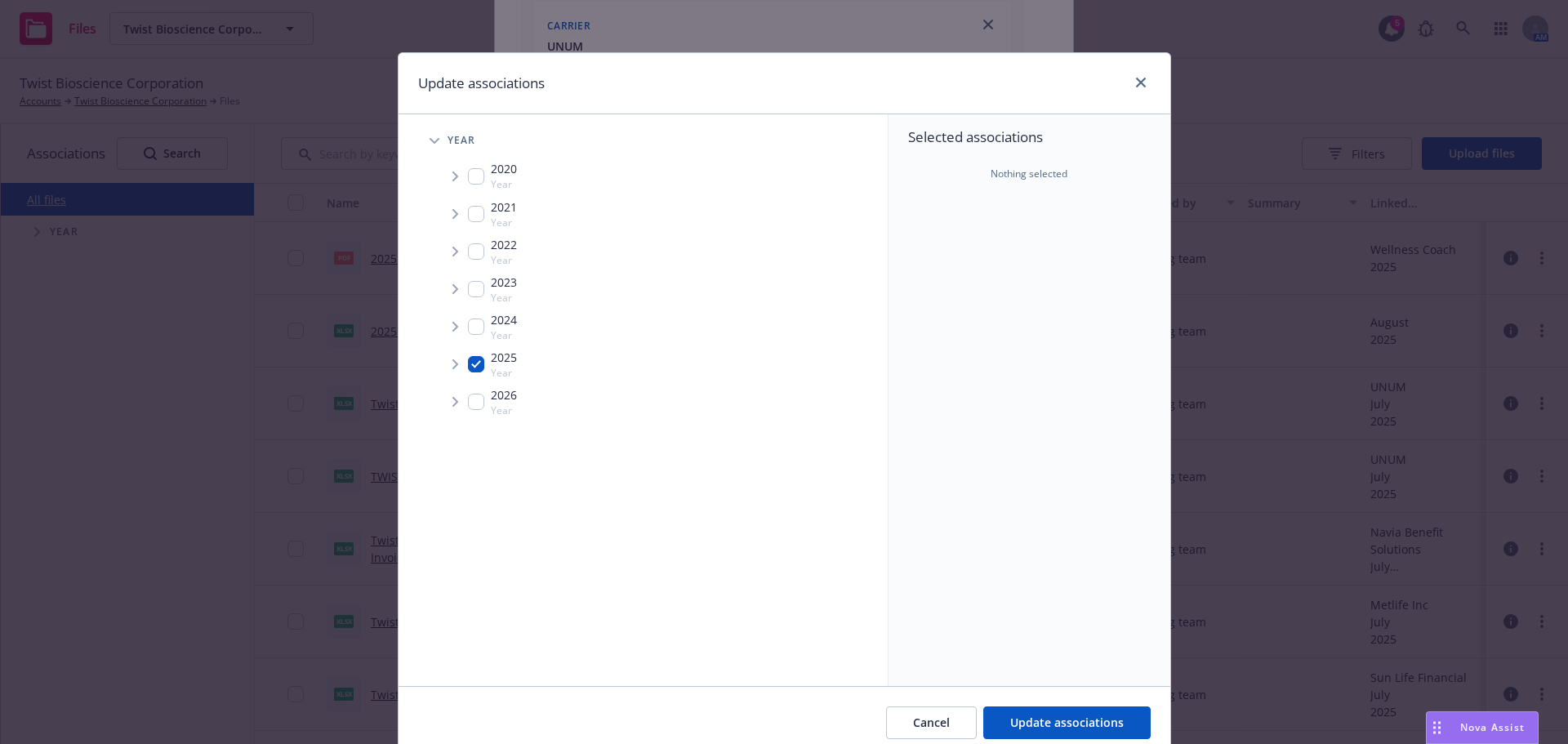
checkbox input "true"
click at [450, 358] on span "Tree Example" at bounding box center [454, 363] width 26 height 26
click at [470, 390] on span "Tree Example" at bounding box center [475, 399] width 26 height 26
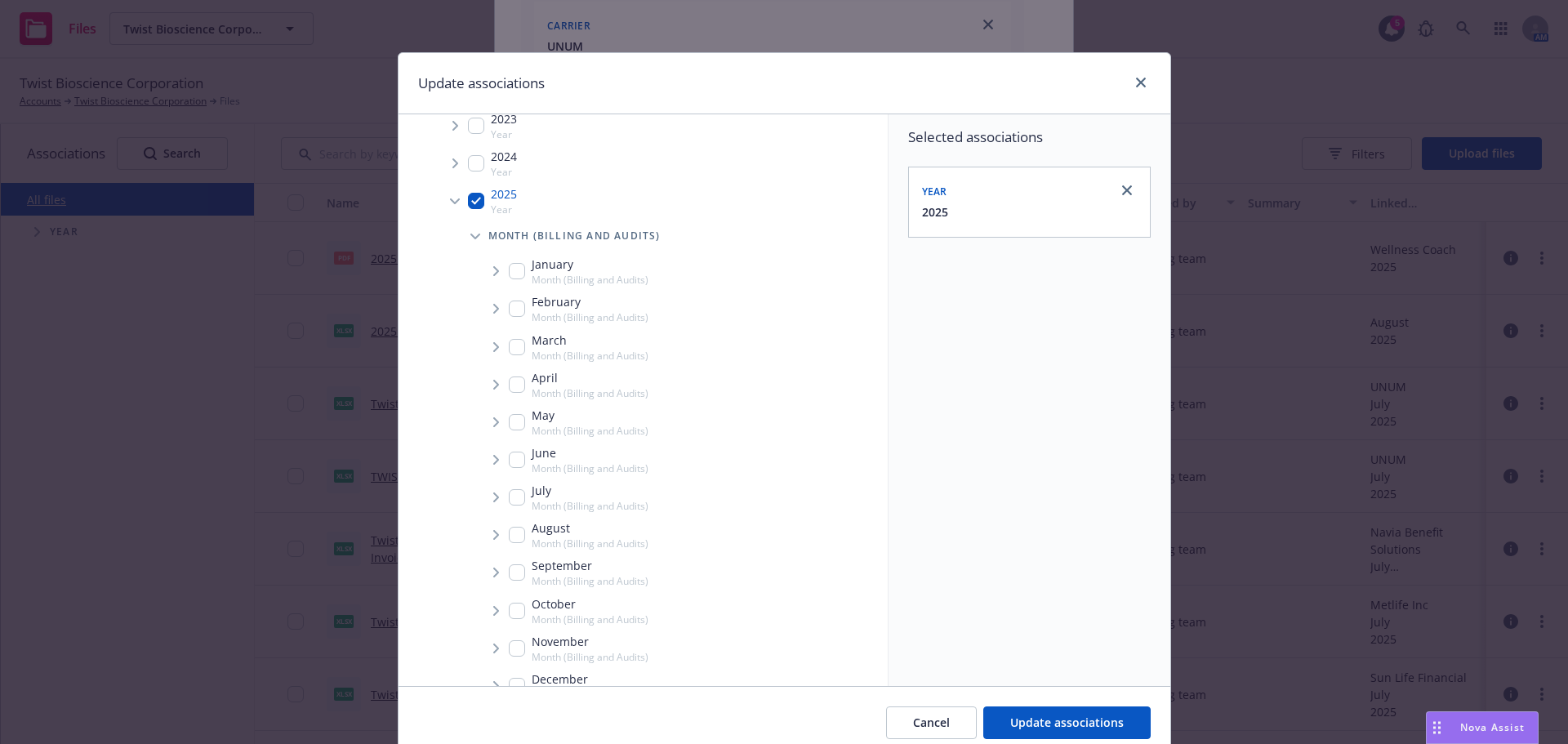
scroll to position [229, 0]
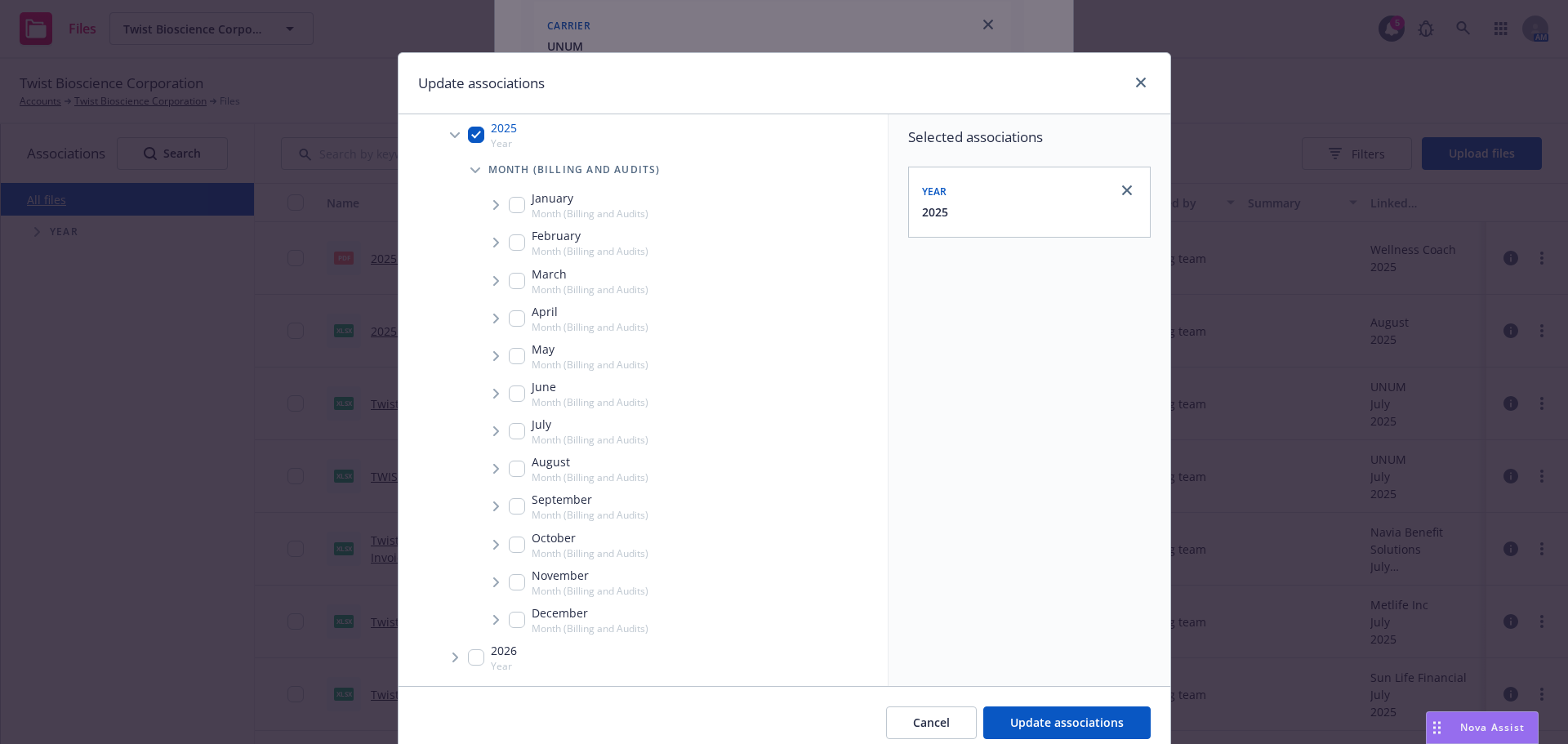
click at [508, 467] on input "Tree Example" at bounding box center [516, 469] width 16 height 16
checkbox input "true"
click at [492, 473] on span "Tree Example" at bounding box center [495, 468] width 26 height 26
click at [515, 513] on span "Tree Example" at bounding box center [515, 503] width 26 height 26
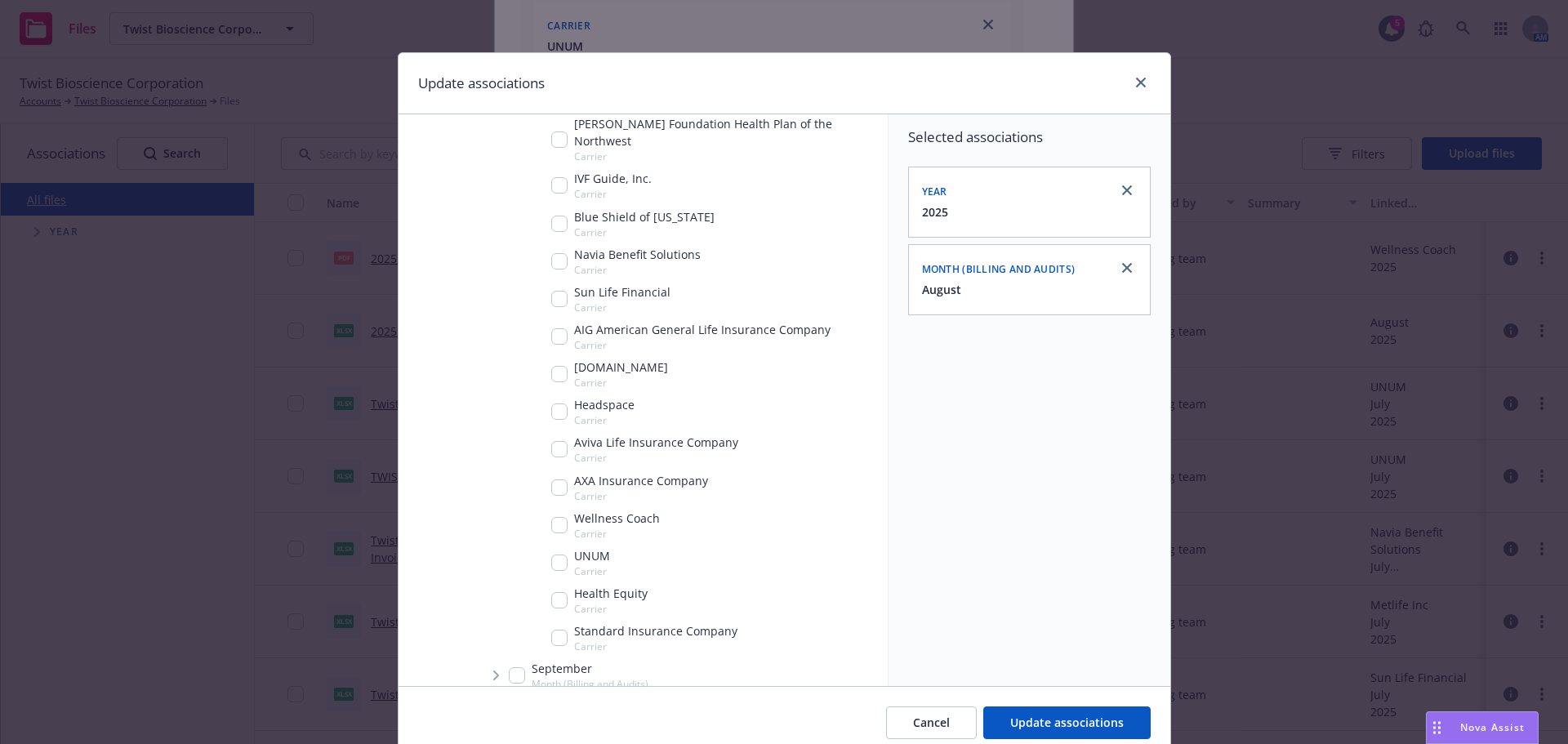
scroll to position [882, 0]
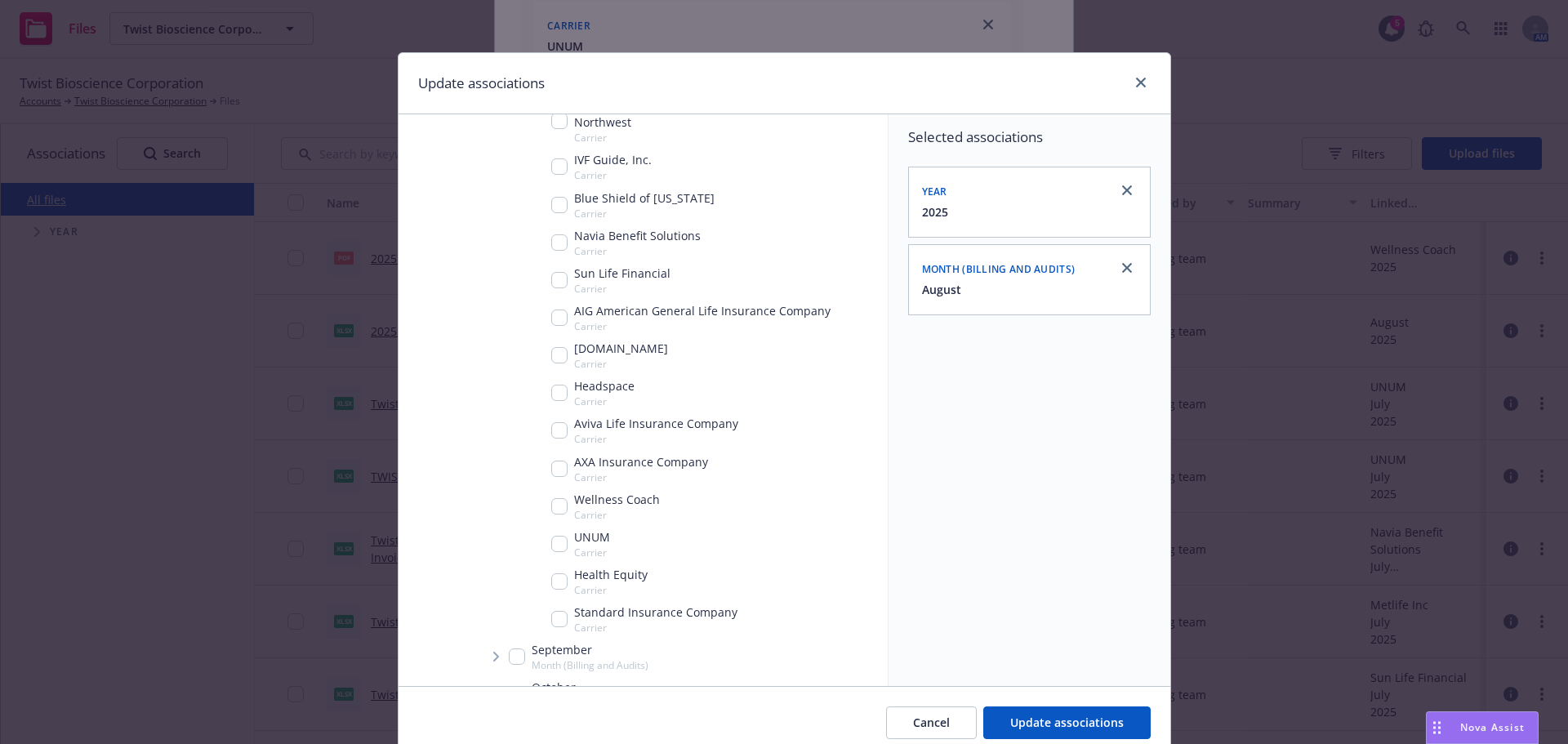
click at [554, 535] on input "Tree Example" at bounding box center [559, 543] width 16 height 16
checkbox input "true"
click at [1067, 722] on span "Update associations" at bounding box center [1066, 722] width 113 height 15
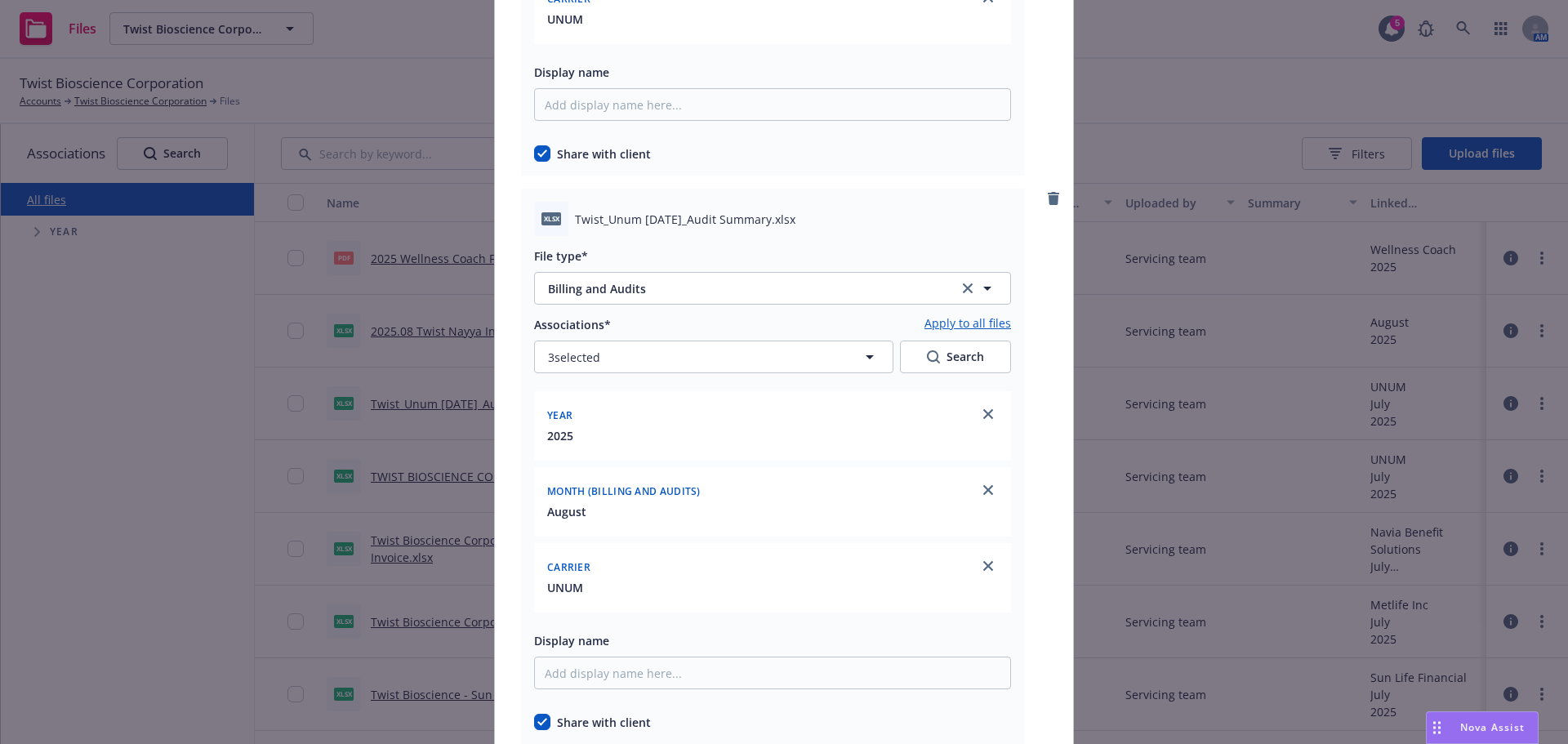
scroll to position [10580, 0]
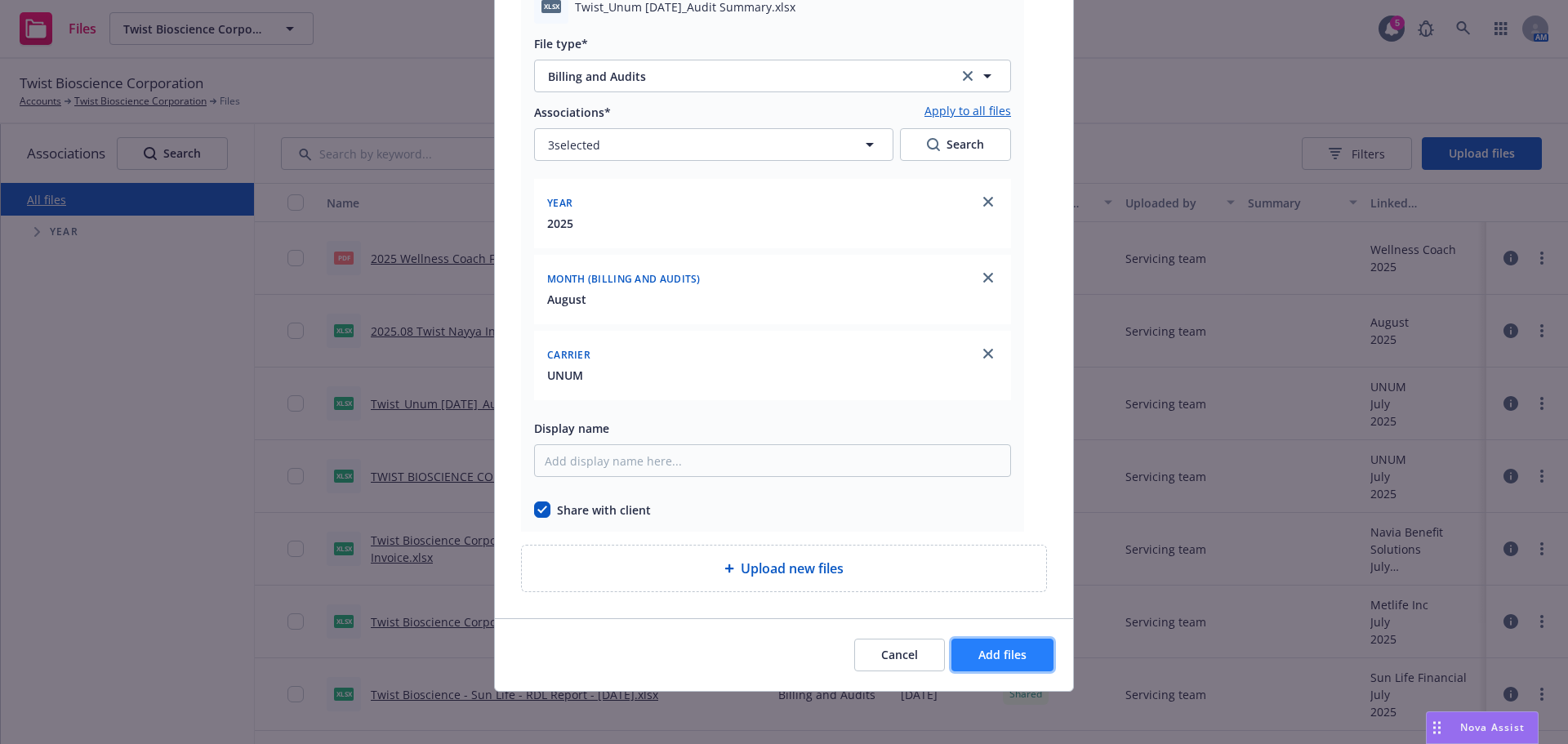
click at [983, 659] on span "Add files" at bounding box center [1002, 654] width 48 height 15
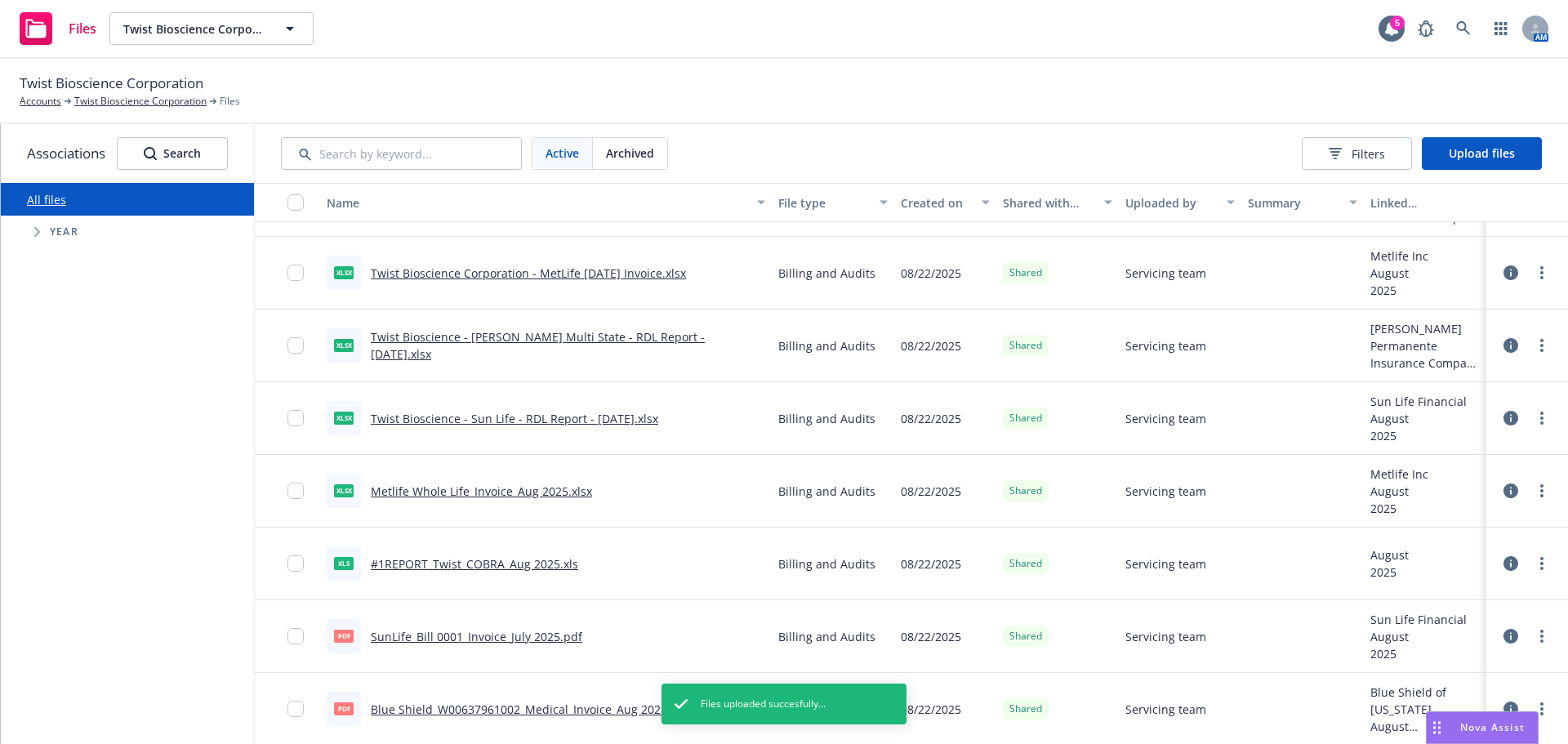
scroll to position [0, 0]
